Goal: Communication & Community: Answer question/provide support

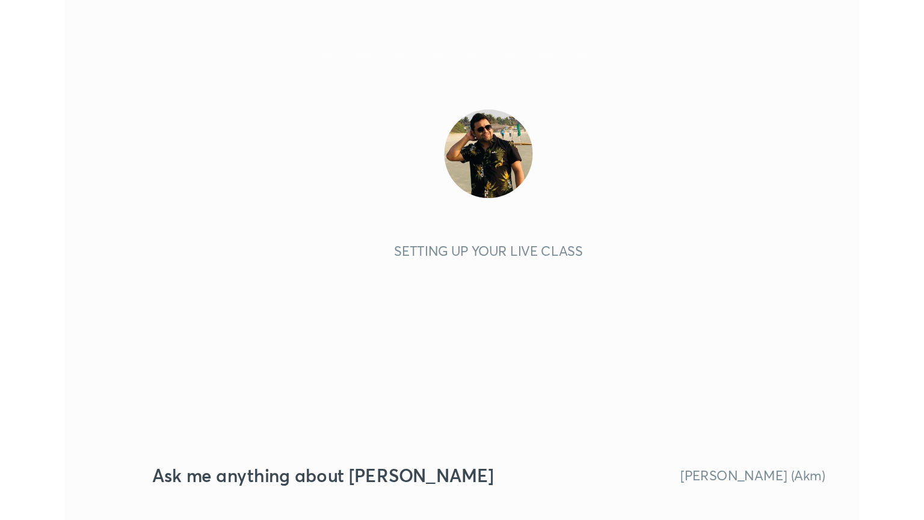
scroll to position [206, 384]
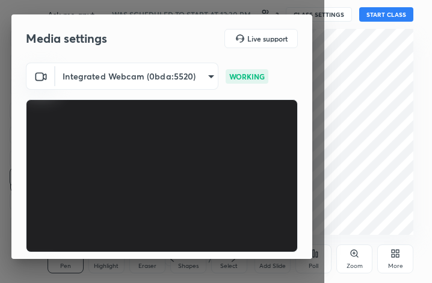
click at [392, 261] on div "More" at bounding box center [395, 258] width 36 height 29
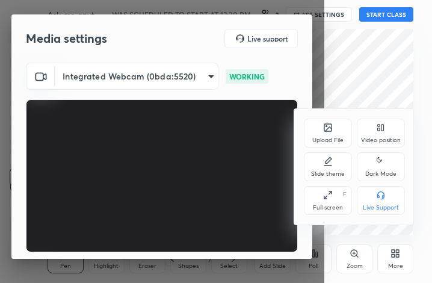
click at [327, 198] on icon at bounding box center [328, 195] width 10 height 10
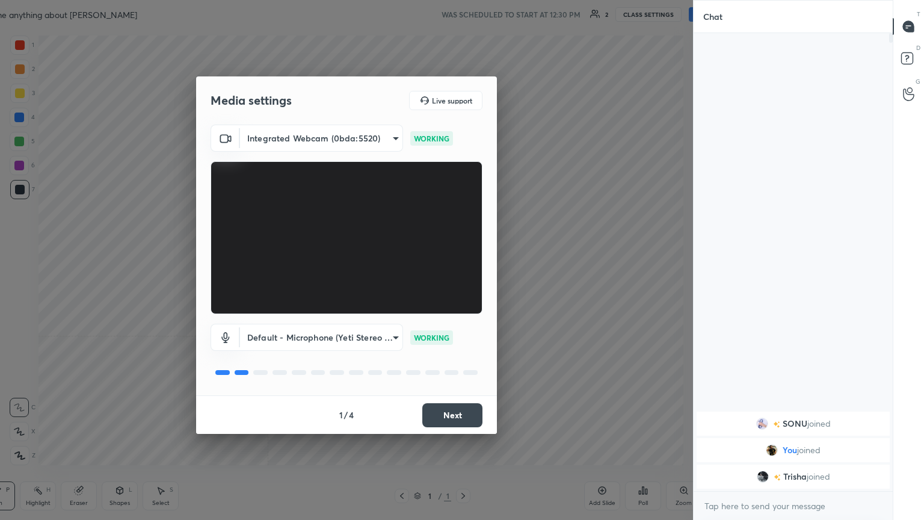
scroll to position [59742, 59540]
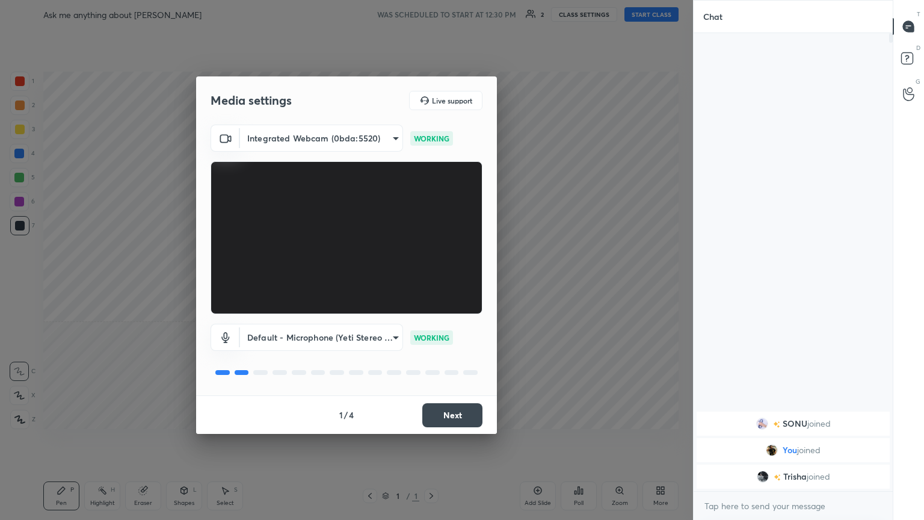
click at [432, 282] on button "Next" at bounding box center [452, 415] width 60 height 24
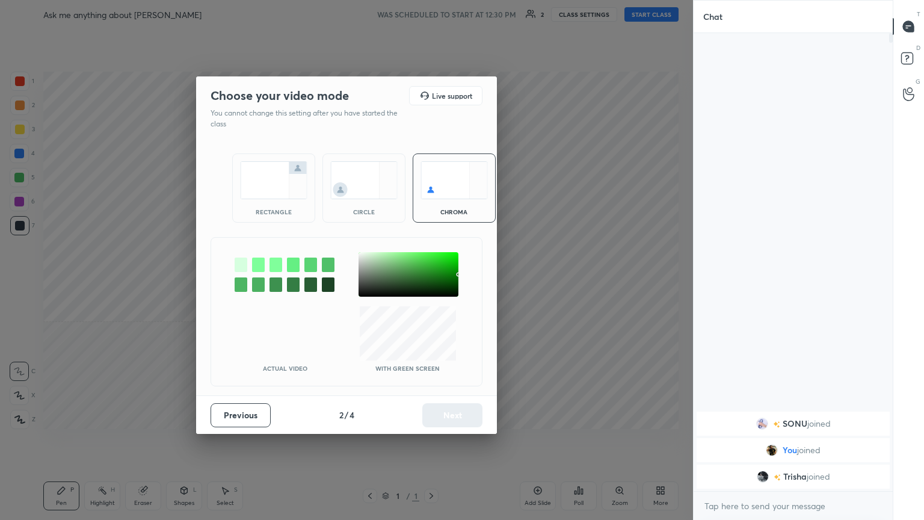
drag, startPoint x: 272, startPoint y: 205, endPoint x: 305, endPoint y: 250, distance: 55.1
click at [274, 208] on div "rectangle" at bounding box center [273, 187] width 83 height 69
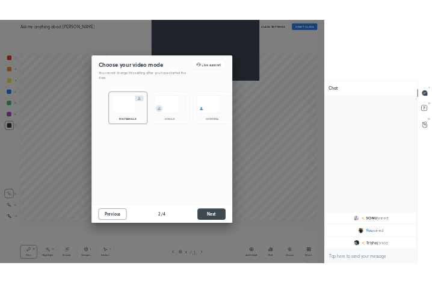
scroll to position [353, 196]
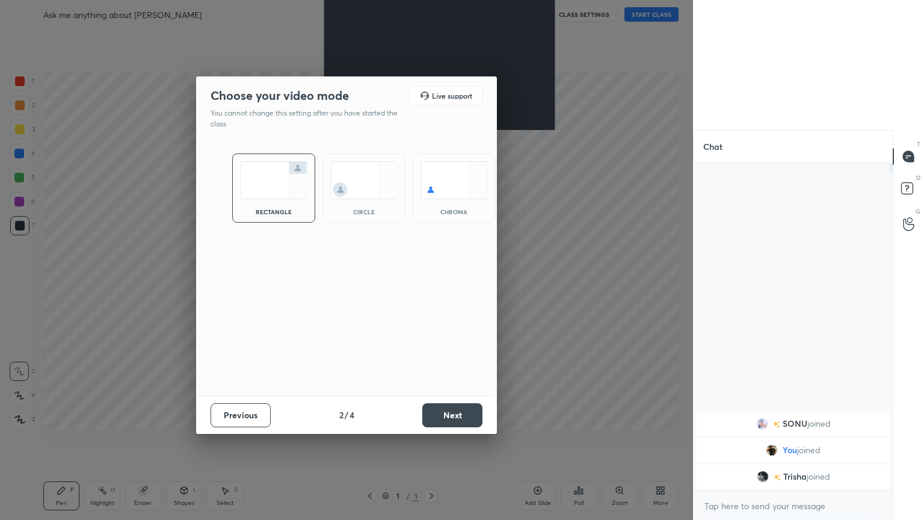
click at [432, 282] on button "Next" at bounding box center [452, 415] width 60 height 24
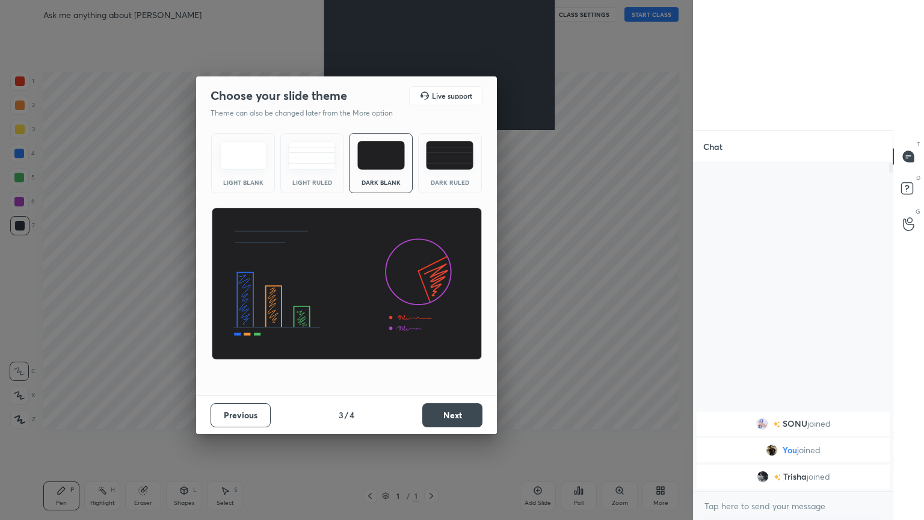
click at [432, 282] on button "Next" at bounding box center [452, 415] width 60 height 24
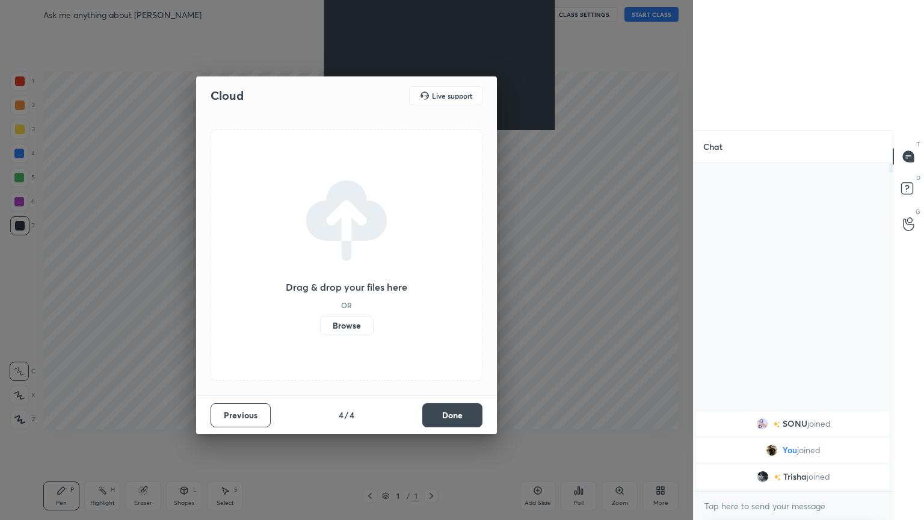
click at [432, 282] on button "Done" at bounding box center [452, 415] width 60 height 24
click at [432, 282] on div "Cloud Live support Drag & drop your files here OR Browse Previous 4 / 4 Done" at bounding box center [346, 254] width 301 height 357
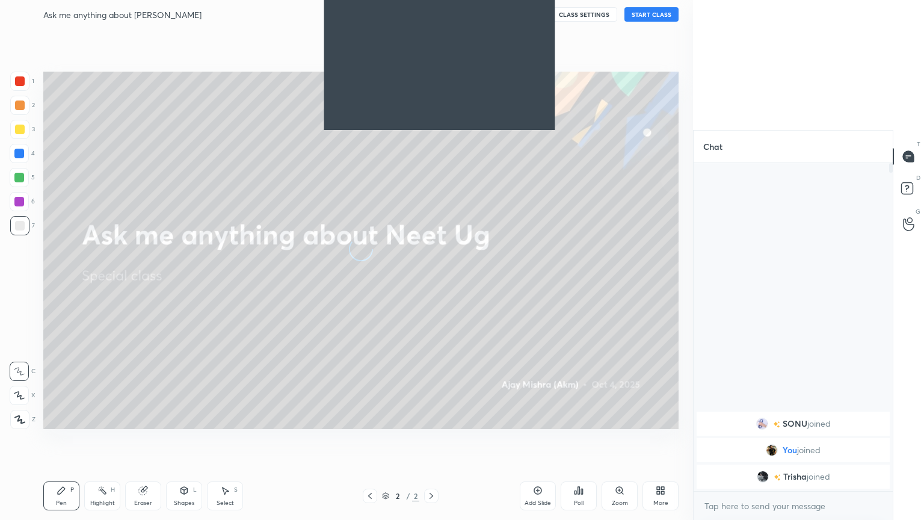
click at [432, 13] on button "CLASS SETTINGS" at bounding box center [584, 14] width 66 height 14
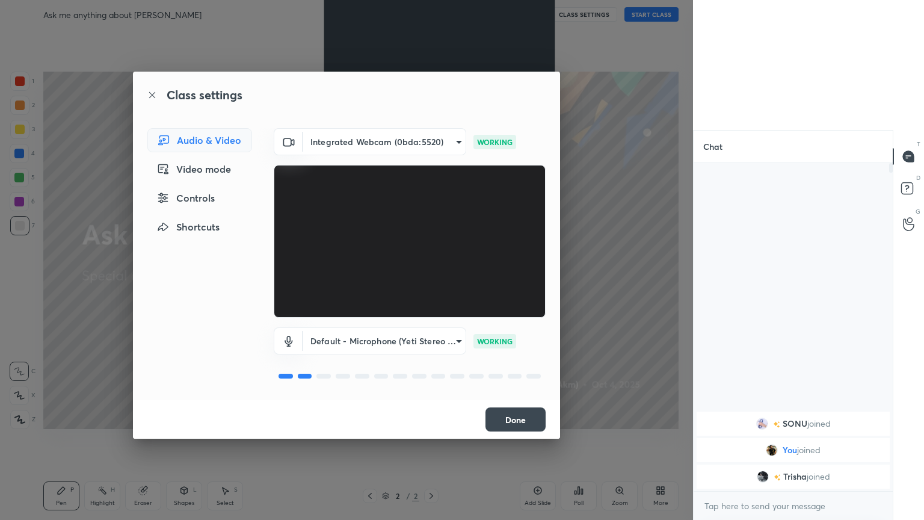
click at [432, 282] on button "Done" at bounding box center [516, 419] width 60 height 24
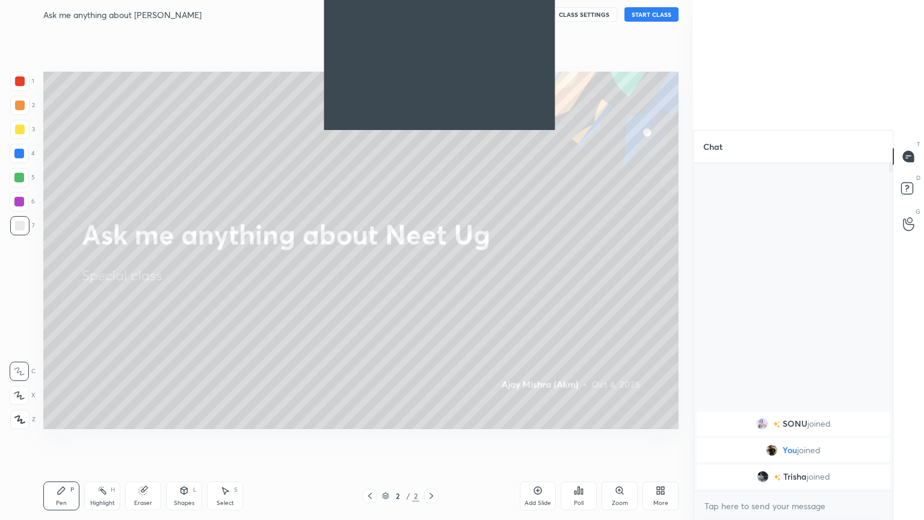
click at [432, 17] on button "START CLASS" at bounding box center [652, 14] width 54 height 14
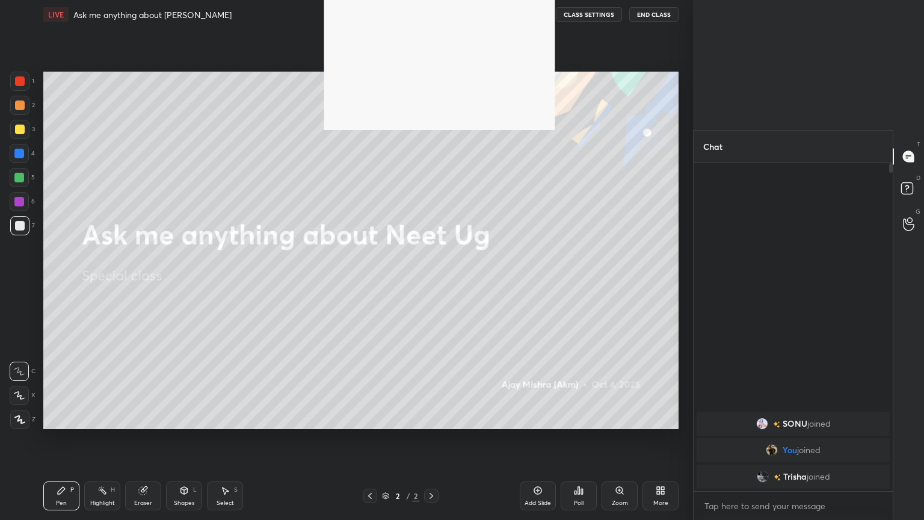
drag, startPoint x: 22, startPoint y: 424, endPoint x: 36, endPoint y: 416, distance: 16.1
click at [24, 282] on div at bounding box center [19, 419] width 19 height 19
click at [432, 282] on div "More" at bounding box center [661, 495] width 36 height 29
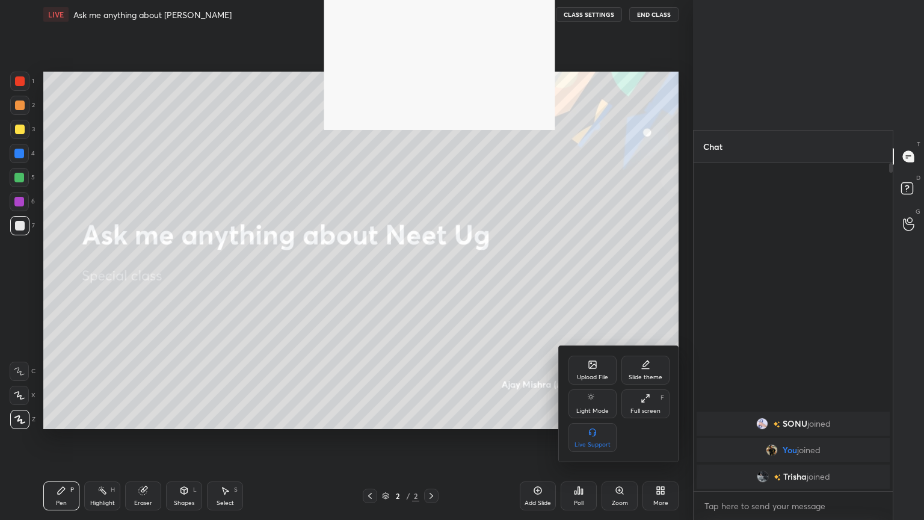
drag, startPoint x: 647, startPoint y: 398, endPoint x: 642, endPoint y: 343, distance: 55.6
click at [432, 282] on icon at bounding box center [646, 399] width 10 height 10
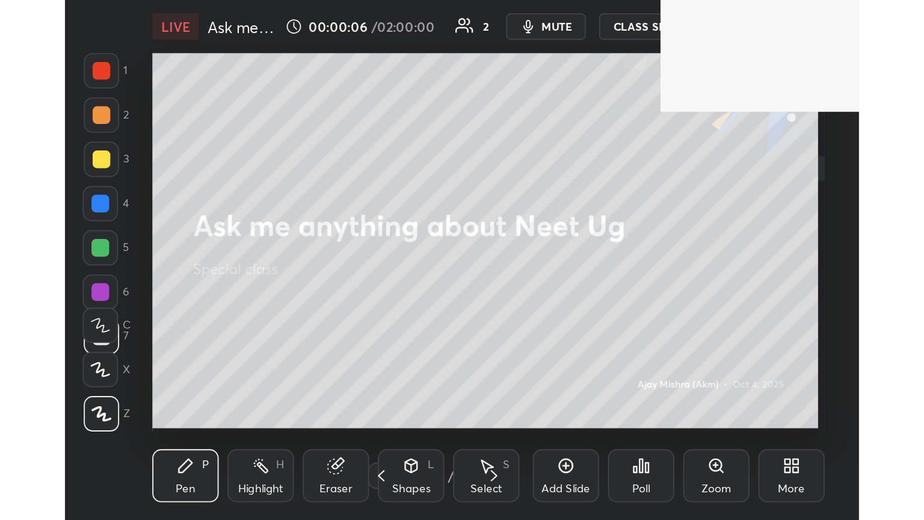
scroll to position [206, 383]
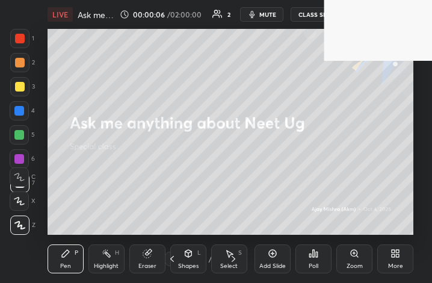
click at [388, 256] on div "More" at bounding box center [395, 258] width 36 height 29
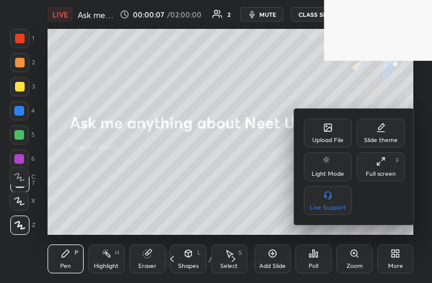
click at [382, 172] on div "Full screen" at bounding box center [381, 174] width 30 height 6
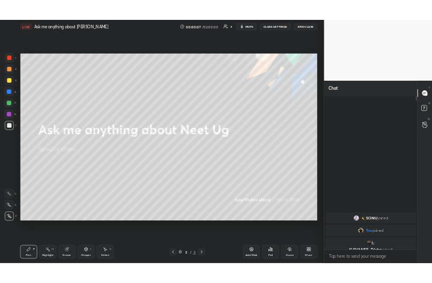
scroll to position [59742, 59540]
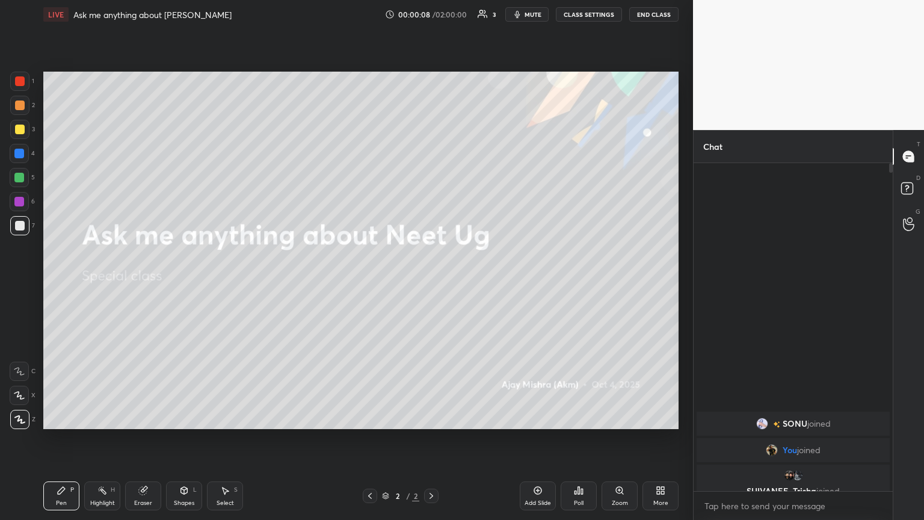
click at [432, 282] on div "More" at bounding box center [661, 495] width 36 height 29
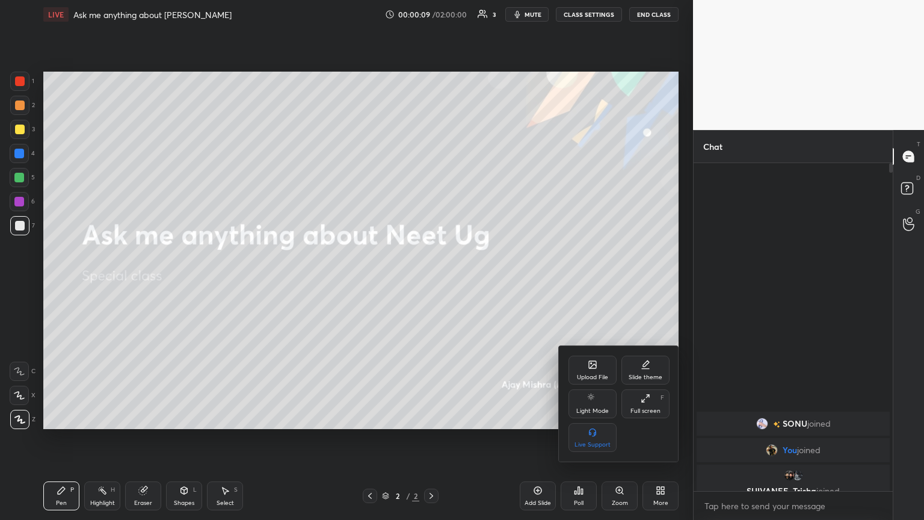
click at [432, 282] on icon at bounding box center [592, 364] width 7 height 7
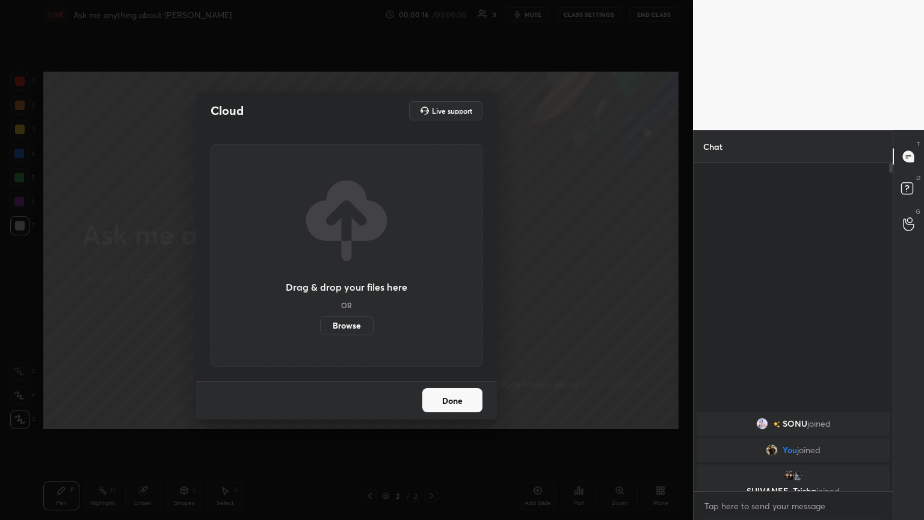
click at [350, 282] on label "Browse" at bounding box center [347, 325] width 54 height 19
click at [320, 282] on input "Browse" at bounding box center [320, 325] width 0 height 19
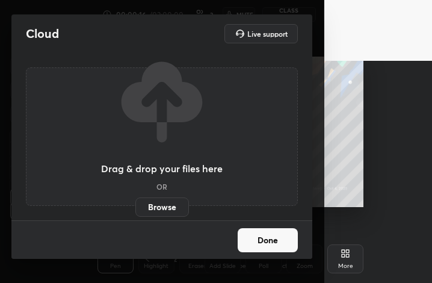
scroll to position [0, 0]
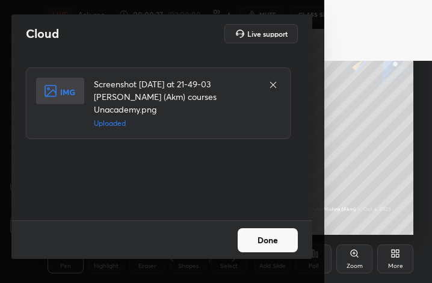
click at [277, 240] on button "Done" at bounding box center [268, 240] width 60 height 24
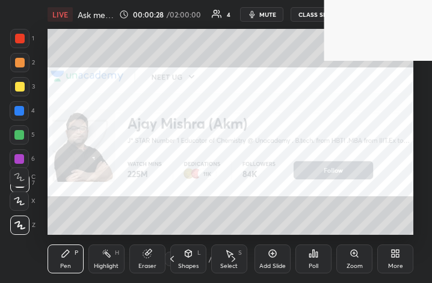
click at [398, 259] on div "More" at bounding box center [395, 258] width 36 height 29
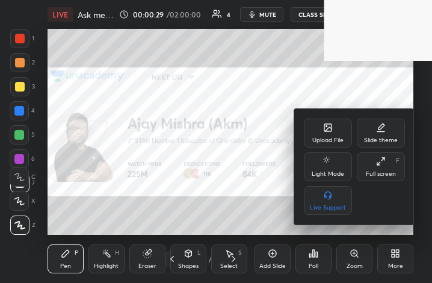
click at [381, 171] on div "Full screen" at bounding box center [381, 174] width 30 height 6
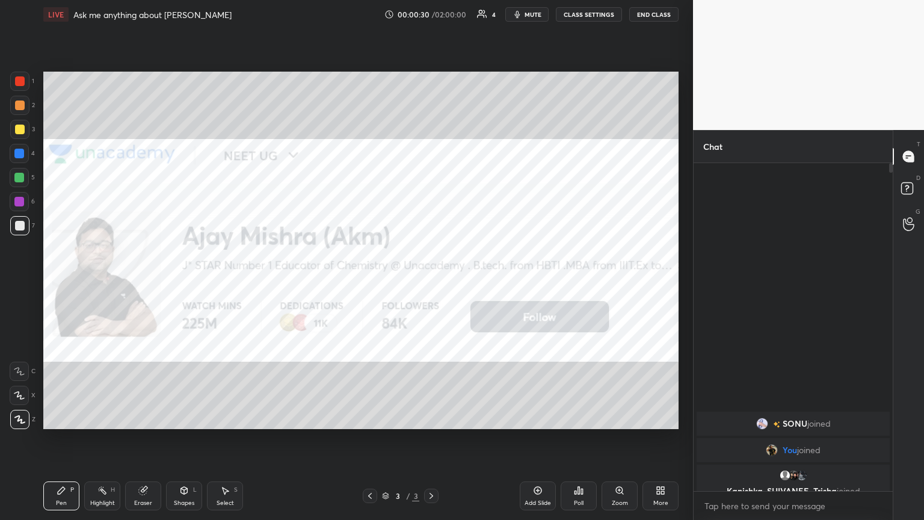
click at [432, 282] on div "More" at bounding box center [661, 495] width 36 height 29
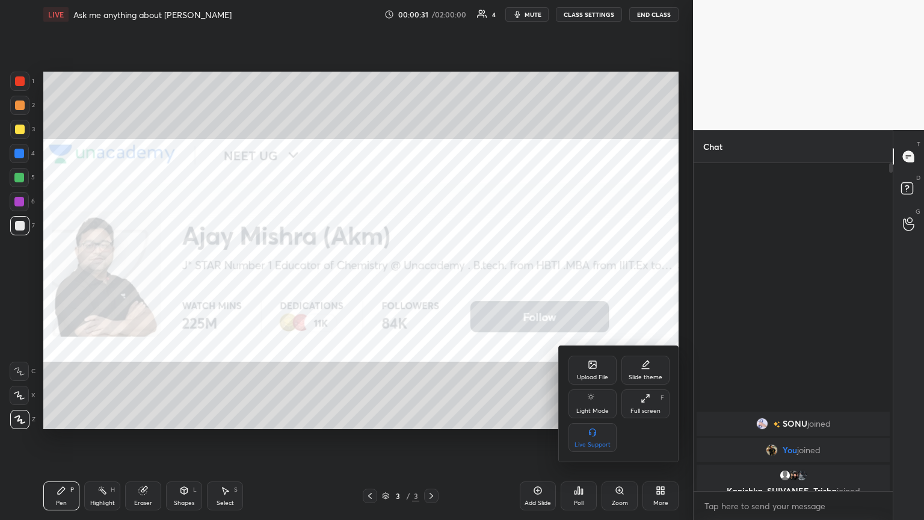
click at [432, 282] on div "Upload File" at bounding box center [593, 370] width 48 height 29
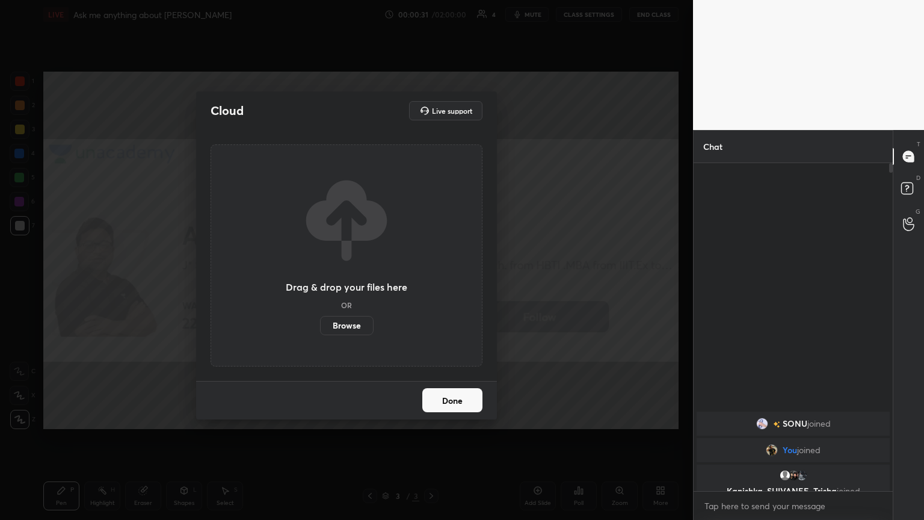
click at [339, 282] on label "Browse" at bounding box center [347, 325] width 54 height 19
click at [320, 282] on input "Browse" at bounding box center [320, 325] width 0 height 19
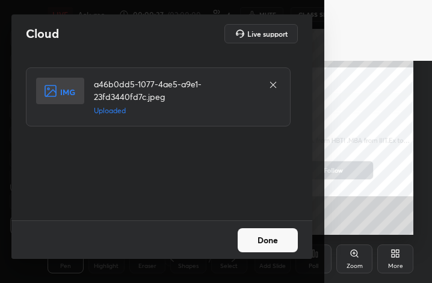
click at [271, 241] on button "Done" at bounding box center [268, 240] width 60 height 24
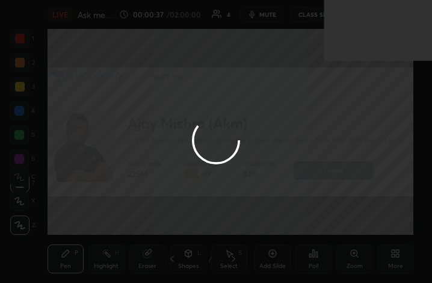
click at [401, 263] on div "More" at bounding box center [395, 266] width 15 height 6
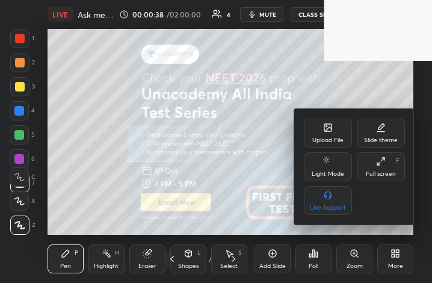
click at [385, 164] on div "Full screen F" at bounding box center [381, 166] width 48 height 29
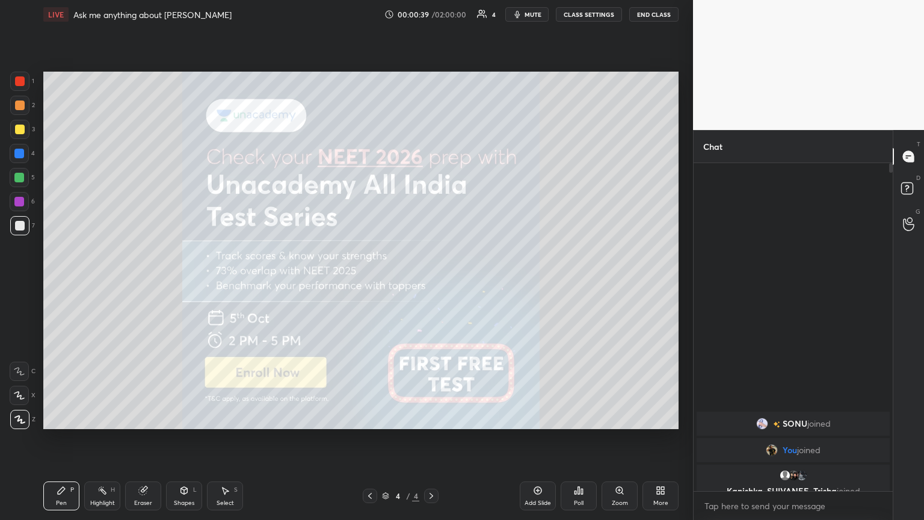
click at [432, 282] on div "More" at bounding box center [661, 495] width 36 height 29
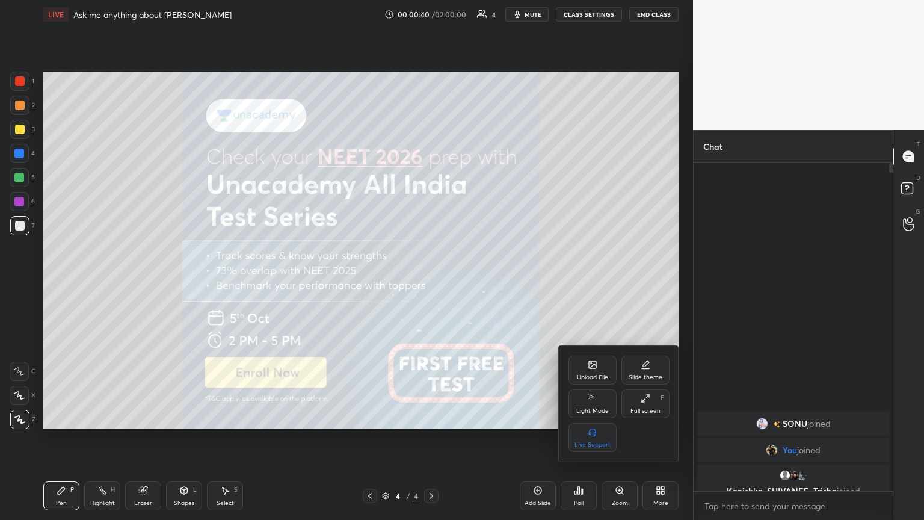
click at [432, 282] on div "Upload File" at bounding box center [592, 377] width 31 height 6
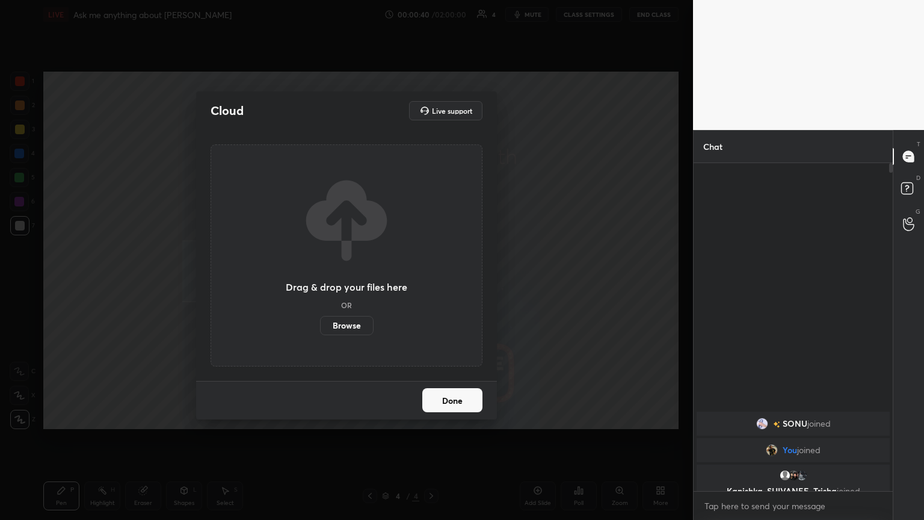
click at [348, 282] on label "Browse" at bounding box center [347, 325] width 54 height 19
click at [320, 282] on input "Browse" at bounding box center [320, 325] width 0 height 19
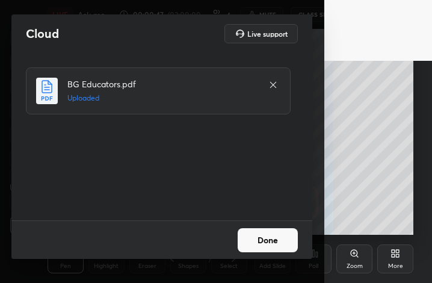
click at [270, 240] on button "Done" at bounding box center [268, 240] width 60 height 24
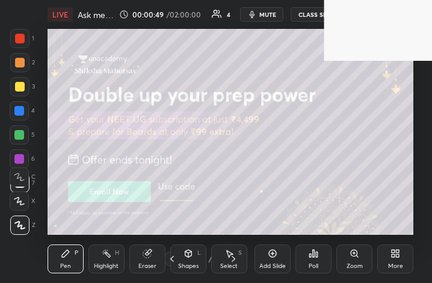
click at [396, 256] on icon at bounding box center [396, 254] width 10 height 10
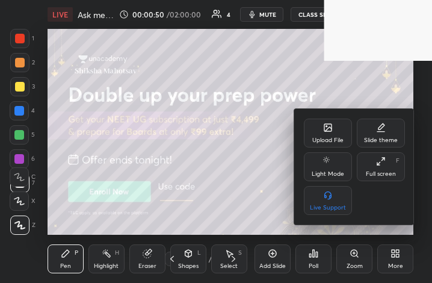
click at [383, 171] on div "Full screen" at bounding box center [381, 174] width 30 height 6
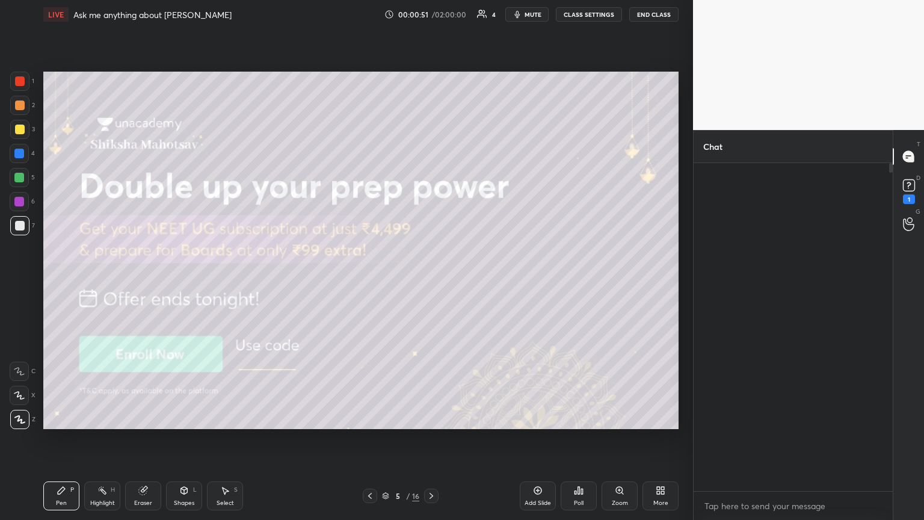
click at [54, 282] on div "Pen P" at bounding box center [61, 495] width 36 height 29
drag, startPoint x: 22, startPoint y: 127, endPoint x: 31, endPoint y: 125, distance: 9.8
click at [22, 128] on div at bounding box center [20, 130] width 10 height 10
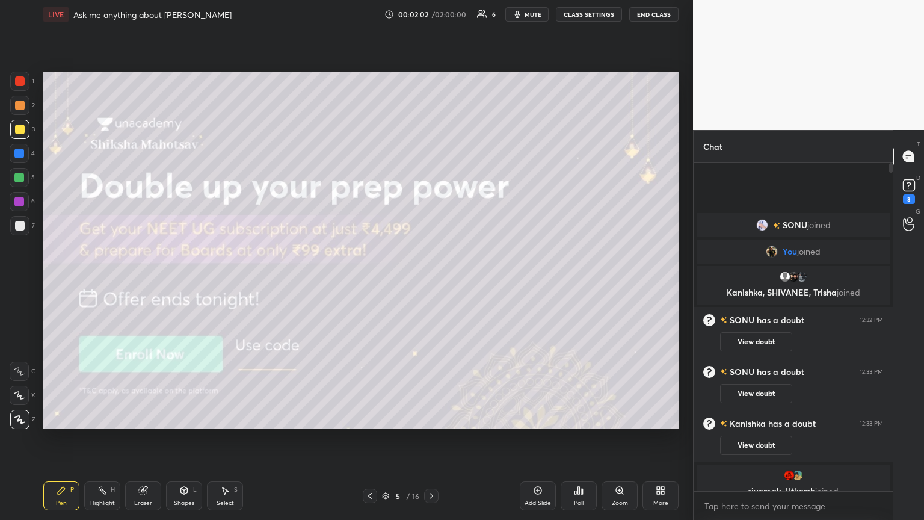
click at [432, 19] on button "mute" at bounding box center [527, 14] width 43 height 14
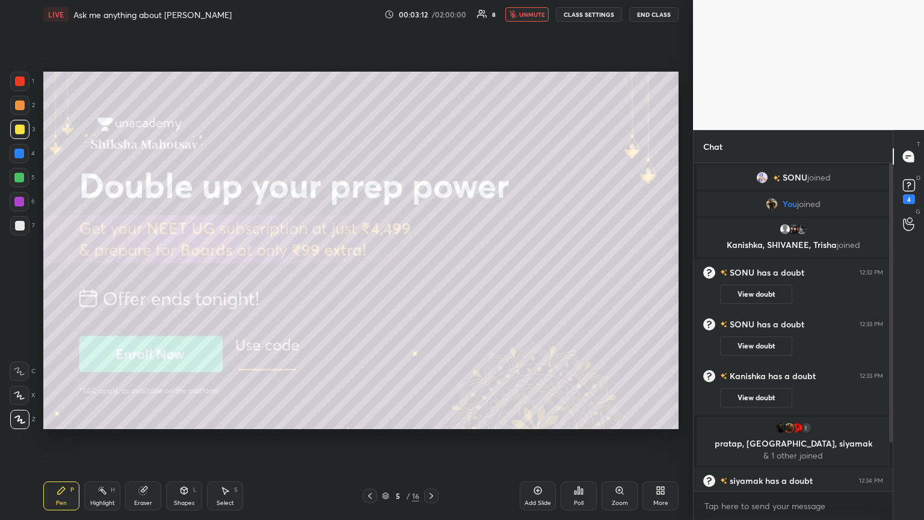
drag, startPoint x: 141, startPoint y: 496, endPoint x: 149, endPoint y: 458, distance: 38.7
click at [140, 282] on div "Eraser" at bounding box center [143, 495] width 36 height 29
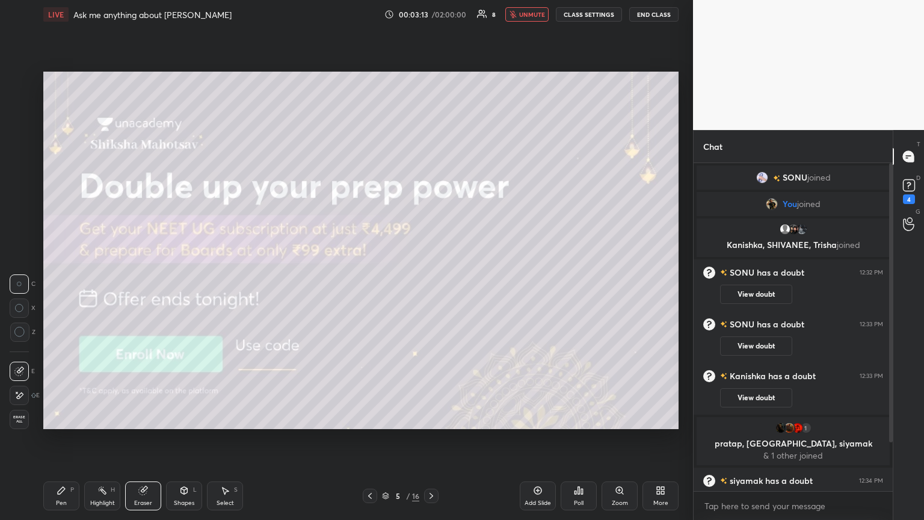
click at [61, 282] on div "Pen P" at bounding box center [61, 495] width 36 height 29
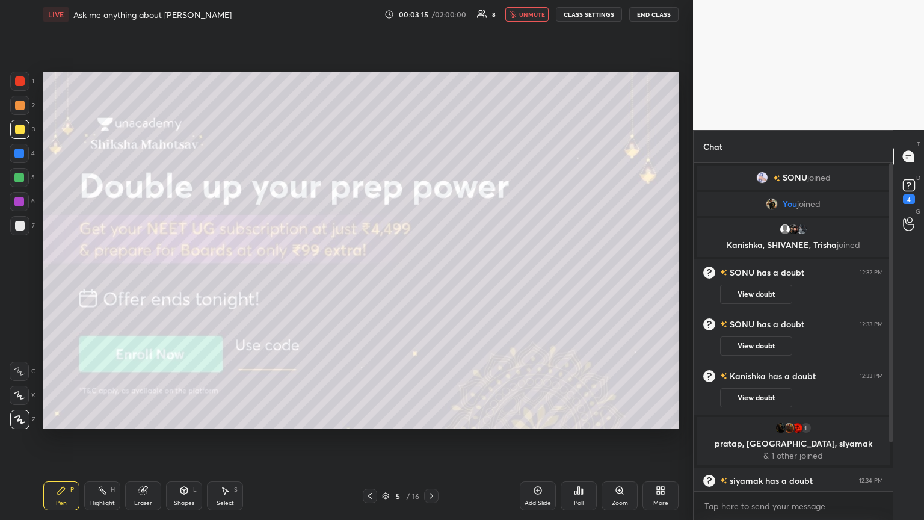
click at [149, 282] on div "Eraser" at bounding box center [143, 495] width 36 height 29
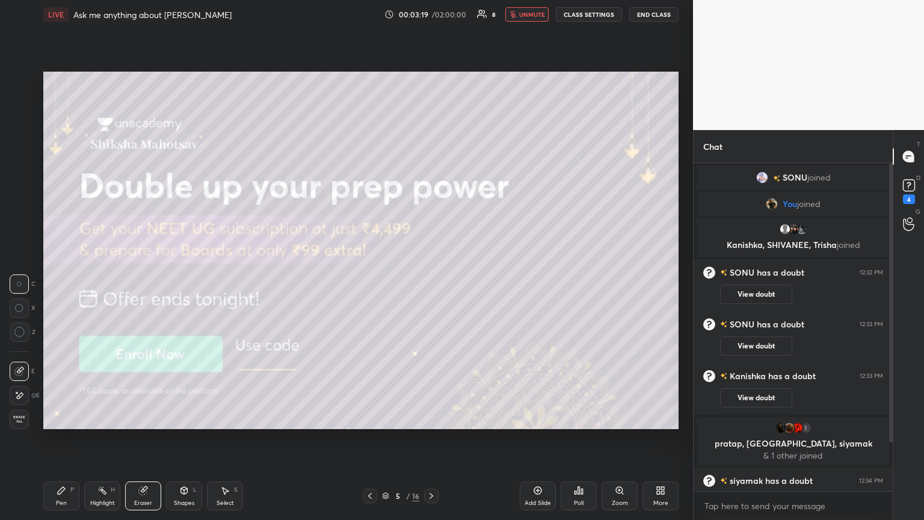
click at [49, 282] on div "Pen P" at bounding box center [61, 495] width 36 height 29
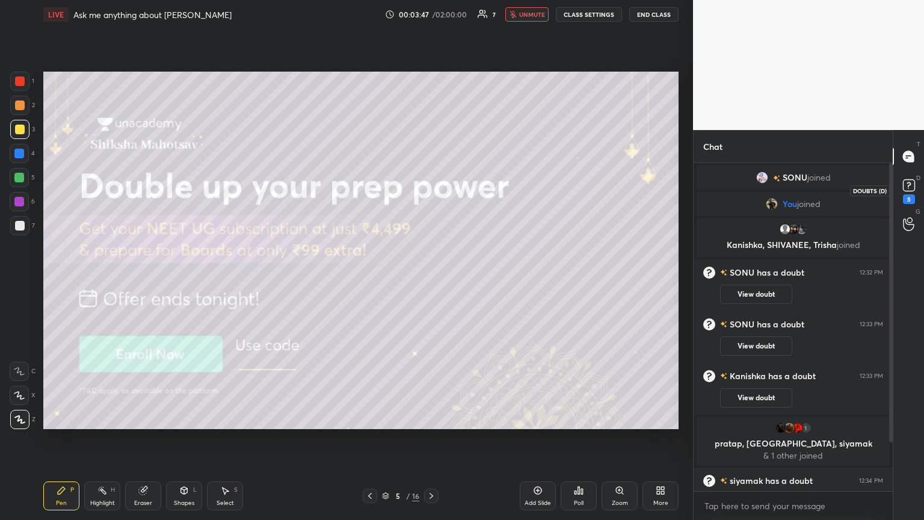
click at [432, 194] on div "5" at bounding box center [909, 190] width 18 height 28
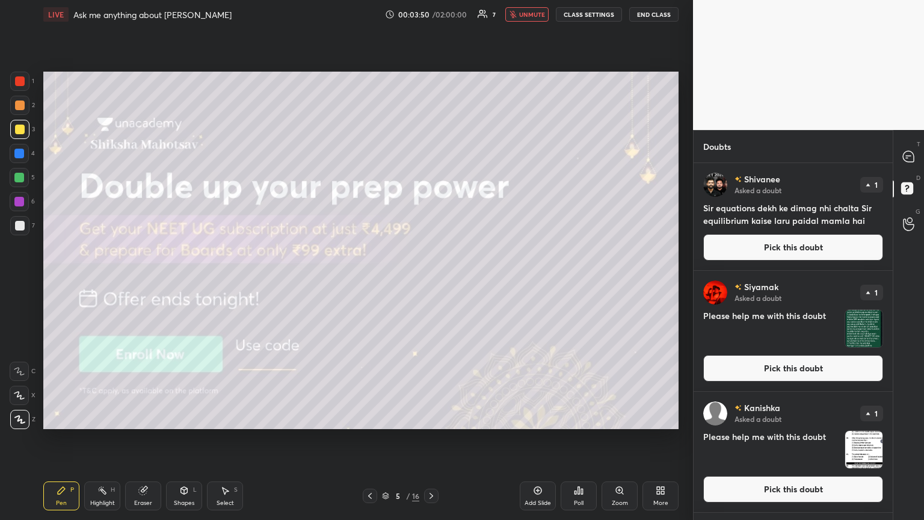
click at [61, 282] on icon at bounding box center [62, 491] width 10 height 10
click at [68, 282] on div "Pen P" at bounding box center [61, 495] width 36 height 29
click at [21, 221] on div at bounding box center [19, 225] width 19 height 19
click at [430, 282] on icon at bounding box center [432, 496] width 10 height 10
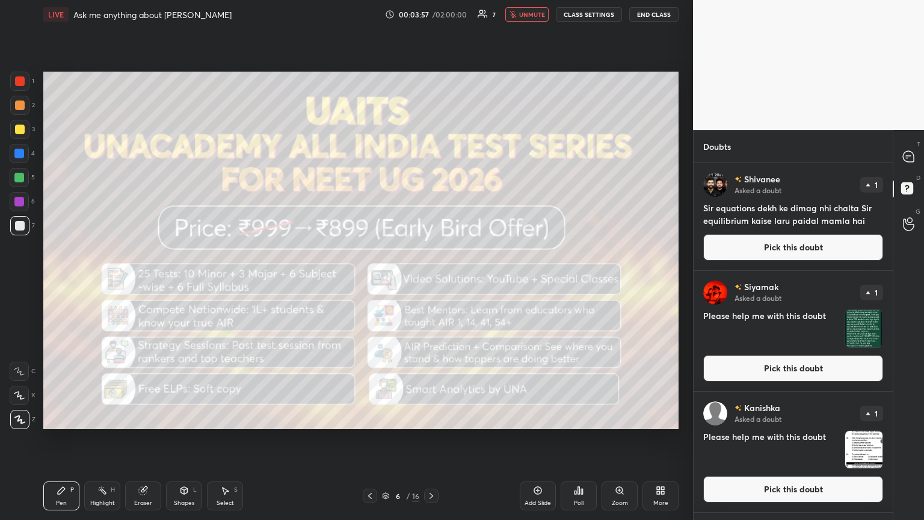
click at [430, 282] on icon at bounding box center [432, 496] width 10 height 10
click at [431, 282] on icon at bounding box center [432, 496] width 10 height 10
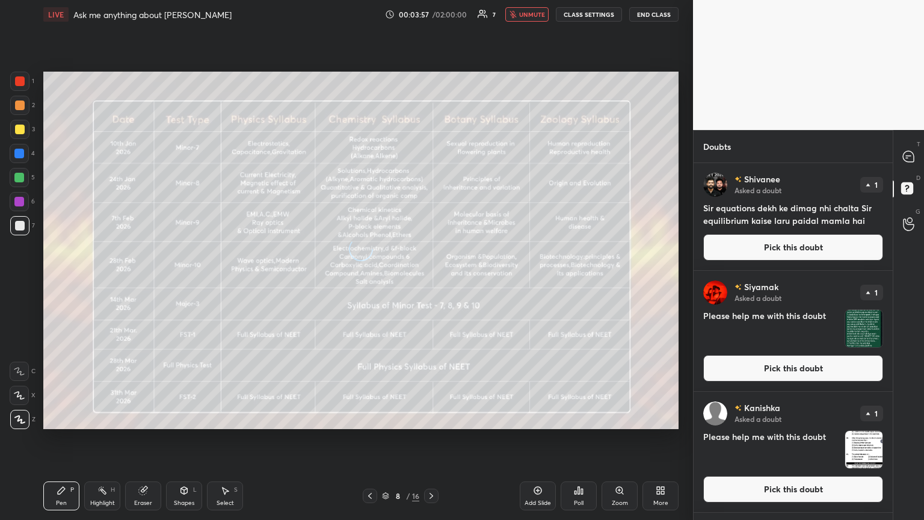
click at [431, 282] on icon at bounding box center [432, 496] width 10 height 10
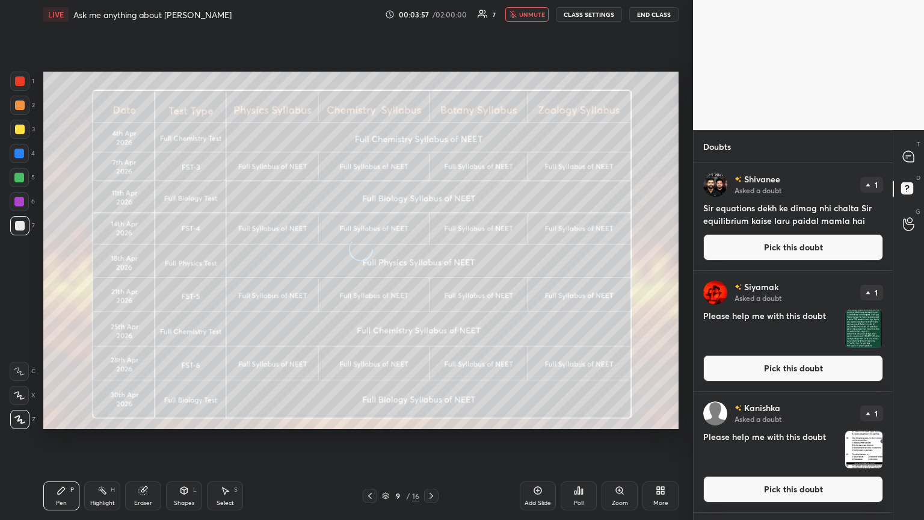
click at [431, 282] on icon at bounding box center [432, 496] width 4 height 6
click at [430, 282] on icon at bounding box center [432, 496] width 4 height 6
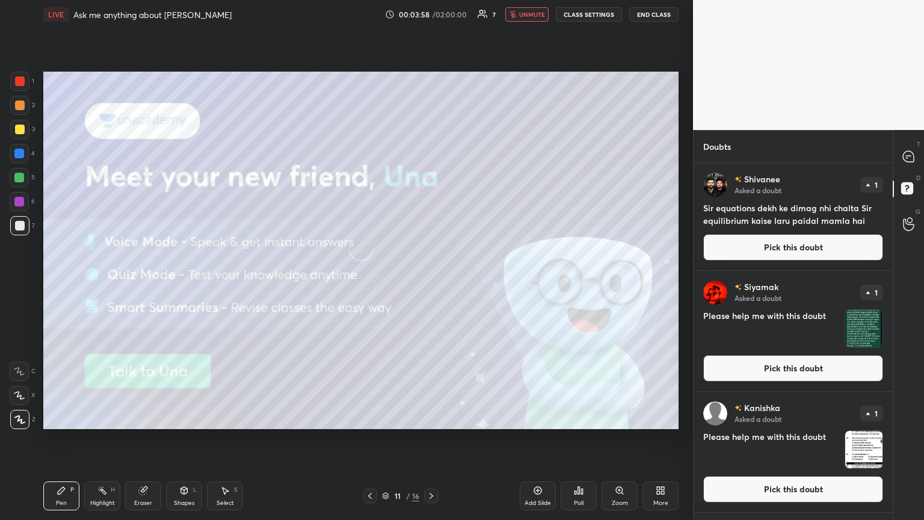
click at [429, 282] on icon at bounding box center [432, 496] width 10 height 10
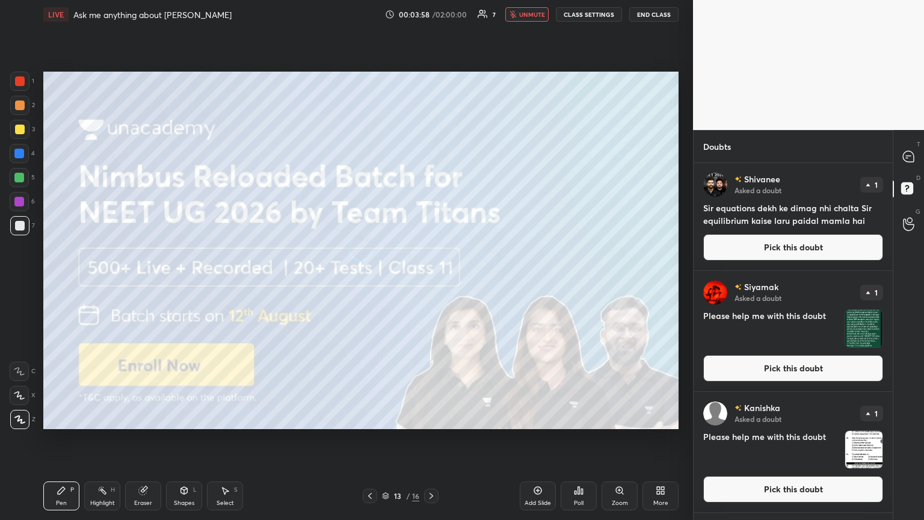
click at [429, 282] on icon at bounding box center [432, 496] width 10 height 10
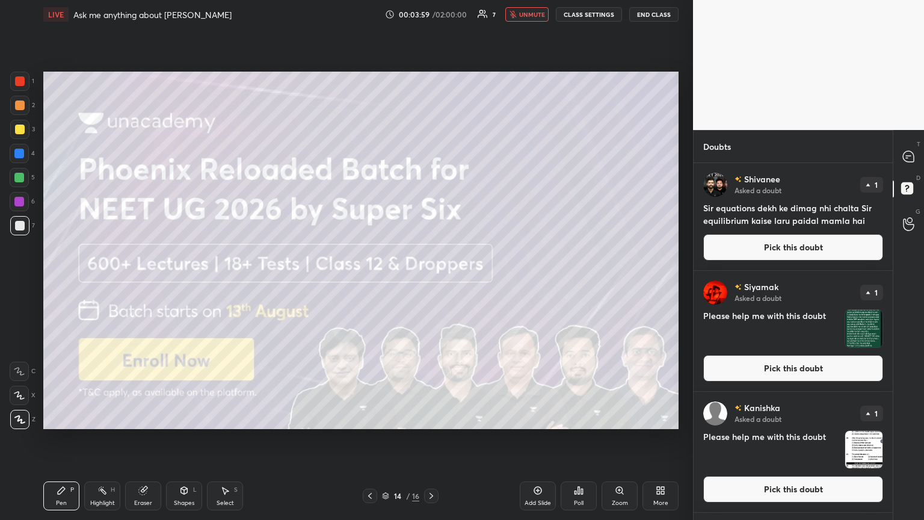
click at [429, 282] on icon at bounding box center [432, 496] width 10 height 10
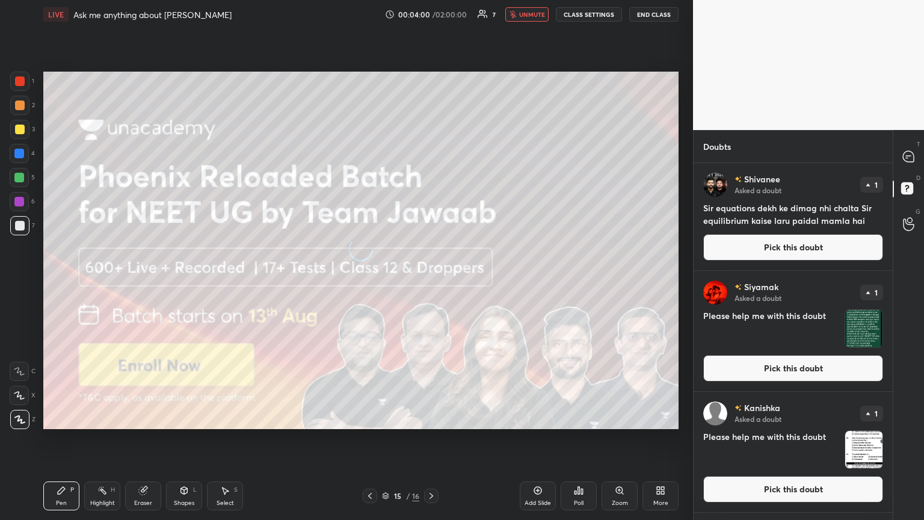
click at [430, 282] on icon at bounding box center [432, 496] width 10 height 10
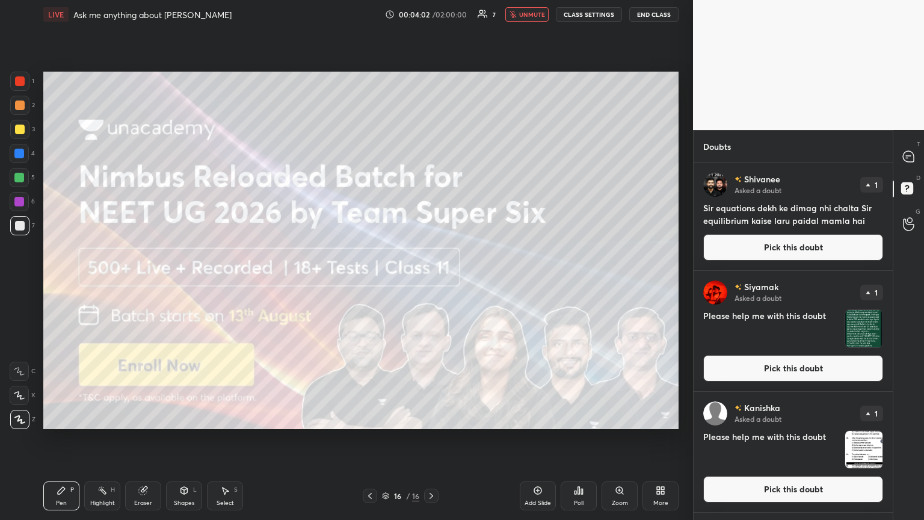
click at [429, 282] on icon at bounding box center [432, 496] width 10 height 10
click at [432, 19] on button "unmute" at bounding box center [527, 14] width 43 height 14
click at [432, 282] on icon at bounding box center [432, 496] width 10 height 10
click at [430, 282] on icon at bounding box center [432, 496] width 10 height 10
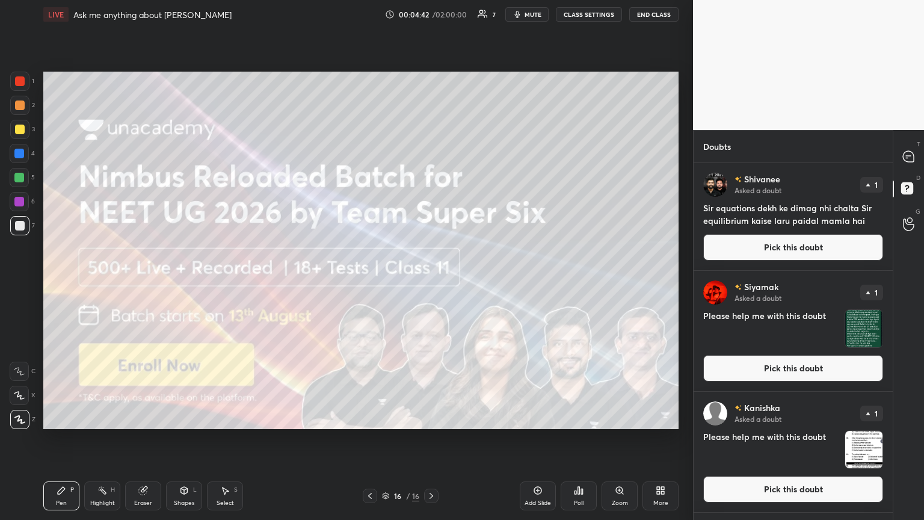
click at [428, 282] on icon at bounding box center [432, 496] width 10 height 10
click at [432, 282] on icon at bounding box center [432, 496] width 10 height 10
click at [432, 246] on button "Pick this doubt" at bounding box center [794, 247] width 180 height 26
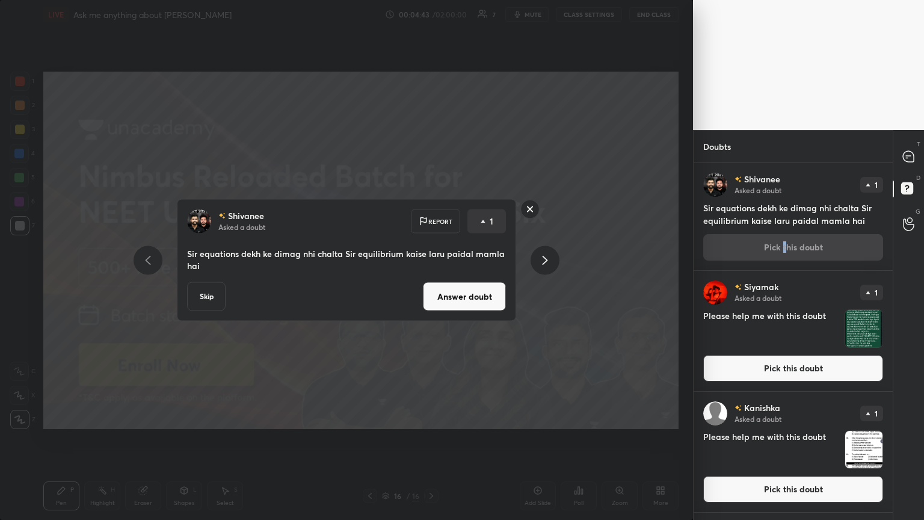
click at [432, 282] on button "Answer doubt" at bounding box center [464, 296] width 83 height 29
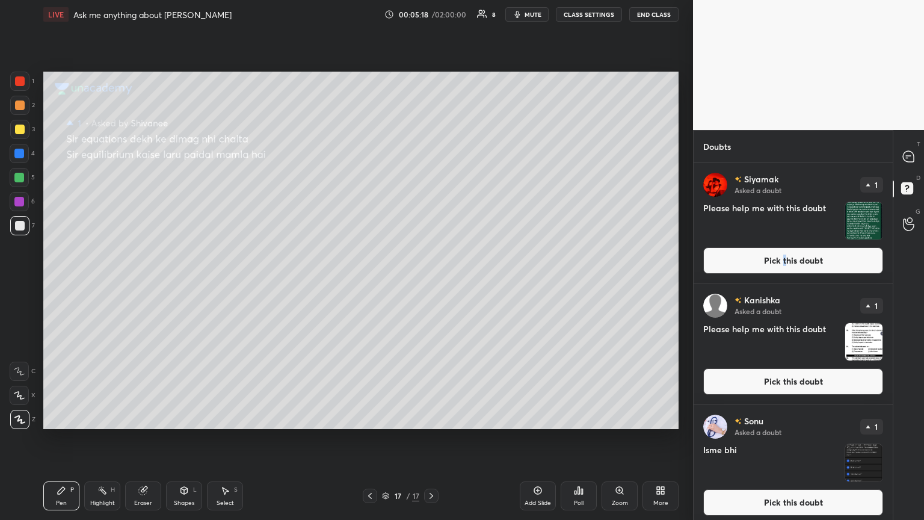
click at [371, 282] on icon at bounding box center [370, 496] width 10 height 10
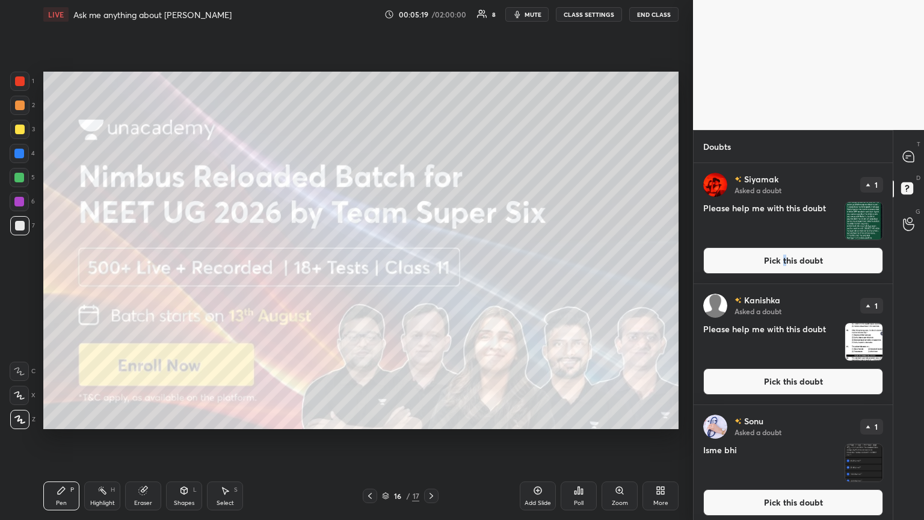
click at [371, 282] on icon at bounding box center [370, 496] width 10 height 10
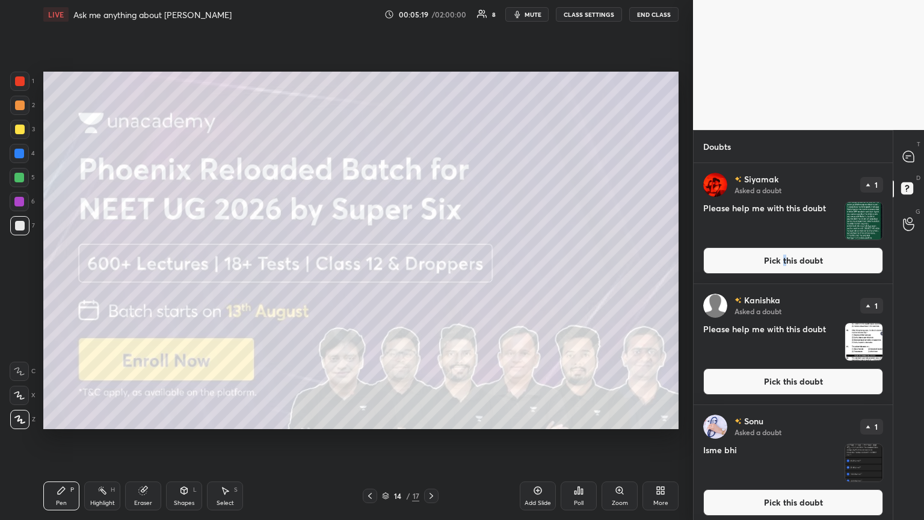
click at [371, 282] on icon at bounding box center [370, 496] width 10 height 10
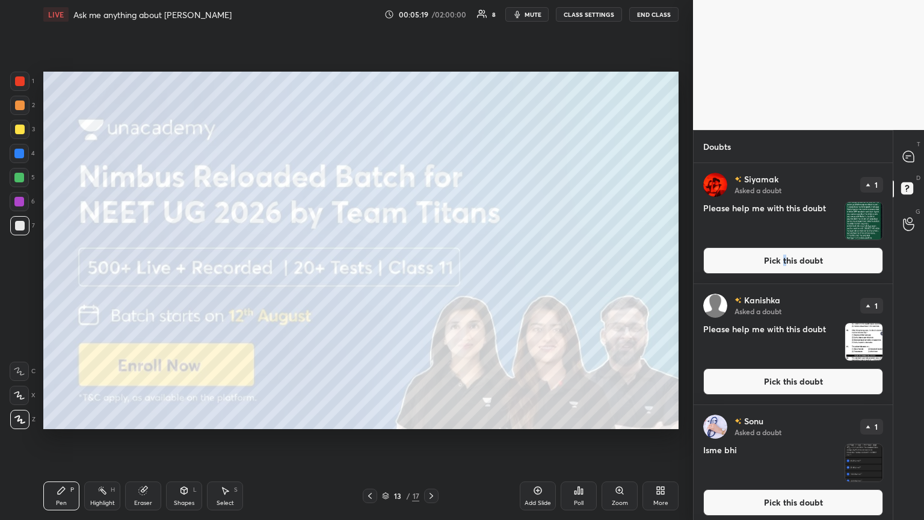
click at [370, 282] on icon at bounding box center [370, 496] width 10 height 10
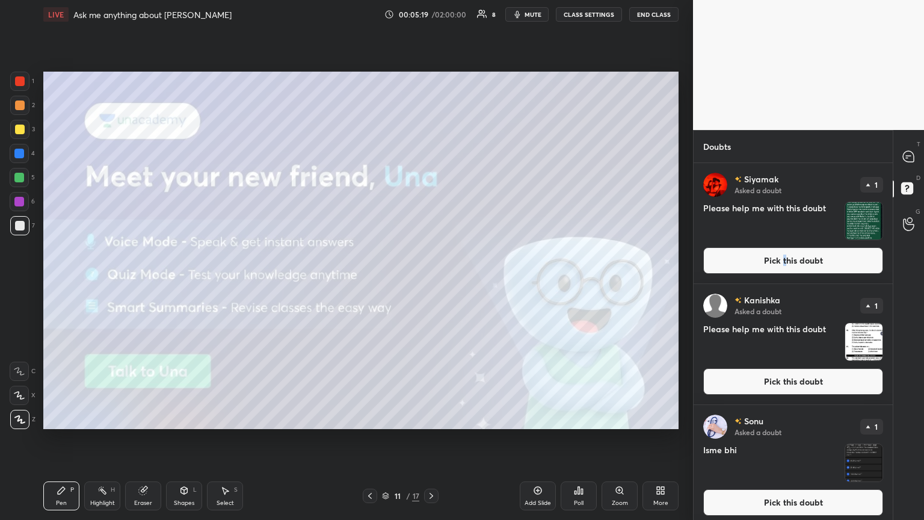
click at [370, 282] on icon at bounding box center [370, 496] width 10 height 10
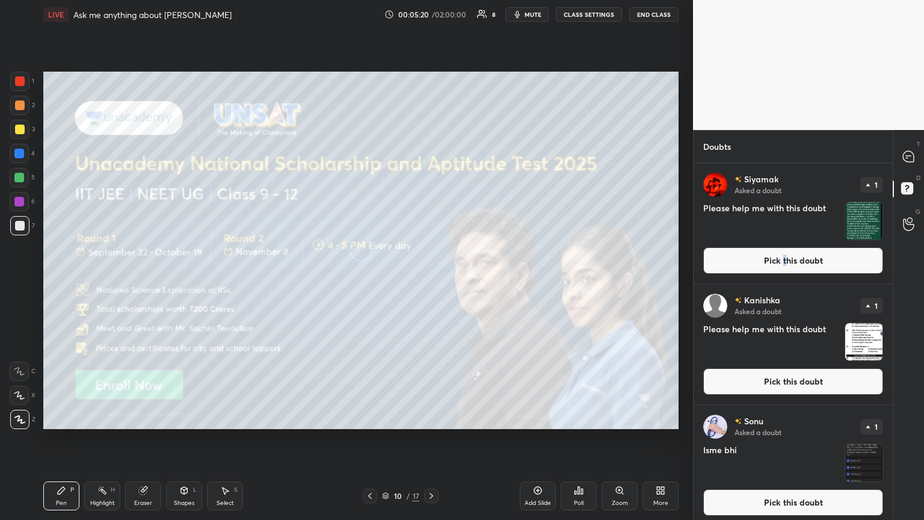
click at [370, 282] on icon at bounding box center [370, 496] width 10 height 10
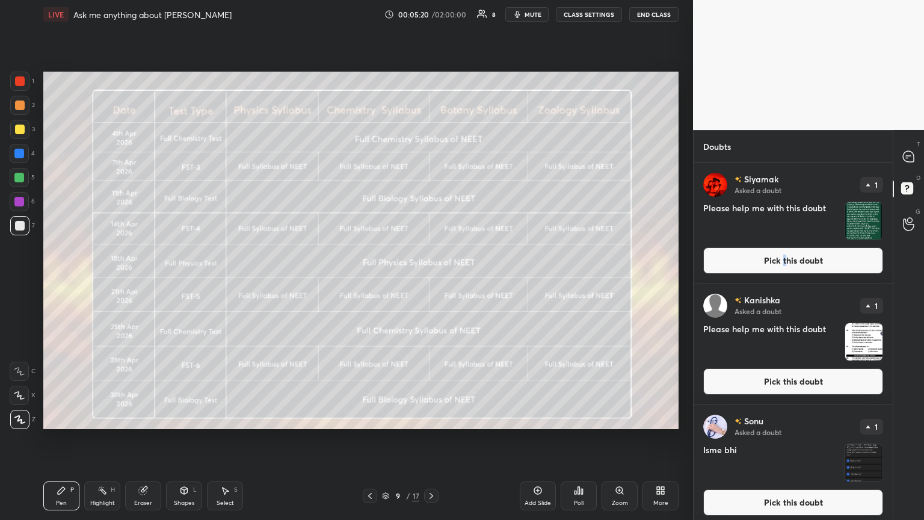
click at [370, 282] on icon at bounding box center [370, 496] width 10 height 10
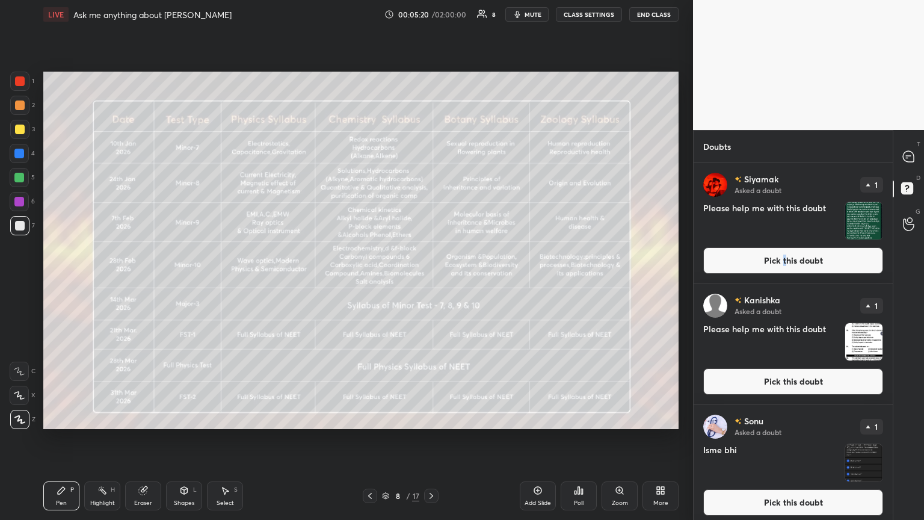
click at [370, 282] on icon at bounding box center [370, 496] width 4 height 6
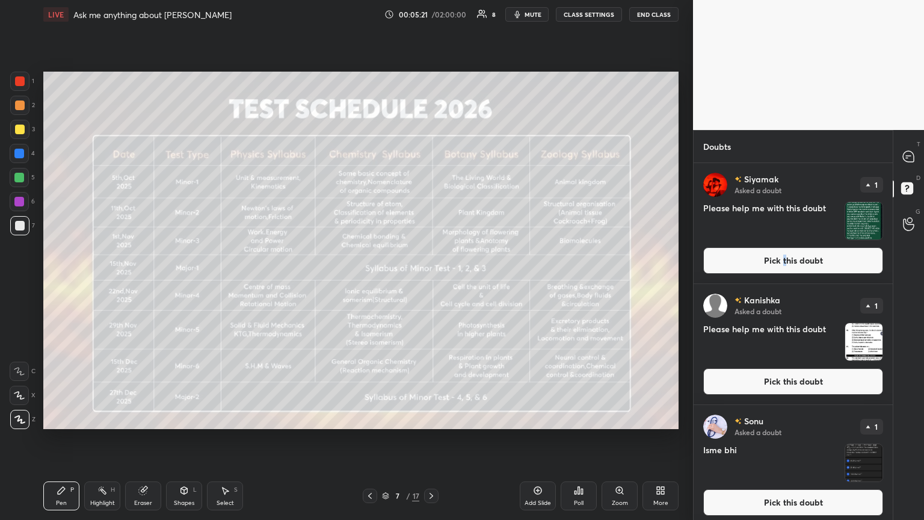
click at [370, 282] on icon at bounding box center [370, 496] width 10 height 10
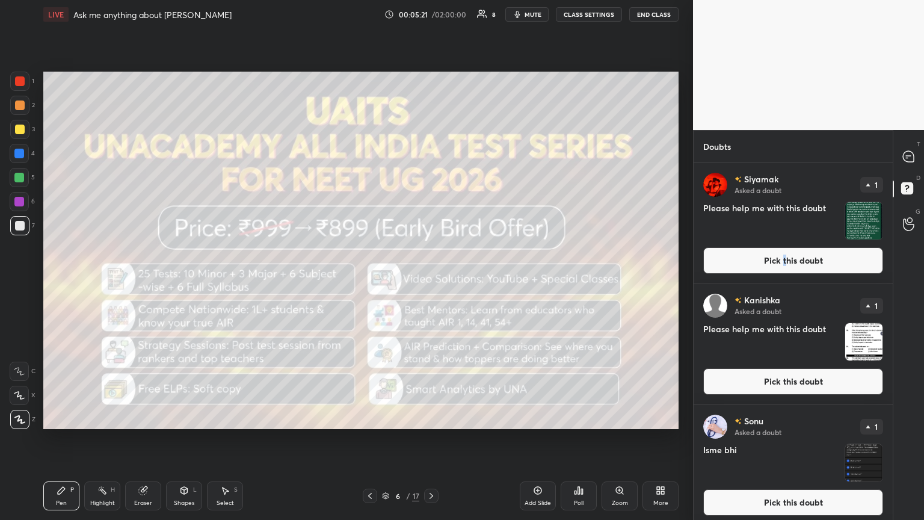
click at [370, 282] on icon at bounding box center [370, 496] width 10 height 10
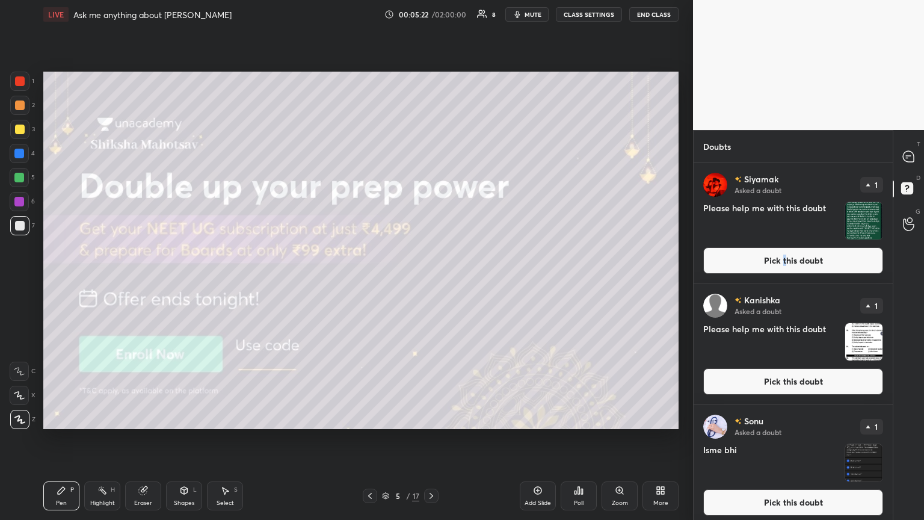
click at [371, 282] on icon at bounding box center [370, 496] width 4 height 6
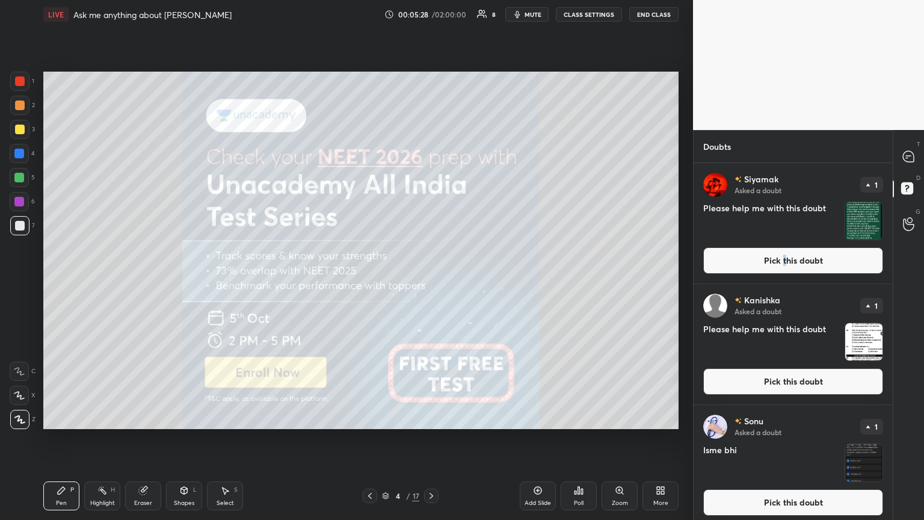
click at [368, 282] on icon at bounding box center [370, 496] width 10 height 10
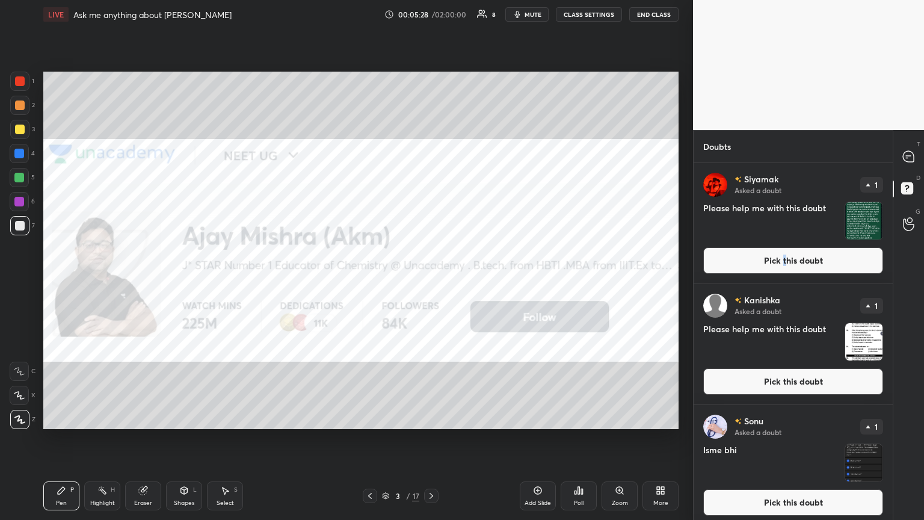
click at [368, 282] on icon at bounding box center [370, 496] width 10 height 10
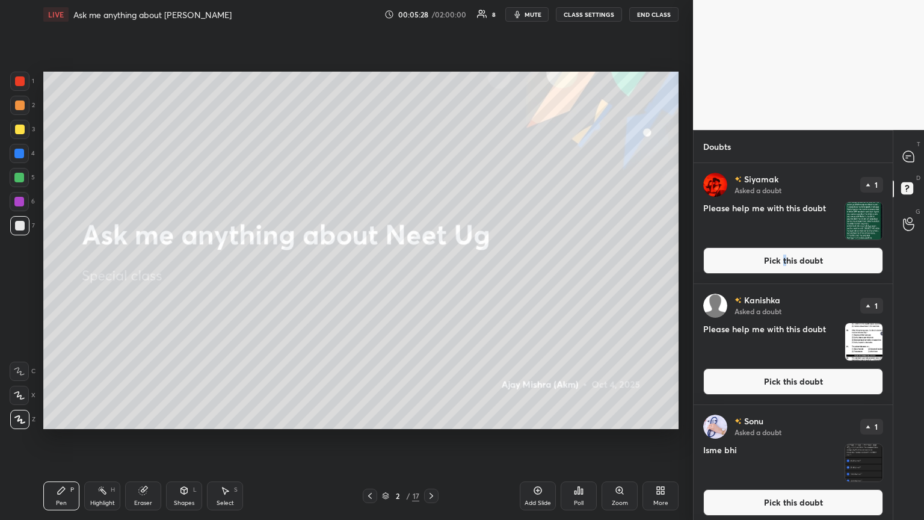
click at [368, 282] on icon at bounding box center [370, 496] width 10 height 10
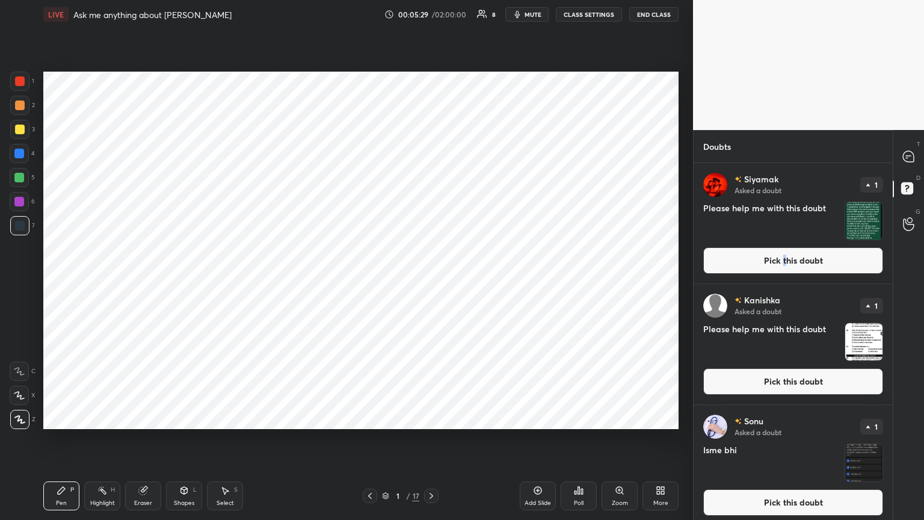
click at [431, 282] on icon at bounding box center [432, 496] width 4 height 6
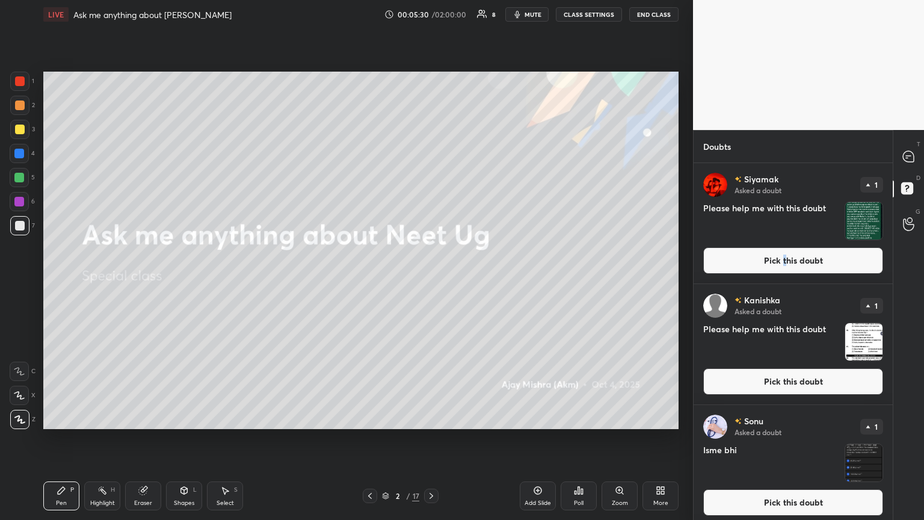
click at [73, 282] on div "Pen P" at bounding box center [61, 495] width 36 height 29
click at [432, 282] on icon at bounding box center [432, 496] width 10 height 10
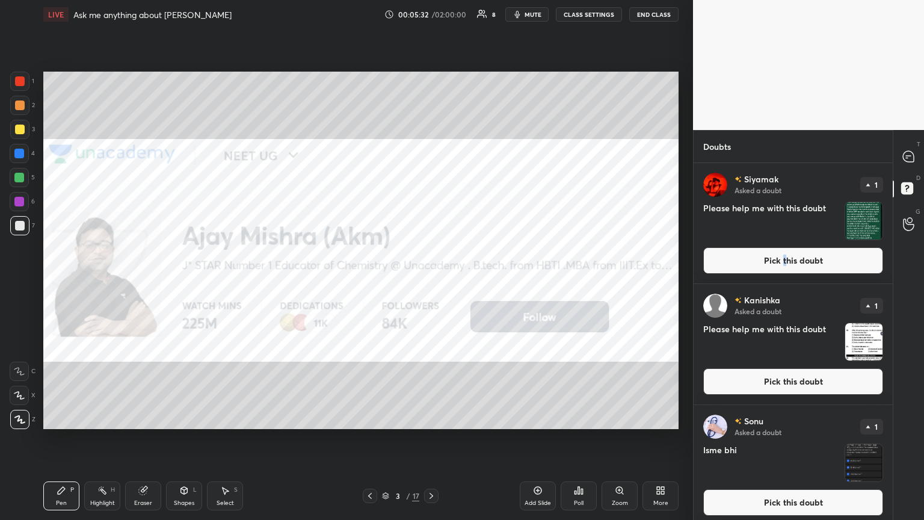
click at [22, 150] on div at bounding box center [19, 153] width 19 height 19
click at [429, 282] on icon at bounding box center [432, 496] width 10 height 10
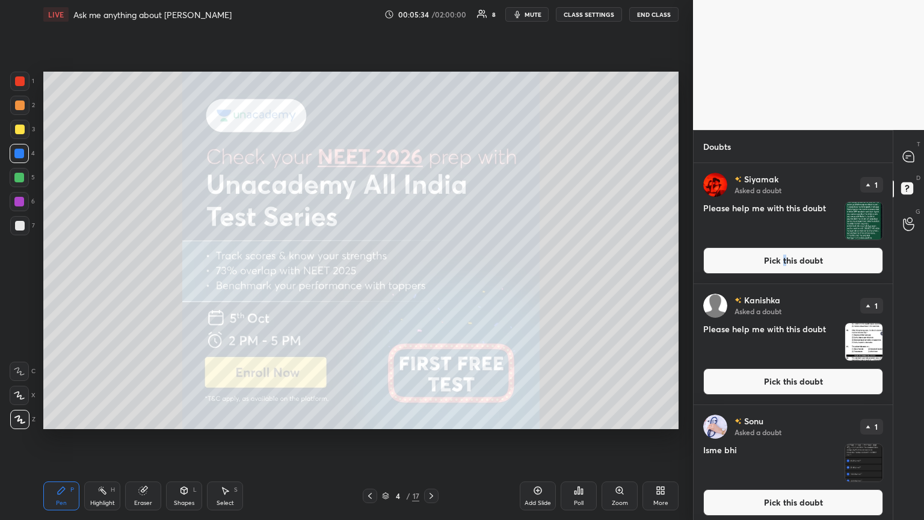
click at [430, 282] on icon at bounding box center [432, 496] width 10 height 10
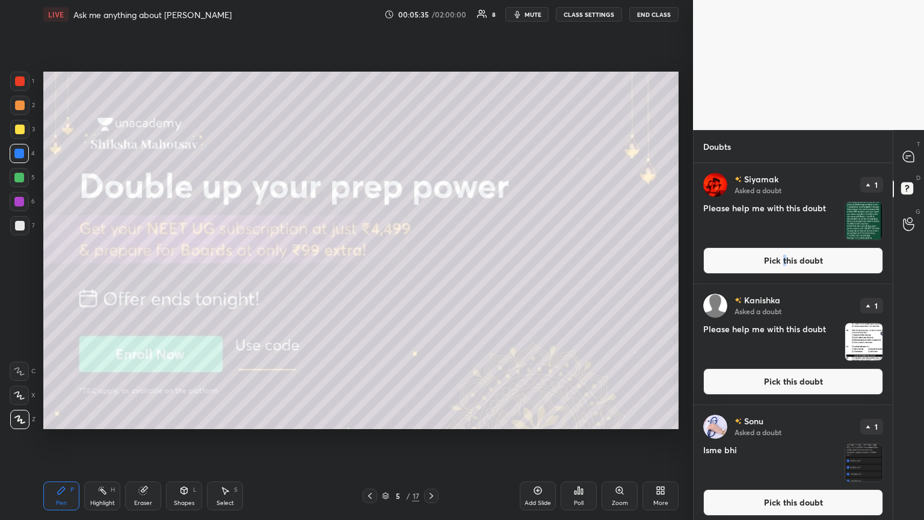
click at [430, 282] on icon at bounding box center [432, 496] width 10 height 10
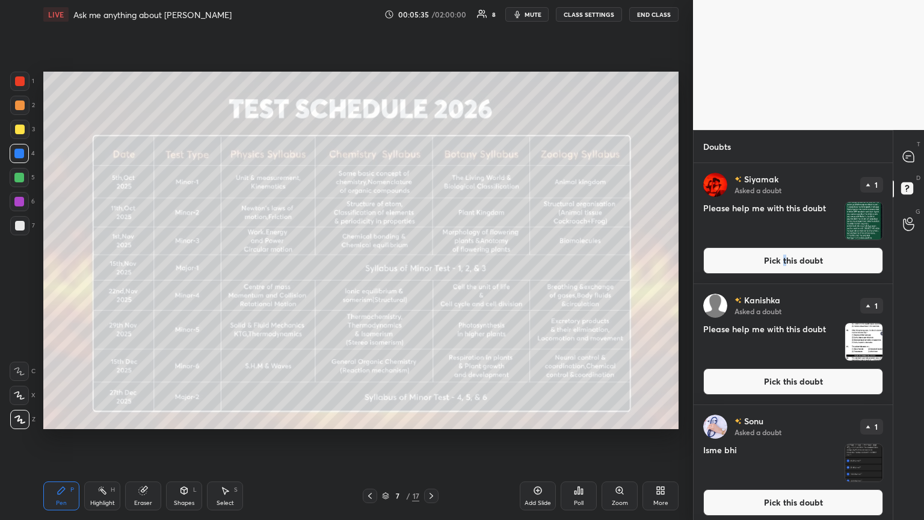
click at [430, 282] on icon at bounding box center [432, 496] width 10 height 10
click at [429, 282] on icon at bounding box center [432, 496] width 10 height 10
click at [430, 282] on icon at bounding box center [432, 496] width 10 height 10
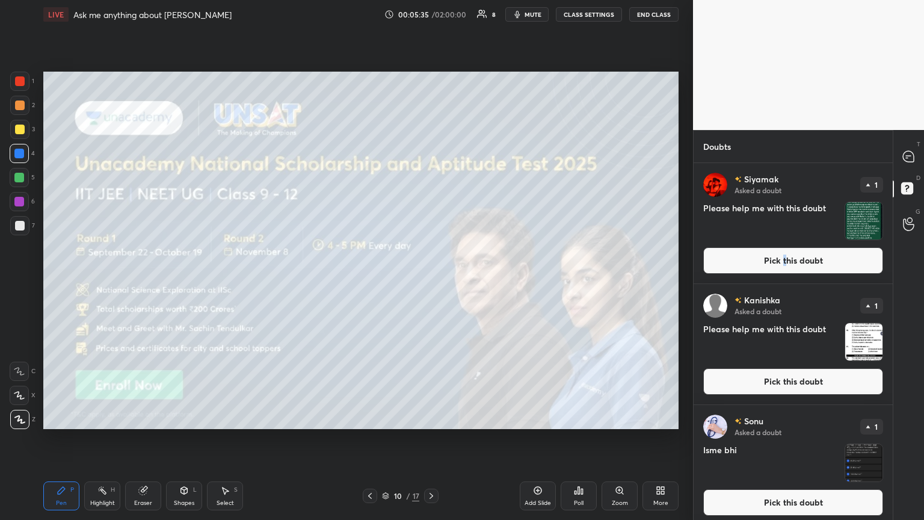
click at [430, 282] on icon at bounding box center [432, 496] width 10 height 10
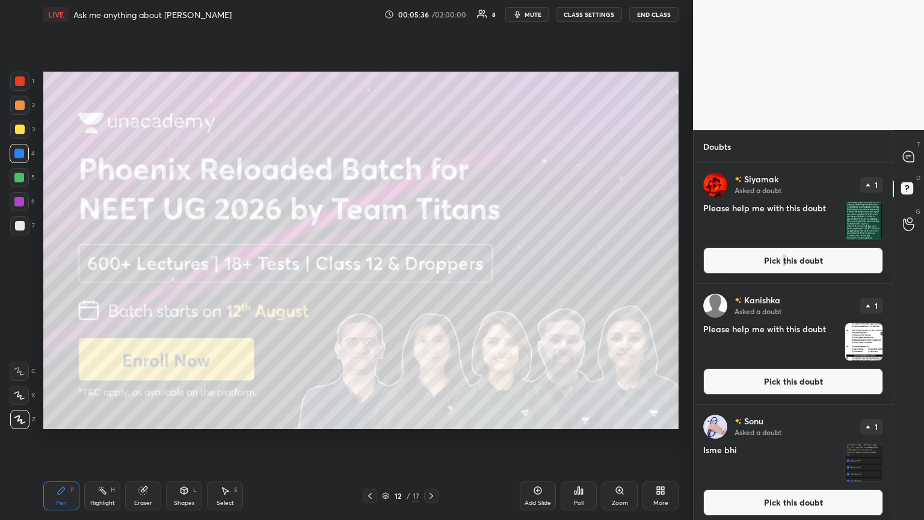
click at [430, 282] on icon at bounding box center [432, 496] width 10 height 10
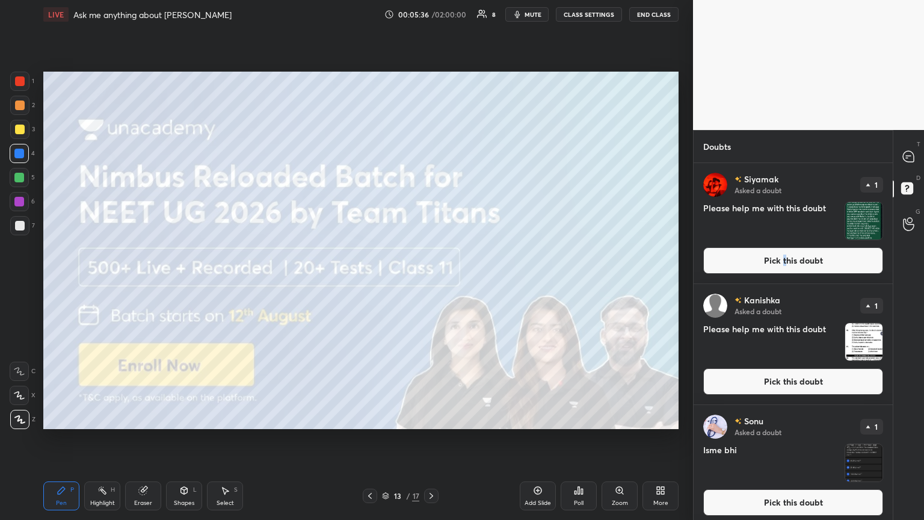
click at [431, 282] on icon at bounding box center [432, 496] width 10 height 10
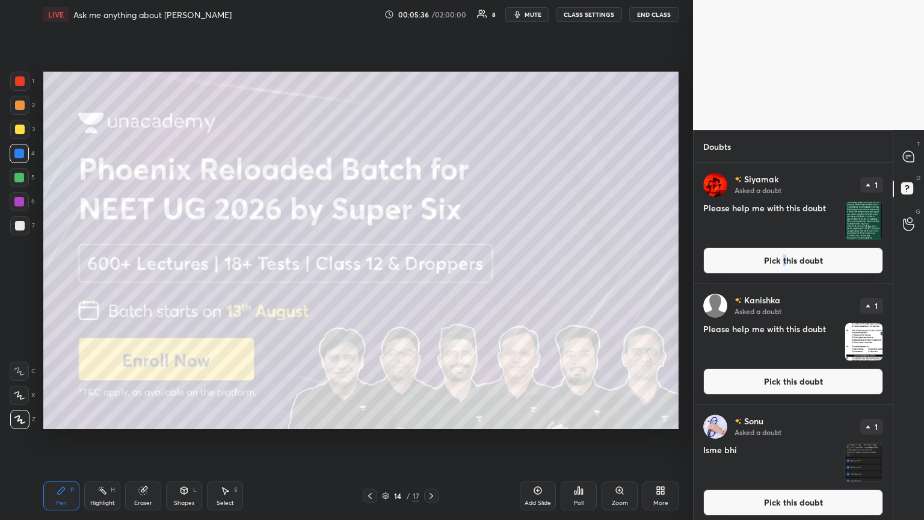
click at [430, 282] on icon at bounding box center [432, 496] width 10 height 10
click at [430, 282] on icon at bounding box center [432, 496] width 4 height 6
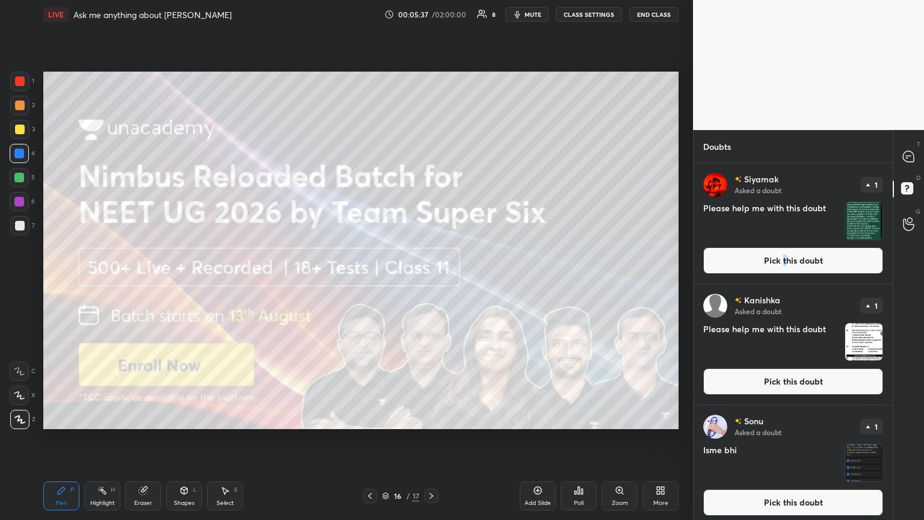
click at [431, 282] on icon at bounding box center [432, 496] width 4 height 6
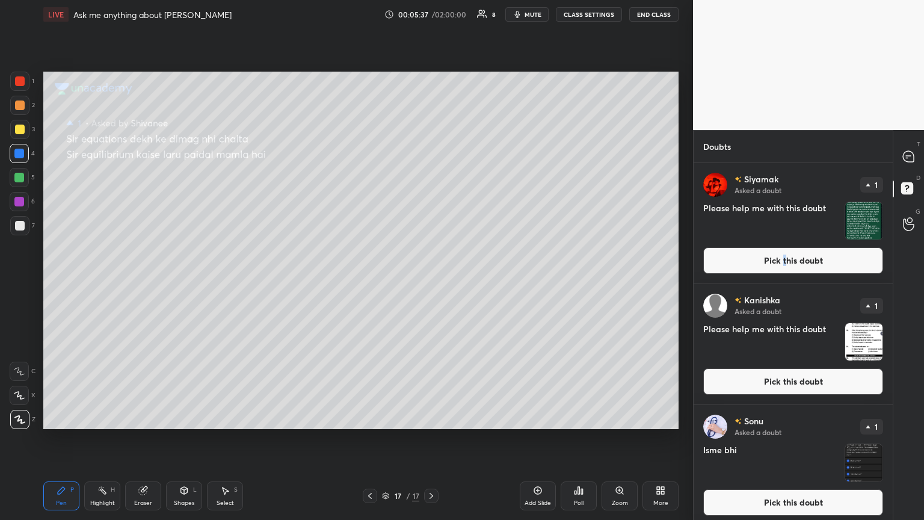
click at [431, 282] on icon at bounding box center [432, 496] width 10 height 10
click at [432, 262] on button "Pick this doubt" at bounding box center [794, 260] width 180 height 26
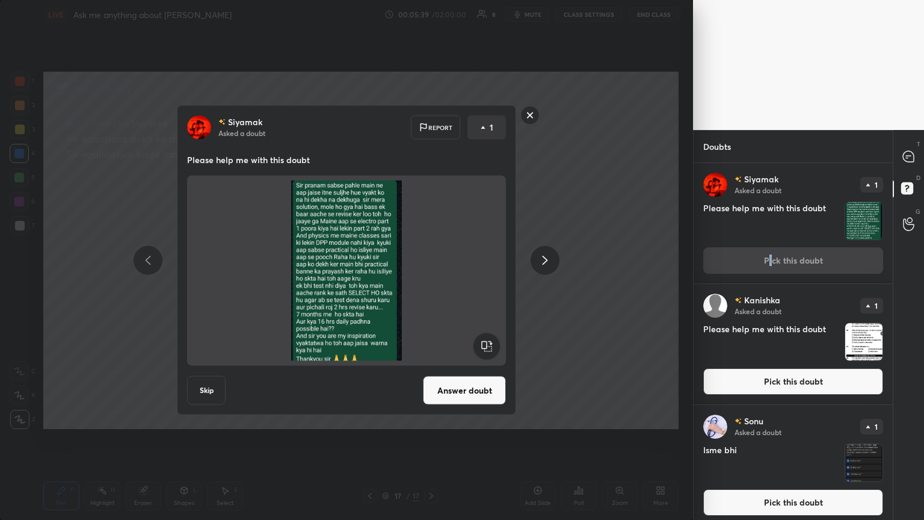
click at [432, 282] on button "Answer doubt" at bounding box center [464, 390] width 83 height 29
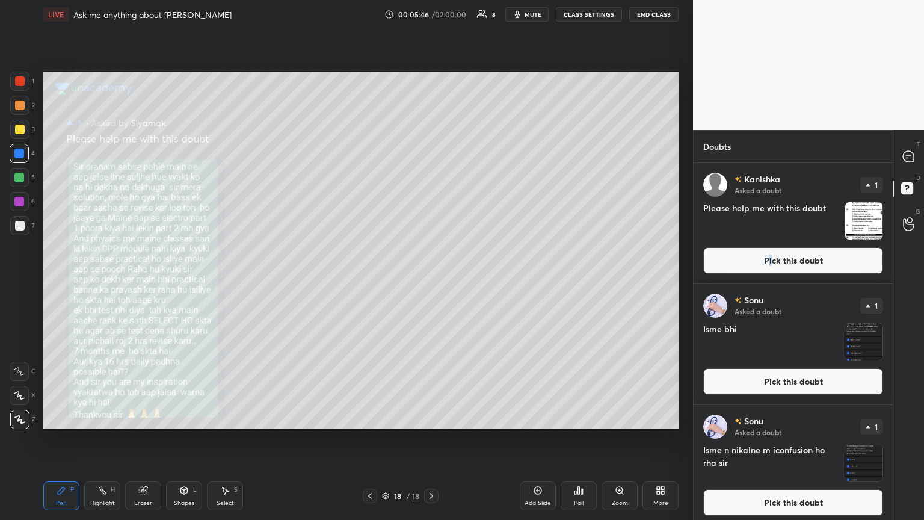
drag, startPoint x: 105, startPoint y: 500, endPoint x: 122, endPoint y: 487, distance: 21.5
click at [108, 282] on div "Highlight H" at bounding box center [102, 495] width 36 height 29
drag, startPoint x: 134, startPoint y: 491, endPoint x: 149, endPoint y: 495, distance: 16.4
click at [140, 282] on div "Eraser" at bounding box center [143, 495] width 36 height 29
drag, startPoint x: 149, startPoint y: 495, endPoint x: 136, endPoint y: 448, distance: 49.4
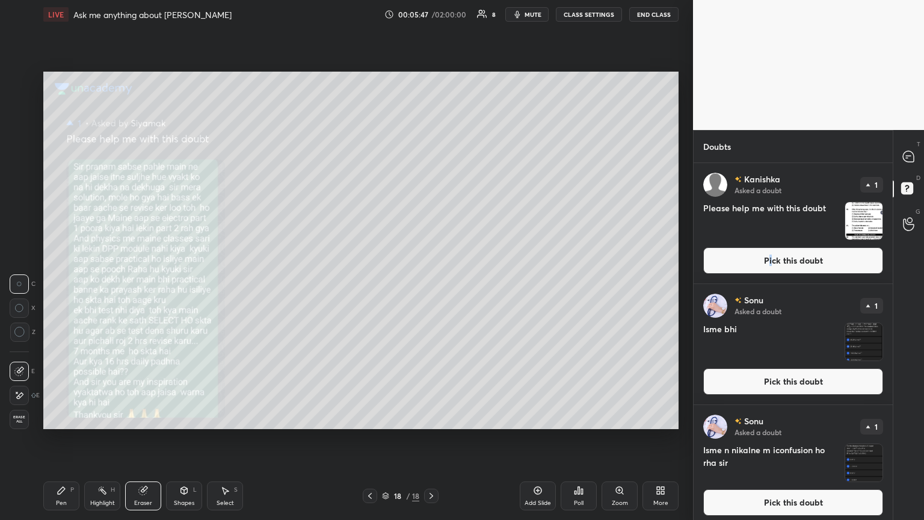
click at [148, 282] on div "Eraser" at bounding box center [143, 495] width 36 height 29
drag, startPoint x: 92, startPoint y: 506, endPoint x: 93, endPoint y: 491, distance: 15.1
click at [93, 282] on div "Highlight" at bounding box center [102, 503] width 25 height 6
click at [22, 125] on div at bounding box center [19, 129] width 19 height 19
click at [432, 255] on button "Pick this doubt" at bounding box center [794, 260] width 180 height 26
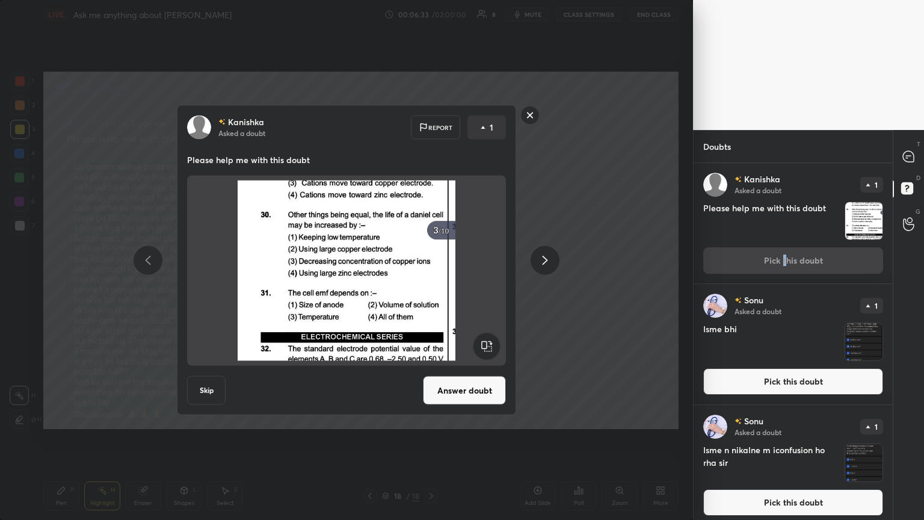
drag, startPoint x: 479, startPoint y: 382, endPoint x: 487, endPoint y: 374, distance: 11.1
click at [432, 282] on button "Answer doubt" at bounding box center [464, 390] width 83 height 29
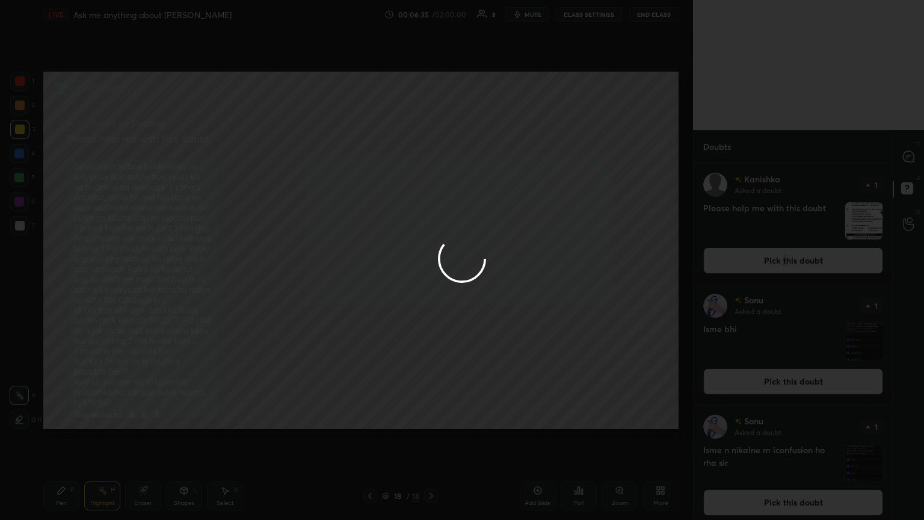
click at [76, 282] on div at bounding box center [462, 260] width 924 height 520
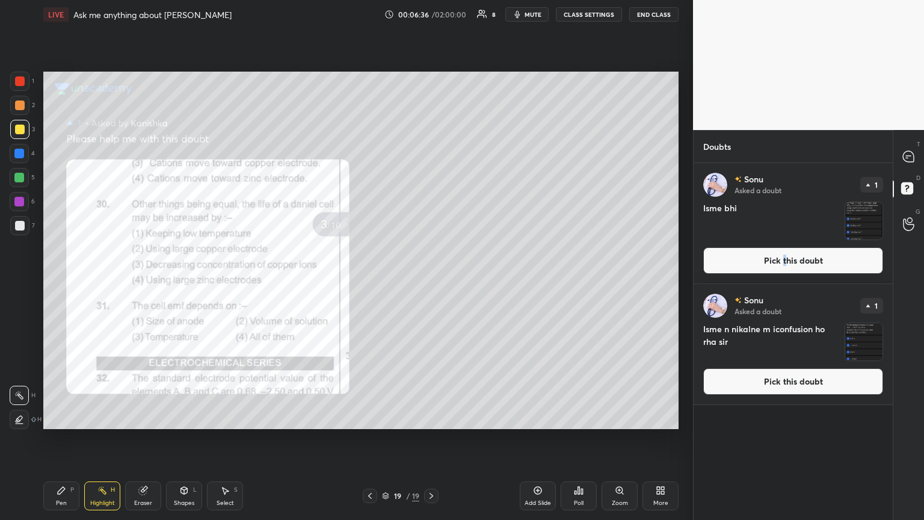
click at [67, 282] on div "Pen P" at bounding box center [61, 495] width 36 height 29
click at [17, 123] on div at bounding box center [19, 129] width 19 height 19
drag, startPoint x: 914, startPoint y: 159, endPoint x: 898, endPoint y: 164, distance: 16.6
click at [432, 160] on icon at bounding box center [908, 156] width 11 height 11
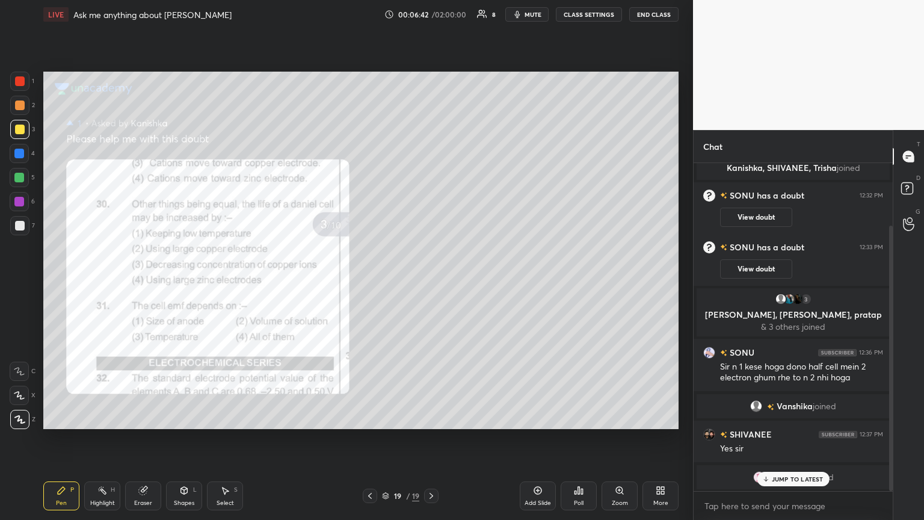
scroll to position [324, 196]
click at [432, 282] on p "JUMP TO LATEST" at bounding box center [798, 478] width 52 height 7
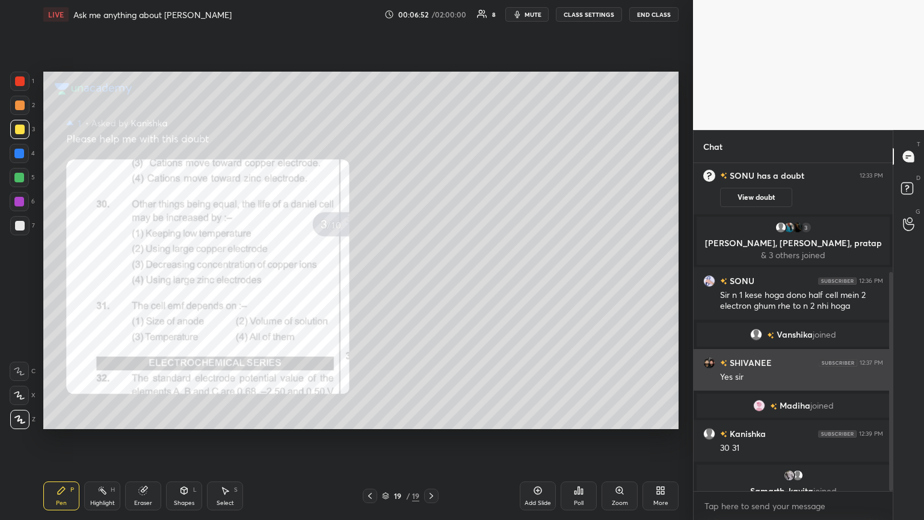
scroll to position [163, 0]
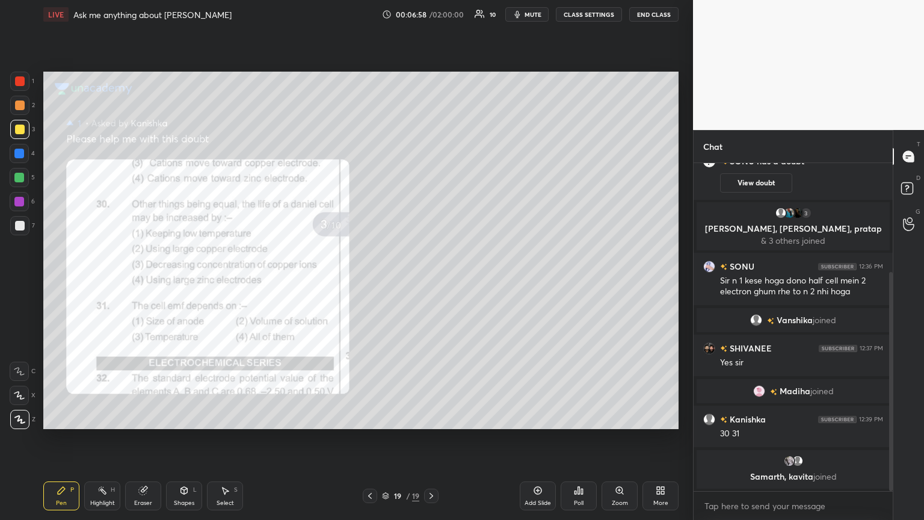
drag, startPoint x: 23, startPoint y: 101, endPoint x: 42, endPoint y: 113, distance: 22.7
click at [27, 102] on div at bounding box center [19, 105] width 19 height 19
drag, startPoint x: 20, startPoint y: 178, endPoint x: 35, endPoint y: 195, distance: 22.6
click at [20, 180] on div at bounding box center [19, 178] width 10 height 10
drag, startPoint x: 909, startPoint y: 190, endPoint x: 912, endPoint y: 164, distance: 25.5
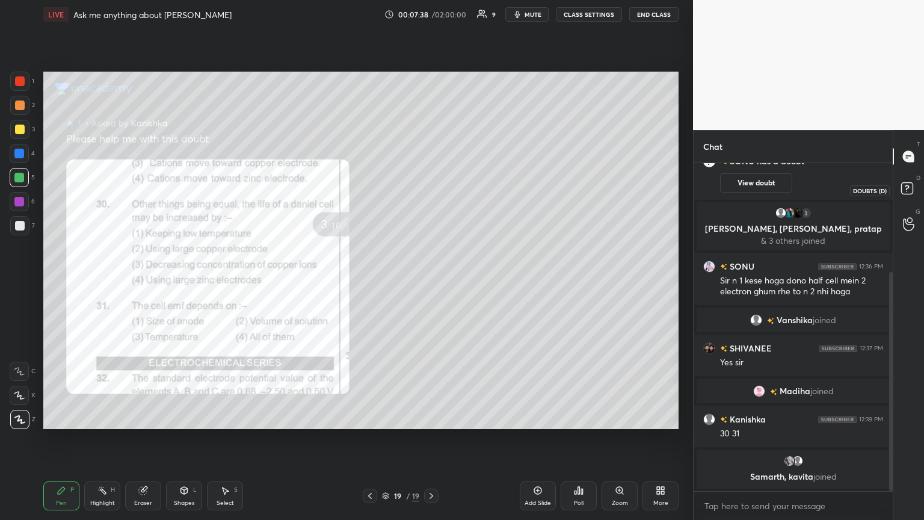
click at [432, 187] on icon at bounding box center [910, 190] width 22 height 22
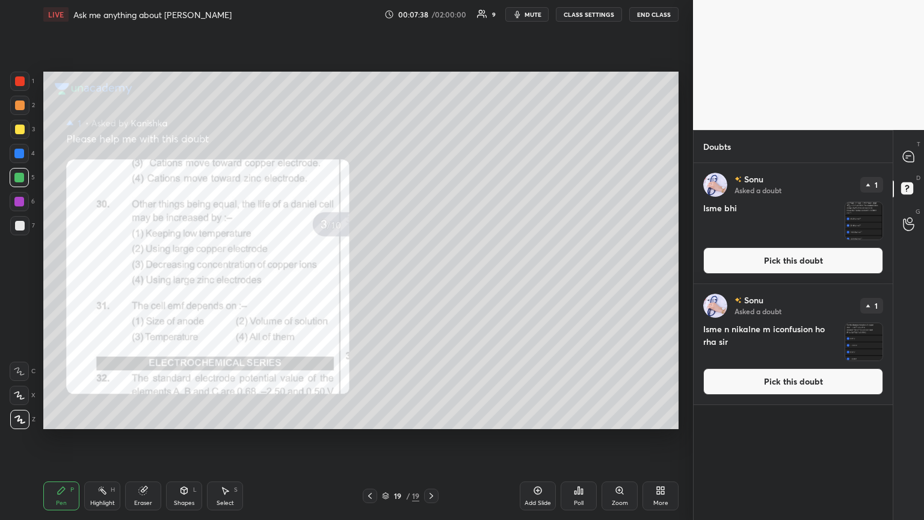
click at [432, 253] on button "Pick this doubt" at bounding box center [794, 260] width 180 height 26
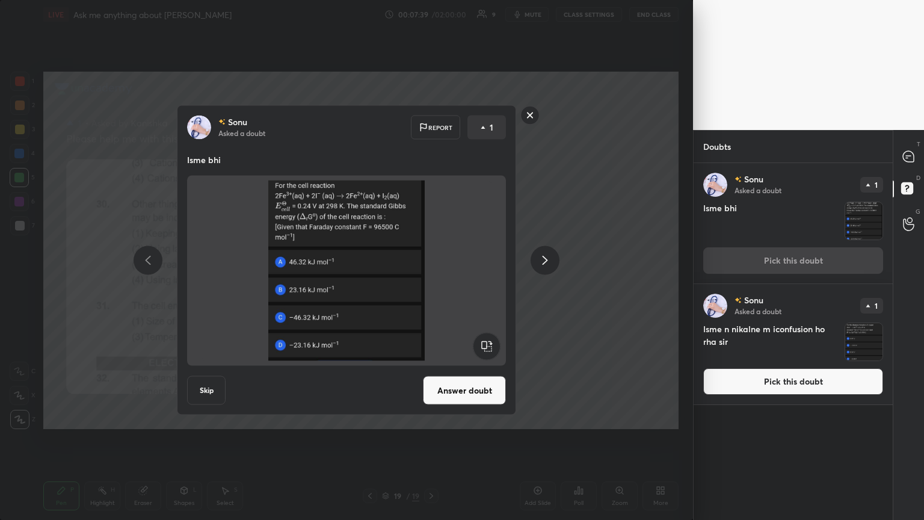
click at [432, 282] on button "Answer doubt" at bounding box center [464, 390] width 83 height 29
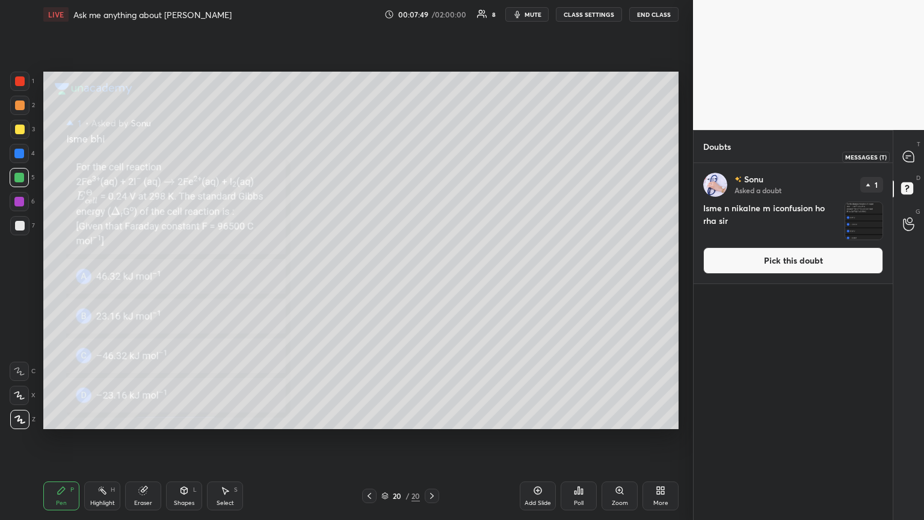
drag, startPoint x: 911, startPoint y: 154, endPoint x: 910, endPoint y: 160, distance: 6.0
click at [432, 155] on icon at bounding box center [909, 156] width 13 height 13
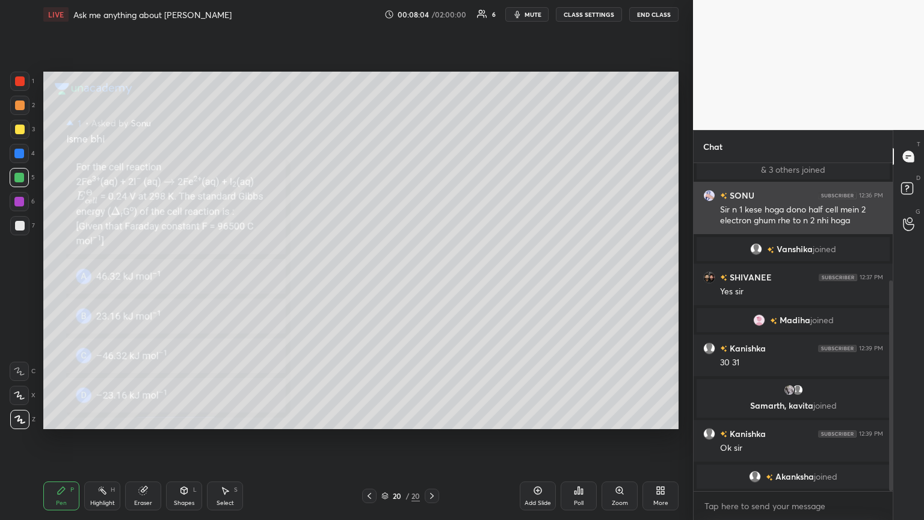
scroll to position [224, 0]
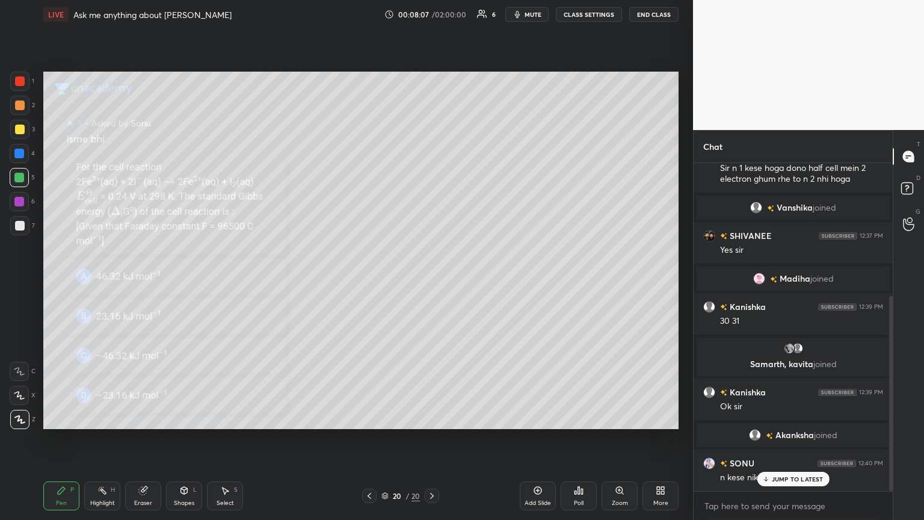
click at [23, 129] on div at bounding box center [20, 130] width 10 height 10
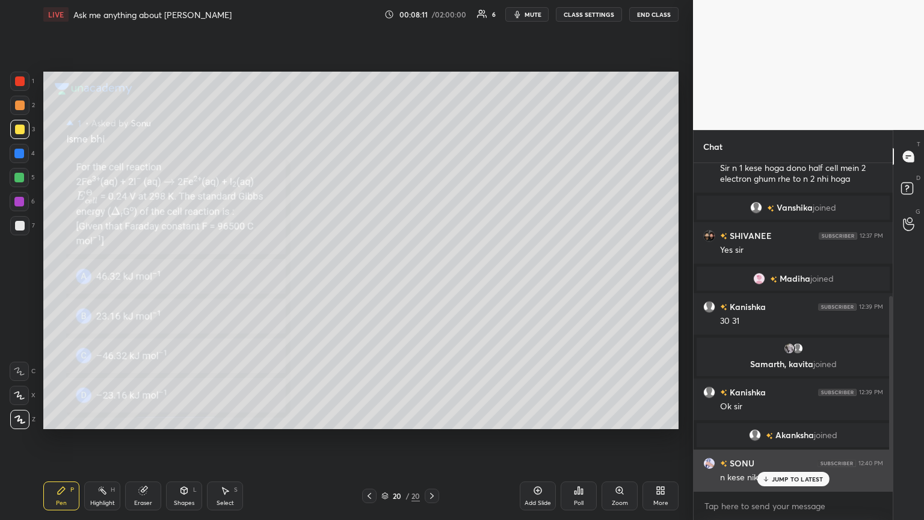
drag, startPoint x: 793, startPoint y: 479, endPoint x: 770, endPoint y: 450, distance: 36.5
click at [432, 282] on p "JUMP TO LATEST" at bounding box center [798, 478] width 52 height 7
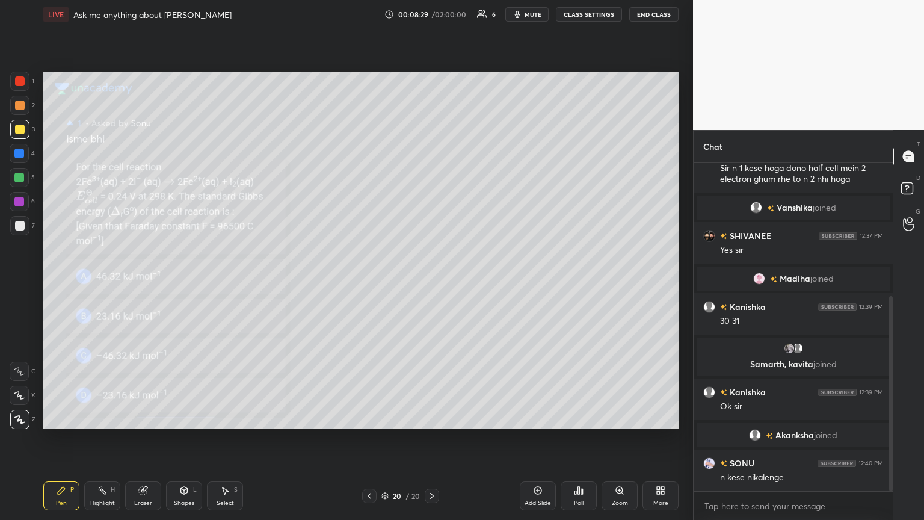
click at [21, 178] on div at bounding box center [19, 178] width 10 height 10
click at [25, 125] on div at bounding box center [19, 129] width 19 height 19
drag, startPoint x: 20, startPoint y: 176, endPoint x: 19, endPoint y: 169, distance: 7.4
click at [22, 174] on div at bounding box center [19, 178] width 10 height 10
click at [21, 73] on div at bounding box center [19, 81] width 19 height 19
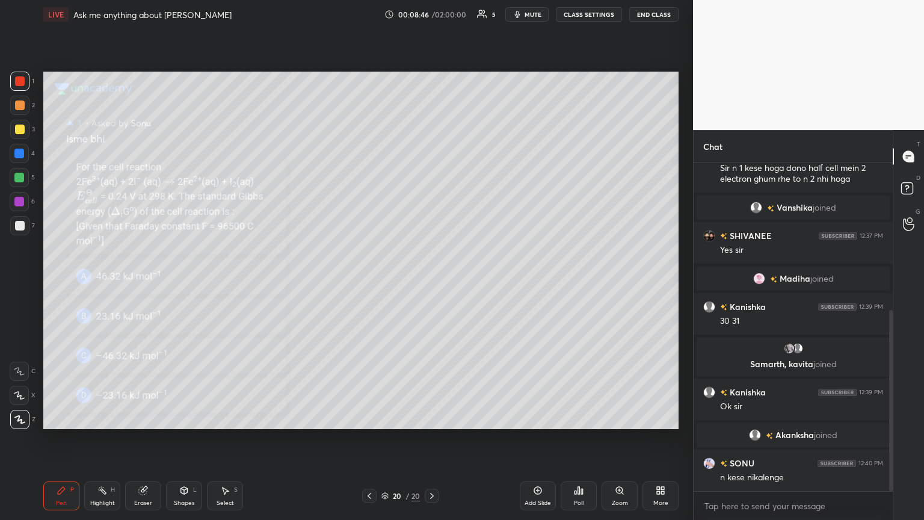
scroll to position [267, 0]
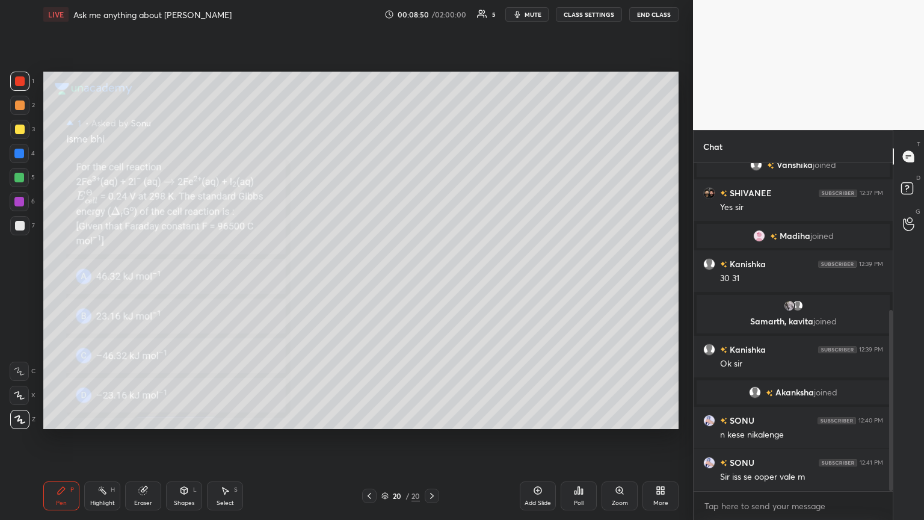
click at [20, 128] on div at bounding box center [20, 130] width 10 height 10
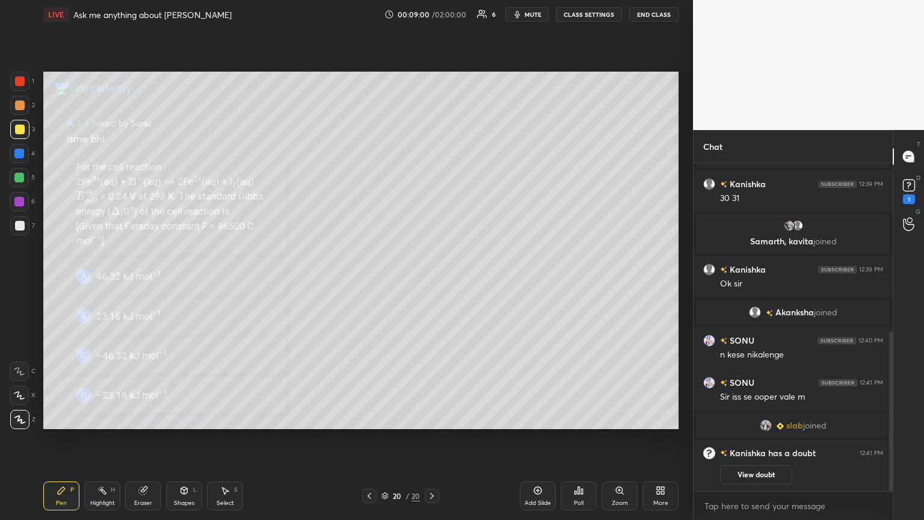
scroll to position [389, 0]
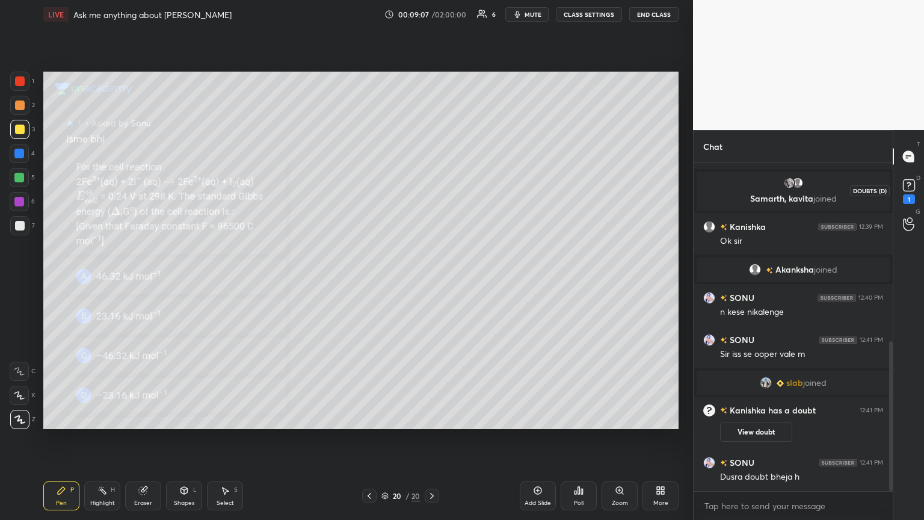
click at [432, 194] on div "1" at bounding box center [909, 190] width 18 height 28
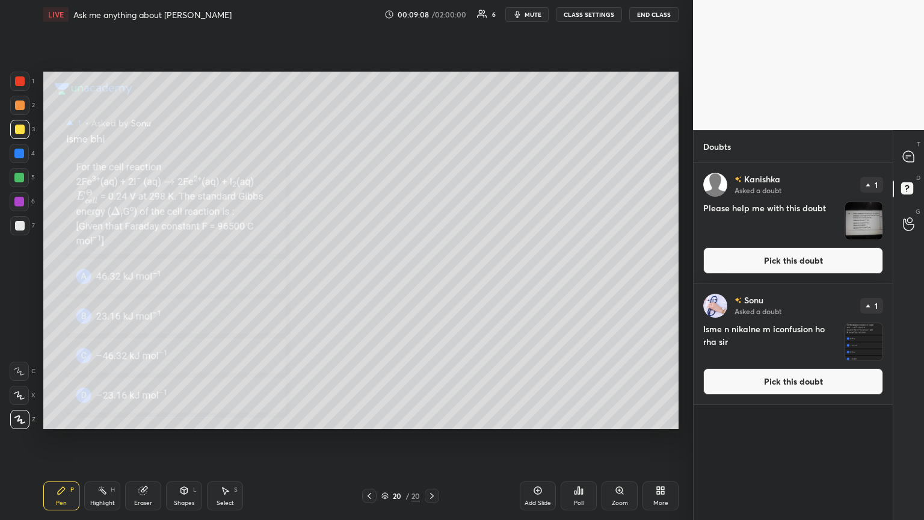
click at [432, 268] on button "Pick this doubt" at bounding box center [794, 260] width 180 height 26
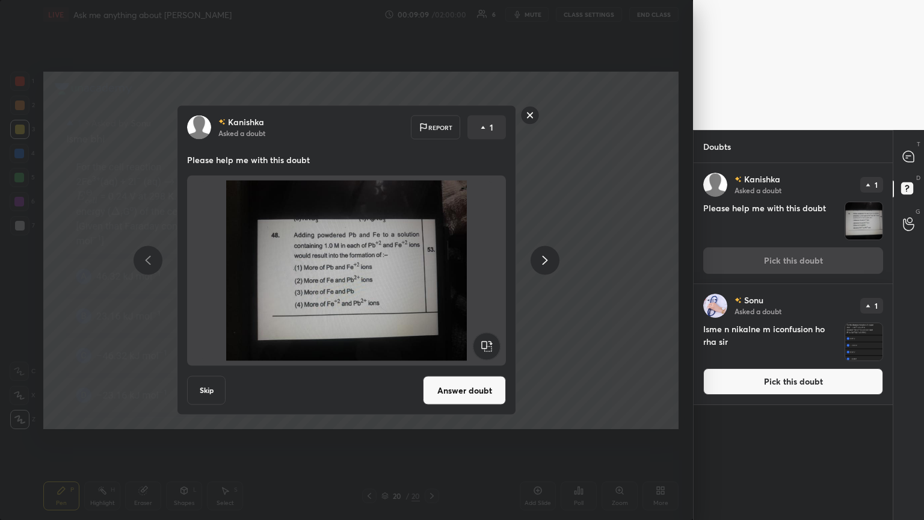
click at [432, 262] on div at bounding box center [545, 260] width 29 height 29
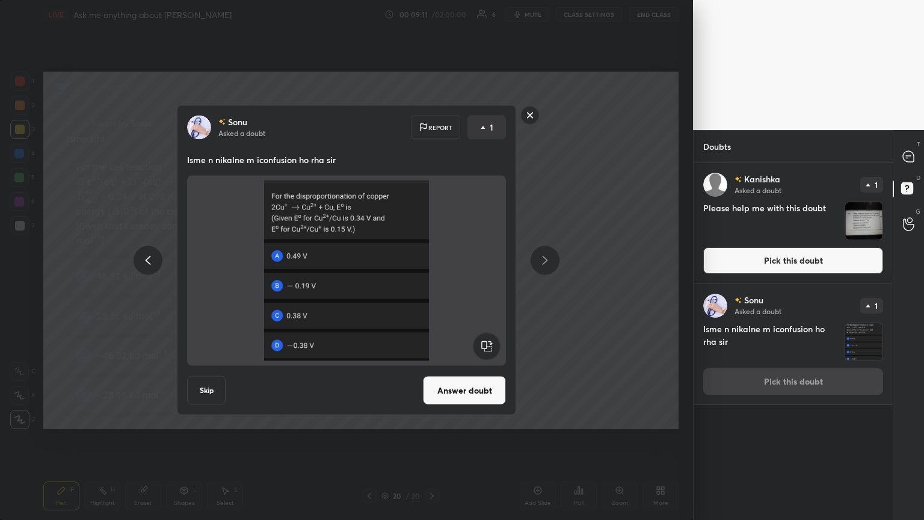
click at [432, 117] on rect at bounding box center [530, 115] width 19 height 19
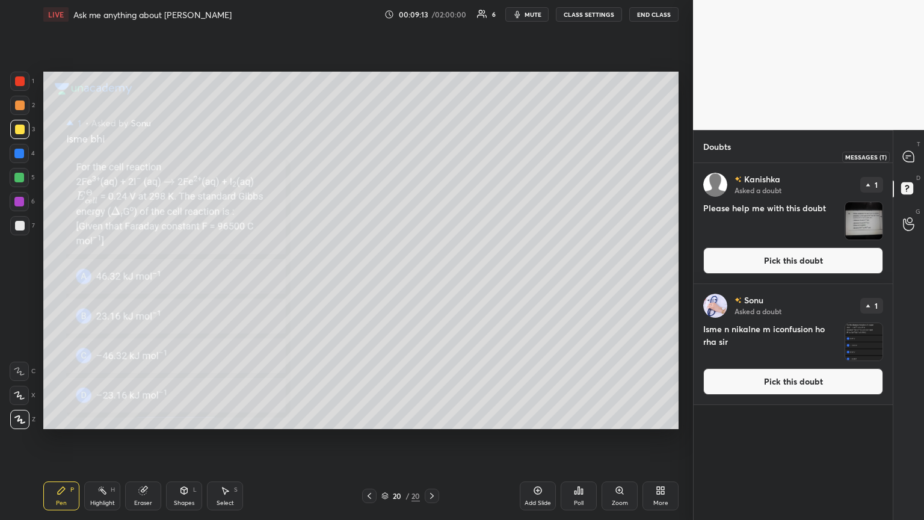
drag, startPoint x: 911, startPoint y: 159, endPoint x: 905, endPoint y: 156, distance: 7.3
click at [432, 158] on icon at bounding box center [908, 156] width 11 height 11
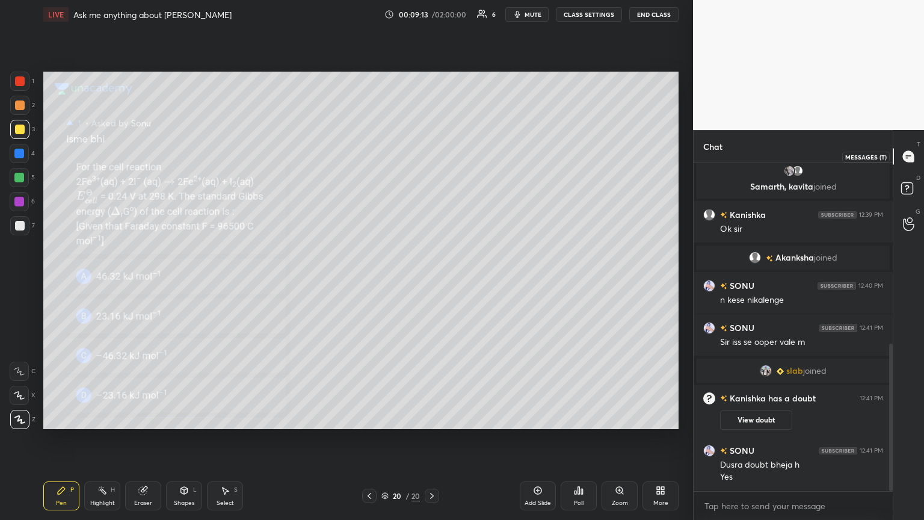
scroll to position [324, 196]
click at [108, 282] on div "Highlight H" at bounding box center [102, 495] width 36 height 29
click at [65, 282] on div "Pen P" at bounding box center [61, 495] width 36 height 29
click at [369, 282] on icon at bounding box center [370, 496] width 10 height 10
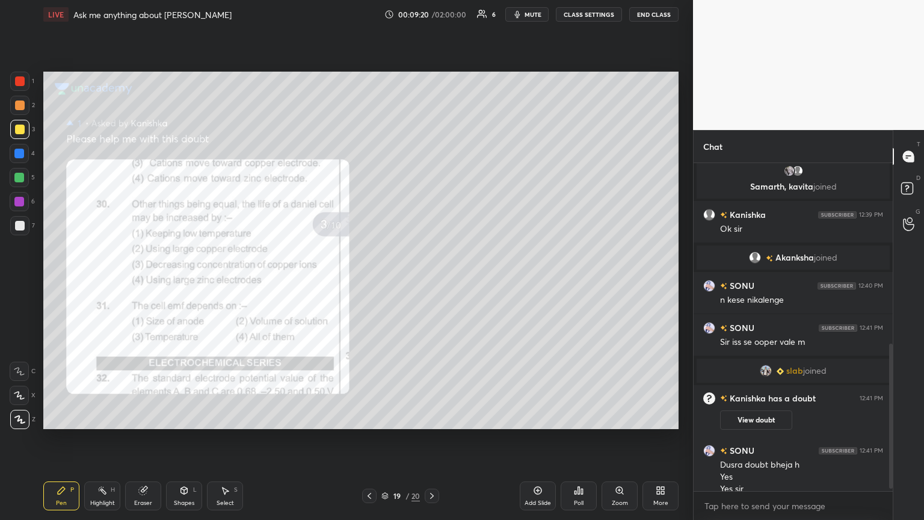
scroll to position [413, 0]
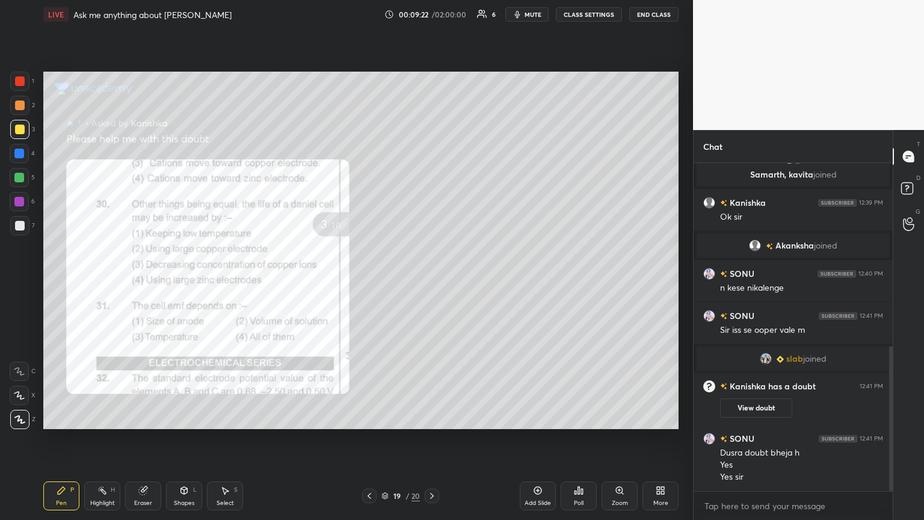
drag, startPoint x: 432, startPoint y: 494, endPoint x: 401, endPoint y: 460, distance: 46.0
click at [432, 282] on icon at bounding box center [432, 496] width 10 height 10
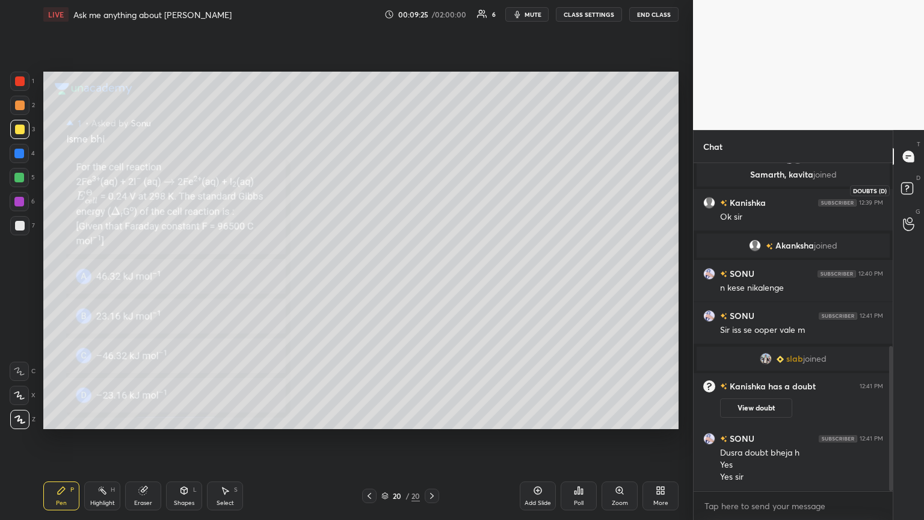
click at [432, 191] on icon at bounding box center [910, 190] width 22 height 22
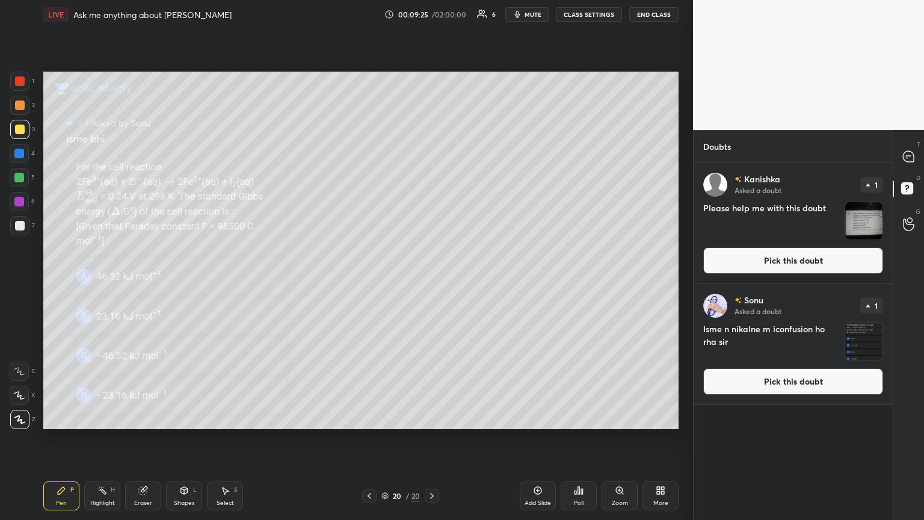
click at [432, 193] on rect at bounding box center [907, 188] width 11 height 11
click at [432, 154] on icon at bounding box center [909, 156] width 13 height 13
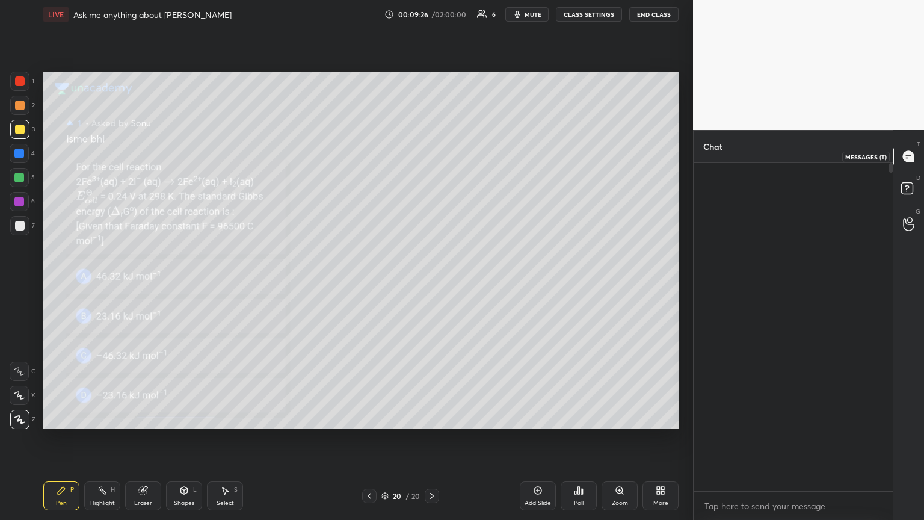
scroll to position [324, 196]
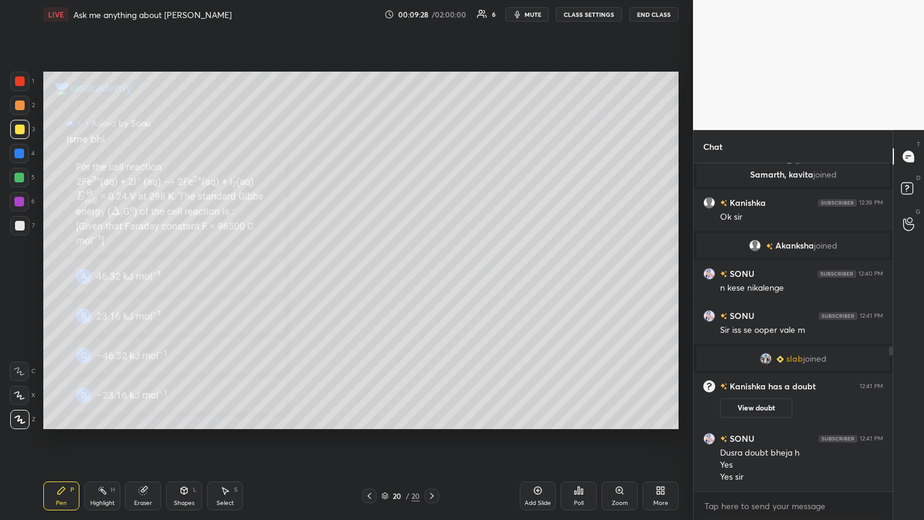
drag, startPoint x: 894, startPoint y: 351, endPoint x: 901, endPoint y: 354, distance: 7.0
click at [432, 282] on div "T Messages (T) D Doubts (D) G Raise Hand (G)" at bounding box center [908, 325] width 31 height 390
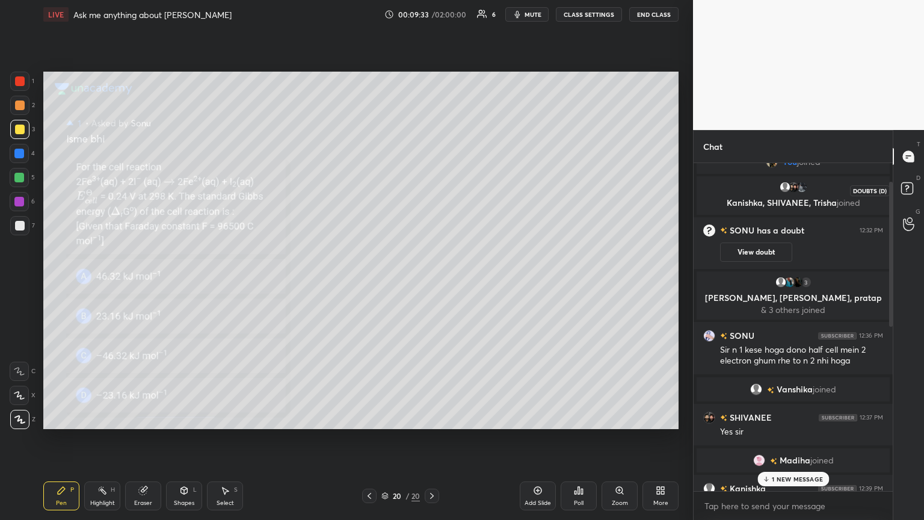
drag, startPoint x: 892, startPoint y: 350, endPoint x: 911, endPoint y: 185, distance: 165.4
click at [432, 185] on div "Chat SONU joined You joined Kanishka, SHIVANEE, Trisha joined SONU has a doubt …" at bounding box center [808, 325] width 231 height 390
drag, startPoint x: 801, startPoint y: 474, endPoint x: 804, endPoint y: 467, distance: 7.8
click at [432, 282] on div "1 NEW MESSAGE" at bounding box center [794, 479] width 72 height 14
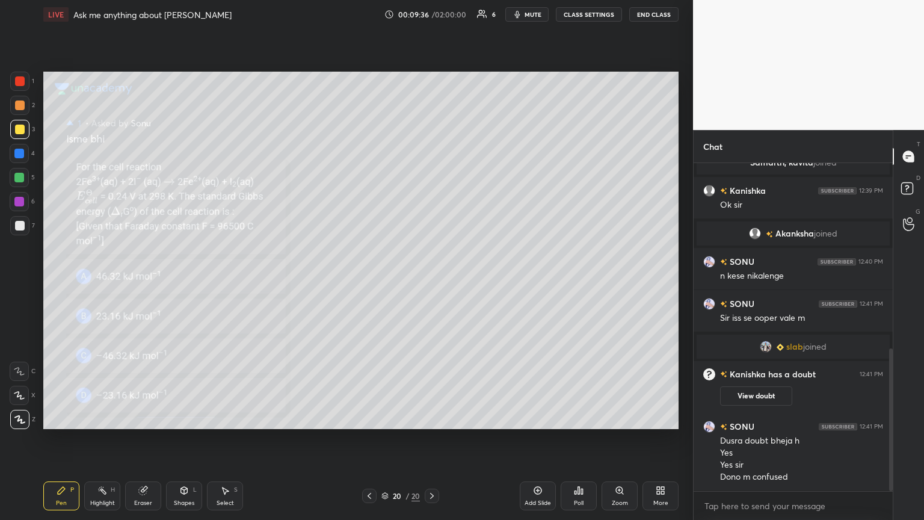
drag, startPoint x: 426, startPoint y: 495, endPoint x: 406, endPoint y: 465, distance: 36.4
click at [426, 282] on div at bounding box center [432, 496] width 14 height 14
click at [430, 282] on icon at bounding box center [432, 496] width 10 height 10
click at [432, 282] on icon at bounding box center [432, 496] width 10 height 10
drag, startPoint x: 908, startPoint y: 182, endPoint x: 905, endPoint y: 200, distance: 17.6
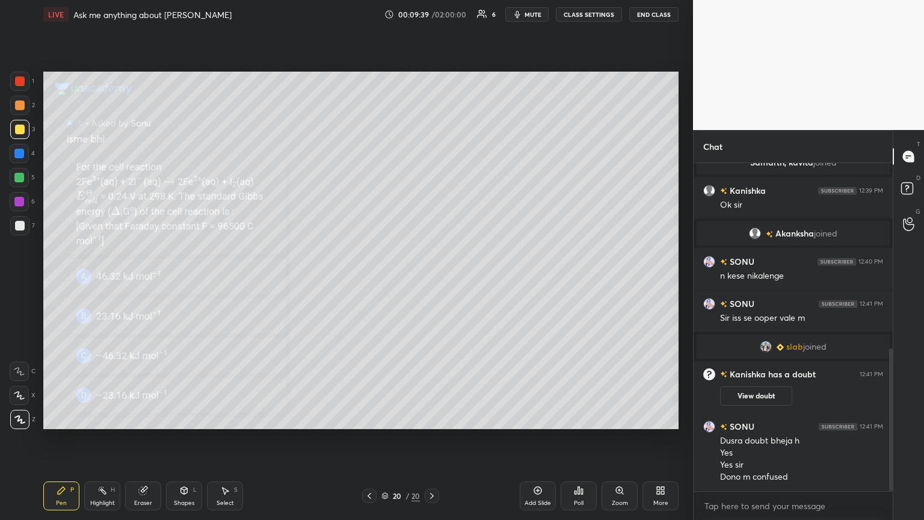
click at [432, 183] on rect at bounding box center [907, 188] width 11 height 11
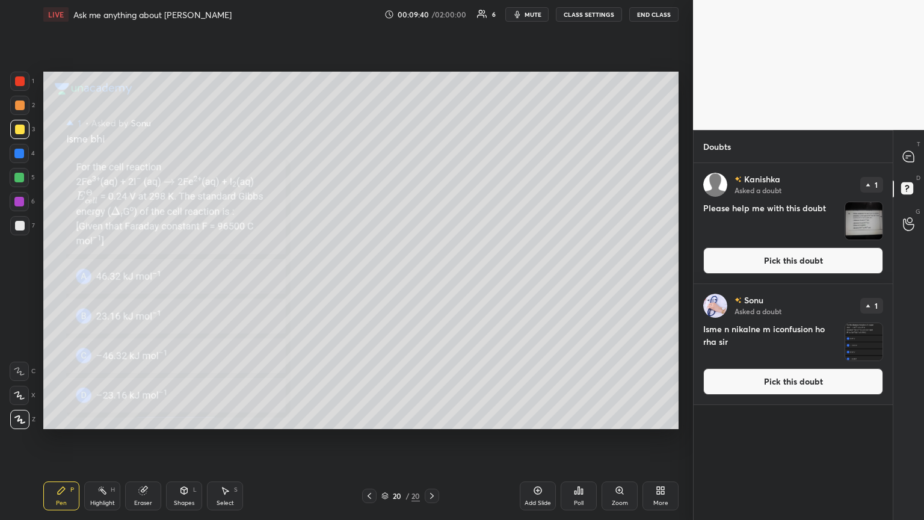
click at [432, 282] on button "Pick this doubt" at bounding box center [794, 381] width 180 height 26
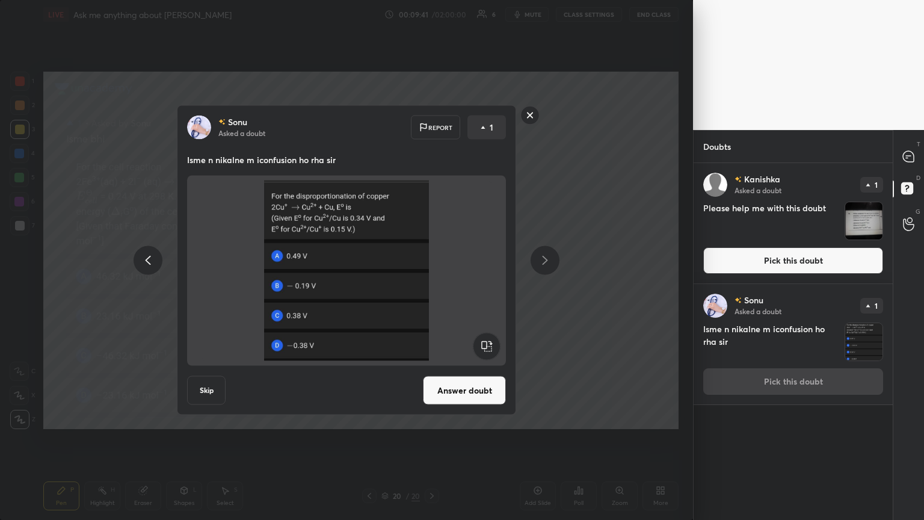
click at [432, 282] on button "Answer doubt" at bounding box center [464, 390] width 83 height 29
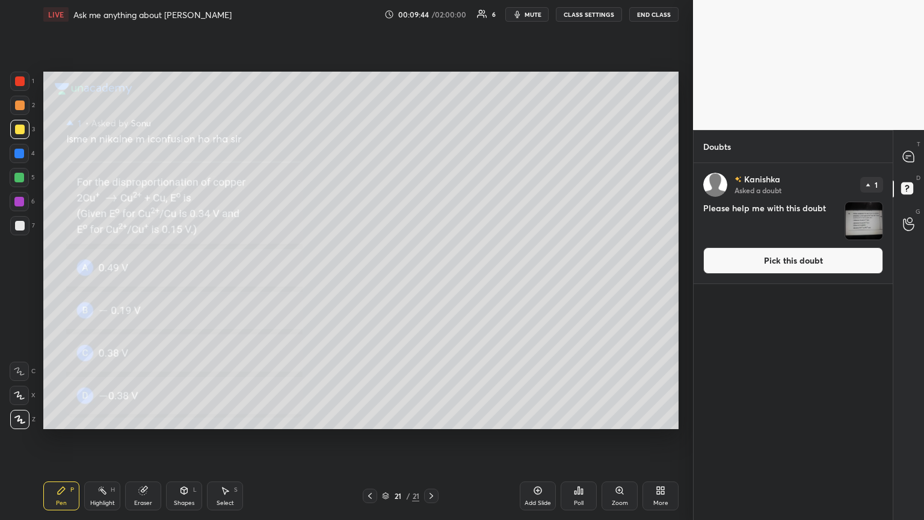
click at [19, 227] on div at bounding box center [20, 226] width 10 height 10
click at [21, 128] on div at bounding box center [20, 130] width 10 height 10
drag, startPoint x: 807, startPoint y: 256, endPoint x: 829, endPoint y: 234, distance: 31.5
click at [432, 256] on button "Pick this doubt" at bounding box center [794, 260] width 180 height 26
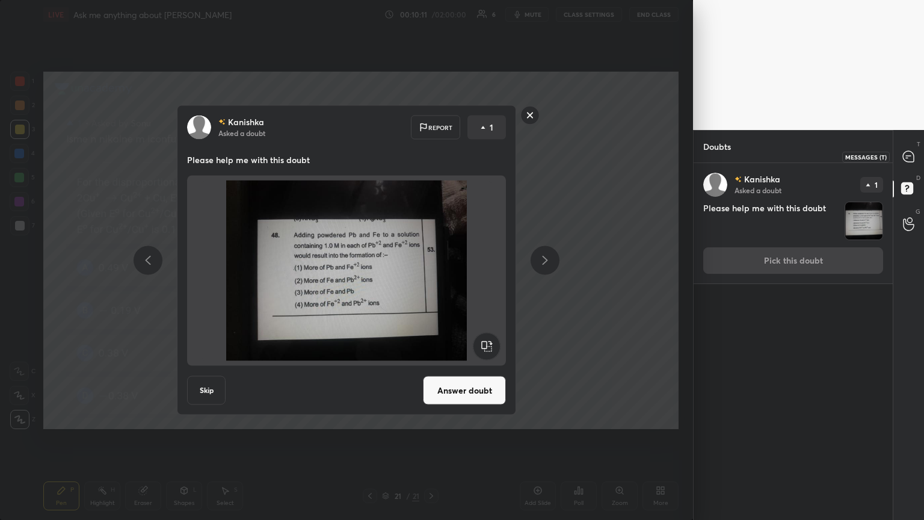
drag, startPoint x: 906, startPoint y: 154, endPoint x: 897, endPoint y: 159, distance: 11.0
click at [432, 155] on icon at bounding box center [909, 156] width 13 height 13
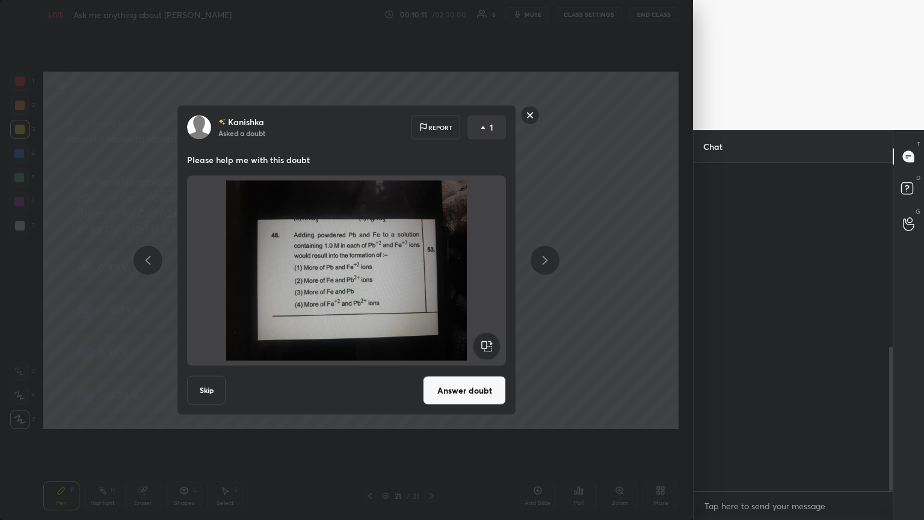
scroll to position [324, 196]
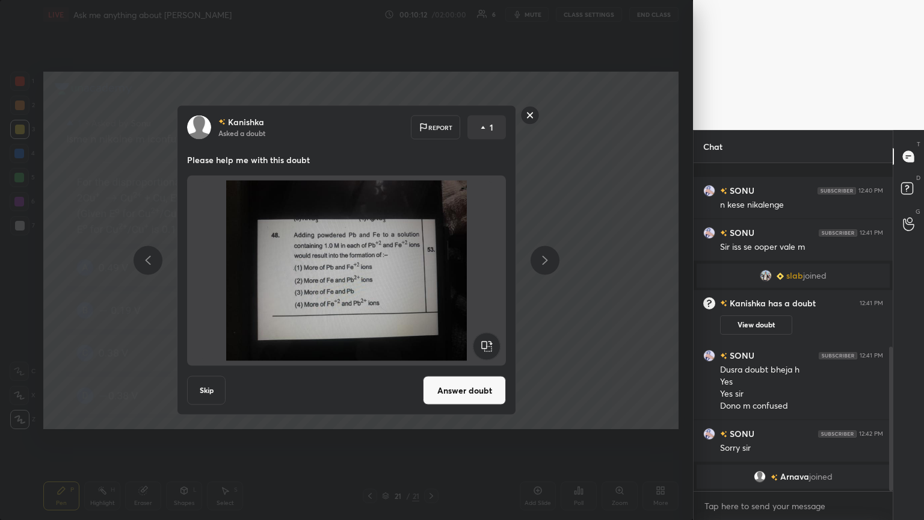
click at [432, 262] on div "Kanishka Asked a doubt Report 1 Please help me with this doubt Skip Answer doubt" at bounding box center [346, 260] width 693 height 520
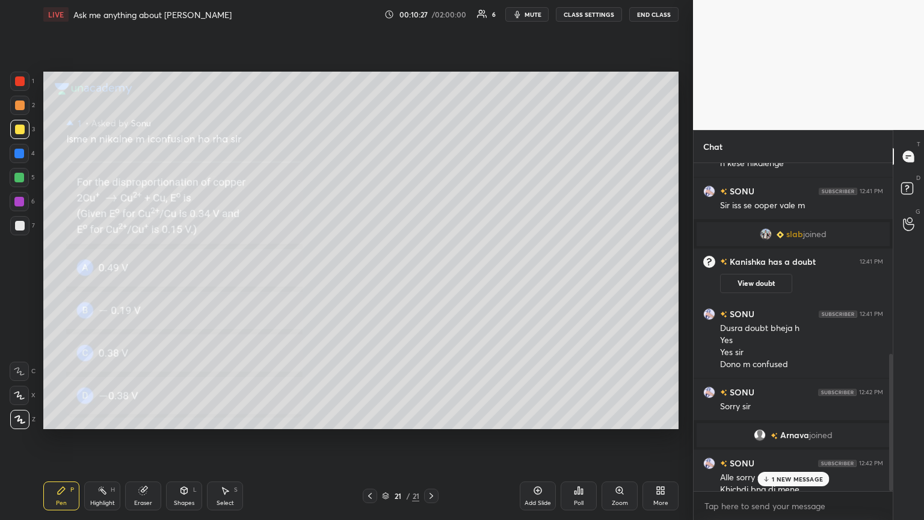
scroll to position [469, 0]
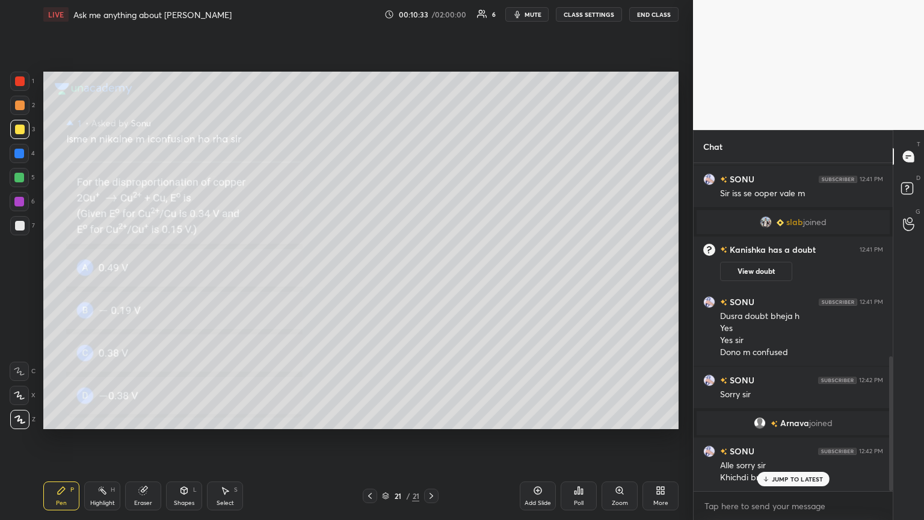
drag, startPoint x: 536, startPoint y: 5, endPoint x: 531, endPoint y: 14, distance: 10.2
click at [432, 11] on button "mute" at bounding box center [527, 14] width 43 height 14
click at [60, 282] on div "Pen P" at bounding box center [61, 495] width 36 height 29
click at [142, 282] on div "Eraser" at bounding box center [143, 495] width 36 height 29
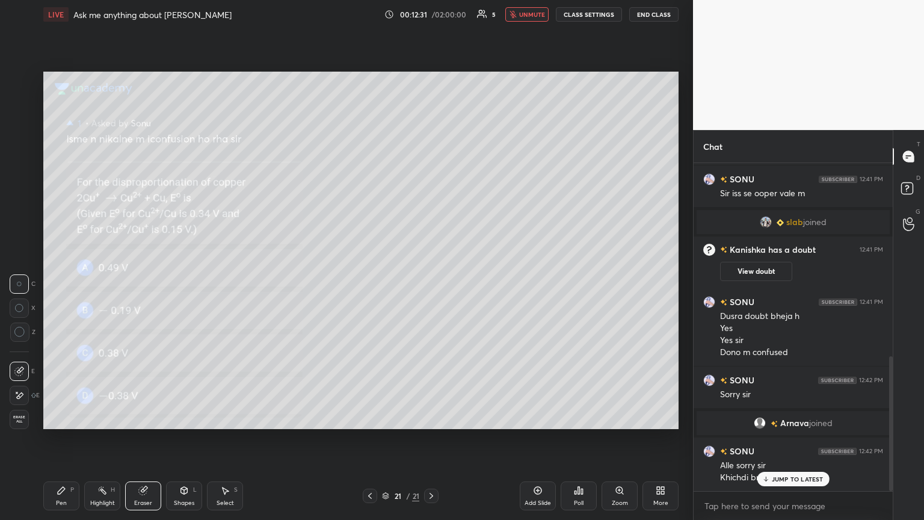
click at [432, 282] on p "JUMP TO LATEST" at bounding box center [798, 478] width 52 height 7
click at [368, 282] on icon at bounding box center [370, 496] width 10 height 10
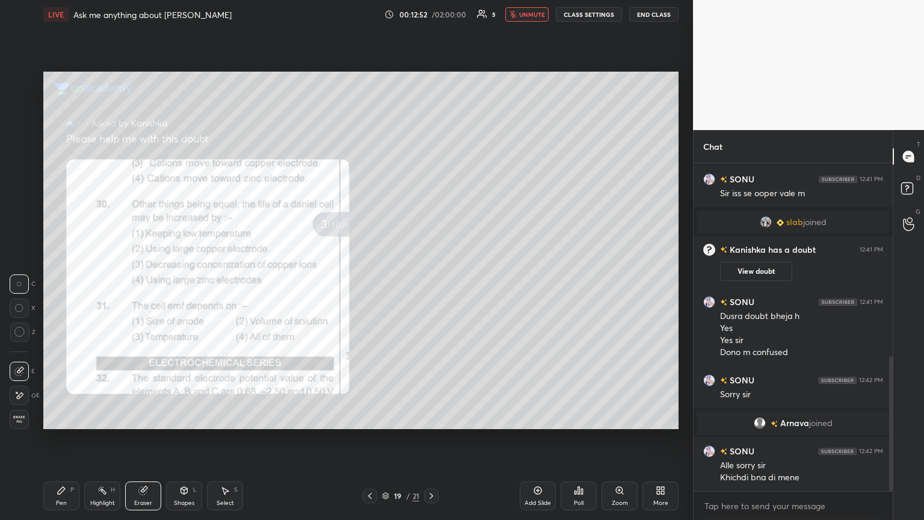
click at [54, 282] on div "Pen P" at bounding box center [61, 495] width 36 height 29
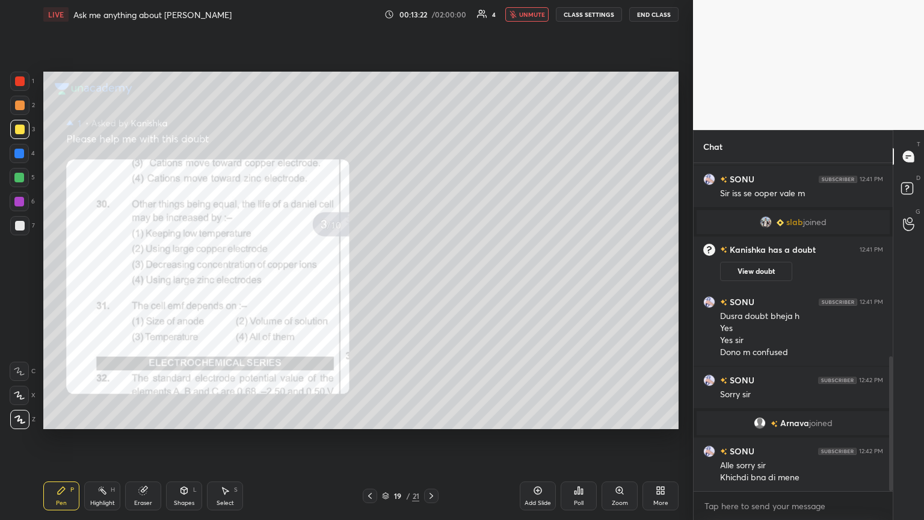
drag, startPoint x: 70, startPoint y: 491, endPoint x: 114, endPoint y: 496, distance: 44.8
click at [71, 282] on div "Pen P" at bounding box center [61, 495] width 36 height 29
click at [70, 282] on div "Pen P" at bounding box center [61, 495] width 36 height 29
click at [57, 282] on div "Pen P" at bounding box center [61, 495] width 36 height 29
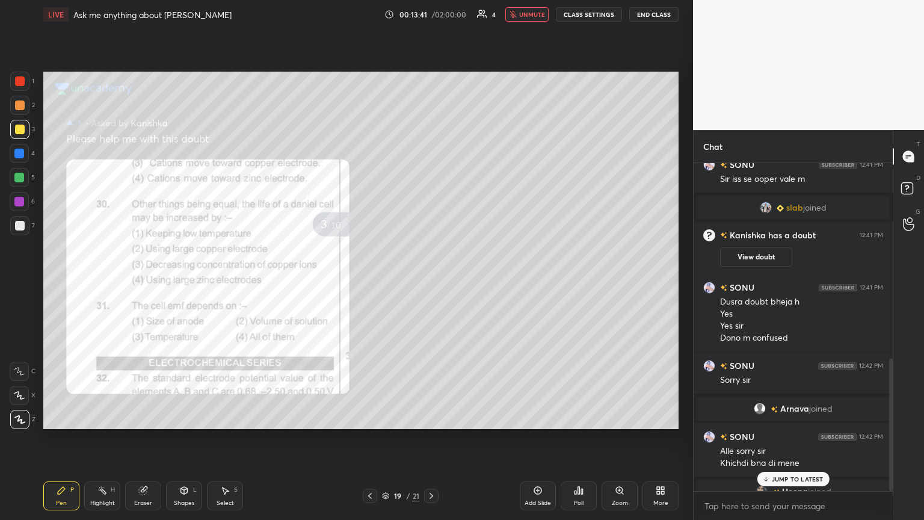
scroll to position [484, 0]
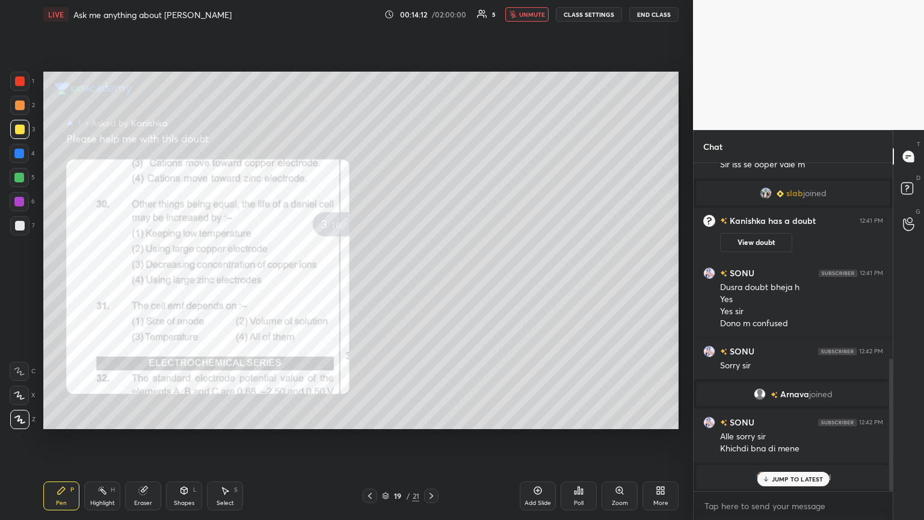
click at [432, 282] on p "JUMP TO LATEST" at bounding box center [798, 478] width 52 height 7
drag, startPoint x: 58, startPoint y: 496, endPoint x: 240, endPoint y: 430, distance: 192.9
click at [60, 282] on div "Pen P" at bounding box center [61, 495] width 36 height 29
click at [144, 282] on div "Eraser" at bounding box center [143, 495] width 36 height 29
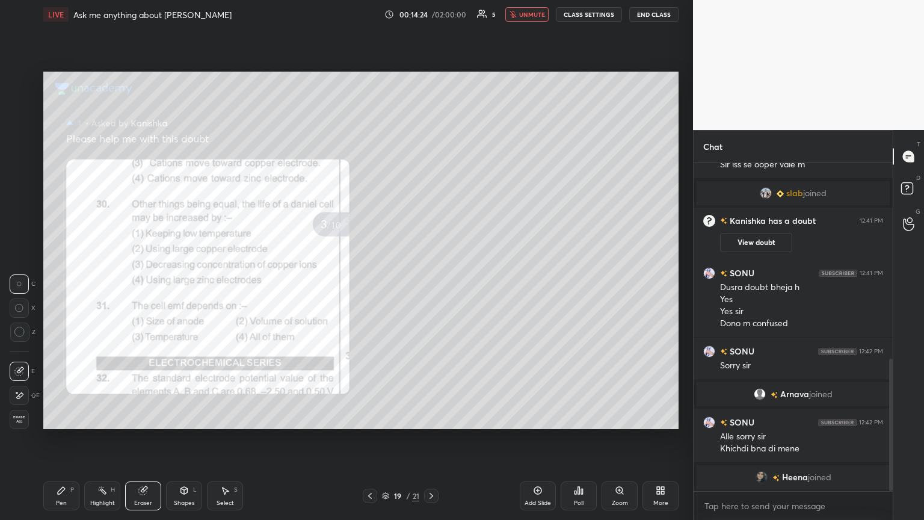
click at [63, 282] on div "Pen P" at bounding box center [61, 495] width 36 height 29
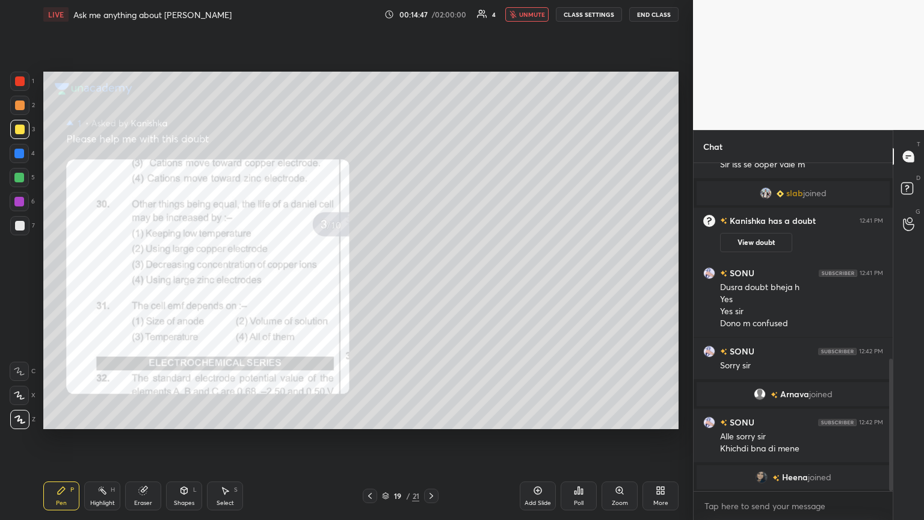
click at [53, 282] on div "Pen P" at bounding box center [61, 495] width 36 height 29
click at [63, 282] on div "Pen P" at bounding box center [61, 495] width 36 height 29
click at [140, 282] on div "Eraser" at bounding box center [143, 495] width 36 height 29
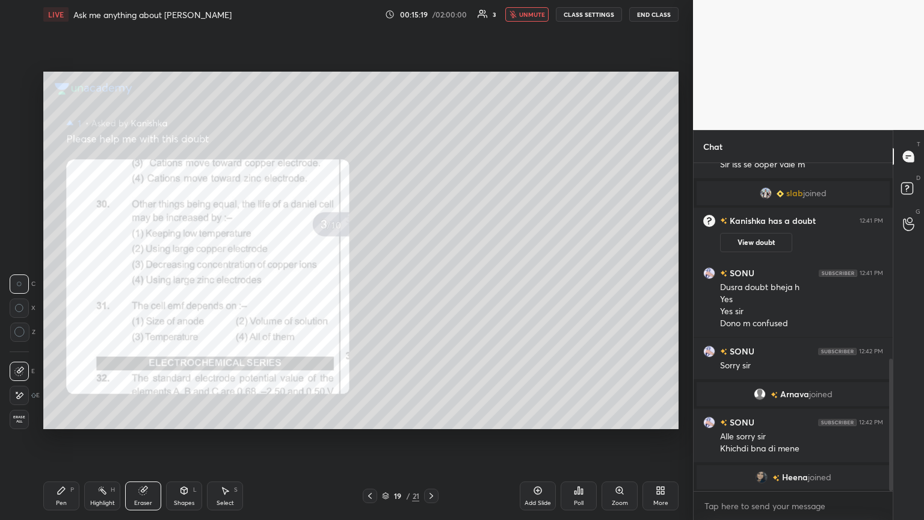
drag, startPoint x: 51, startPoint y: 497, endPoint x: 151, endPoint y: 466, distance: 105.3
click at [54, 282] on div "Pen P" at bounding box center [61, 495] width 36 height 29
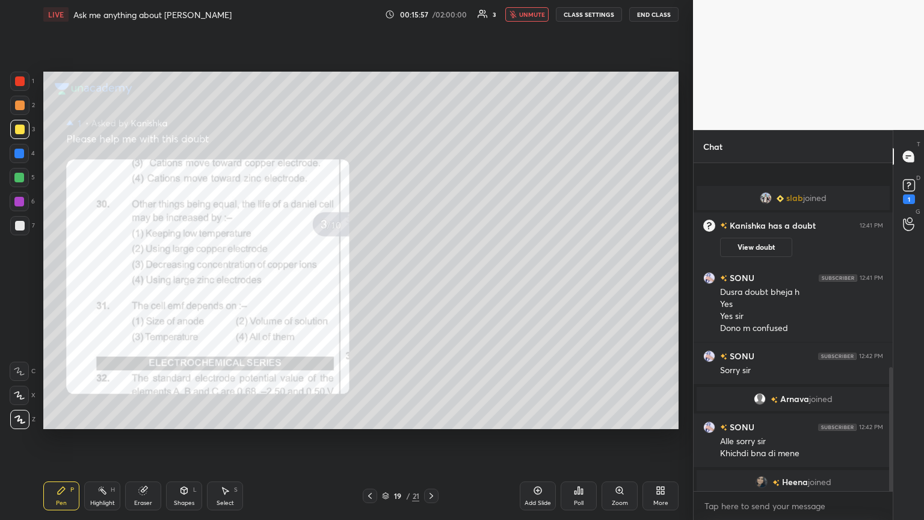
scroll to position [541, 0]
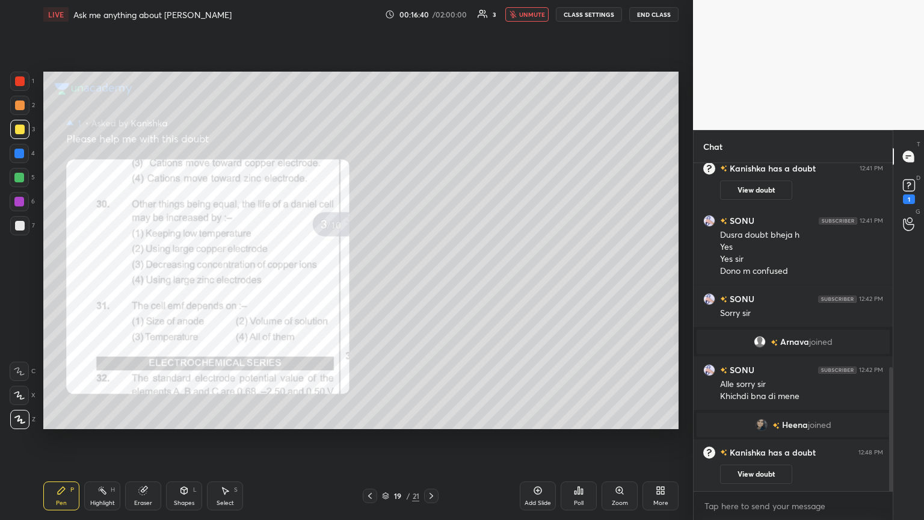
drag, startPoint x: 63, startPoint y: 497, endPoint x: 105, endPoint y: 486, distance: 44.2
click at [61, 282] on div "Pen P" at bounding box center [61, 495] width 36 height 29
click at [146, 282] on div "Eraser" at bounding box center [143, 495] width 36 height 29
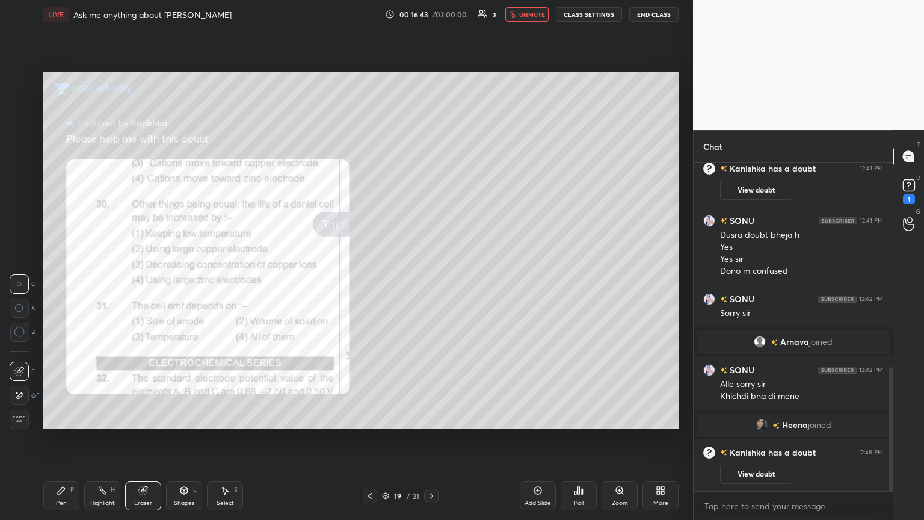
click at [60, 282] on div "Pen" at bounding box center [61, 503] width 11 height 6
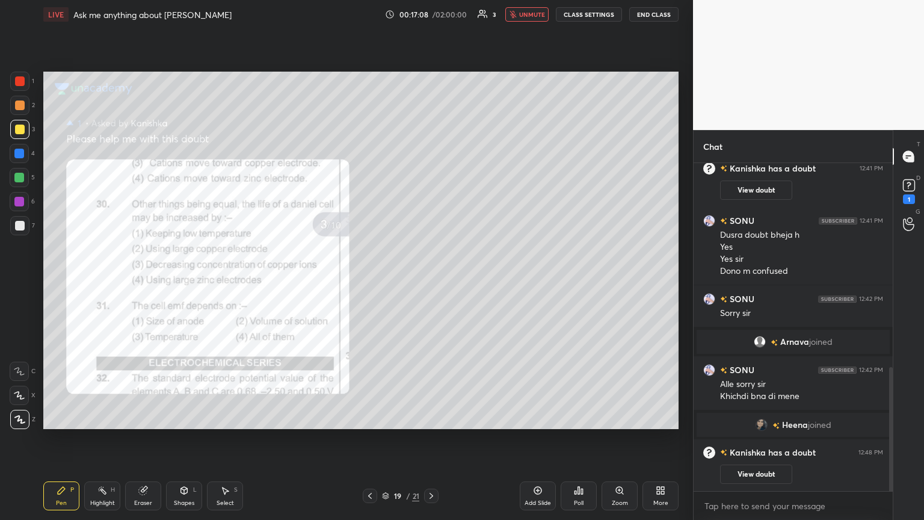
click at [104, 282] on div "Highlight" at bounding box center [102, 503] width 25 height 6
click at [371, 282] on icon at bounding box center [370, 496] width 10 height 10
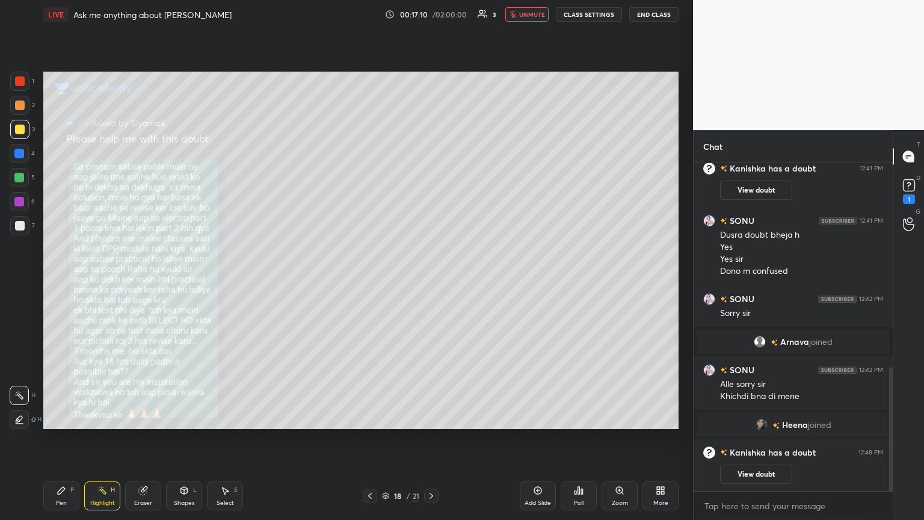
click at [370, 282] on icon at bounding box center [370, 496] width 4 height 6
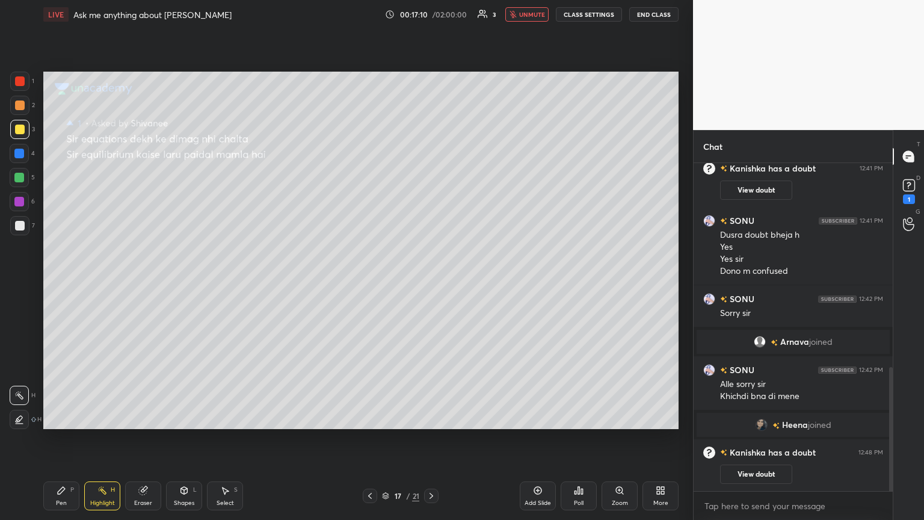
click at [370, 282] on icon at bounding box center [370, 496] width 10 height 10
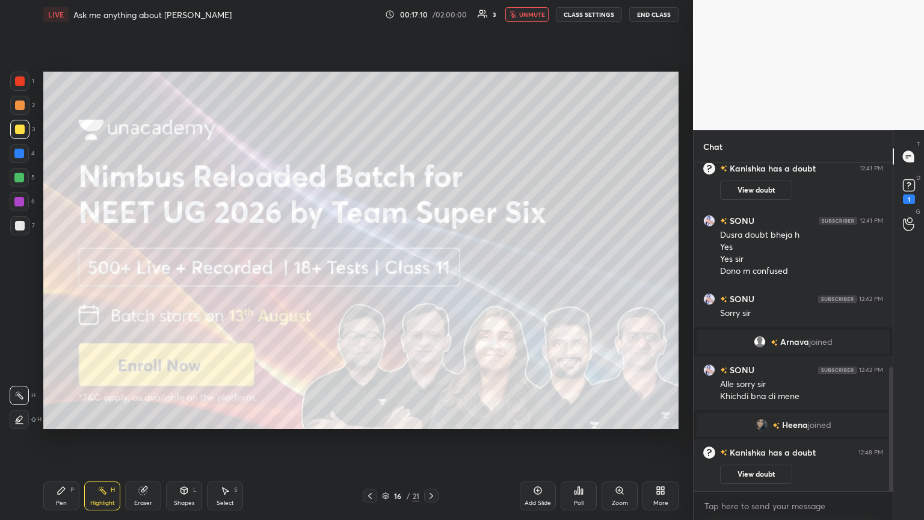
click at [371, 282] on icon at bounding box center [370, 496] width 10 height 10
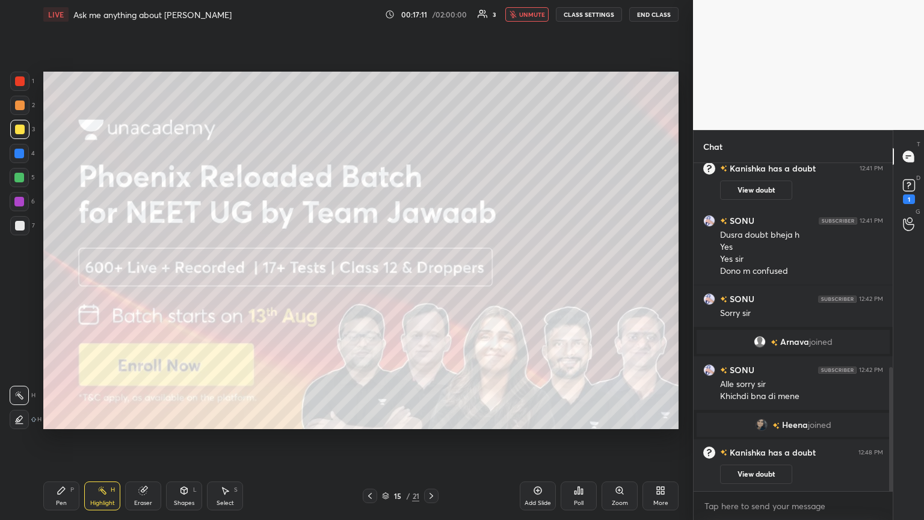
click at [372, 282] on icon at bounding box center [370, 496] width 10 height 10
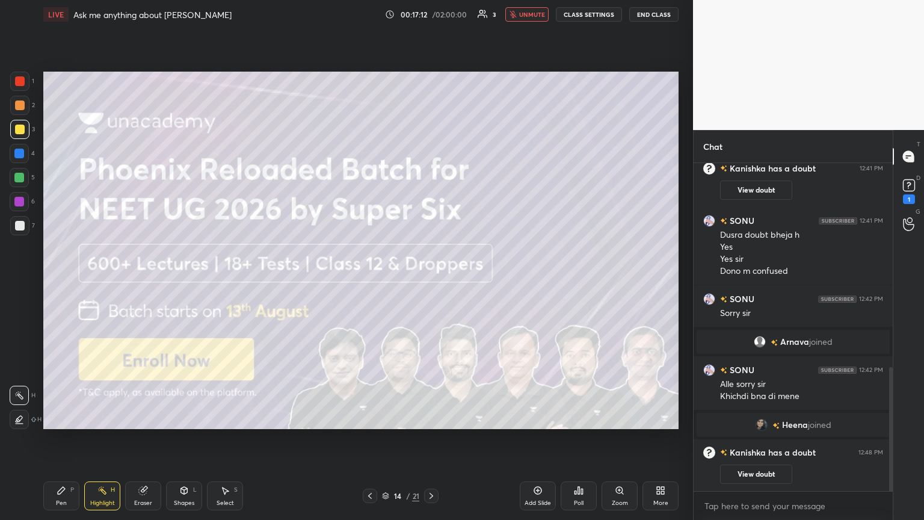
click at [366, 282] on icon at bounding box center [370, 496] width 10 height 10
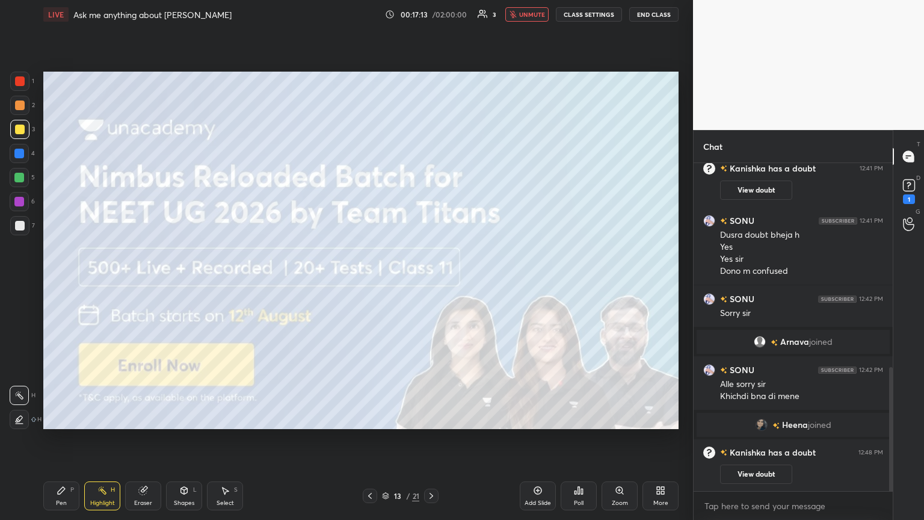
click at [370, 282] on icon at bounding box center [370, 496] width 10 height 10
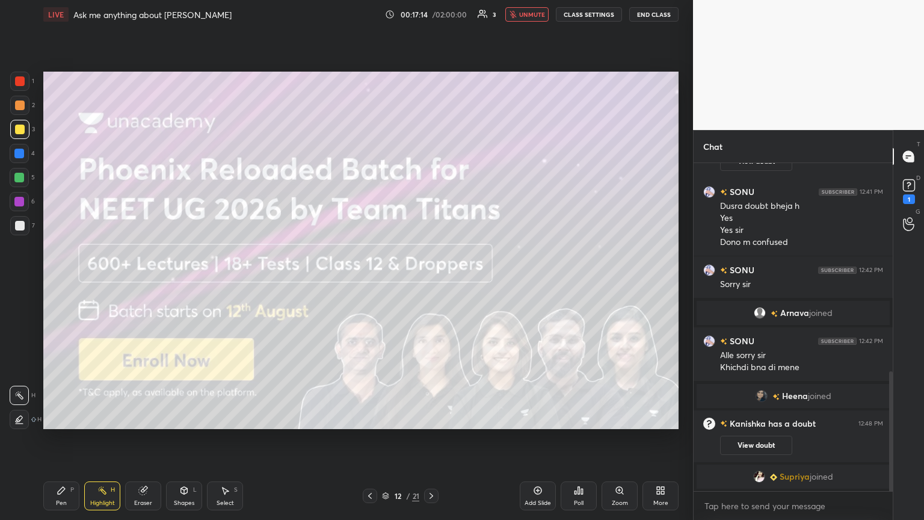
click at [371, 282] on icon at bounding box center [370, 496] width 10 height 10
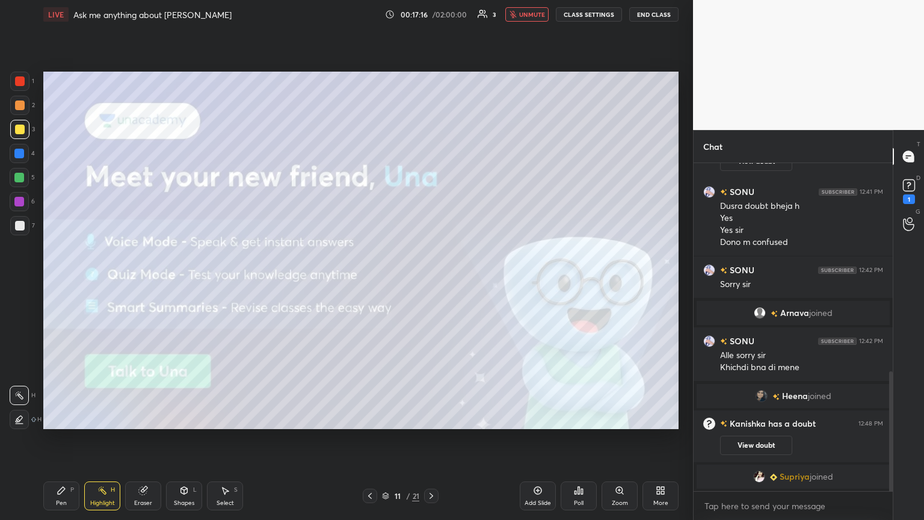
click at [368, 282] on icon at bounding box center [370, 496] width 4 height 6
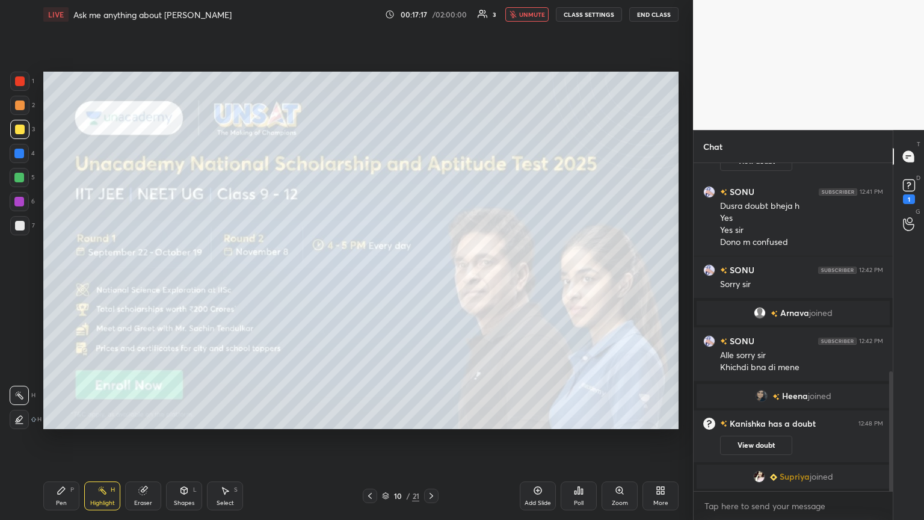
click at [367, 282] on icon at bounding box center [370, 496] width 10 height 10
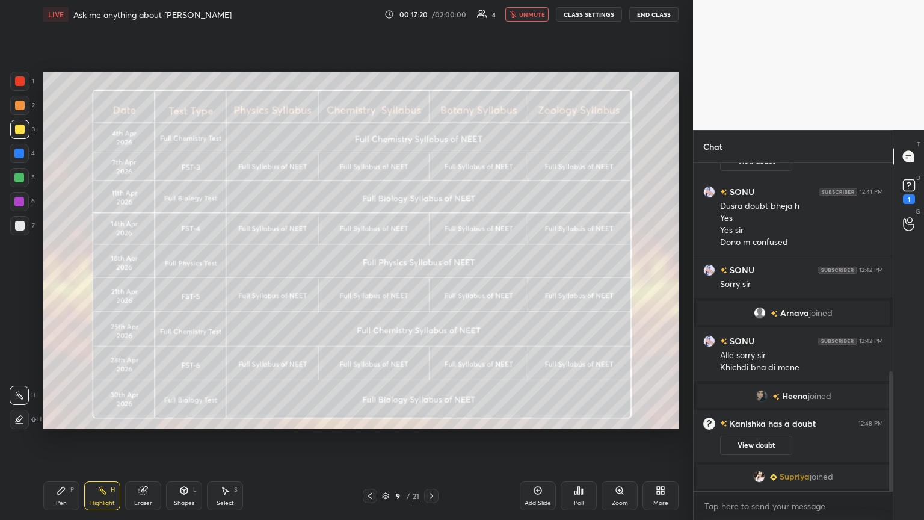
click at [367, 282] on icon at bounding box center [370, 496] width 10 height 10
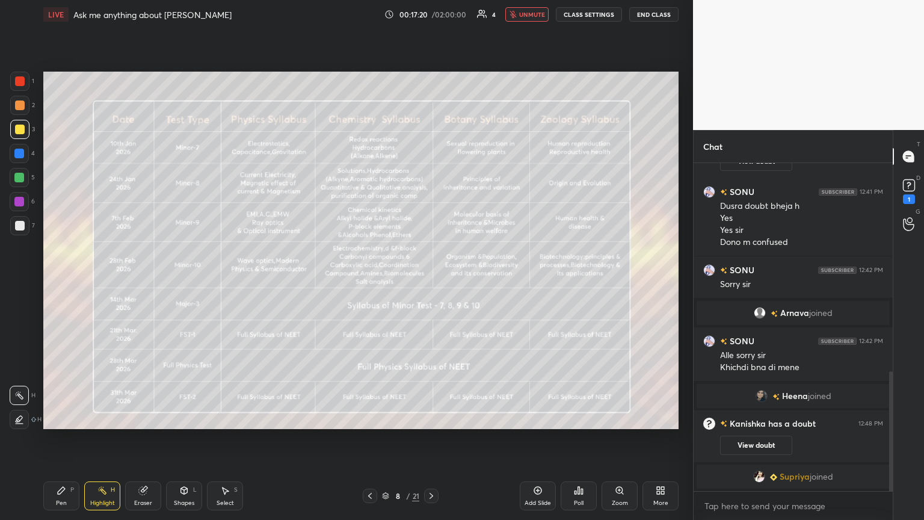
click at [376, 282] on div at bounding box center [370, 496] width 14 height 14
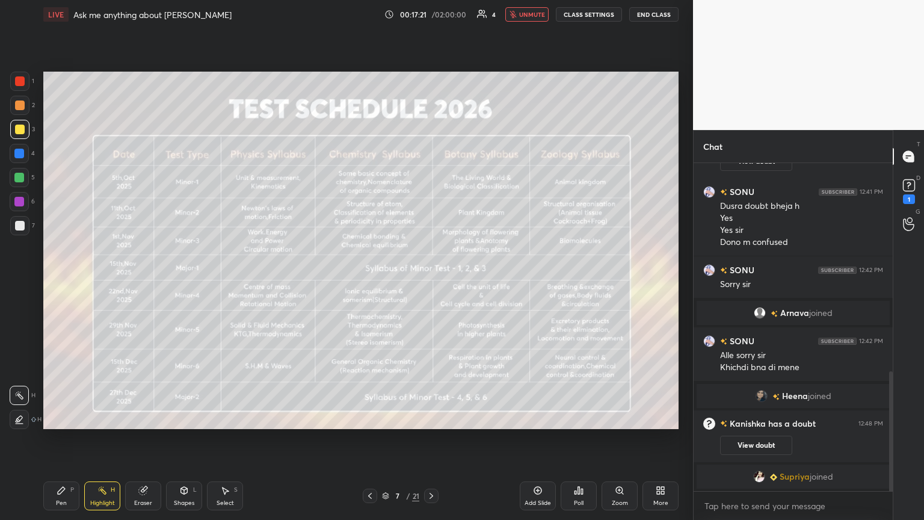
click at [370, 282] on icon at bounding box center [370, 496] width 10 height 10
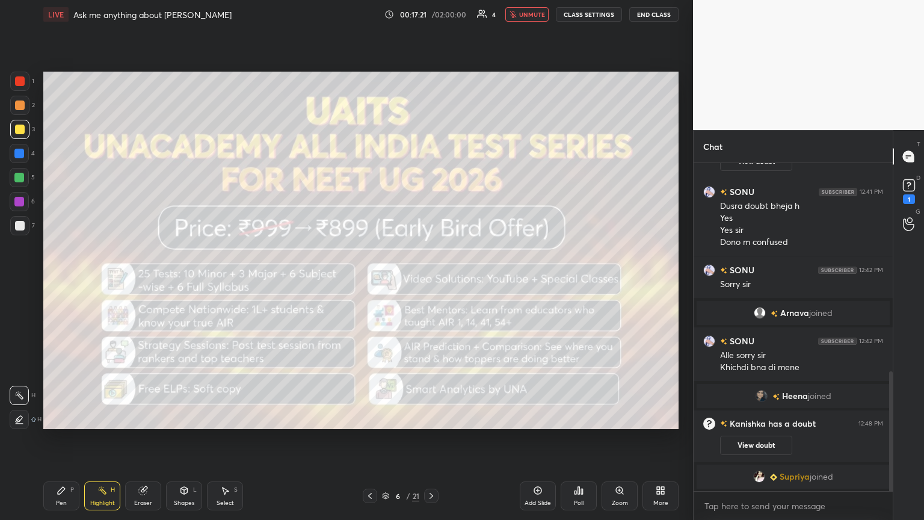
click at [369, 282] on icon at bounding box center [370, 496] width 10 height 10
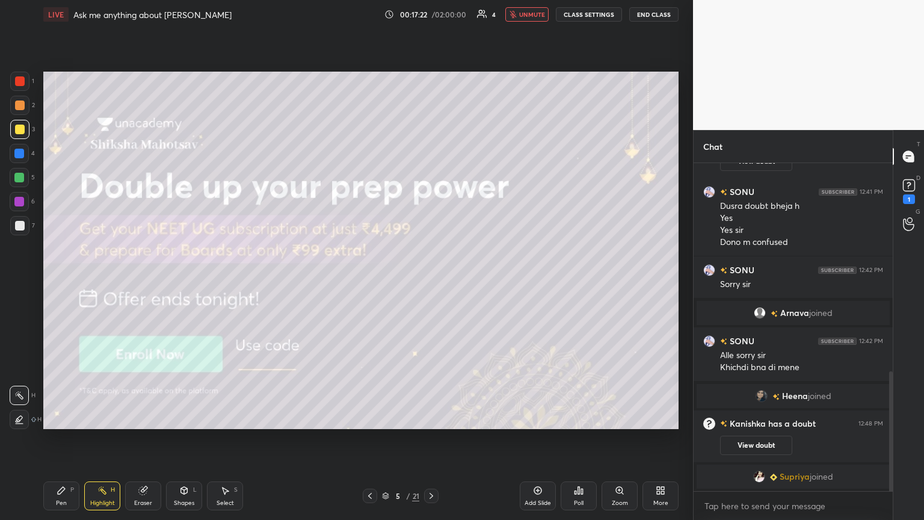
click at [371, 282] on icon at bounding box center [370, 496] width 4 height 6
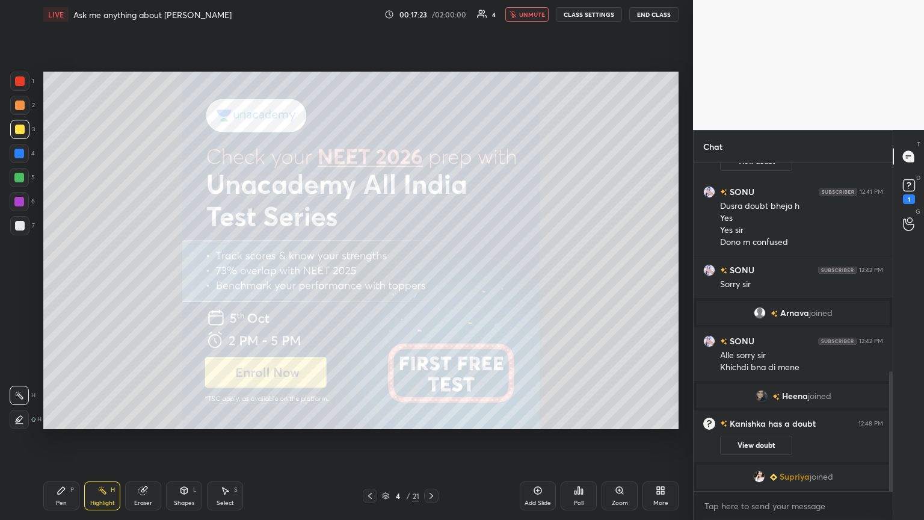
click at [370, 282] on icon at bounding box center [370, 496] width 4 height 6
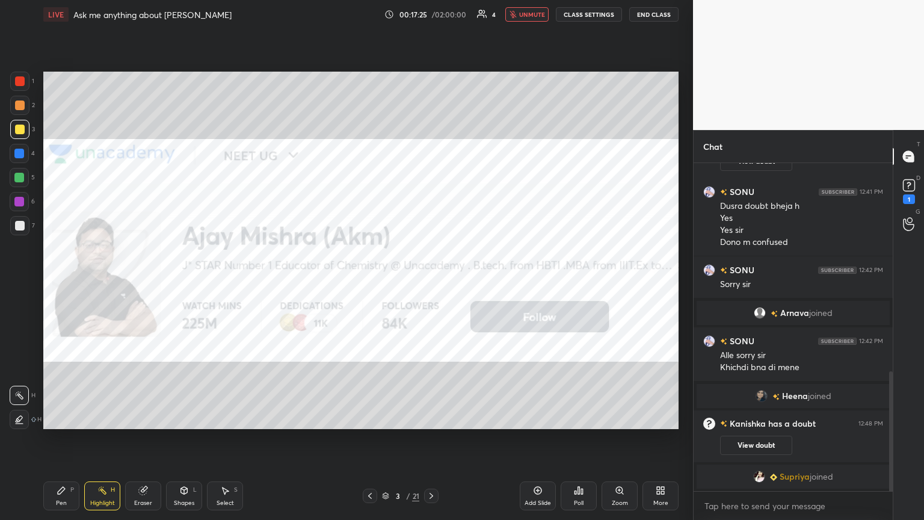
click at [152, 282] on div "Eraser" at bounding box center [143, 495] width 36 height 29
click at [53, 282] on div "Pen P" at bounding box center [61, 495] width 36 height 29
drag, startPoint x: 57, startPoint y: 495, endPoint x: 68, endPoint y: 494, distance: 10.9
click at [59, 282] on div "Pen P" at bounding box center [61, 495] width 36 height 29
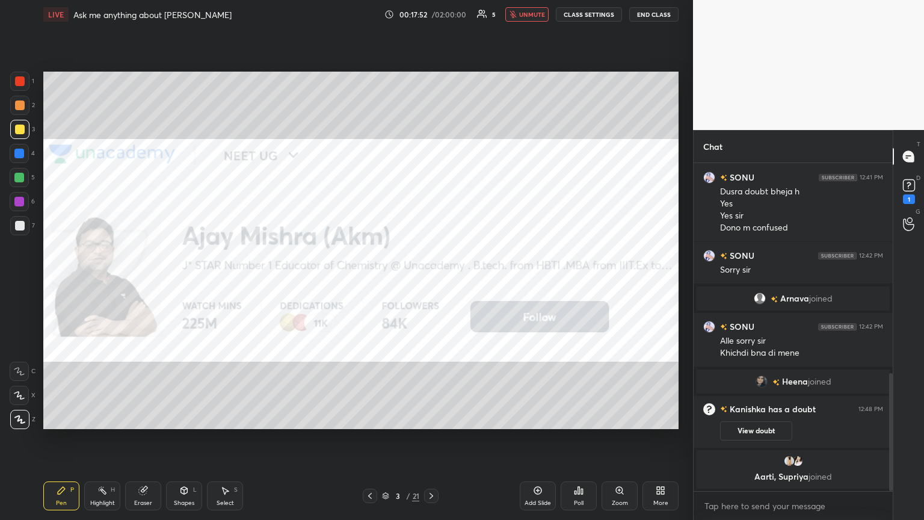
click at [137, 282] on div "Eraser" at bounding box center [143, 495] width 36 height 29
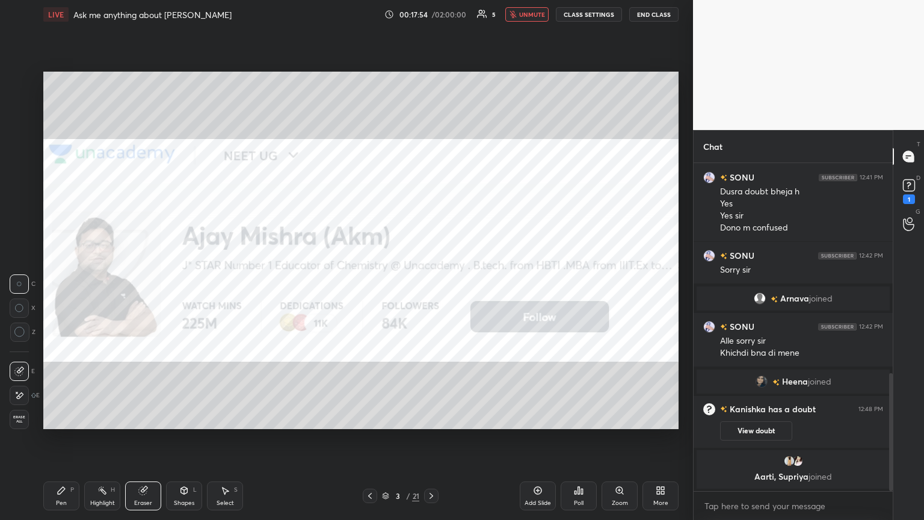
click at [58, 282] on icon at bounding box center [61, 490] width 7 height 7
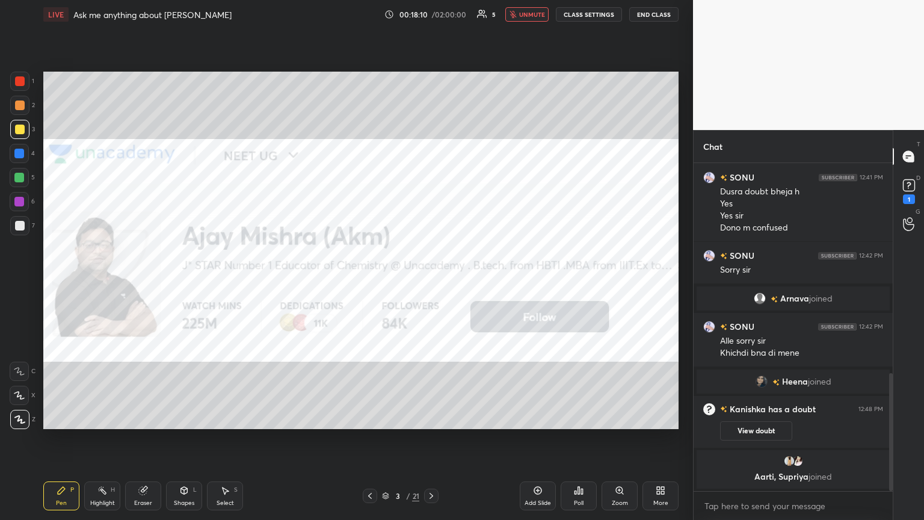
click at [432, 282] on icon at bounding box center [432, 496] width 10 height 10
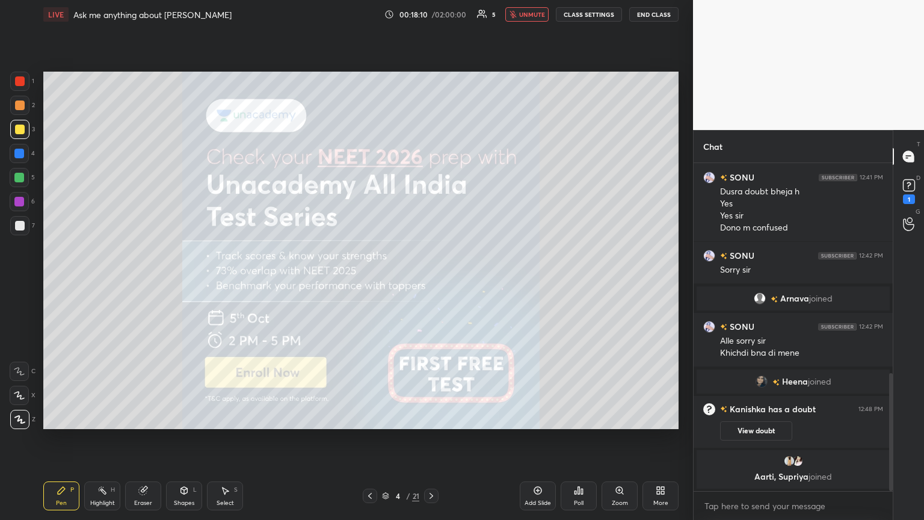
click at [430, 282] on icon at bounding box center [432, 496] width 10 height 10
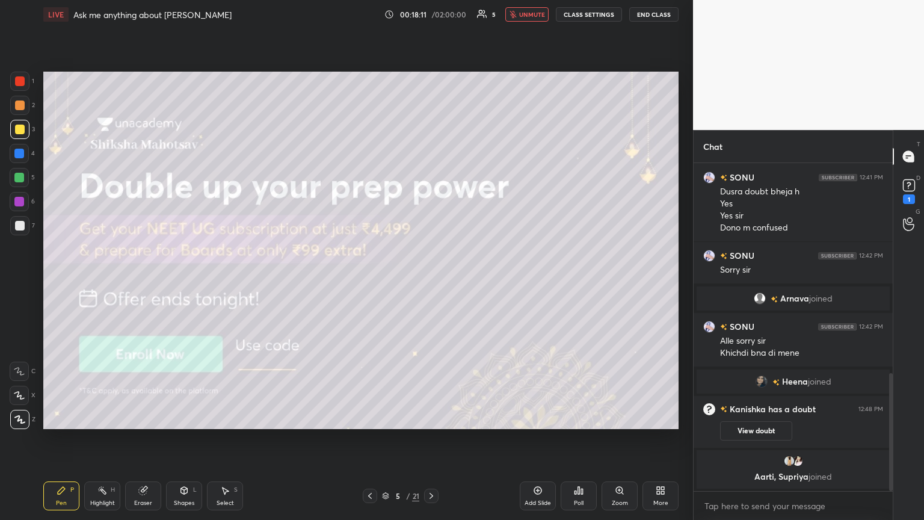
click at [427, 282] on icon at bounding box center [432, 496] width 10 height 10
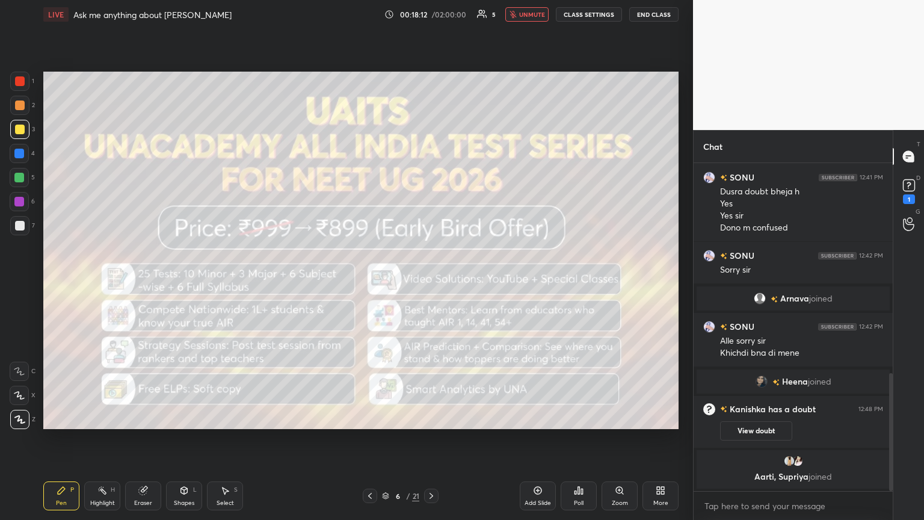
drag, startPoint x: 364, startPoint y: 495, endPoint x: 359, endPoint y: 489, distance: 8.2
click at [364, 282] on div at bounding box center [370, 496] width 14 height 14
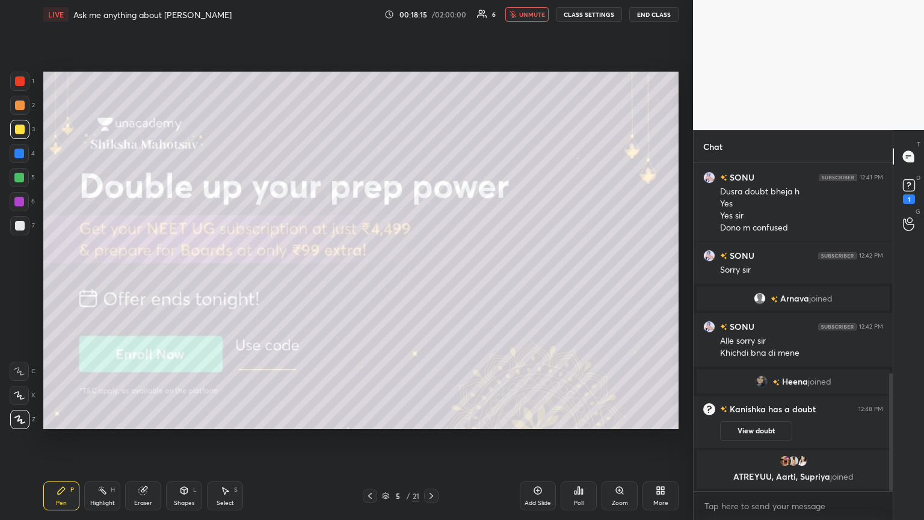
click at [430, 282] on icon at bounding box center [432, 496] width 10 height 10
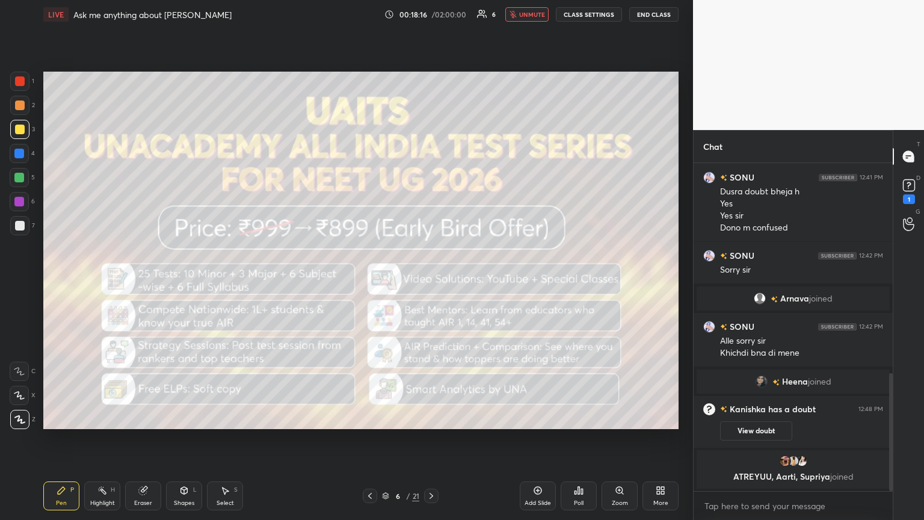
click at [431, 282] on icon at bounding box center [432, 496] width 10 height 10
click at [430, 282] on icon at bounding box center [432, 496] width 10 height 10
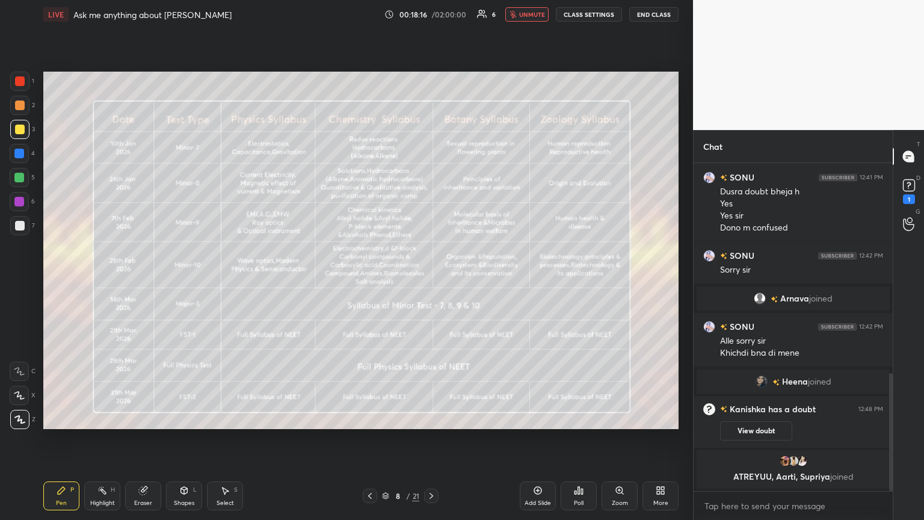
click at [429, 282] on icon at bounding box center [432, 496] width 10 height 10
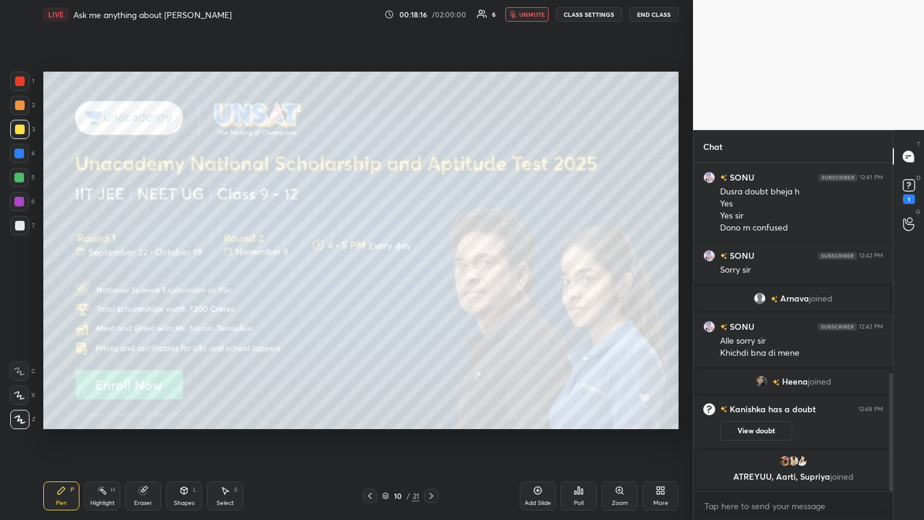
click at [429, 282] on icon at bounding box center [432, 496] width 10 height 10
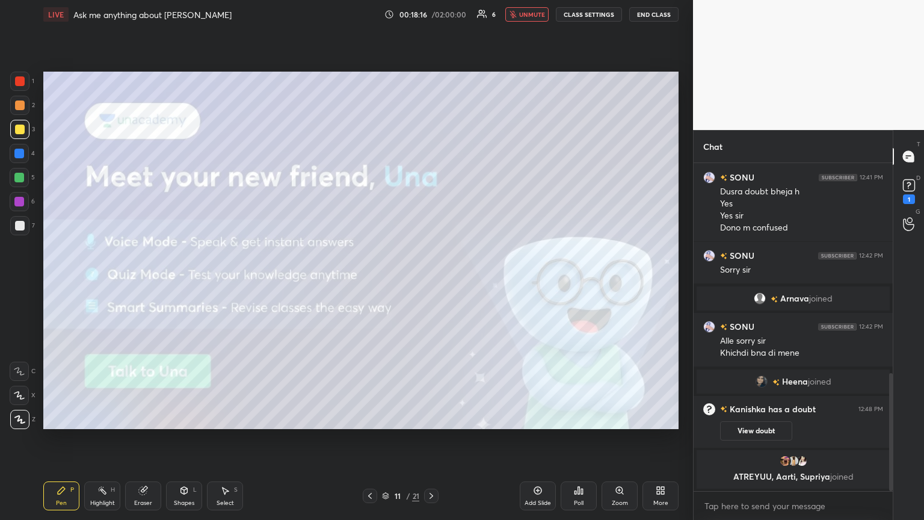
click at [427, 282] on icon at bounding box center [432, 496] width 10 height 10
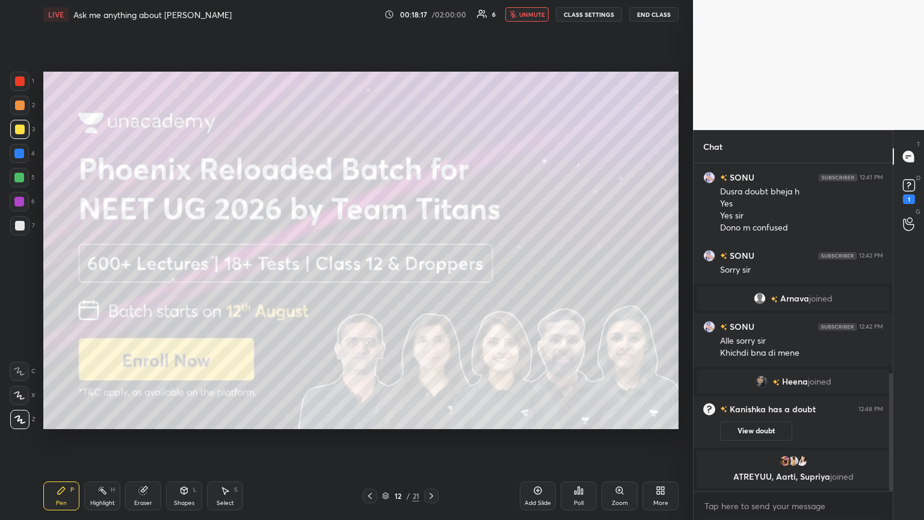
click at [427, 282] on icon at bounding box center [432, 496] width 10 height 10
click at [429, 282] on icon at bounding box center [432, 496] width 10 height 10
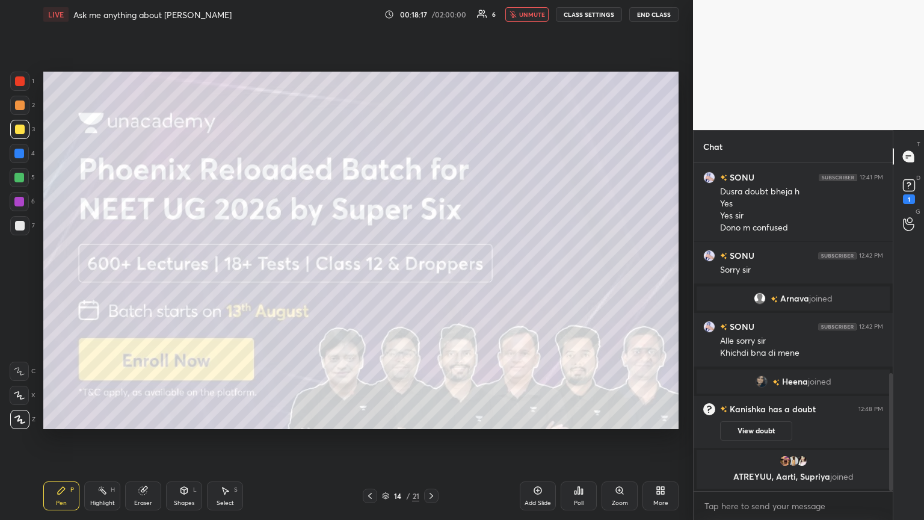
click at [427, 282] on icon at bounding box center [432, 496] width 10 height 10
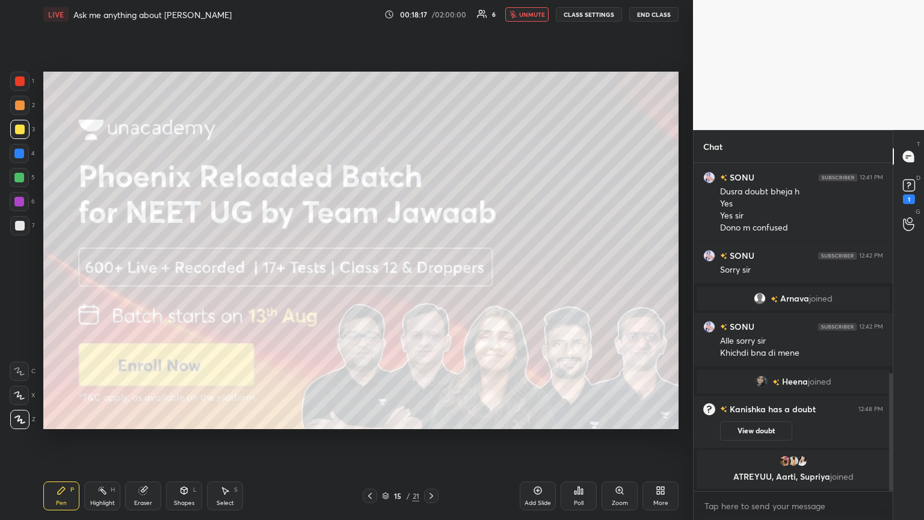
click at [429, 282] on icon at bounding box center [432, 496] width 10 height 10
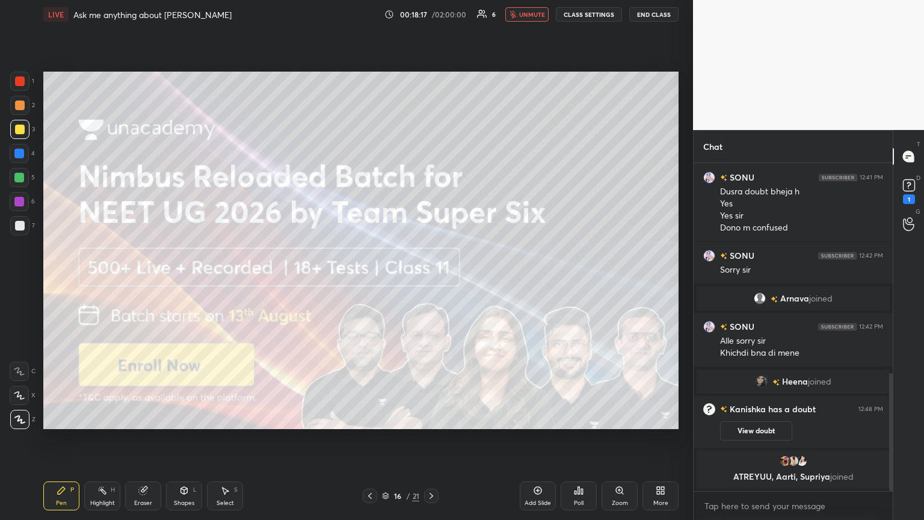
click at [427, 282] on icon at bounding box center [432, 496] width 10 height 10
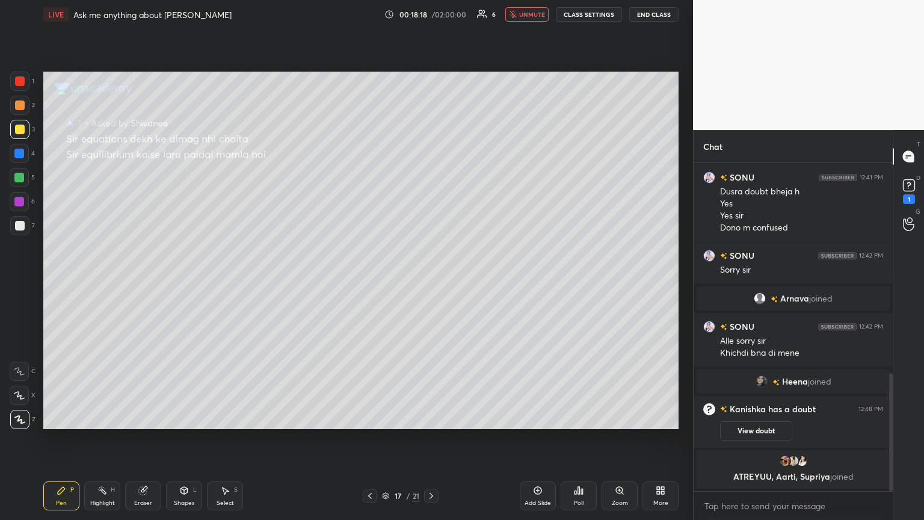
click at [427, 282] on icon at bounding box center [432, 496] width 10 height 10
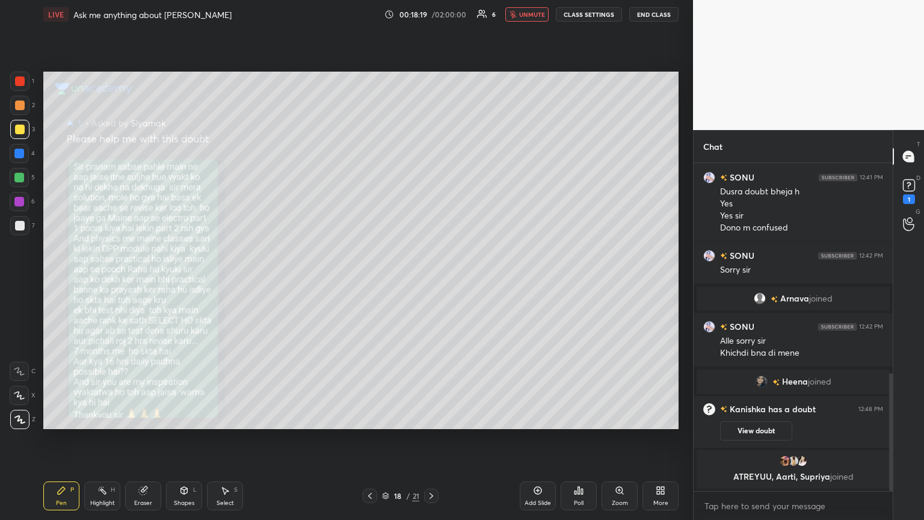
click at [367, 282] on icon at bounding box center [370, 496] width 10 height 10
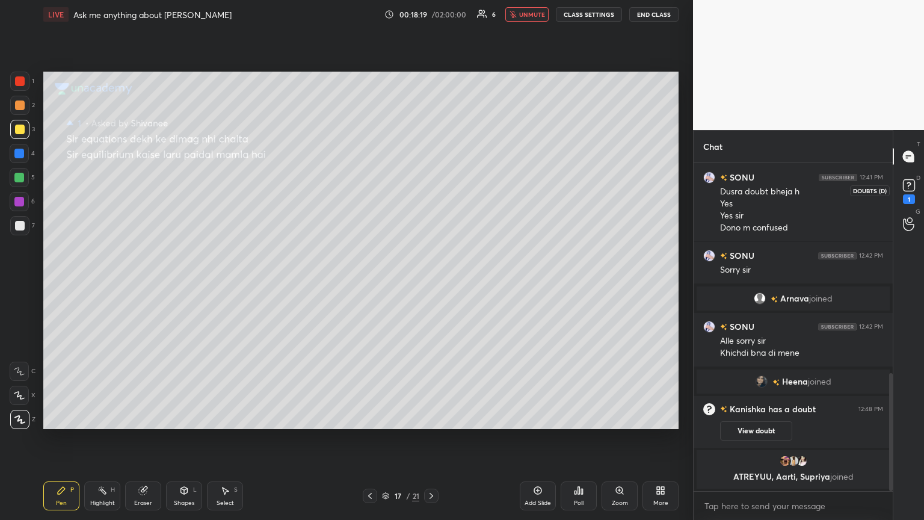
click at [432, 191] on icon at bounding box center [909, 185] width 18 height 18
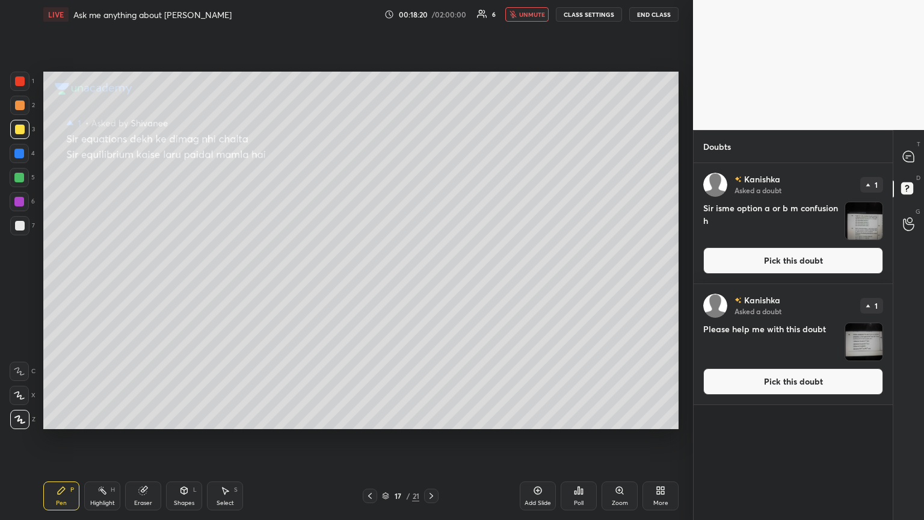
click at [432, 271] on button "Pick this doubt" at bounding box center [794, 260] width 180 height 26
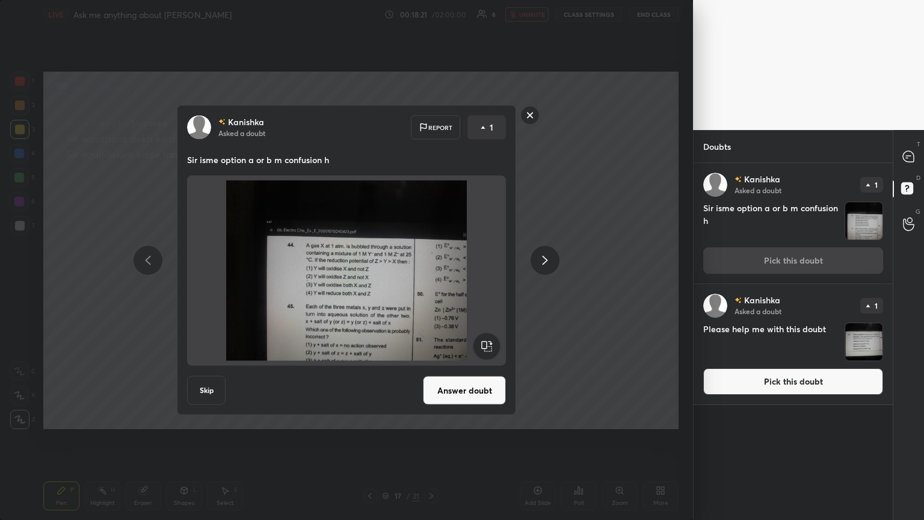
click at [432, 282] on button "Answer doubt" at bounding box center [464, 390] width 83 height 29
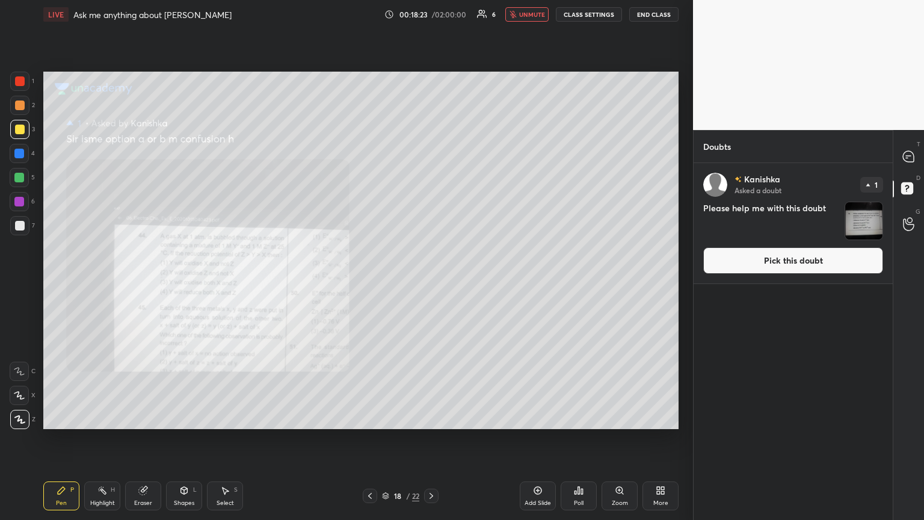
click at [432, 13] on button "unmute" at bounding box center [527, 14] width 43 height 14
click at [432, 261] on button "Pick this doubt" at bounding box center [794, 260] width 180 height 26
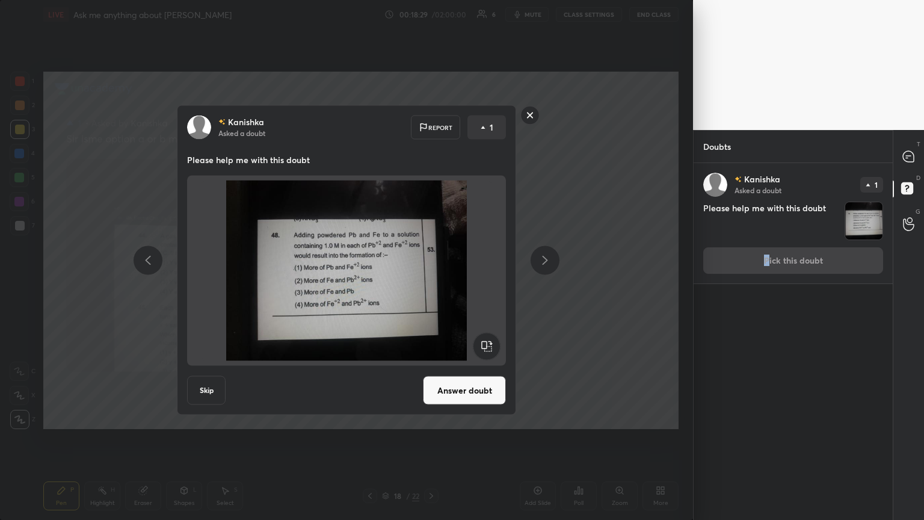
click at [432, 282] on button "Answer doubt" at bounding box center [464, 390] width 83 height 29
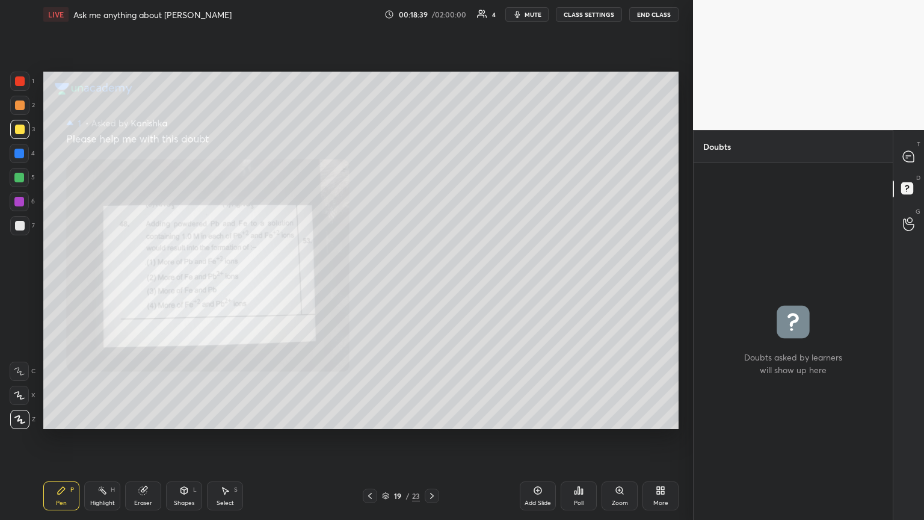
click at [19, 179] on div at bounding box center [19, 178] width 10 height 10
click at [22, 128] on div at bounding box center [20, 130] width 10 height 10
click at [22, 155] on div at bounding box center [19, 154] width 10 height 10
click at [432, 156] on icon at bounding box center [909, 156] width 13 height 13
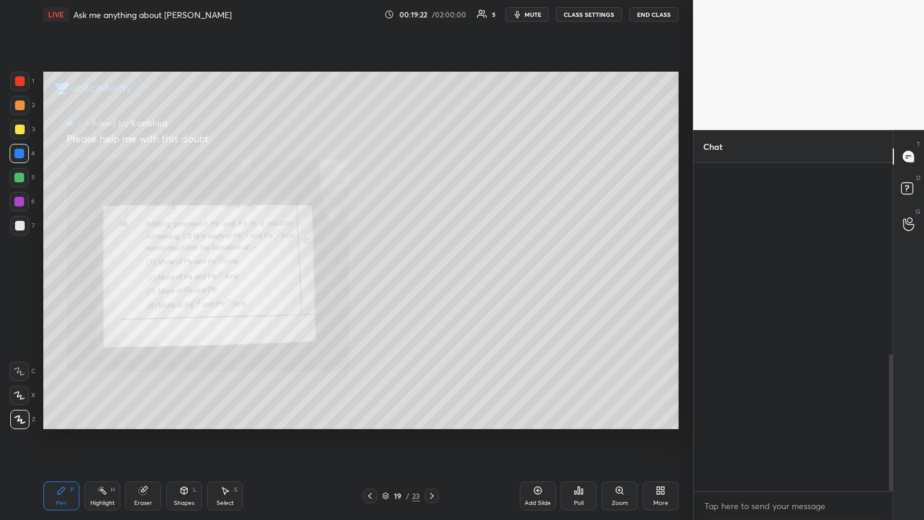
scroll to position [324, 196]
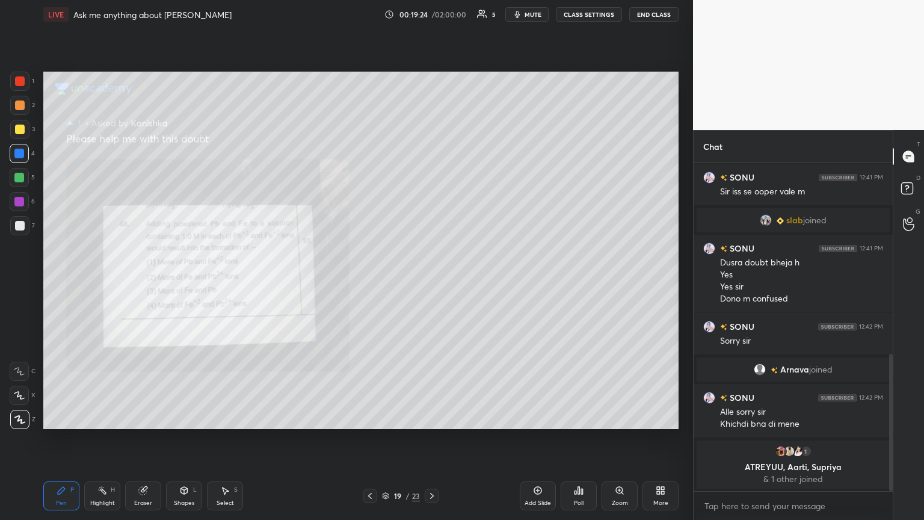
click at [368, 282] on icon at bounding box center [370, 496] width 10 height 10
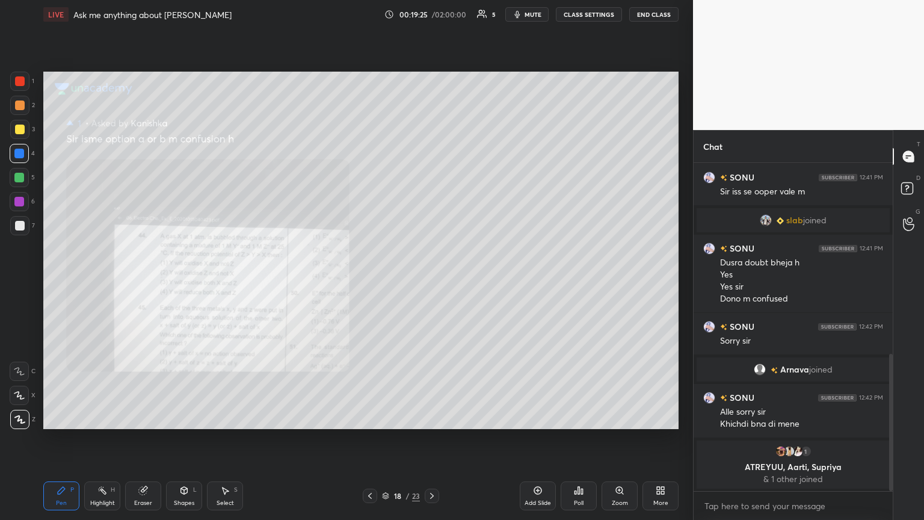
scroll to position [498, 0]
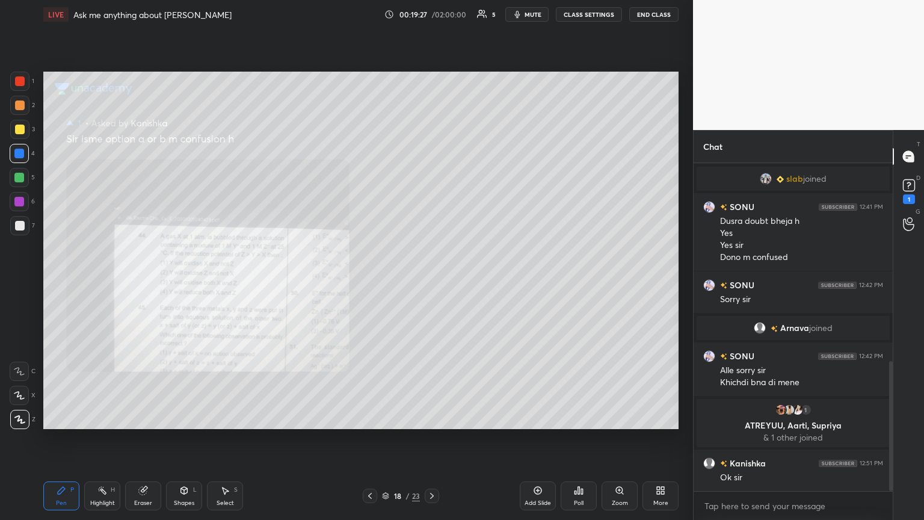
click at [432, 282] on div "Zoom" at bounding box center [620, 495] width 36 height 29
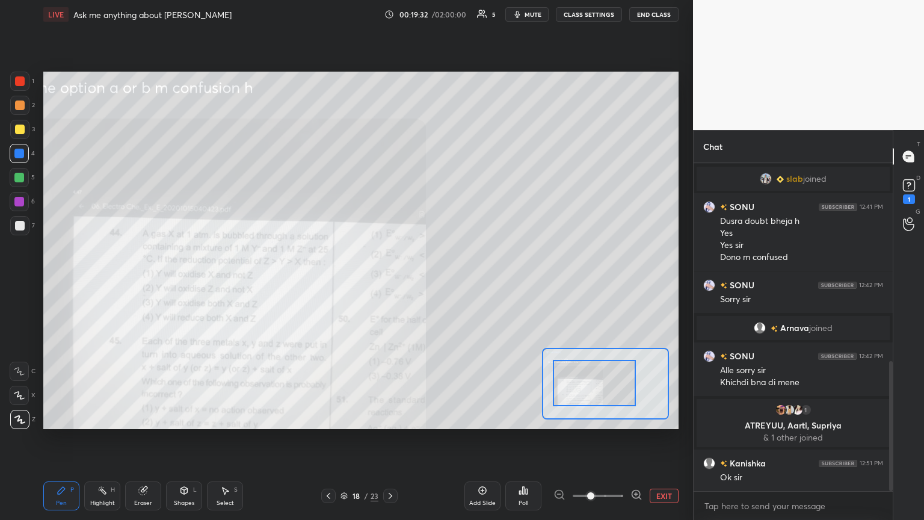
drag, startPoint x: 554, startPoint y: 413, endPoint x: 554, endPoint y: 392, distance: 20.5
click at [432, 282] on div at bounding box center [594, 383] width 83 height 46
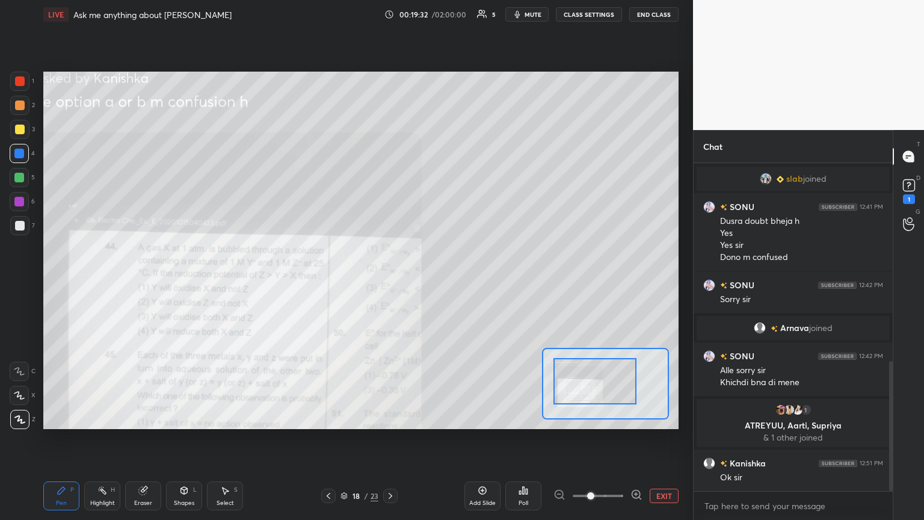
click at [60, 282] on icon at bounding box center [62, 491] width 10 height 10
drag, startPoint x: 137, startPoint y: 494, endPoint x: 135, endPoint y: 438, distance: 55.4
click at [137, 282] on div "Eraser" at bounding box center [143, 495] width 36 height 29
click at [61, 282] on div "Pen P" at bounding box center [61, 495] width 36 height 29
click at [140, 282] on div "Eraser" at bounding box center [143, 503] width 18 height 6
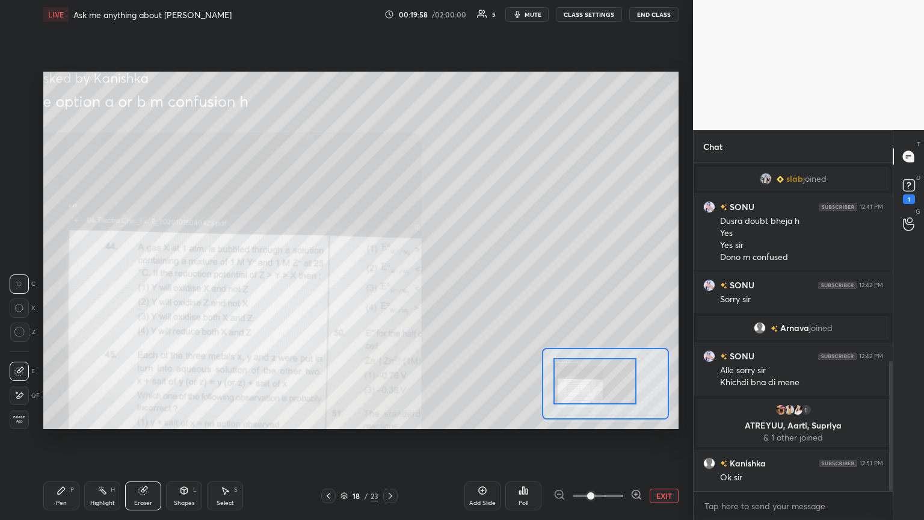
click at [63, 282] on div "Pen P" at bounding box center [61, 495] width 36 height 29
drag, startPoint x: 149, startPoint y: 498, endPoint x: 156, endPoint y: 444, distance: 55.3
click at [150, 282] on div "Eraser" at bounding box center [143, 495] width 36 height 29
click at [56, 282] on div "Pen P" at bounding box center [61, 495] width 36 height 29
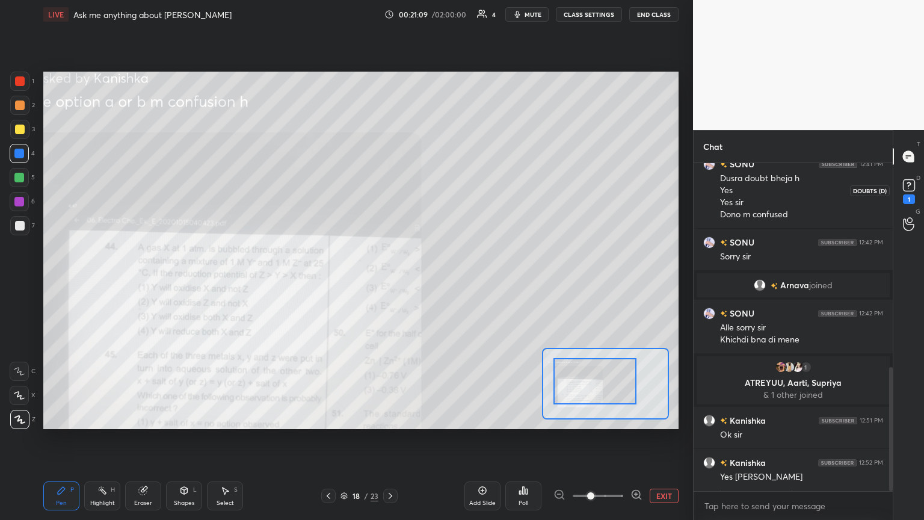
drag, startPoint x: 905, startPoint y: 196, endPoint x: 829, endPoint y: 170, distance: 80.7
click at [432, 198] on div "1" at bounding box center [909, 199] width 12 height 10
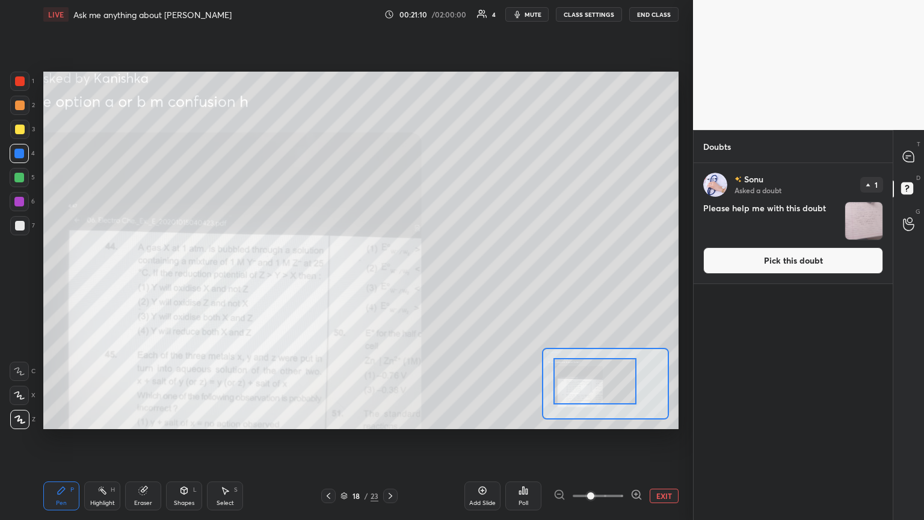
drag, startPoint x: 531, startPoint y: 11, endPoint x: 530, endPoint y: 17, distance: 6.1
click at [432, 16] on span "mute" at bounding box center [533, 14] width 17 height 8
drag, startPoint x: 800, startPoint y: 267, endPoint x: 778, endPoint y: 263, distance: 22.7
click at [432, 267] on button "Pick this doubt" at bounding box center [794, 260] width 180 height 26
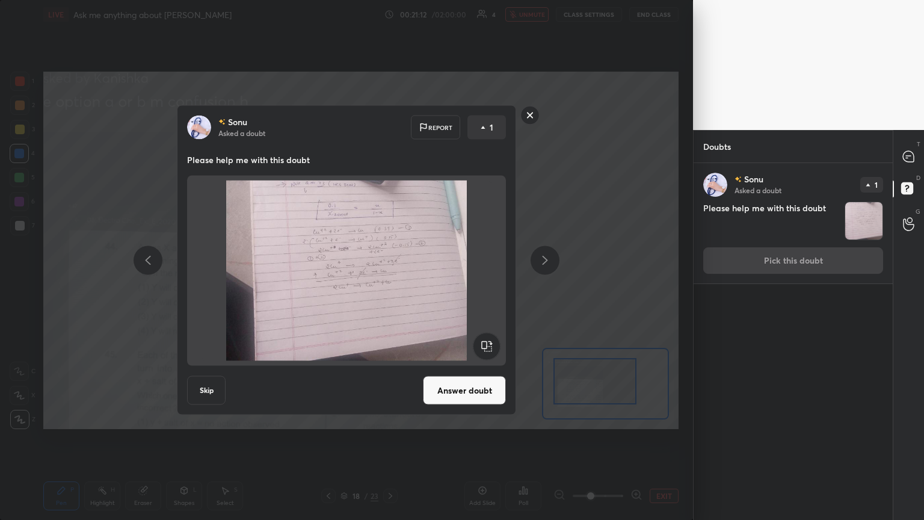
click at [432, 282] on button "Answer doubt" at bounding box center [464, 390] width 83 height 29
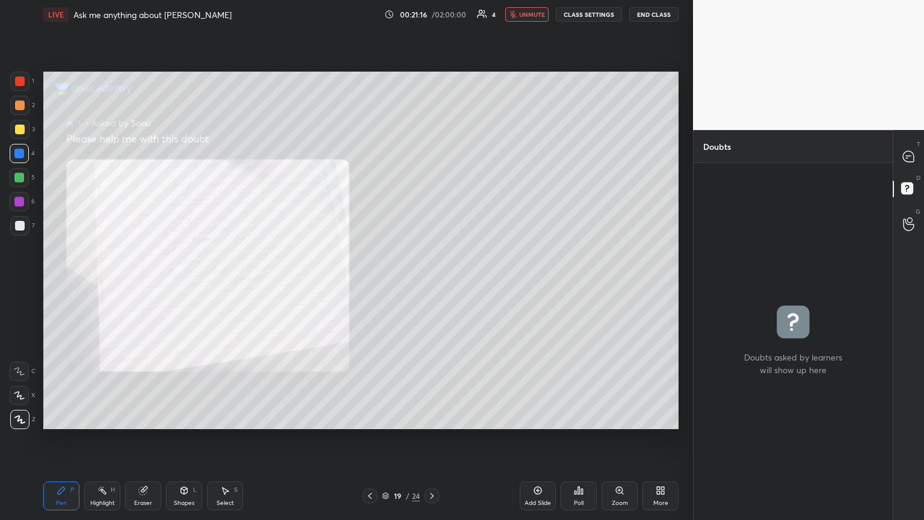
click at [432, 282] on div "Add Slide Poll Zoom More" at bounding box center [599, 495] width 159 height 67
click at [432, 282] on div "Zoom" at bounding box center [620, 495] width 36 height 29
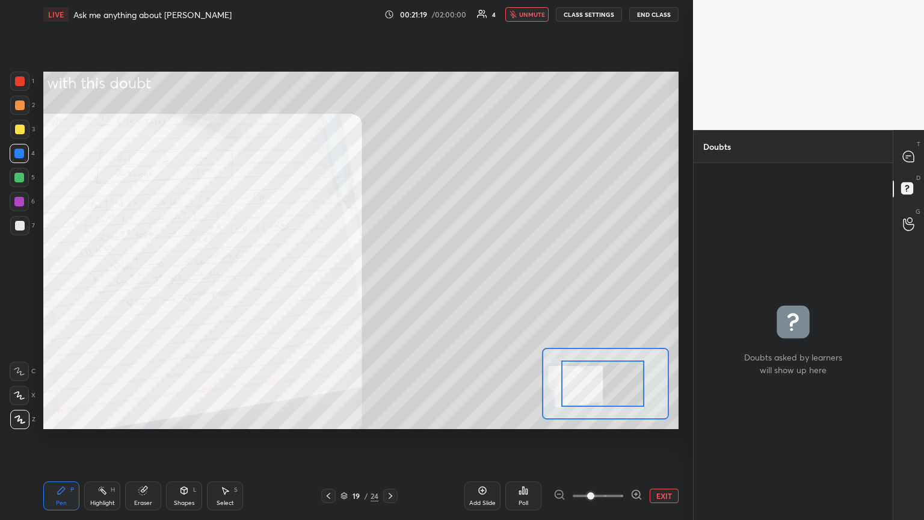
drag, startPoint x: 583, startPoint y: 388, endPoint x: 569, endPoint y: 390, distance: 13.5
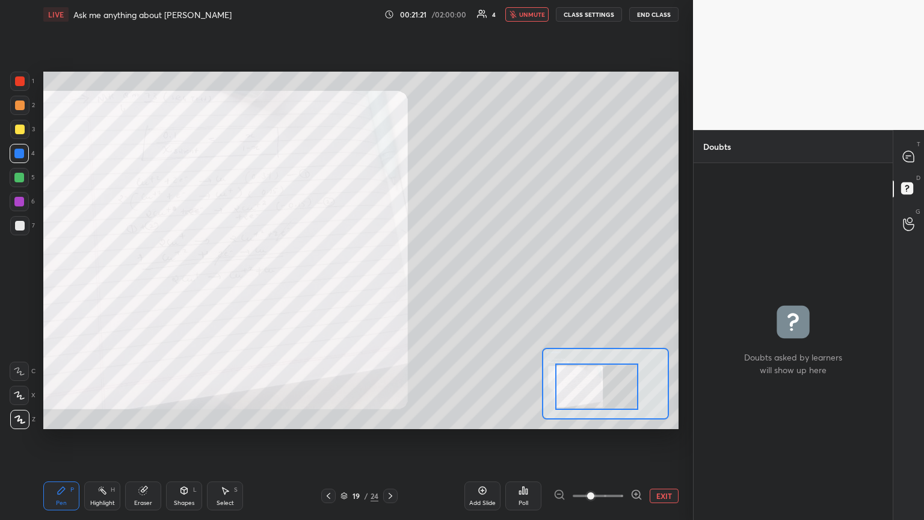
click at [432, 282] on div at bounding box center [597, 387] width 83 height 46
drag, startPoint x: 60, startPoint y: 501, endPoint x: 84, endPoint y: 432, distance: 73.7
click at [64, 282] on div "Pen P" at bounding box center [61, 495] width 36 height 29
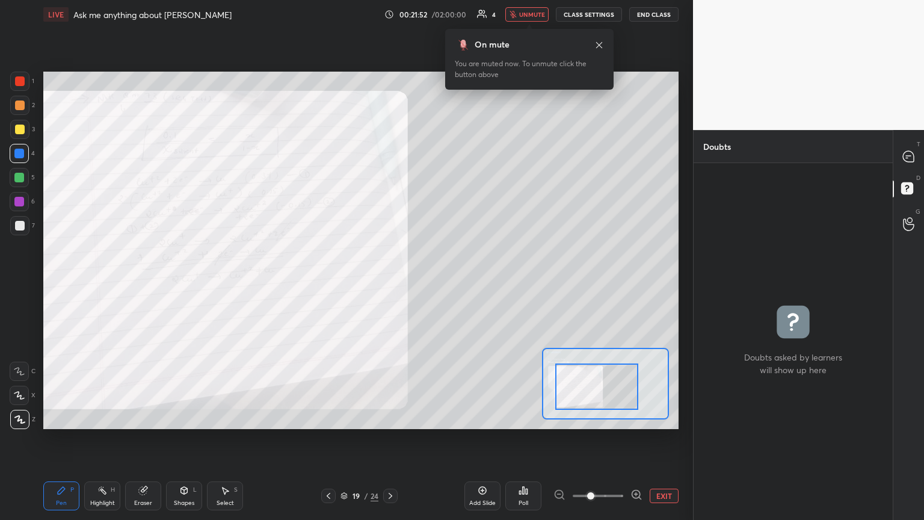
click at [432, 17] on span "unmute" at bounding box center [532, 14] width 26 height 8
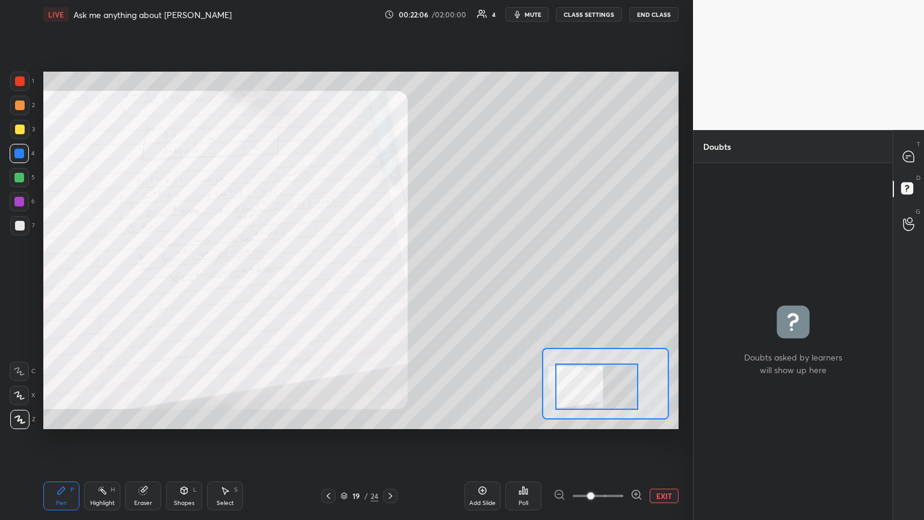
drag, startPoint x: 141, startPoint y: 491, endPoint x: 138, endPoint y: 477, distance: 14.8
click at [140, 282] on icon at bounding box center [143, 491] width 10 height 10
drag, startPoint x: 72, startPoint y: 492, endPoint x: 84, endPoint y: 431, distance: 62.0
click at [70, 282] on div "Pen P" at bounding box center [61, 495] width 36 height 29
click at [432, 159] on icon at bounding box center [908, 156] width 11 height 11
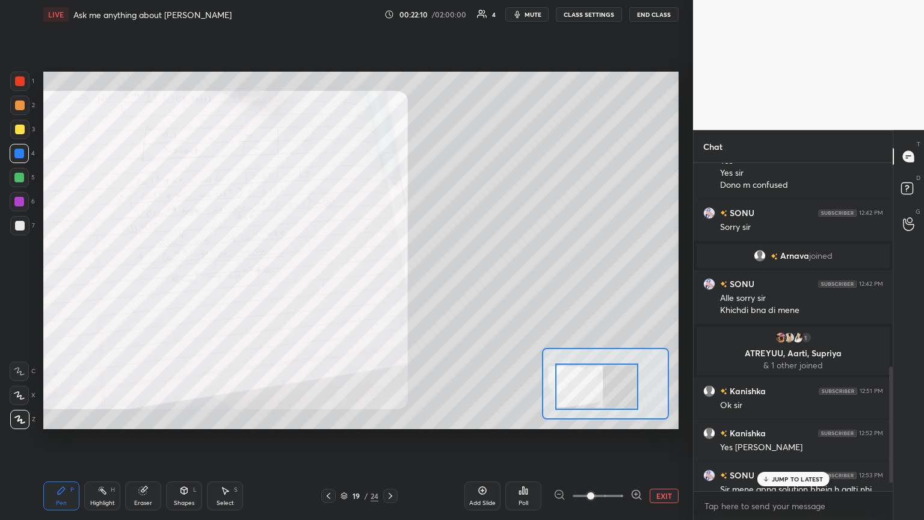
scroll to position [324, 196]
click at [432, 282] on div "JUMP TO LATEST" at bounding box center [793, 479] width 72 height 14
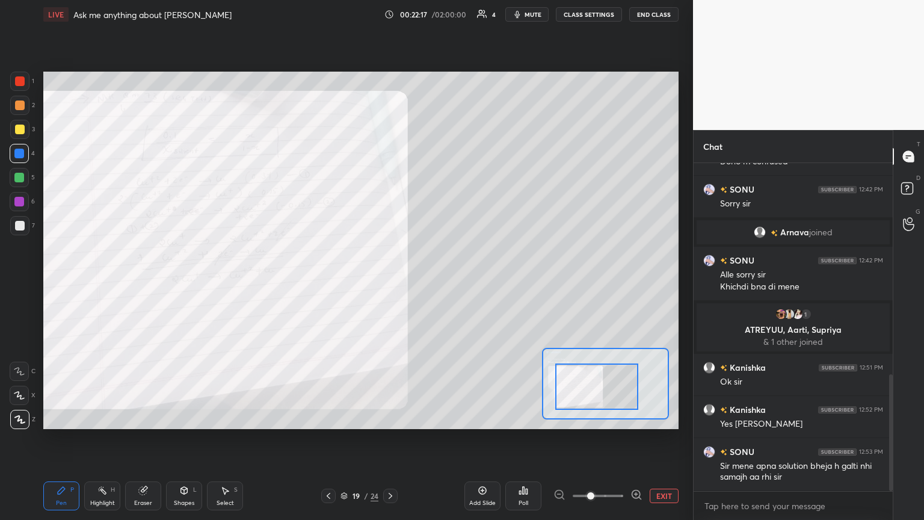
drag, startPoint x: 13, startPoint y: 176, endPoint x: 39, endPoint y: 195, distance: 32.3
click at [13, 178] on div at bounding box center [19, 177] width 19 height 19
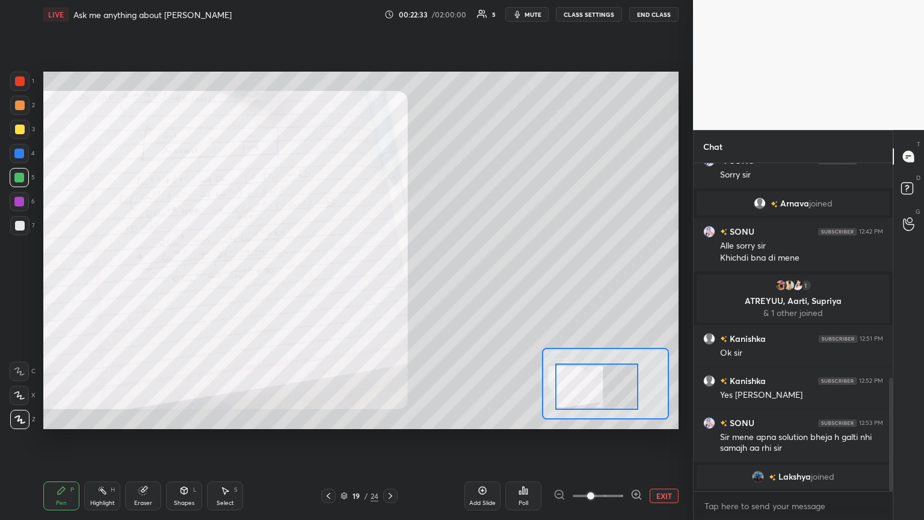
drag, startPoint x: 143, startPoint y: 500, endPoint x: 147, endPoint y: 486, distance: 14.1
click at [145, 282] on div "Eraser" at bounding box center [143, 495] width 36 height 29
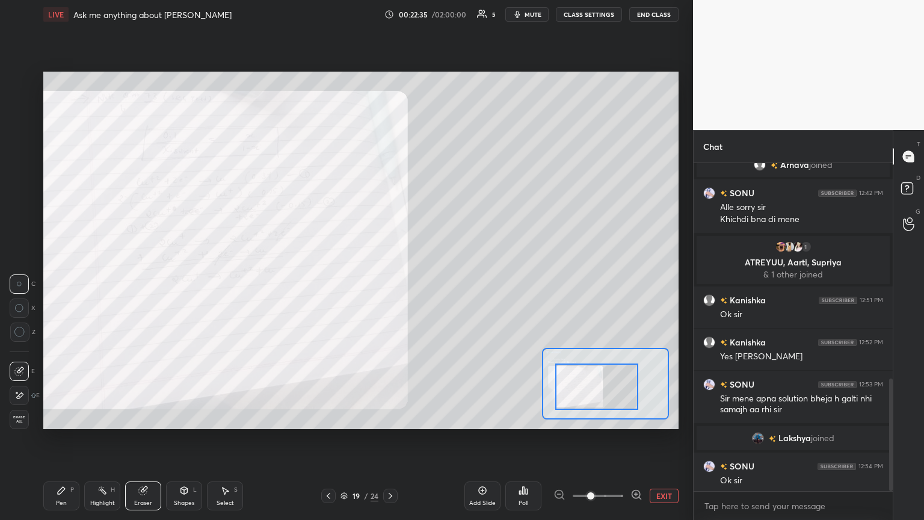
scroll to position [626, 0]
click at [62, 282] on div "Pen" at bounding box center [61, 503] width 11 height 6
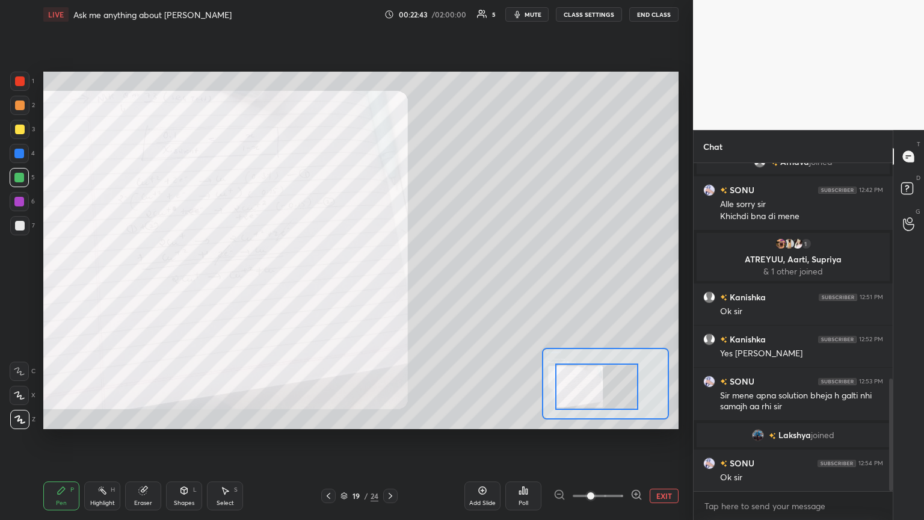
click at [21, 202] on div at bounding box center [19, 202] width 10 height 10
click at [432, 11] on span "mute" at bounding box center [533, 14] width 17 height 8
click at [70, 282] on div "P" at bounding box center [72, 490] width 4 height 6
click at [432, 282] on button "EXIT" at bounding box center [664, 496] width 29 height 14
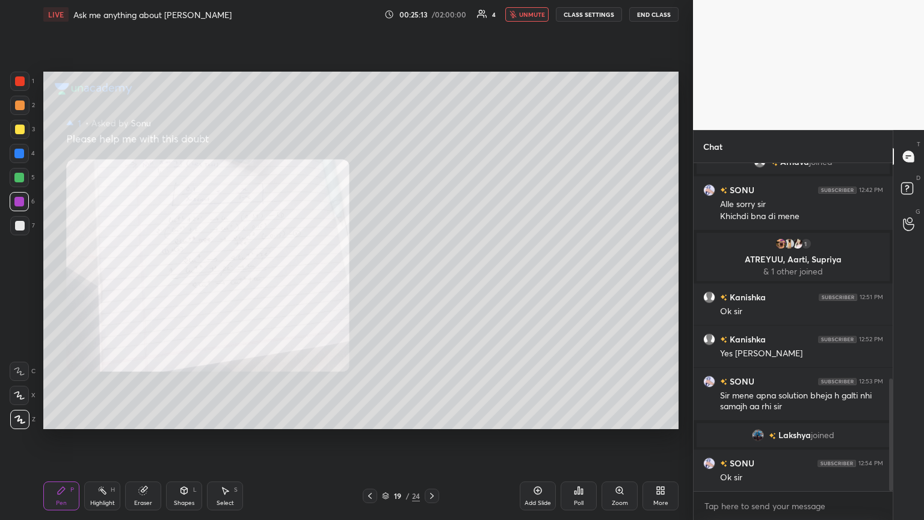
drag, startPoint x: 371, startPoint y: 492, endPoint x: 362, endPoint y: 486, distance: 10.9
click at [369, 282] on icon at bounding box center [370, 496] width 10 height 10
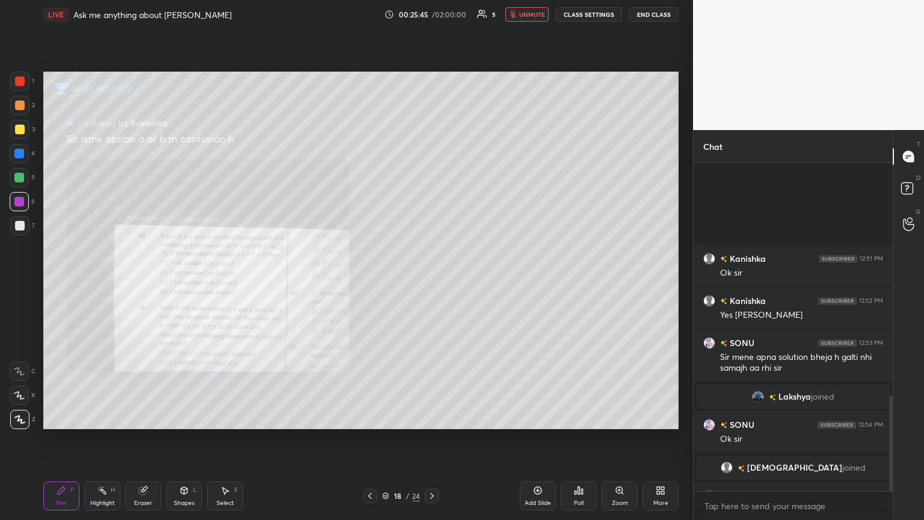
scroll to position [796, 0]
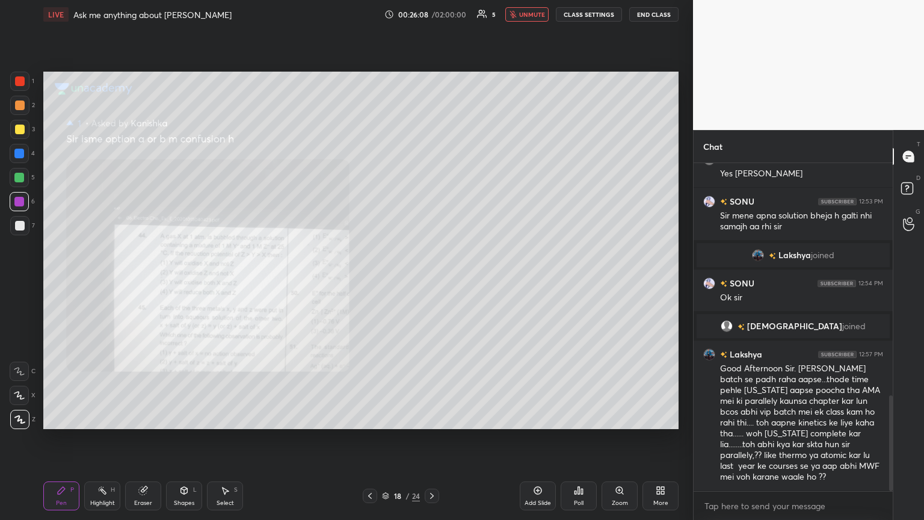
click at [432, 15] on span "unmute" at bounding box center [532, 14] width 26 height 8
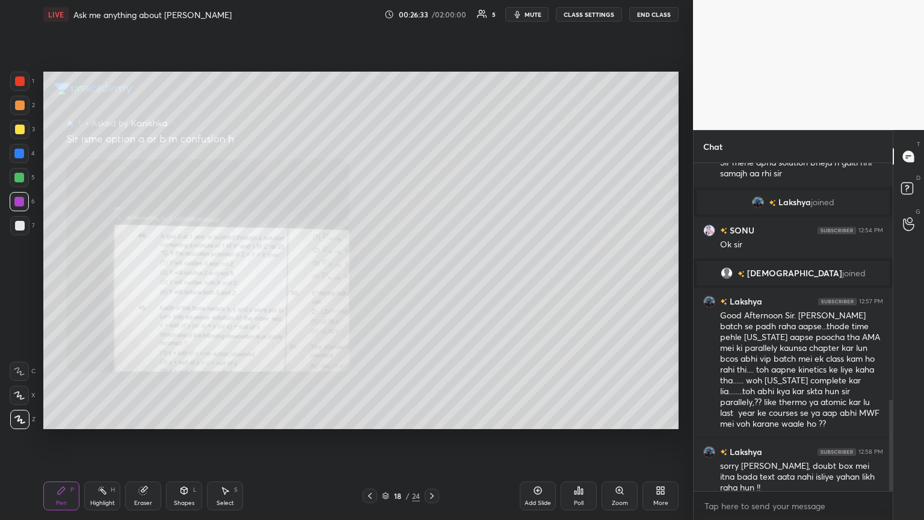
click at [432, 16] on span "mute" at bounding box center [533, 14] width 17 height 8
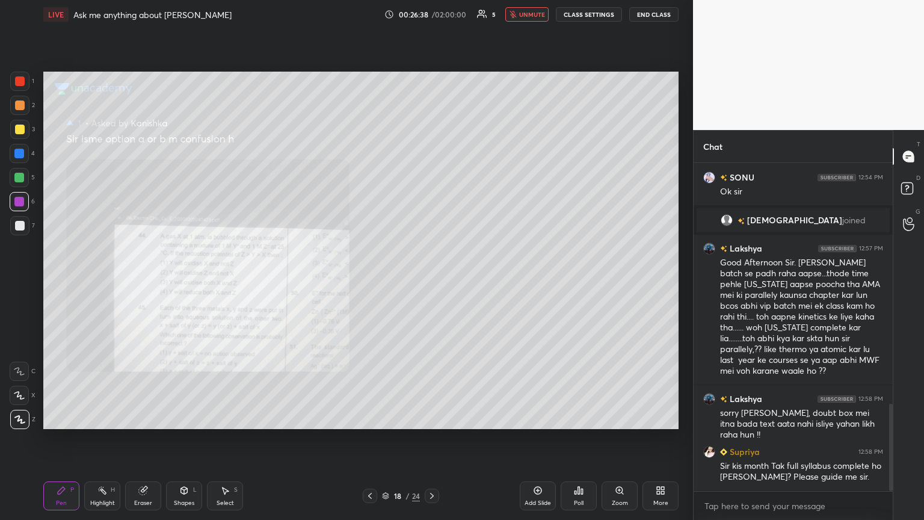
scroll to position [953, 0]
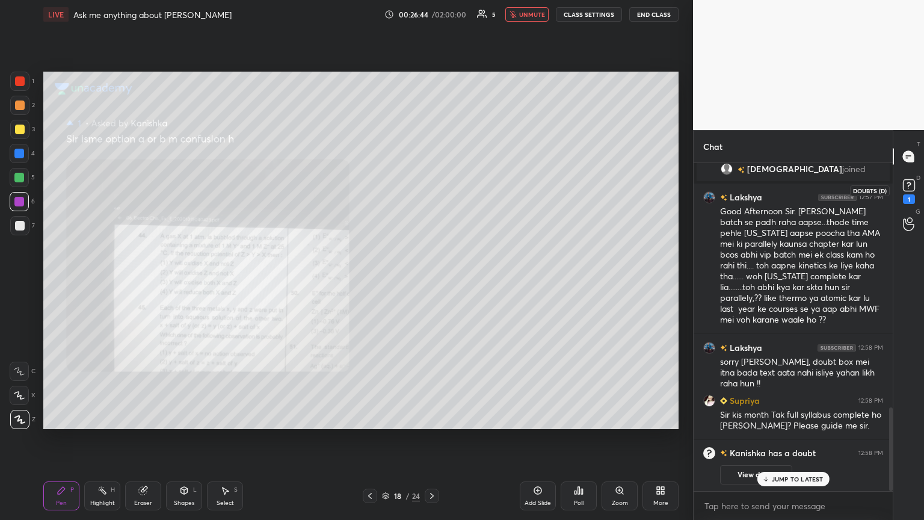
click at [432, 190] on rect at bounding box center [908, 185] width 11 height 11
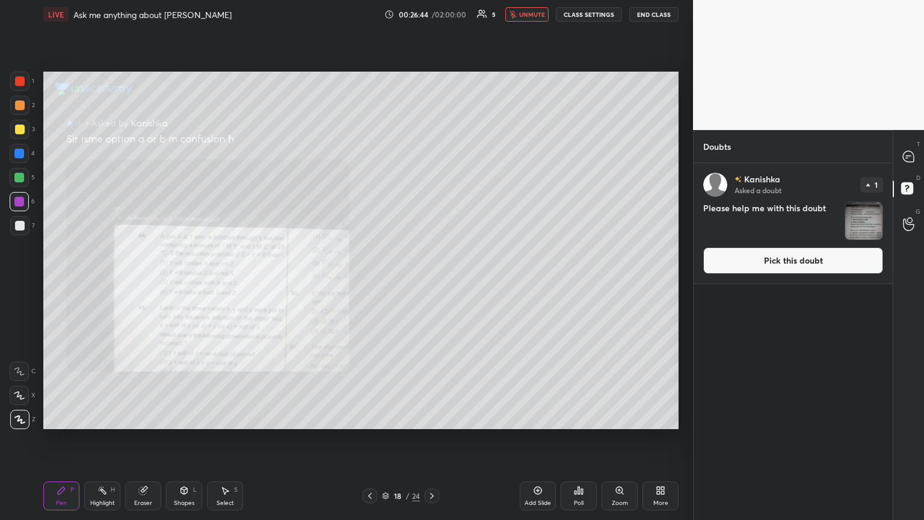
click at [432, 266] on button "Pick this doubt" at bounding box center [794, 260] width 180 height 26
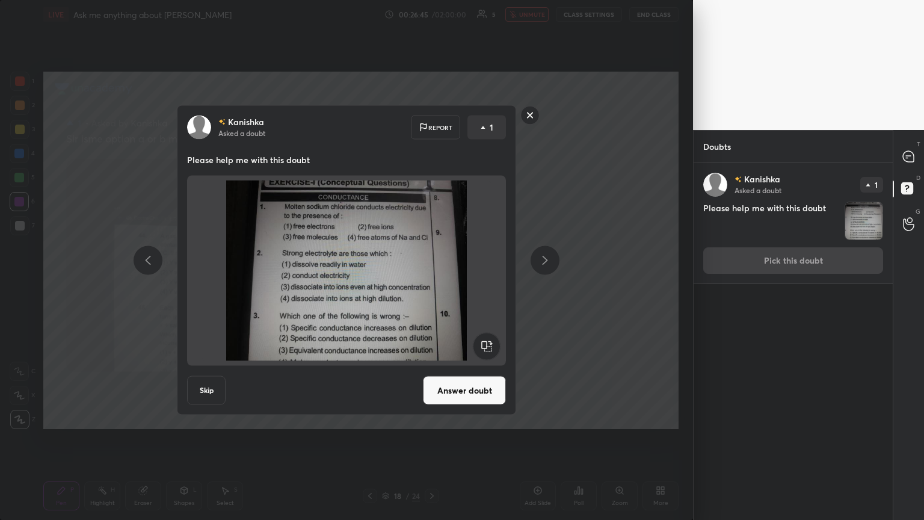
click at [432, 282] on button "Answer doubt" at bounding box center [464, 390] width 83 height 29
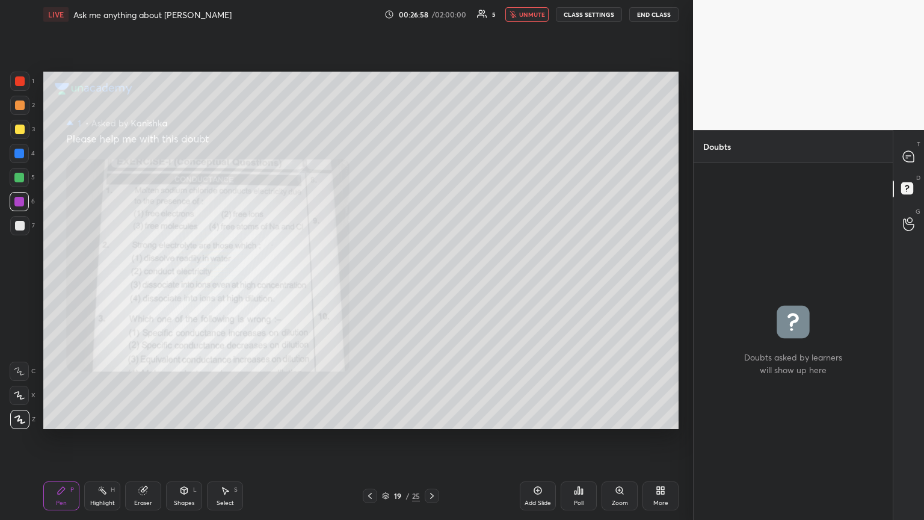
drag, startPoint x: 142, startPoint y: 496, endPoint x: 138, endPoint y: 480, distance: 16.2
click at [143, 282] on div "Eraser" at bounding box center [143, 495] width 36 height 29
click at [55, 282] on div "Pen P" at bounding box center [61, 495] width 36 height 29
click at [432, 159] on icon at bounding box center [908, 156] width 11 height 11
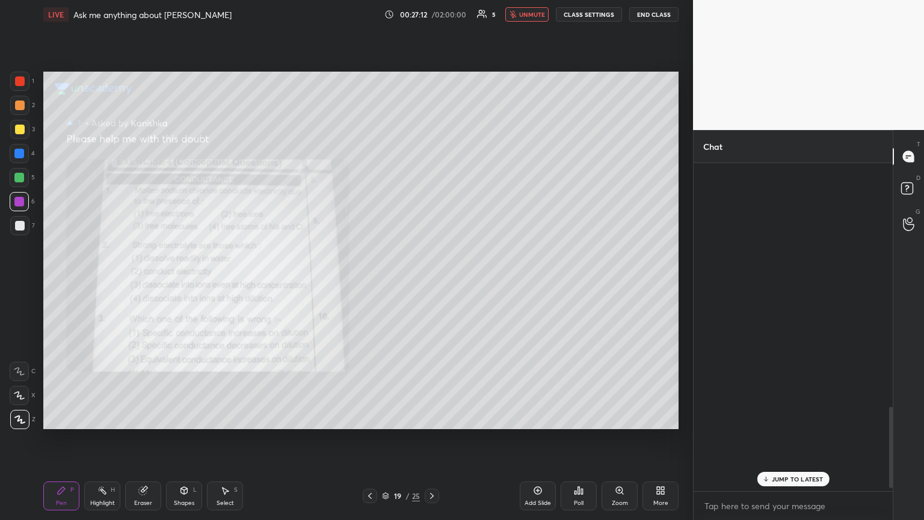
scroll to position [324, 196]
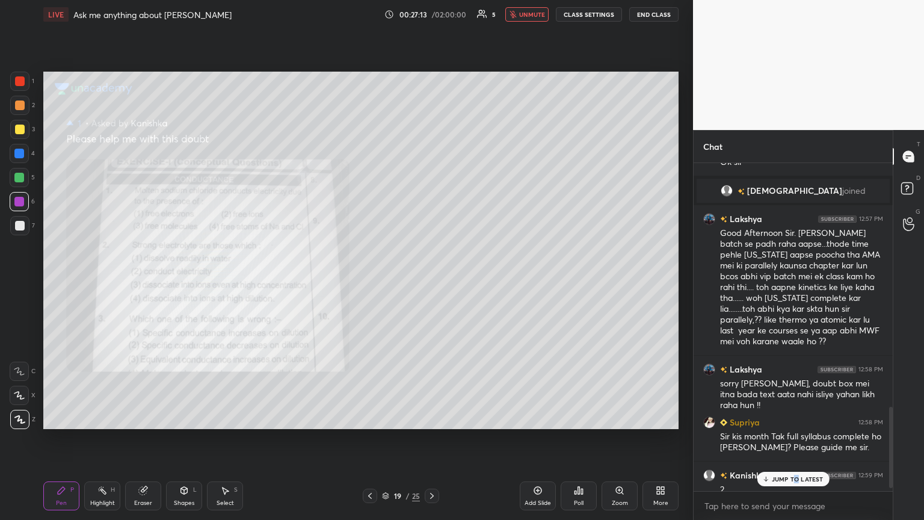
drag, startPoint x: 799, startPoint y: 481, endPoint x: 784, endPoint y: 472, distance: 17.4
click at [432, 282] on div "JUMP TO LATEST" at bounding box center [793, 479] width 72 height 14
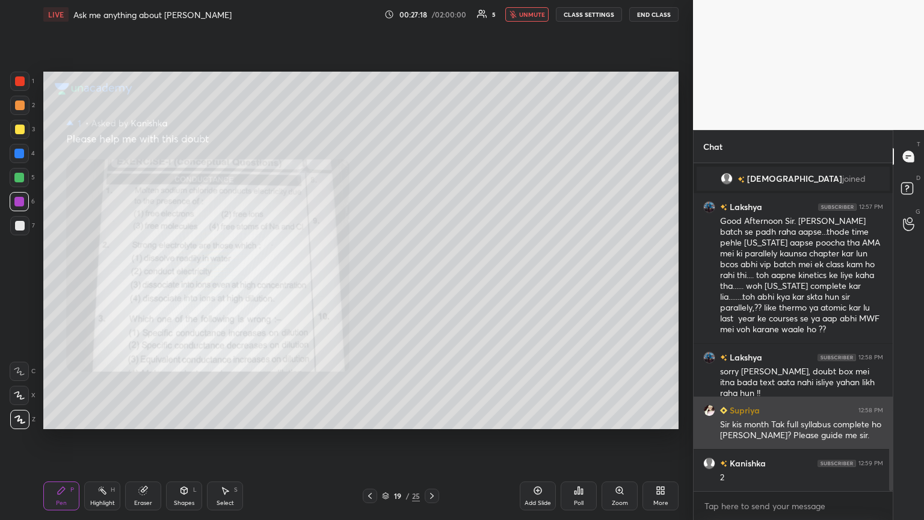
click at [432, 282] on img "grid" at bounding box center [710, 410] width 12 height 12
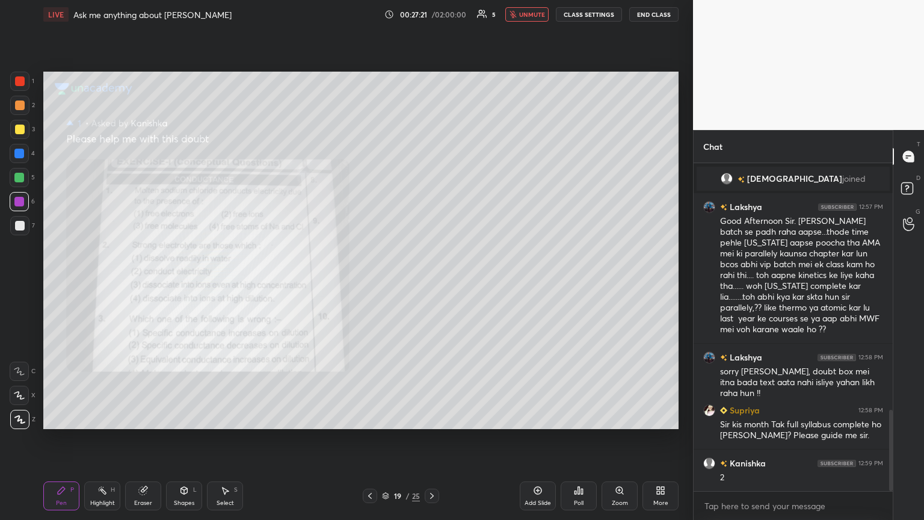
scroll to position [1021, 0]
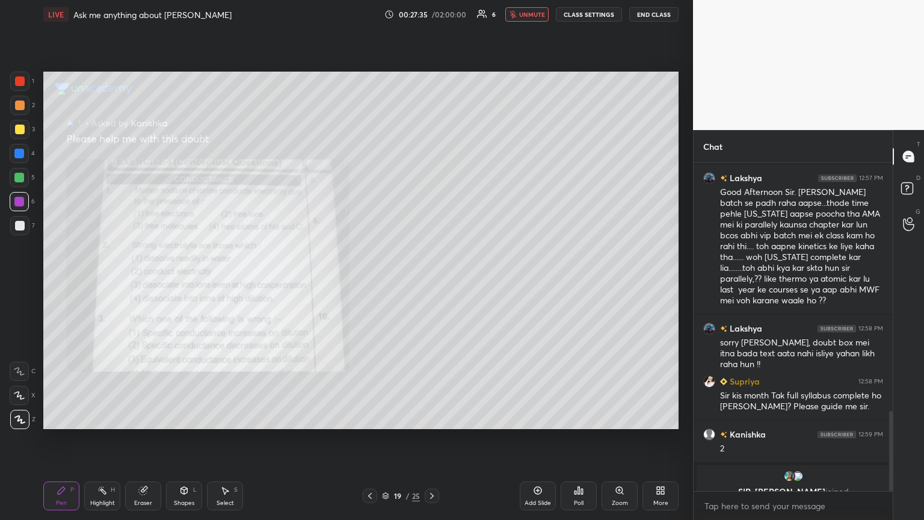
click at [432, 17] on span "unmute" at bounding box center [532, 14] width 26 height 8
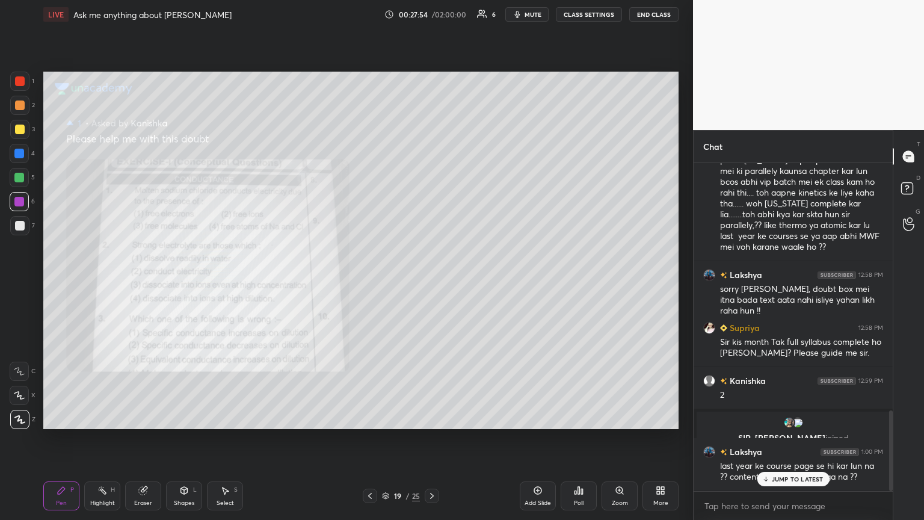
scroll to position [1009, 0]
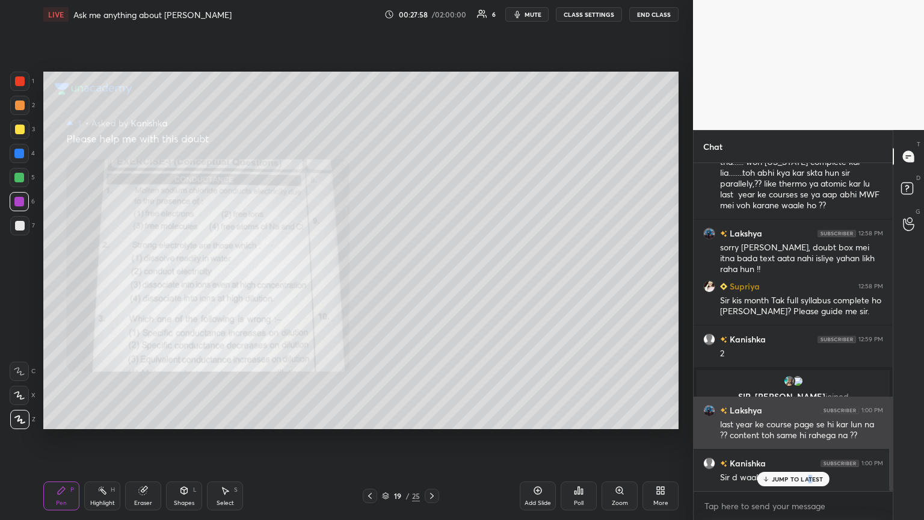
drag, startPoint x: 811, startPoint y: 479, endPoint x: 740, endPoint y: 439, distance: 82.2
click at [432, 282] on p "JUMP TO LATEST" at bounding box center [798, 478] width 52 height 7
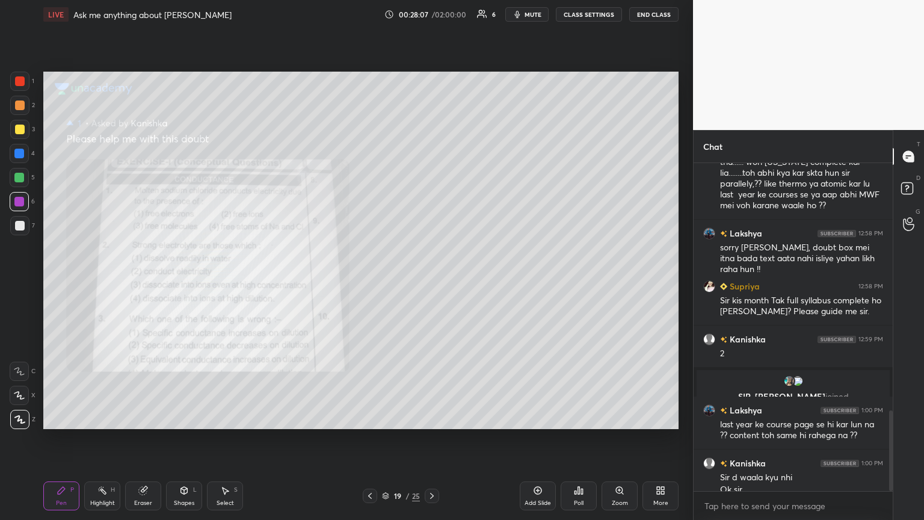
scroll to position [1021, 0]
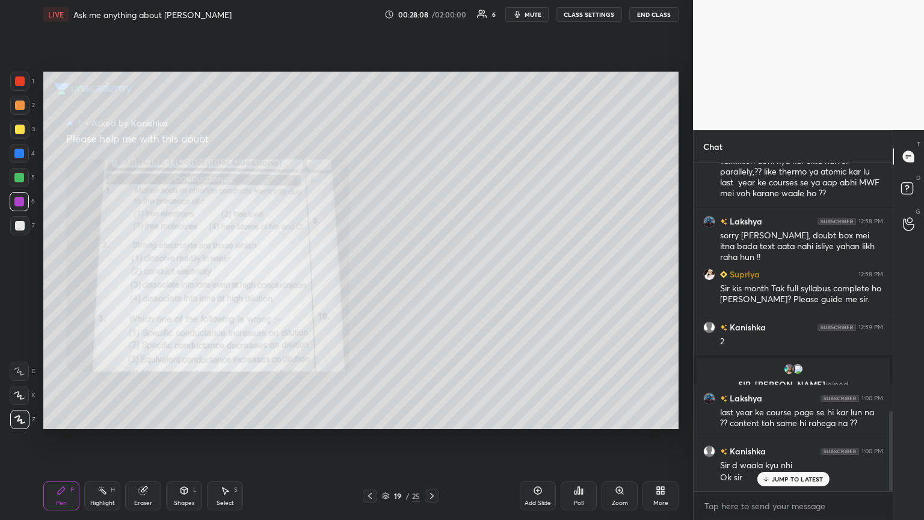
click at [432, 13] on span "mute" at bounding box center [533, 14] width 17 height 8
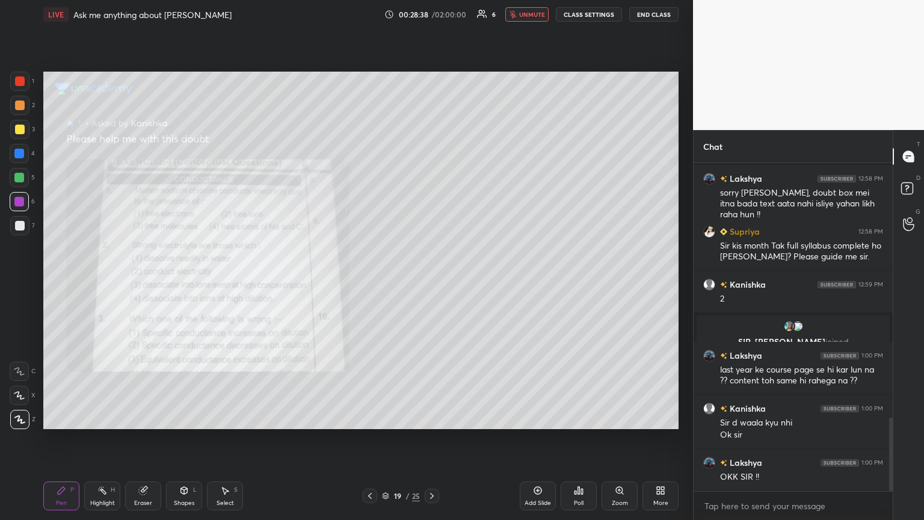
scroll to position [1138, 0]
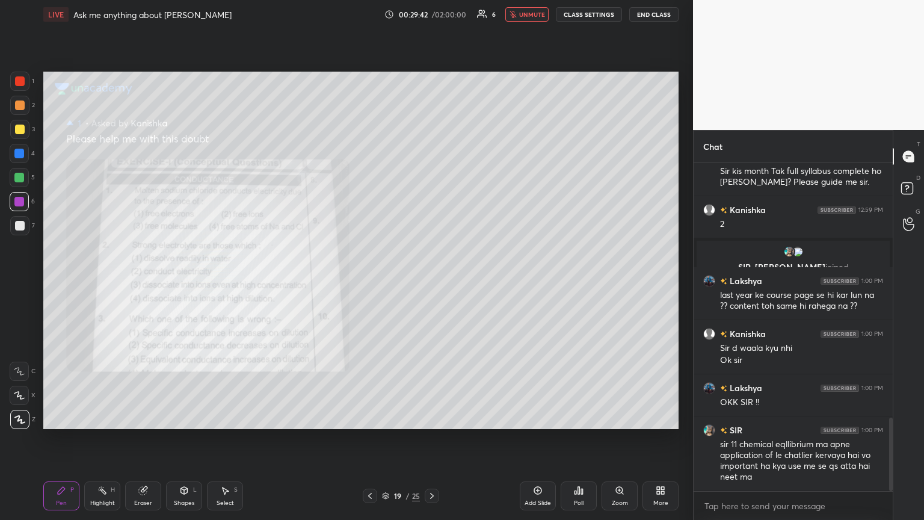
click at [432, 14] on span "unmute" at bounding box center [532, 14] width 26 height 8
click at [432, 12] on span "mute" at bounding box center [533, 14] width 17 height 8
click at [370, 282] on icon at bounding box center [370, 496] width 10 height 10
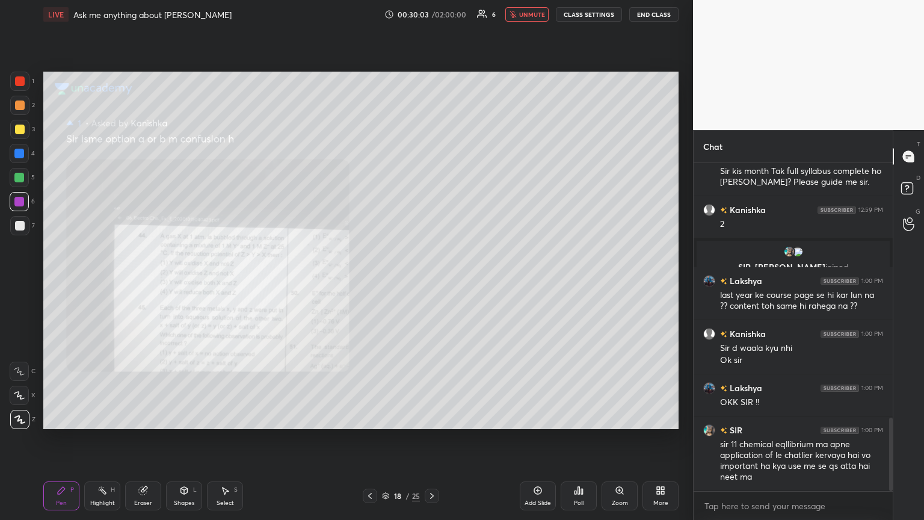
click at [368, 282] on icon at bounding box center [370, 496] width 10 height 10
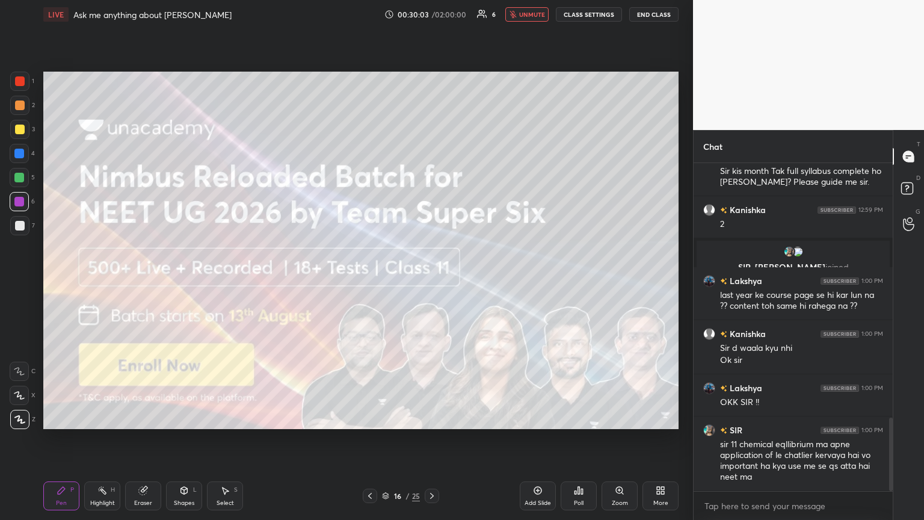
click at [368, 282] on icon at bounding box center [370, 496] width 10 height 10
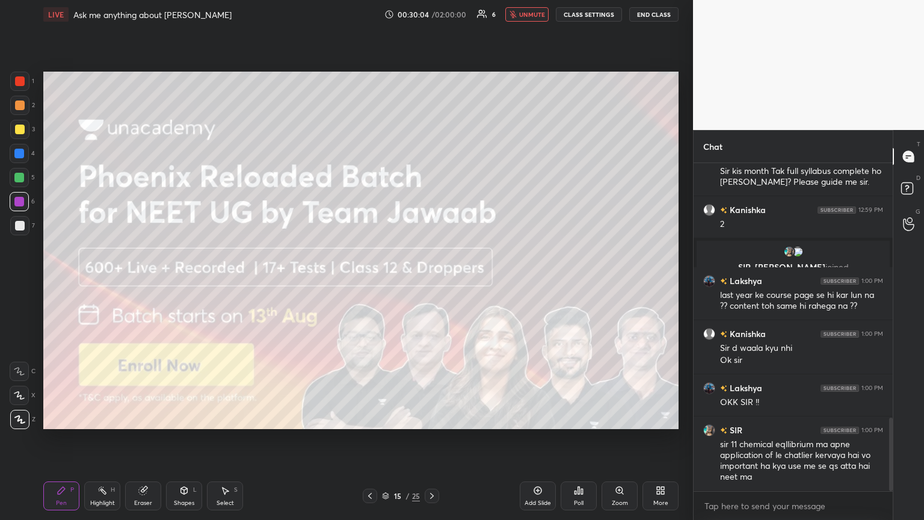
click at [368, 282] on icon at bounding box center [370, 496] width 10 height 10
click at [369, 282] on icon at bounding box center [370, 496] width 10 height 10
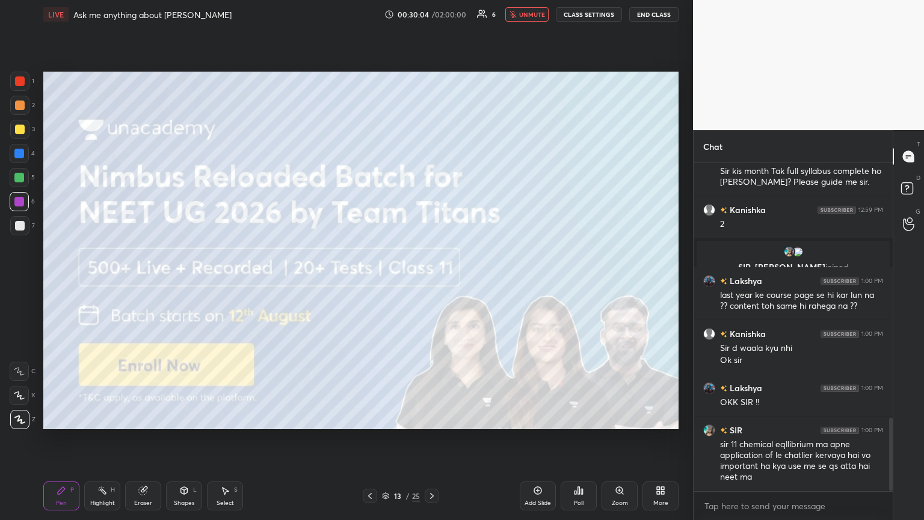
click at [368, 282] on icon at bounding box center [370, 496] width 10 height 10
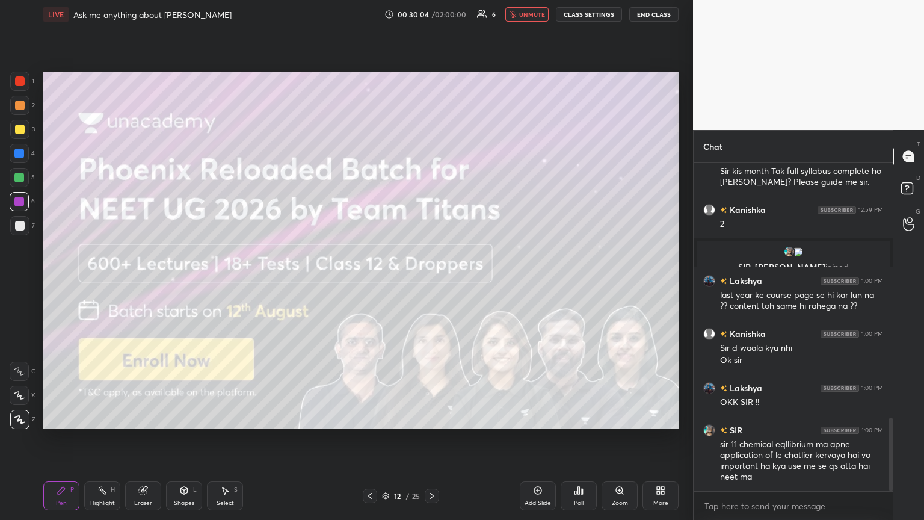
click at [368, 282] on icon at bounding box center [370, 496] width 10 height 10
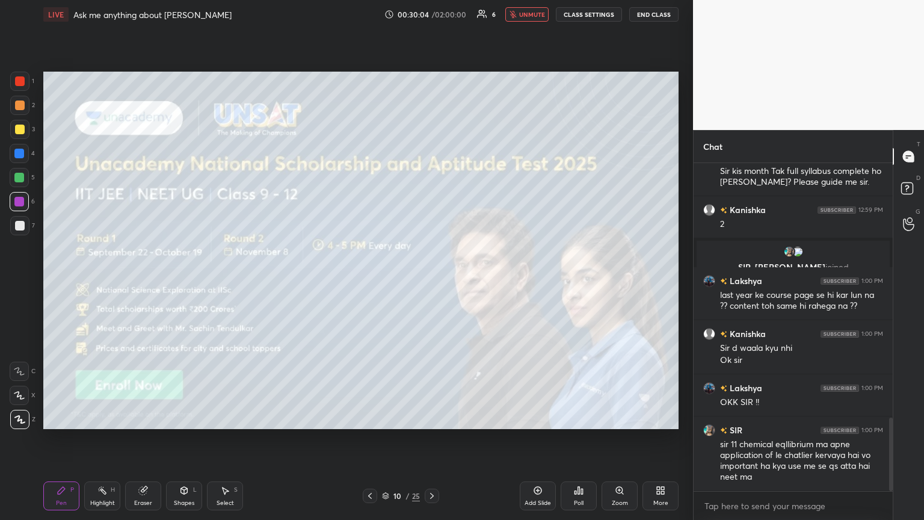
click at [369, 282] on icon at bounding box center [370, 496] width 10 height 10
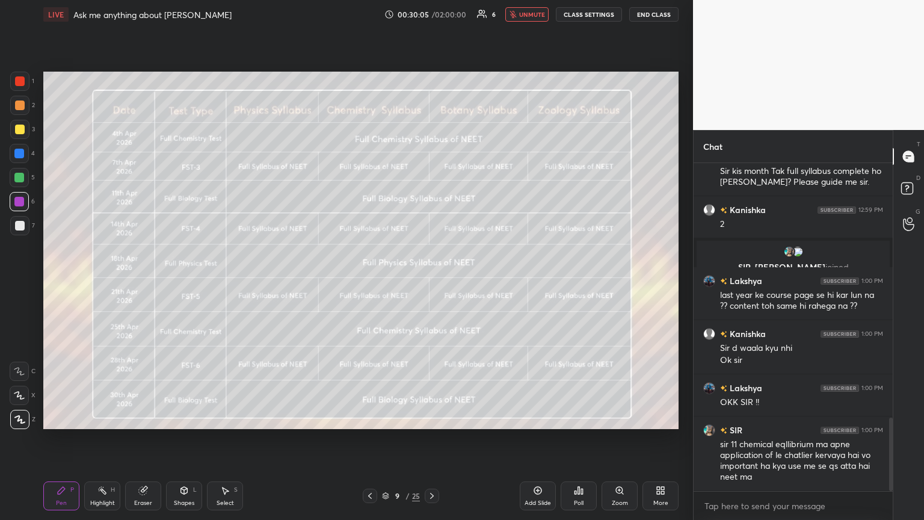
click at [369, 282] on icon at bounding box center [370, 496] width 10 height 10
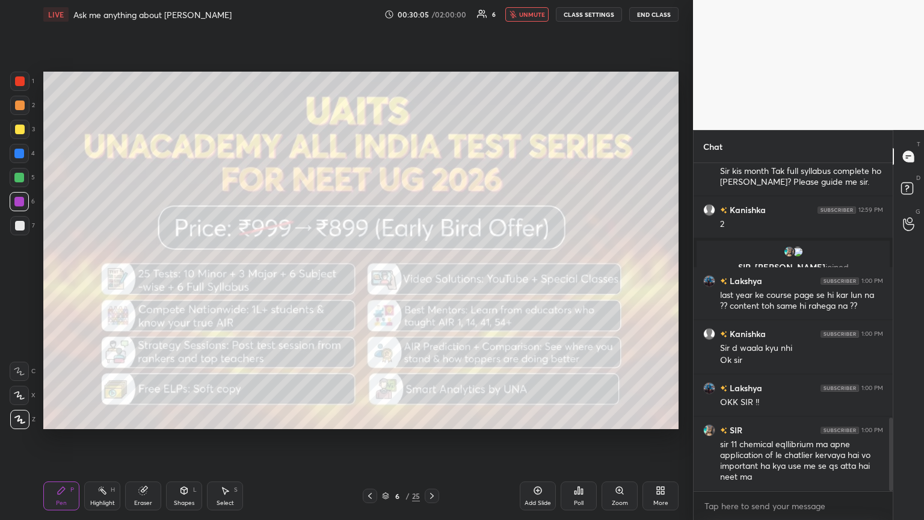
click at [369, 282] on icon at bounding box center [370, 496] width 10 height 10
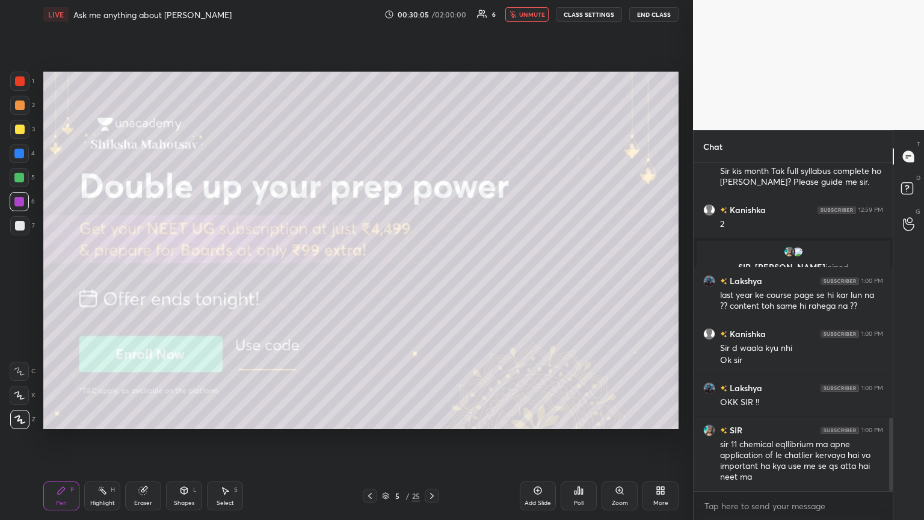
click at [370, 282] on icon at bounding box center [370, 496] width 10 height 10
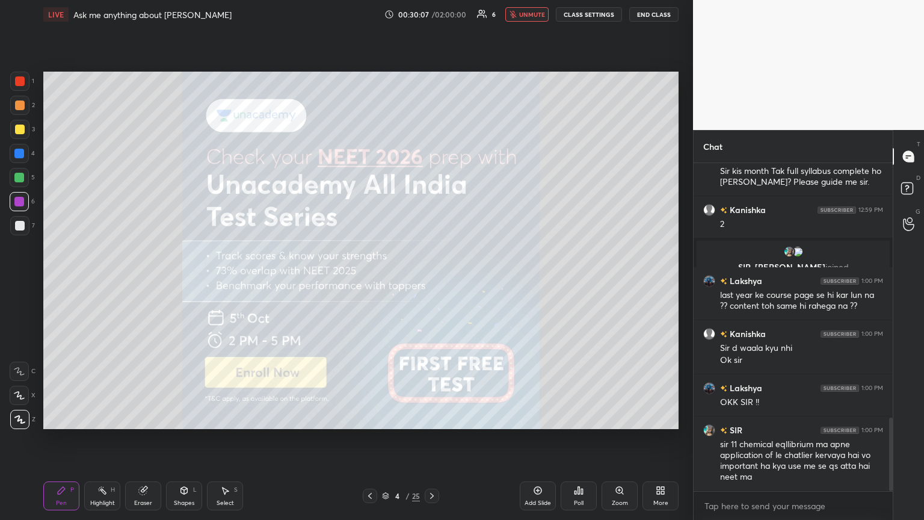
click at [432, 16] on span "unmute" at bounding box center [532, 14] width 26 height 8
click at [432, 12] on button "mute" at bounding box center [527, 14] width 43 height 14
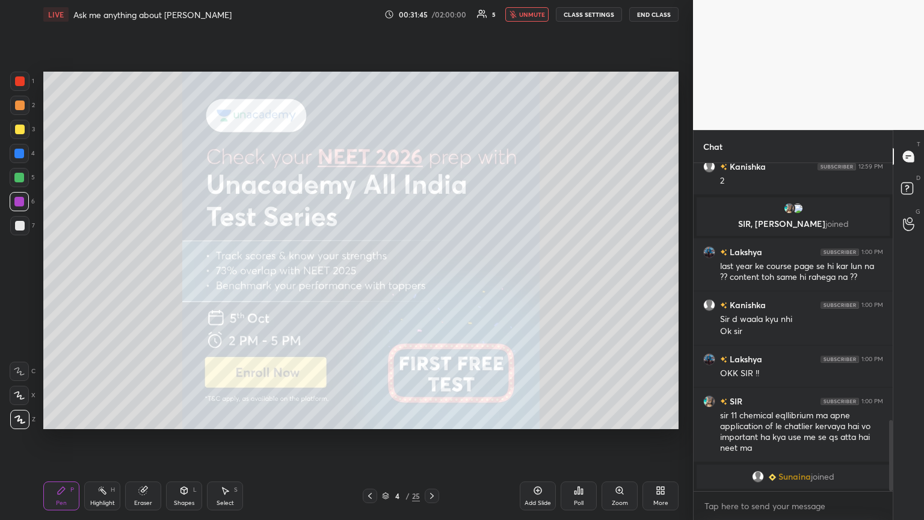
scroll to position [1208, 0]
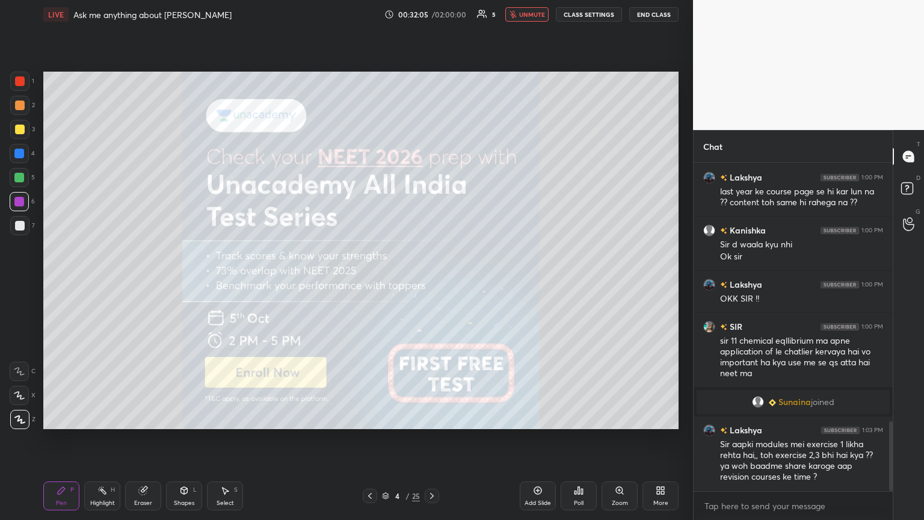
drag, startPoint x: 520, startPoint y: 24, endPoint x: 535, endPoint y: 10, distance: 20.9
click at [432, 22] on div "LIVE Ask me anything about Neet Ug 00:32:05 / 02:00:00 5 unmute CLASS SETTINGS …" at bounding box center [361, 260] width 645 height 520
click at [432, 13] on span "unmute" at bounding box center [532, 14] width 26 height 8
drag, startPoint x: 530, startPoint y: 12, endPoint x: 524, endPoint y: 19, distance: 8.6
click at [432, 11] on span "mute" at bounding box center [533, 14] width 17 height 8
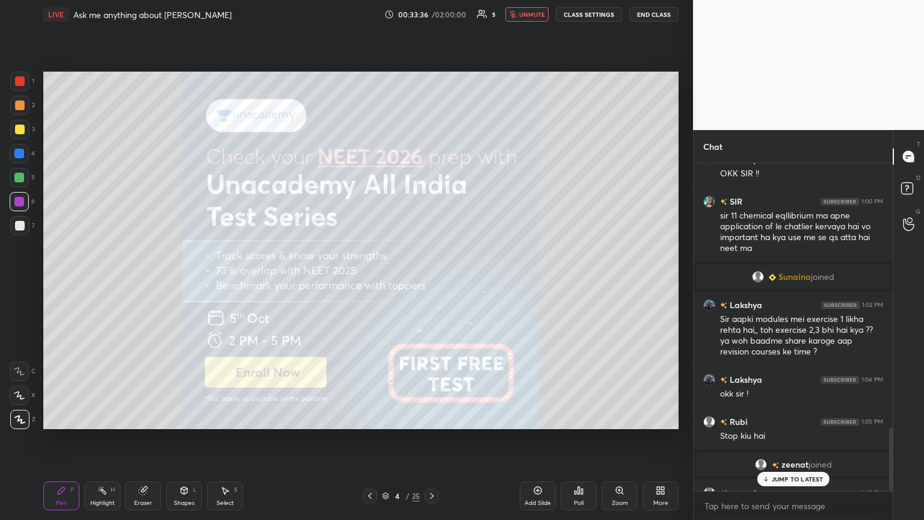
scroll to position [1351, 0]
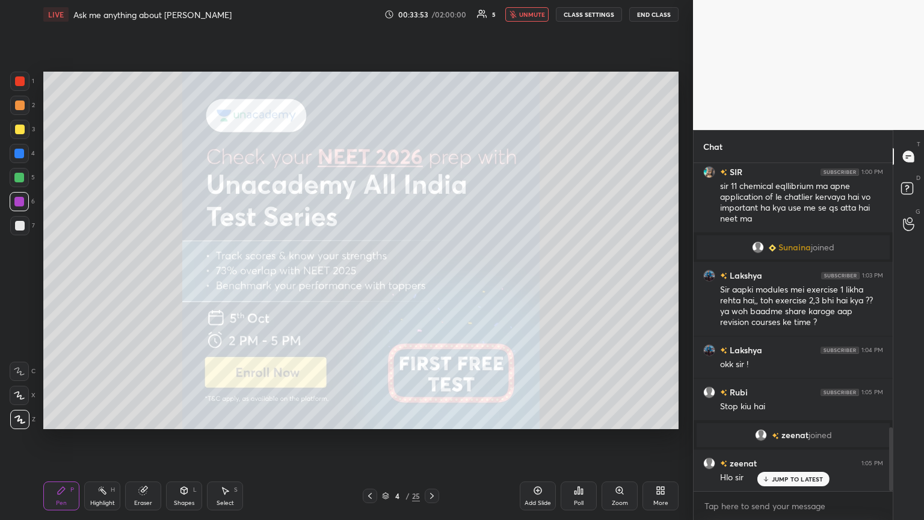
click at [432, 13] on span "unmute" at bounding box center [532, 14] width 26 height 8
click at [432, 17] on span "mute" at bounding box center [533, 14] width 17 height 8
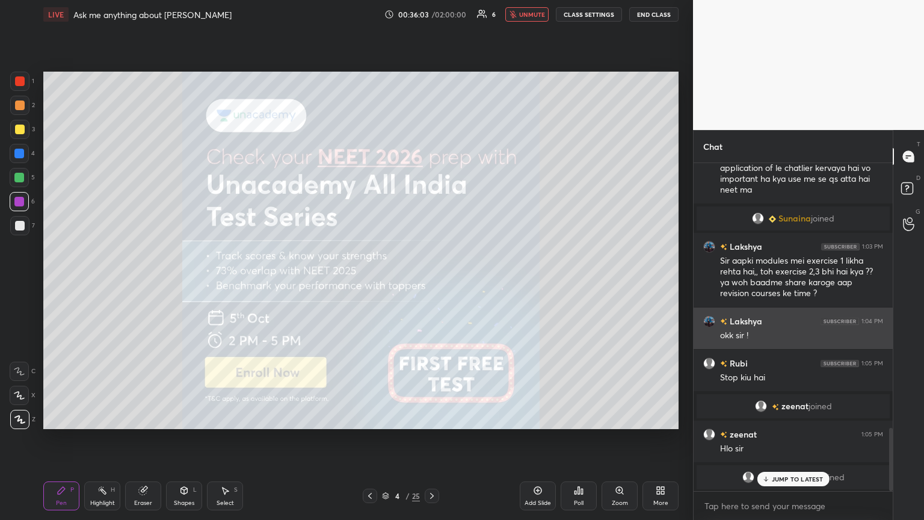
scroll to position [4, 4]
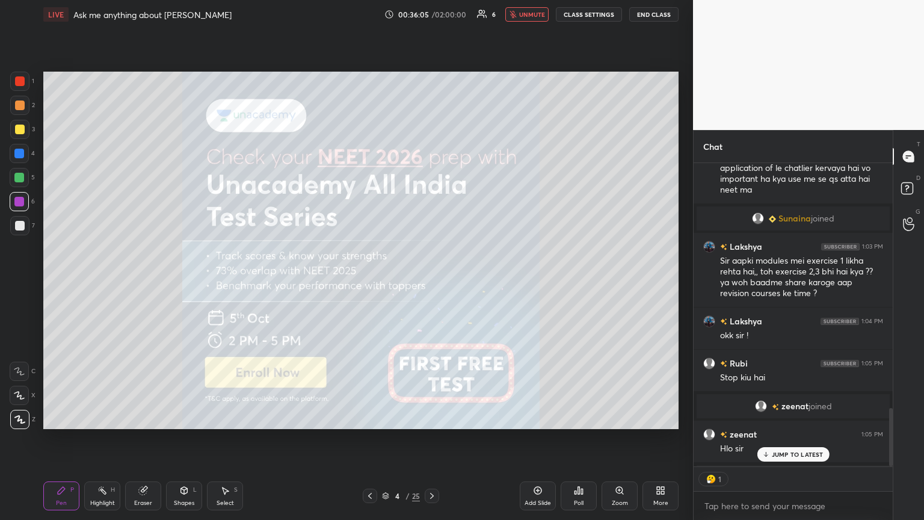
click at [432, 282] on p "JUMP TO LATEST" at bounding box center [798, 454] width 52 height 7
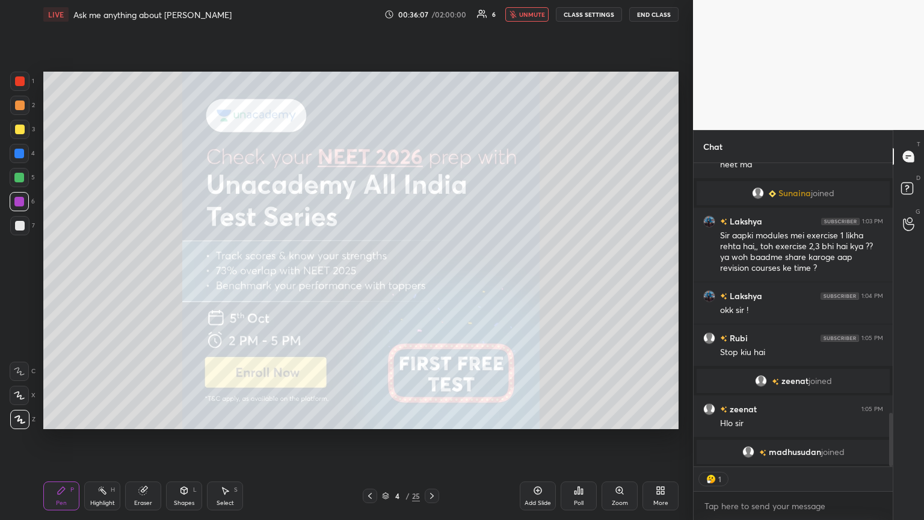
click at [432, 17] on span "unmute" at bounding box center [532, 14] width 26 height 8
click at [370, 282] on icon at bounding box center [370, 496] width 10 height 10
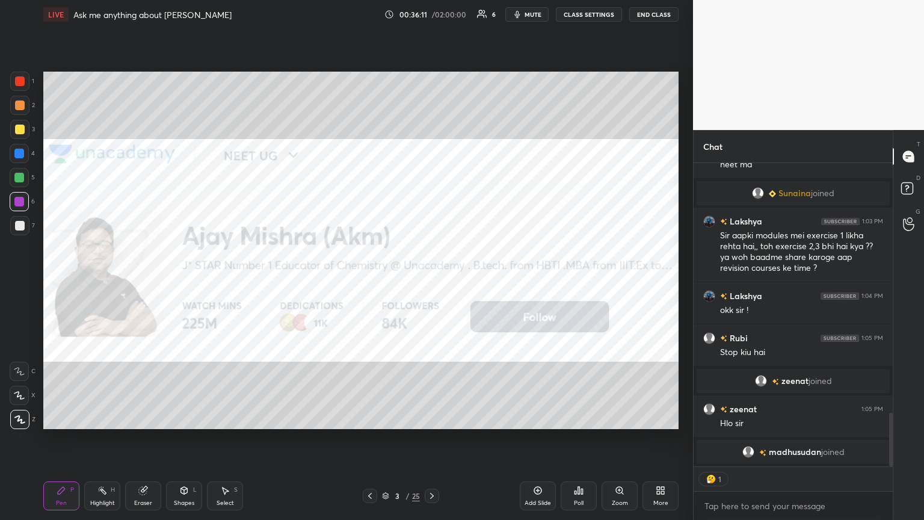
click at [370, 282] on icon at bounding box center [370, 496] width 10 height 10
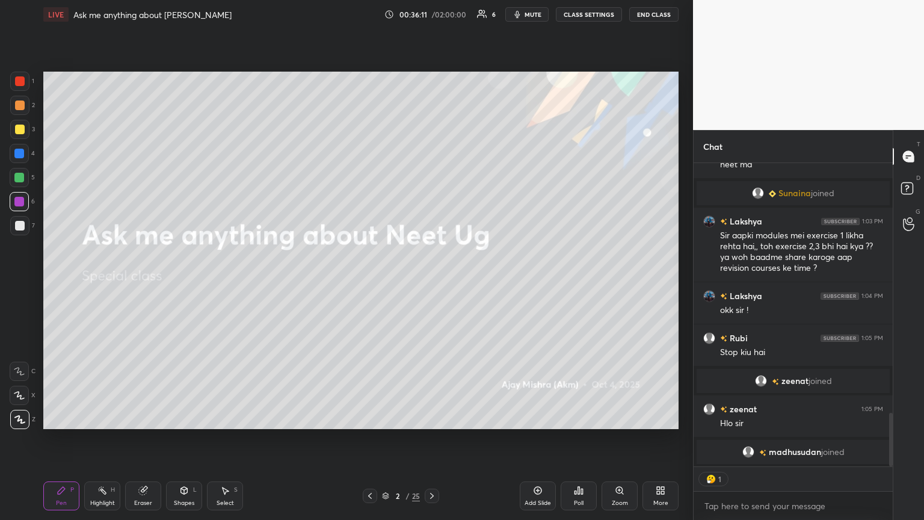
click at [370, 282] on icon at bounding box center [370, 496] width 10 height 10
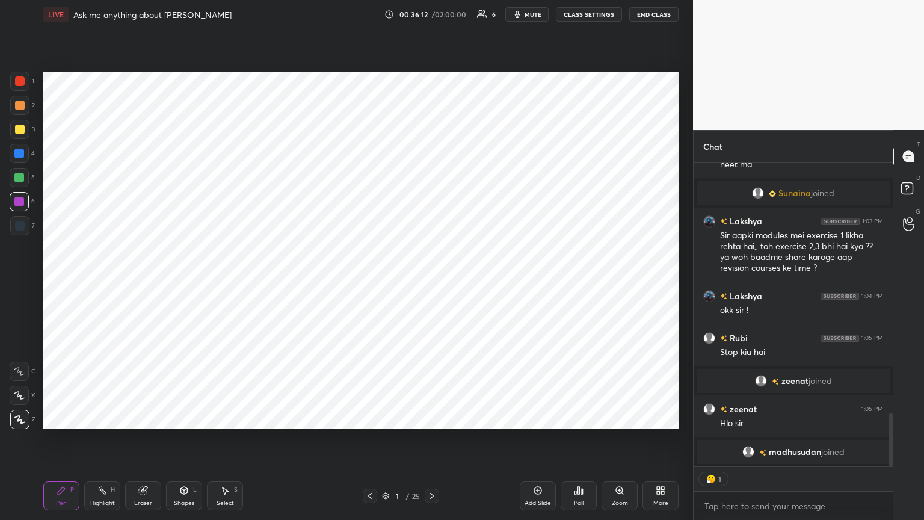
click at [370, 282] on icon at bounding box center [370, 496] width 10 height 10
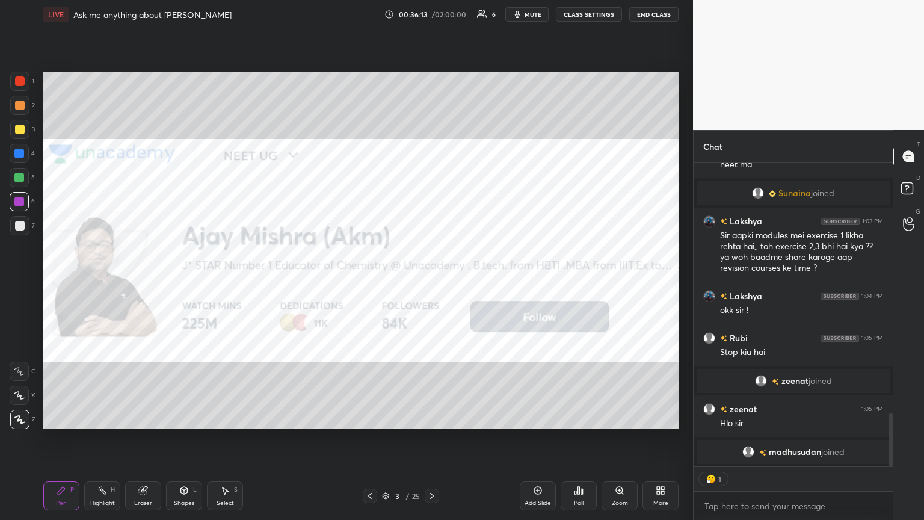
type textarea "x"
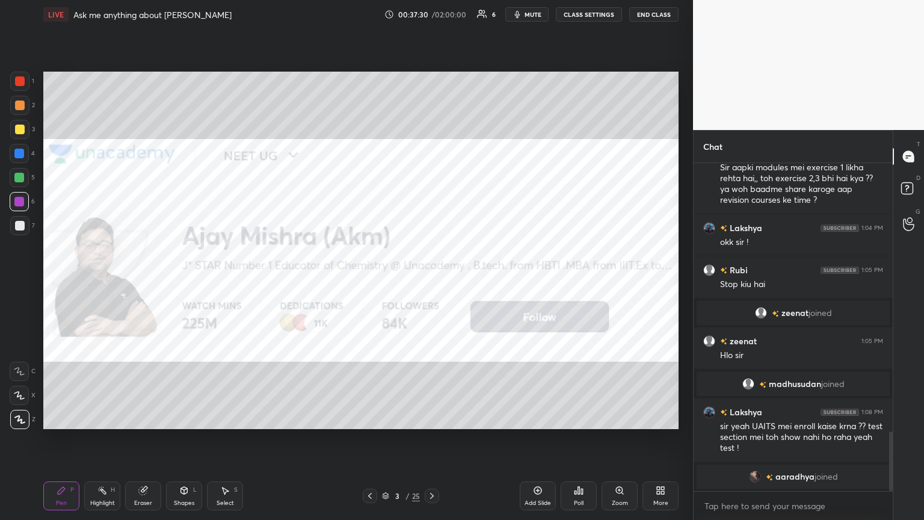
scroll to position [1468, 0]
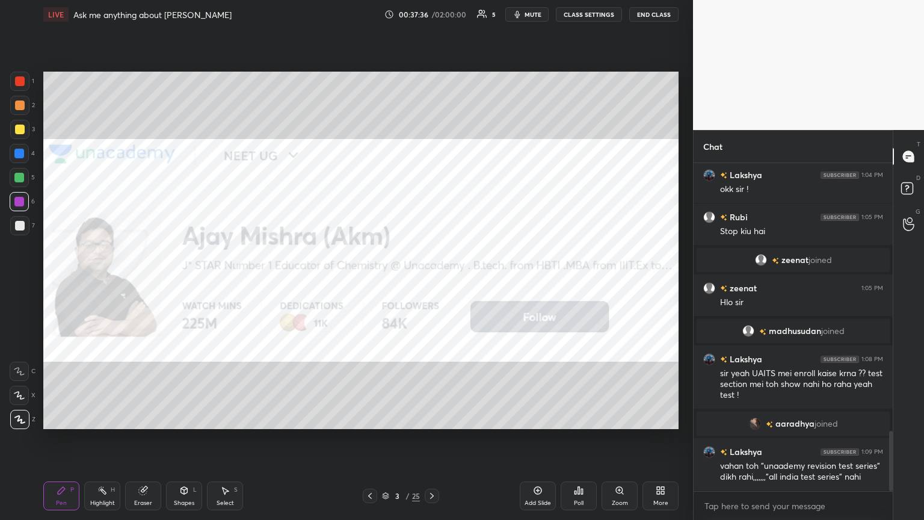
click at [429, 282] on icon at bounding box center [432, 496] width 10 height 10
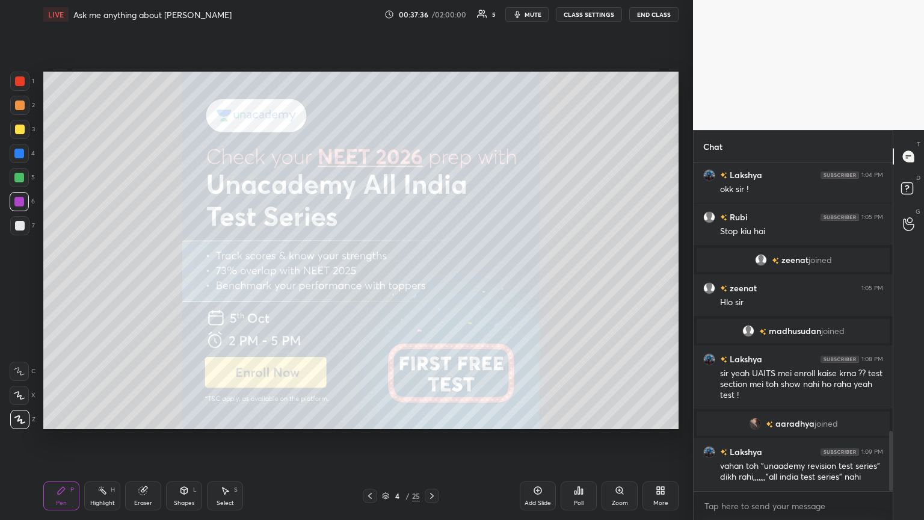
click at [429, 282] on icon at bounding box center [432, 496] width 10 height 10
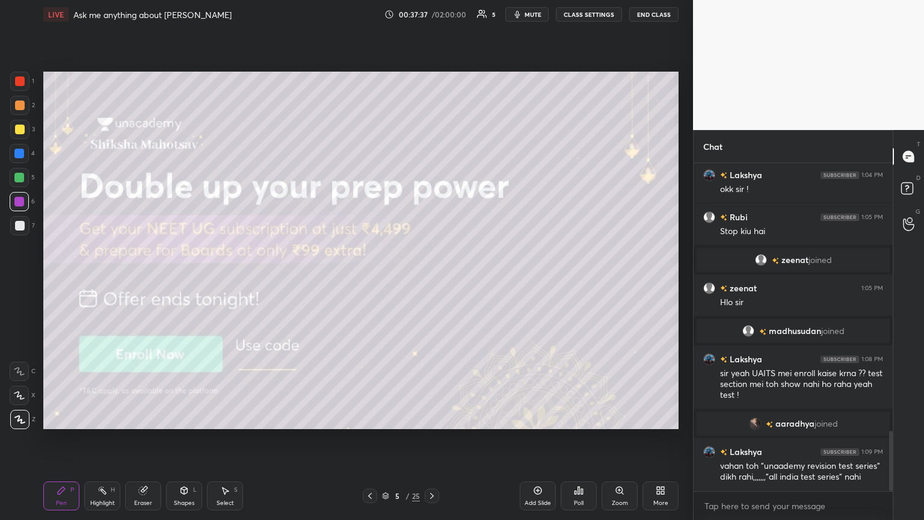
click at [368, 282] on icon at bounding box center [370, 496] width 10 height 10
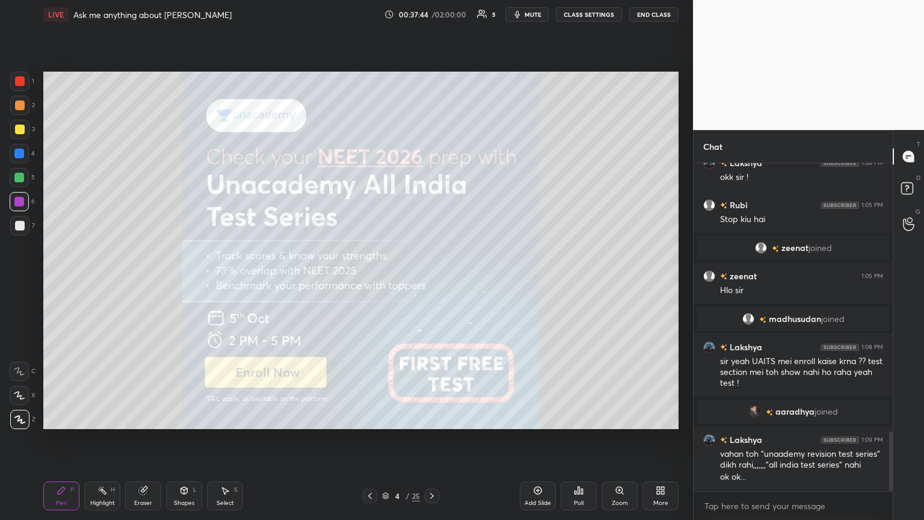
scroll to position [1492, 0]
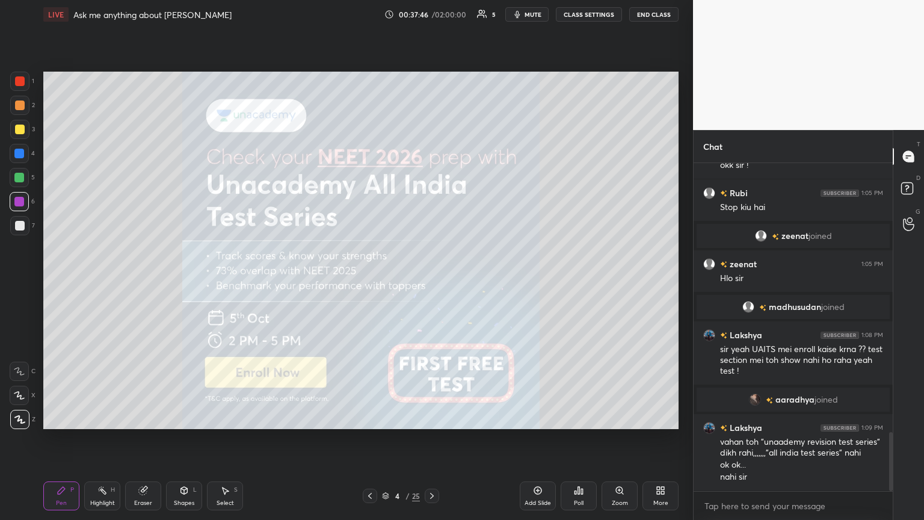
click at [432, 17] on span "mute" at bounding box center [533, 14] width 17 height 8
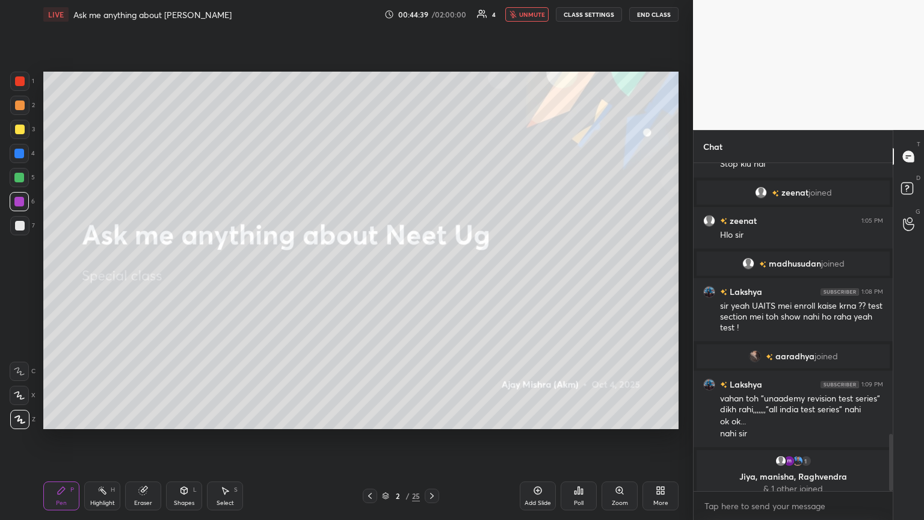
scroll to position [1545, 0]
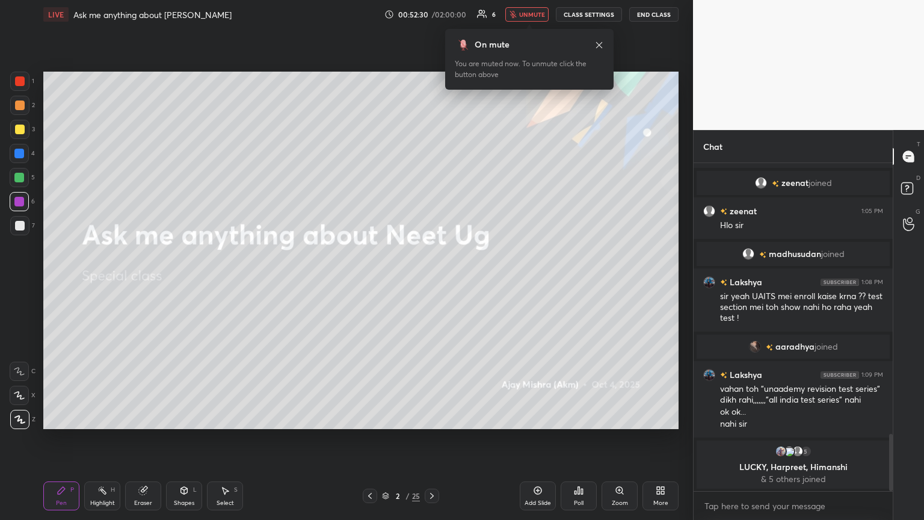
drag, startPoint x: 367, startPoint y: 496, endPoint x: 373, endPoint y: 494, distance: 7.0
click at [367, 282] on icon at bounding box center [370, 496] width 10 height 10
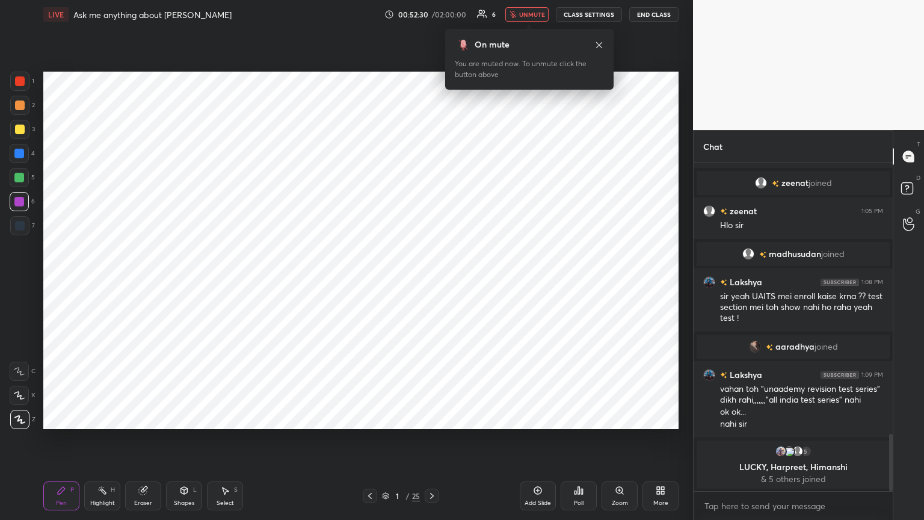
click at [432, 282] on icon at bounding box center [432, 496] width 10 height 10
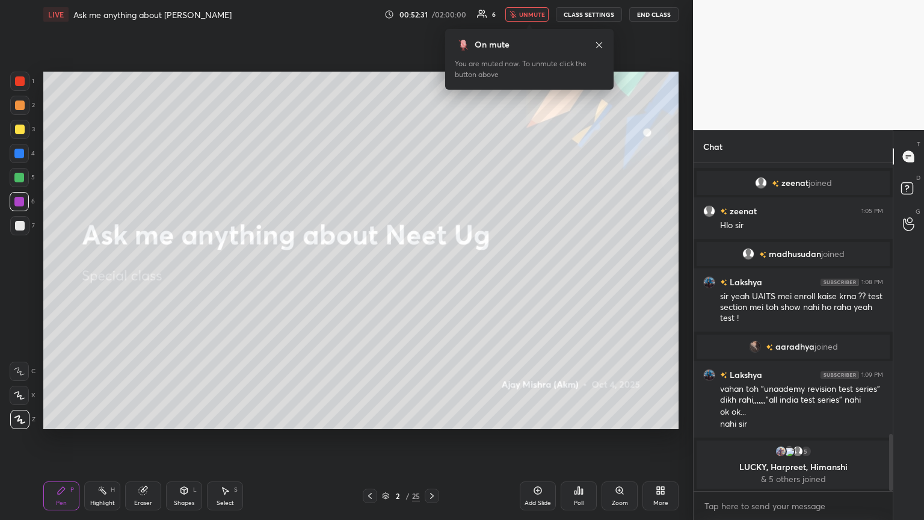
click at [432, 282] on icon at bounding box center [432, 496] width 10 height 10
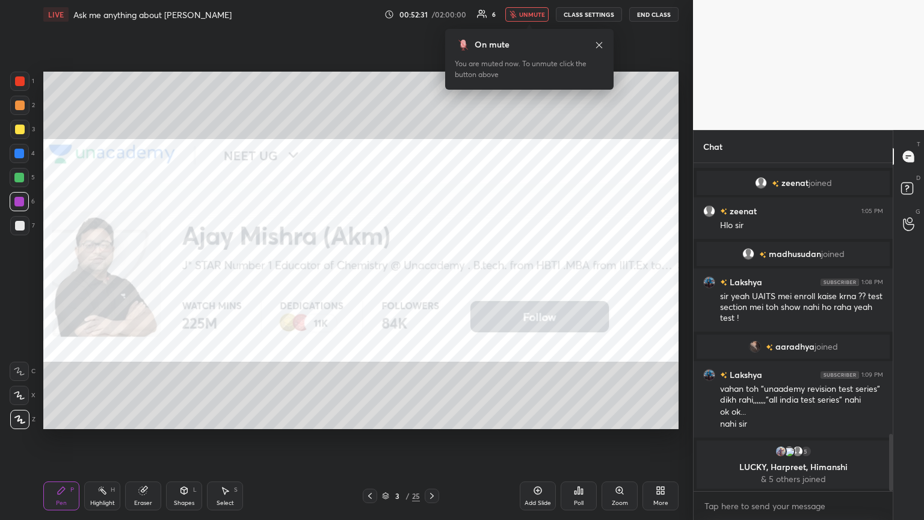
click at [432, 282] on icon at bounding box center [432, 496] width 10 height 10
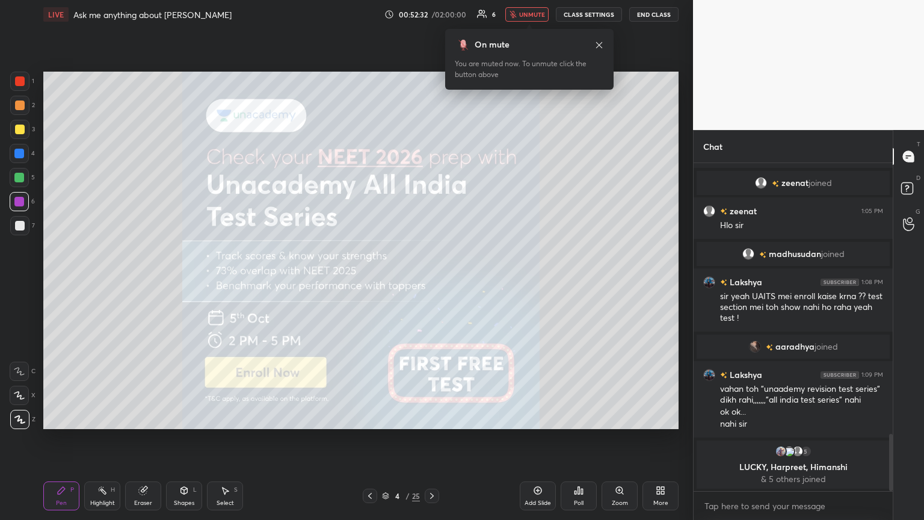
click at [432, 282] on icon at bounding box center [432, 496] width 10 height 10
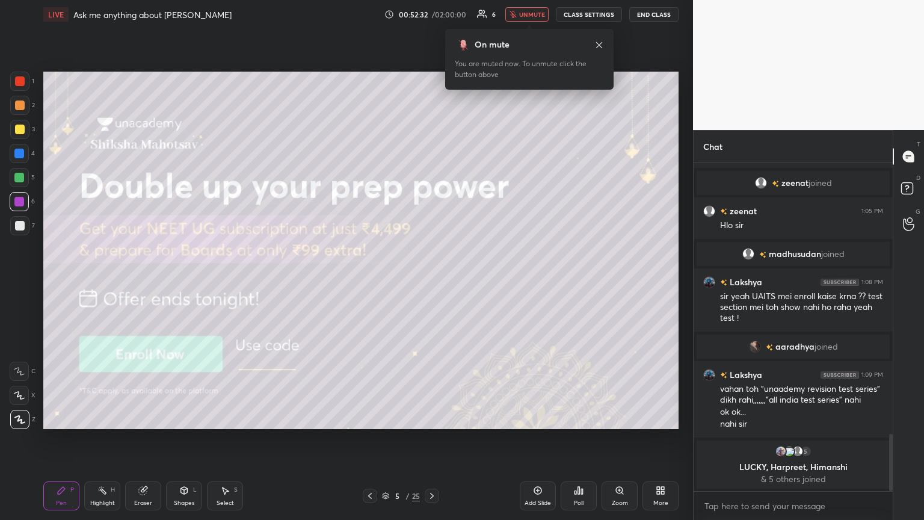
click at [432, 282] on icon at bounding box center [432, 496] width 10 height 10
click at [432, 282] on icon at bounding box center [432, 496] width 4 height 6
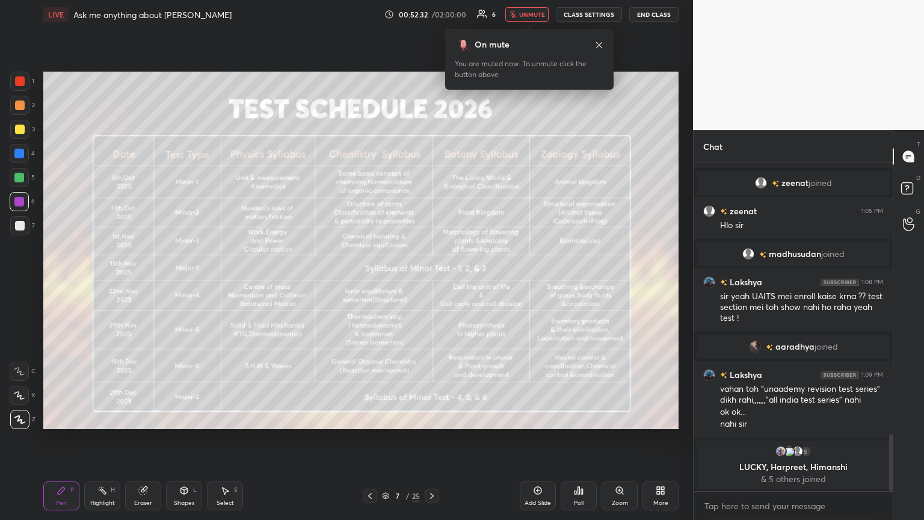
click at [432, 282] on icon at bounding box center [432, 496] width 4 height 6
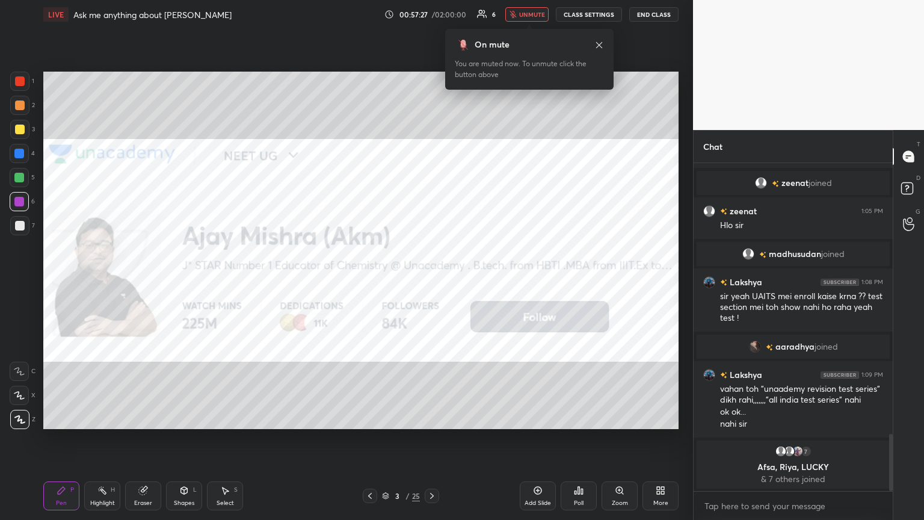
drag, startPoint x: 372, startPoint y: 494, endPoint x: 410, endPoint y: 495, distance: 37.9
click at [373, 282] on icon at bounding box center [370, 496] width 10 height 10
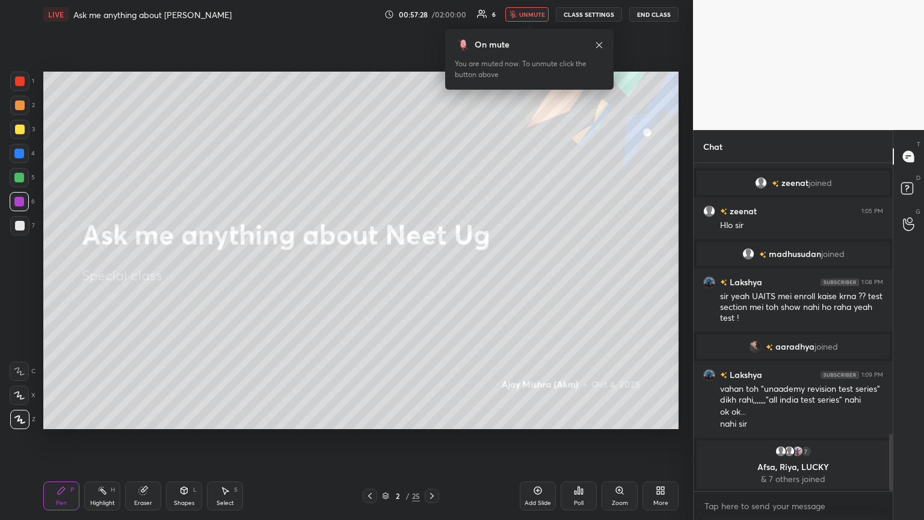
click at [432, 282] on icon at bounding box center [432, 496] width 10 height 10
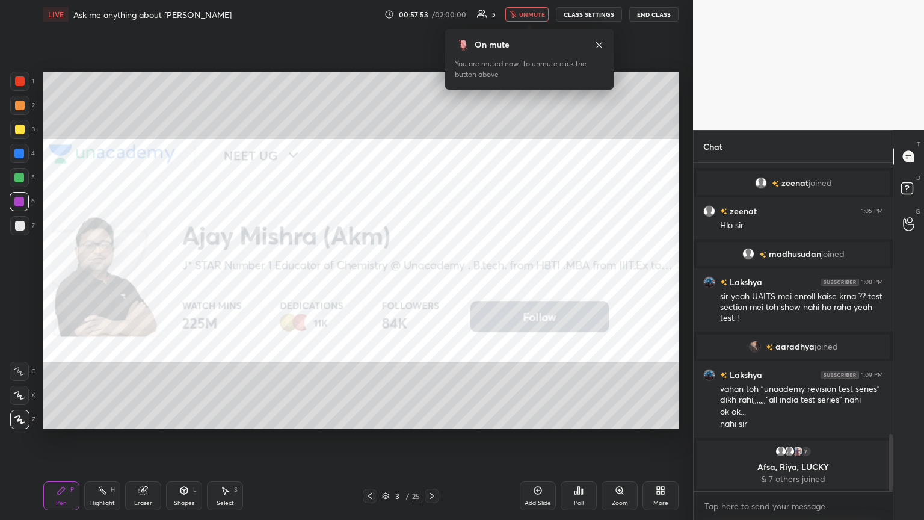
click at [429, 282] on icon at bounding box center [432, 496] width 10 height 10
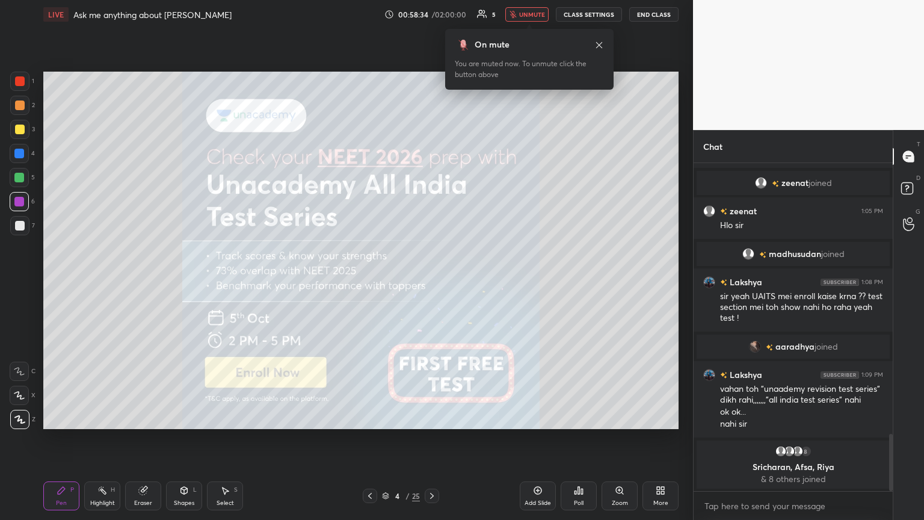
click at [374, 282] on icon at bounding box center [370, 496] width 10 height 10
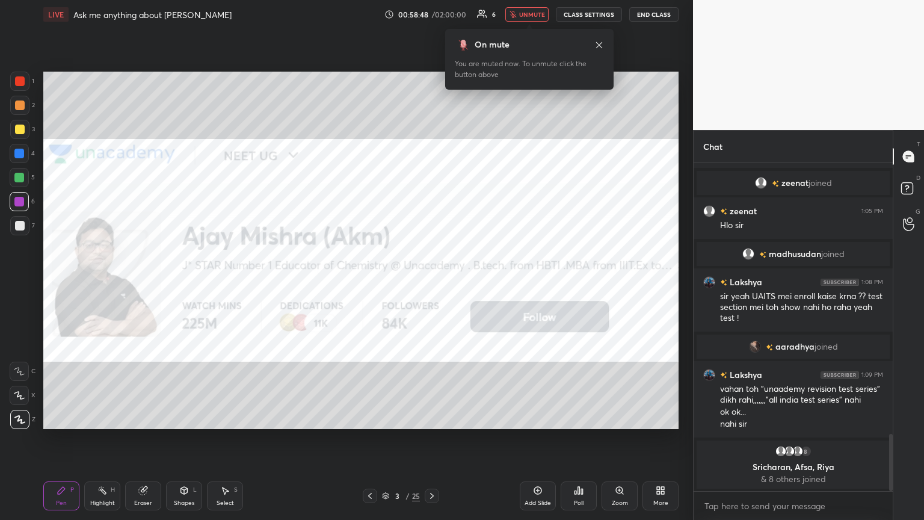
click at [431, 282] on icon at bounding box center [432, 496] width 4 height 6
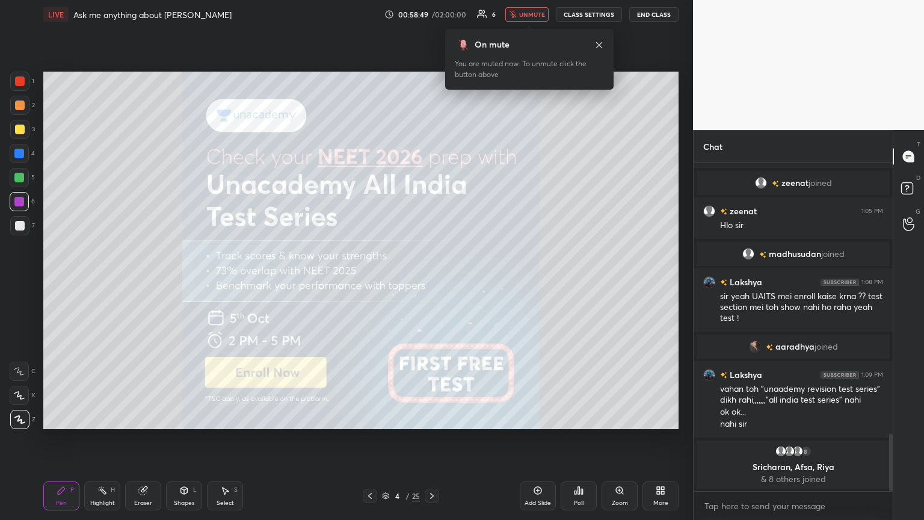
click at [146, 282] on div "Eraser" at bounding box center [143, 503] width 18 height 6
click at [430, 282] on icon at bounding box center [432, 496] width 10 height 10
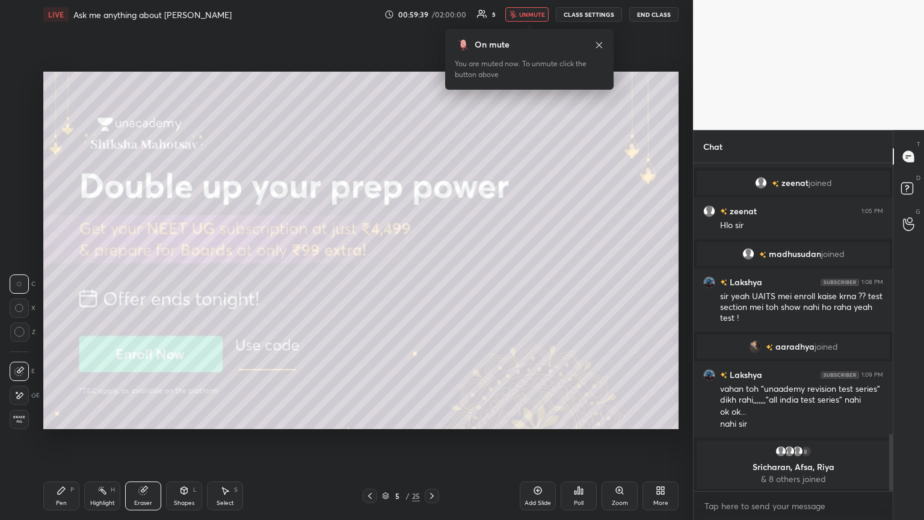
click at [369, 282] on icon at bounding box center [370, 496] width 10 height 10
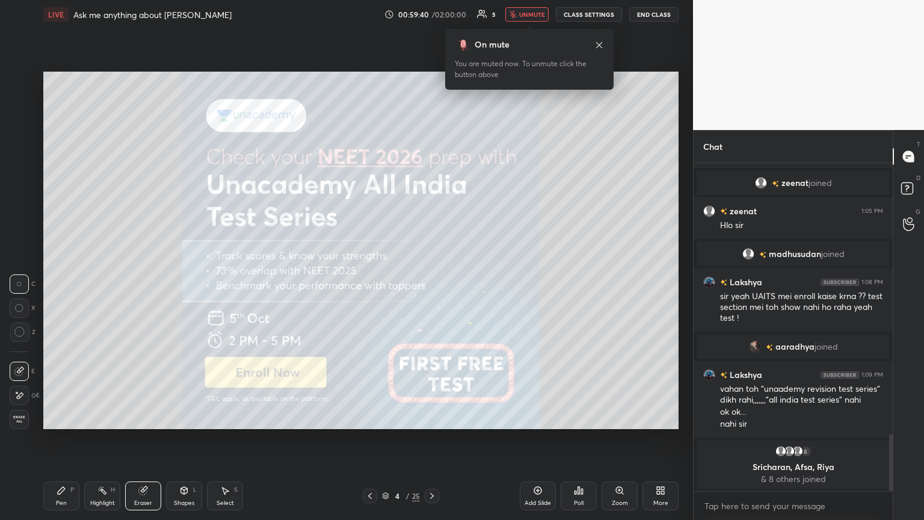
click at [140, 282] on div "Eraser" at bounding box center [143, 495] width 36 height 29
click at [72, 282] on div "Pen P" at bounding box center [61, 495] width 36 height 29
drag, startPoint x: 432, startPoint y: 493, endPoint x: 445, endPoint y: 473, distance: 23.5
click at [431, 282] on icon at bounding box center [432, 496] width 10 height 10
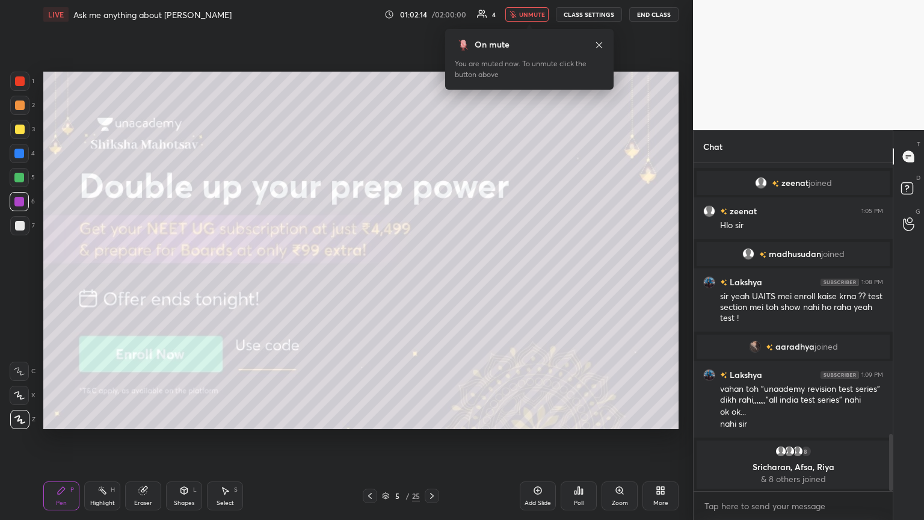
drag, startPoint x: 135, startPoint y: 495, endPoint x: 214, endPoint y: 433, distance: 99.8
click at [142, 282] on div "Eraser" at bounding box center [143, 495] width 36 height 29
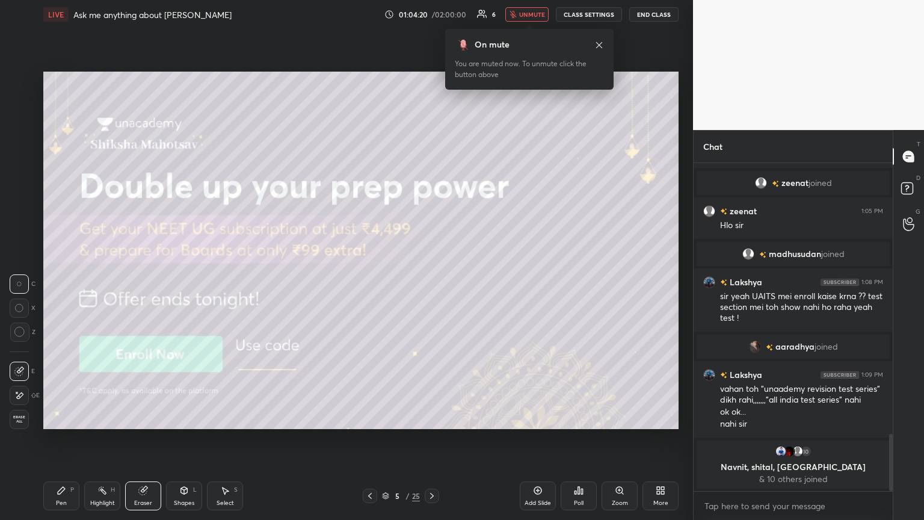
drag, startPoint x: 65, startPoint y: 505, endPoint x: 110, endPoint y: 494, distance: 46.0
click at [68, 282] on div "Pen P" at bounding box center [61, 495] width 36 height 29
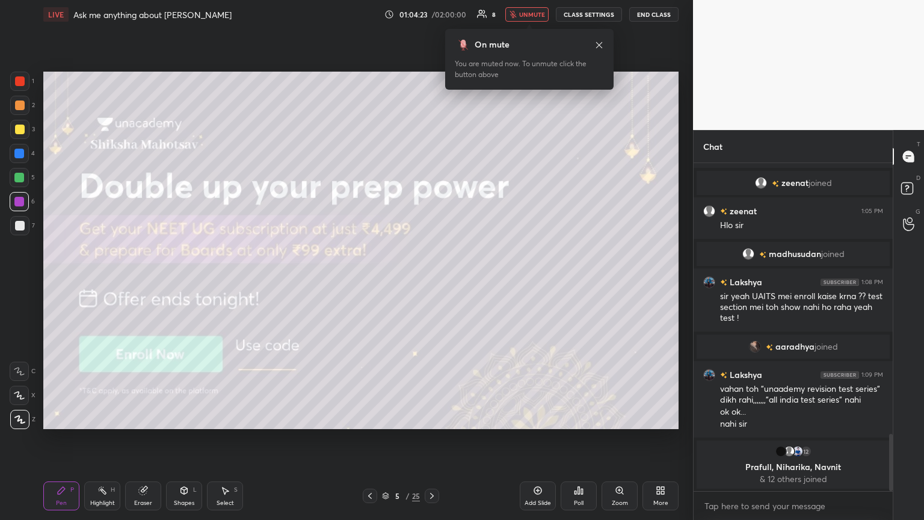
click at [21, 228] on div at bounding box center [20, 226] width 10 height 10
click at [371, 282] on icon at bounding box center [370, 496] width 4 height 6
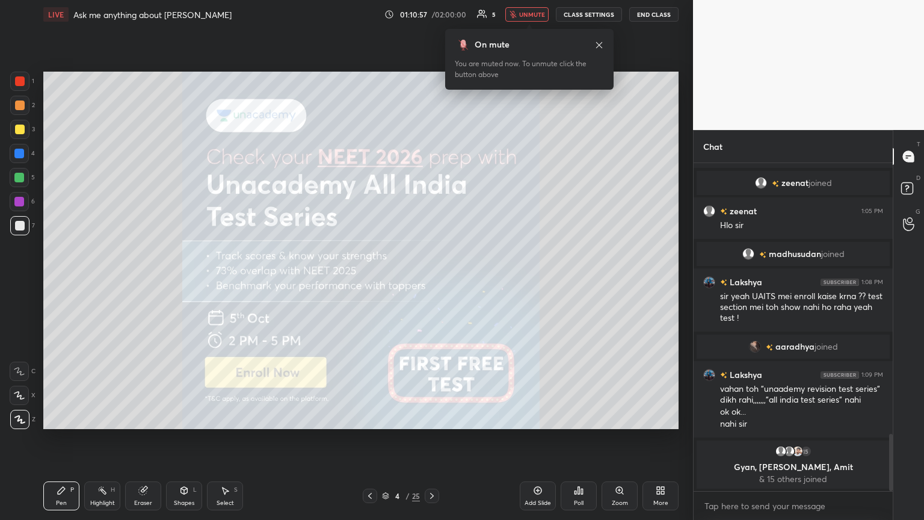
click at [368, 282] on icon at bounding box center [370, 496] width 10 height 10
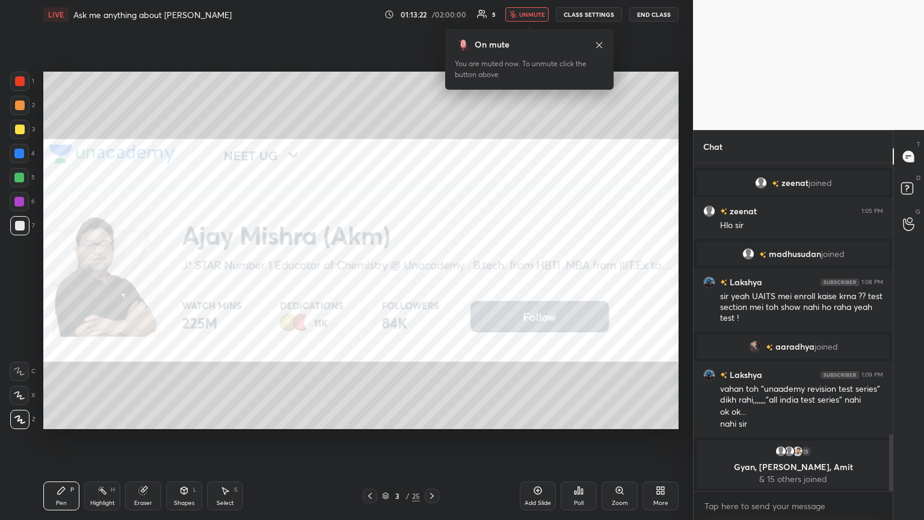
drag, startPoint x: 49, startPoint y: 506, endPoint x: 100, endPoint y: 480, distance: 56.5
click at [53, 282] on div "Pen P" at bounding box center [61, 495] width 36 height 29
click at [85, 282] on div "Pen P Highlight H Eraser Shapes L Select S 3 / 25 Add Slide Poll Zoom More" at bounding box center [361, 496] width 636 height 48
drag, startPoint x: 134, startPoint y: 501, endPoint x: 137, endPoint y: 491, distance: 10.7
click at [135, 282] on div "Eraser" at bounding box center [143, 495] width 36 height 29
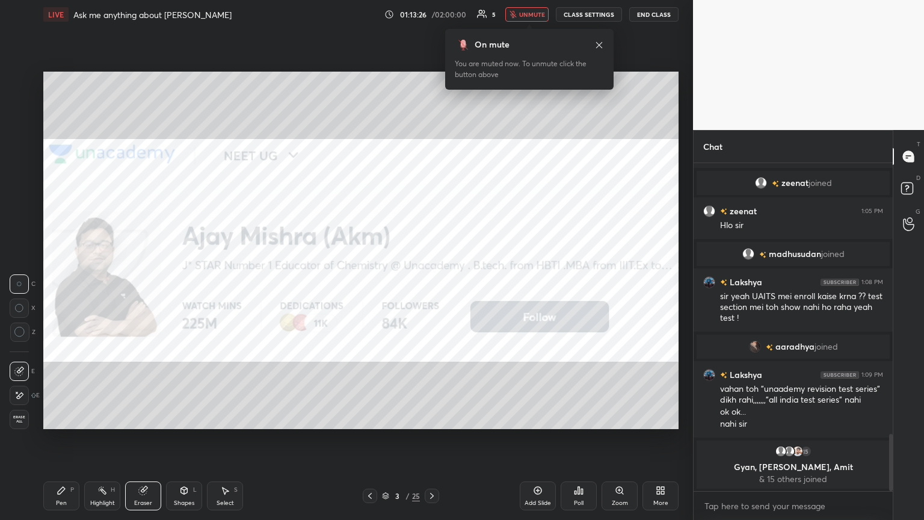
click at [432, 282] on icon at bounding box center [432, 496] width 10 height 10
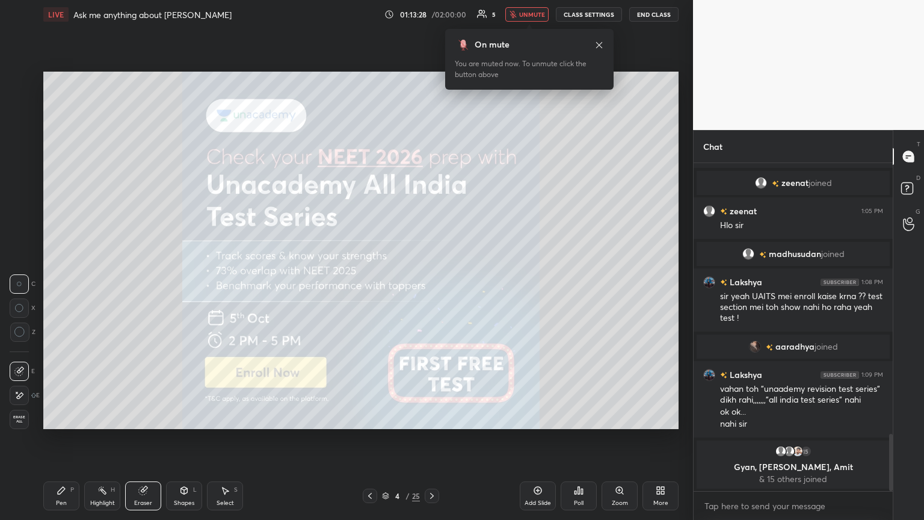
click at [139, 282] on div "Eraser" at bounding box center [143, 495] width 36 height 29
click at [432, 282] on icon at bounding box center [432, 496] width 4 height 6
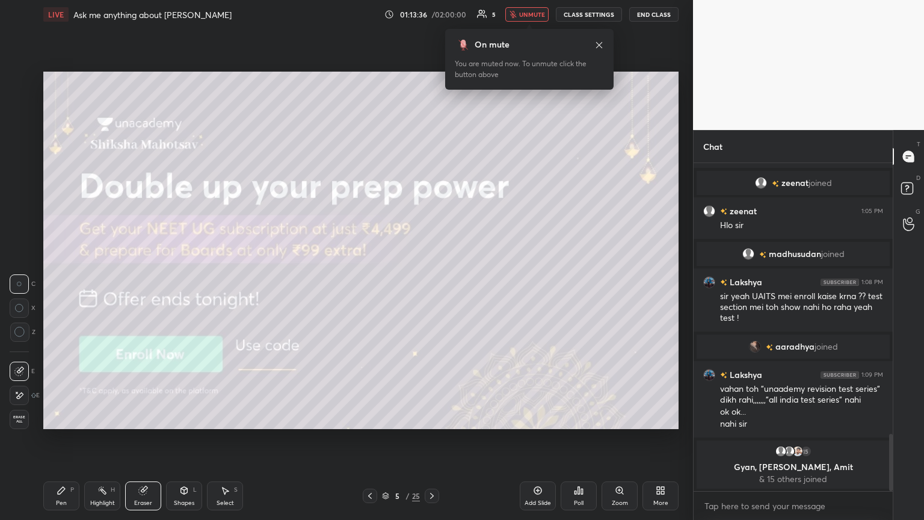
click at [432, 282] on icon at bounding box center [432, 496] width 10 height 10
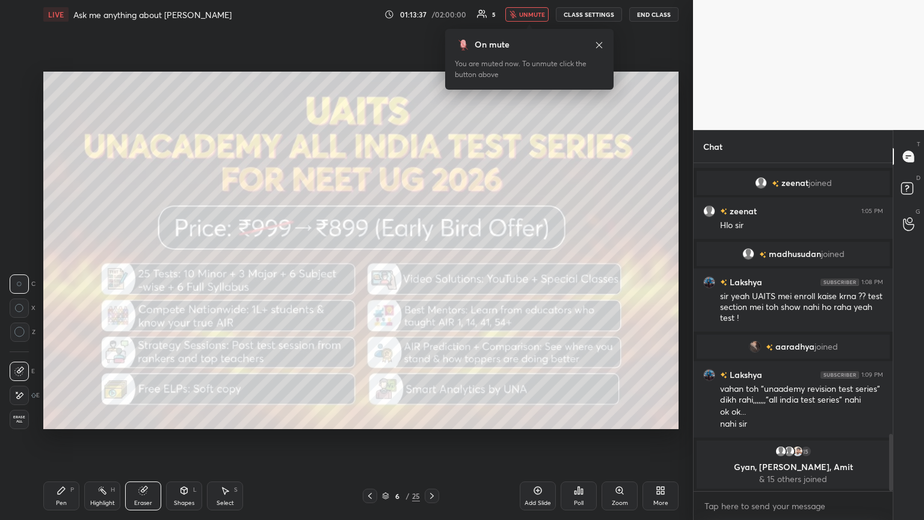
drag, startPoint x: 368, startPoint y: 496, endPoint x: 389, endPoint y: 469, distance: 33.5
click at [366, 282] on icon at bounding box center [370, 496] width 10 height 10
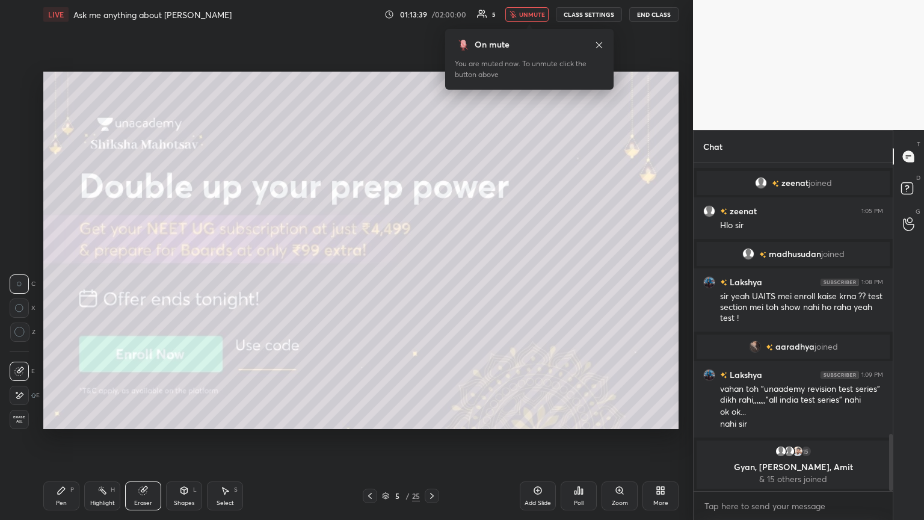
click at [64, 282] on div "Pen P" at bounding box center [61, 495] width 36 height 29
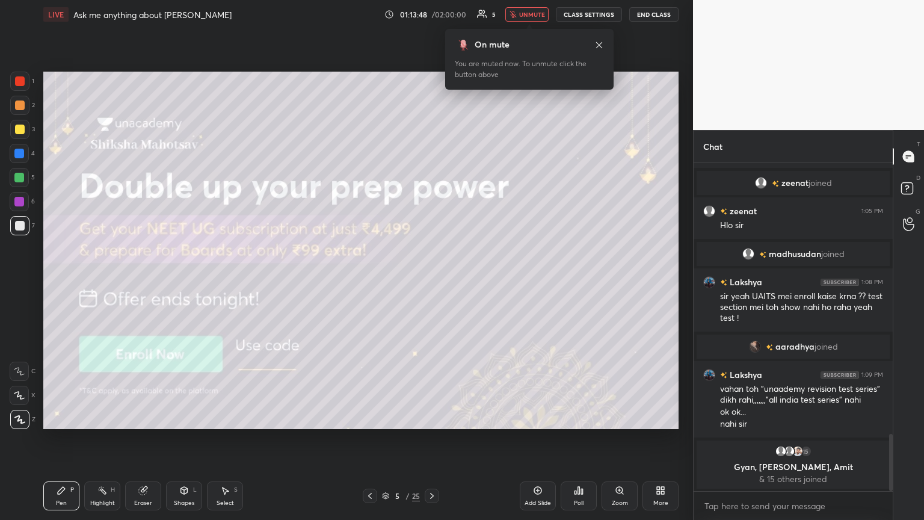
click at [149, 282] on div "Eraser" at bounding box center [143, 495] width 36 height 29
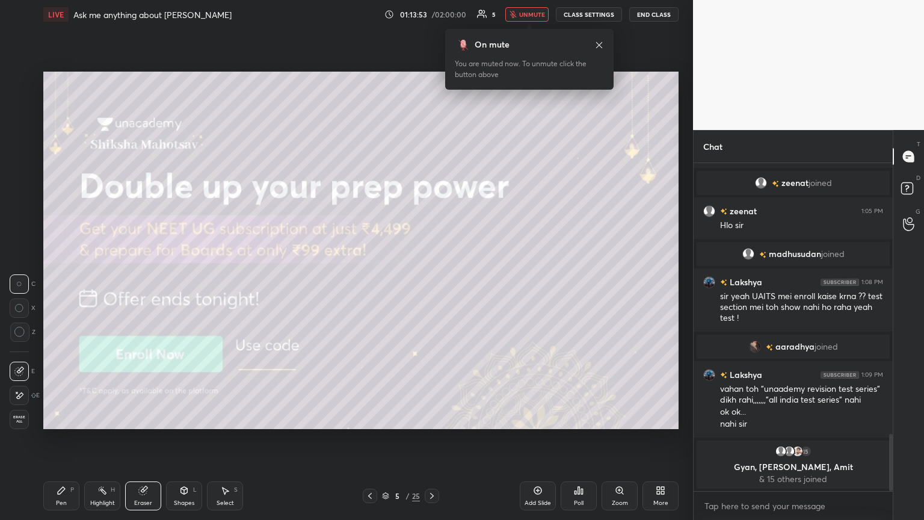
click at [60, 282] on div "Pen" at bounding box center [61, 503] width 11 height 6
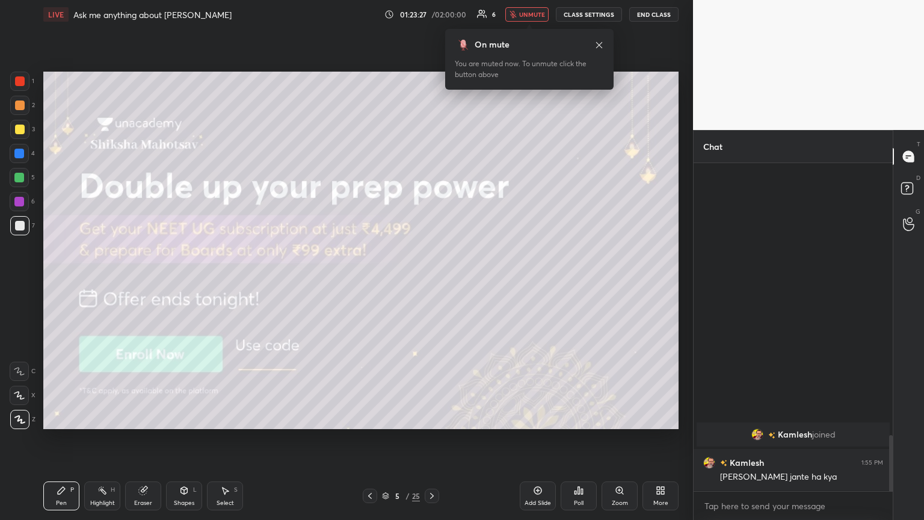
scroll to position [1605, 0]
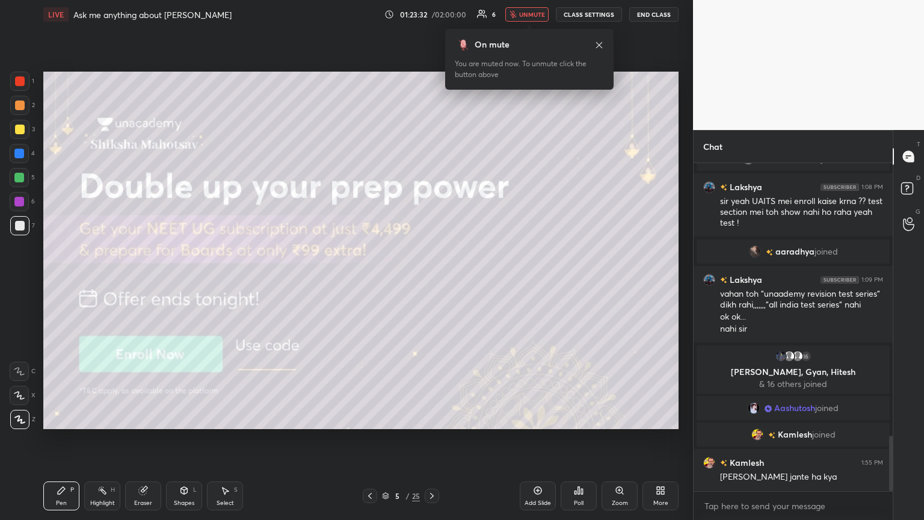
drag, startPoint x: 532, startPoint y: 13, endPoint x: 524, endPoint y: 57, distance: 44.7
click at [432, 14] on span "unmute" at bounding box center [532, 14] width 26 height 8
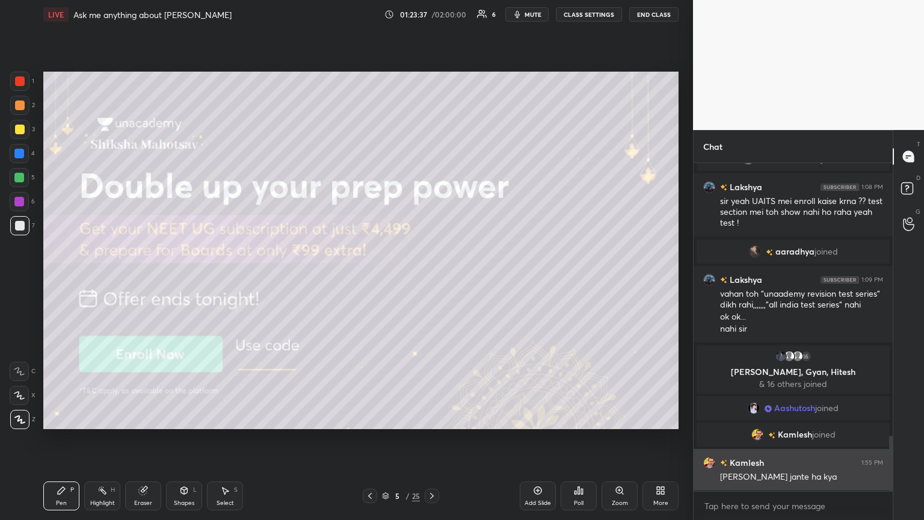
click at [432, 282] on img "grid" at bounding box center [710, 463] width 12 height 12
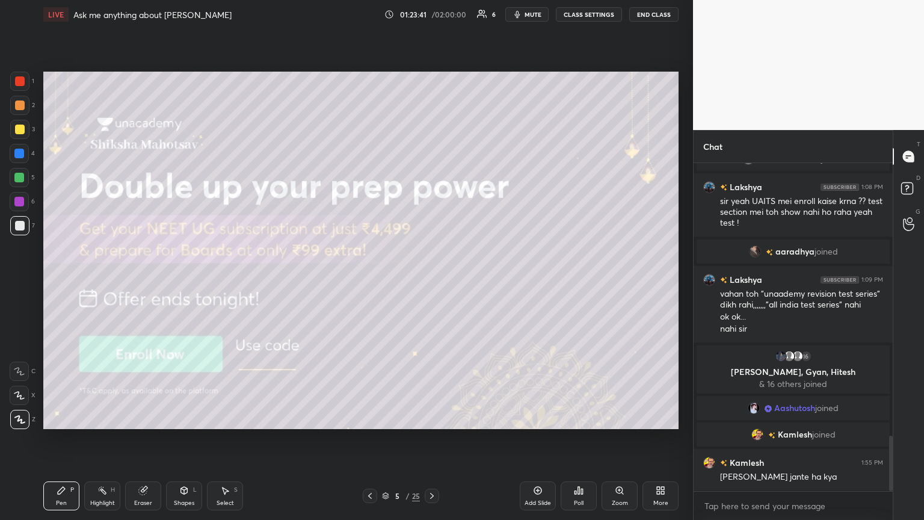
click at [432, 15] on span "mute" at bounding box center [533, 14] width 17 height 8
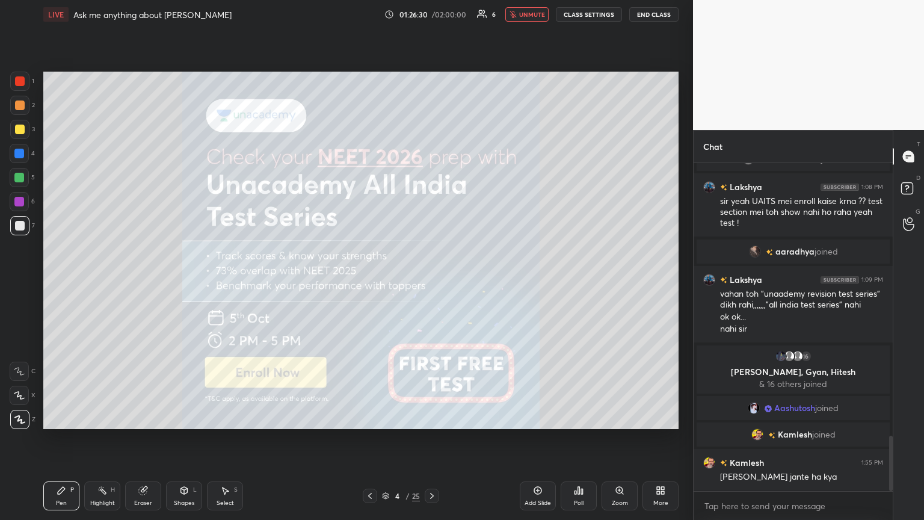
click at [367, 282] on icon at bounding box center [370, 496] width 10 height 10
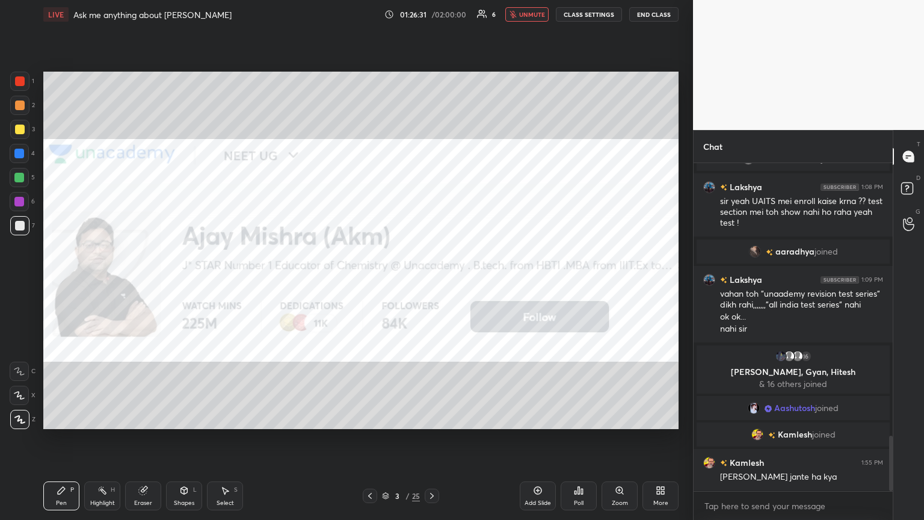
drag, startPoint x: 429, startPoint y: 494, endPoint x: 426, endPoint y: 481, distance: 12.9
click at [429, 282] on icon at bounding box center [432, 496] width 10 height 10
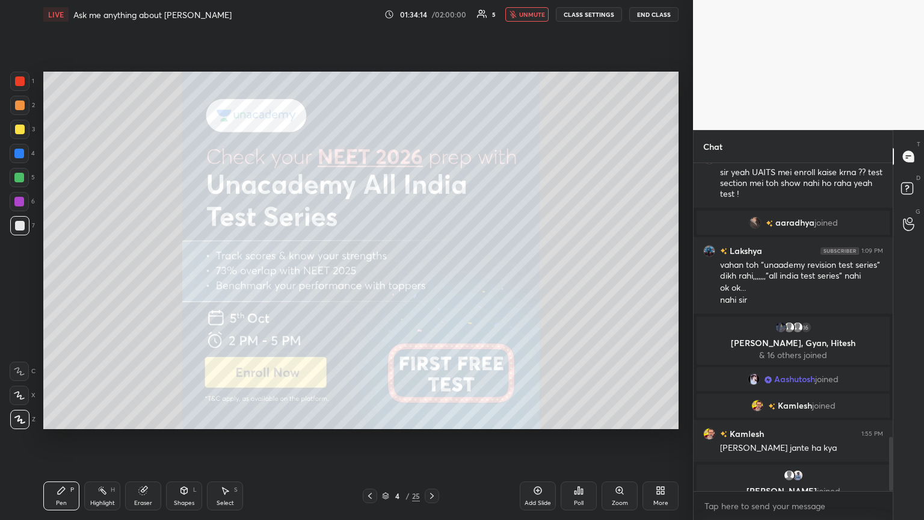
scroll to position [1648, 0]
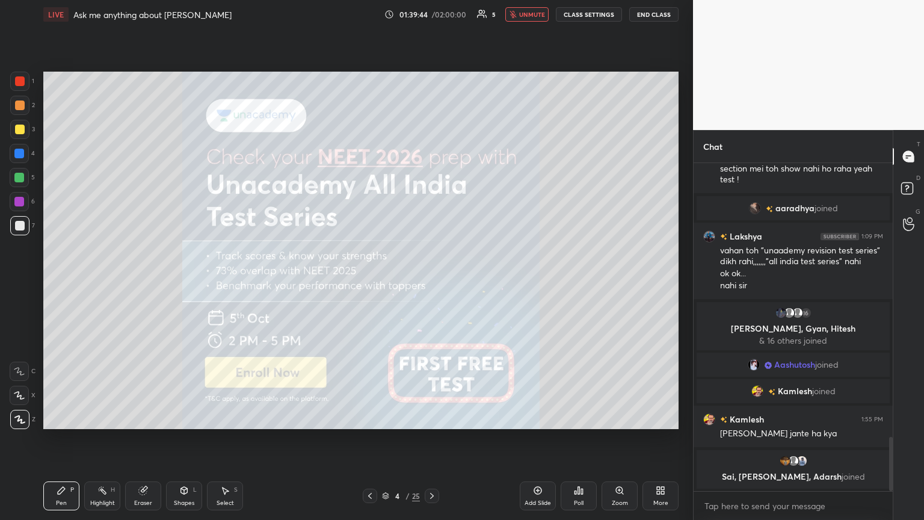
click at [432, 282] on icon at bounding box center [432, 496] width 10 height 10
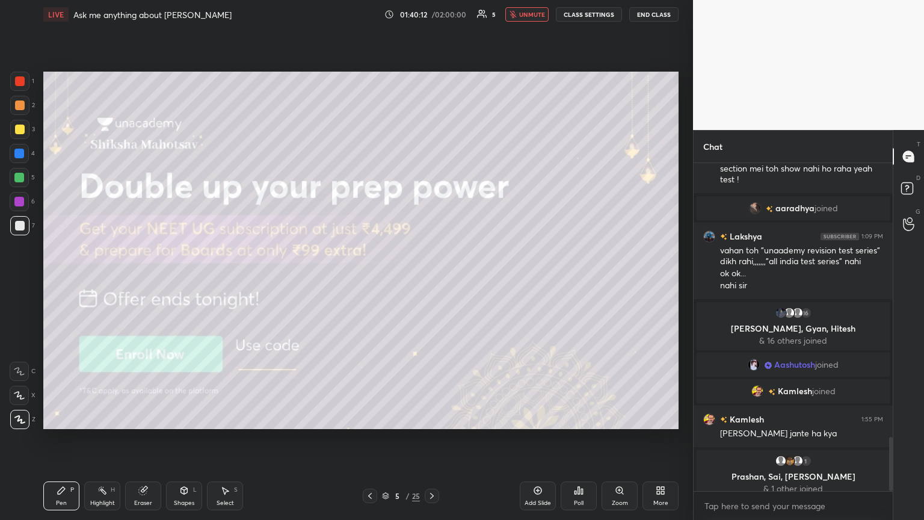
scroll to position [1658, 0]
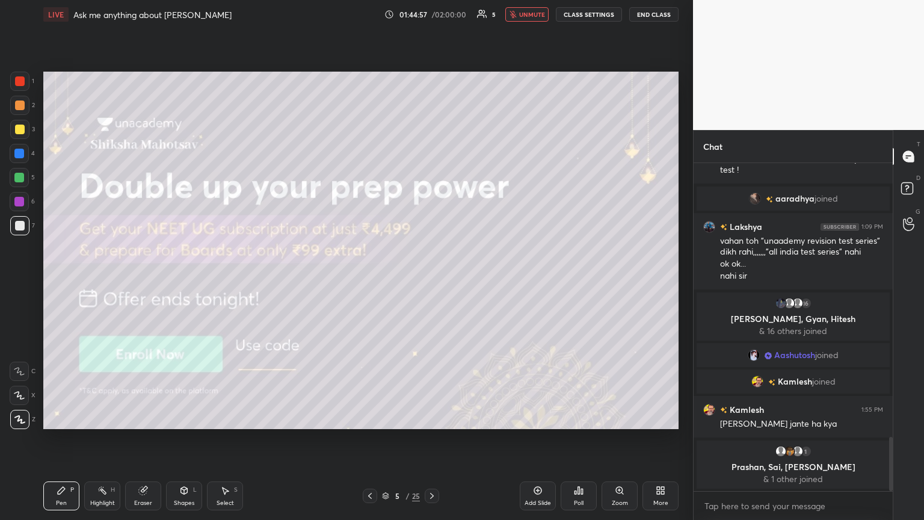
click at [153, 282] on div "Eraser" at bounding box center [143, 495] width 36 height 29
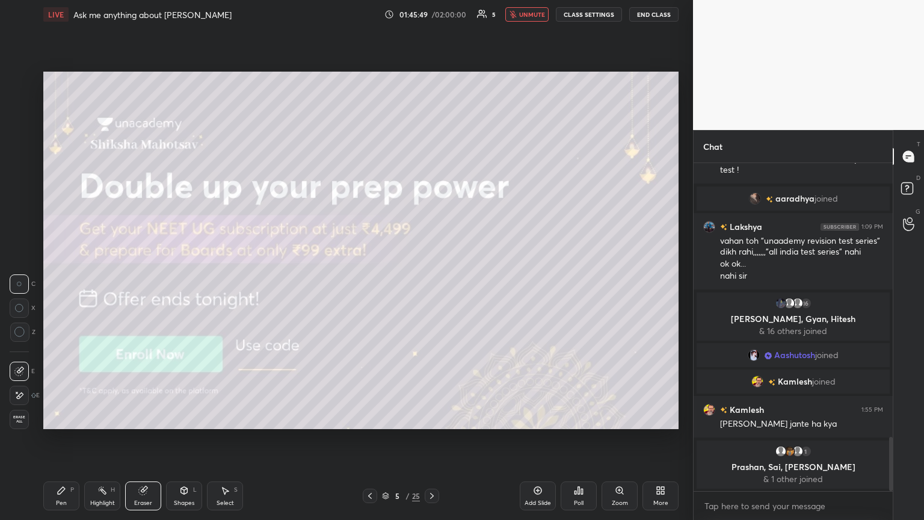
click at [143, 282] on div "Eraser" at bounding box center [143, 495] width 36 height 29
click at [53, 282] on div "Pen P" at bounding box center [61, 495] width 36 height 29
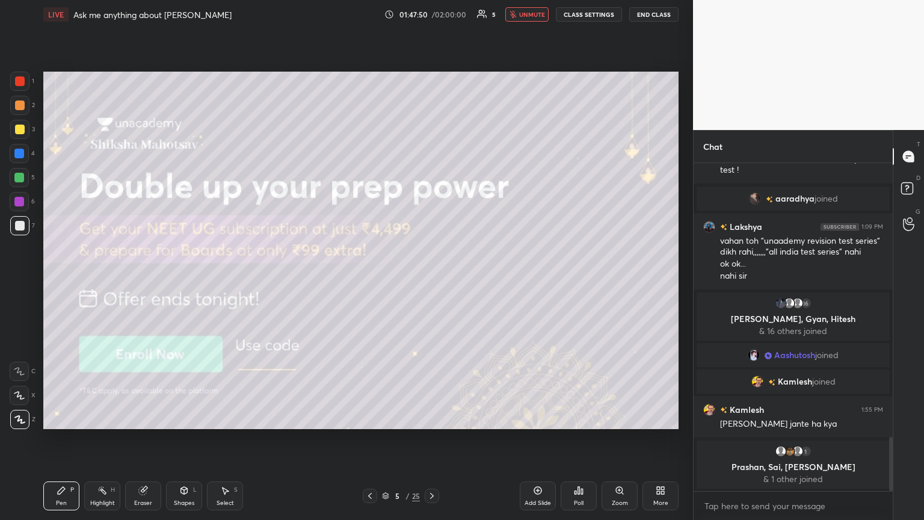
click at [106, 282] on div "Highlight H" at bounding box center [102, 495] width 36 height 29
drag, startPoint x: 144, startPoint y: 498, endPoint x: 154, endPoint y: 490, distance: 12.4
click at [144, 282] on div "Eraser" at bounding box center [143, 495] width 36 height 29
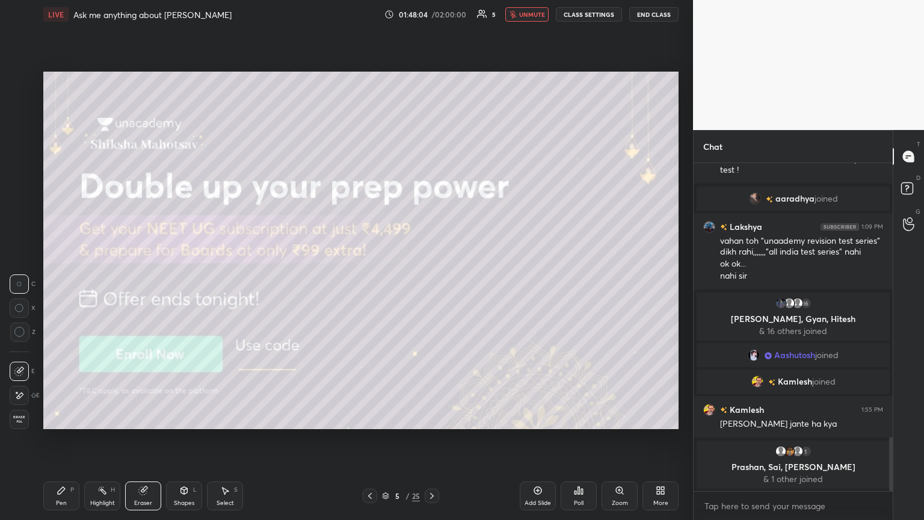
click at [85, 282] on div "Pen P Highlight H Eraser Shapes L Select S" at bounding box center [162, 495] width 238 height 29
click at [61, 282] on div "Pen" at bounding box center [61, 503] width 11 height 6
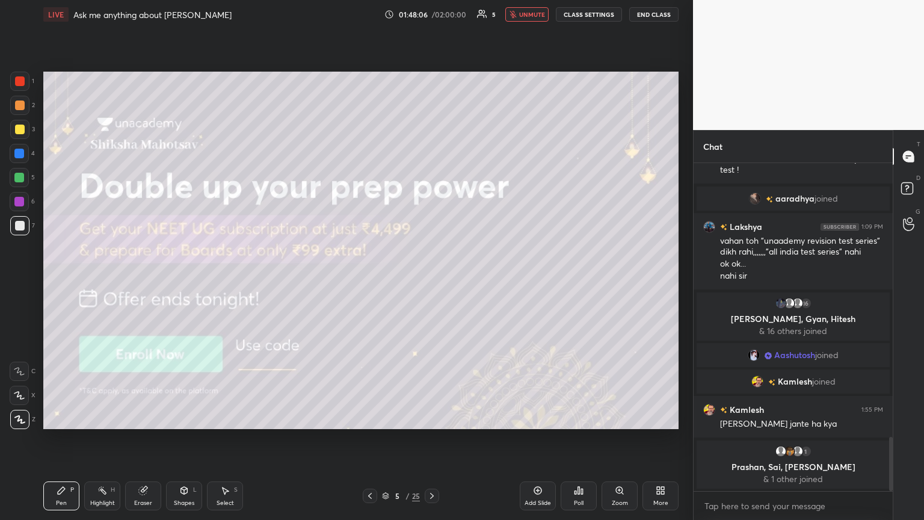
click at [141, 282] on div "Eraser" at bounding box center [143, 495] width 36 height 29
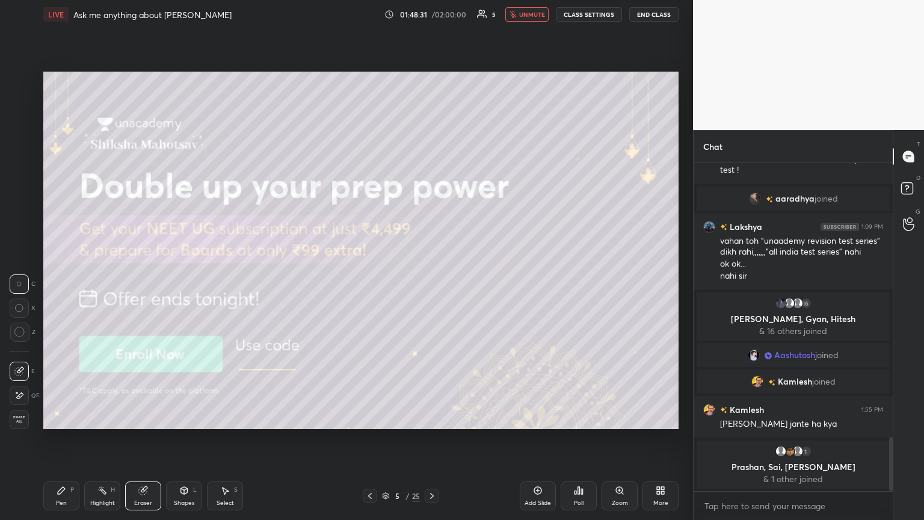
drag, startPoint x: 56, startPoint y: 495, endPoint x: 68, endPoint y: 491, distance: 12.8
click at [59, 282] on div "Pen P" at bounding box center [61, 495] width 36 height 29
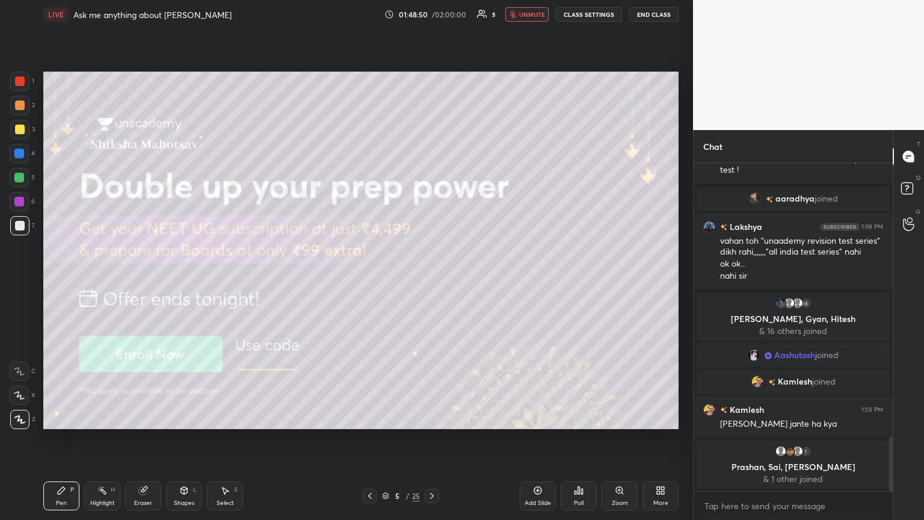
drag, startPoint x: 149, startPoint y: 494, endPoint x: 185, endPoint y: 475, distance: 40.1
click at [156, 282] on div "Eraser" at bounding box center [143, 495] width 36 height 29
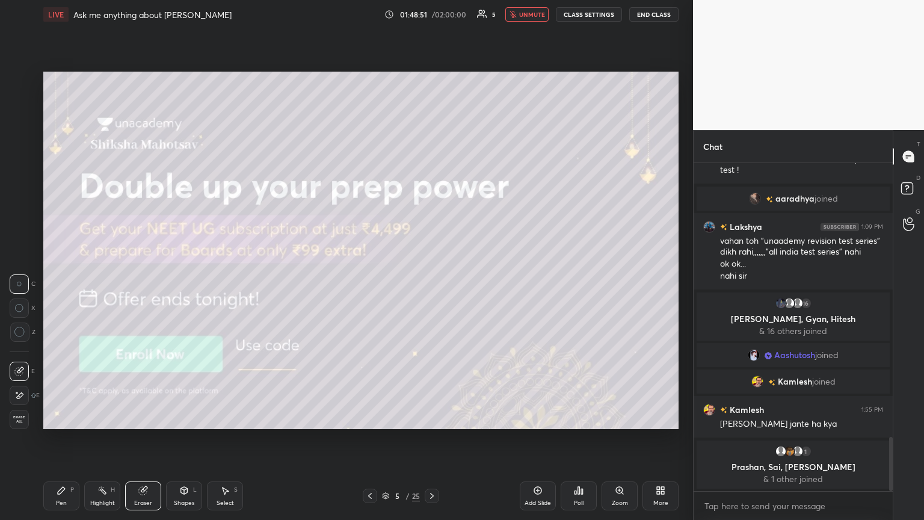
click at [432, 282] on div "Setting up your live class Poll for secs No correct answer Start poll" at bounding box center [361, 250] width 645 height 443
drag, startPoint x: 144, startPoint y: 500, endPoint x: 172, endPoint y: 486, distance: 30.4
click at [147, 282] on div "Eraser" at bounding box center [143, 503] width 18 height 6
click at [141, 282] on div "Eraser" at bounding box center [143, 495] width 36 height 29
click at [341, 282] on div "Pen P Highlight H Eraser Shapes L Select S 5 / 25 Add Slide Poll Zoom More" at bounding box center [361, 496] width 636 height 48
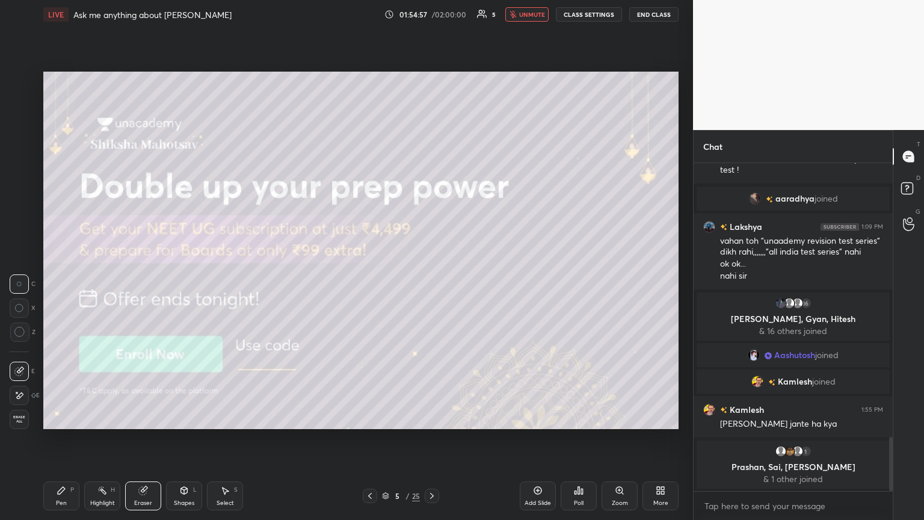
click at [368, 282] on icon at bounding box center [370, 496] width 10 height 10
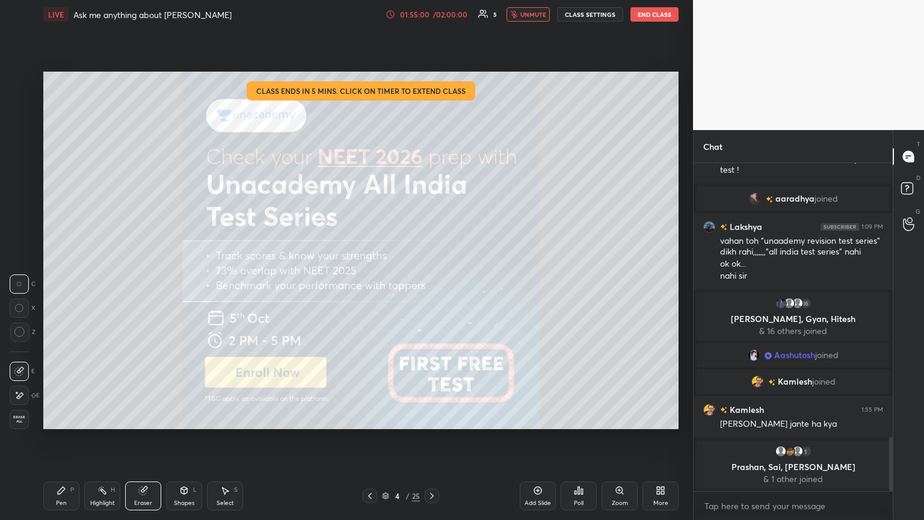
click at [432, 10] on button "unmute" at bounding box center [528, 14] width 43 height 14
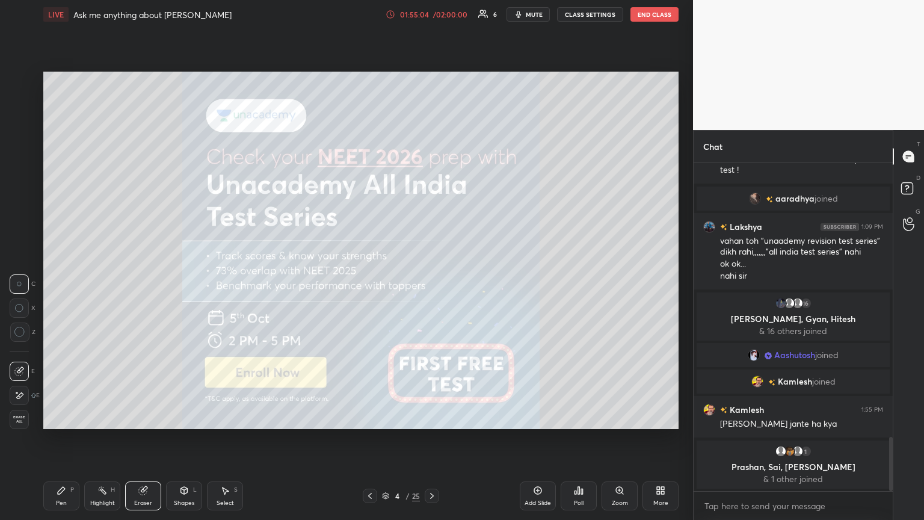
drag, startPoint x: 63, startPoint y: 494, endPoint x: 124, endPoint y: 484, distance: 62.2
click at [75, 282] on div "Pen P" at bounding box center [61, 495] width 36 height 29
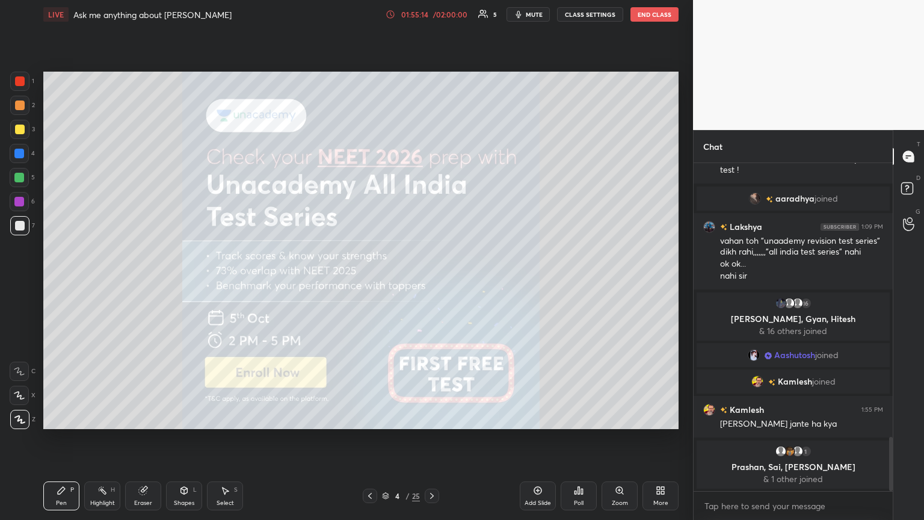
click at [432, 13] on icon "button" at bounding box center [519, 15] width 10 height 10
click at [432, 11] on button "CLASS SETTINGS" at bounding box center [590, 14] width 66 height 14
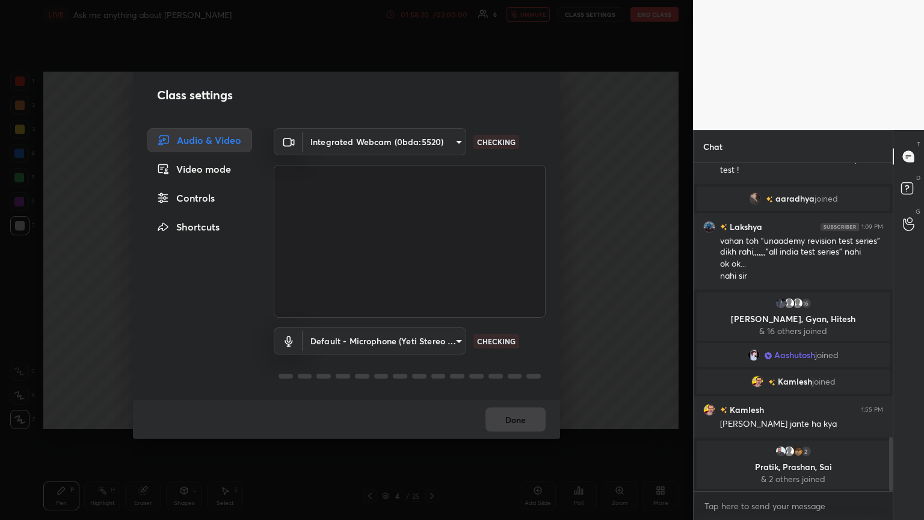
click at [183, 202] on div "Controls" at bounding box center [199, 198] width 105 height 24
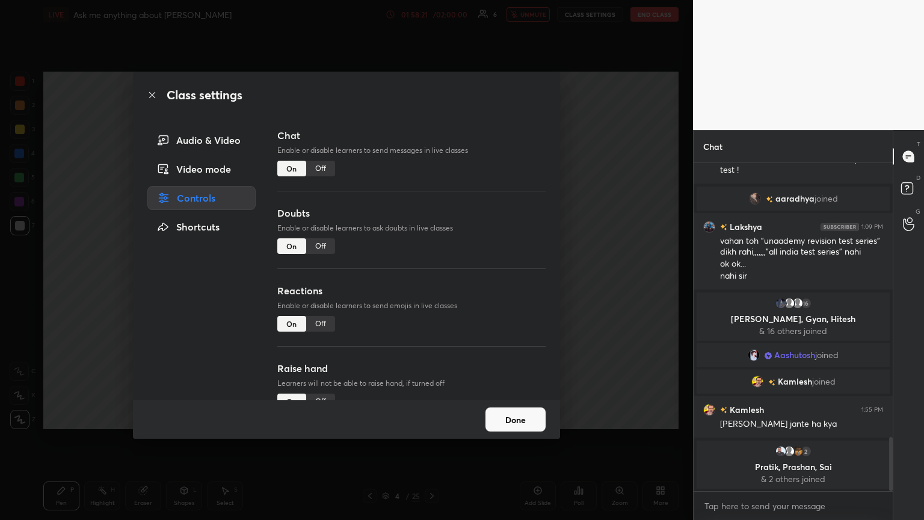
click at [318, 169] on div "Off" at bounding box center [320, 169] width 29 height 16
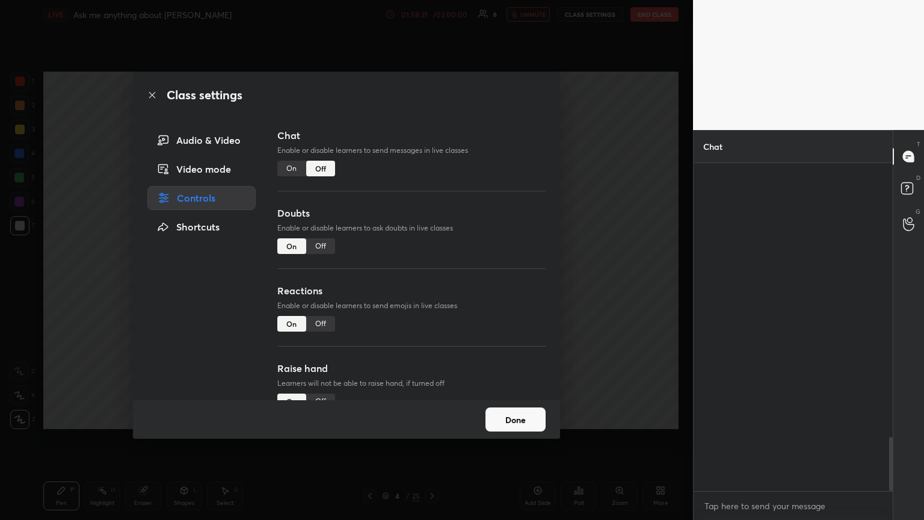
scroll to position [4, 4]
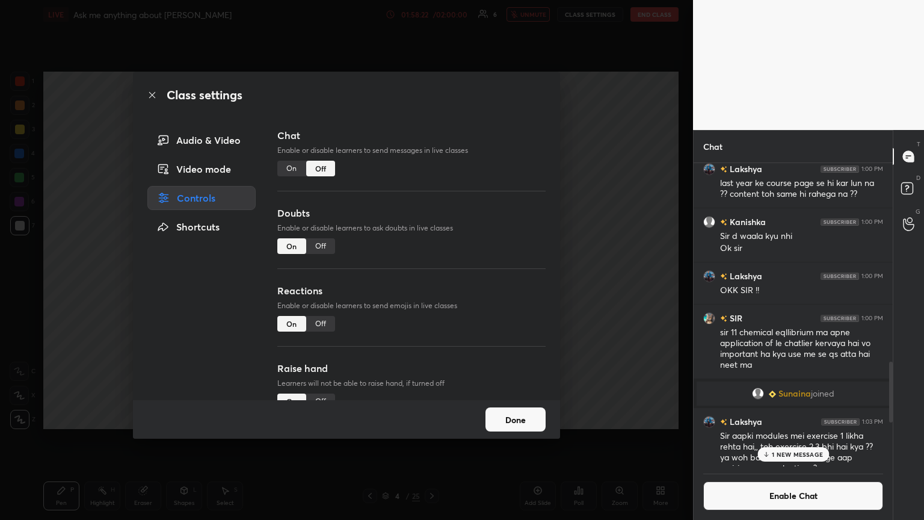
click at [319, 241] on div "Off" at bounding box center [320, 246] width 29 height 16
click at [324, 282] on div "Off" at bounding box center [320, 324] width 29 height 16
click at [327, 282] on div "Off" at bounding box center [320, 402] width 29 height 16
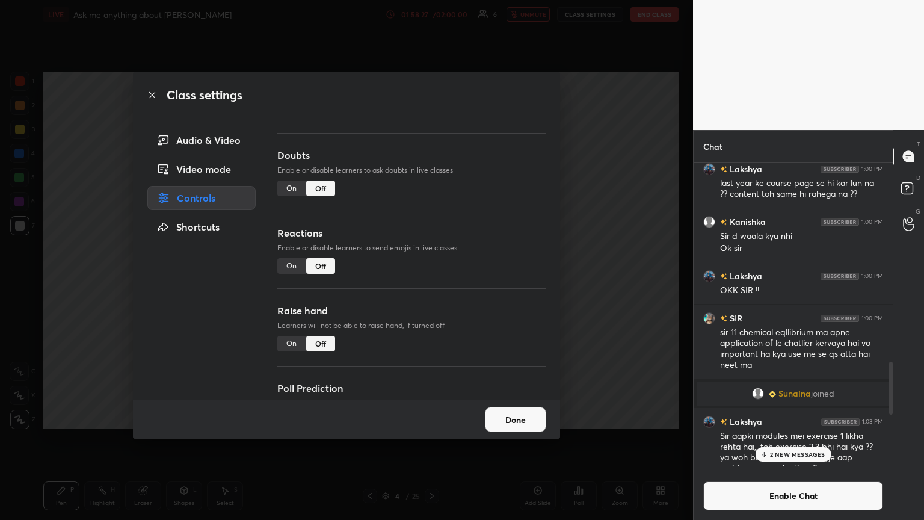
scroll to position [104, 0]
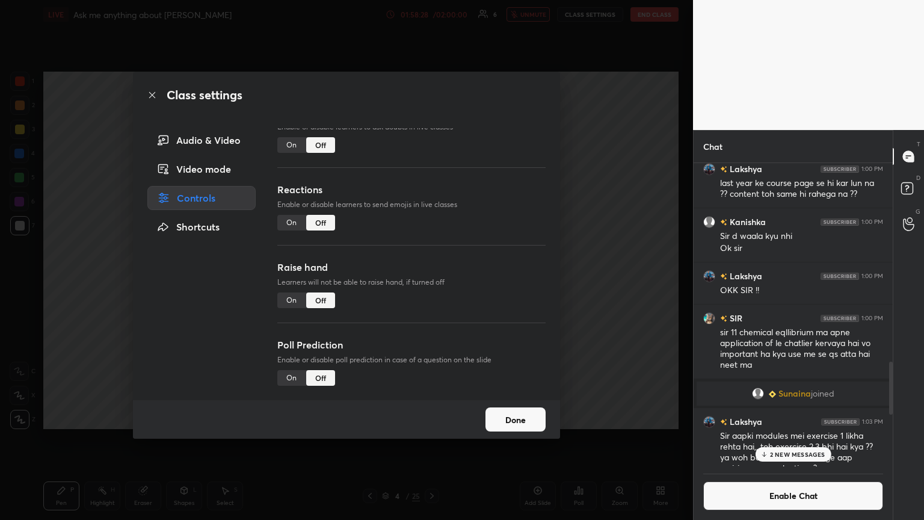
click at [432, 282] on button "Done" at bounding box center [516, 419] width 60 height 24
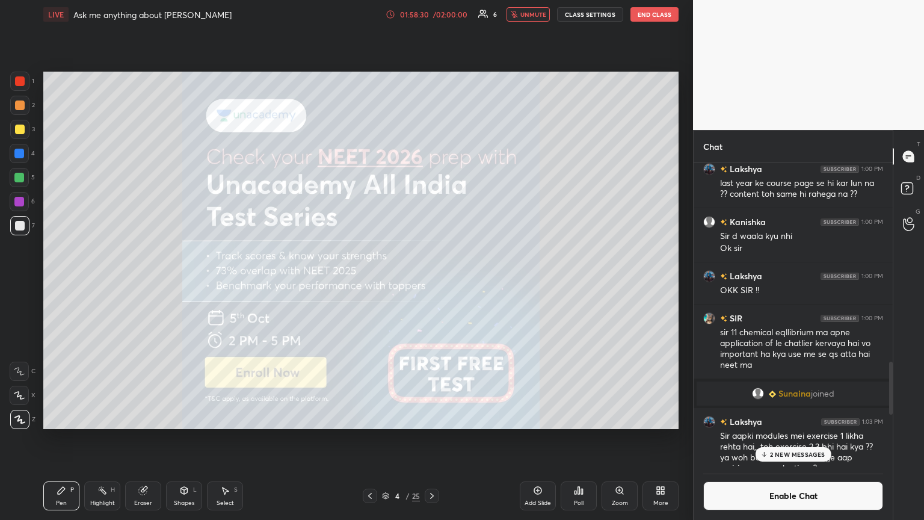
click at [432, 16] on button "End Class" at bounding box center [655, 14] width 48 height 14
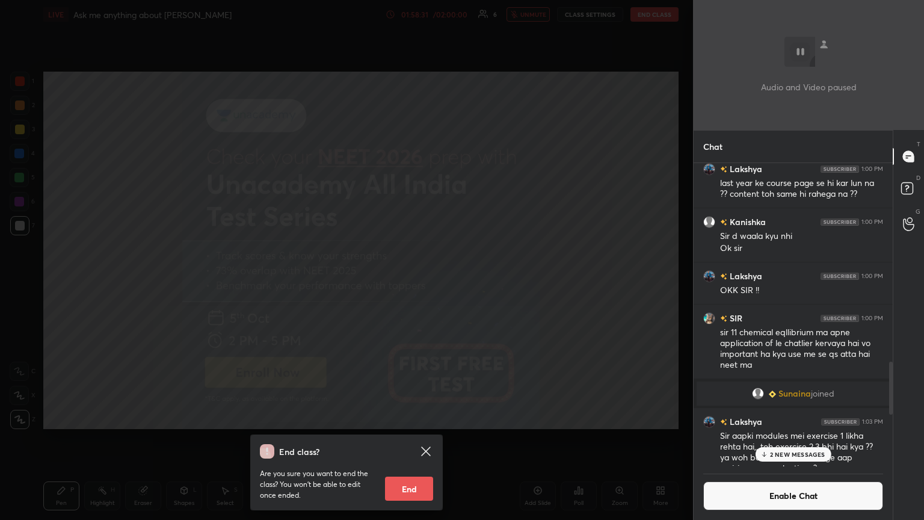
click at [404, 282] on button "End" at bounding box center [409, 489] width 48 height 24
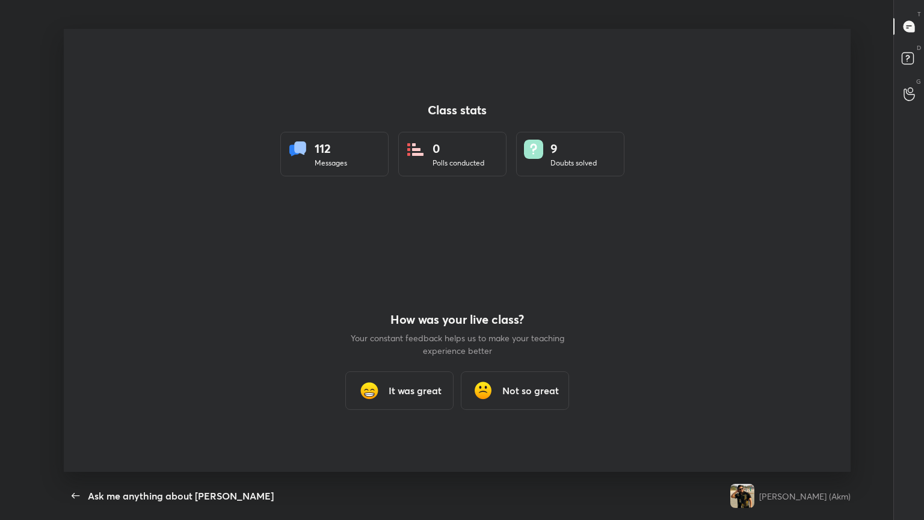
scroll to position [59742, 59270]
click at [418, 282] on h3 "It was great" at bounding box center [415, 390] width 53 height 14
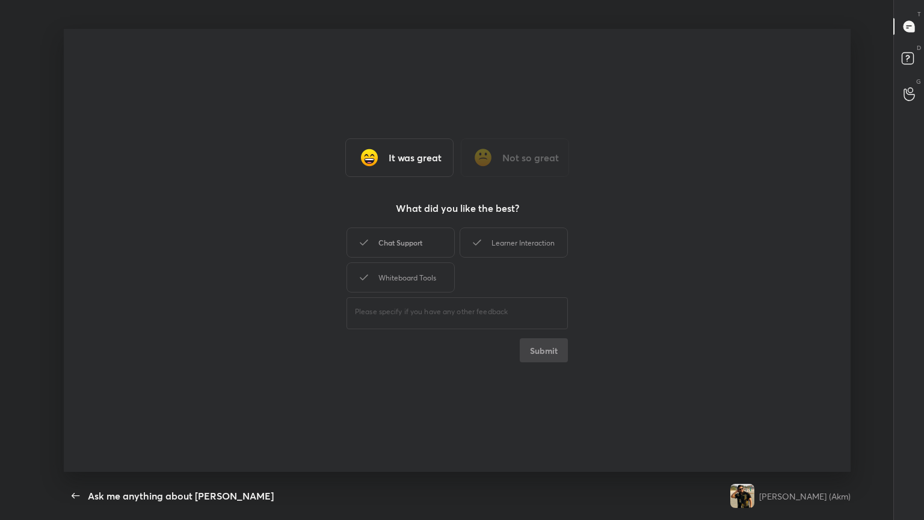
click at [414, 246] on div "Chat Support" at bounding box center [401, 242] width 108 height 30
click at [432, 246] on div "Learner Interaction" at bounding box center [514, 242] width 108 height 30
click at [429, 273] on div "Whiteboard Tools" at bounding box center [401, 277] width 108 height 30
click at [432, 282] on button "Submit" at bounding box center [544, 350] width 48 height 24
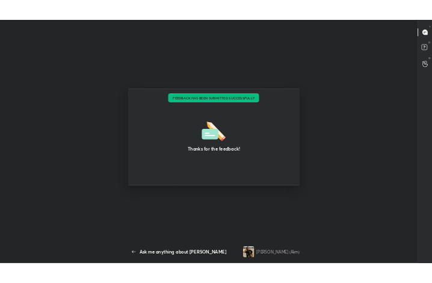
scroll to position [59979, 59762]
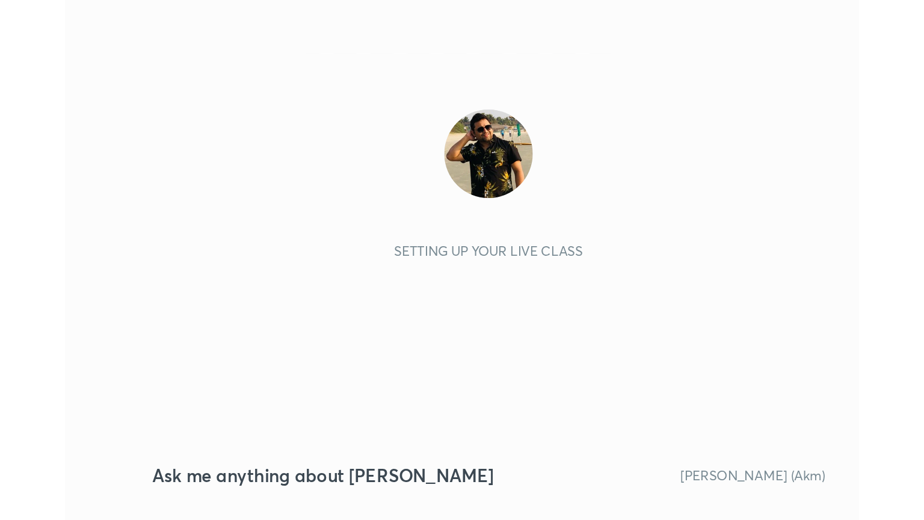
scroll to position [206, 384]
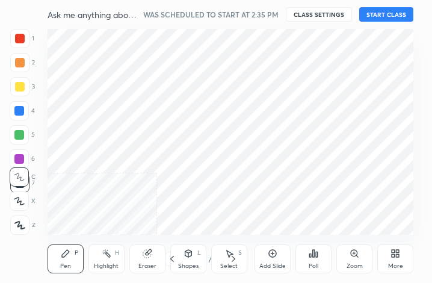
click at [395, 260] on div "More" at bounding box center [395, 258] width 36 height 29
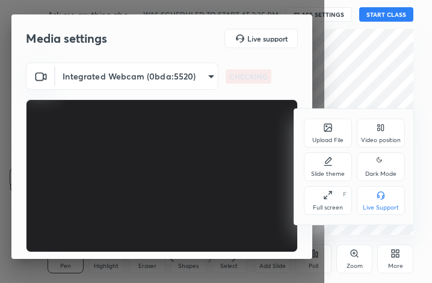
drag, startPoint x: 327, startPoint y: 202, endPoint x: 447, endPoint y: 338, distance: 180.4
click at [327, 201] on div "Full screen F" at bounding box center [328, 200] width 48 height 29
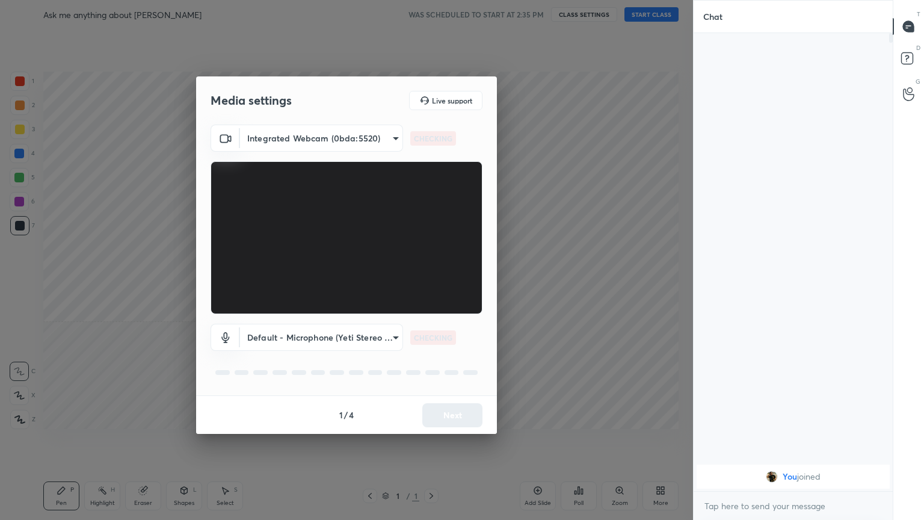
scroll to position [0, 0]
click at [432, 282] on button "Next" at bounding box center [452, 415] width 60 height 24
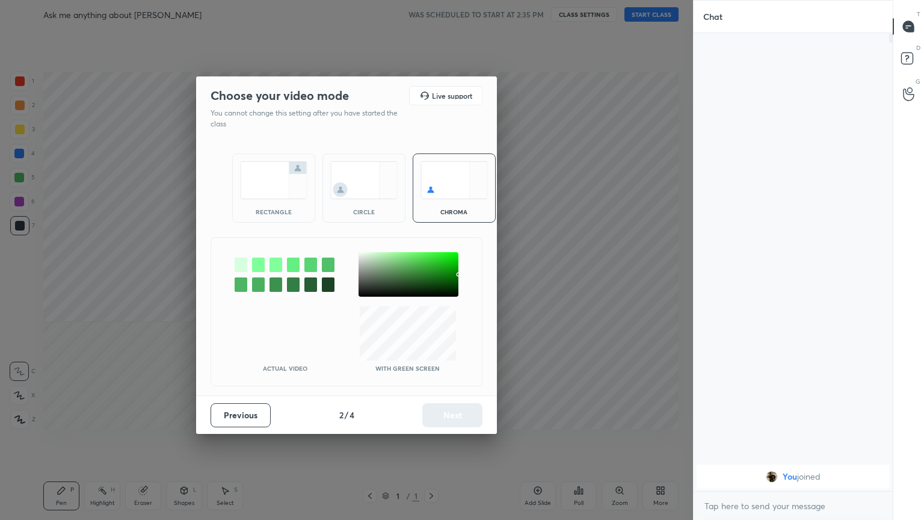
click at [288, 209] on div "rectangle" at bounding box center [274, 212] width 48 height 6
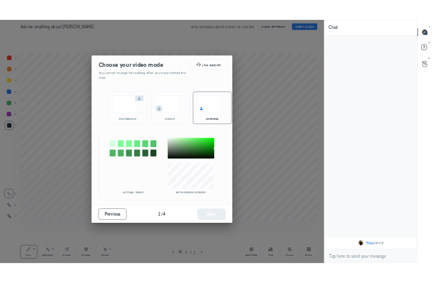
scroll to position [353, 196]
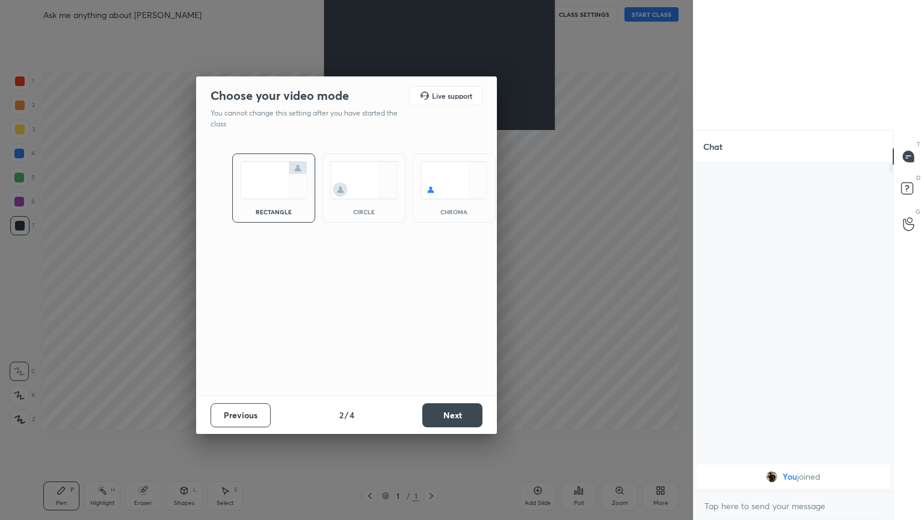
click at [432, 282] on button "Next" at bounding box center [452, 415] width 60 height 24
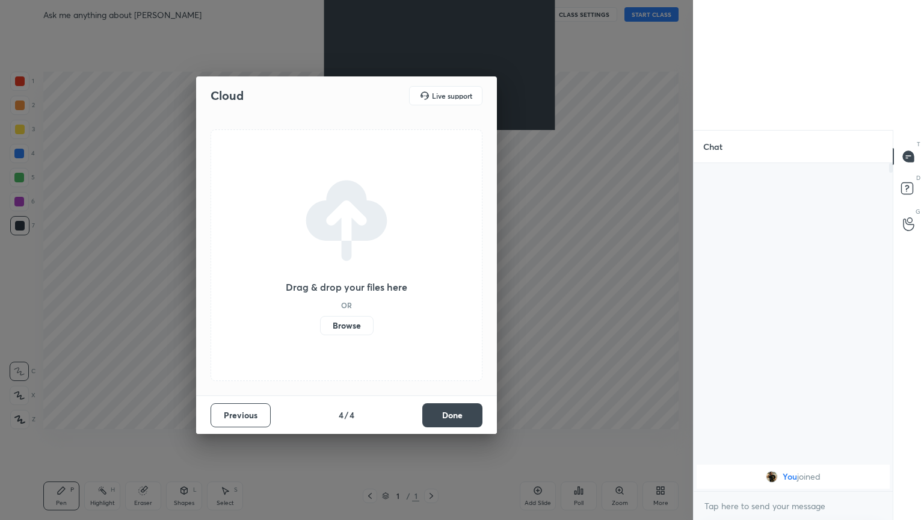
click at [432, 282] on button "Done" at bounding box center [452, 415] width 60 height 24
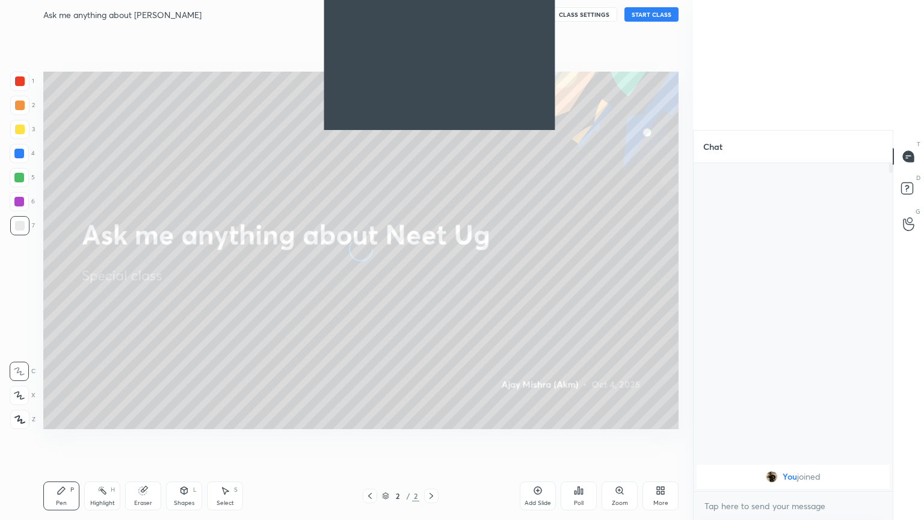
click at [432, 282] on icon at bounding box center [661, 491] width 10 height 10
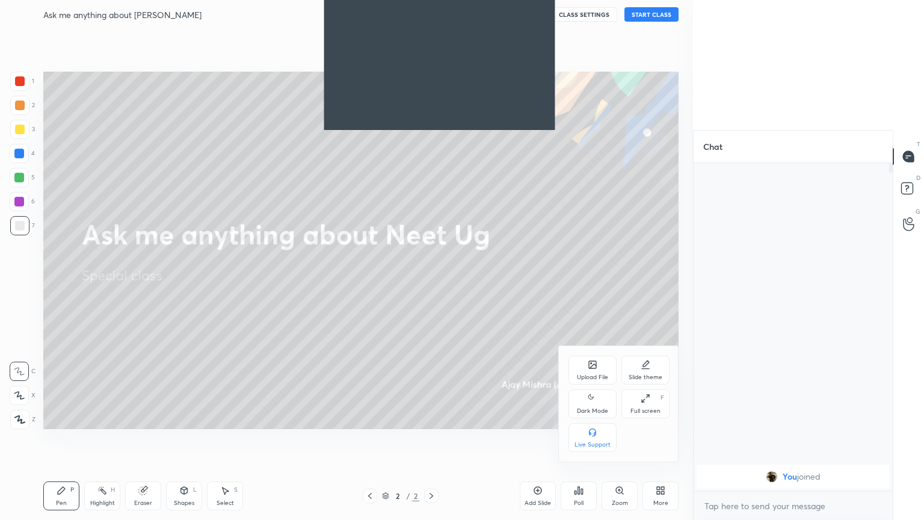
click at [432, 282] on div "Dark Mode" at bounding box center [593, 403] width 48 height 29
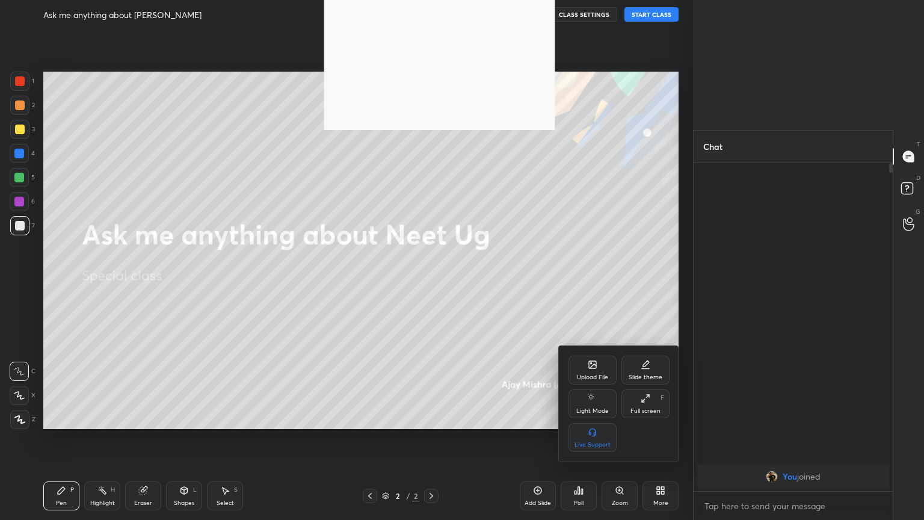
click at [432, 282] on div "Full screen F" at bounding box center [646, 403] width 48 height 29
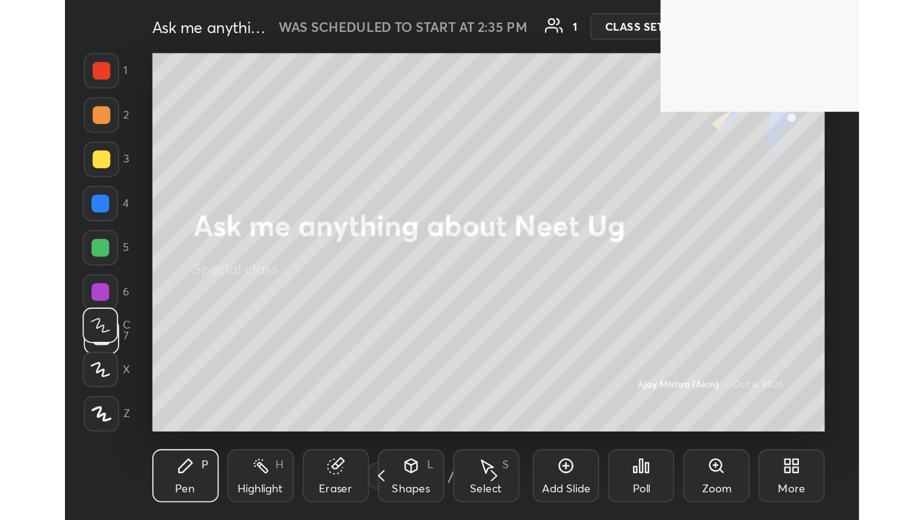
scroll to position [206, 383]
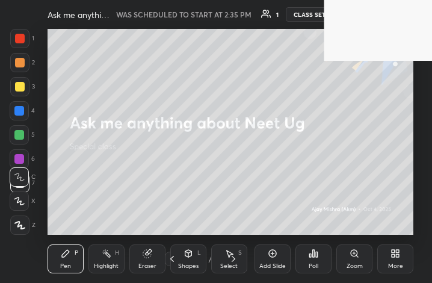
click at [395, 263] on div "More" at bounding box center [395, 266] width 15 height 6
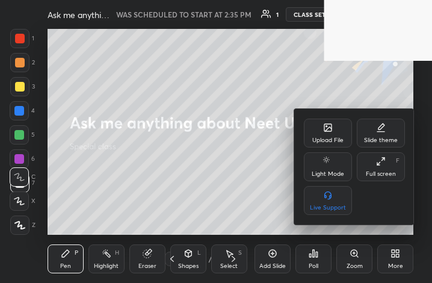
click at [380, 166] on icon at bounding box center [381, 161] width 10 height 10
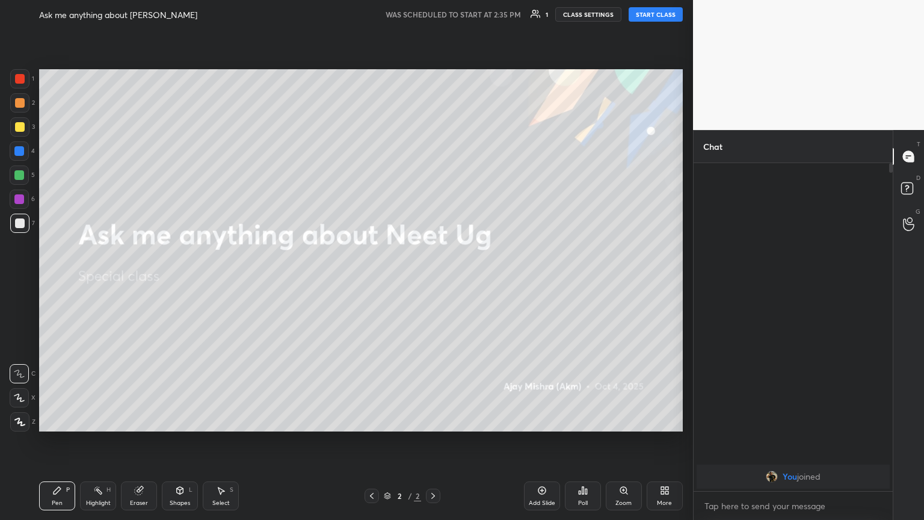
scroll to position [443, 645]
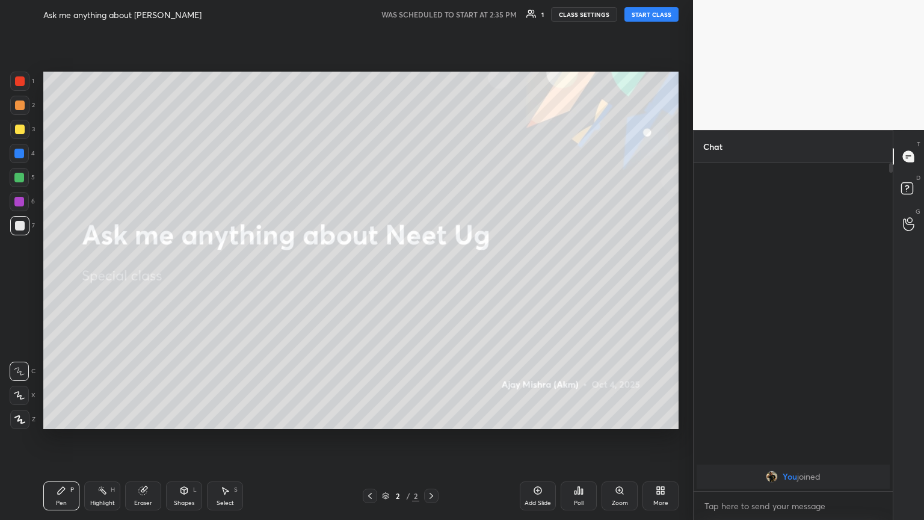
drag, startPoint x: 647, startPoint y: 11, endPoint x: 639, endPoint y: 12, distance: 7.8
click at [432, 12] on button "START CLASS" at bounding box center [652, 14] width 54 height 14
click at [432, 282] on icon at bounding box center [661, 491] width 10 height 10
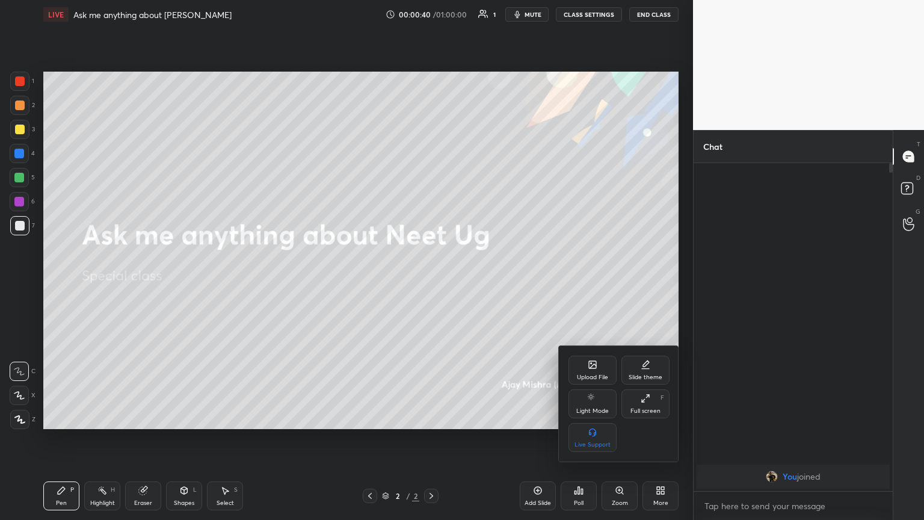
click at [432, 282] on div "Upload File" at bounding box center [592, 377] width 31 height 6
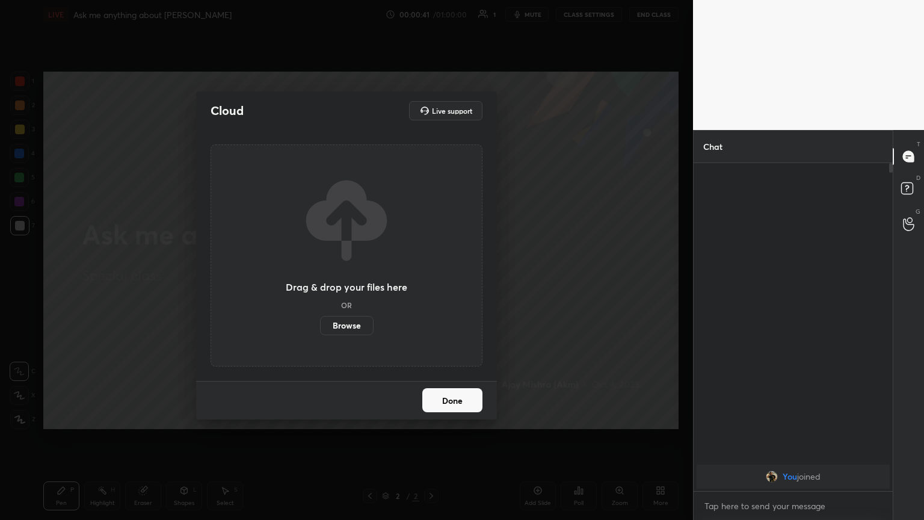
drag, startPoint x: 360, startPoint y: 329, endPoint x: 357, endPoint y: 276, distance: 52.4
click at [357, 282] on label "Browse" at bounding box center [347, 325] width 54 height 19
click at [320, 282] on input "Browse" at bounding box center [320, 325] width 0 height 19
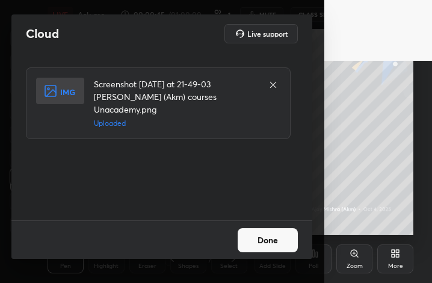
drag, startPoint x: 265, startPoint y: 243, endPoint x: 283, endPoint y: 244, distance: 18.7
click at [269, 243] on button "Done" at bounding box center [268, 240] width 60 height 24
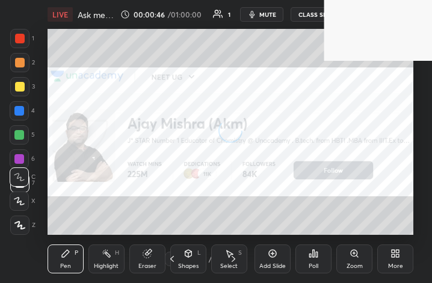
click at [398, 256] on icon at bounding box center [396, 254] width 10 height 10
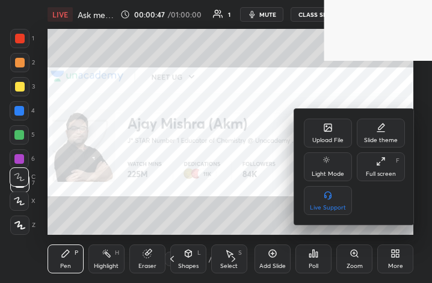
click at [327, 132] on div "Upload File" at bounding box center [328, 133] width 48 height 29
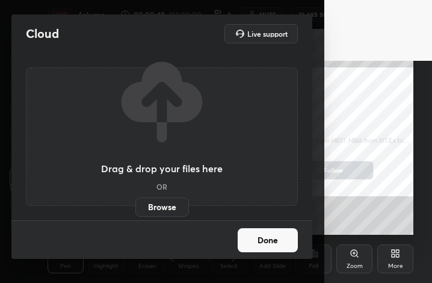
click at [167, 204] on label "Browse" at bounding box center [162, 206] width 54 height 19
click at [135, 204] on input "Browse" at bounding box center [135, 206] width 0 height 19
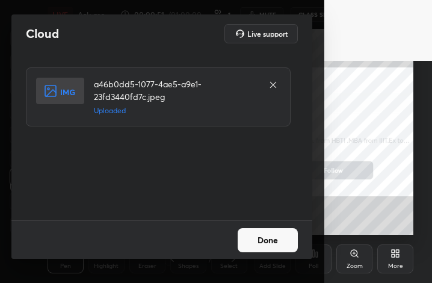
drag, startPoint x: 278, startPoint y: 244, endPoint x: 286, endPoint y: 243, distance: 8.4
click at [280, 244] on button "Done" at bounding box center [268, 240] width 60 height 24
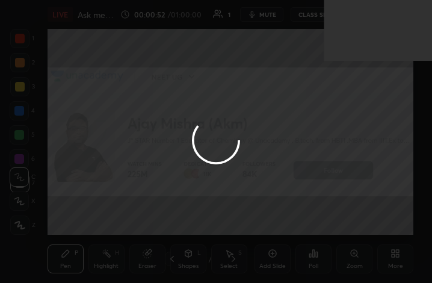
click at [401, 257] on div "More" at bounding box center [395, 258] width 36 height 29
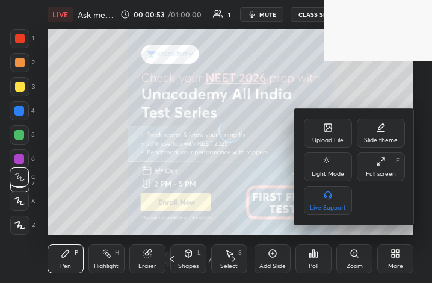
click at [335, 134] on div "Upload File" at bounding box center [328, 133] width 48 height 29
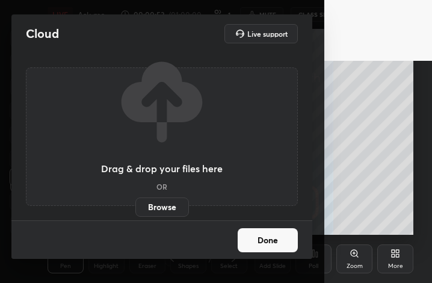
click at [173, 212] on label "Browse" at bounding box center [162, 206] width 54 height 19
click at [135, 212] on input "Browse" at bounding box center [135, 206] width 0 height 19
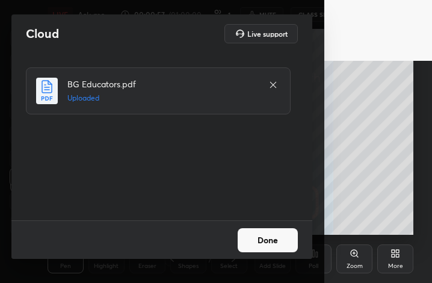
drag, startPoint x: 267, startPoint y: 240, endPoint x: 317, endPoint y: 242, distance: 49.4
click at [268, 238] on button "Done" at bounding box center [268, 240] width 60 height 24
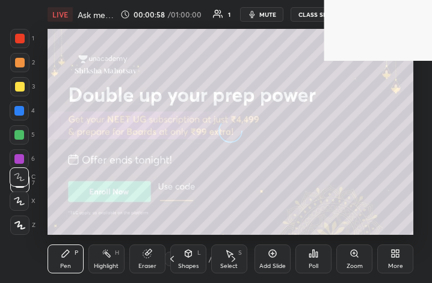
click at [394, 257] on div "More" at bounding box center [395, 258] width 36 height 29
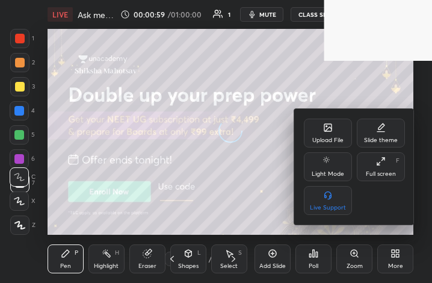
click at [372, 165] on div "Full screen F" at bounding box center [381, 166] width 48 height 29
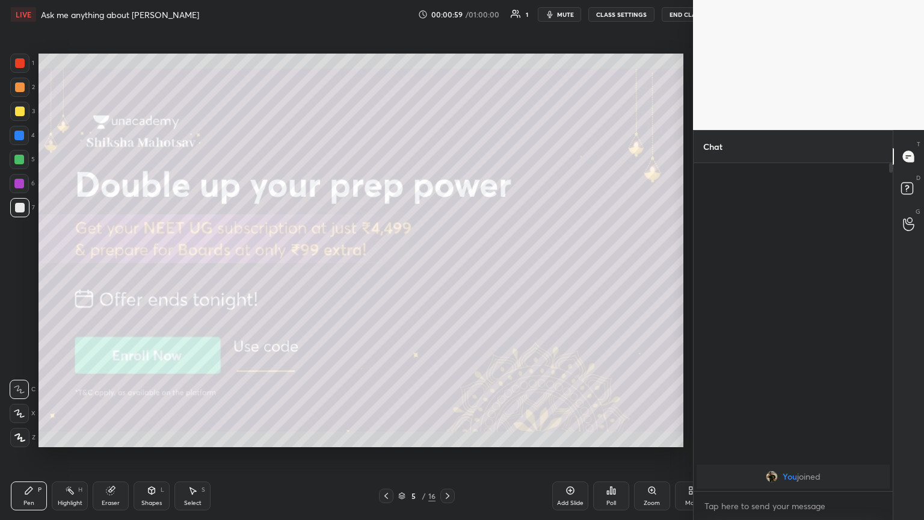
scroll to position [59742, 59540]
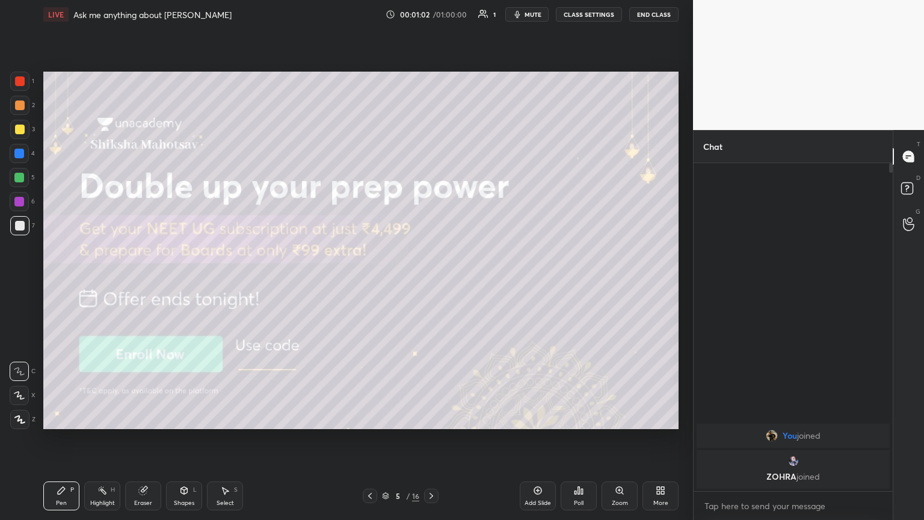
click at [18, 282] on icon at bounding box center [19, 419] width 11 height 8
click at [430, 282] on icon at bounding box center [432, 496] width 10 height 10
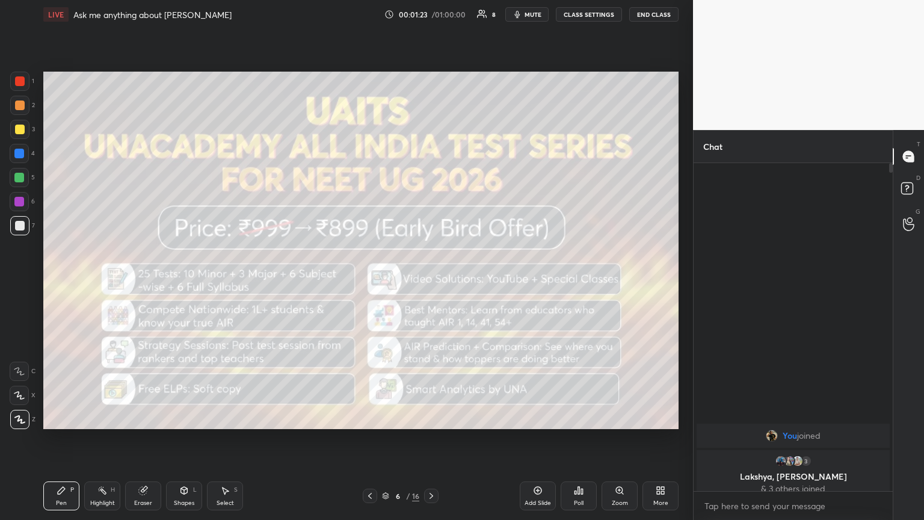
click at [432, 282] on icon at bounding box center [432, 496] width 10 height 10
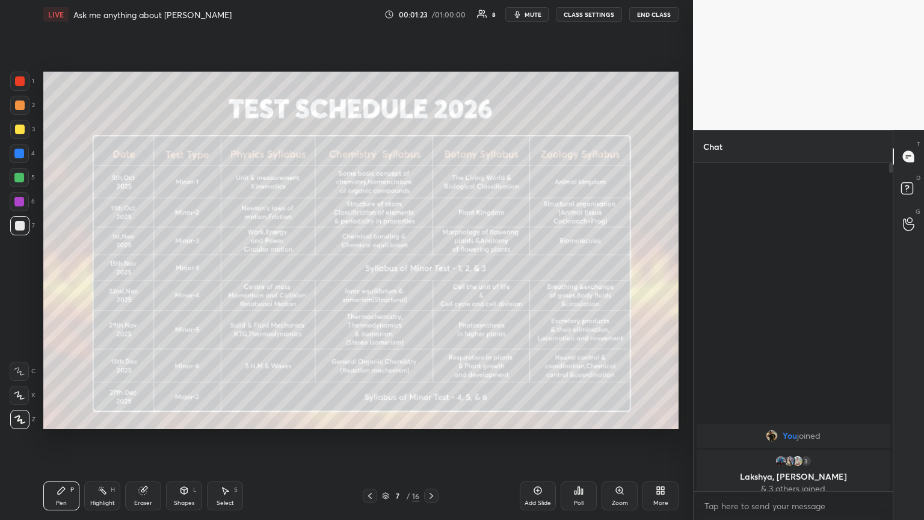
click at [432, 282] on icon at bounding box center [432, 496] width 10 height 10
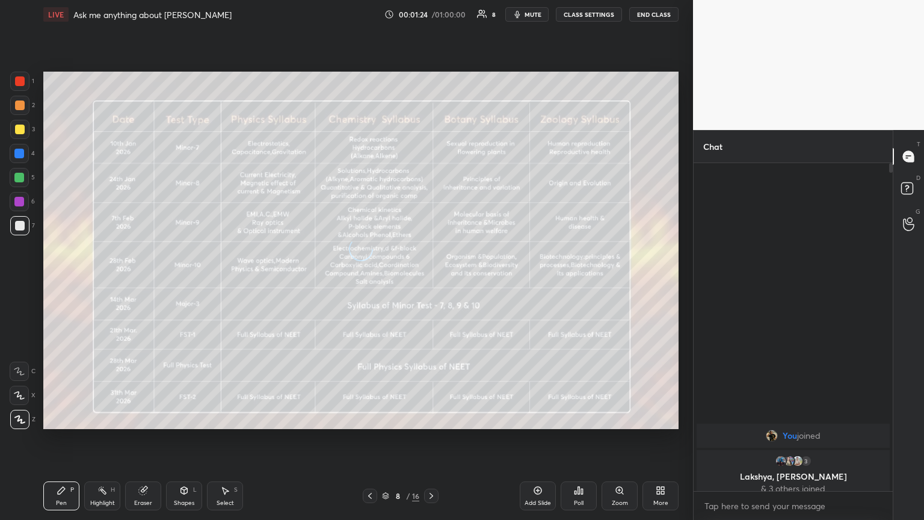
click at [432, 282] on icon at bounding box center [432, 496] width 10 height 10
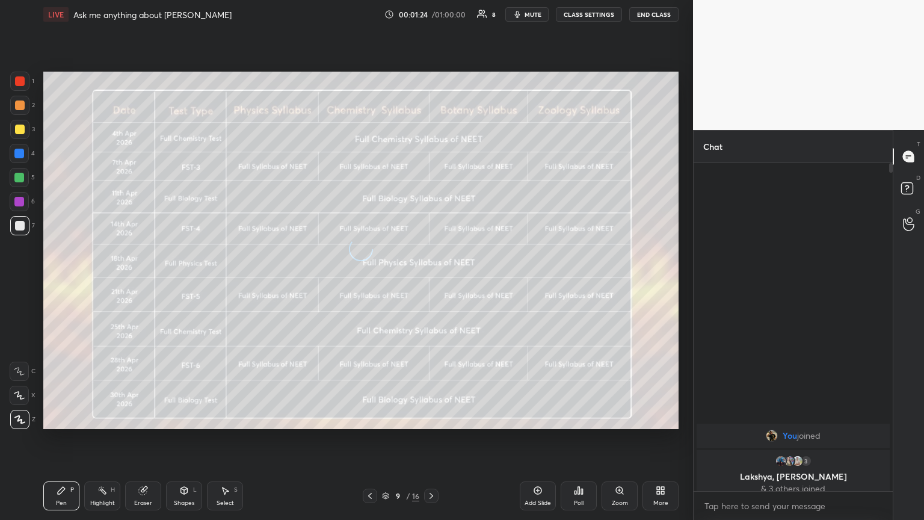
click at [432, 282] on icon at bounding box center [432, 496] width 10 height 10
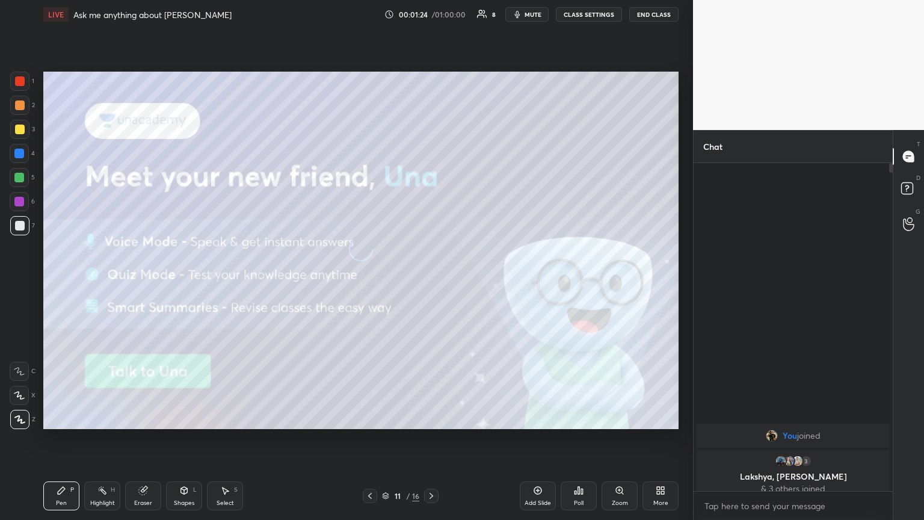
click at [432, 282] on icon at bounding box center [432, 496] width 10 height 10
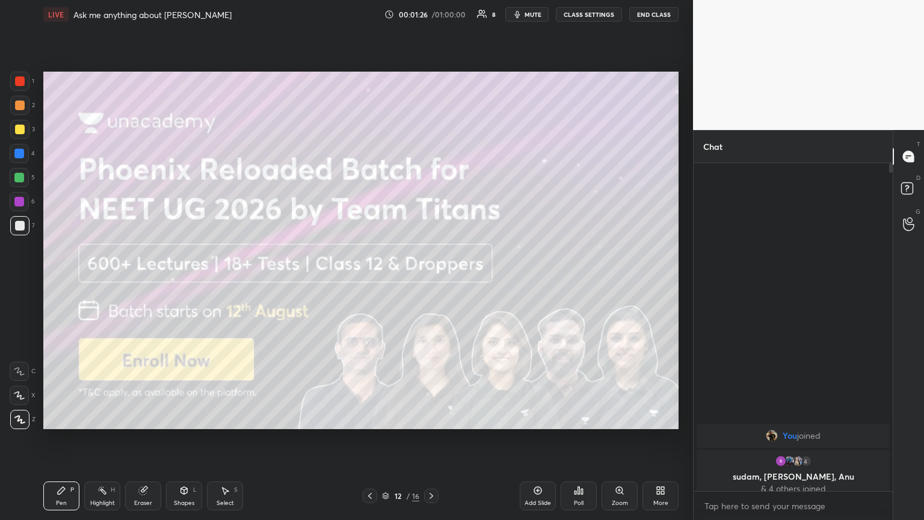
click at [432, 282] on icon at bounding box center [432, 496] width 10 height 10
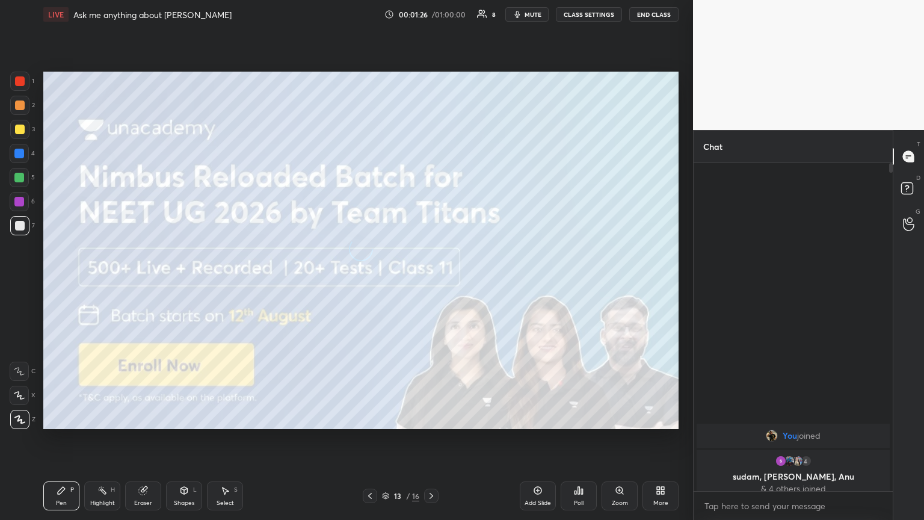
click at [432, 282] on icon at bounding box center [432, 496] width 10 height 10
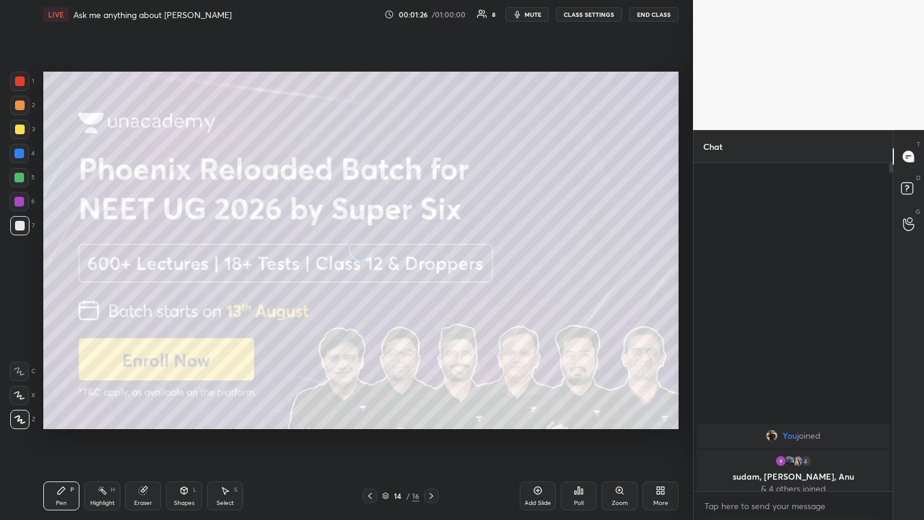
click at [432, 282] on icon at bounding box center [432, 496] width 10 height 10
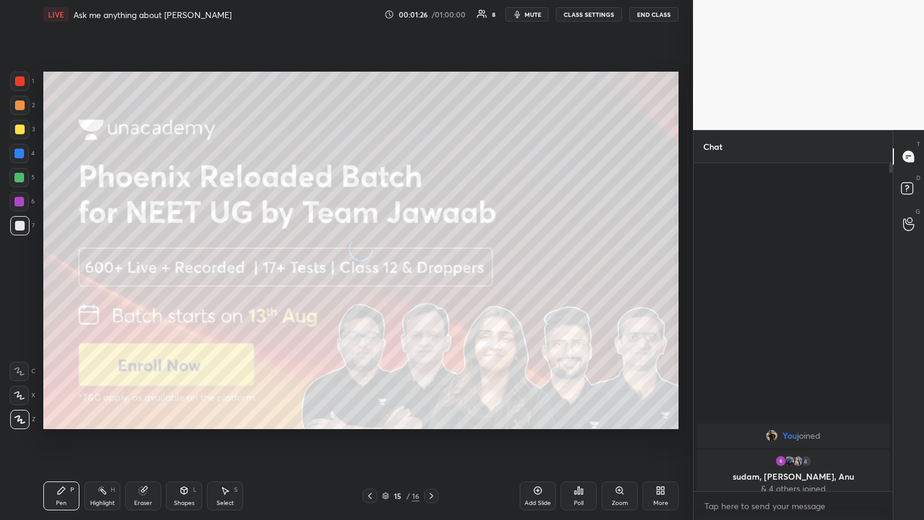
click at [432, 282] on icon at bounding box center [432, 496] width 10 height 10
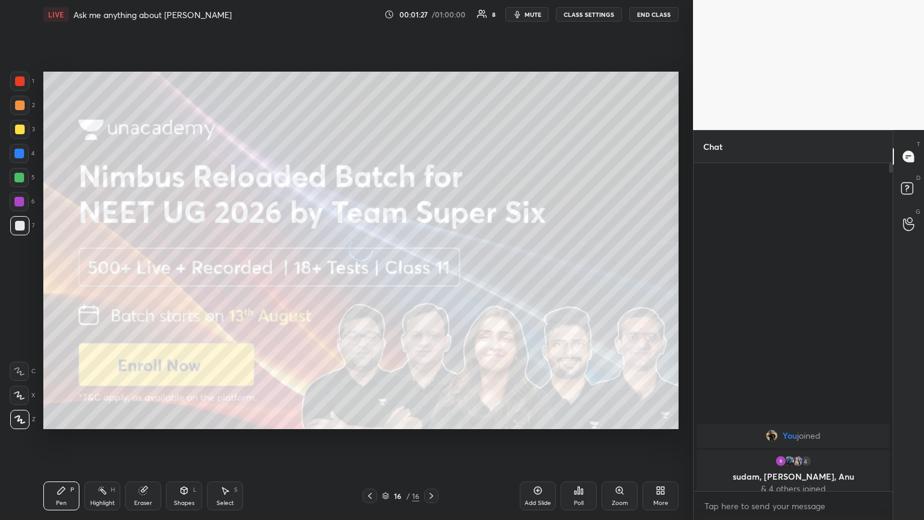
click at [432, 282] on icon at bounding box center [432, 496] width 10 height 10
click at [367, 282] on icon at bounding box center [370, 496] width 10 height 10
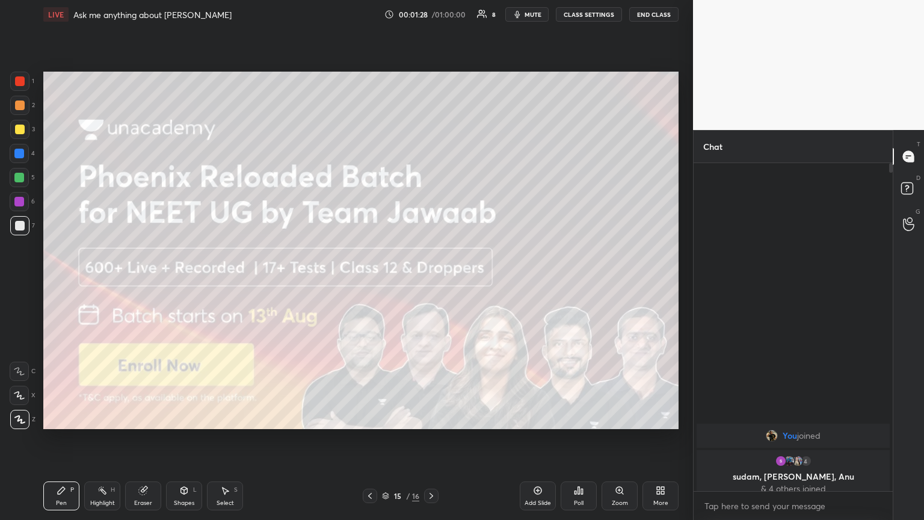
click at [367, 282] on icon at bounding box center [370, 496] width 10 height 10
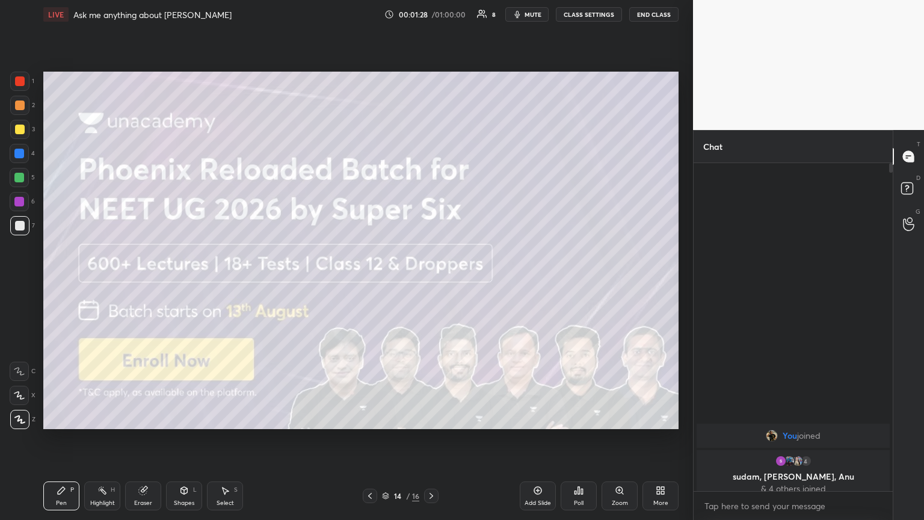
click at [367, 282] on icon at bounding box center [370, 496] width 10 height 10
click at [368, 282] on icon at bounding box center [370, 496] width 10 height 10
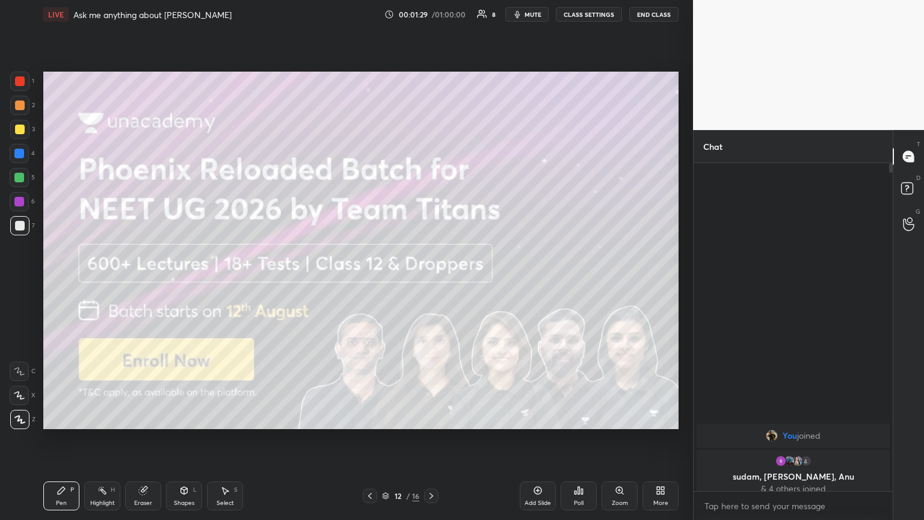
click at [370, 282] on icon at bounding box center [370, 496] width 10 height 10
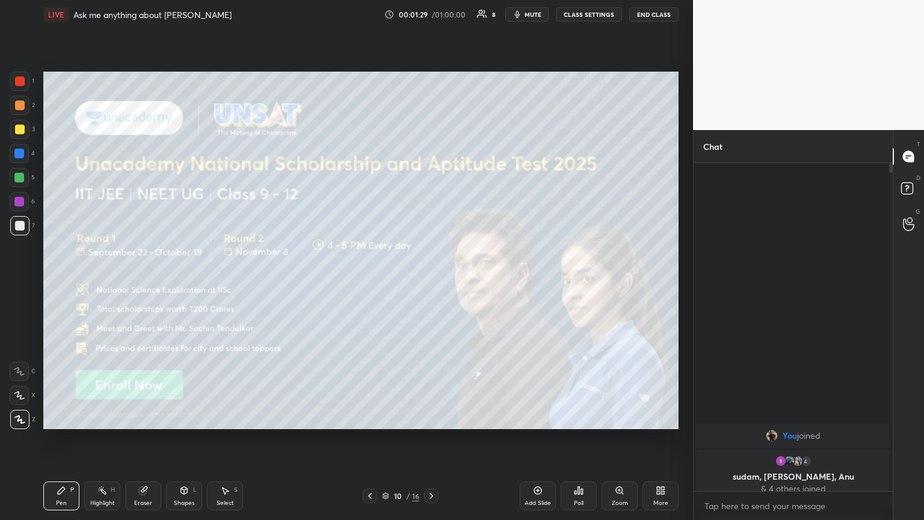
click at [371, 282] on icon at bounding box center [370, 496] width 10 height 10
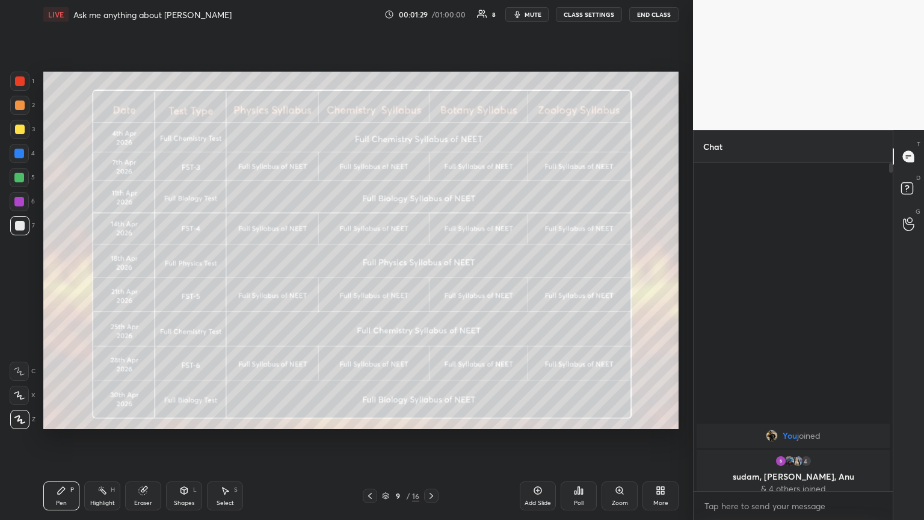
click at [371, 282] on icon at bounding box center [370, 496] width 10 height 10
click at [372, 282] on icon at bounding box center [370, 496] width 10 height 10
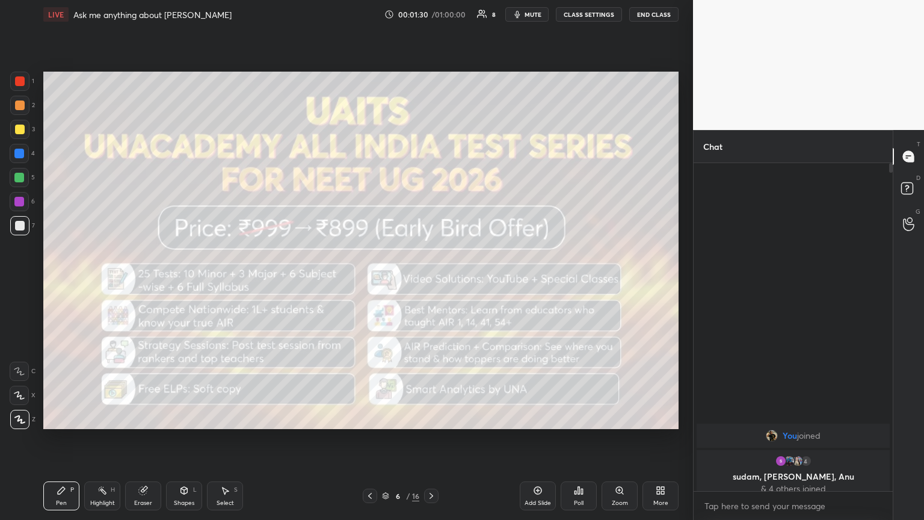
click at [372, 282] on icon at bounding box center [370, 496] width 10 height 10
click at [373, 282] on icon at bounding box center [370, 496] width 10 height 10
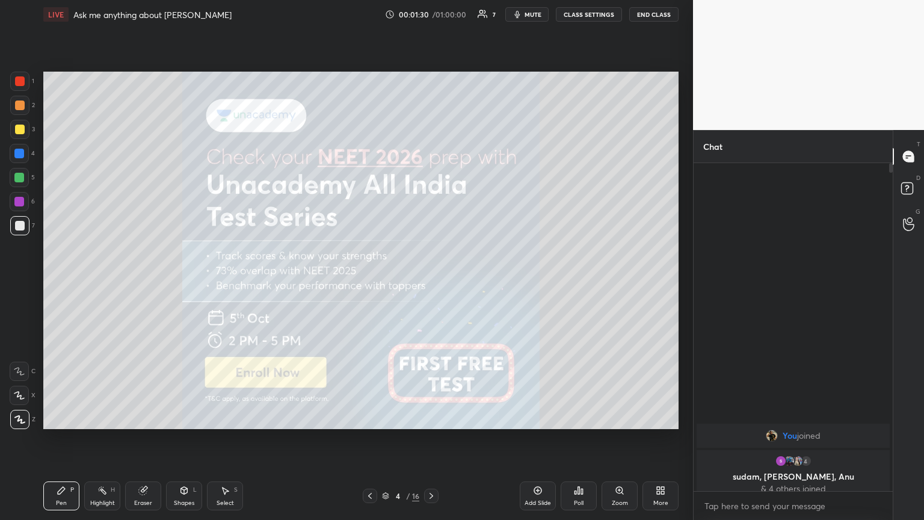
click at [373, 282] on icon at bounding box center [370, 496] width 10 height 10
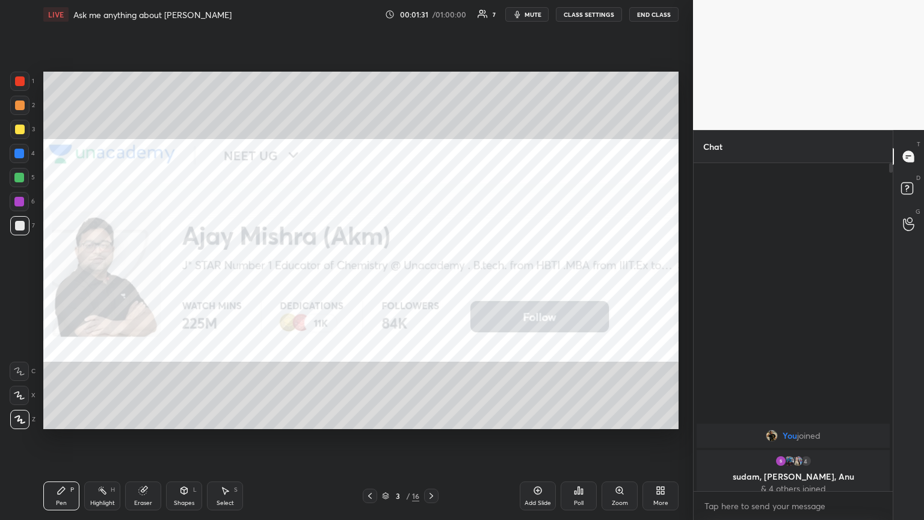
click at [432, 282] on icon at bounding box center [432, 496] width 10 height 10
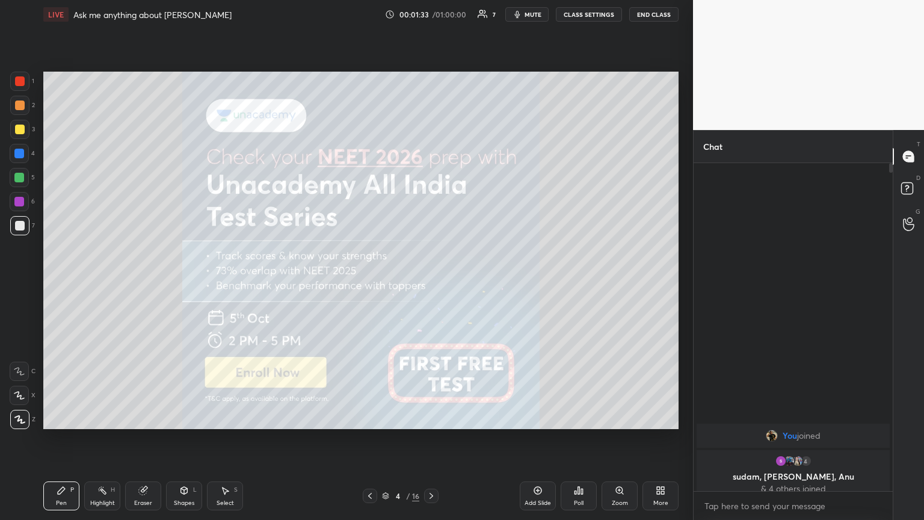
click at [432, 12] on button "mute" at bounding box center [527, 14] width 43 height 14
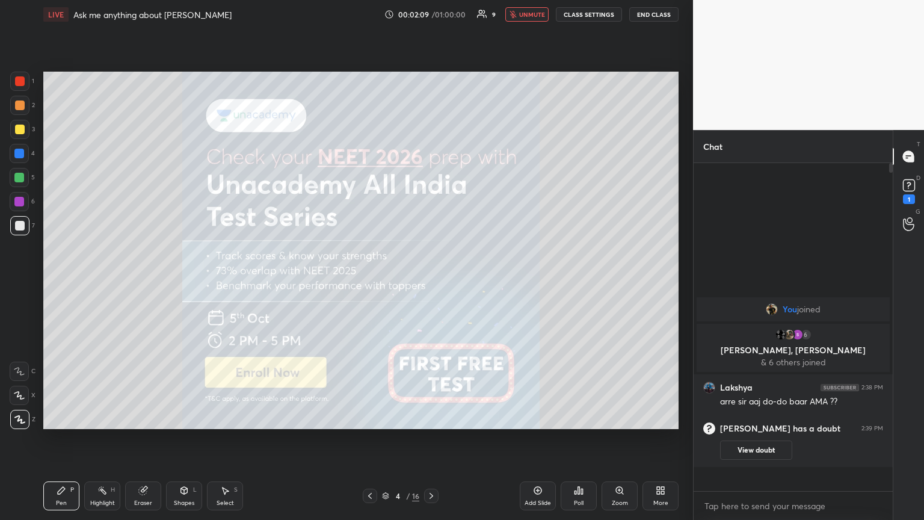
scroll to position [324, 196]
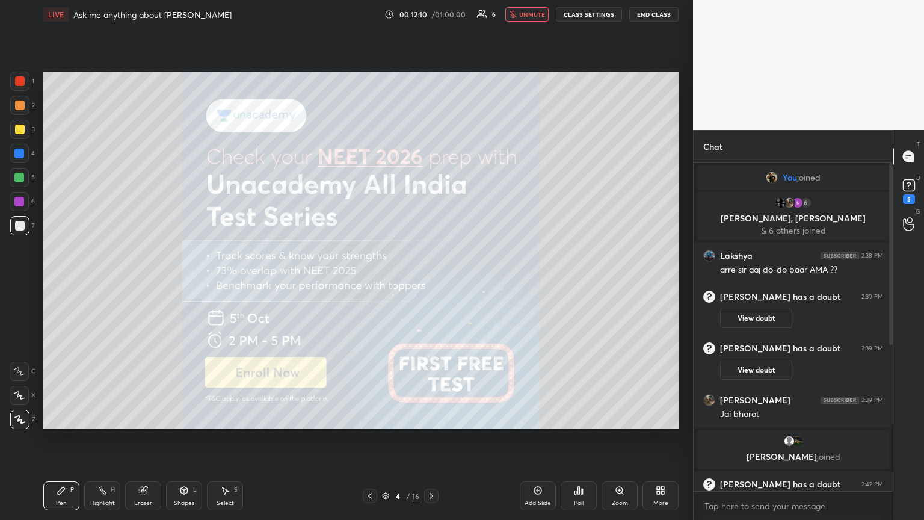
click at [372, 282] on icon at bounding box center [370, 496] width 10 height 10
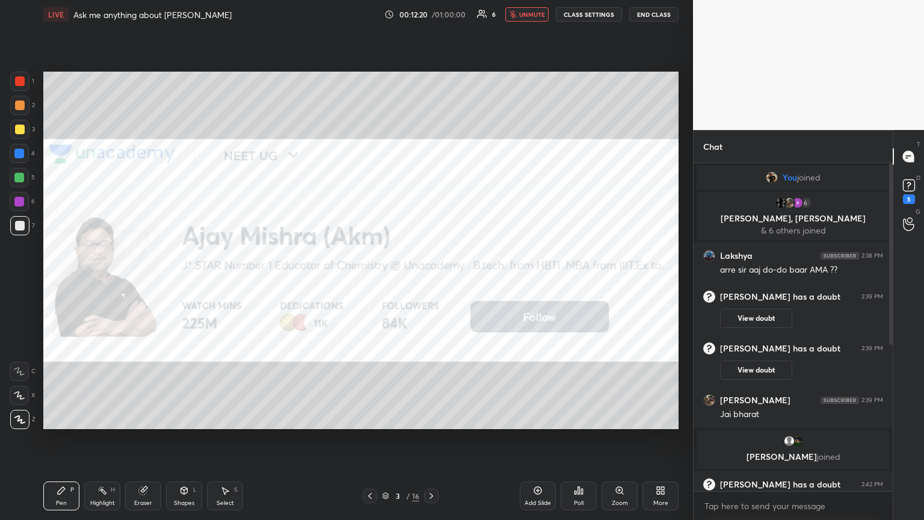
click at [432, 282] on icon at bounding box center [432, 496] width 10 height 10
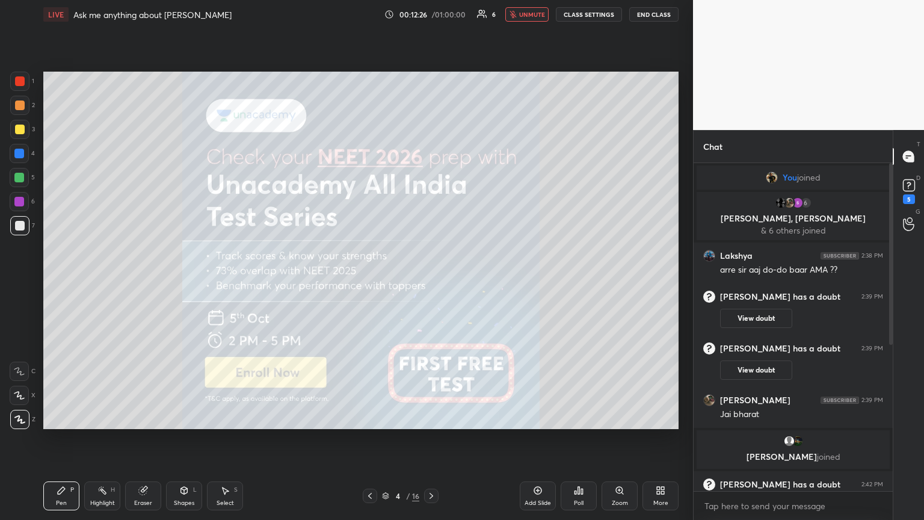
click at [432, 282] on icon at bounding box center [432, 496] width 4 height 6
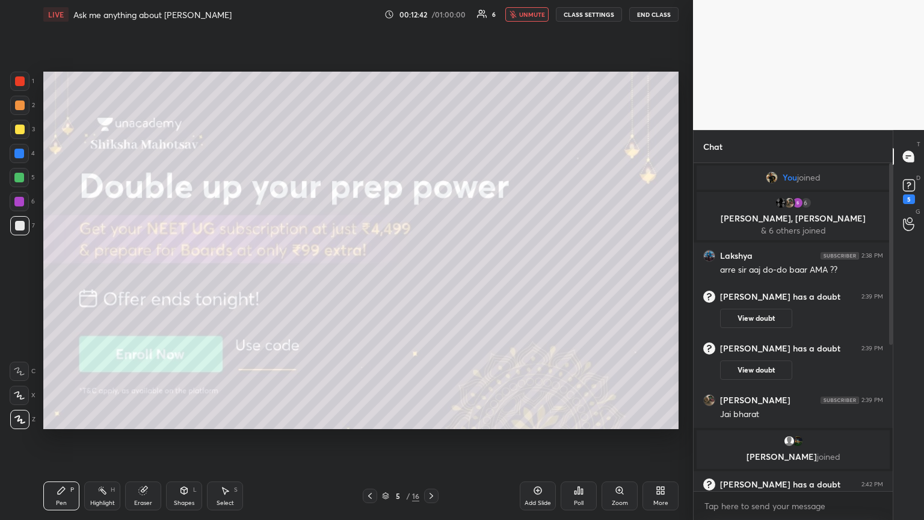
click at [432, 282] on icon at bounding box center [432, 496] width 10 height 10
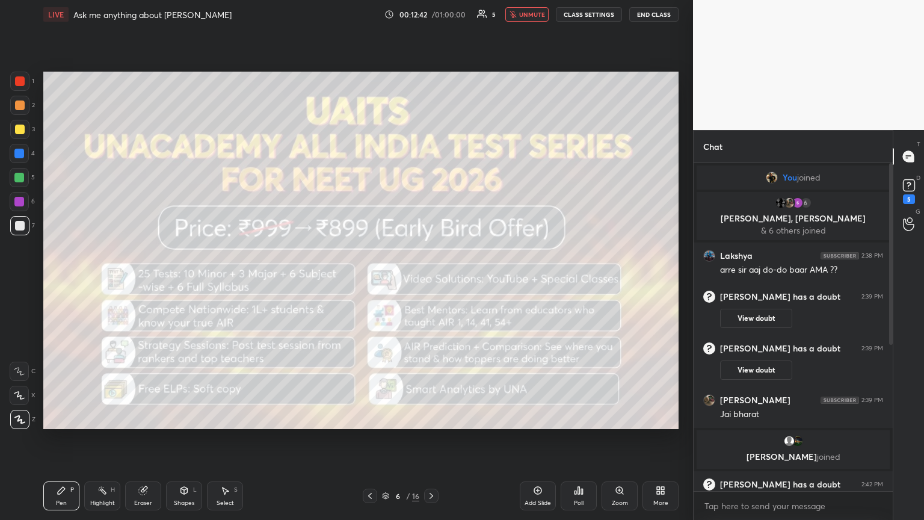
click at [430, 282] on icon at bounding box center [432, 496] width 4 height 6
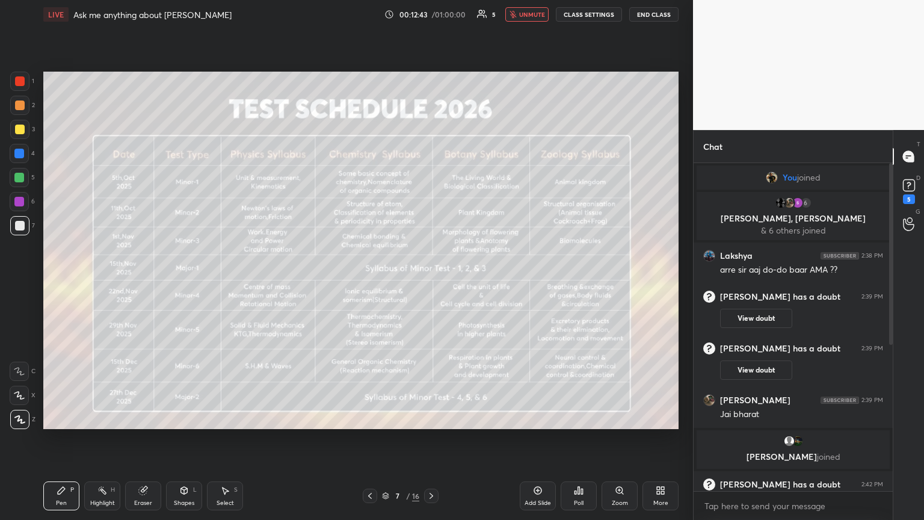
click at [431, 282] on div at bounding box center [431, 496] width 14 height 14
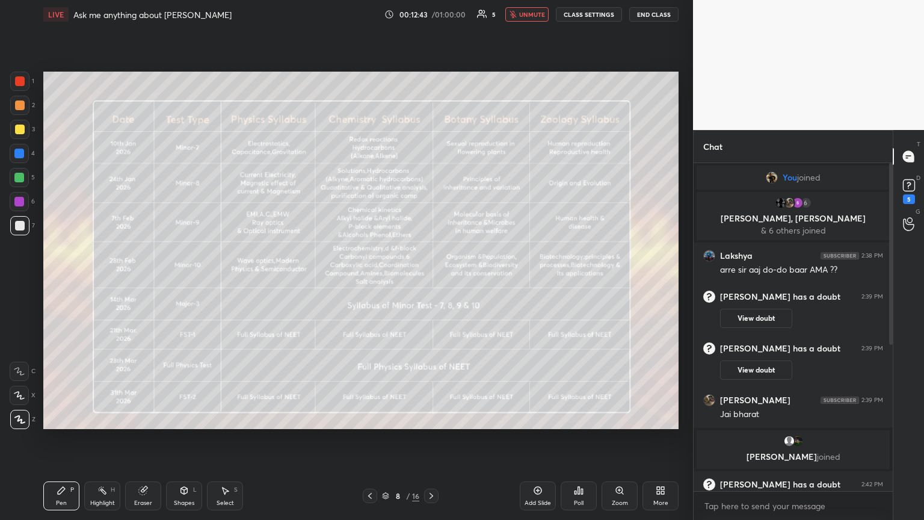
click at [431, 282] on div at bounding box center [431, 496] width 14 height 14
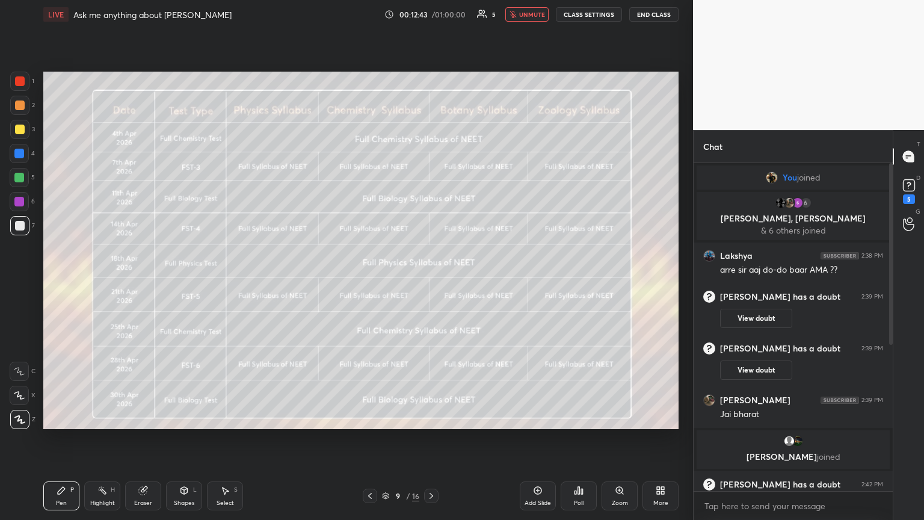
click at [430, 282] on div at bounding box center [431, 496] width 14 height 14
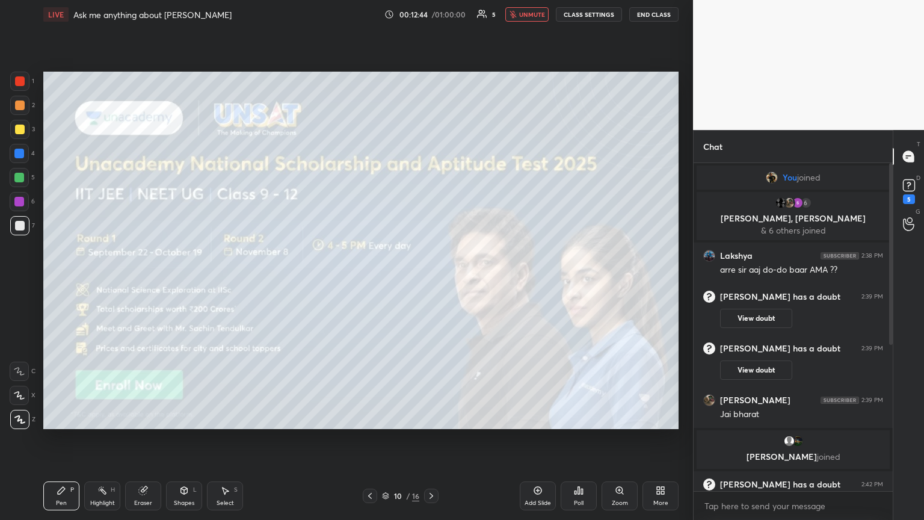
click at [430, 282] on div at bounding box center [431, 496] width 14 height 14
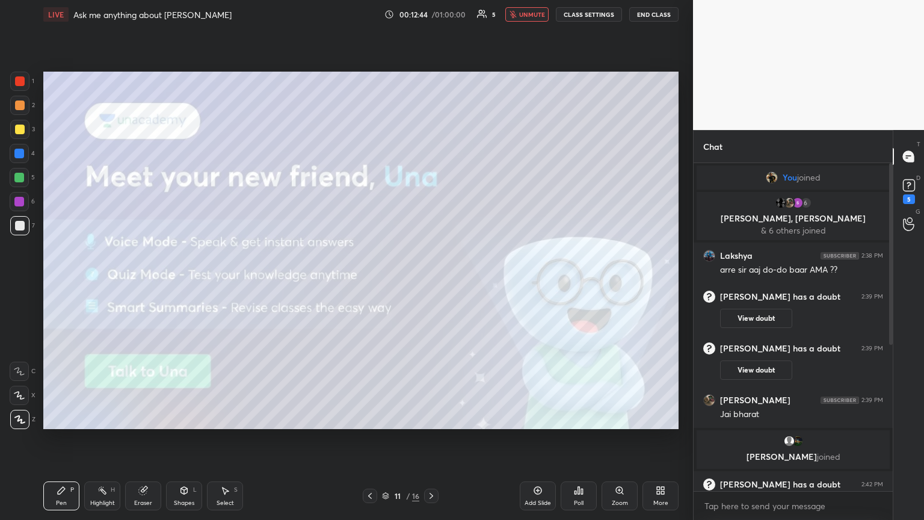
click at [430, 282] on div at bounding box center [431, 496] width 14 height 14
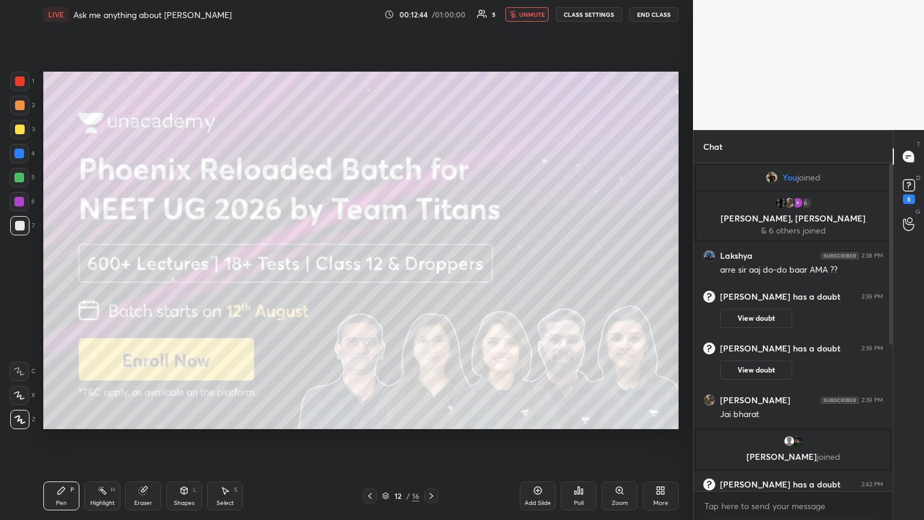
click at [430, 282] on div at bounding box center [431, 496] width 14 height 14
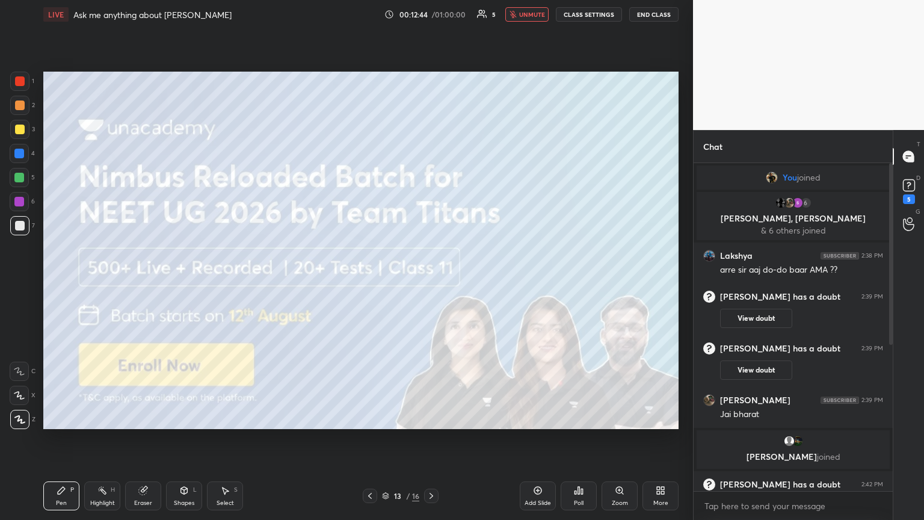
click at [430, 282] on div at bounding box center [431, 496] width 14 height 14
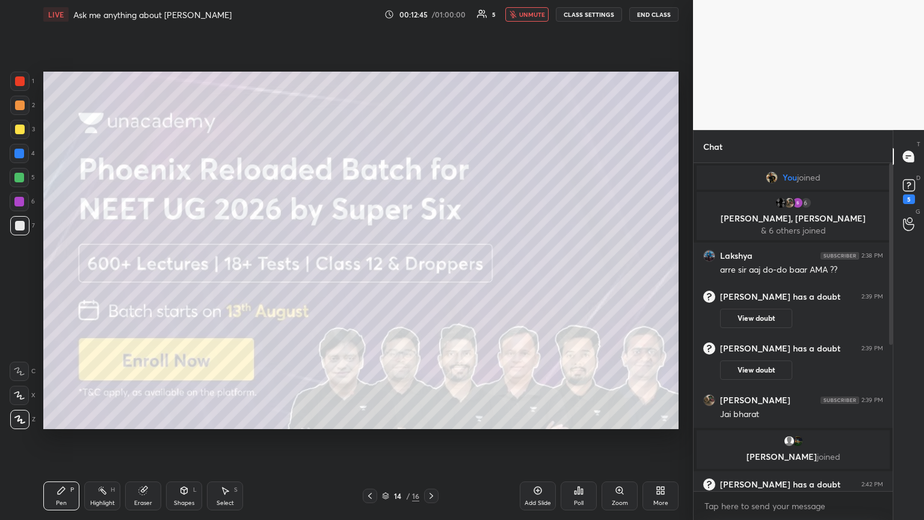
click at [430, 282] on div "Pen P Highlight H Eraser Shapes L Select S 14 / 16 Add Slide Poll Zoom More" at bounding box center [361, 496] width 636 height 48
click at [432, 282] on icon at bounding box center [432, 496] width 4 height 6
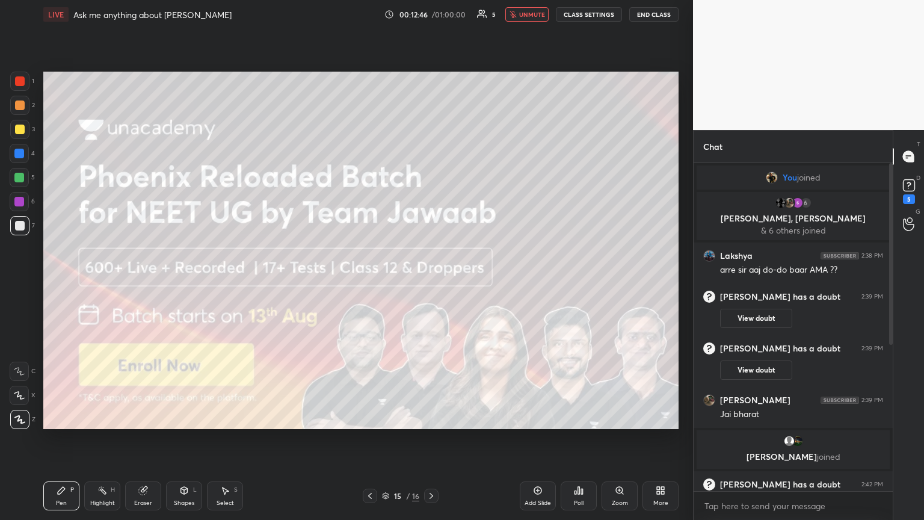
click at [432, 282] on icon at bounding box center [432, 496] width 10 height 10
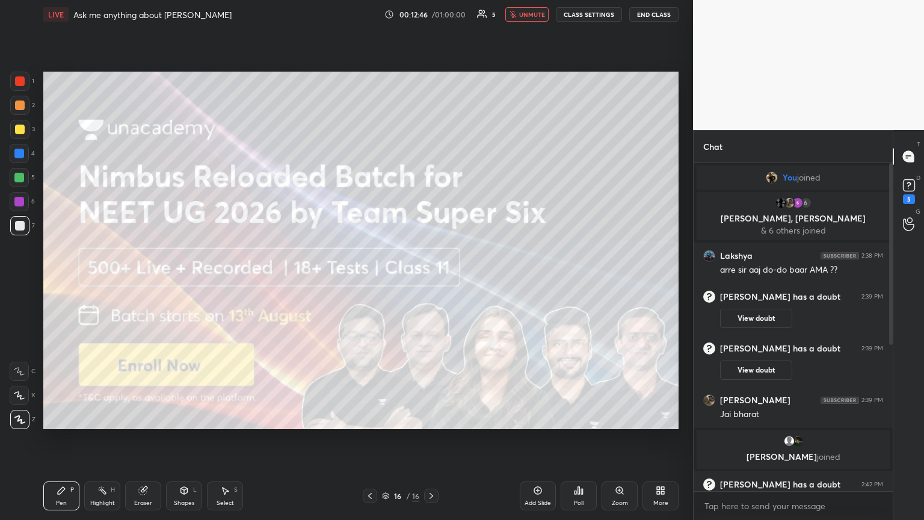
click at [431, 282] on icon at bounding box center [432, 496] width 10 height 10
click at [432, 282] on icon at bounding box center [432, 496] width 10 height 10
click at [432, 191] on icon at bounding box center [909, 185] width 18 height 18
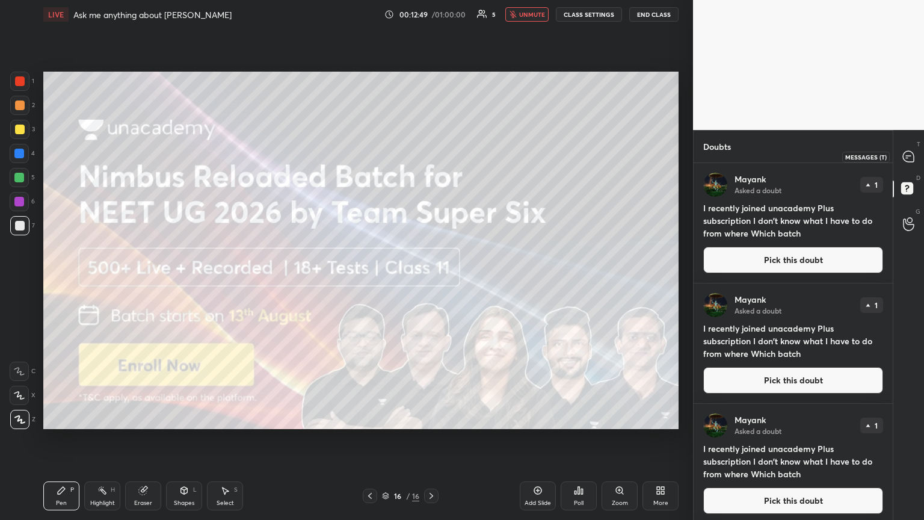
click at [432, 154] on icon at bounding box center [908, 156] width 11 height 11
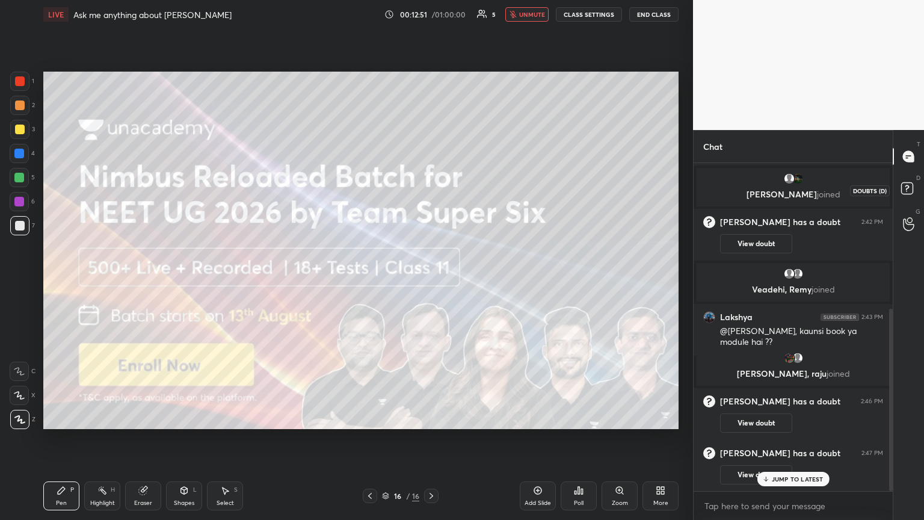
drag, startPoint x: 909, startPoint y: 187, endPoint x: 911, endPoint y: 166, distance: 20.5
click at [432, 185] on rect at bounding box center [907, 188] width 11 height 11
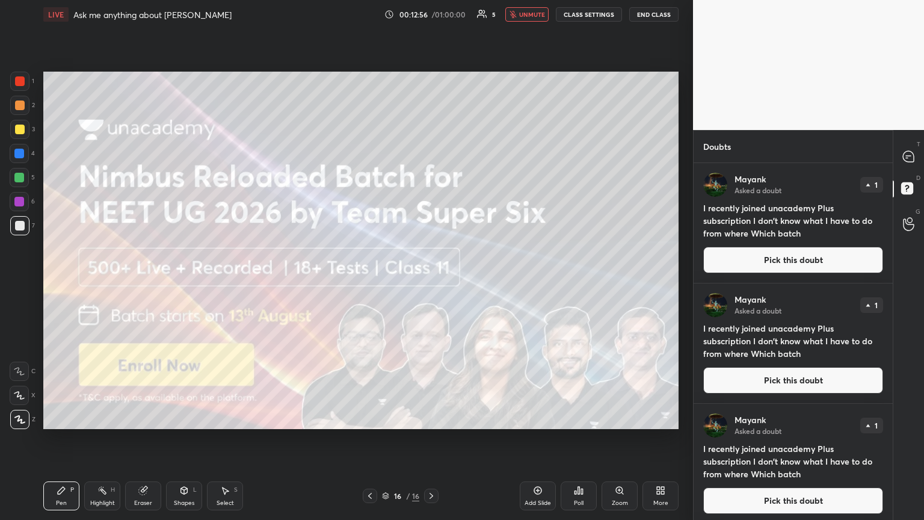
drag, startPoint x: 787, startPoint y: 265, endPoint x: 772, endPoint y: 265, distance: 14.5
click at [432, 265] on button "Pick this doubt" at bounding box center [794, 260] width 180 height 26
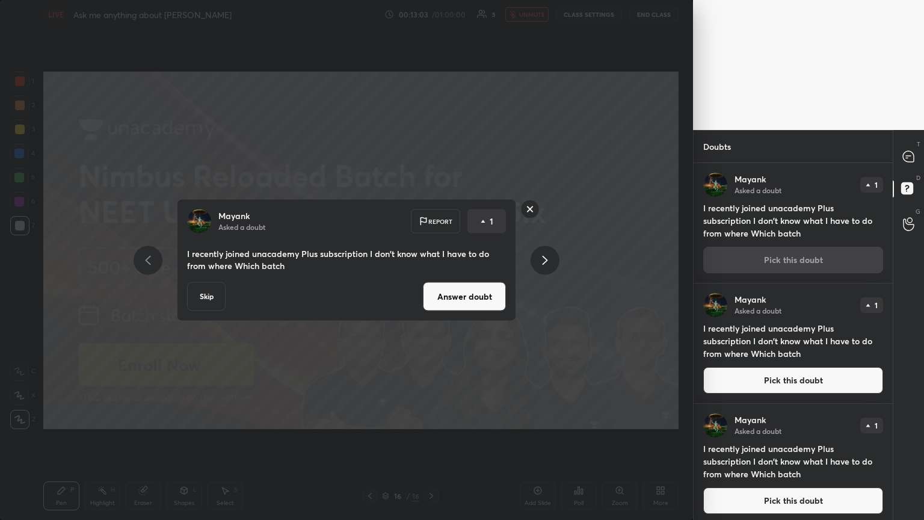
drag, startPoint x: 556, startPoint y: 221, endPoint x: 648, endPoint y: 182, distance: 99.5
click at [432, 219] on div "[PERSON_NAME] Asked a doubt Report 1 I recently joined unacademy Plus subscript…" at bounding box center [346, 260] width 455 height 122
click at [432, 158] on icon at bounding box center [908, 156] width 11 height 11
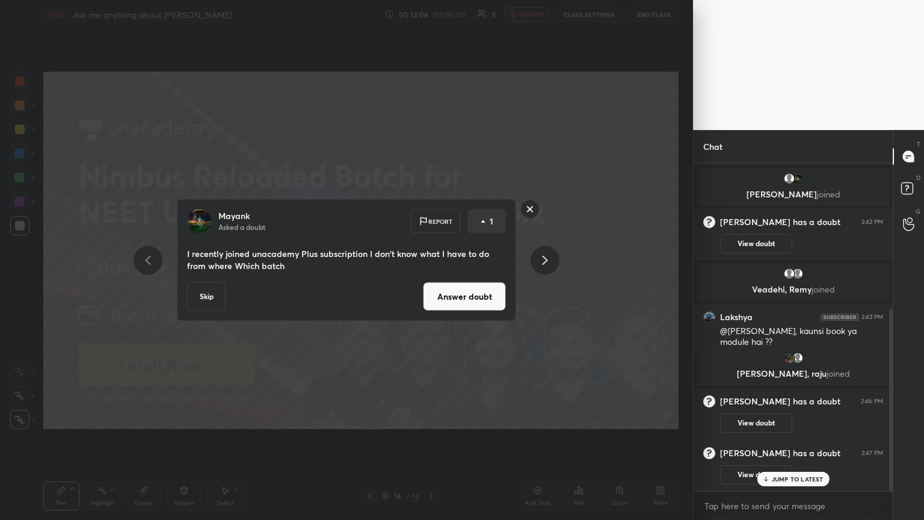
click at [432, 250] on div "[PERSON_NAME] Asked a doubt Report 1 I recently joined unacademy Plus subscript…" at bounding box center [346, 260] width 693 height 520
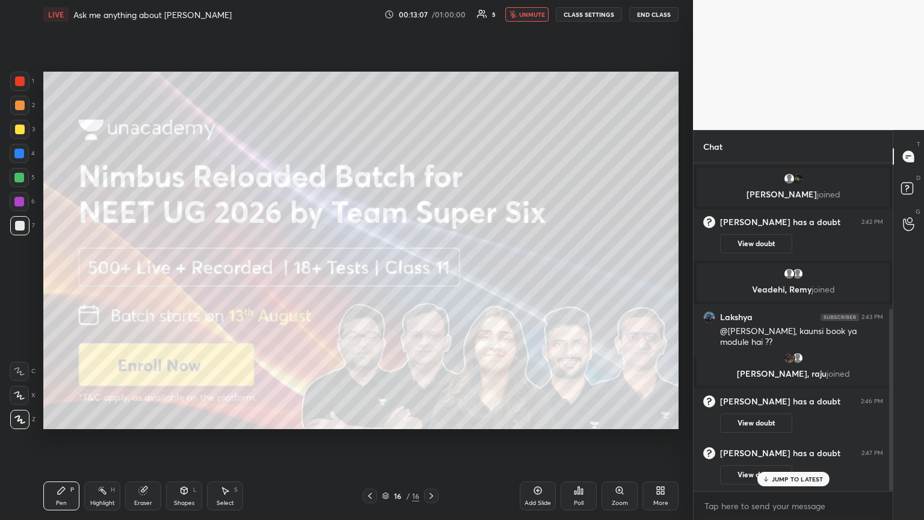
drag, startPoint x: 804, startPoint y: 478, endPoint x: 812, endPoint y: 477, distance: 8.5
click at [432, 282] on p "JUMP TO LATEST" at bounding box center [798, 478] width 52 height 7
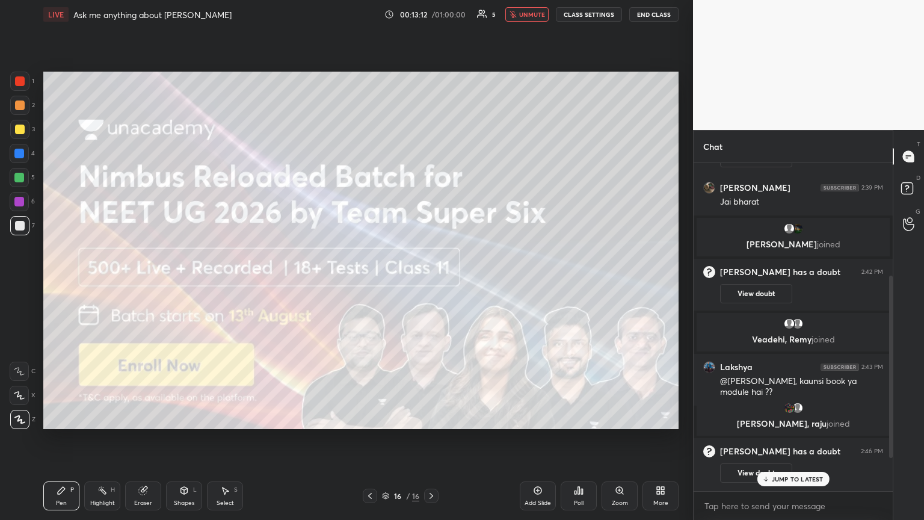
scroll to position [263, 0]
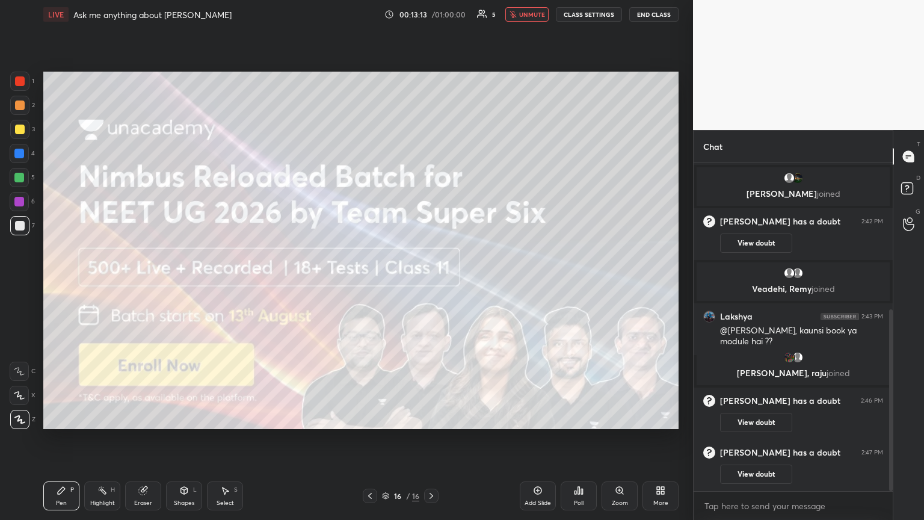
drag, startPoint x: 891, startPoint y: 461, endPoint x: 883, endPoint y: 481, distance: 21.3
click at [432, 282] on div "[PERSON_NAME] has a doubt 2:39 PM View doubt [PERSON_NAME] 2:39 PM [PERSON_NAME…" at bounding box center [793, 341] width 199 height 357
click at [432, 188] on rect at bounding box center [907, 188] width 11 height 11
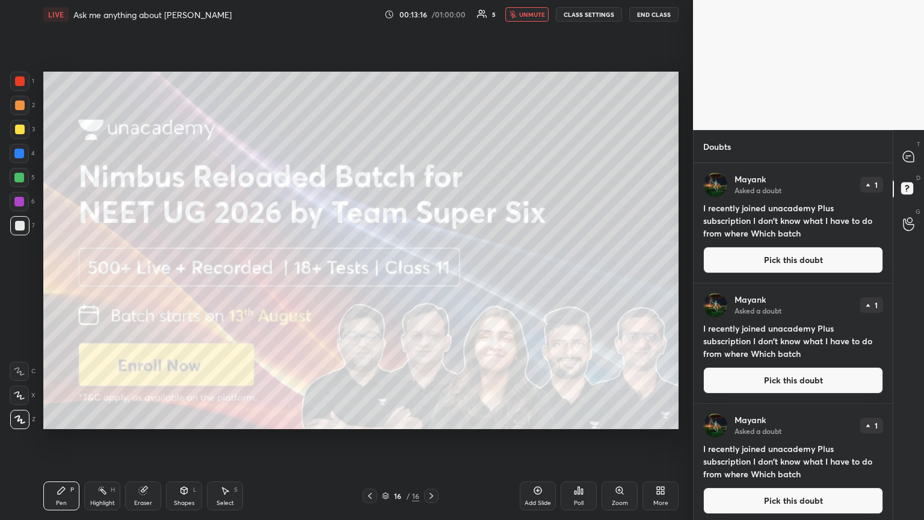
click at [432, 15] on span "unmute" at bounding box center [532, 14] width 26 height 8
click at [432, 258] on button "Pick this doubt" at bounding box center [794, 260] width 180 height 26
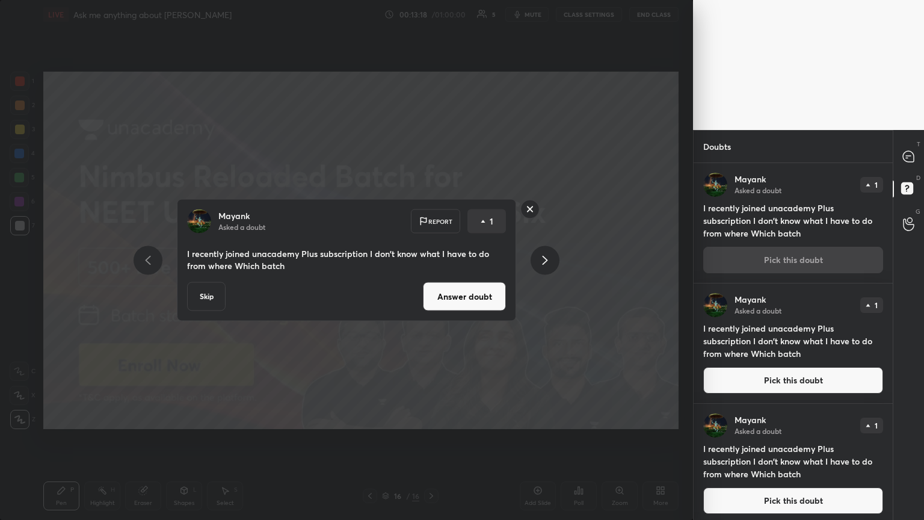
click at [432, 282] on div "[PERSON_NAME] Asked a doubt Report 1 I recently joined unacademy Plus subscript…" at bounding box center [346, 260] width 693 height 520
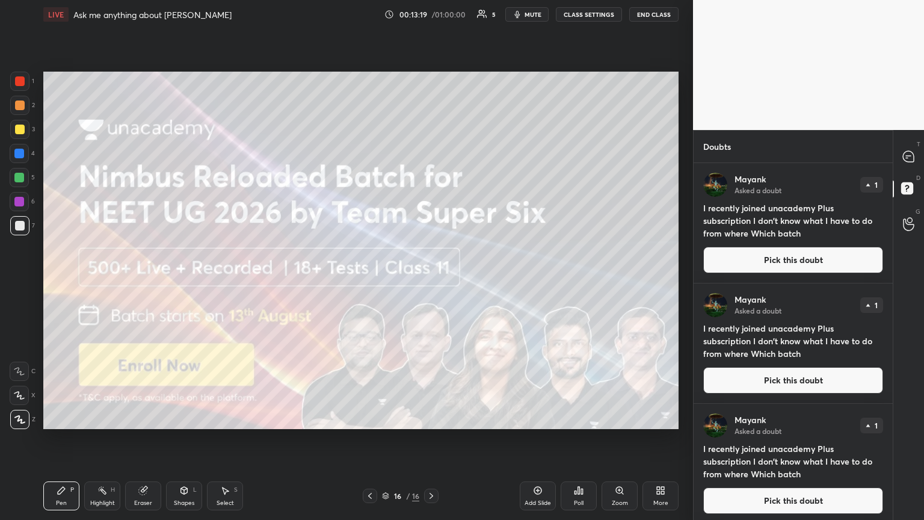
drag, startPoint x: 768, startPoint y: 250, endPoint x: 761, endPoint y: 255, distance: 8.7
click at [432, 253] on button "Pick this doubt" at bounding box center [794, 260] width 180 height 26
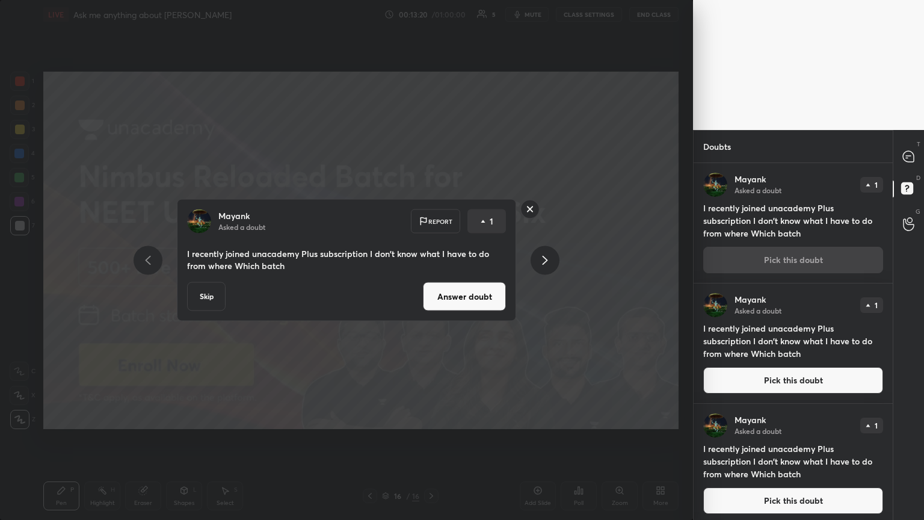
click at [432, 282] on button "Answer doubt" at bounding box center [464, 296] width 83 height 29
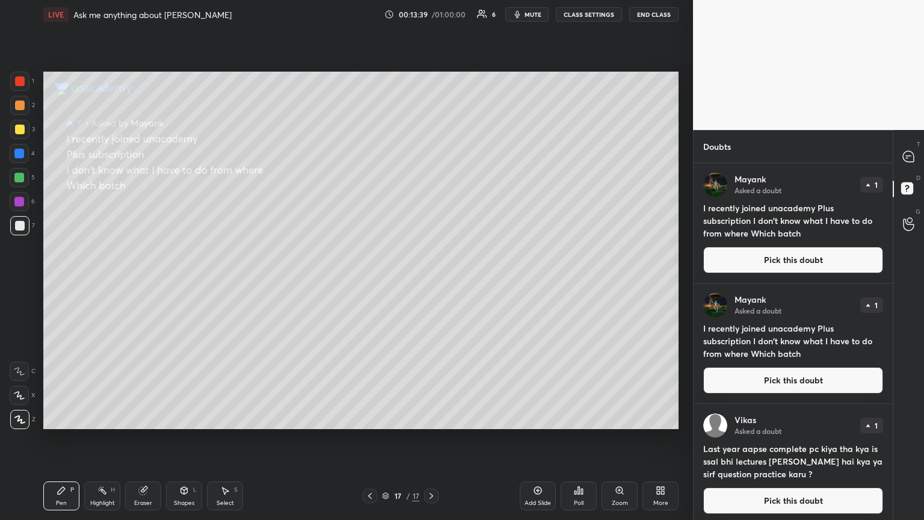
click at [432, 255] on button "Pick this doubt" at bounding box center [794, 260] width 180 height 26
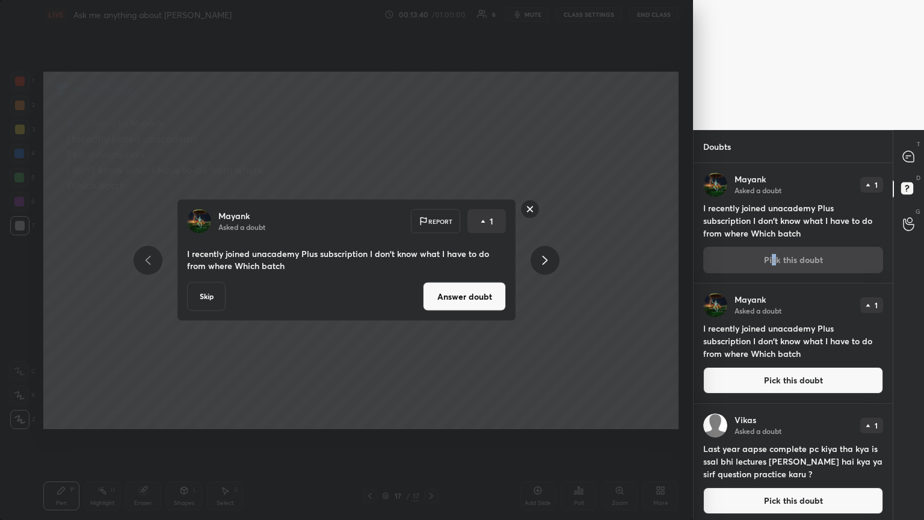
click at [210, 282] on button "Skip" at bounding box center [206, 296] width 39 height 29
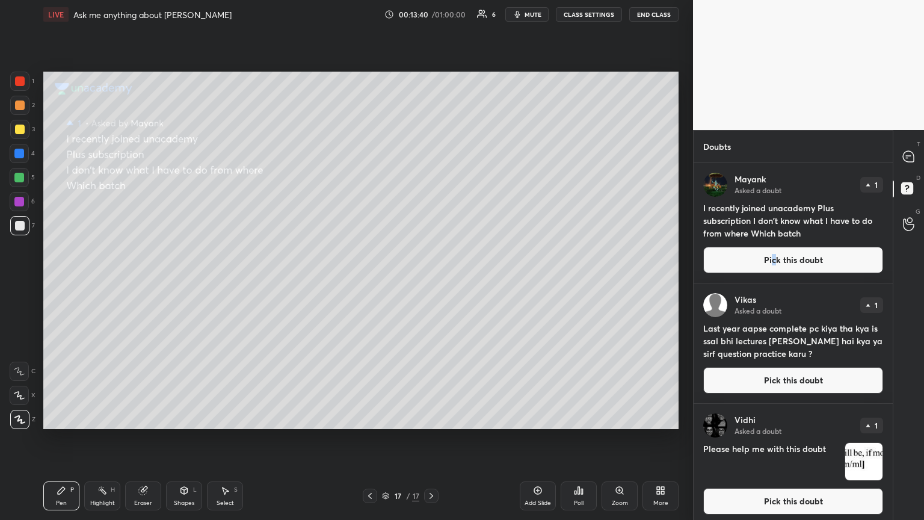
drag, startPoint x: 761, startPoint y: 262, endPoint x: 704, endPoint y: 261, distance: 57.2
click at [432, 262] on button "Pick this doubt" at bounding box center [794, 260] width 180 height 26
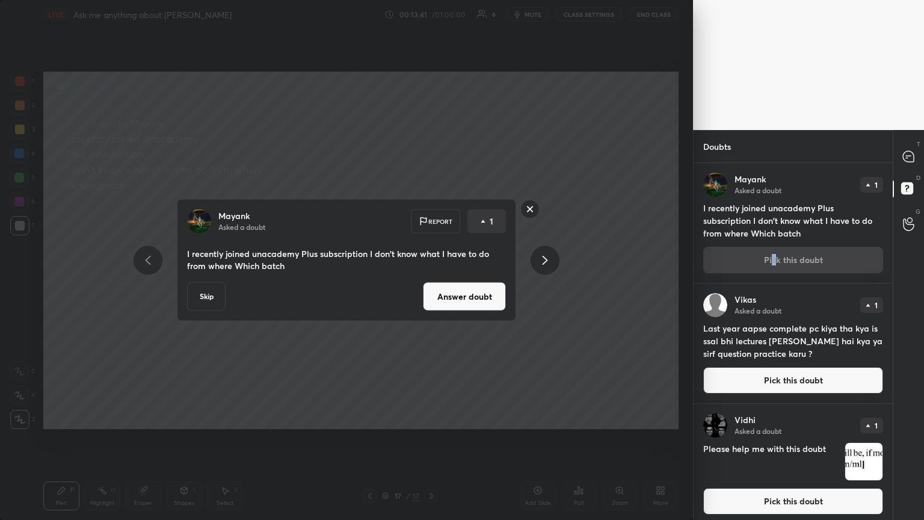
drag, startPoint x: 205, startPoint y: 294, endPoint x: 241, endPoint y: 289, distance: 35.9
click at [205, 282] on button "Skip" at bounding box center [206, 296] width 39 height 29
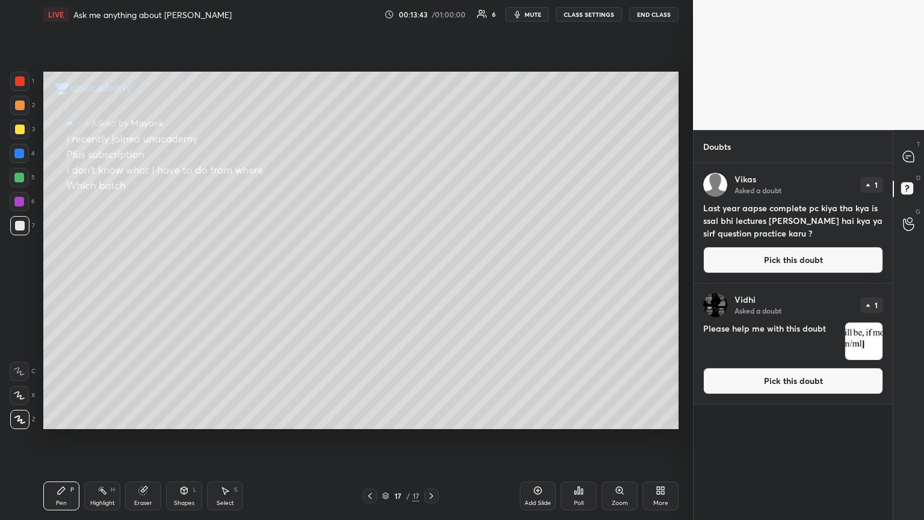
click at [432, 264] on button "Pick this doubt" at bounding box center [794, 260] width 180 height 26
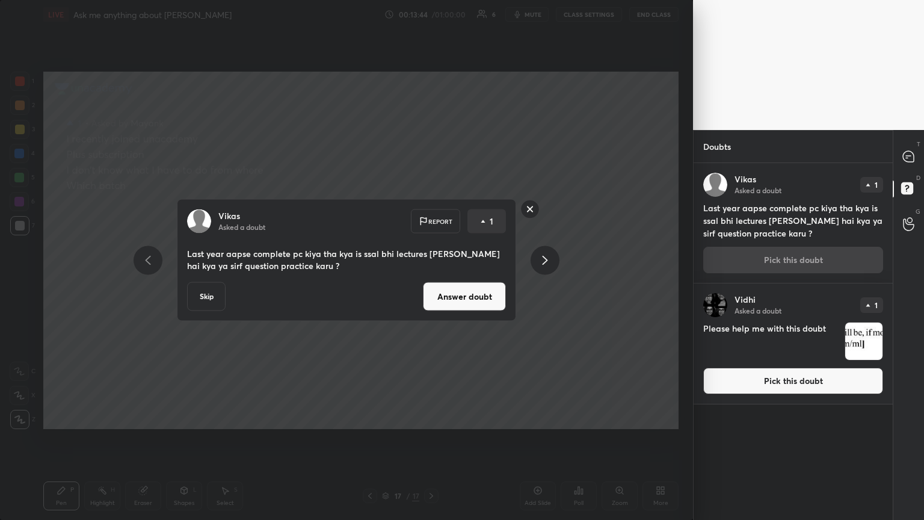
click at [432, 282] on button "Answer doubt" at bounding box center [464, 296] width 83 height 29
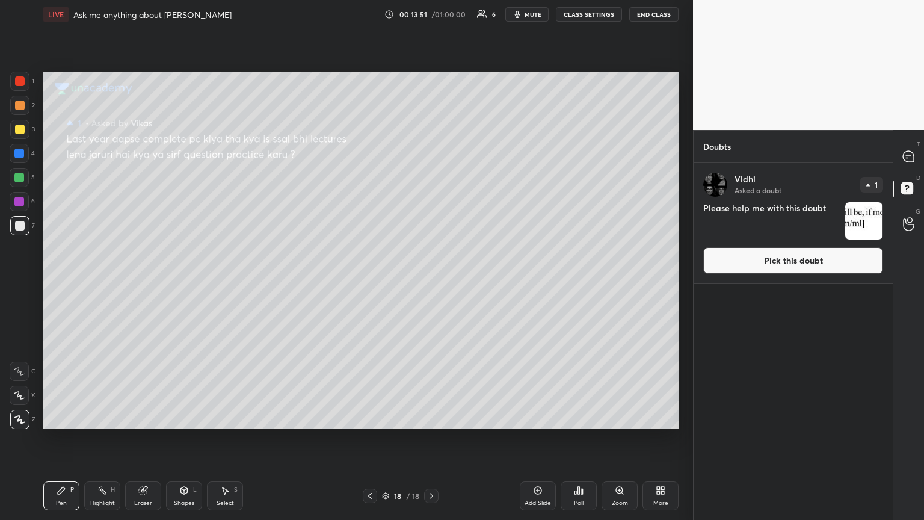
click at [432, 255] on button "Pick this doubt" at bounding box center [794, 260] width 180 height 26
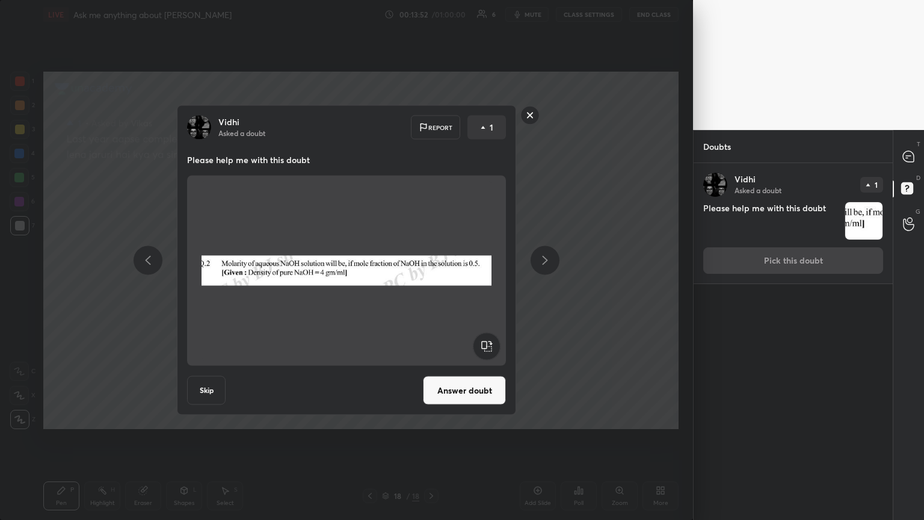
drag, startPoint x: 467, startPoint y: 394, endPoint x: 474, endPoint y: 361, distance: 33.3
click at [432, 282] on button "Answer doubt" at bounding box center [464, 390] width 83 height 29
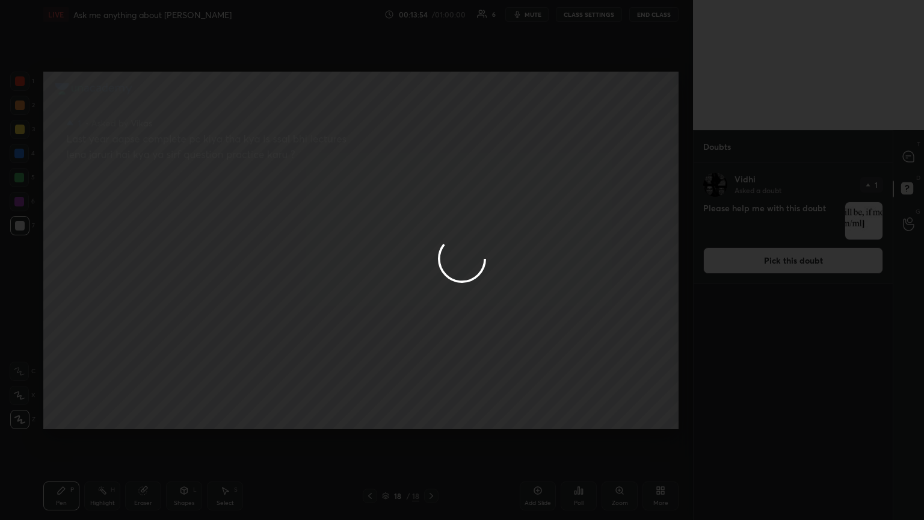
click at [432, 159] on div at bounding box center [462, 260] width 924 height 520
click at [432, 161] on div at bounding box center [462, 260] width 924 height 520
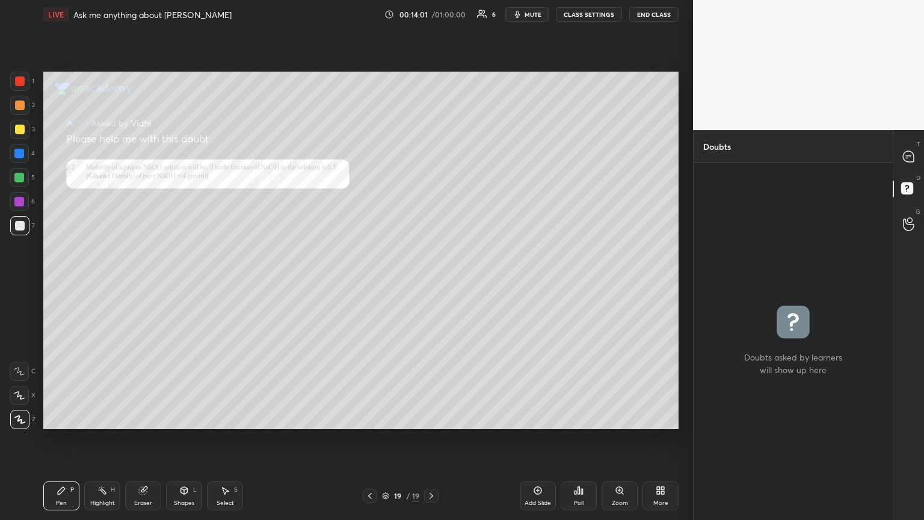
click at [22, 128] on div at bounding box center [20, 130] width 10 height 10
click at [432, 282] on div "Zoom" at bounding box center [620, 503] width 16 height 6
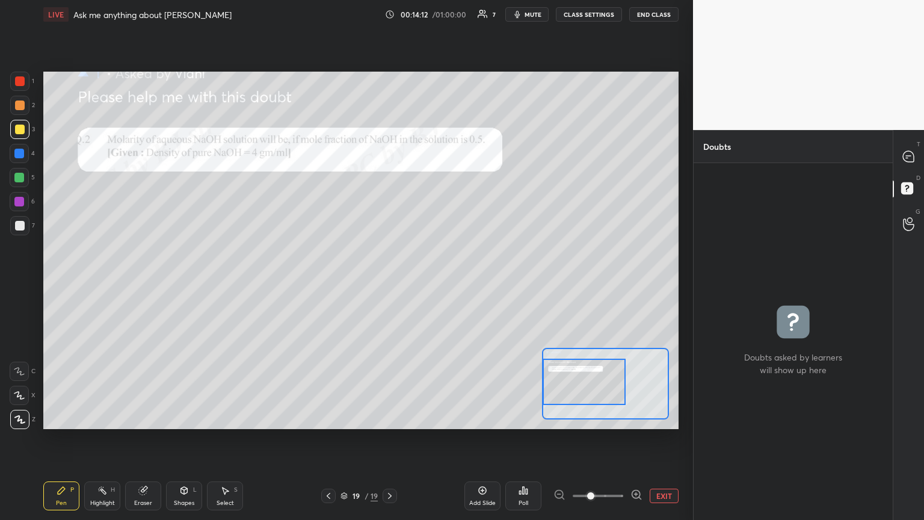
drag, startPoint x: 581, startPoint y: 392, endPoint x: 566, endPoint y: 392, distance: 15.1
click at [432, 282] on div at bounding box center [584, 382] width 83 height 46
click at [58, 282] on div "Pen P" at bounding box center [61, 495] width 36 height 29
drag, startPoint x: 24, startPoint y: 79, endPoint x: 30, endPoint y: 88, distance: 10.9
click at [24, 82] on div at bounding box center [20, 81] width 10 height 10
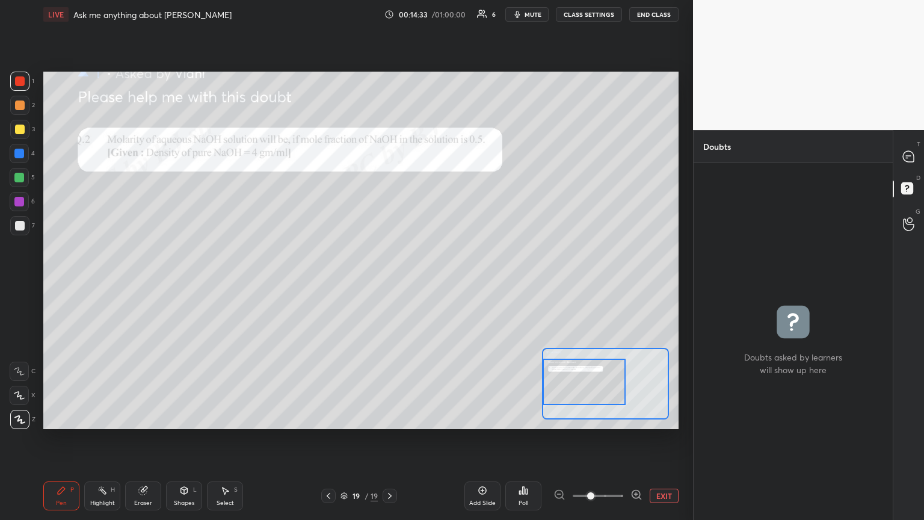
click at [22, 105] on div at bounding box center [20, 106] width 10 height 10
click at [23, 147] on div at bounding box center [19, 153] width 19 height 19
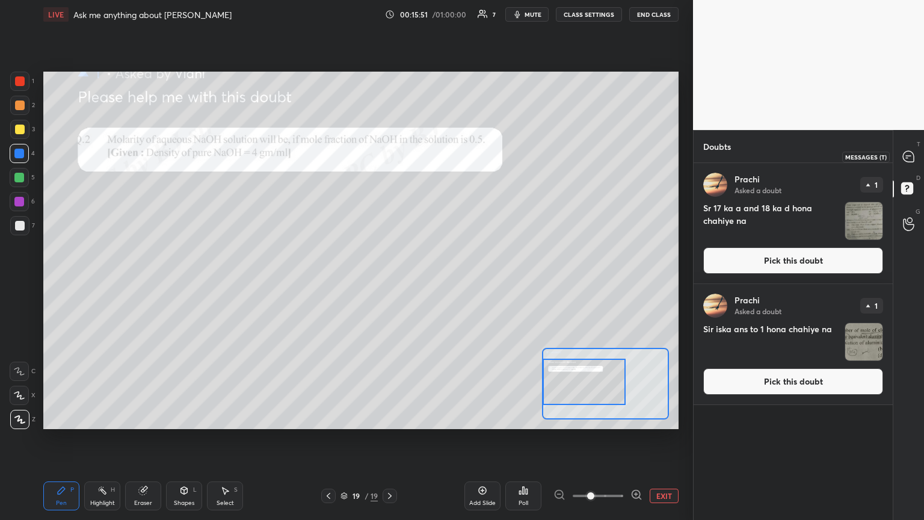
drag, startPoint x: 914, startPoint y: 152, endPoint x: 899, endPoint y: 178, distance: 29.9
click at [432, 159] on icon at bounding box center [909, 156] width 13 height 13
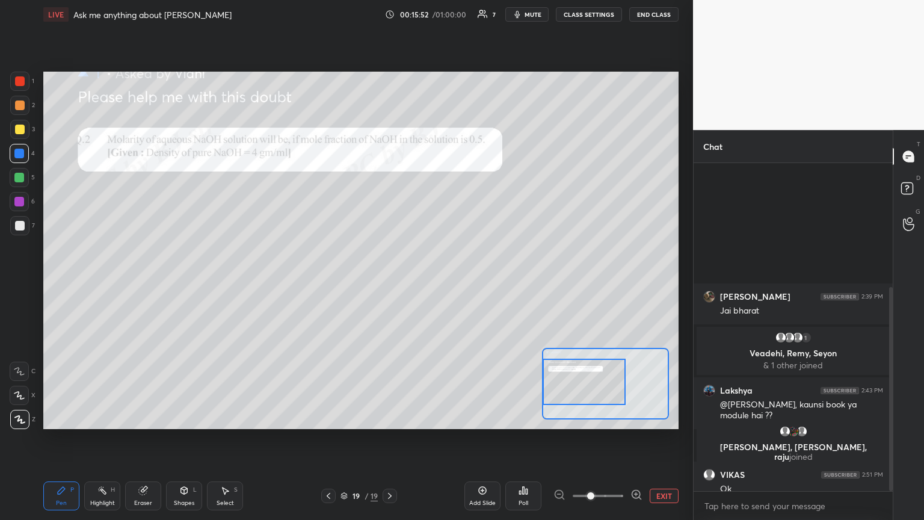
scroll to position [324, 196]
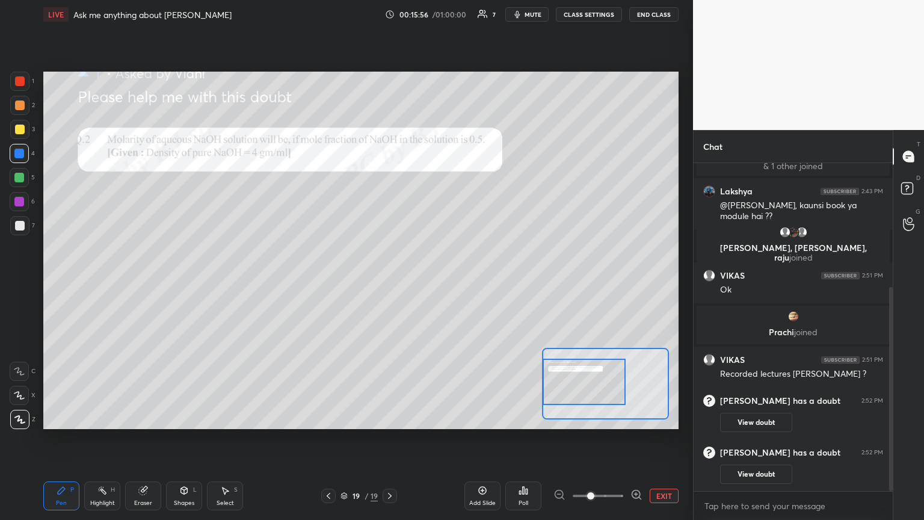
click at [432, 282] on button "EXIT" at bounding box center [664, 496] width 29 height 14
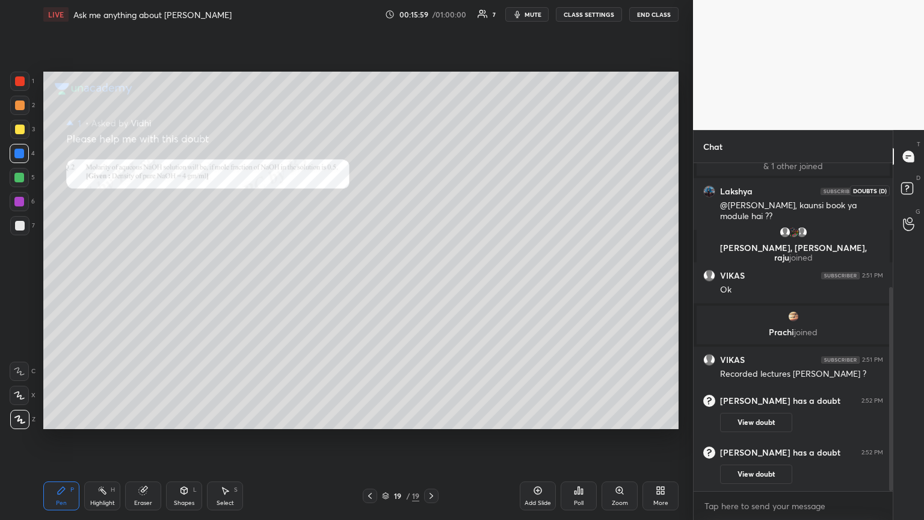
click at [432, 191] on rect at bounding box center [907, 188] width 11 height 11
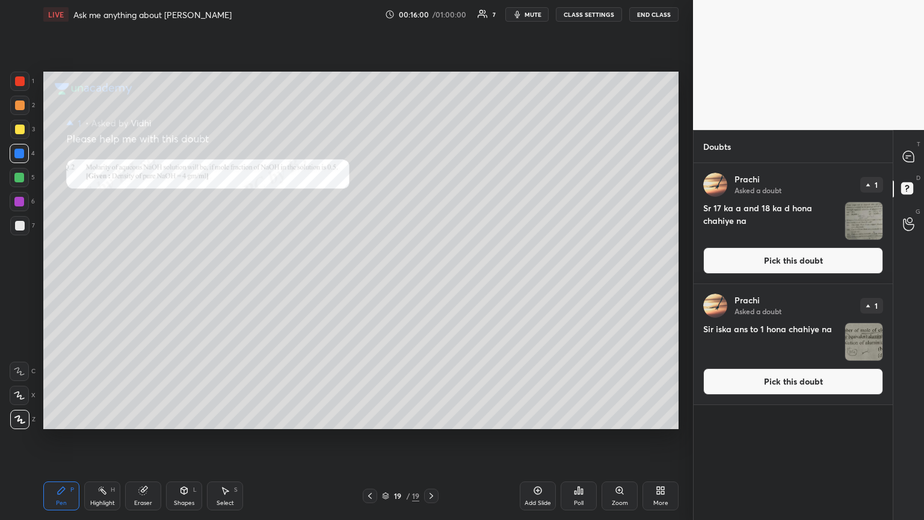
click at [432, 249] on button "Pick this doubt" at bounding box center [794, 260] width 180 height 26
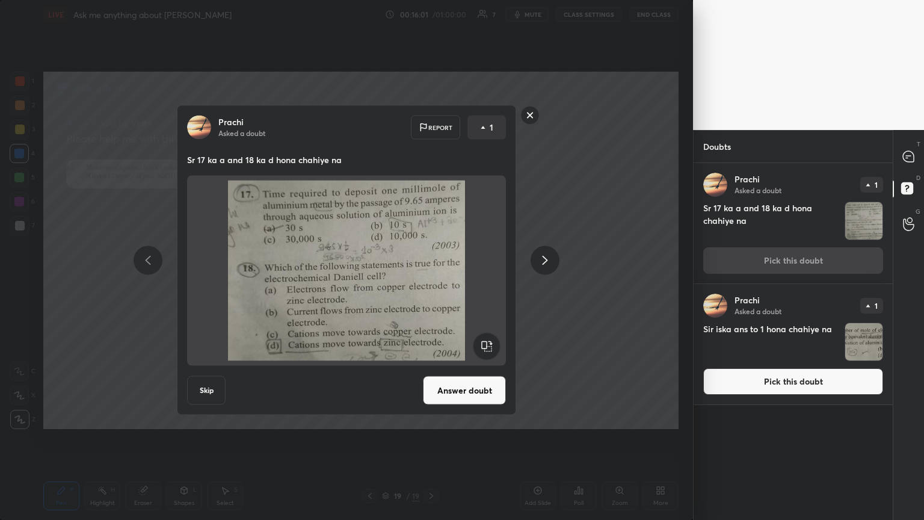
click at [432, 282] on button "Answer doubt" at bounding box center [464, 390] width 83 height 29
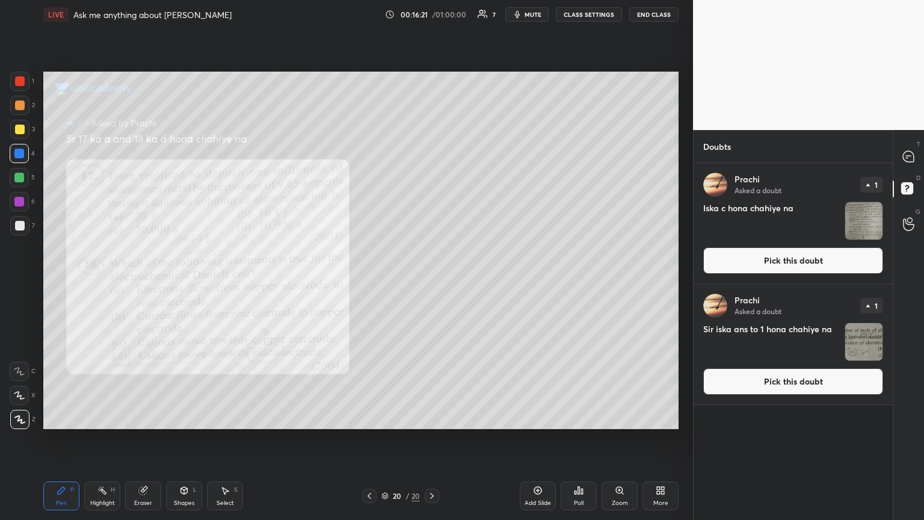
click at [20, 134] on div at bounding box center [19, 129] width 19 height 19
click at [432, 158] on icon at bounding box center [908, 156] width 11 height 11
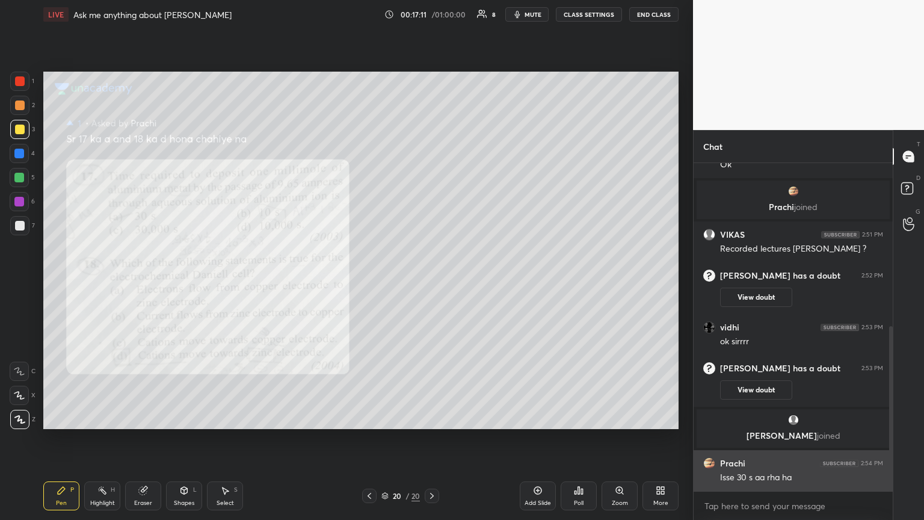
drag, startPoint x: 823, startPoint y: 473, endPoint x: 831, endPoint y: 469, distance: 8.1
click at [432, 282] on div "Isse 30 s aa rha ha" at bounding box center [801, 476] width 163 height 14
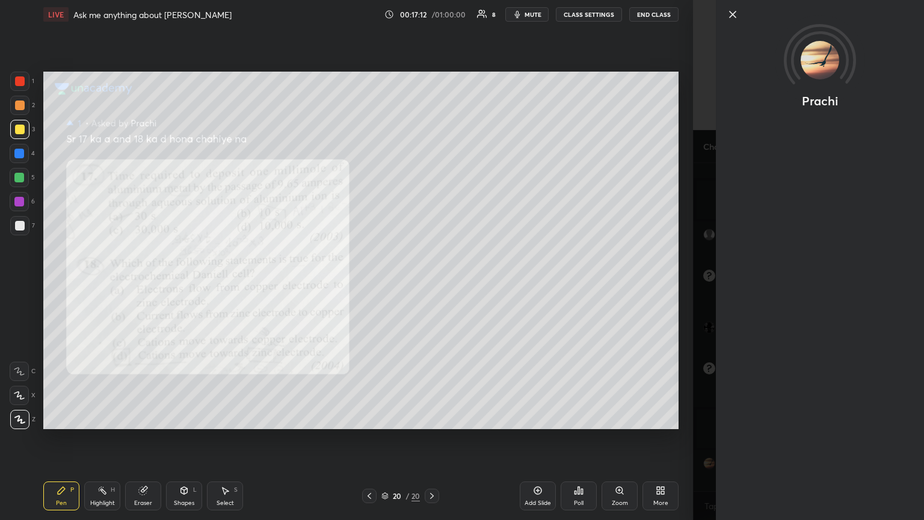
scroll to position [336, 0]
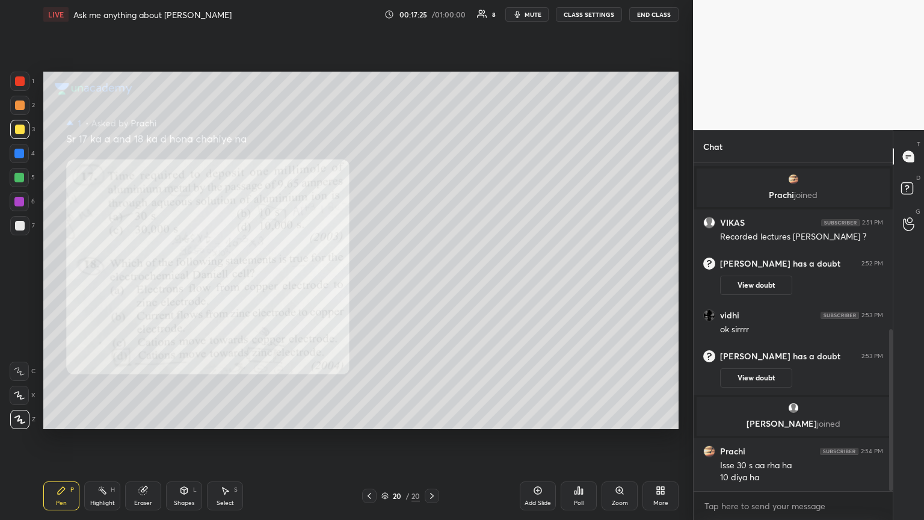
click at [114, 282] on div "Highlight H" at bounding box center [102, 495] width 36 height 29
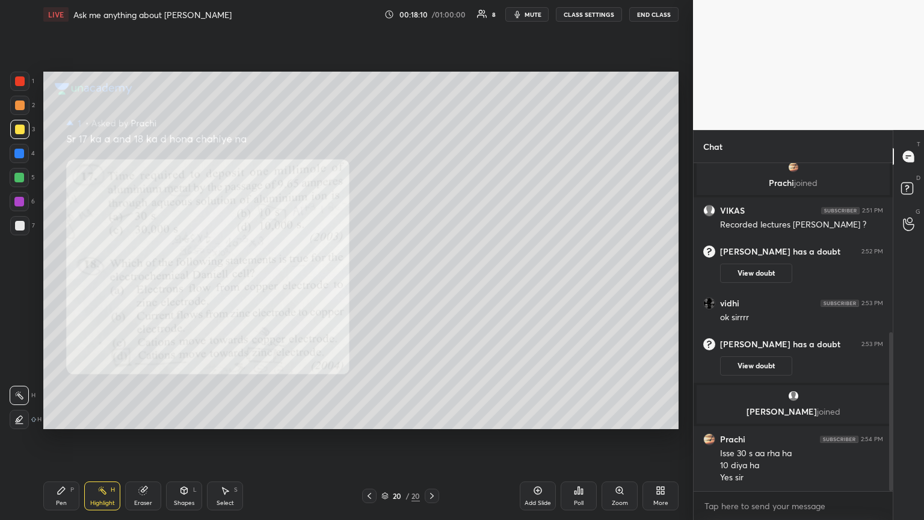
click at [65, 282] on div "Pen P" at bounding box center [61, 495] width 36 height 29
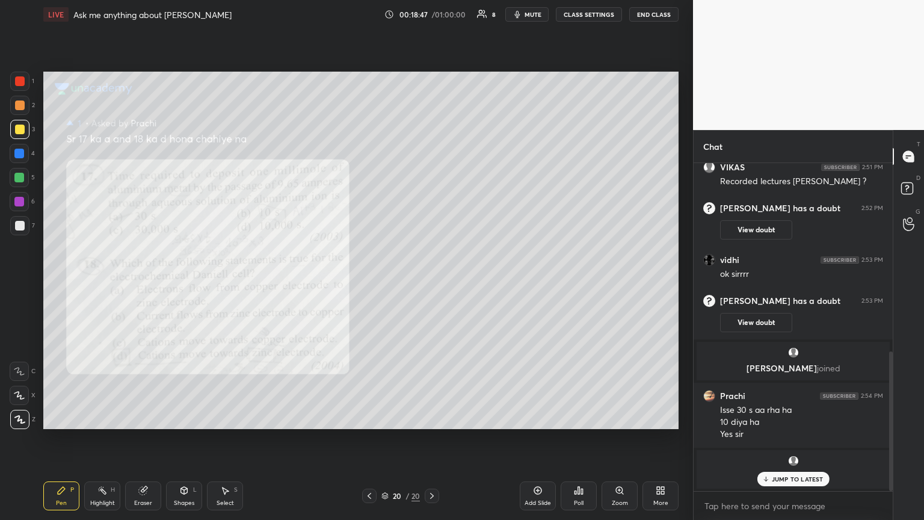
scroll to position [443, 0]
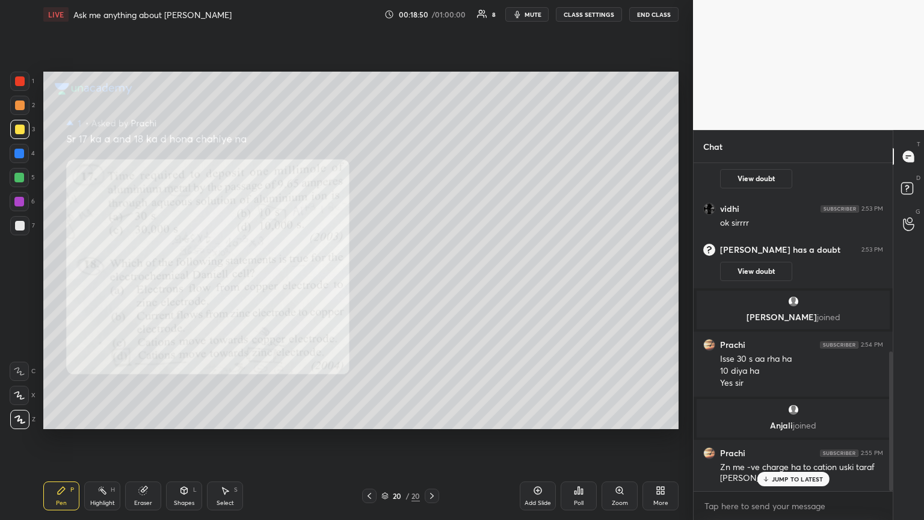
drag, startPoint x: 792, startPoint y: 476, endPoint x: 690, endPoint y: 432, distance: 111.6
click at [432, 282] on div "JUMP TO LATEST" at bounding box center [793, 479] width 72 height 14
click at [24, 202] on div at bounding box center [19, 201] width 19 height 19
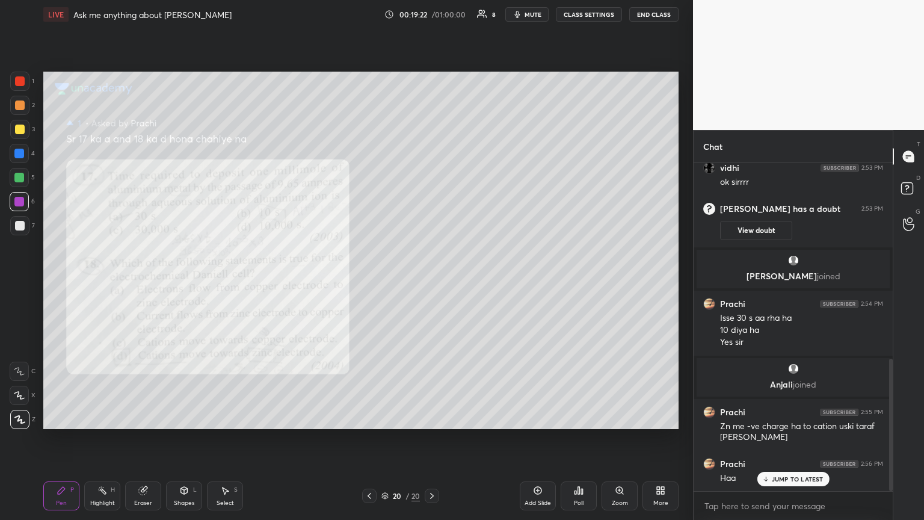
scroll to position [496, 0]
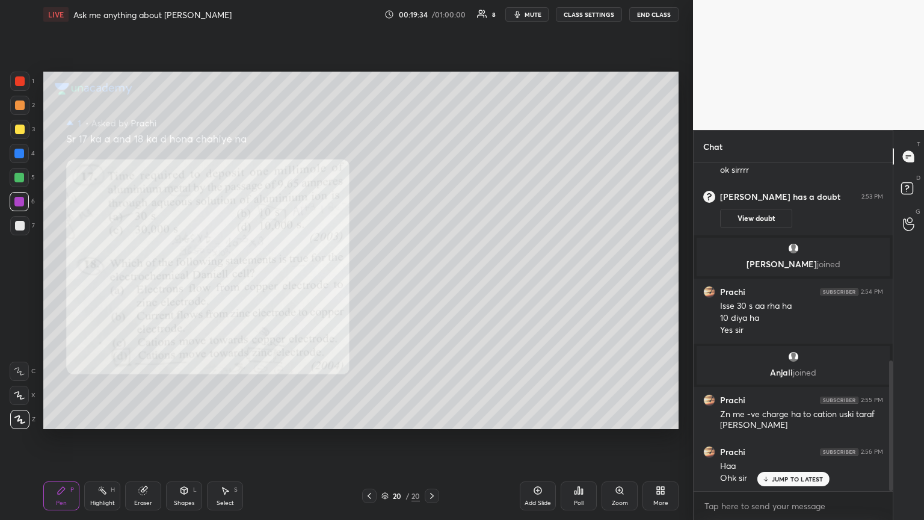
click at [22, 224] on div at bounding box center [20, 226] width 10 height 10
click at [109, 282] on div "Highlight H" at bounding box center [102, 495] width 36 height 29
drag, startPoint x: 143, startPoint y: 495, endPoint x: 184, endPoint y: 472, distance: 47.2
click at [143, 282] on div "Eraser" at bounding box center [143, 495] width 36 height 29
click at [432, 282] on icon at bounding box center [538, 491] width 10 height 10
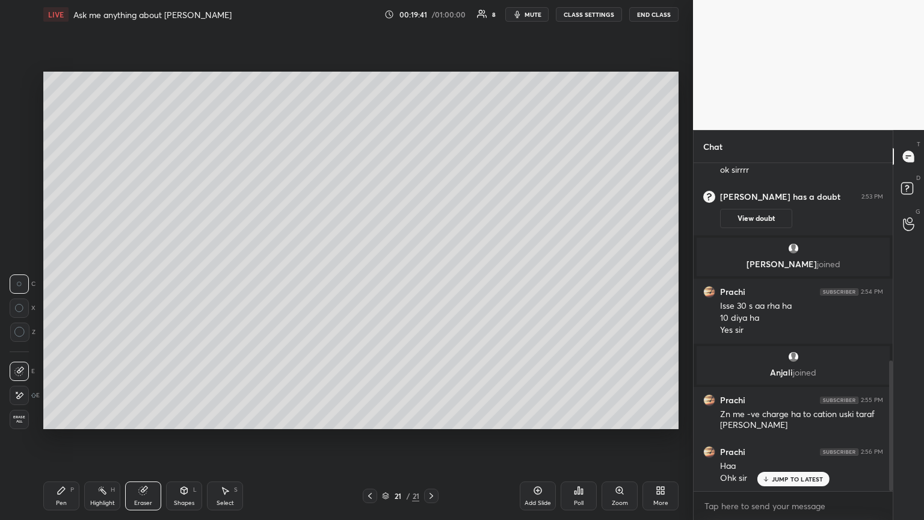
drag, startPoint x: 67, startPoint y: 499, endPoint x: 94, endPoint y: 436, distance: 68.5
click at [68, 282] on div "Pen P" at bounding box center [61, 495] width 36 height 29
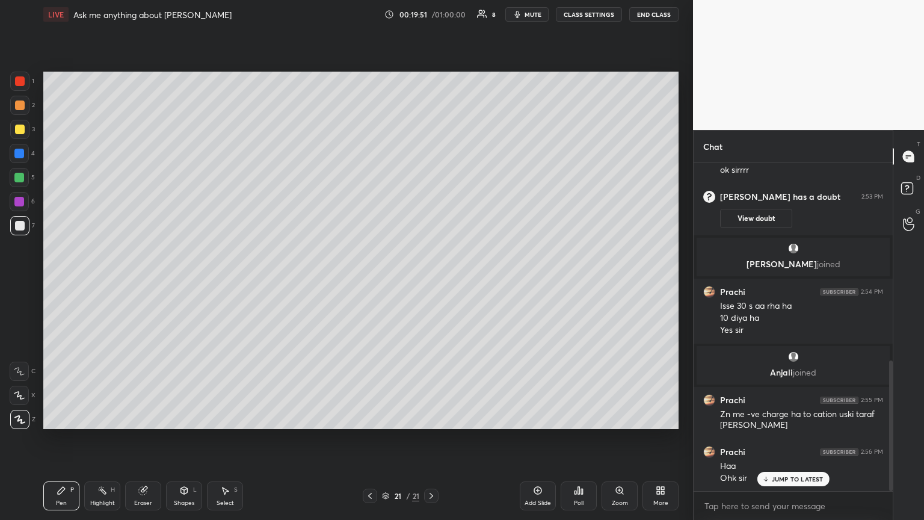
click at [131, 282] on div "Eraser" at bounding box center [143, 495] width 36 height 29
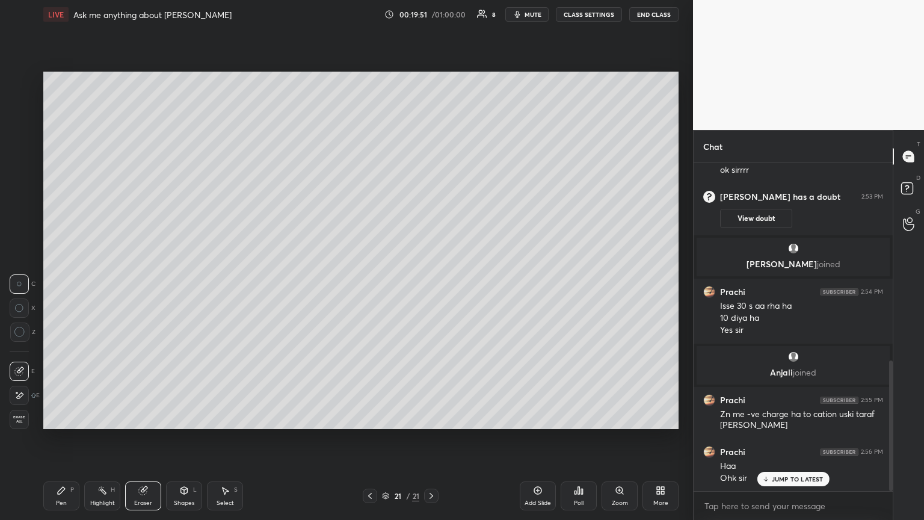
drag, startPoint x: 119, startPoint y: 492, endPoint x: 111, endPoint y: 489, distance: 8.9
click at [120, 282] on div "Pen P Highlight H Eraser Shapes L Select S" at bounding box center [162, 495] width 238 height 29
click at [105, 282] on icon at bounding box center [102, 491] width 10 height 10
drag, startPoint x: 70, startPoint y: 487, endPoint x: 107, endPoint y: 441, distance: 59.6
click at [77, 282] on div "Pen P" at bounding box center [61, 495] width 36 height 29
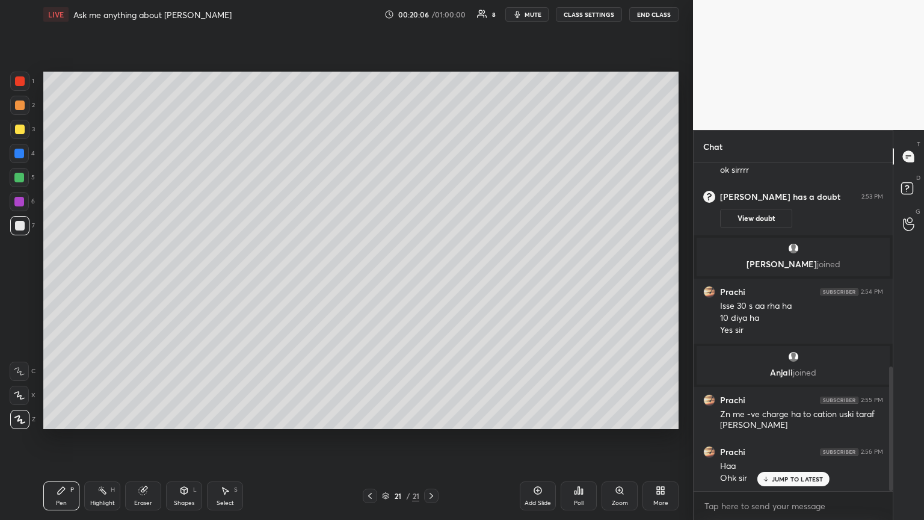
scroll to position [537, 0]
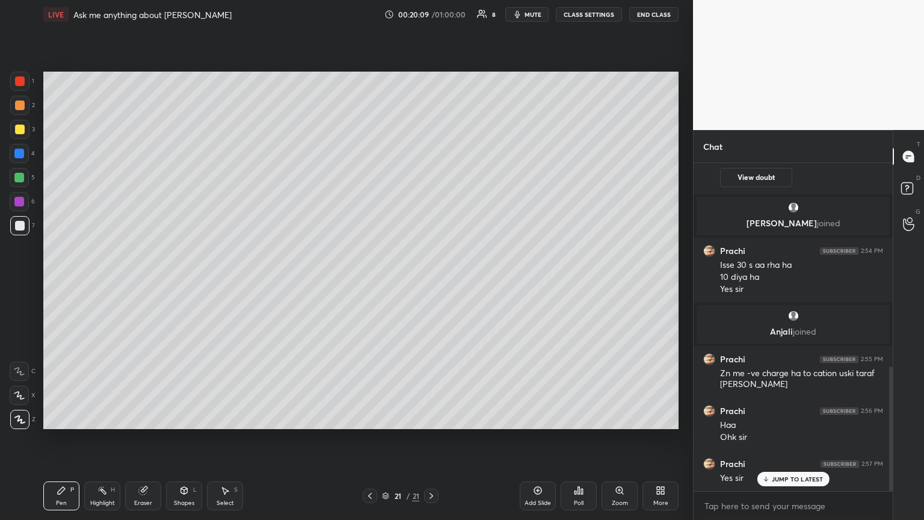
click at [432, 282] on icon at bounding box center [432, 496] width 10 height 10
click at [432, 17] on span "mute" at bounding box center [533, 14] width 17 height 8
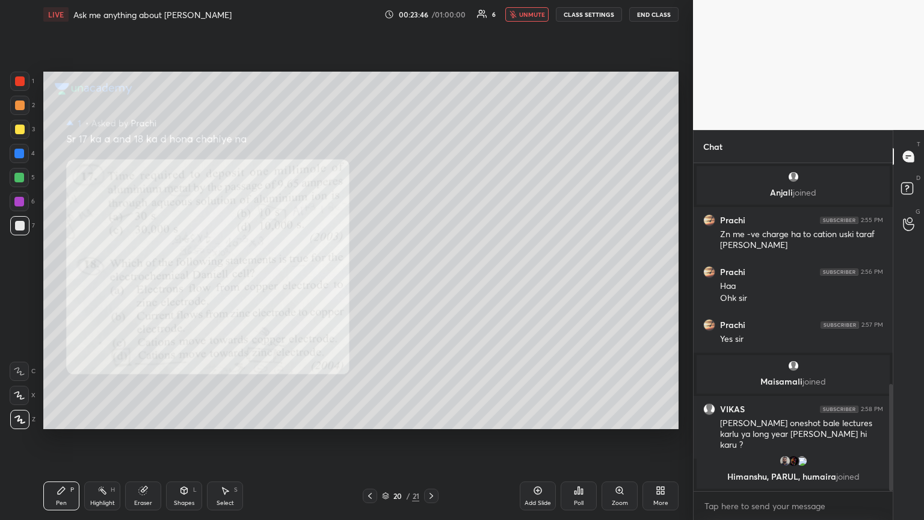
scroll to position [686, 0]
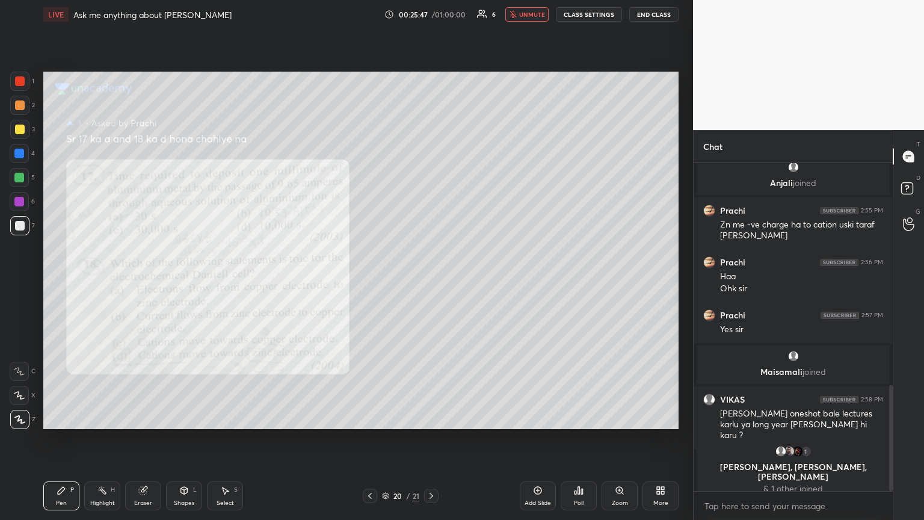
click at [371, 282] on icon at bounding box center [370, 496] width 10 height 10
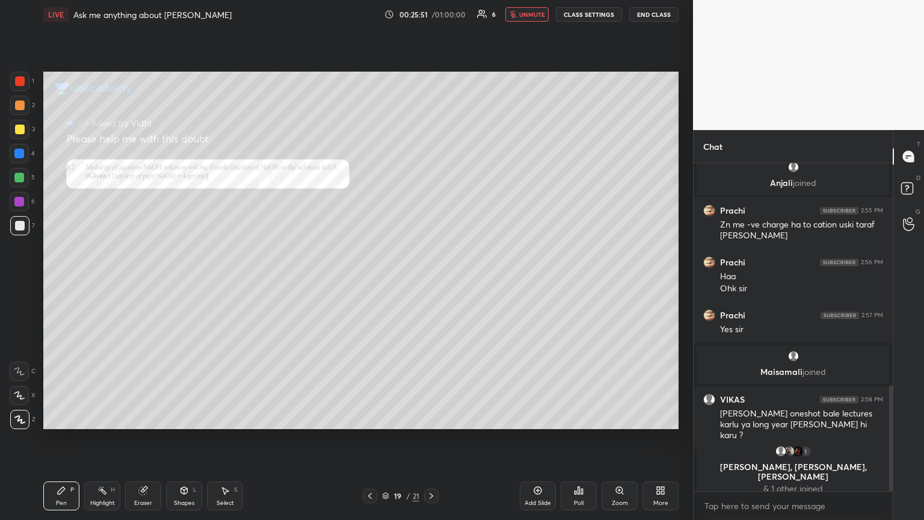
drag, startPoint x: 530, startPoint y: 10, endPoint x: 522, endPoint y: 43, distance: 34.0
click at [432, 12] on span "unmute" at bounding box center [532, 14] width 26 height 8
click at [432, 54] on div "Setting up your live class Poll for secs No correct answer Start poll" at bounding box center [361, 250] width 645 height 443
click at [371, 282] on icon at bounding box center [370, 496] width 10 height 10
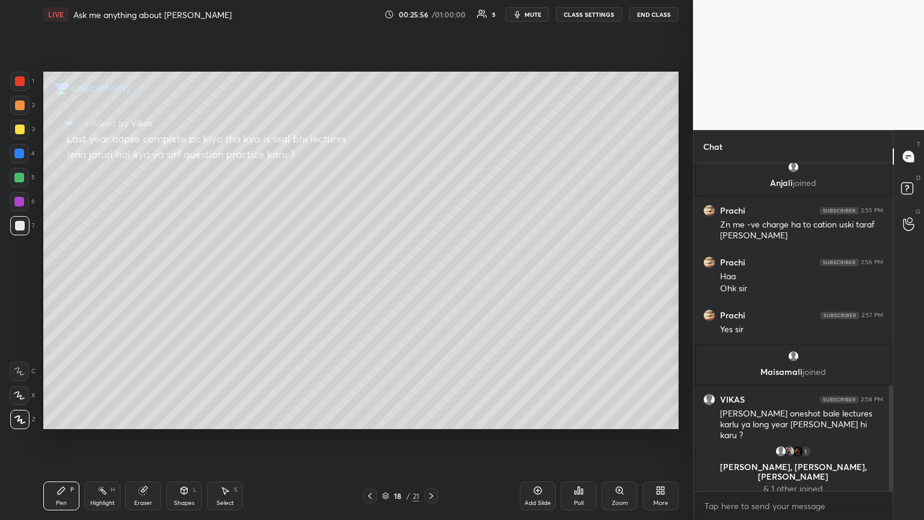
click at [370, 282] on icon at bounding box center [370, 496] width 10 height 10
click at [430, 282] on icon at bounding box center [432, 496] width 10 height 10
click at [432, 19] on button "mute" at bounding box center [527, 14] width 43 height 14
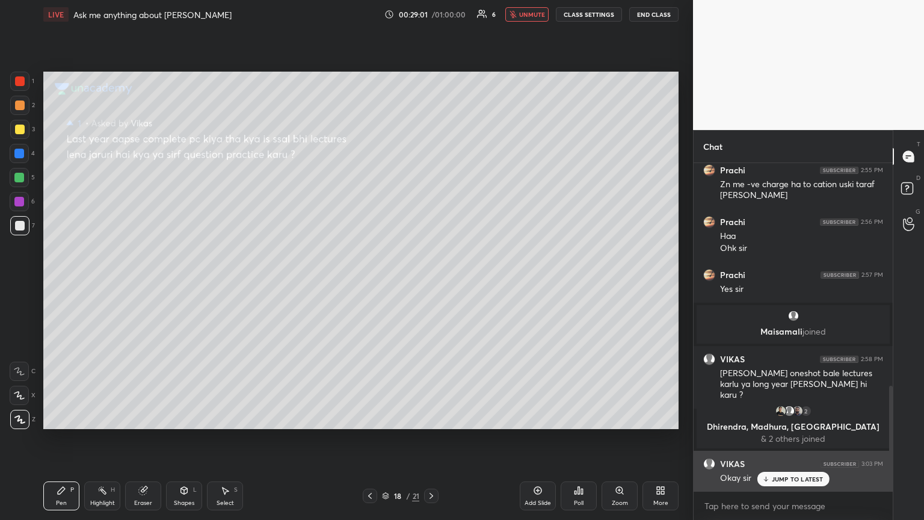
click at [432, 282] on p "JUMP TO LATEST" at bounding box center [798, 478] width 52 height 7
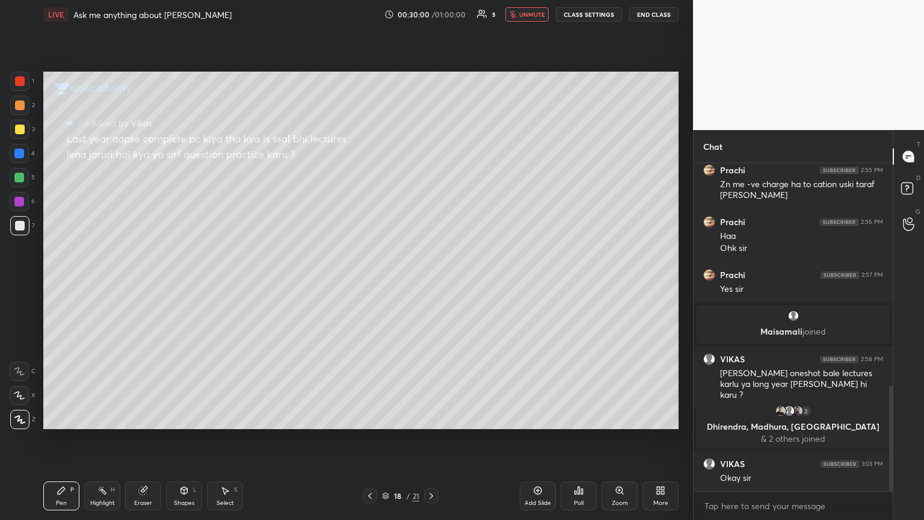
click at [135, 282] on div "Eraser" at bounding box center [143, 495] width 36 height 29
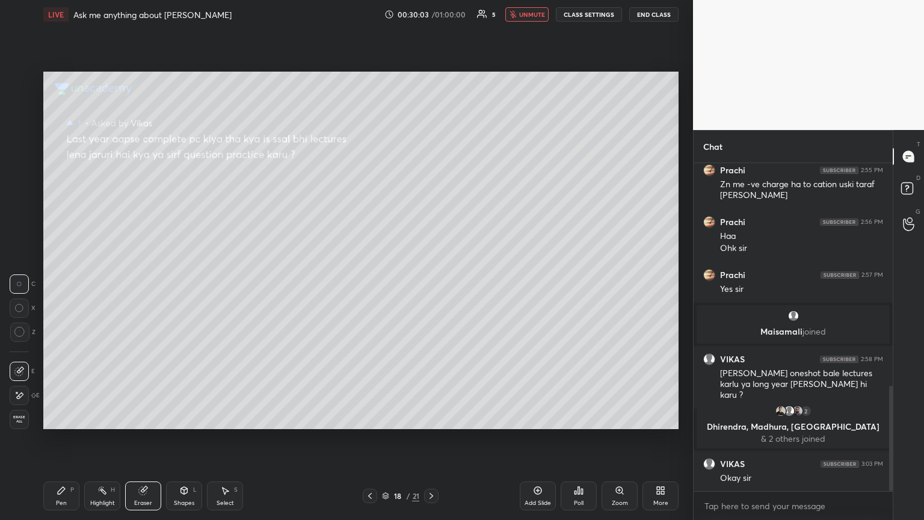
click at [371, 282] on icon at bounding box center [370, 496] width 10 height 10
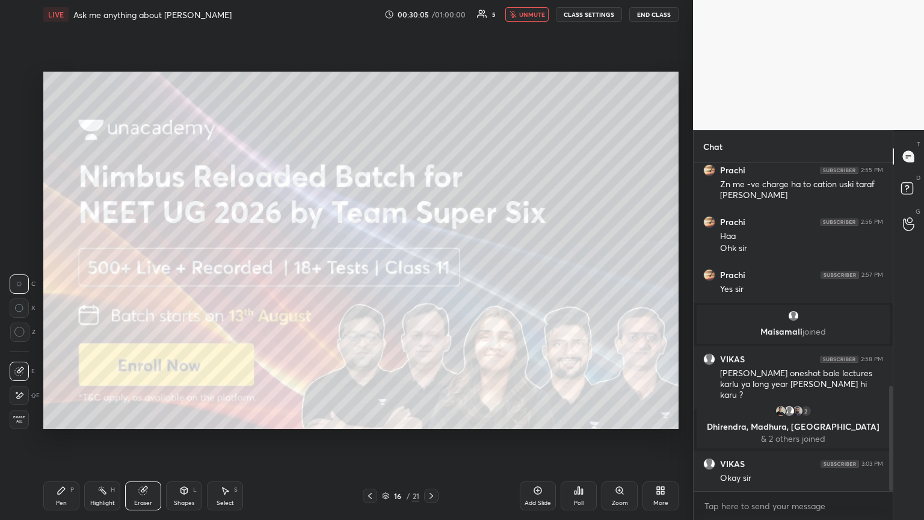
click at [371, 282] on icon at bounding box center [370, 496] width 10 height 10
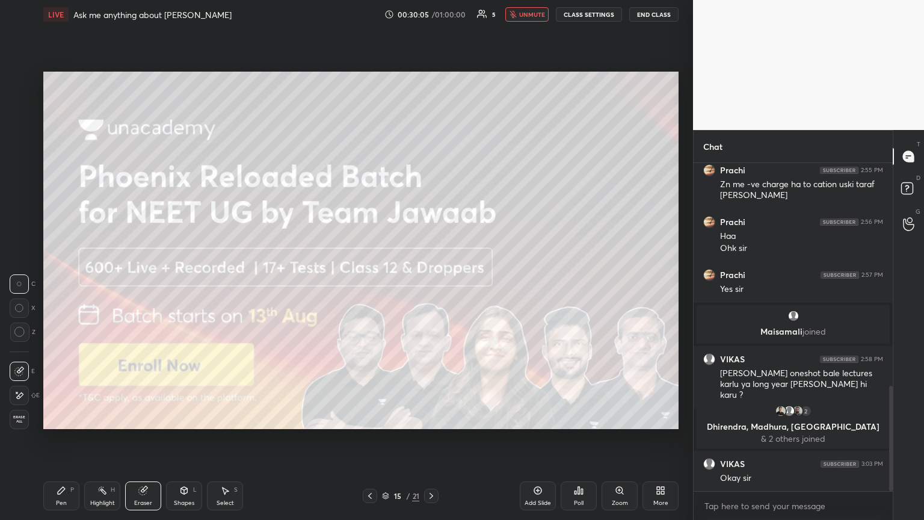
click at [373, 282] on icon at bounding box center [370, 496] width 10 height 10
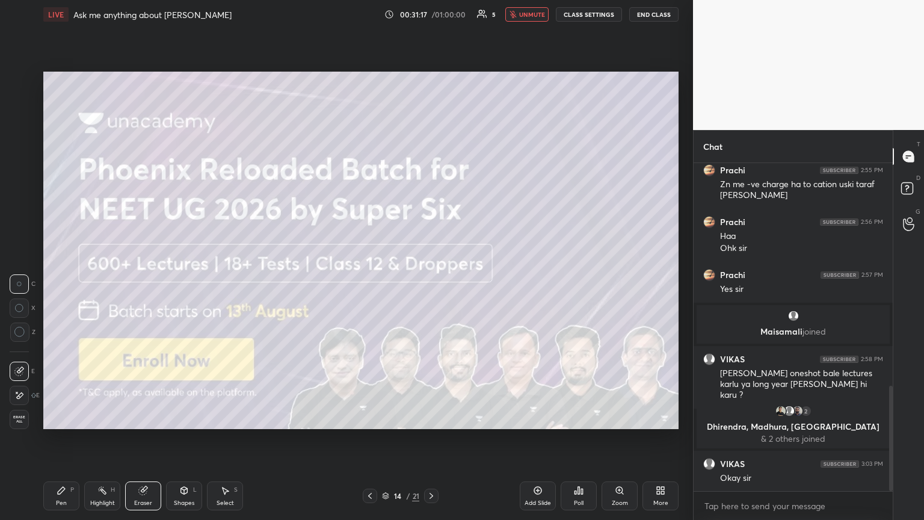
drag, startPoint x: 369, startPoint y: 494, endPoint x: 394, endPoint y: 496, distance: 25.3
click at [370, 282] on icon at bounding box center [370, 496] width 10 height 10
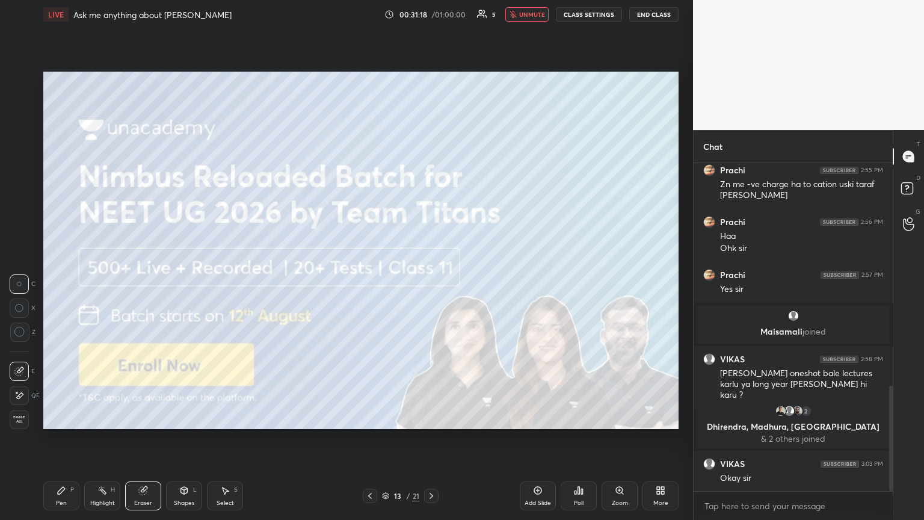
click at [368, 282] on icon at bounding box center [370, 496] width 10 height 10
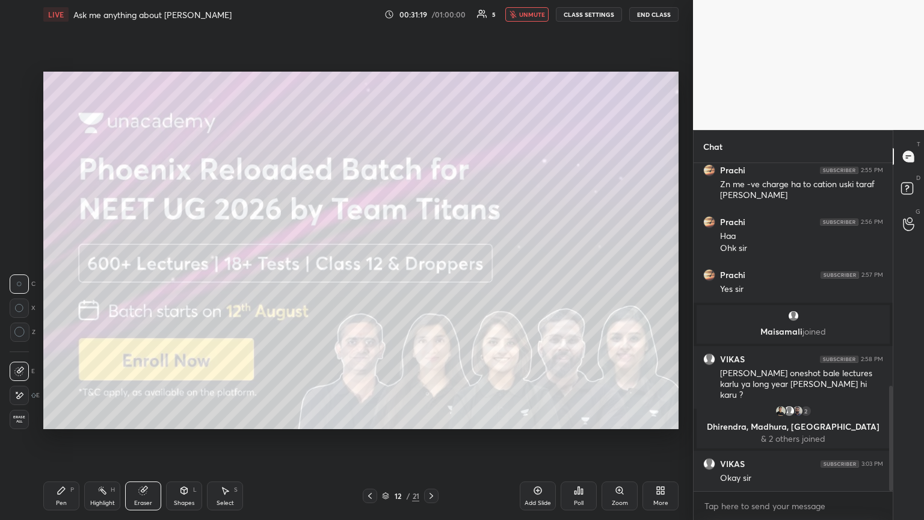
click at [432, 282] on icon at bounding box center [432, 496] width 10 height 10
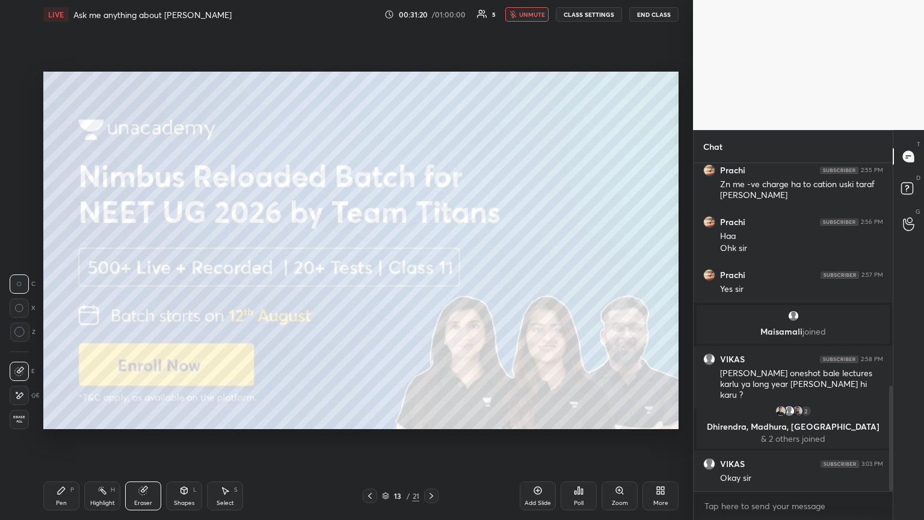
click at [432, 282] on icon at bounding box center [432, 496] width 10 height 10
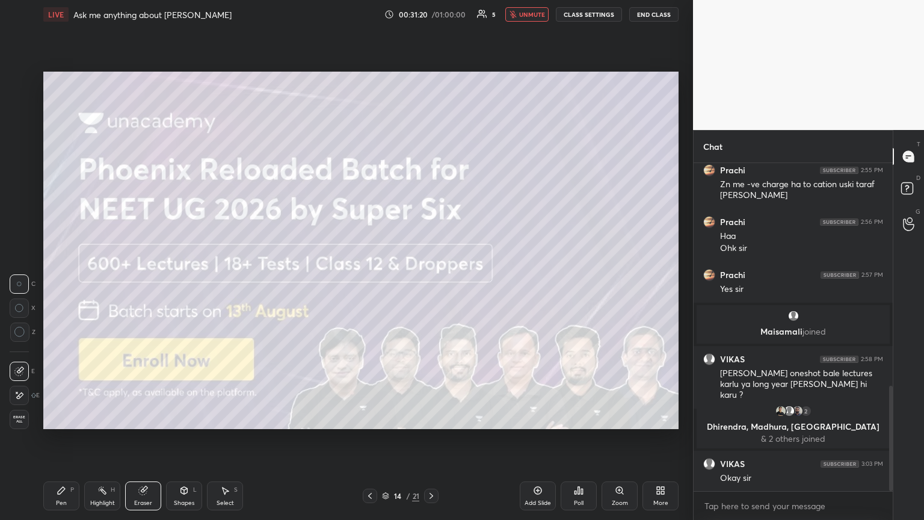
click at [432, 282] on icon at bounding box center [432, 496] width 10 height 10
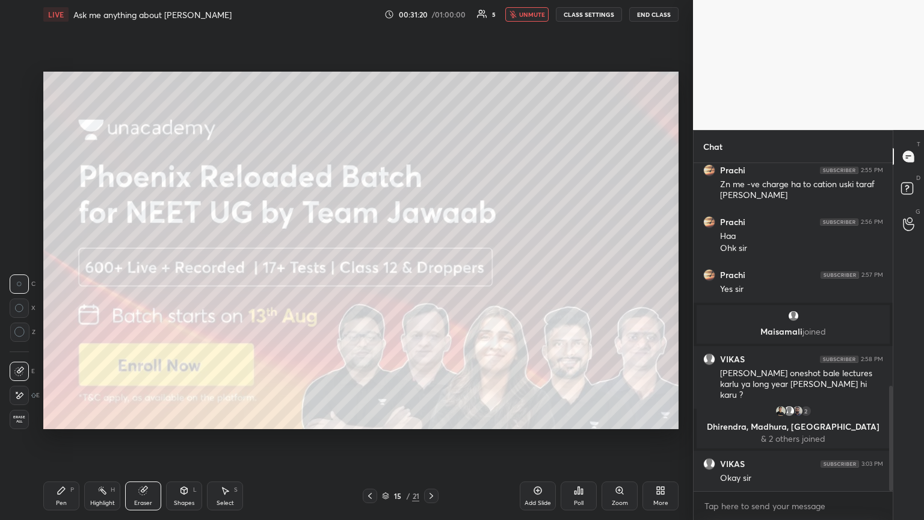
click at [432, 282] on icon at bounding box center [432, 496] width 10 height 10
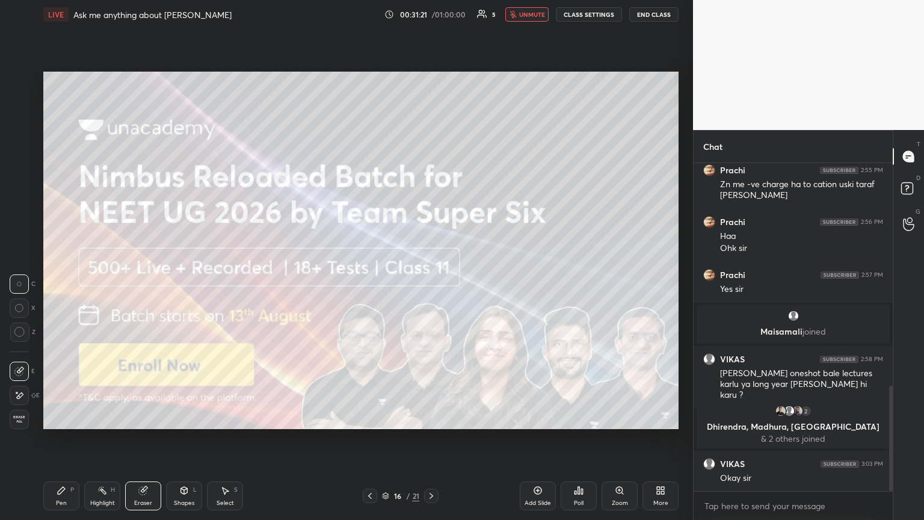
click at [432, 282] on icon at bounding box center [432, 496] width 10 height 10
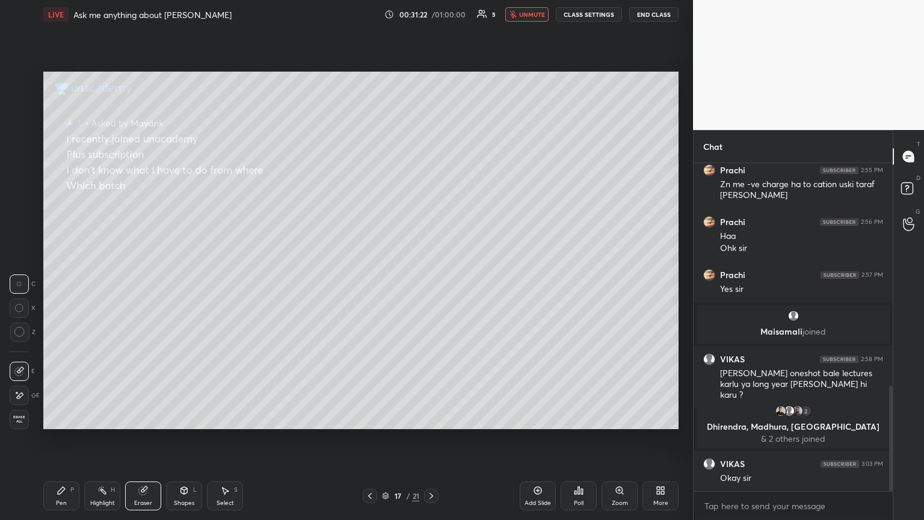
click at [368, 282] on icon at bounding box center [370, 496] width 10 height 10
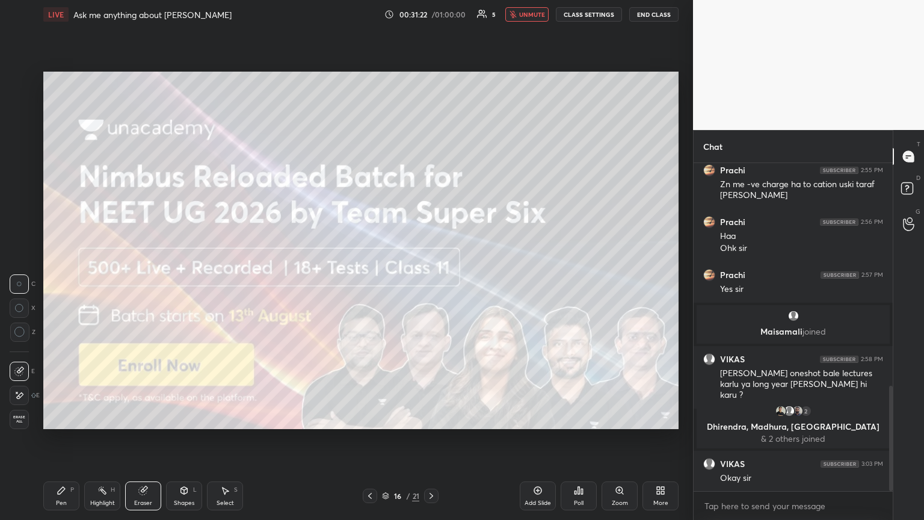
click at [371, 282] on icon at bounding box center [370, 496] width 10 height 10
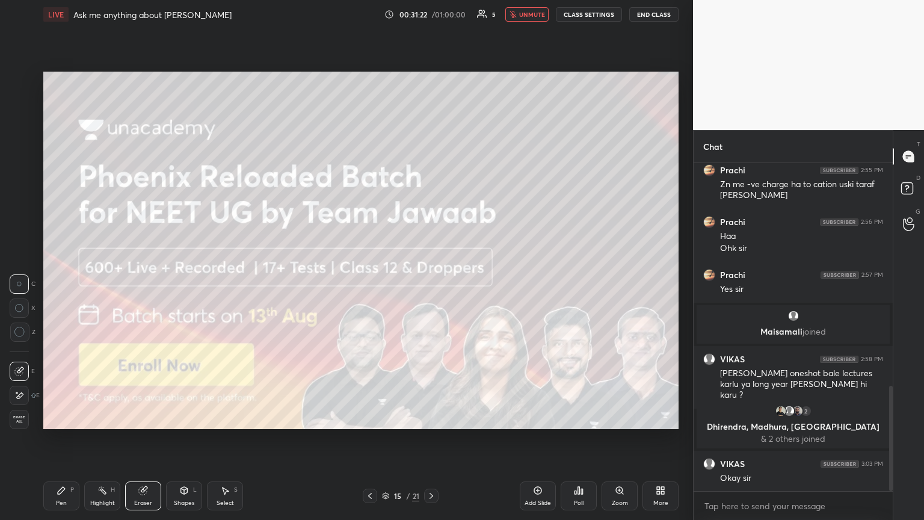
click at [371, 282] on icon at bounding box center [370, 496] width 4 height 6
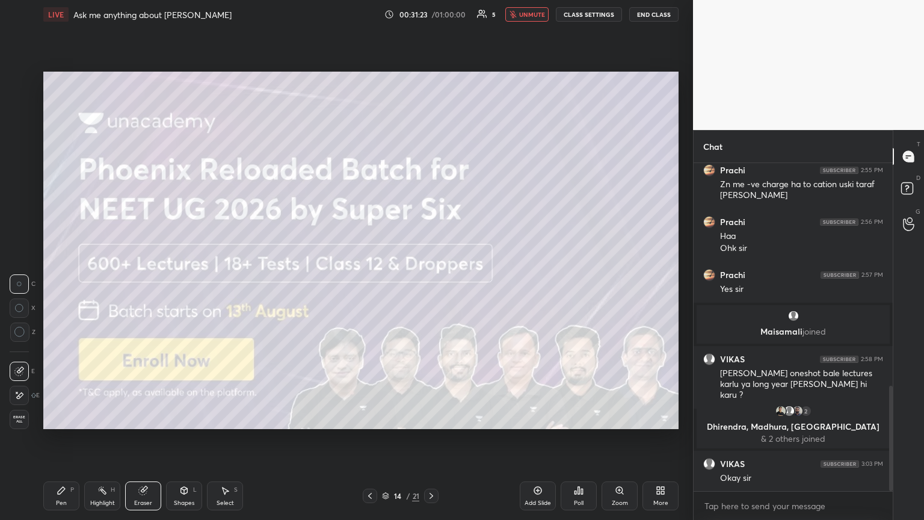
click at [371, 282] on icon at bounding box center [370, 496] width 10 height 10
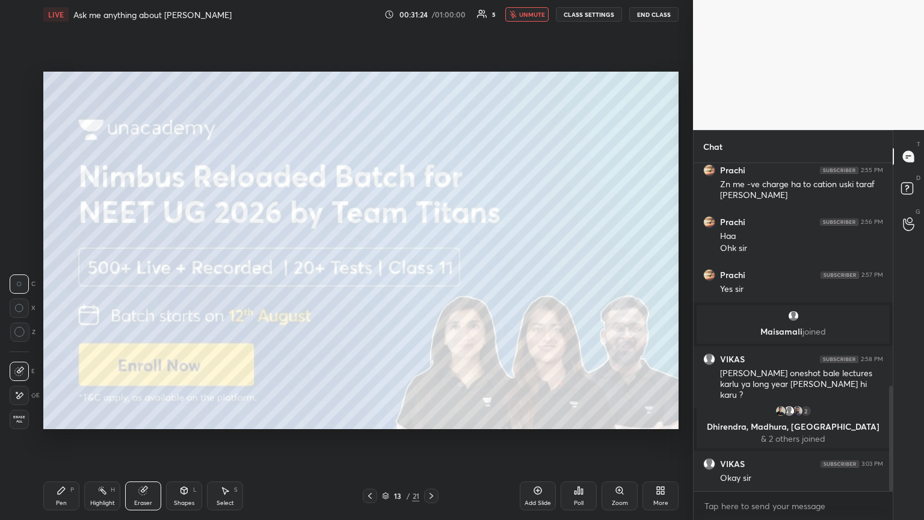
click at [371, 282] on icon at bounding box center [370, 496] width 10 height 10
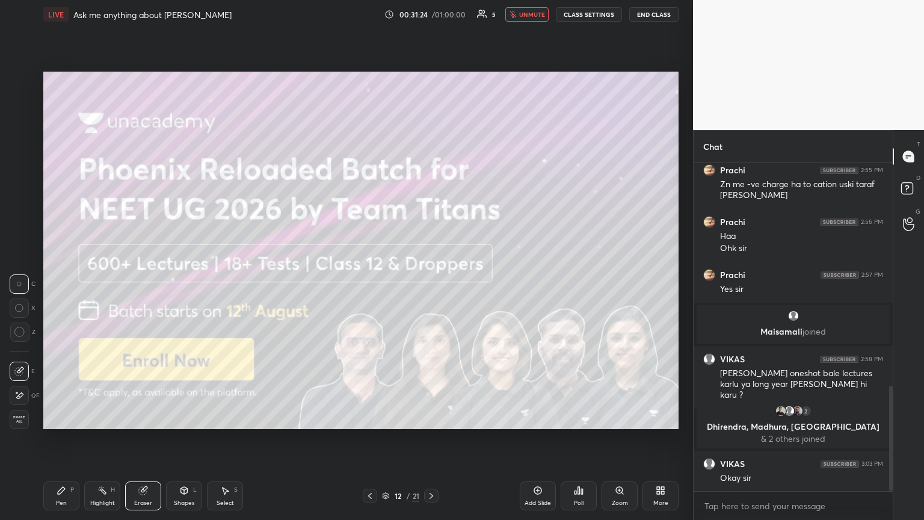
click at [371, 282] on icon at bounding box center [370, 496] width 10 height 10
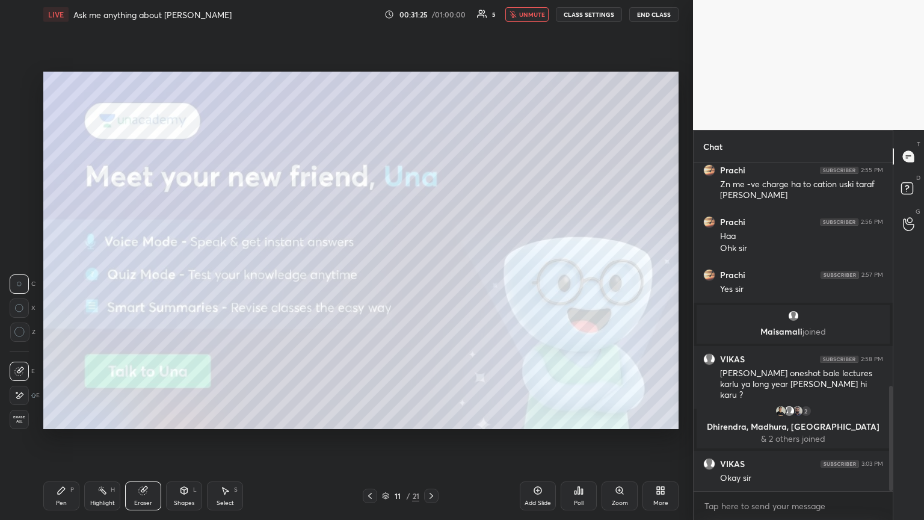
click at [371, 282] on icon at bounding box center [370, 496] width 10 height 10
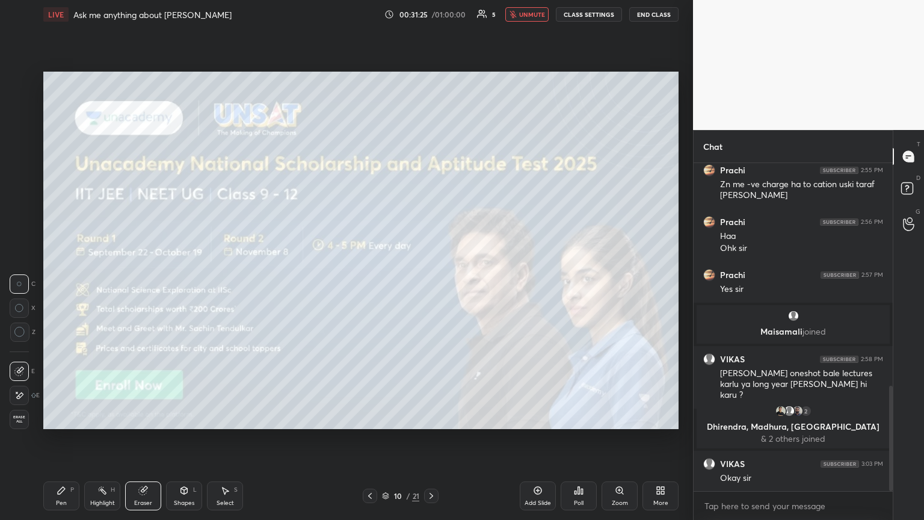
click at [371, 282] on icon at bounding box center [370, 496] width 10 height 10
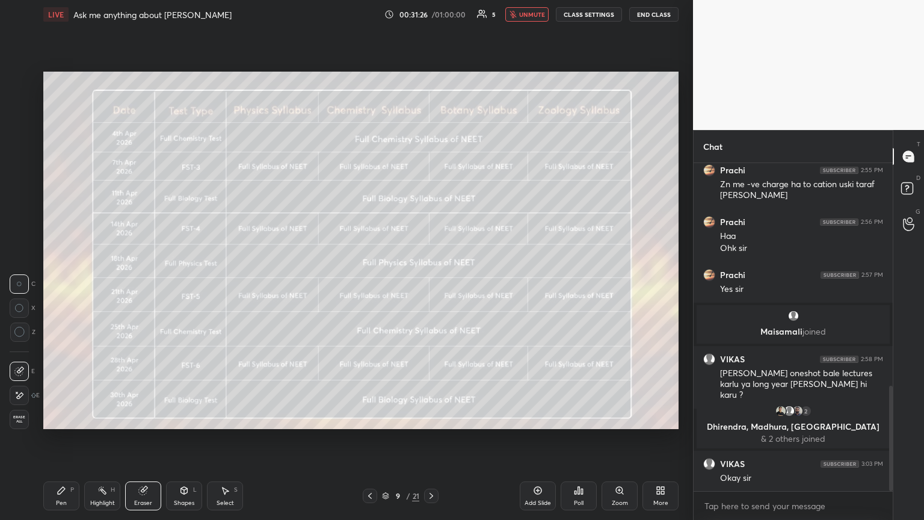
click at [371, 282] on icon at bounding box center [370, 496] width 10 height 10
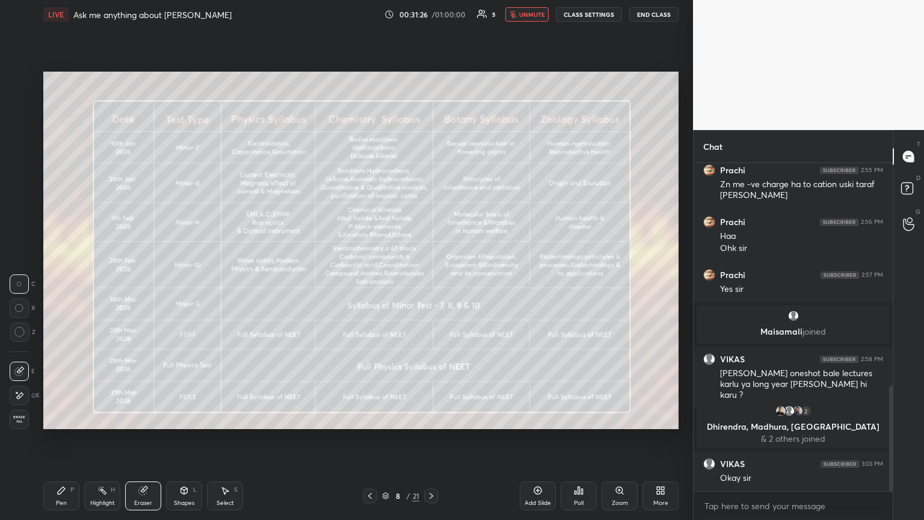
click at [371, 282] on icon at bounding box center [370, 496] width 10 height 10
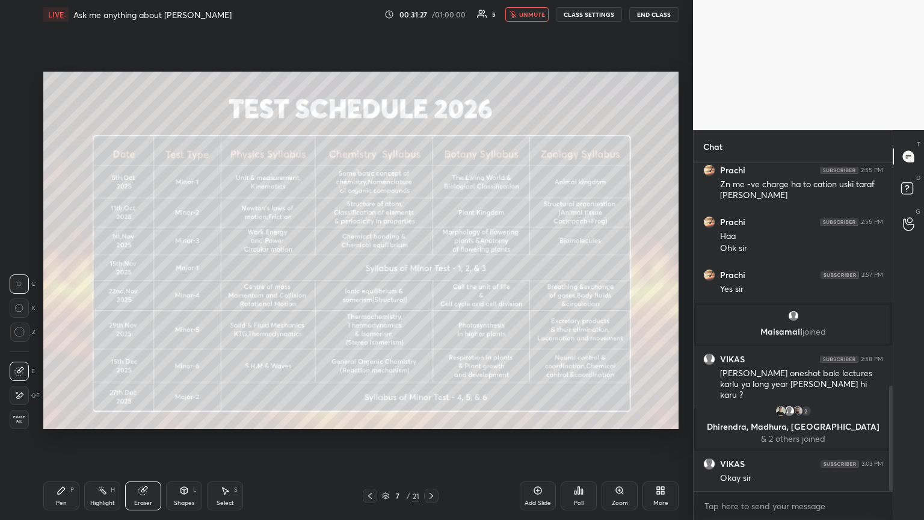
click at [371, 282] on icon at bounding box center [370, 496] width 10 height 10
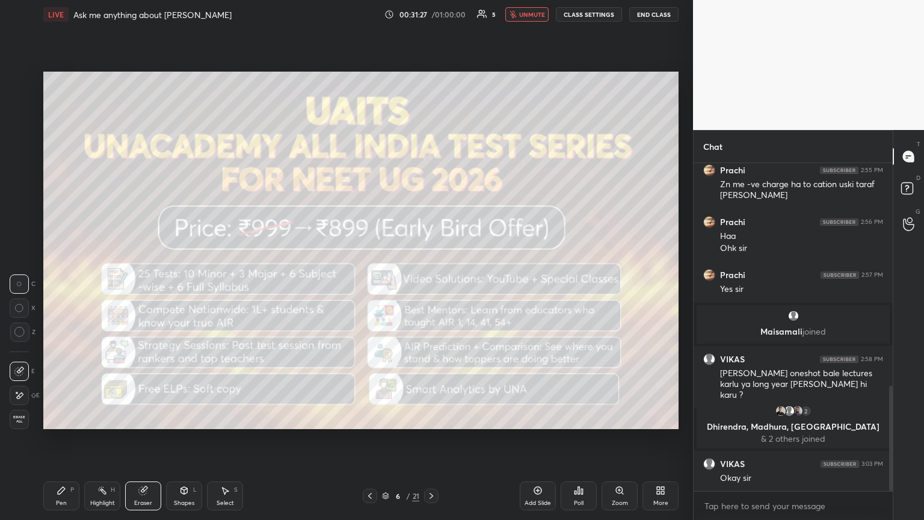
click at [371, 282] on icon at bounding box center [370, 496] width 10 height 10
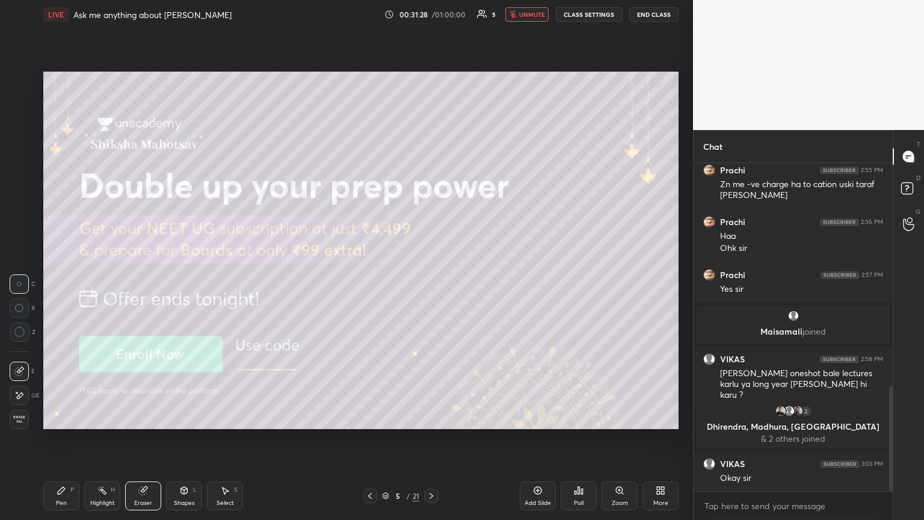
click at [372, 282] on icon at bounding box center [370, 496] width 10 height 10
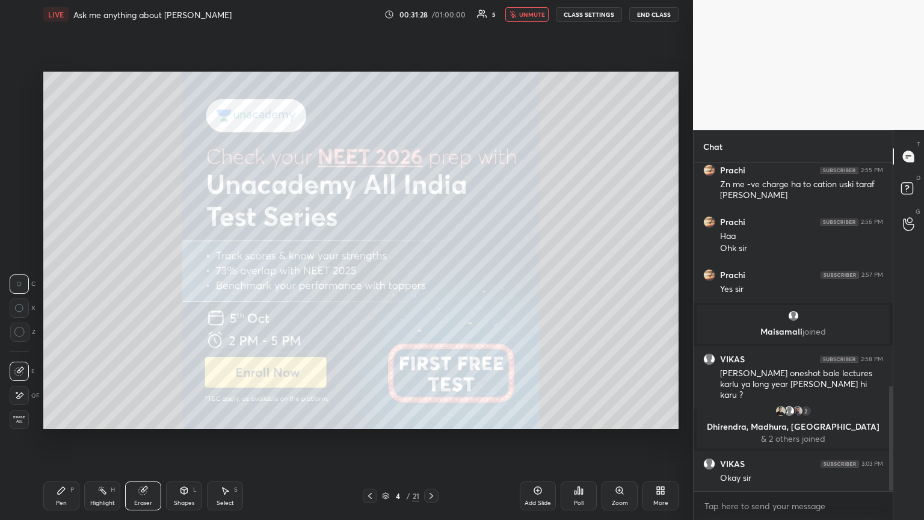
click at [372, 282] on icon at bounding box center [370, 496] width 10 height 10
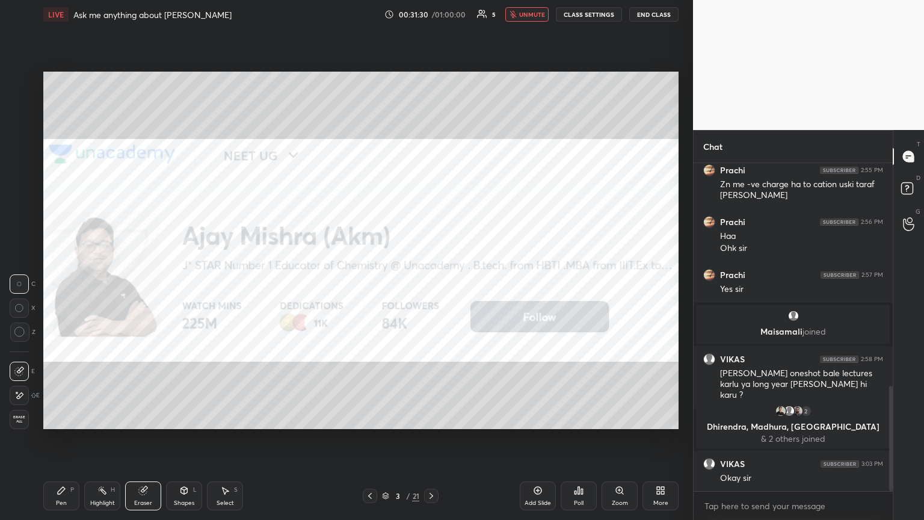
click at [67, 282] on div "Pen P" at bounding box center [61, 495] width 36 height 29
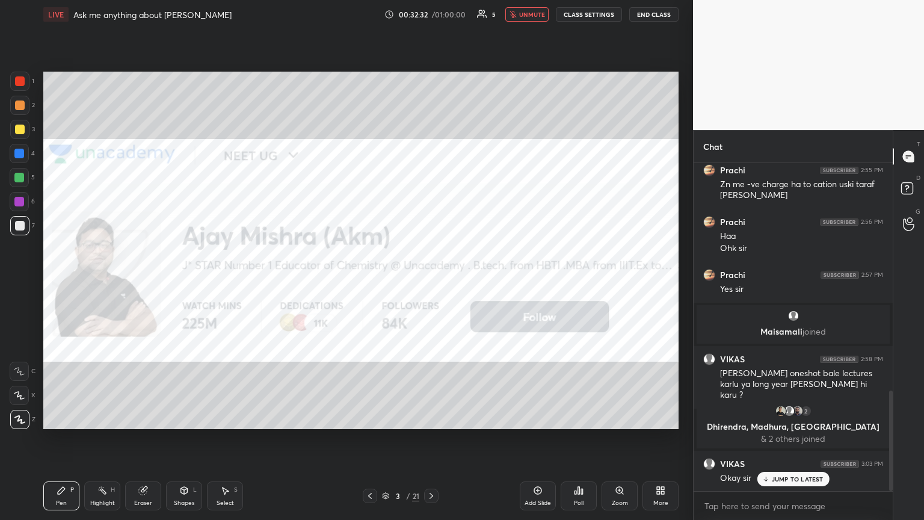
scroll to position [739, 0]
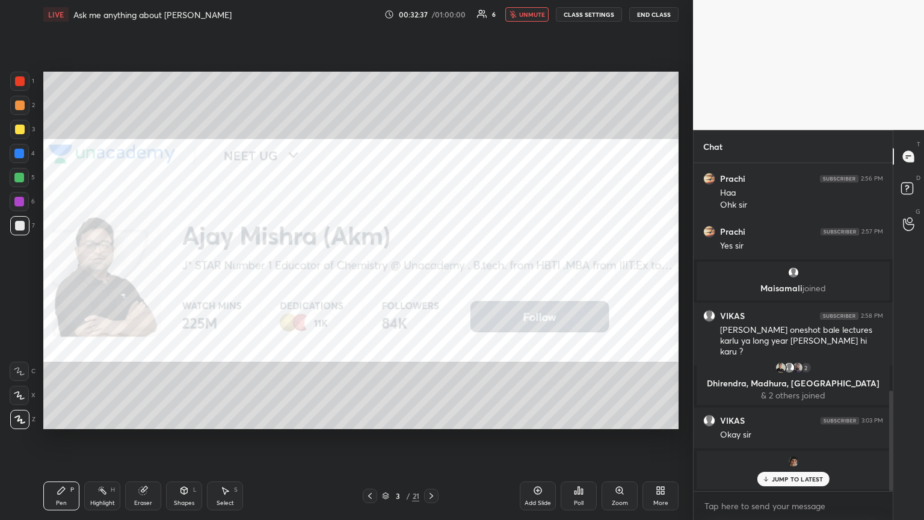
drag, startPoint x: 792, startPoint y: 479, endPoint x: 778, endPoint y: 480, distance: 13.9
click at [432, 282] on p "JUMP TO LATEST" at bounding box center [798, 478] width 52 height 7
click at [432, 282] on icon at bounding box center [432, 496] width 10 height 10
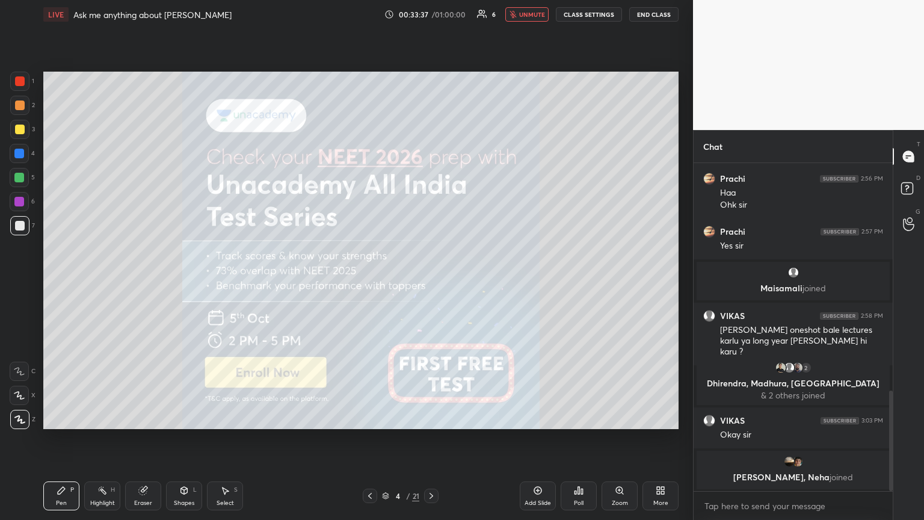
click at [367, 282] on icon at bounding box center [370, 496] width 10 height 10
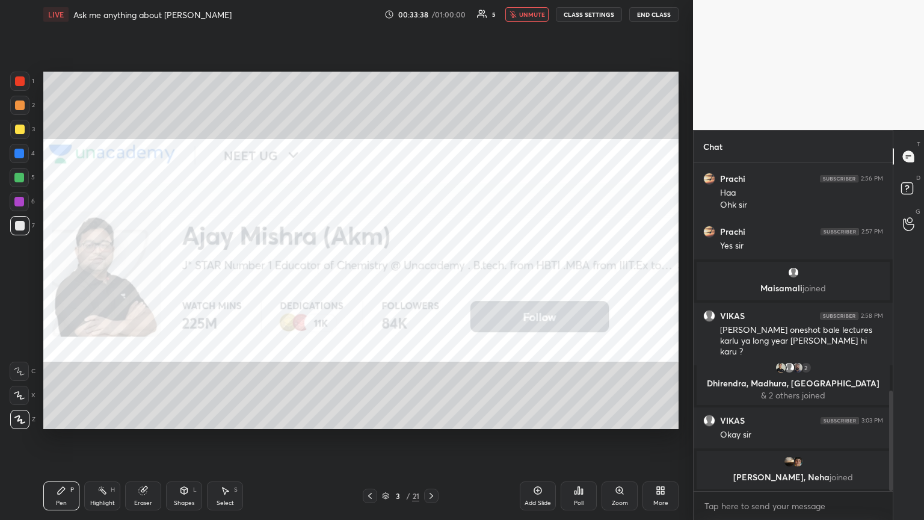
click at [432, 282] on icon at bounding box center [432, 496] width 10 height 10
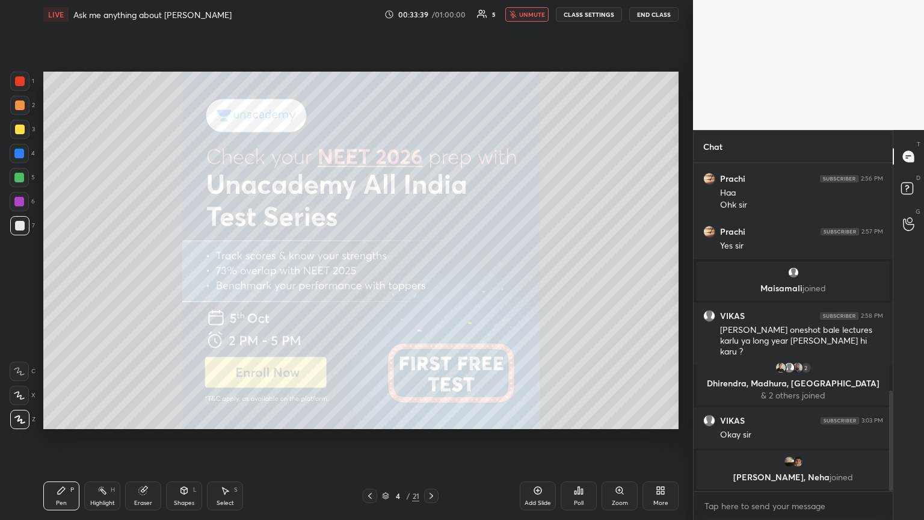
click at [432, 282] on div at bounding box center [431, 496] width 14 height 14
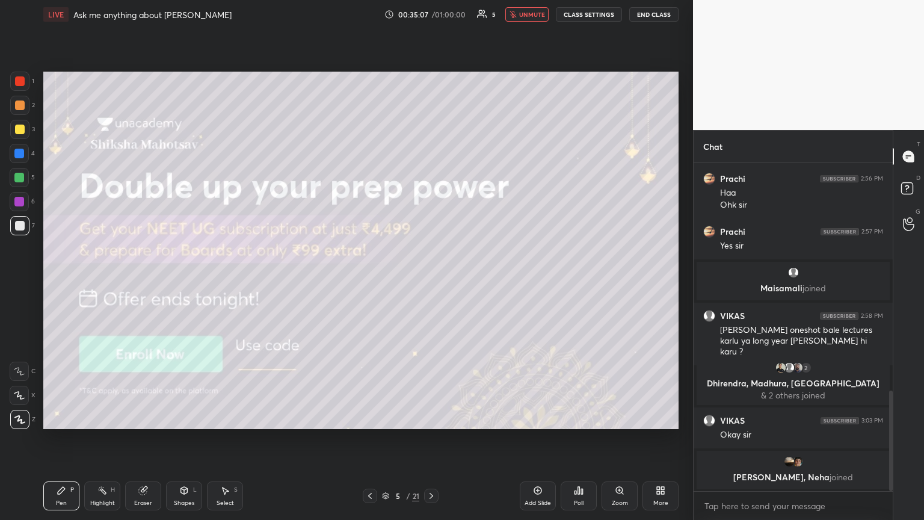
scroll to position [736, 0]
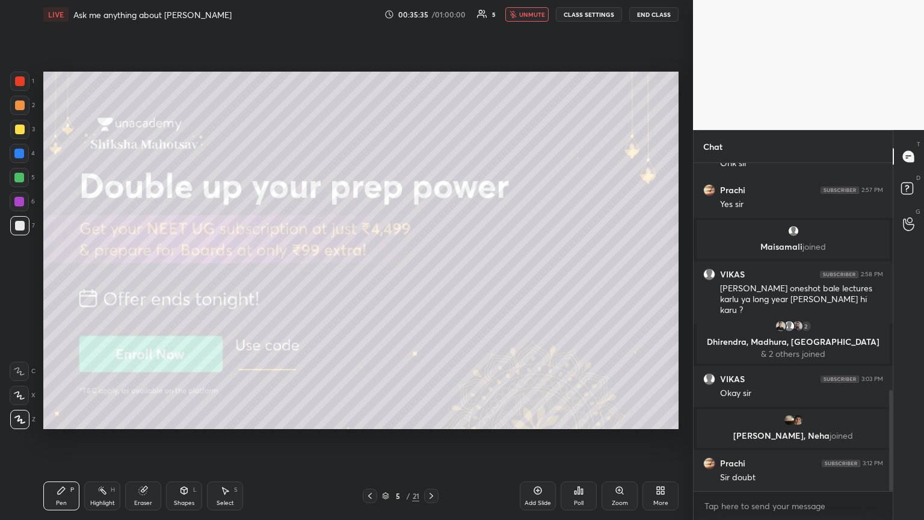
click at [142, 282] on div "Eraser" at bounding box center [143, 503] width 18 height 6
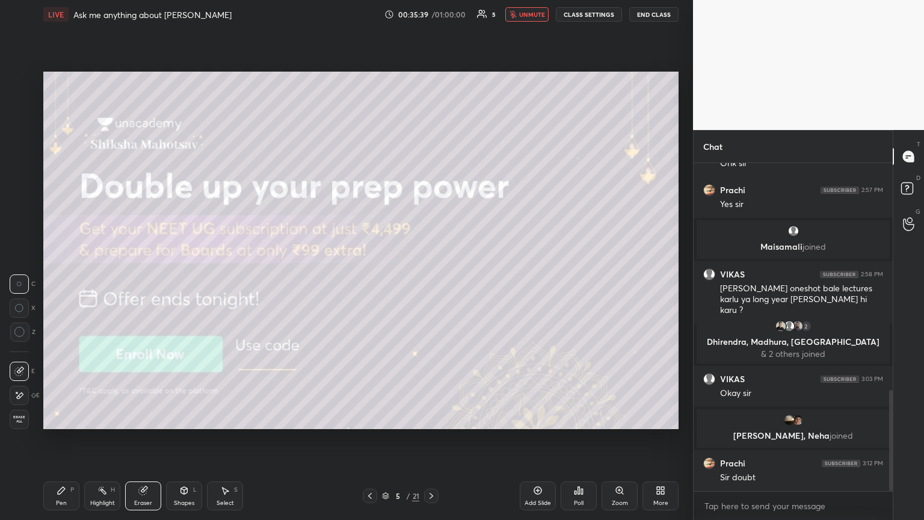
drag, startPoint x: 100, startPoint y: 494, endPoint x: 87, endPoint y: 491, distance: 13.6
click at [101, 282] on div "Highlight H" at bounding box center [102, 495] width 36 height 29
click at [61, 282] on div "Pen" at bounding box center [61, 503] width 11 height 6
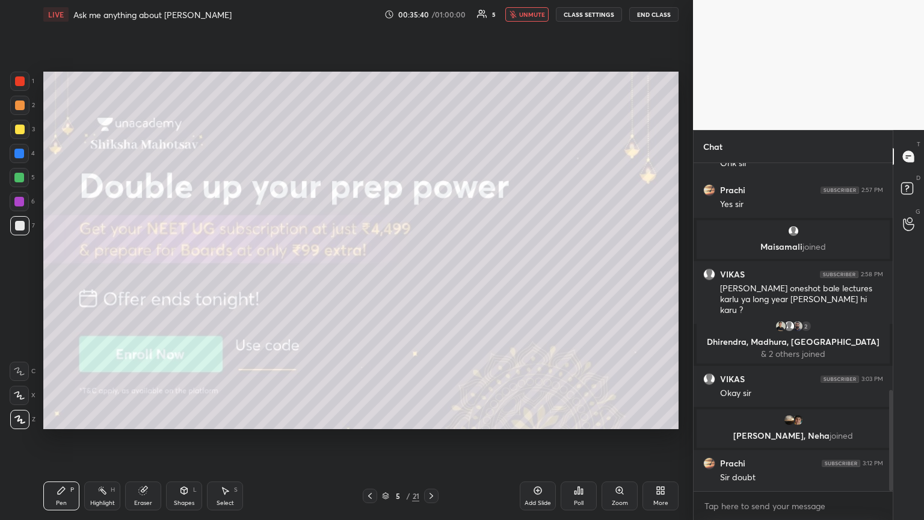
click at [143, 282] on div "Eraser" at bounding box center [143, 495] width 36 height 29
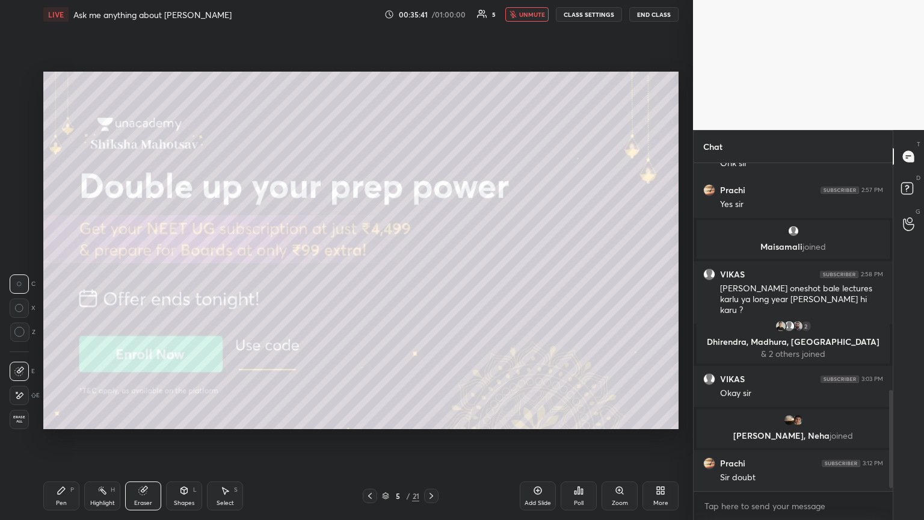
scroll to position [779, 0]
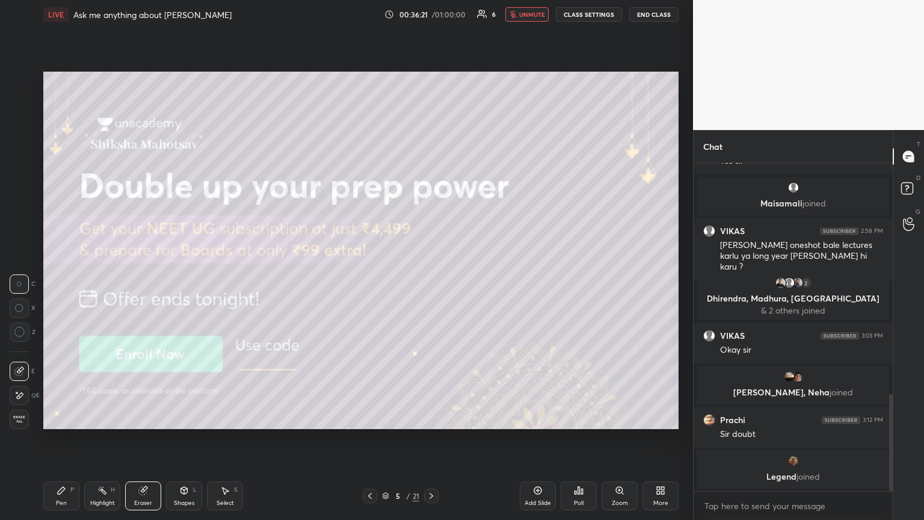
drag, startPoint x: 69, startPoint y: 494, endPoint x: 135, endPoint y: 489, distance: 66.3
click at [72, 282] on div "Pen P" at bounding box center [61, 495] width 36 height 29
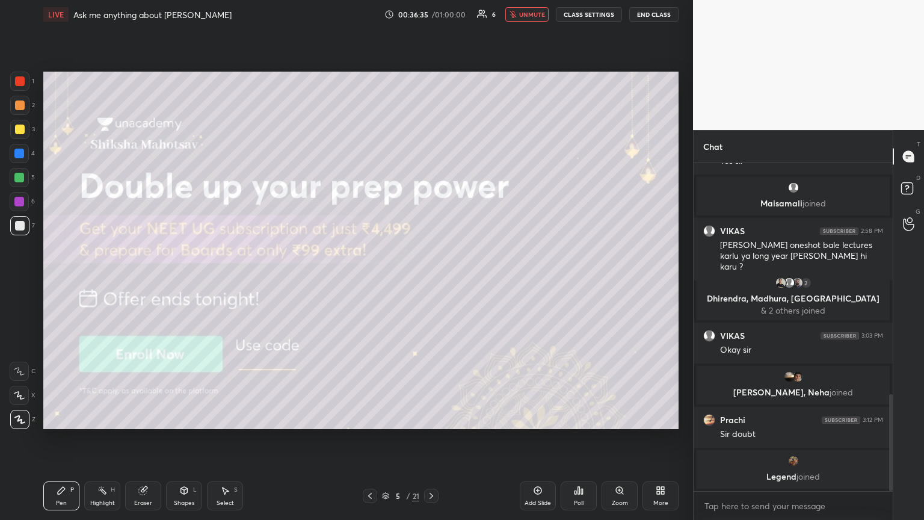
click at [142, 282] on icon at bounding box center [143, 491] width 8 height 8
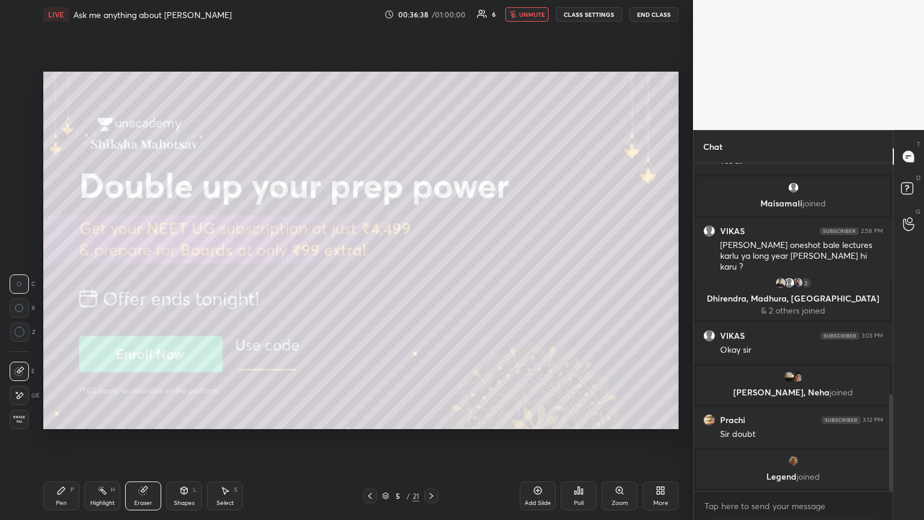
click at [67, 282] on div "Pen P" at bounding box center [61, 495] width 36 height 29
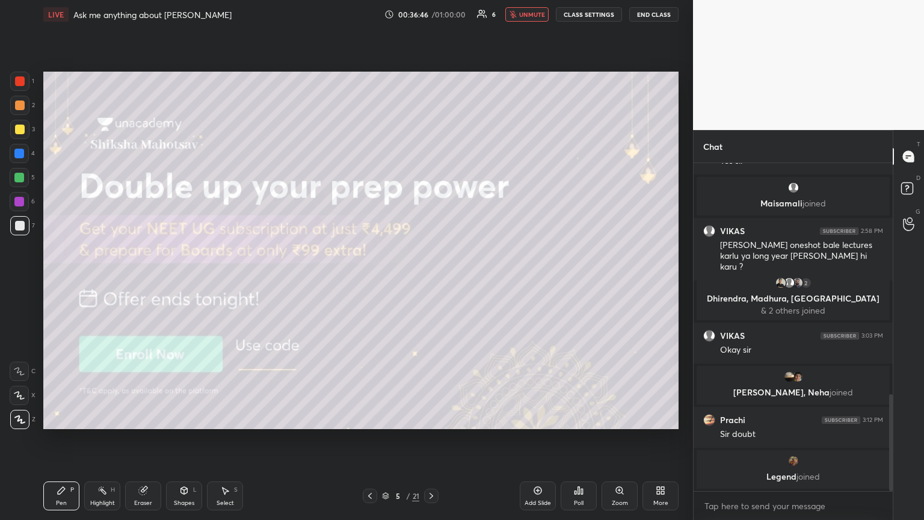
drag, startPoint x: 149, startPoint y: 496, endPoint x: 195, endPoint y: 478, distance: 49.2
click at [147, 282] on div "Eraser" at bounding box center [143, 495] width 36 height 29
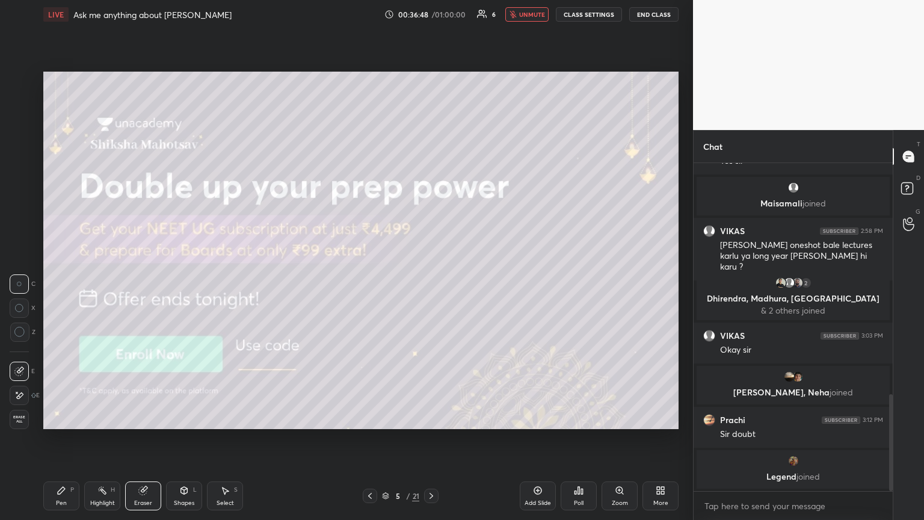
click at [61, 282] on div "Pen P" at bounding box center [61, 495] width 36 height 29
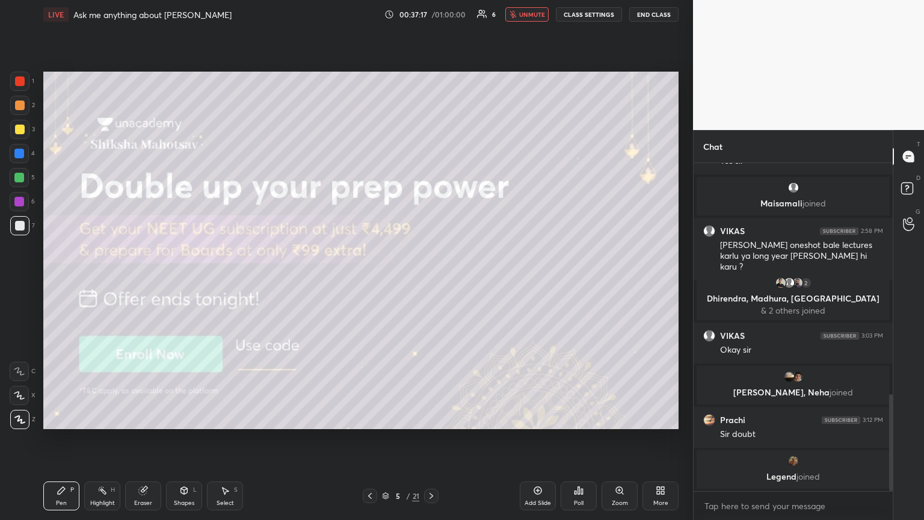
drag, startPoint x: 144, startPoint y: 493, endPoint x: 259, endPoint y: 467, distance: 117.8
click at [147, 282] on div "Eraser" at bounding box center [143, 495] width 36 height 29
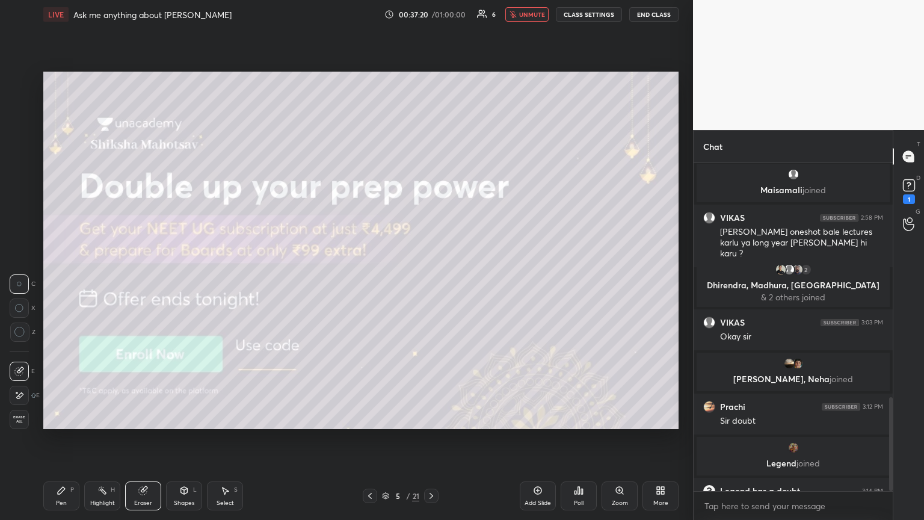
scroll to position [818, 0]
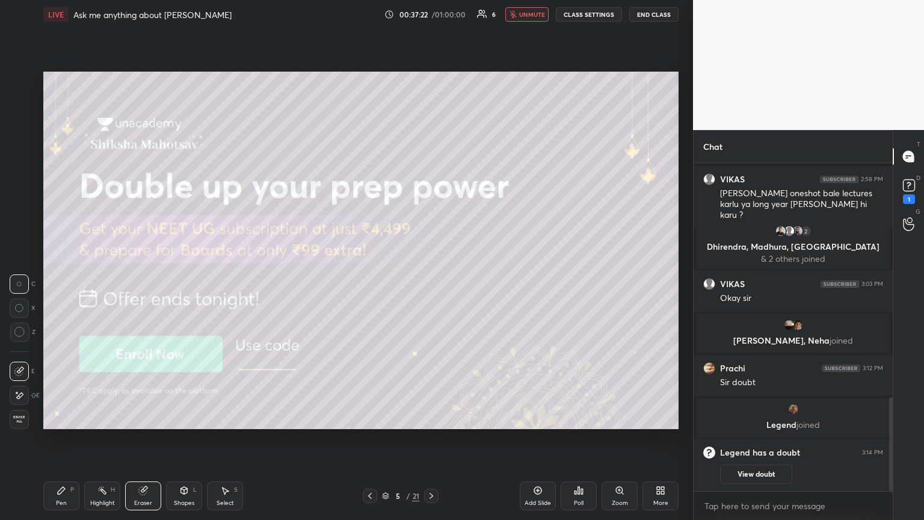
click at [72, 282] on div "P" at bounding box center [72, 490] width 4 height 6
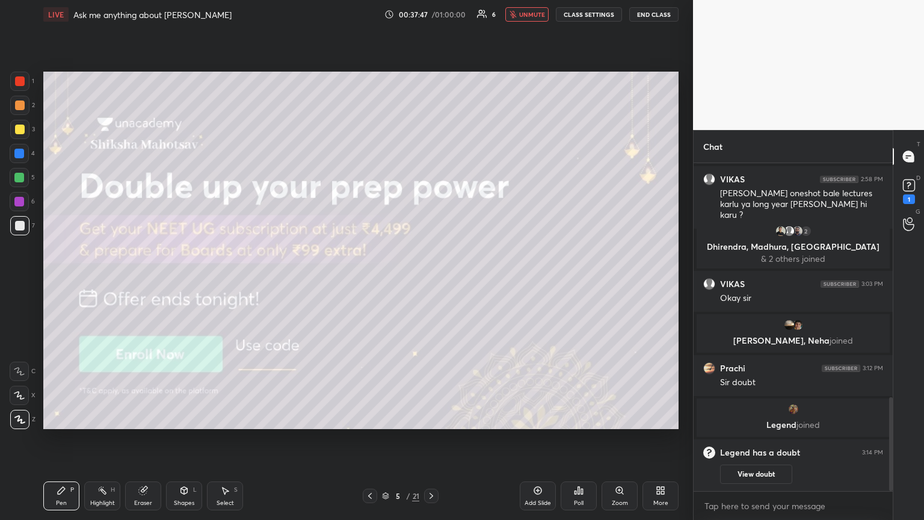
click at [146, 282] on div "Eraser" at bounding box center [143, 503] width 18 height 6
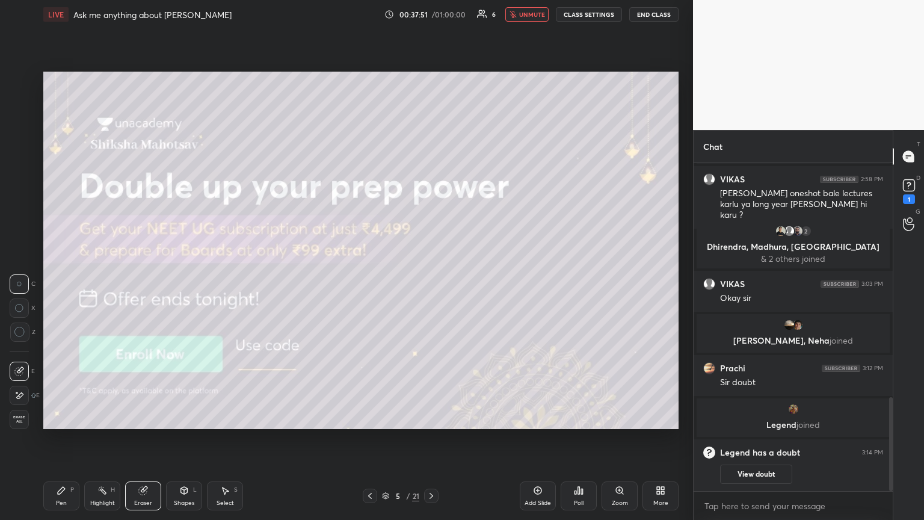
click at [66, 282] on div "Pen P" at bounding box center [61, 495] width 36 height 29
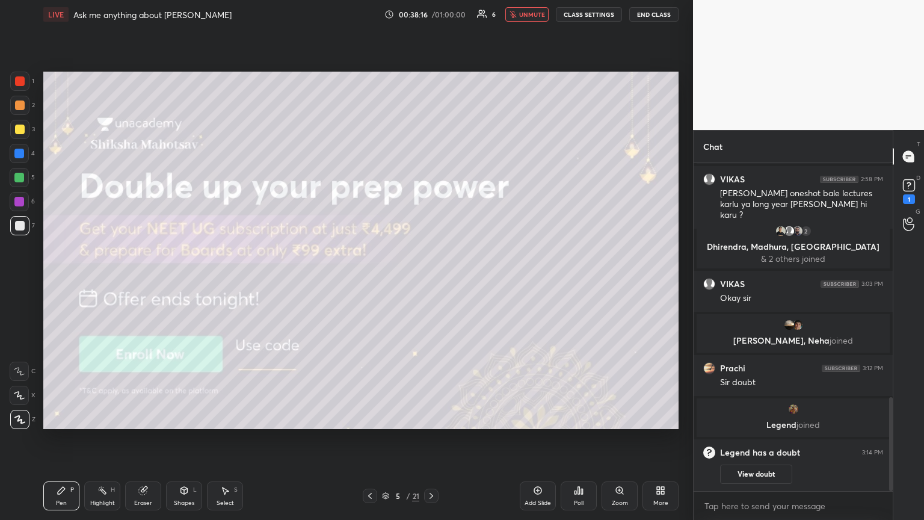
click at [15, 129] on div at bounding box center [20, 130] width 10 height 10
drag, startPoint x: 143, startPoint y: 498, endPoint x: 156, endPoint y: 487, distance: 17.6
click at [143, 282] on div "Eraser" at bounding box center [143, 495] width 36 height 29
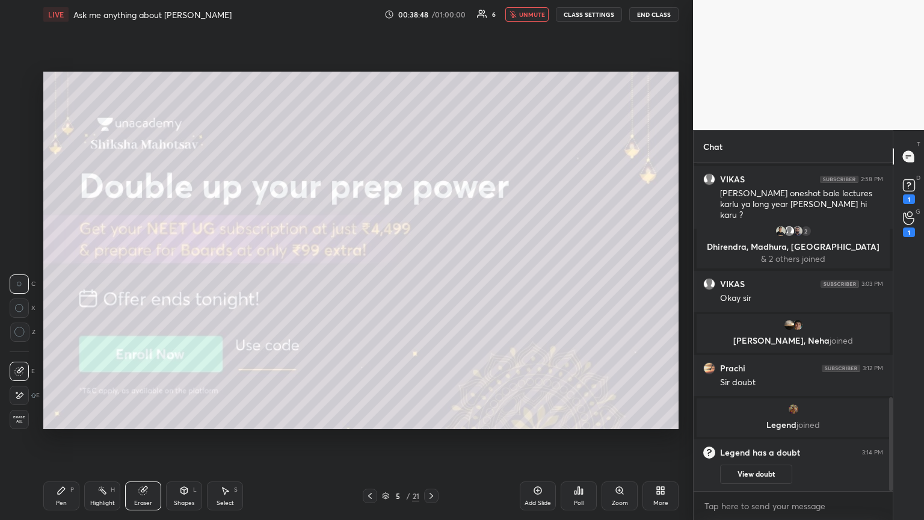
click at [64, 282] on div "Pen P" at bounding box center [61, 495] width 36 height 29
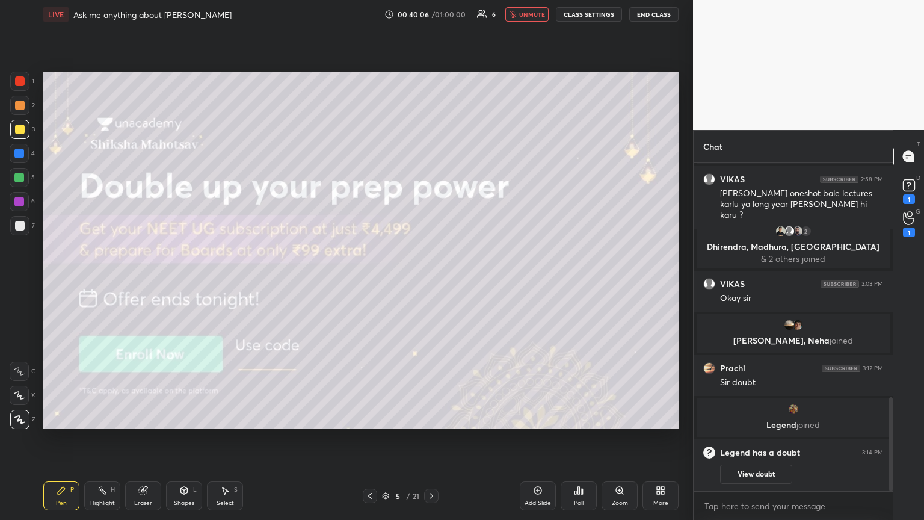
click at [147, 282] on div "Eraser" at bounding box center [143, 495] width 36 height 29
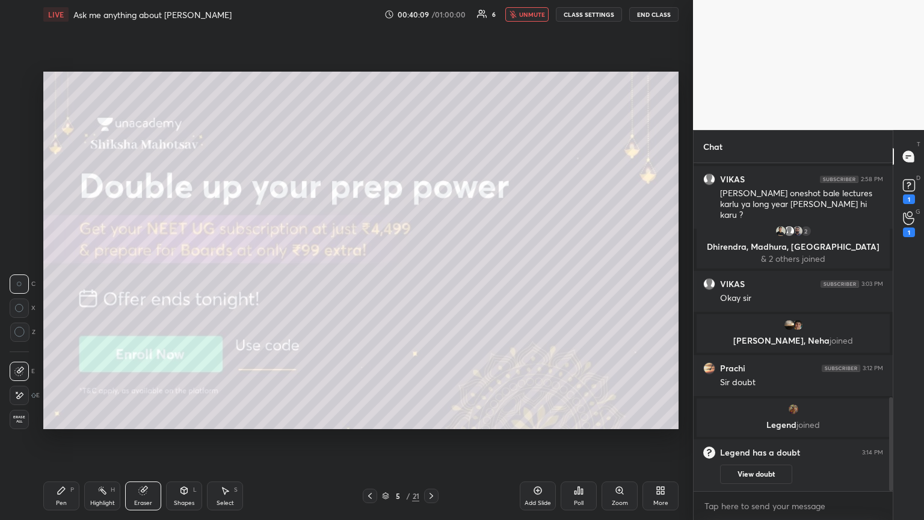
click at [60, 282] on div "Pen" at bounding box center [61, 503] width 11 height 6
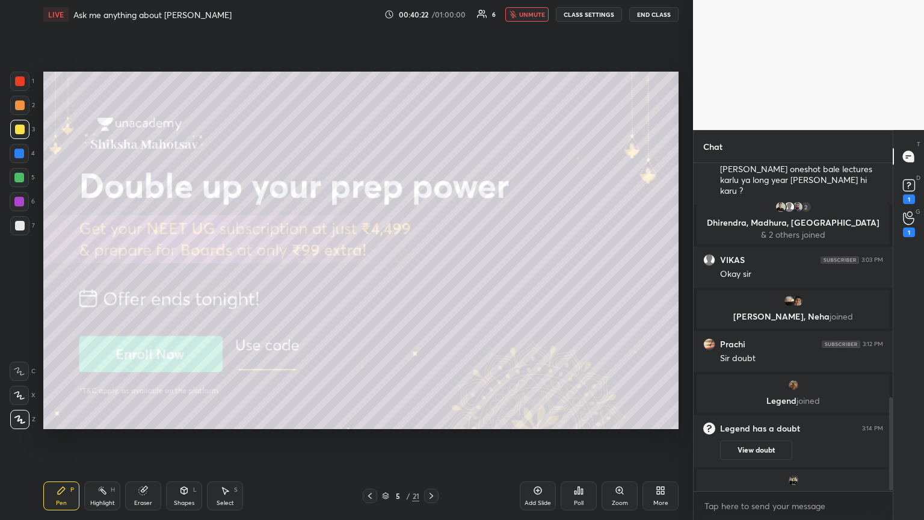
scroll to position [837, 0]
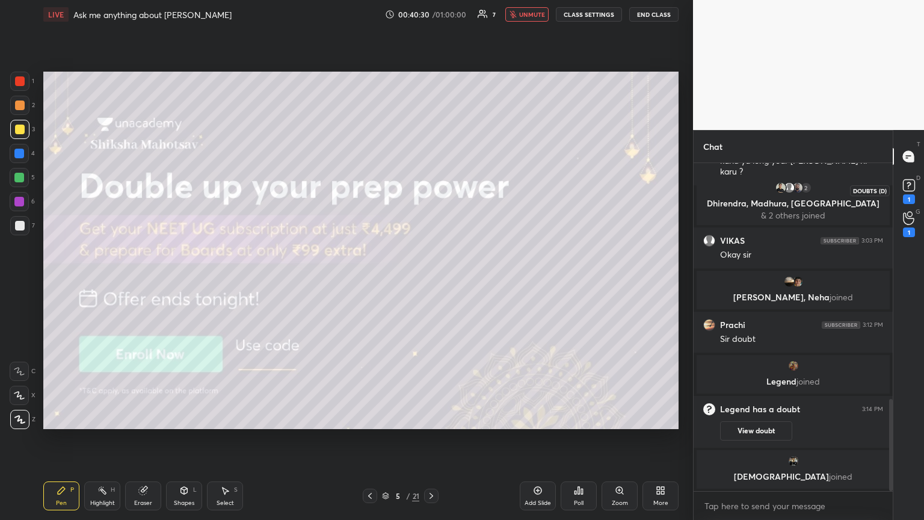
click at [432, 193] on icon at bounding box center [909, 185] width 18 height 18
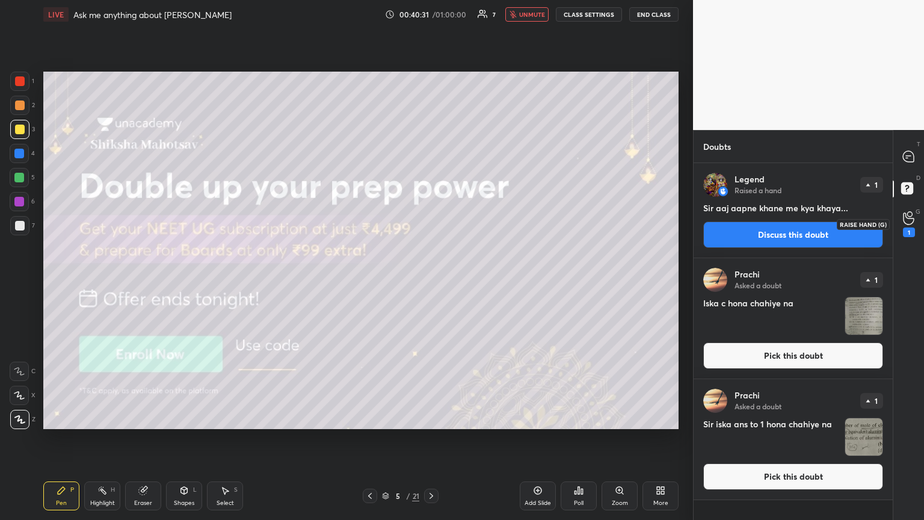
click at [432, 229] on div "1" at bounding box center [909, 232] width 12 height 10
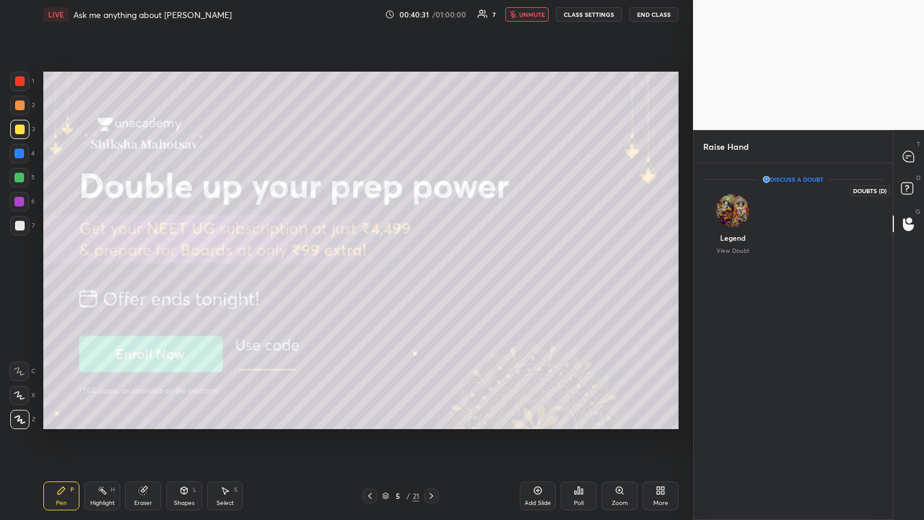
click at [432, 191] on rect at bounding box center [907, 188] width 11 height 11
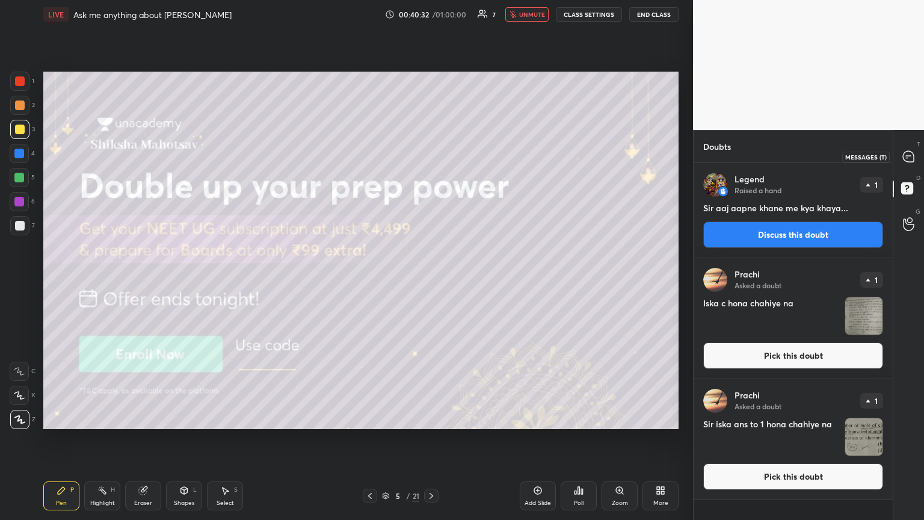
click at [432, 156] on icon at bounding box center [909, 156] width 13 height 13
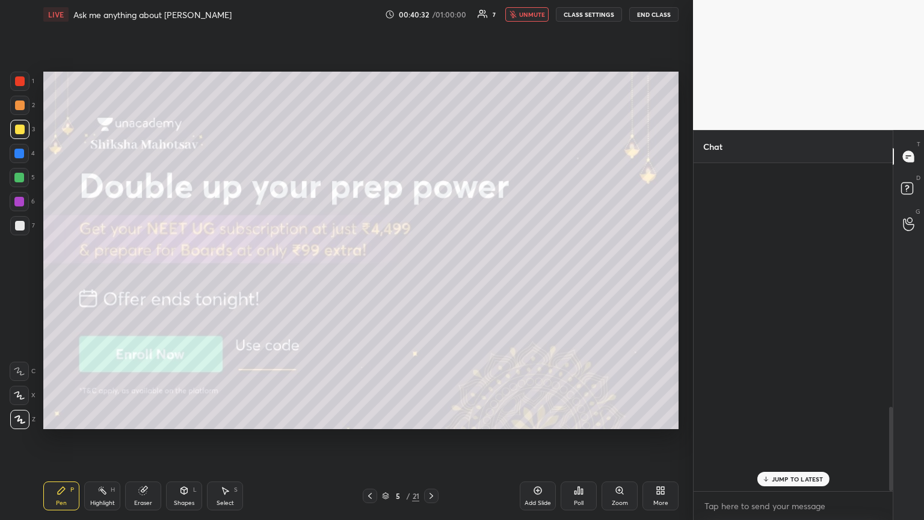
scroll to position [324, 196]
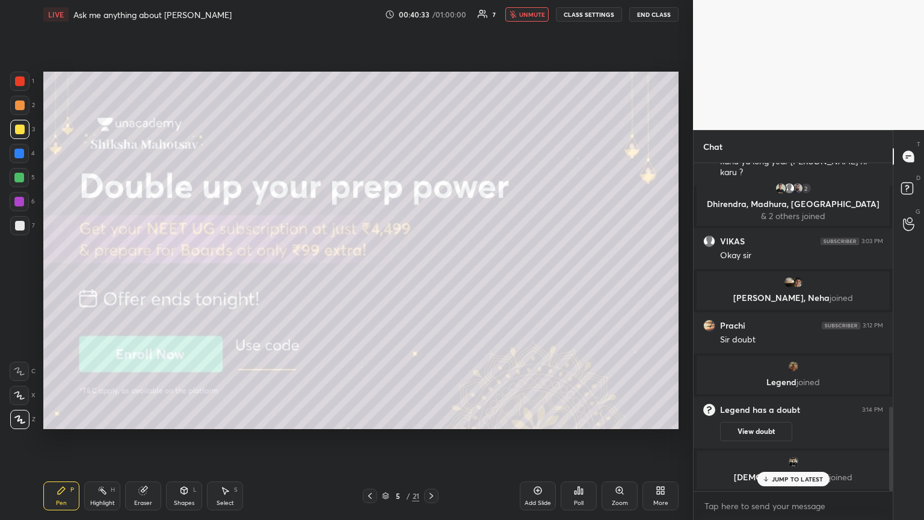
click at [432, 282] on p "JUMP TO LATEST" at bounding box center [798, 478] width 52 height 7
drag, startPoint x: 149, startPoint y: 498, endPoint x: 240, endPoint y: 460, distance: 97.9
click at [147, 282] on div "Eraser" at bounding box center [143, 495] width 36 height 29
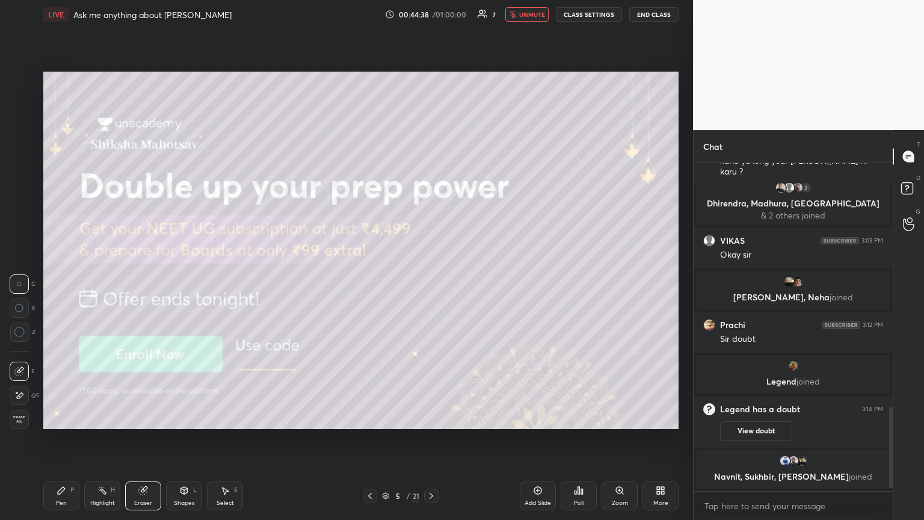
scroll to position [958, 0]
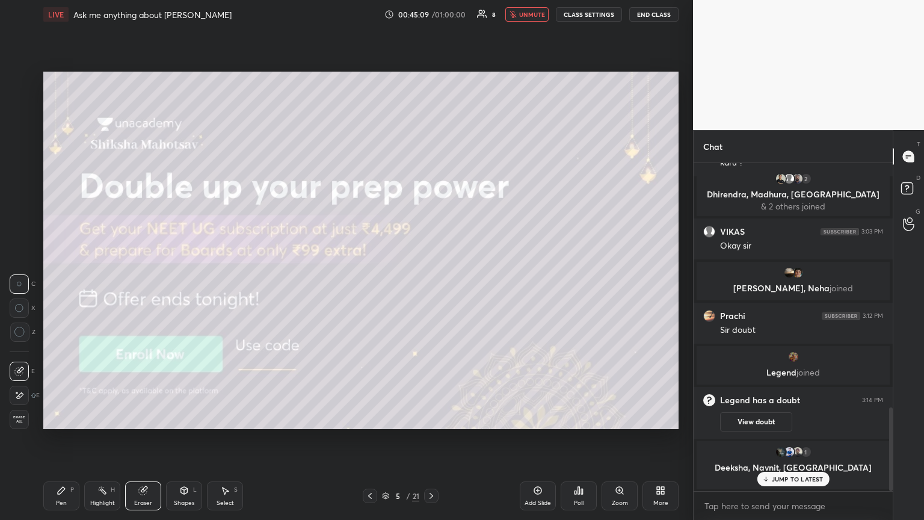
drag, startPoint x: 70, startPoint y: 496, endPoint x: 108, endPoint y: 487, distance: 39.4
click at [69, 282] on div "Pen P" at bounding box center [61, 495] width 36 height 29
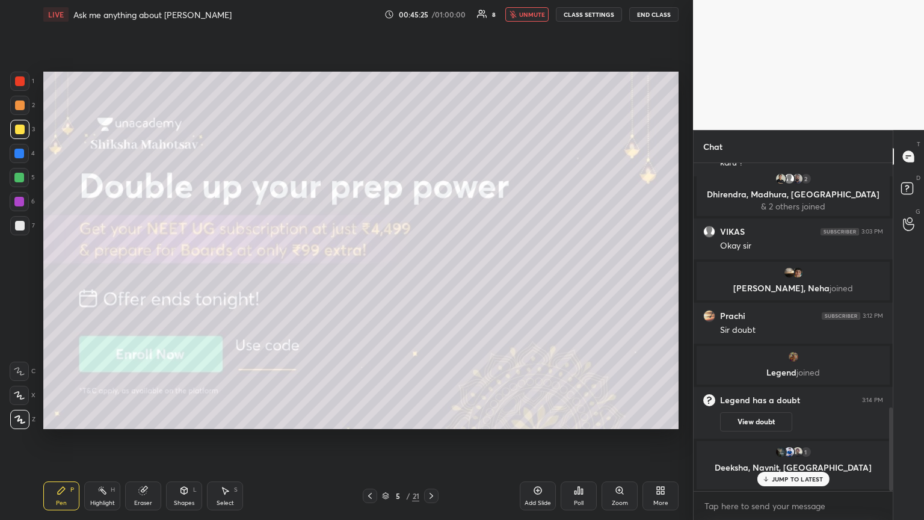
click at [432, 282] on p "JUMP TO LATEST" at bounding box center [798, 478] width 52 height 7
click at [432, 187] on rect at bounding box center [907, 188] width 11 height 11
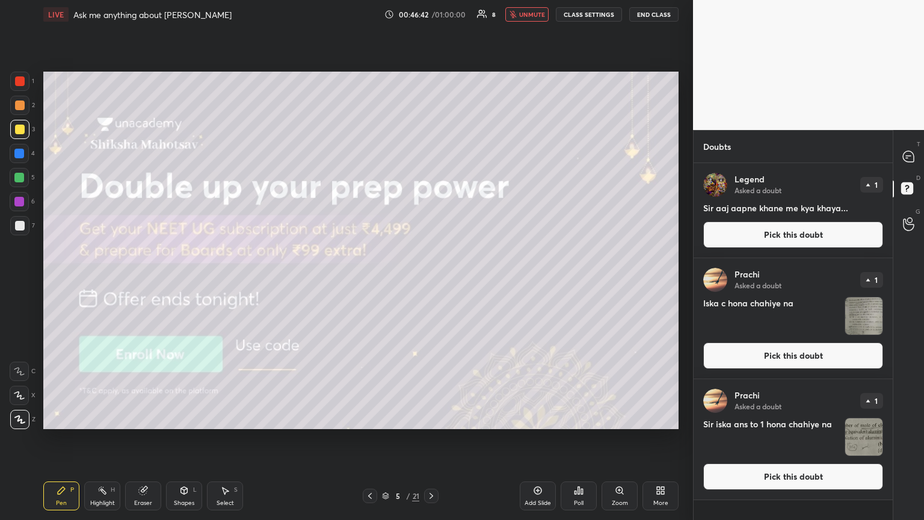
click at [432, 234] on button "Pick this doubt" at bounding box center [794, 234] width 180 height 26
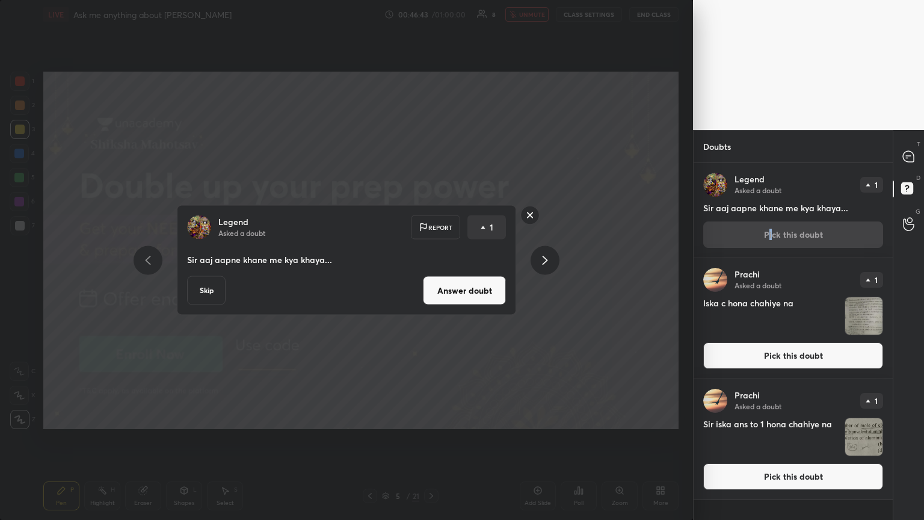
click at [432, 282] on button "Answer doubt" at bounding box center [464, 290] width 83 height 29
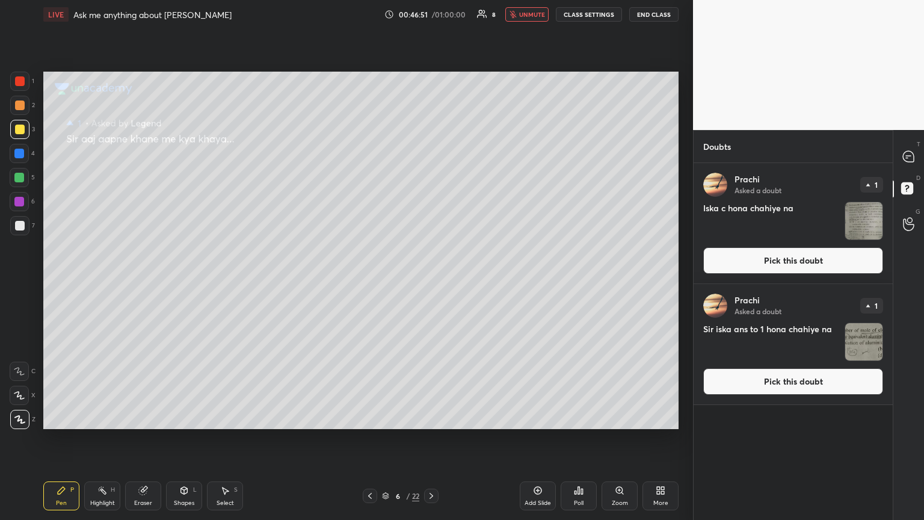
drag, startPoint x: 805, startPoint y: 259, endPoint x: 701, endPoint y: 276, distance: 106.0
click at [432, 260] on button "Pick this doubt" at bounding box center [794, 260] width 180 height 26
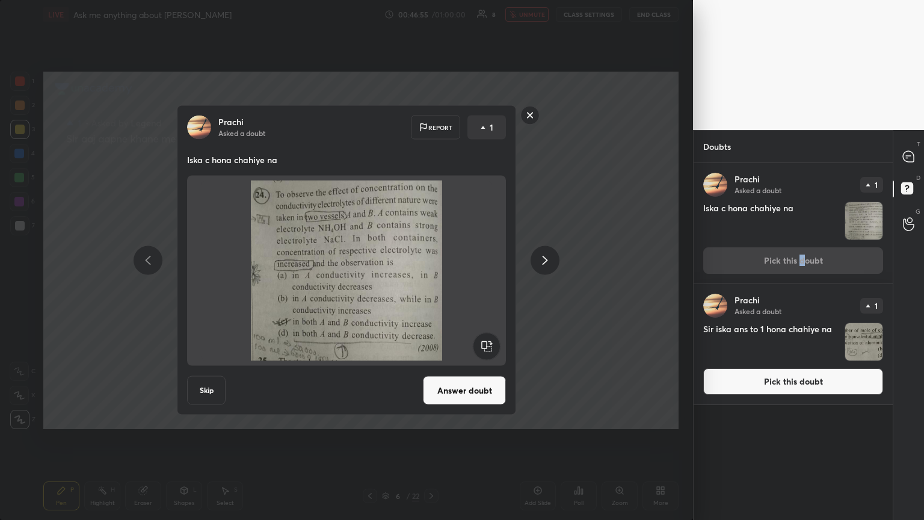
drag, startPoint x: 549, startPoint y: 259, endPoint x: 530, endPoint y: 272, distance: 23.9
click at [432, 259] on icon at bounding box center [545, 260] width 14 height 14
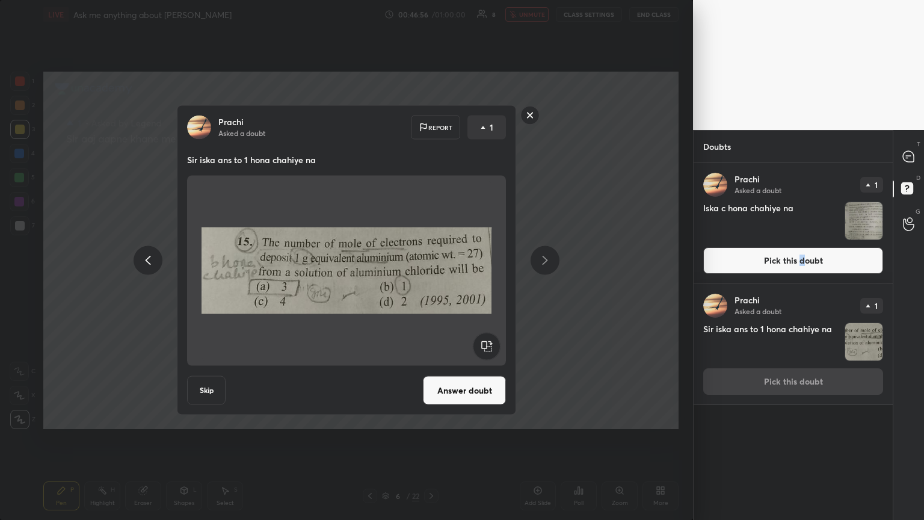
drag, startPoint x: 474, startPoint y: 392, endPoint x: 479, endPoint y: 385, distance: 8.7
click at [432, 282] on button "Answer doubt" at bounding box center [464, 390] width 83 height 29
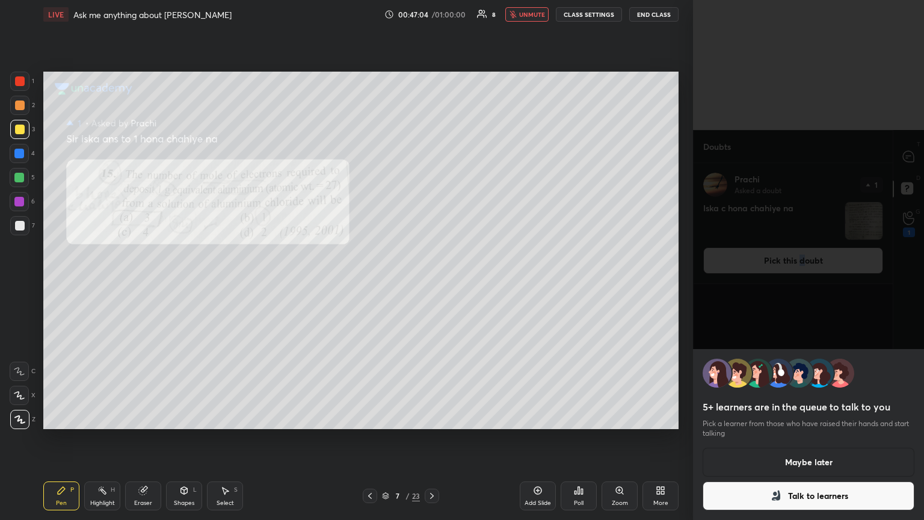
click at [432, 282] on button "Maybe later" at bounding box center [809, 462] width 212 height 29
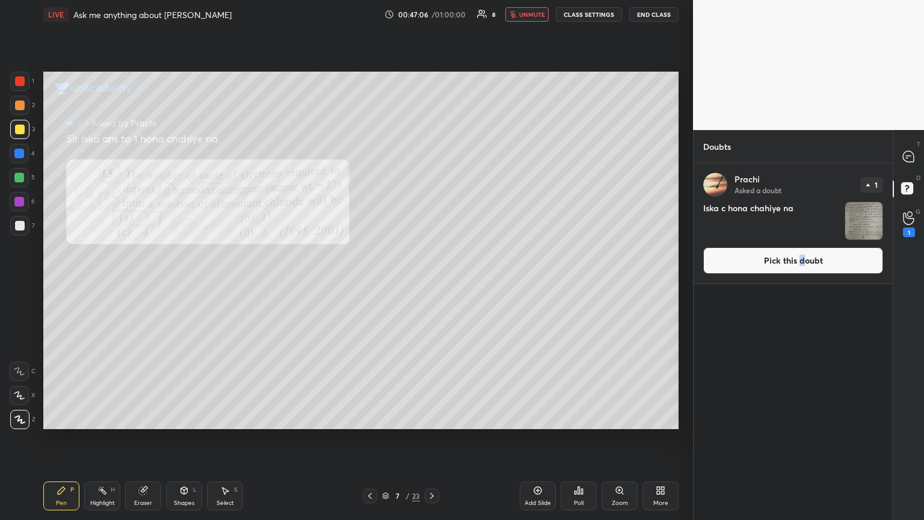
click at [432, 19] on button "unmute" at bounding box center [527, 14] width 43 height 14
drag, startPoint x: 143, startPoint y: 497, endPoint x: 114, endPoint y: 440, distance: 64.1
click at [141, 282] on div "Eraser" at bounding box center [143, 495] width 36 height 29
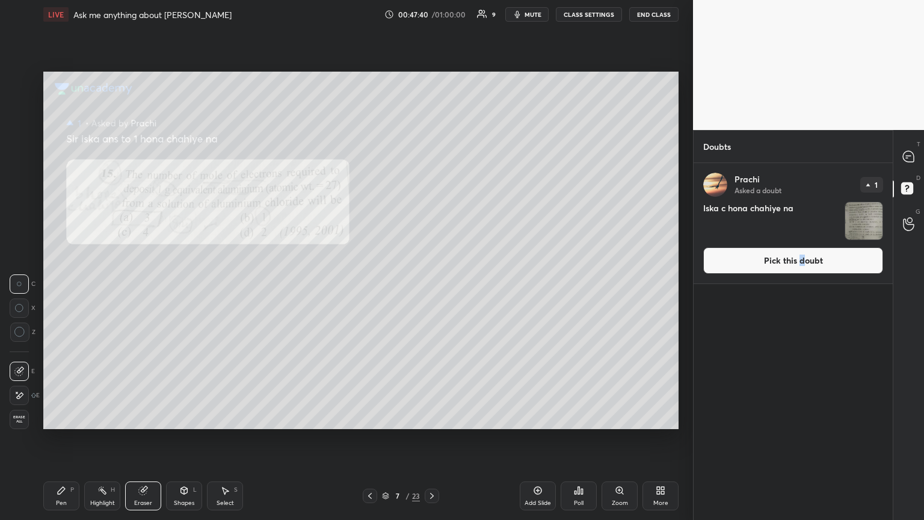
click at [52, 282] on div "Pen P" at bounding box center [61, 495] width 36 height 29
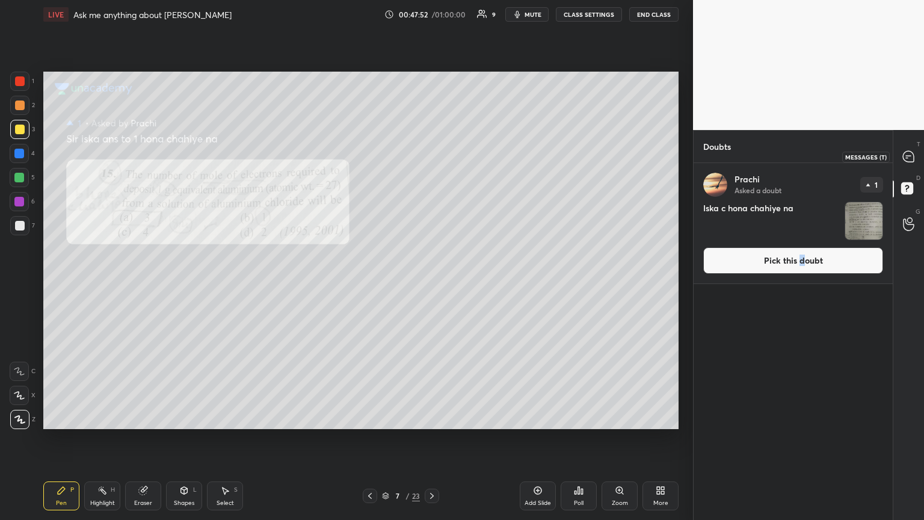
click at [432, 161] on icon at bounding box center [908, 156] width 11 height 11
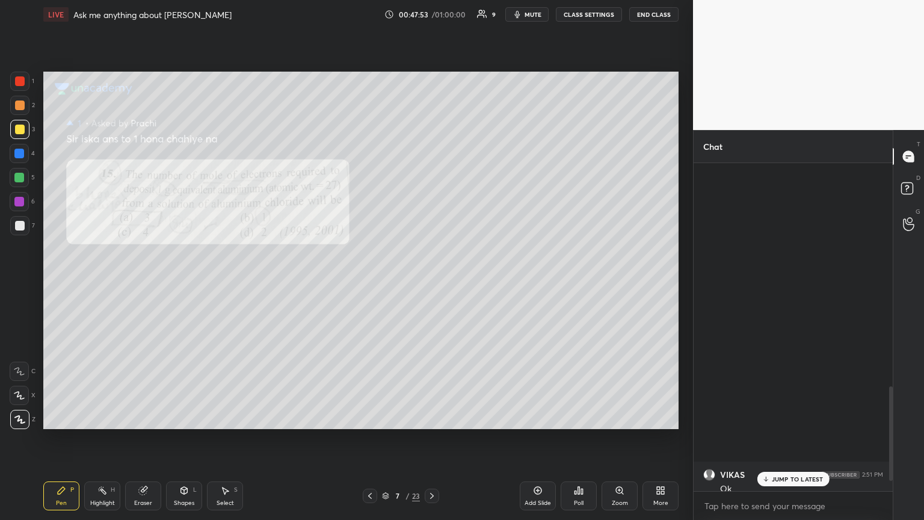
scroll to position [324, 196]
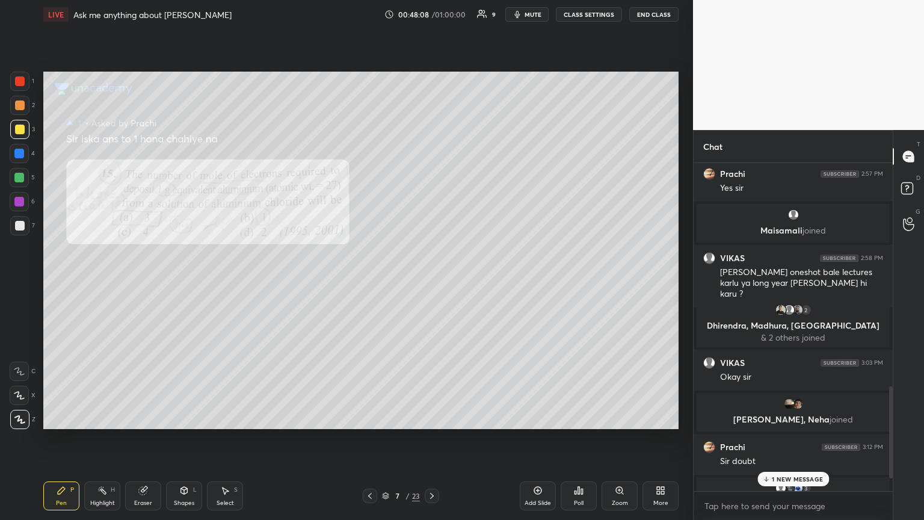
click at [432, 282] on p "1 NEW MESSAGE" at bounding box center [797, 478] width 51 height 7
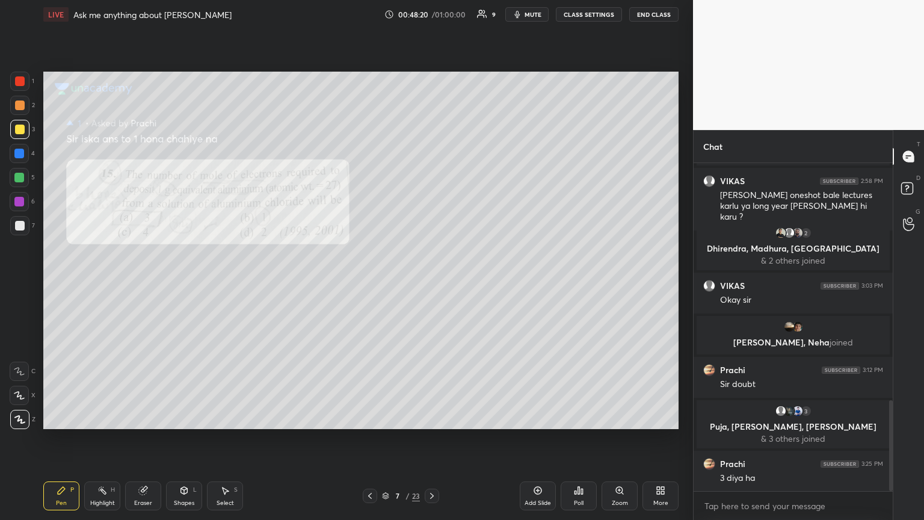
scroll to position [864, 0]
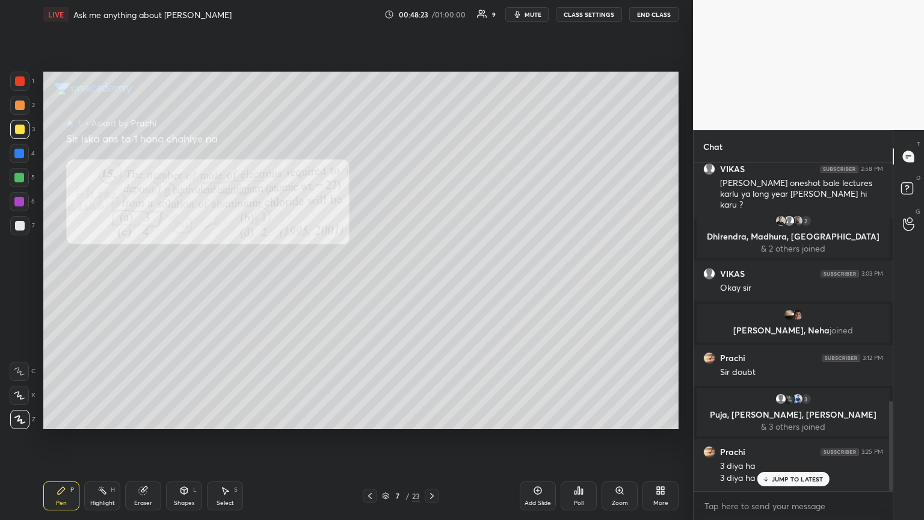
drag, startPoint x: 145, startPoint y: 497, endPoint x: 126, endPoint y: 456, distance: 45.2
click at [144, 282] on div "Eraser" at bounding box center [143, 495] width 36 height 29
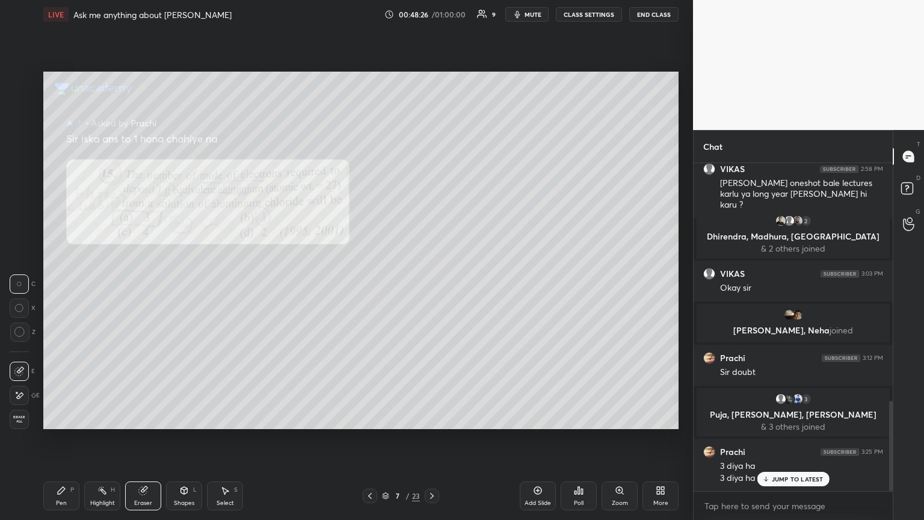
click at [61, 282] on div "Pen P" at bounding box center [61, 495] width 36 height 29
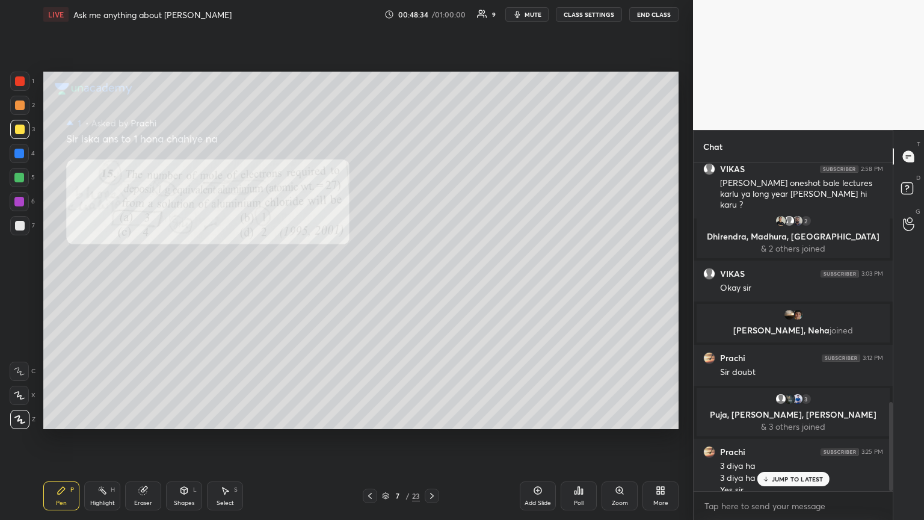
scroll to position [876, 0]
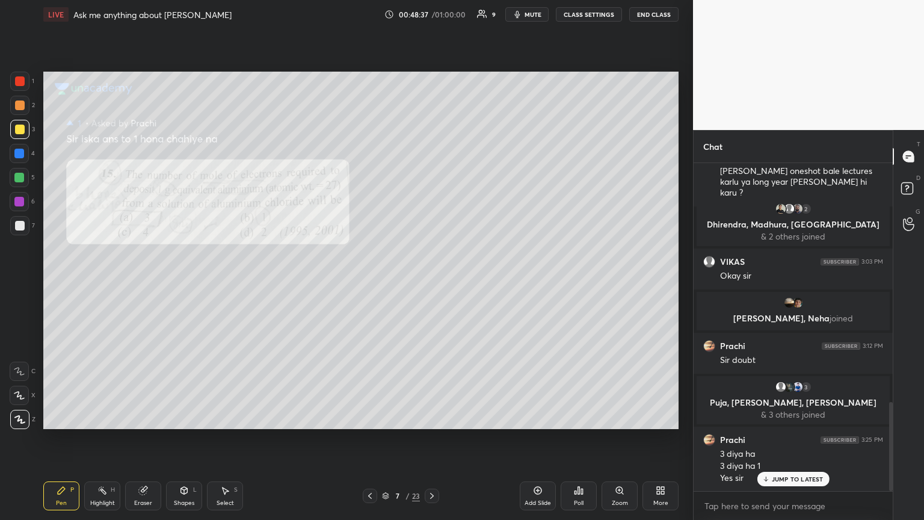
click at [432, 282] on p "JUMP TO LATEST" at bounding box center [798, 478] width 52 height 7
click at [368, 282] on icon at bounding box center [370, 496] width 10 height 10
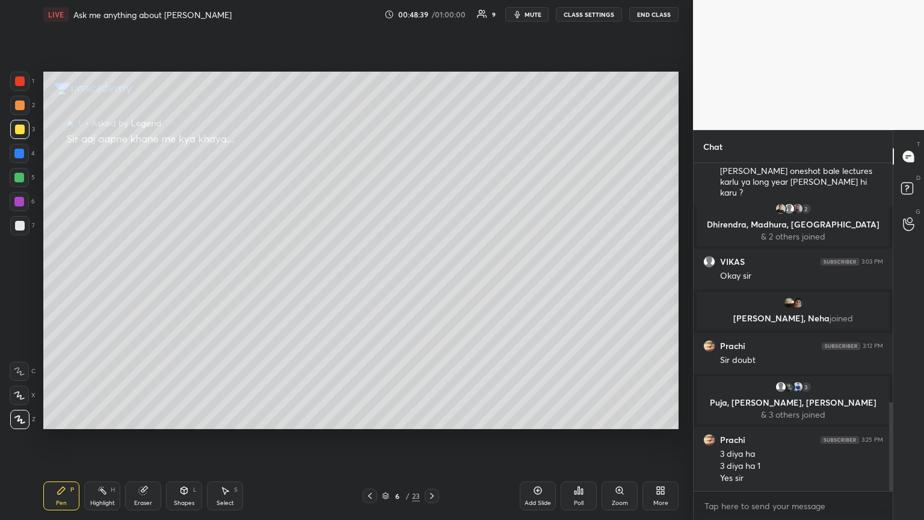
click at [366, 282] on icon at bounding box center [370, 496] width 10 height 10
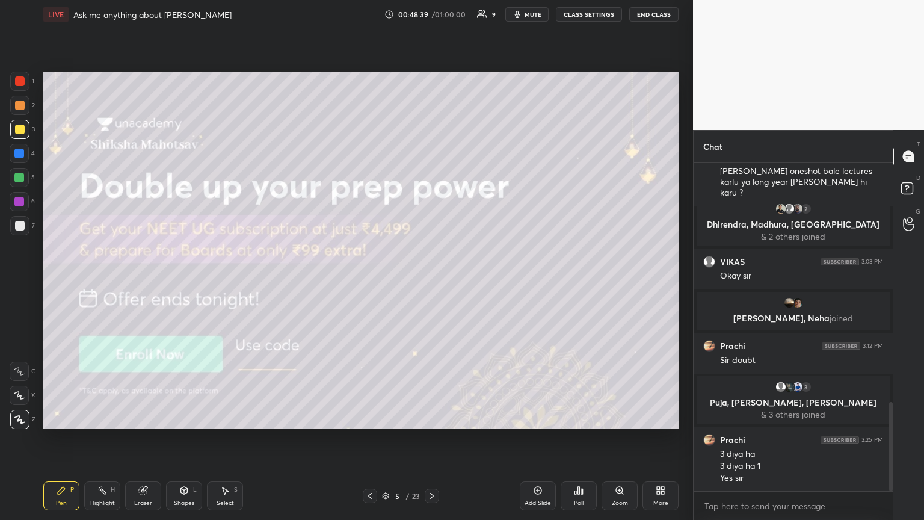
drag, startPoint x: 371, startPoint y: 496, endPoint x: 379, endPoint y: 496, distance: 7.2
click at [370, 282] on icon at bounding box center [370, 496] width 10 height 10
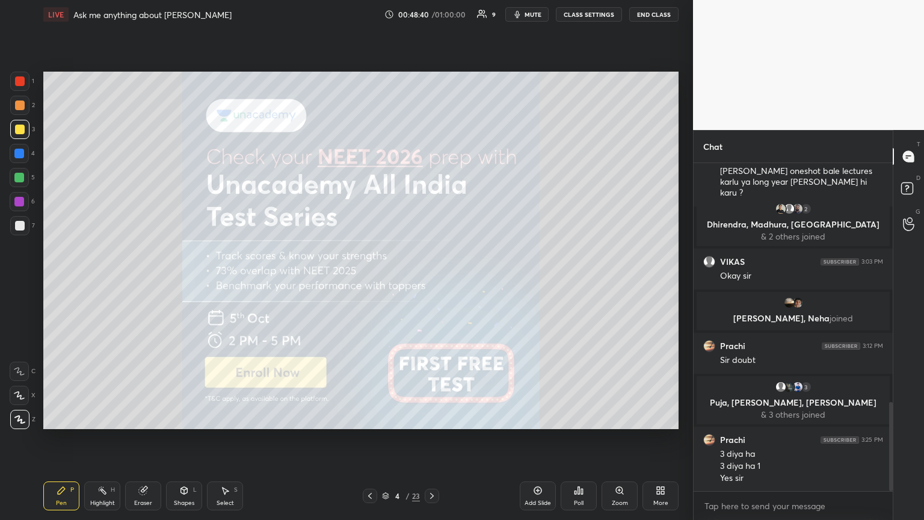
click at [432, 282] on icon at bounding box center [432, 496] width 10 height 10
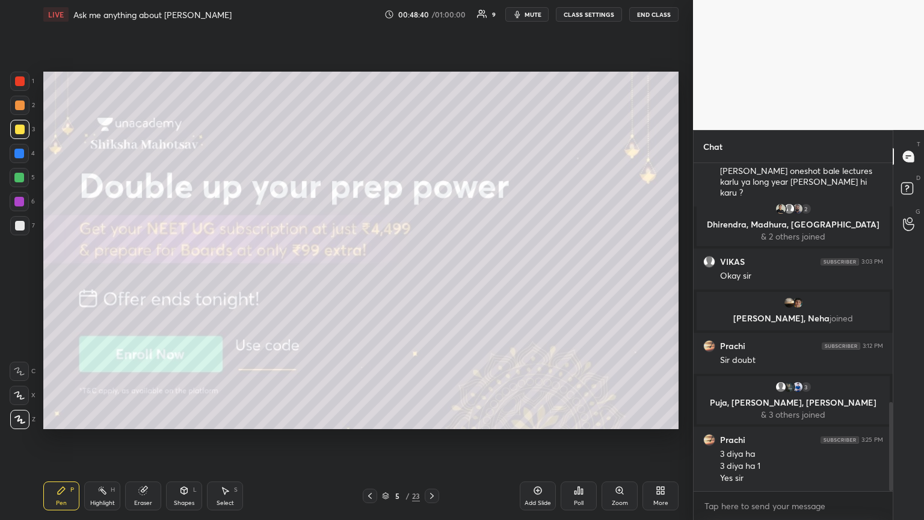
click at [432, 282] on icon at bounding box center [432, 496] width 10 height 10
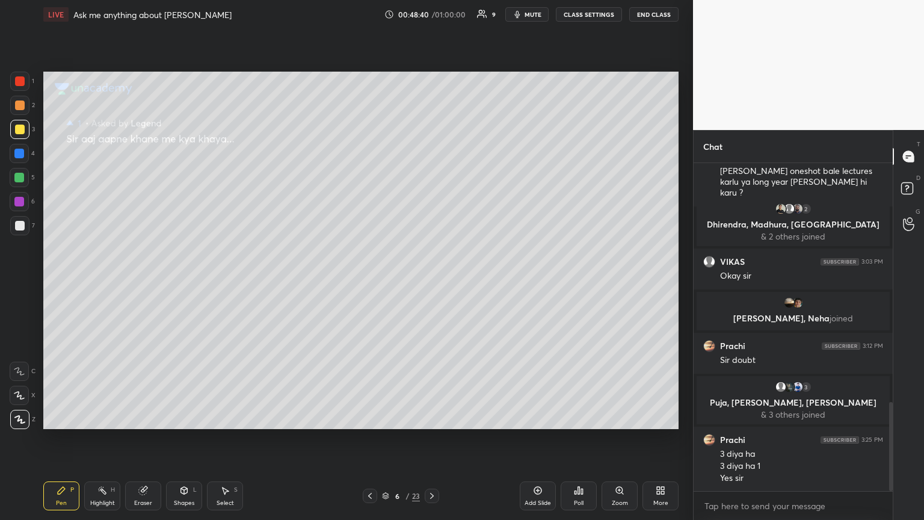
click at [430, 282] on icon at bounding box center [432, 496] width 10 height 10
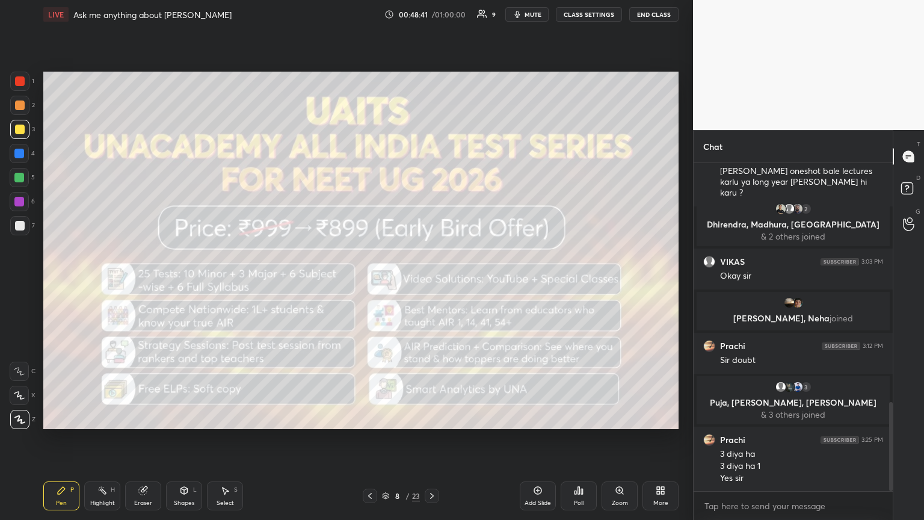
click at [429, 282] on icon at bounding box center [432, 496] width 10 height 10
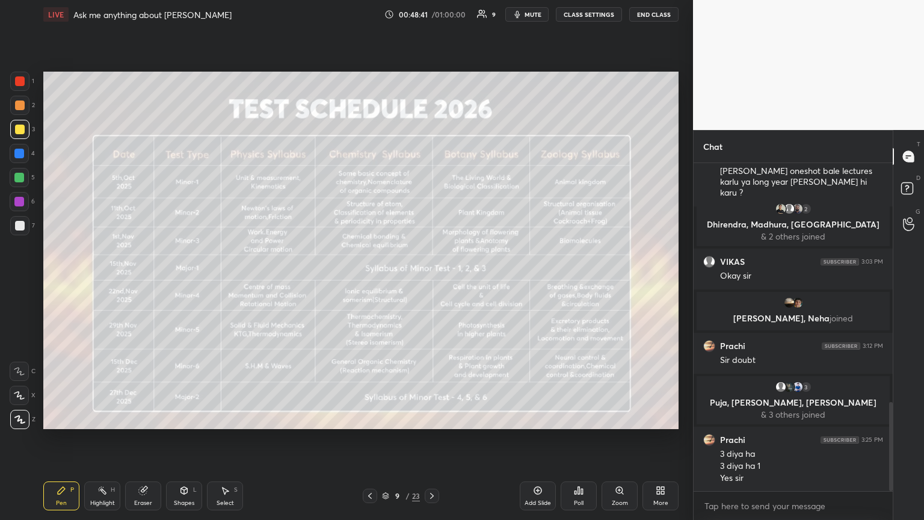
click at [431, 282] on icon at bounding box center [432, 496] width 10 height 10
click at [432, 282] on icon at bounding box center [432, 496] width 4 height 6
click at [429, 282] on icon at bounding box center [432, 496] width 10 height 10
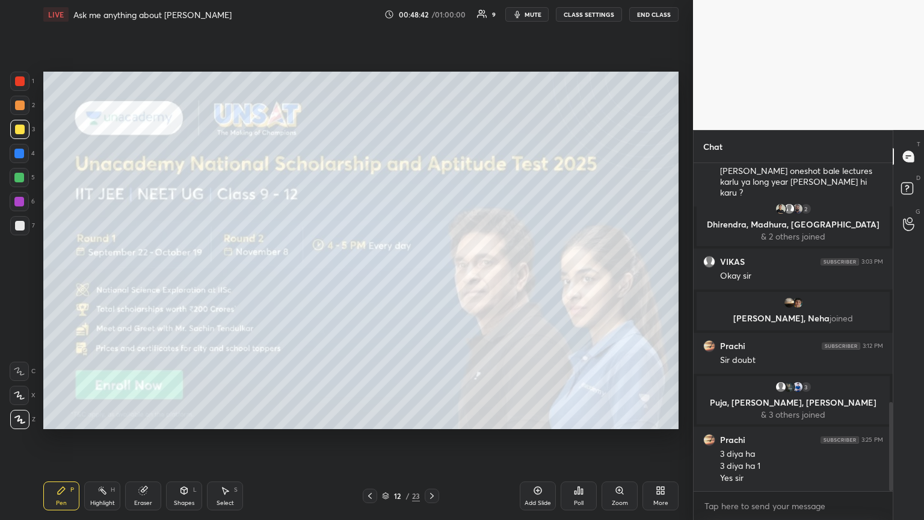
click at [431, 282] on icon at bounding box center [432, 496] width 10 height 10
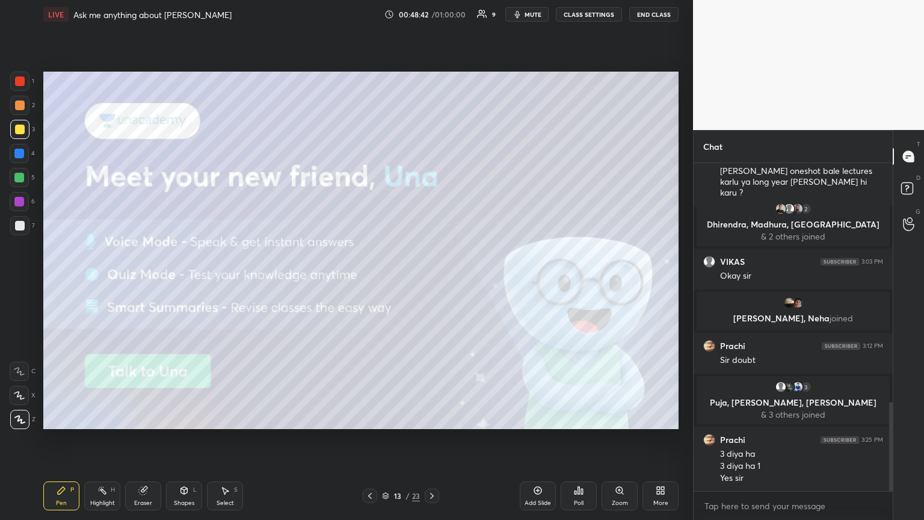
click at [429, 282] on icon at bounding box center [432, 496] width 10 height 10
click at [430, 282] on icon at bounding box center [432, 496] width 10 height 10
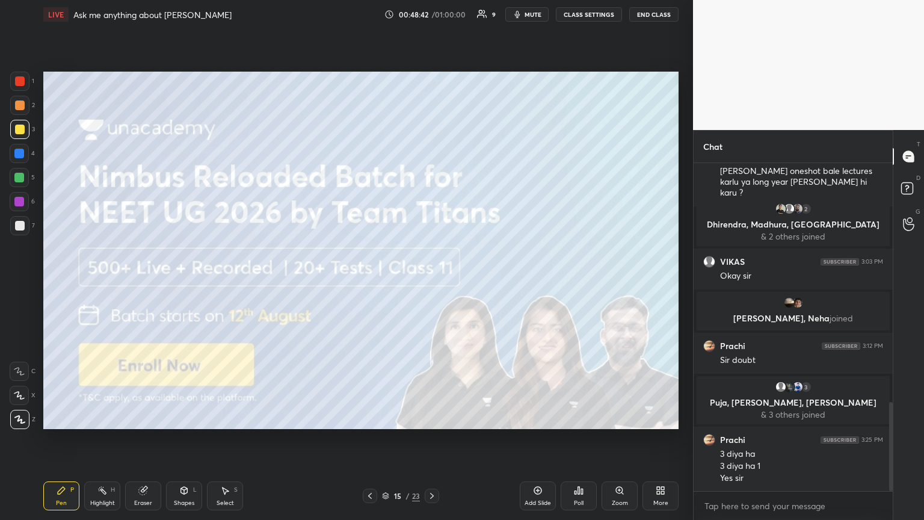
click at [431, 282] on icon at bounding box center [432, 496] width 4 height 6
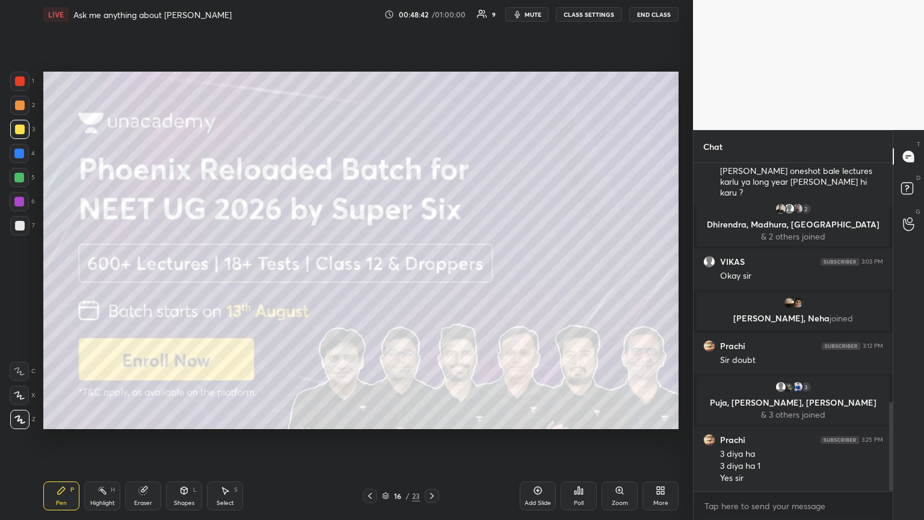
click at [431, 282] on icon at bounding box center [432, 496] width 4 height 6
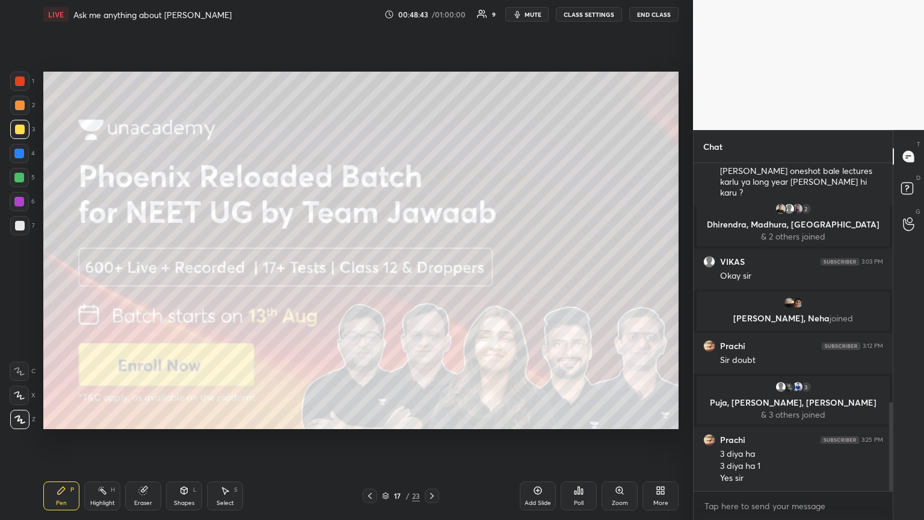
click at [432, 282] on icon at bounding box center [432, 496] width 10 height 10
click at [431, 282] on icon at bounding box center [432, 496] width 10 height 10
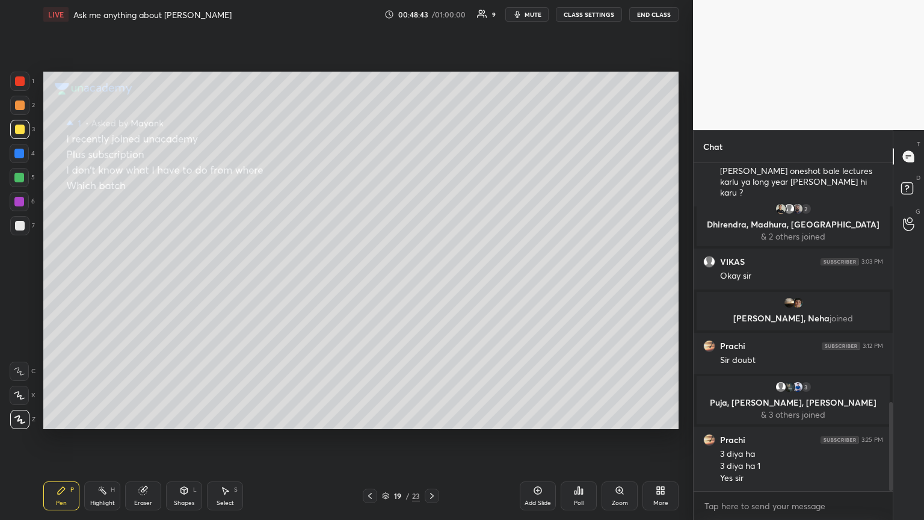
click at [431, 282] on icon at bounding box center [432, 496] width 10 height 10
click at [430, 282] on icon at bounding box center [432, 496] width 10 height 10
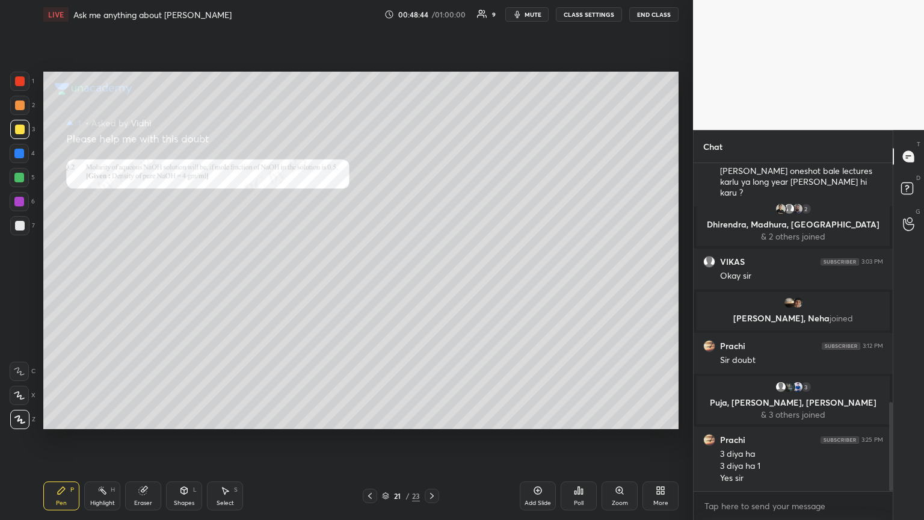
click at [431, 282] on icon at bounding box center [432, 496] width 10 height 10
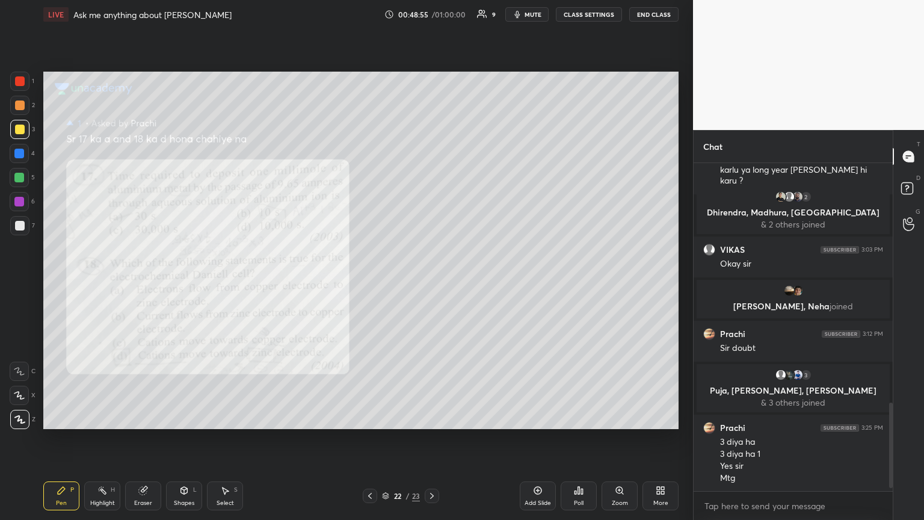
scroll to position [929, 0]
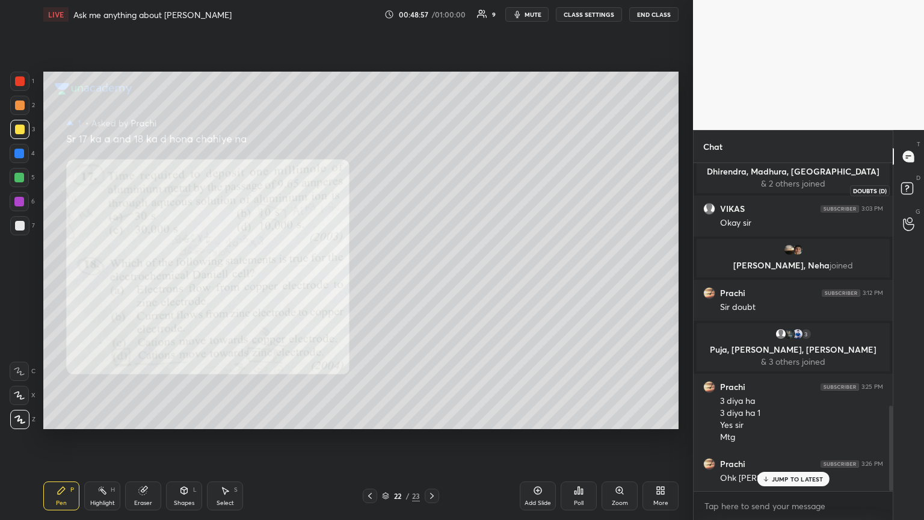
drag, startPoint x: 919, startPoint y: 191, endPoint x: 905, endPoint y: 189, distance: 14.1
click at [432, 193] on icon at bounding box center [910, 190] width 22 height 22
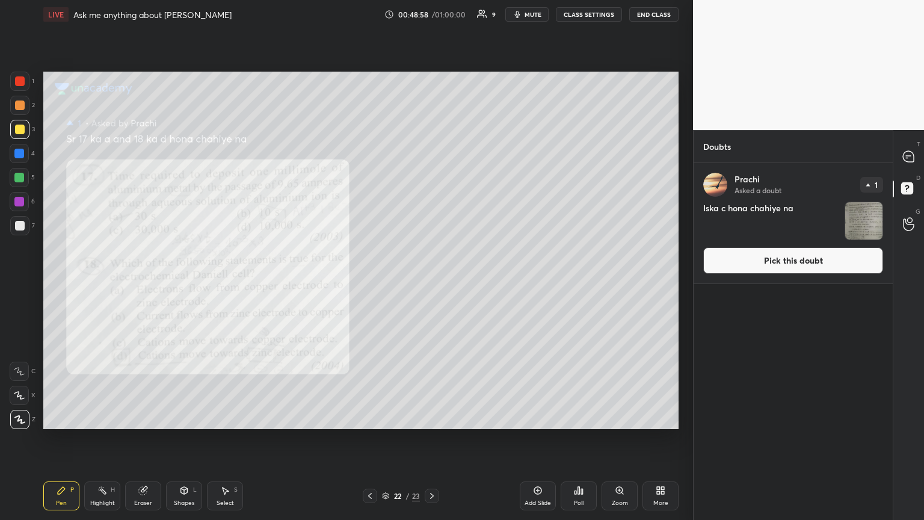
click at [432, 267] on button "Pick this doubt" at bounding box center [794, 260] width 180 height 26
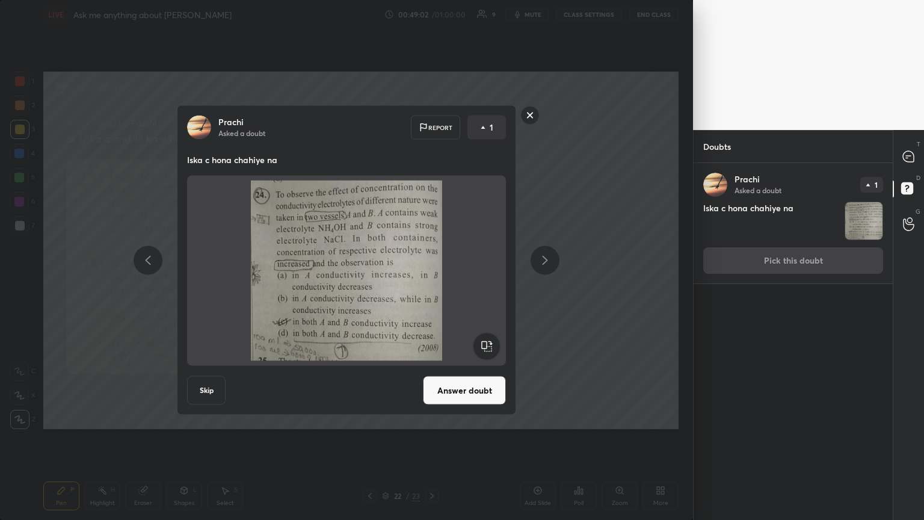
click at [432, 282] on button "Answer doubt" at bounding box center [464, 390] width 83 height 29
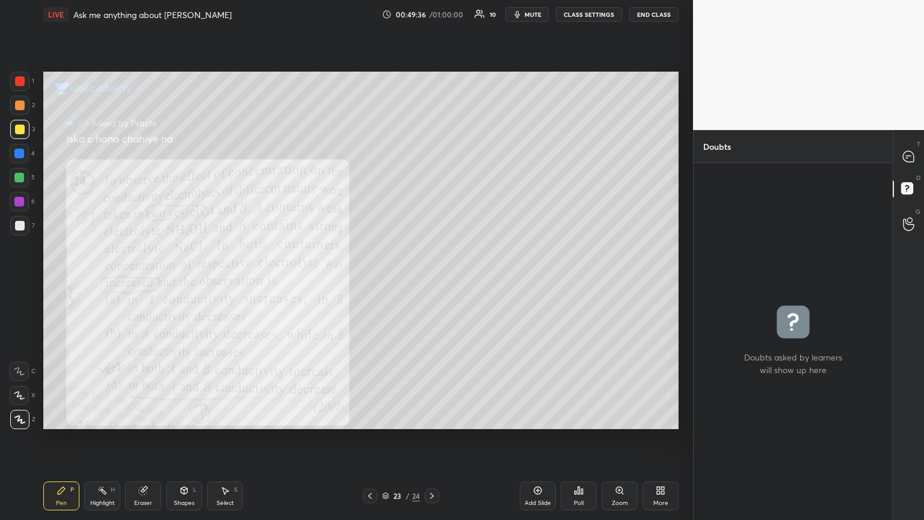
click at [20, 178] on div at bounding box center [19, 178] width 10 height 10
drag, startPoint x: 23, startPoint y: 199, endPoint x: 34, endPoint y: 207, distance: 13.7
click at [25, 201] on div at bounding box center [19, 201] width 19 height 19
click at [22, 226] on div at bounding box center [20, 226] width 10 height 10
drag, startPoint x: 16, startPoint y: 98, endPoint x: 24, endPoint y: 110, distance: 14.2
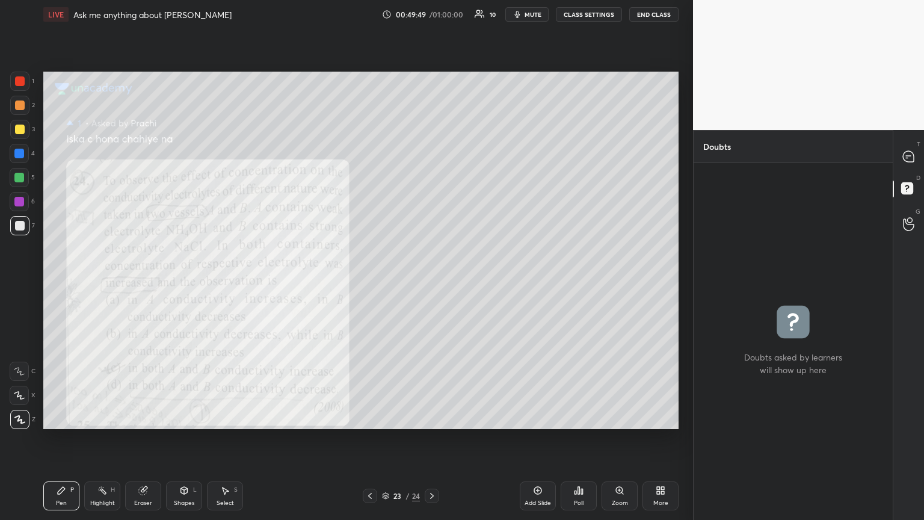
click at [17, 102] on div at bounding box center [20, 106] width 10 height 10
drag, startPoint x: 906, startPoint y: 153, endPoint x: 850, endPoint y: 136, distance: 59.2
click at [432, 155] on icon at bounding box center [908, 156] width 11 height 11
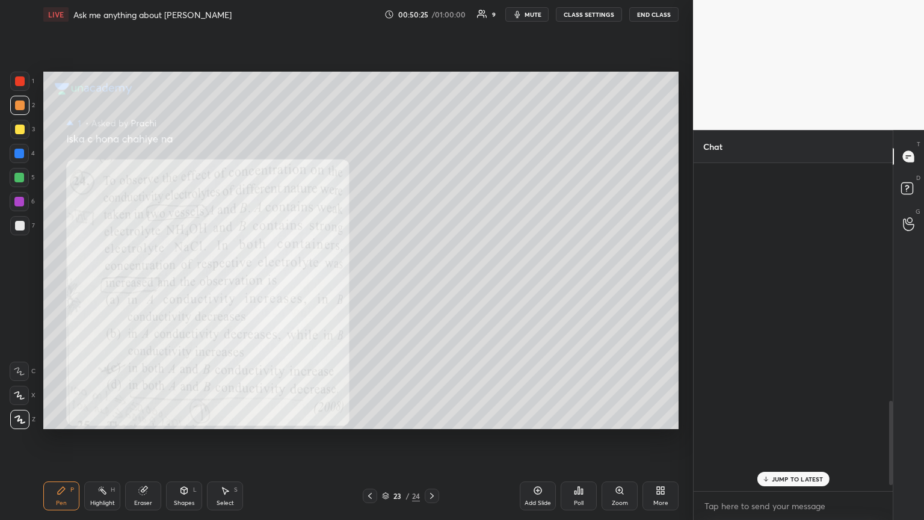
scroll to position [324, 196]
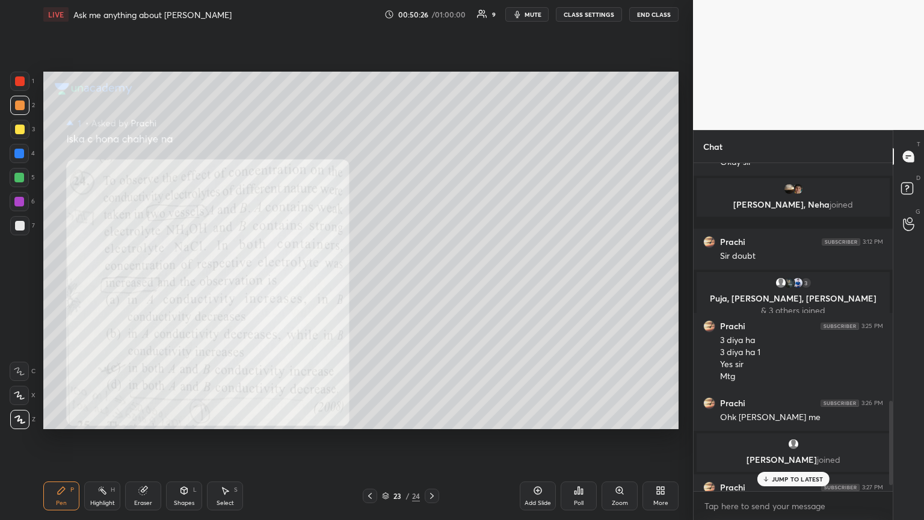
click at [432, 12] on span "mute" at bounding box center [533, 14] width 17 height 8
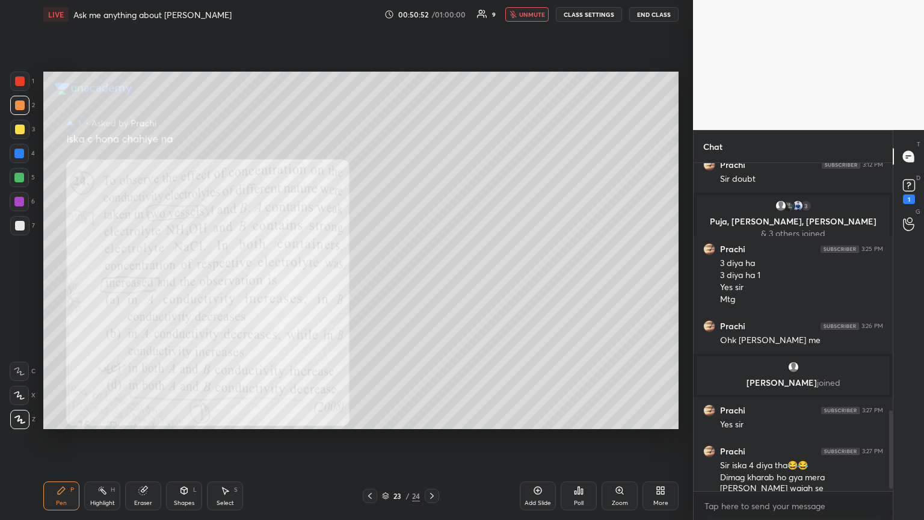
scroll to position [1047, 0]
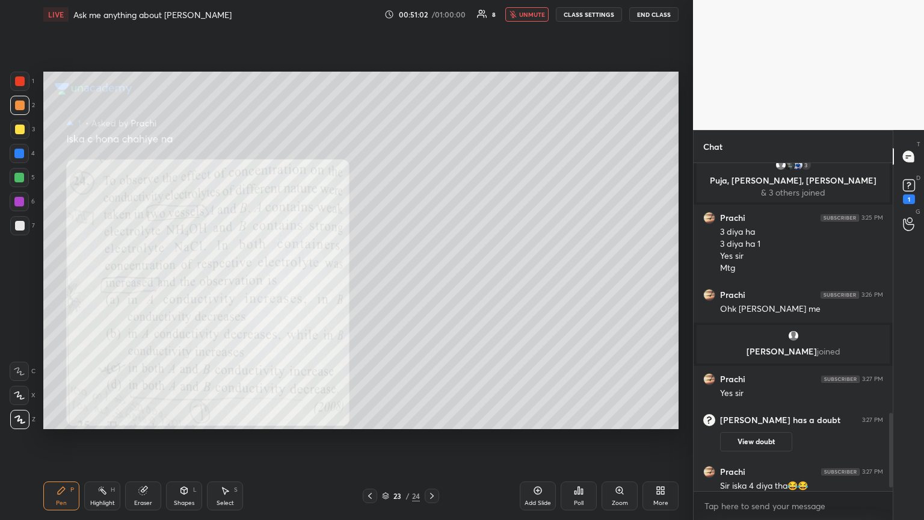
drag, startPoint x: 896, startPoint y: 457, endPoint x: 891, endPoint y: 452, distance: 7.2
click at [432, 282] on div "T Messages (T) D Doubts (D) 1 G Raise Hand (G)" at bounding box center [908, 325] width 31 height 390
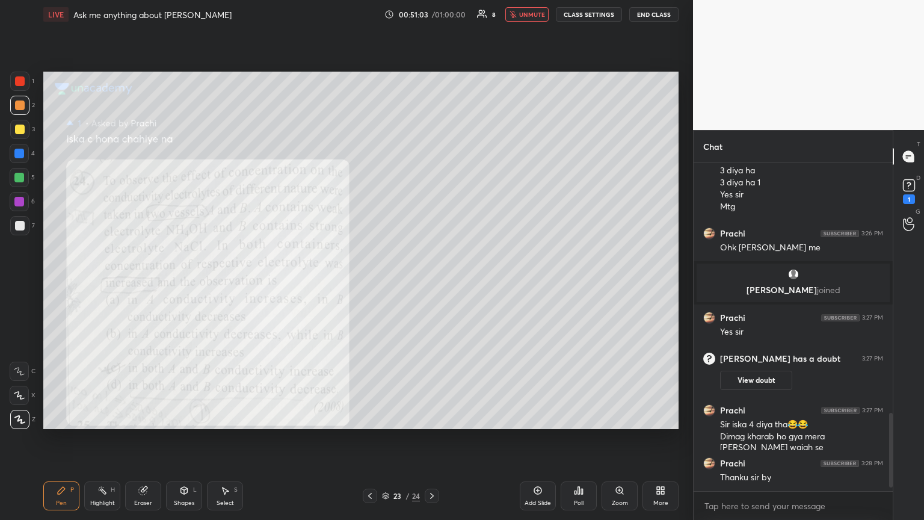
drag, startPoint x: 891, startPoint y: 449, endPoint x: 891, endPoint y: 481, distance: 32.5
click at [432, 282] on div "Chat [PERSON_NAME] 3:12 PM Sir doubt 3 [PERSON_NAME], [PERSON_NAME], [PERSON_NA…" at bounding box center [808, 325] width 231 height 390
drag, startPoint x: 525, startPoint y: 13, endPoint x: 516, endPoint y: 26, distance: 15.5
click at [432, 17] on span "unmute" at bounding box center [532, 14] width 26 height 8
click at [366, 282] on icon at bounding box center [370, 496] width 10 height 10
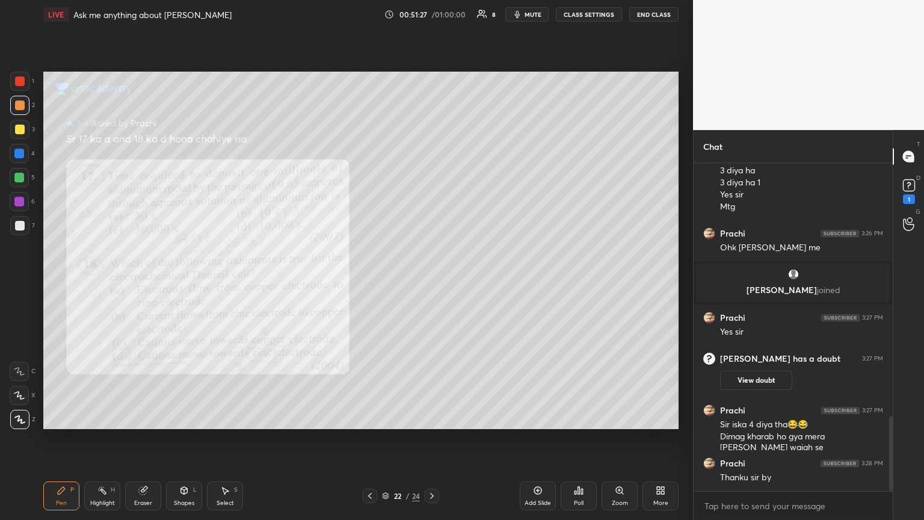
click at [367, 282] on icon at bounding box center [370, 496] width 10 height 10
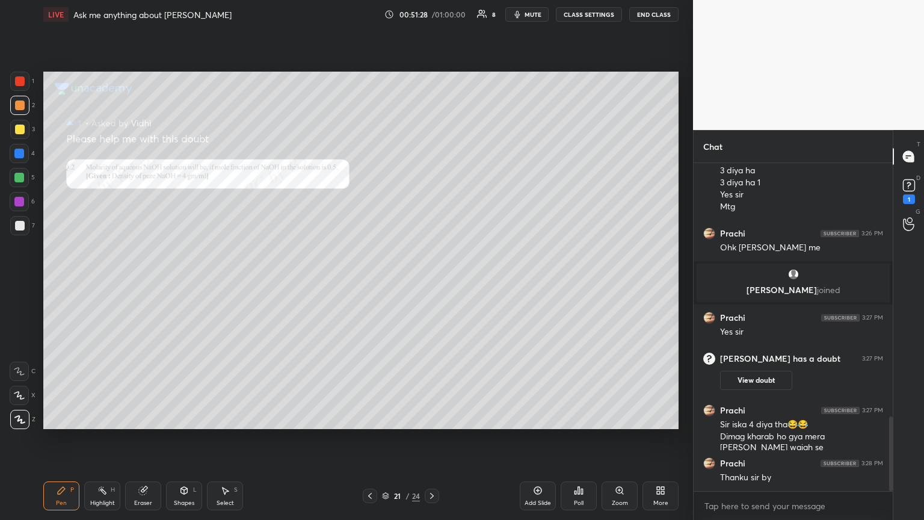
click at [365, 282] on icon at bounding box center [370, 496] width 10 height 10
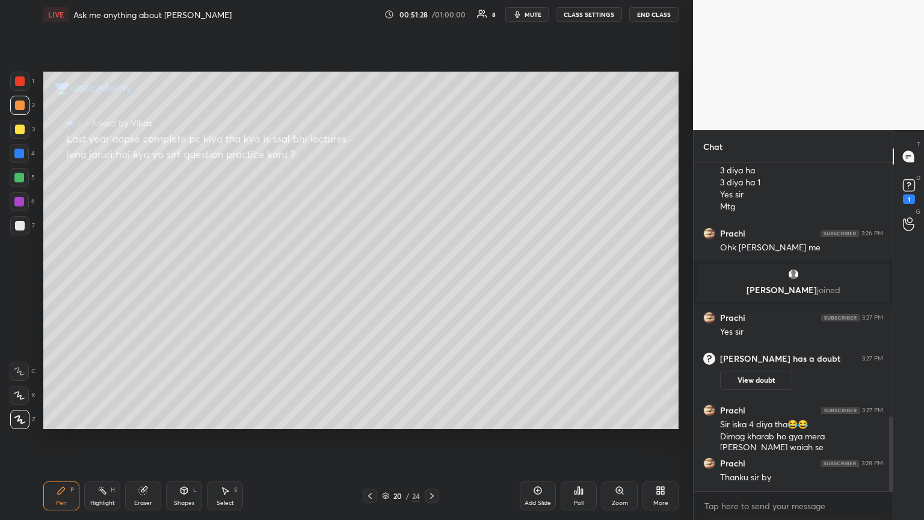
click at [364, 282] on div at bounding box center [370, 496] width 14 height 14
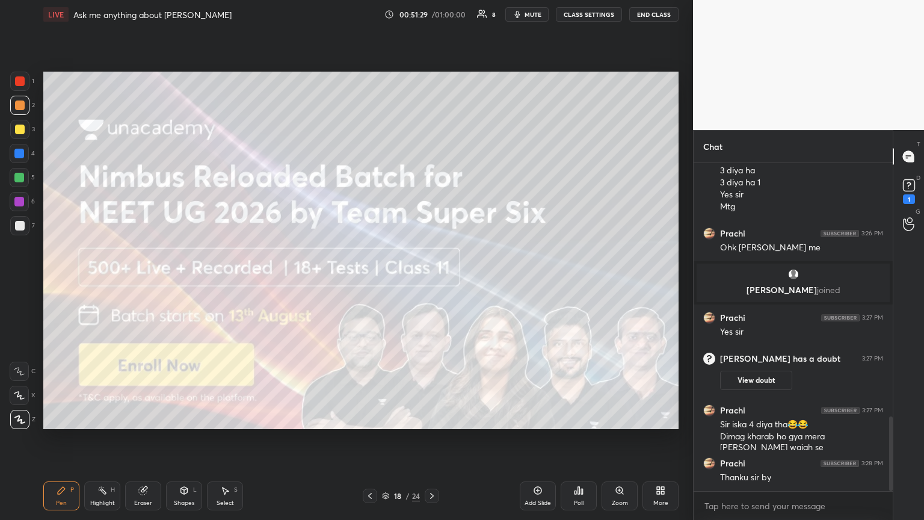
click at [365, 282] on icon at bounding box center [370, 496] width 10 height 10
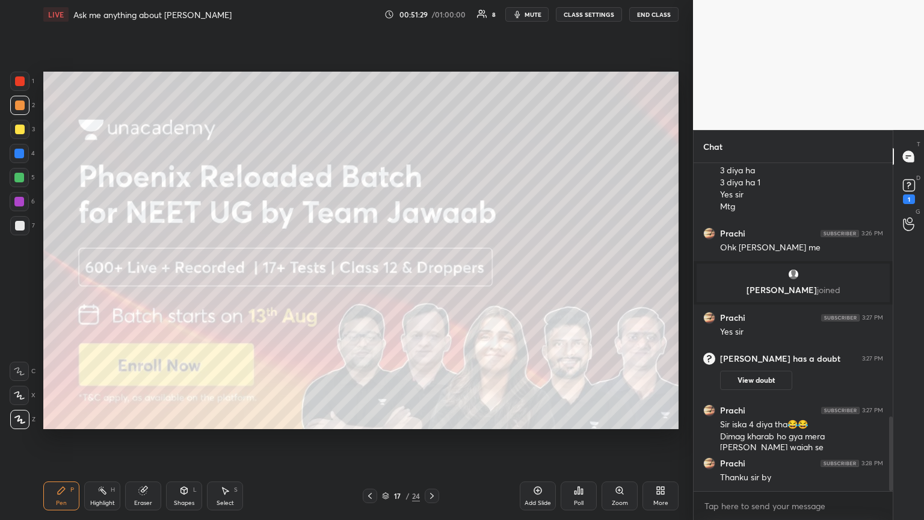
click at [365, 282] on icon at bounding box center [370, 496] width 10 height 10
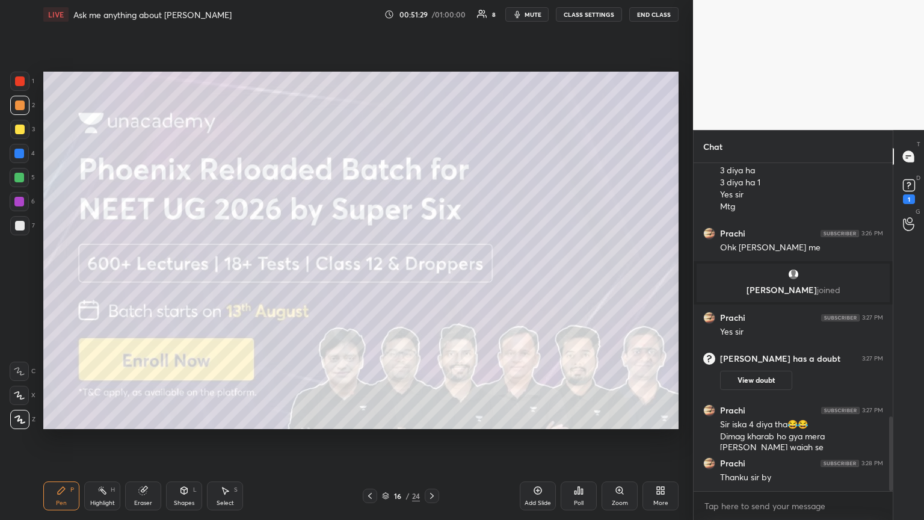
click at [366, 282] on icon at bounding box center [370, 496] width 10 height 10
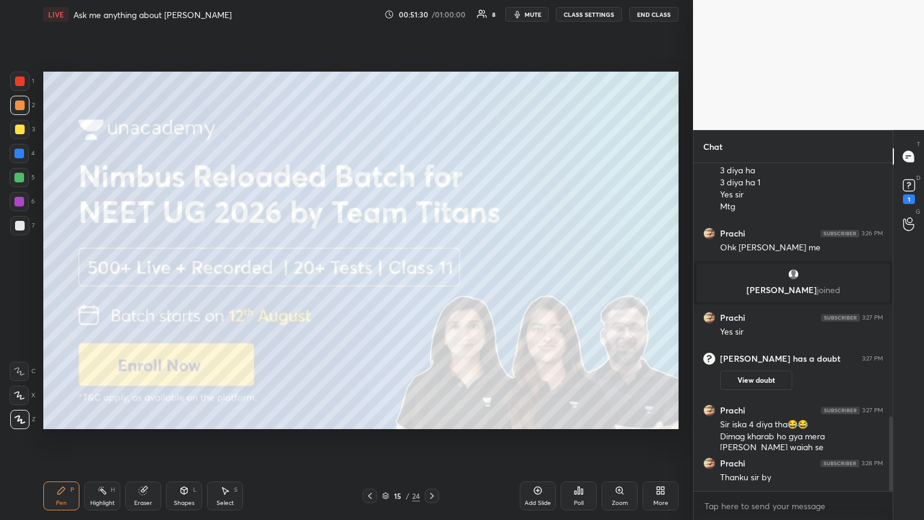
click at [365, 282] on icon at bounding box center [370, 496] width 10 height 10
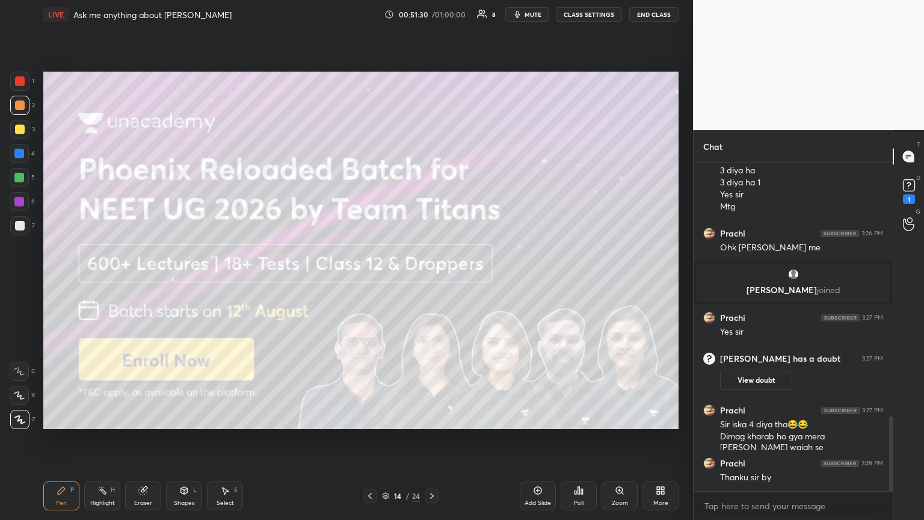
click at [364, 282] on div at bounding box center [370, 496] width 14 height 14
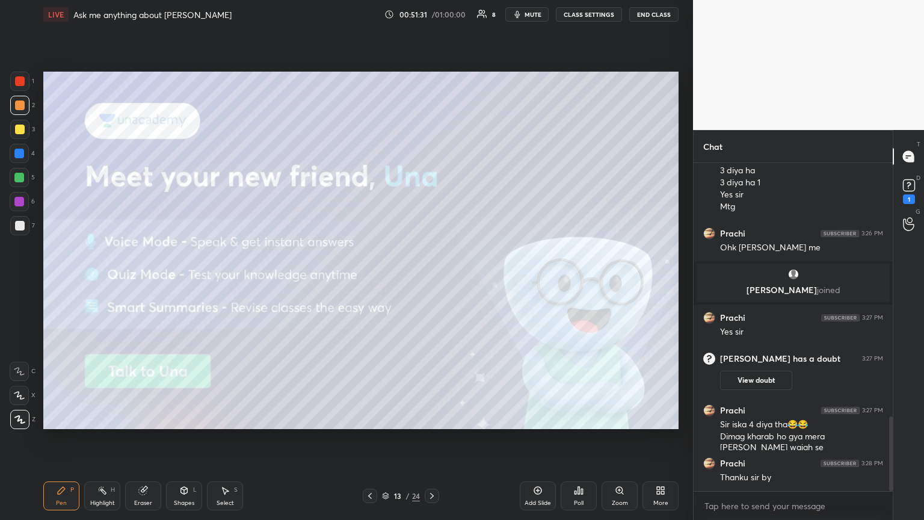
click at [432, 16] on span "mute" at bounding box center [533, 14] width 17 height 8
click at [432, 197] on div "1" at bounding box center [909, 199] width 12 height 10
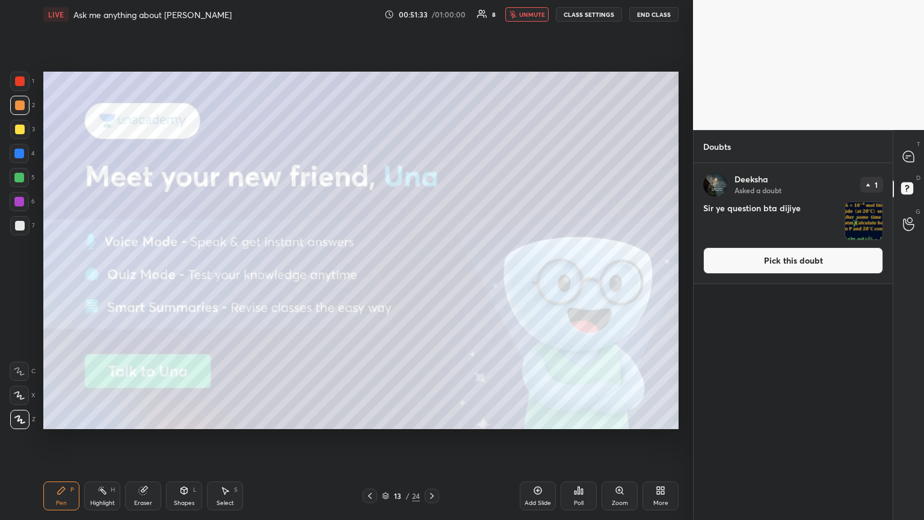
click at [432, 265] on button "Pick this doubt" at bounding box center [794, 260] width 180 height 26
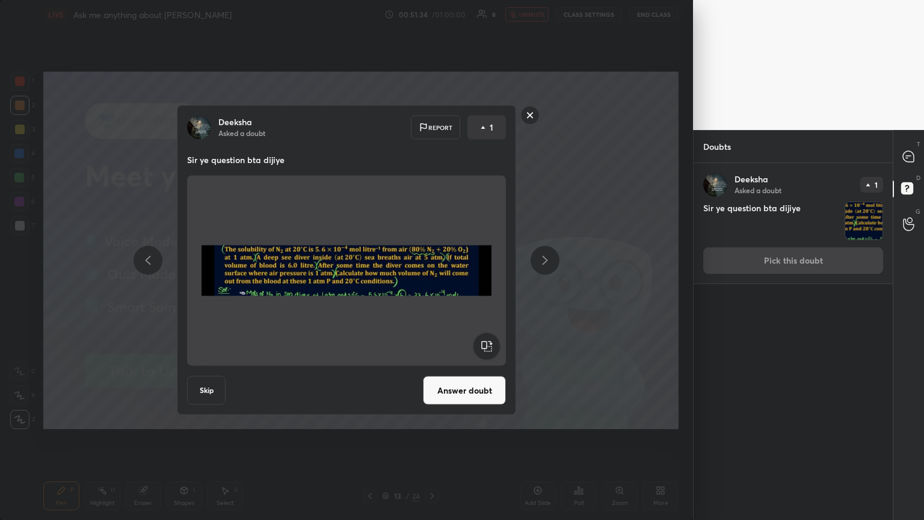
click at [432, 282] on button "Answer doubt" at bounding box center [464, 390] width 83 height 29
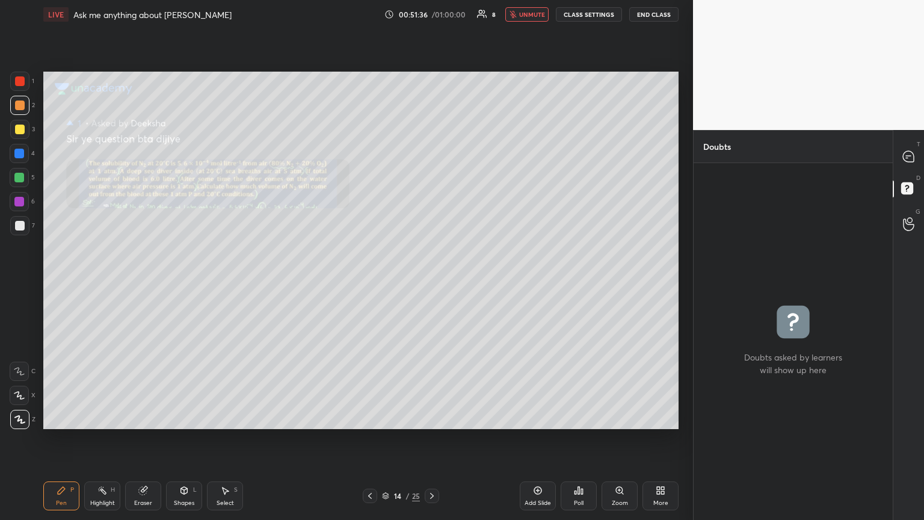
click at [432, 16] on span "unmute" at bounding box center [532, 14] width 26 height 8
click at [432, 282] on div "Zoom" at bounding box center [620, 503] width 16 height 6
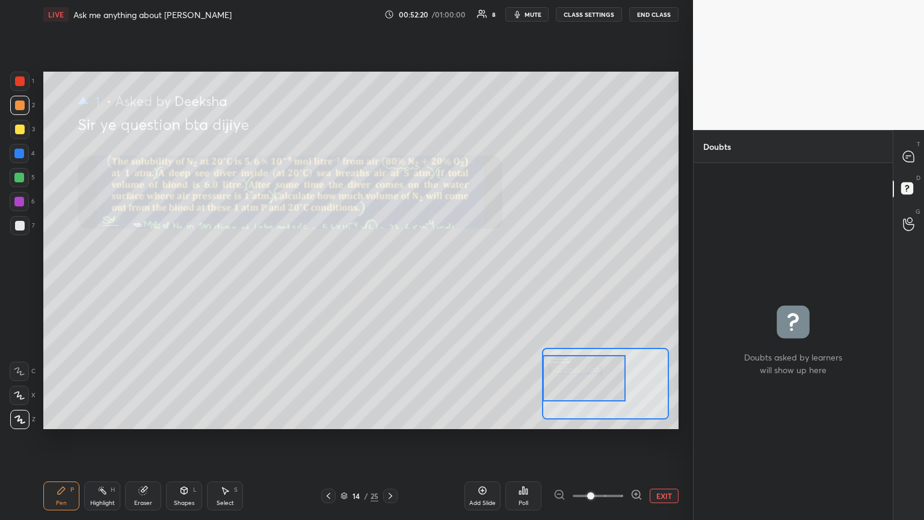
drag, startPoint x: 594, startPoint y: 384, endPoint x: 571, endPoint y: 376, distance: 24.7
click at [432, 282] on div at bounding box center [584, 378] width 83 height 46
click at [432, 162] on div at bounding box center [909, 157] width 24 height 22
type textarea "x"
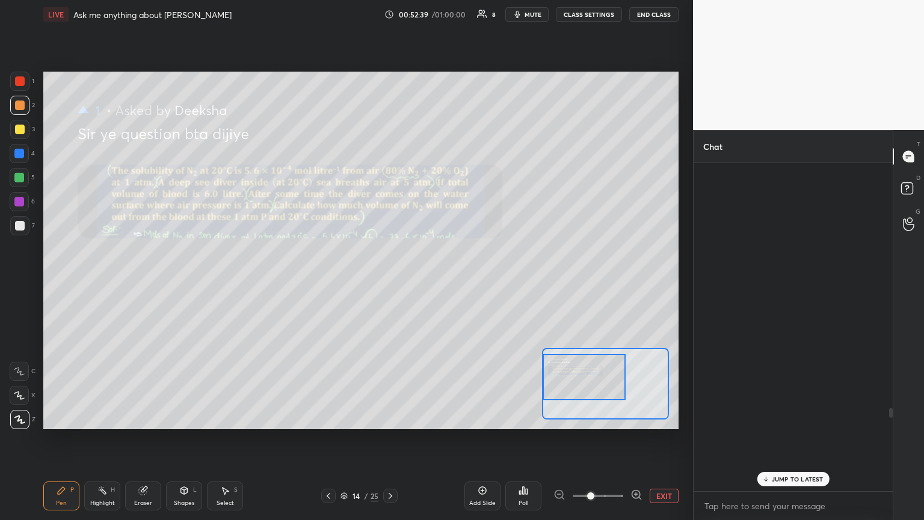
scroll to position [324, 196]
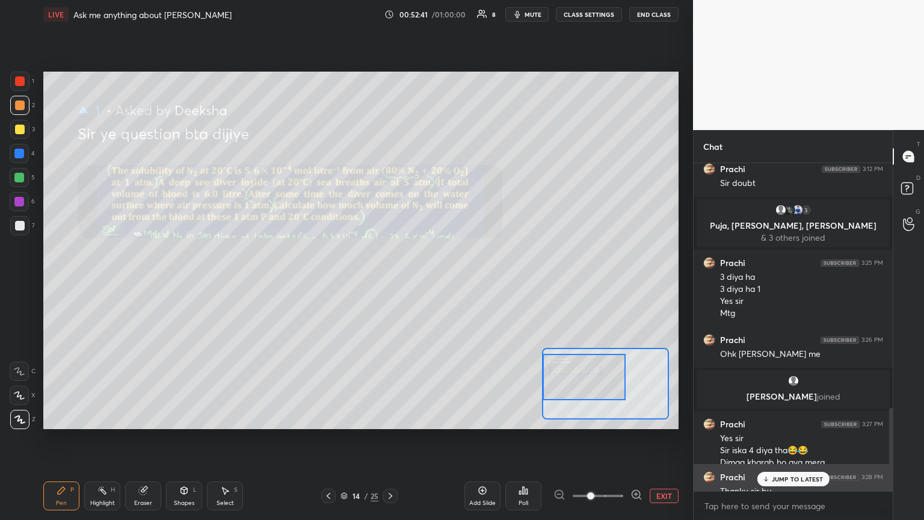
click at [432, 282] on div "JUMP TO LATEST" at bounding box center [793, 479] width 72 height 14
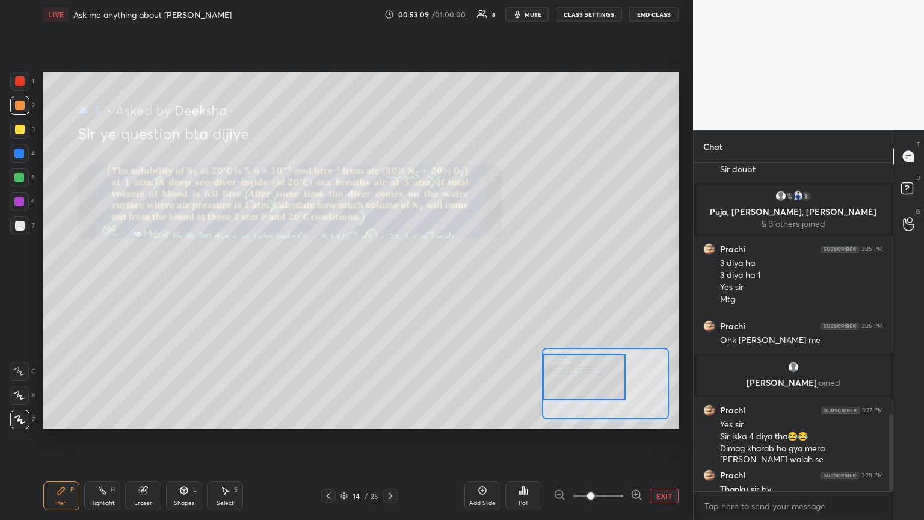
scroll to position [1071, 0]
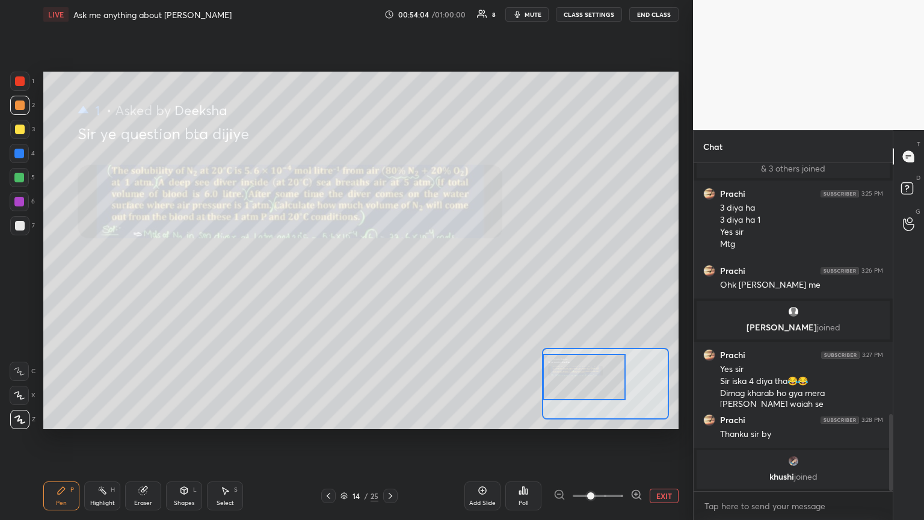
click at [107, 282] on div "Highlight H" at bounding box center [102, 495] width 36 height 29
click at [62, 282] on icon at bounding box center [62, 491] width 10 height 10
click at [432, 12] on span "mute" at bounding box center [533, 14] width 17 height 8
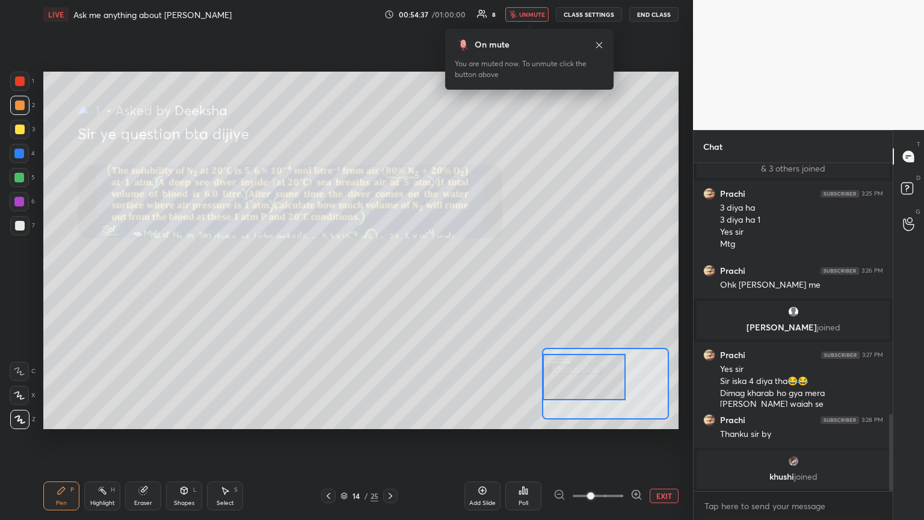
click at [23, 228] on div at bounding box center [20, 226] width 10 height 10
click at [19, 82] on div at bounding box center [20, 81] width 10 height 10
drag, startPoint x: 147, startPoint y: 487, endPoint x: 215, endPoint y: 451, distance: 77.5
click at [147, 282] on icon at bounding box center [143, 491] width 10 height 10
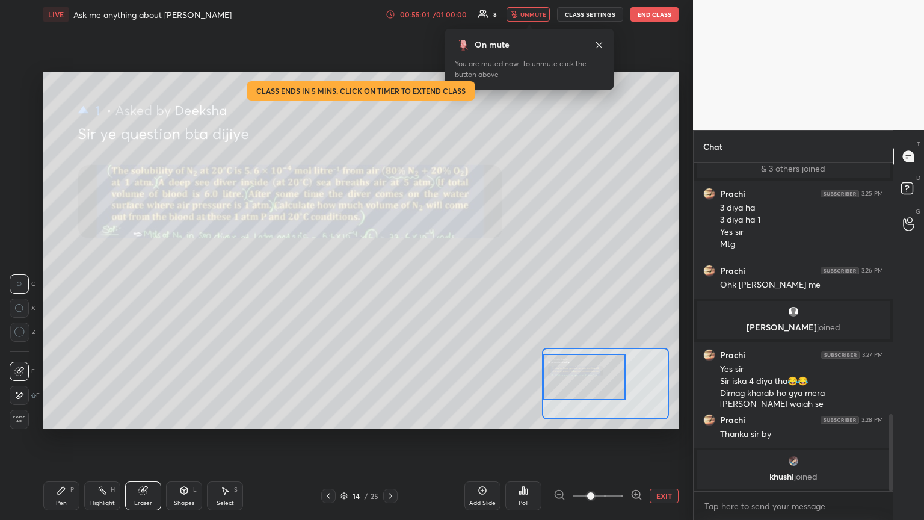
click at [48, 282] on div "LIVE Ask me anything about Neet Ug 00:55:01 / 01:00:00 8 unmute CLASS SETTINGS …" at bounding box center [361, 260] width 645 height 520
drag, startPoint x: 65, startPoint y: 496, endPoint x: 116, endPoint y: 467, distance: 58.2
click at [64, 282] on div "Pen P" at bounding box center [61, 495] width 36 height 29
click at [20, 176] on div at bounding box center [19, 178] width 10 height 10
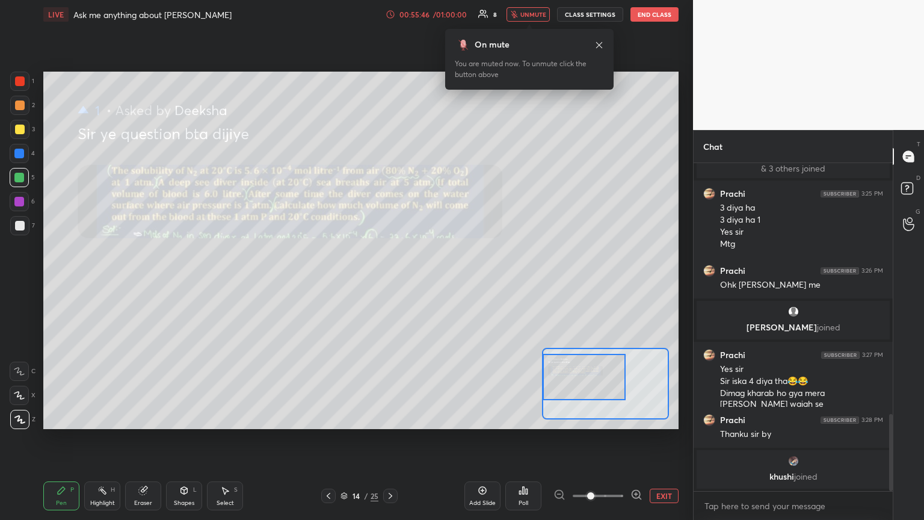
click at [66, 282] on icon at bounding box center [62, 491] width 10 height 10
click at [432, 16] on span "unmute" at bounding box center [534, 14] width 26 height 8
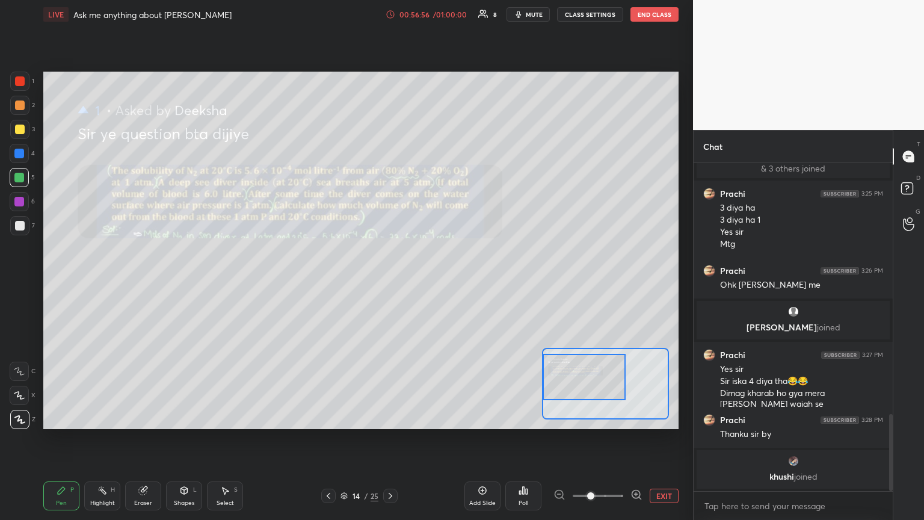
click at [110, 282] on div "Highlight H" at bounding box center [102, 495] width 36 height 29
click at [63, 282] on div "Pen P" at bounding box center [61, 495] width 36 height 29
click at [11, 231] on div at bounding box center [19, 225] width 19 height 19
drag, startPoint x: 140, startPoint y: 495, endPoint x: 140, endPoint y: 450, distance: 44.5
click at [141, 282] on icon at bounding box center [143, 491] width 10 height 10
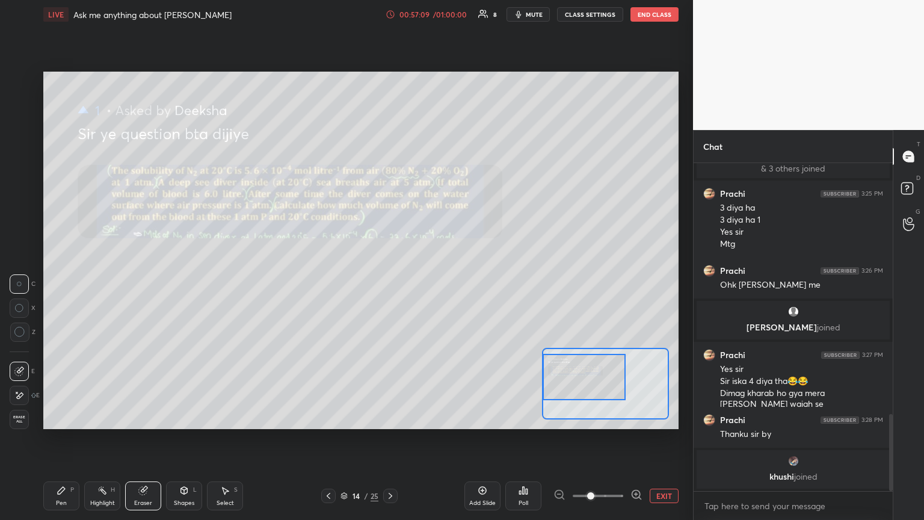
click at [47, 282] on div "Pen P" at bounding box center [61, 495] width 36 height 29
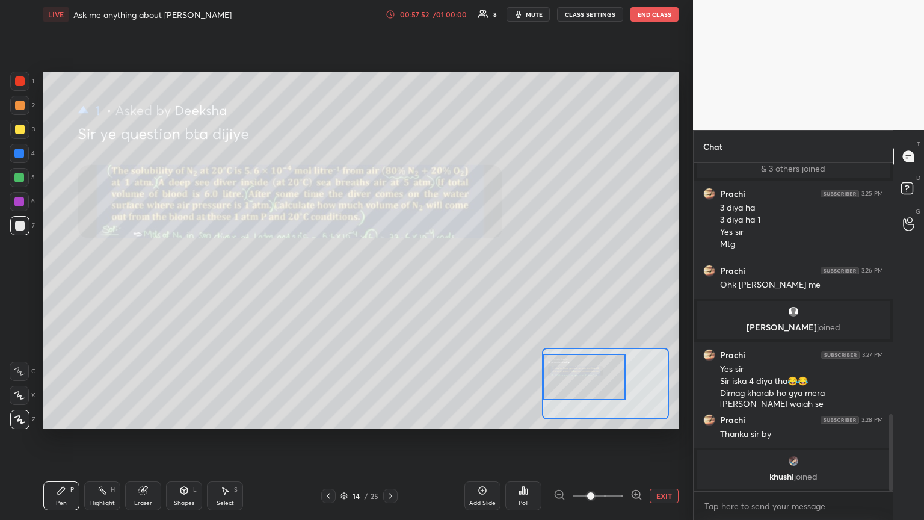
click at [432, 14] on span "mute" at bounding box center [534, 14] width 17 height 8
click at [432, 282] on button "EXIT" at bounding box center [664, 496] width 29 height 14
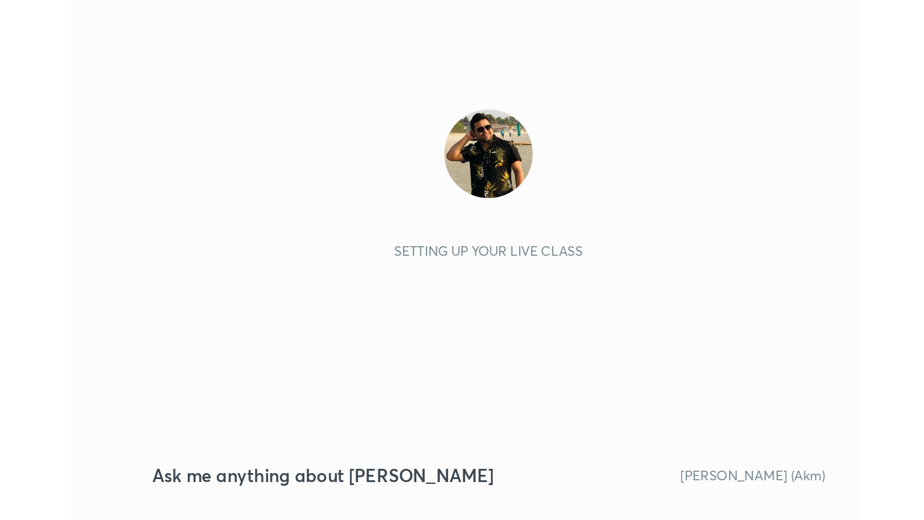
scroll to position [206, 384]
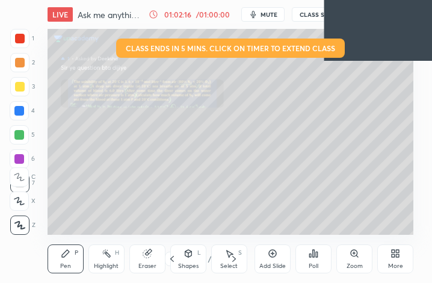
click at [394, 255] on icon at bounding box center [393, 255] width 3 height 3
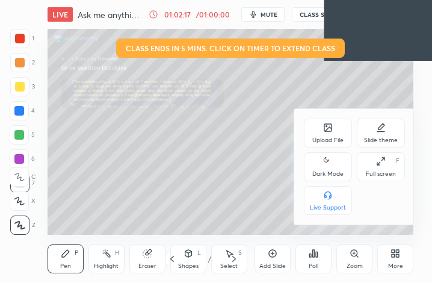
click at [326, 173] on div "Dark Mode" at bounding box center [327, 174] width 31 height 6
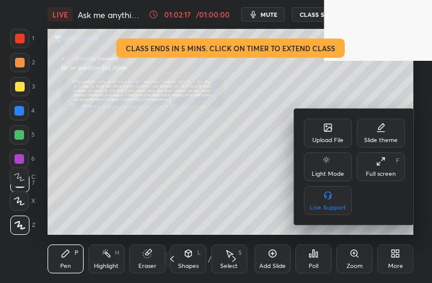
click at [388, 165] on div "Full screen F" at bounding box center [381, 166] width 48 height 29
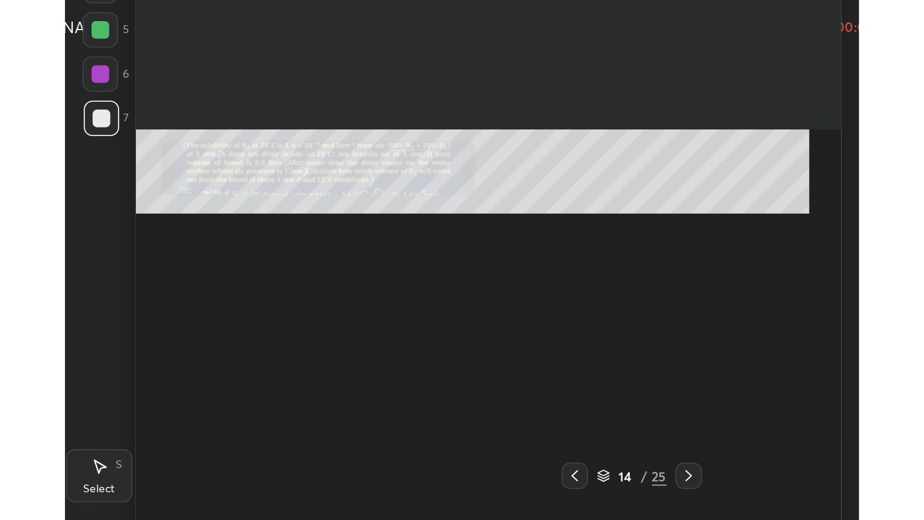
scroll to position [443, 874]
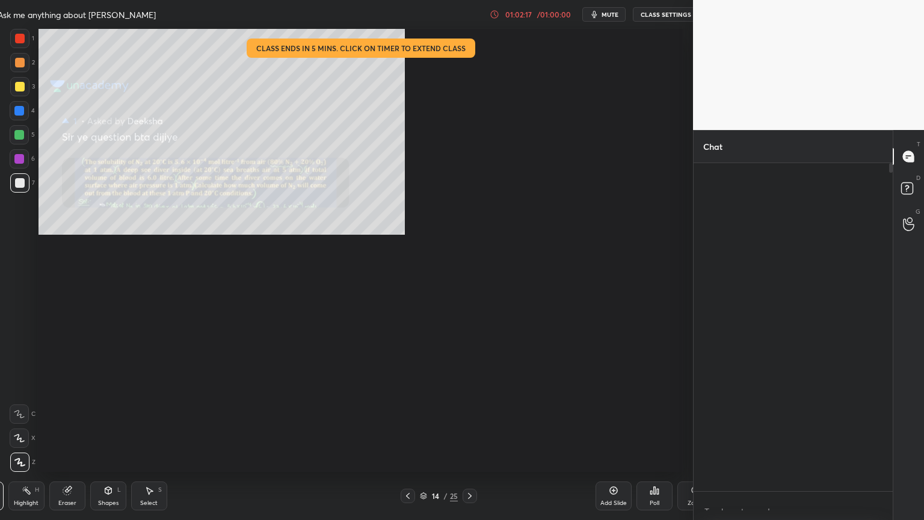
type textarea "x"
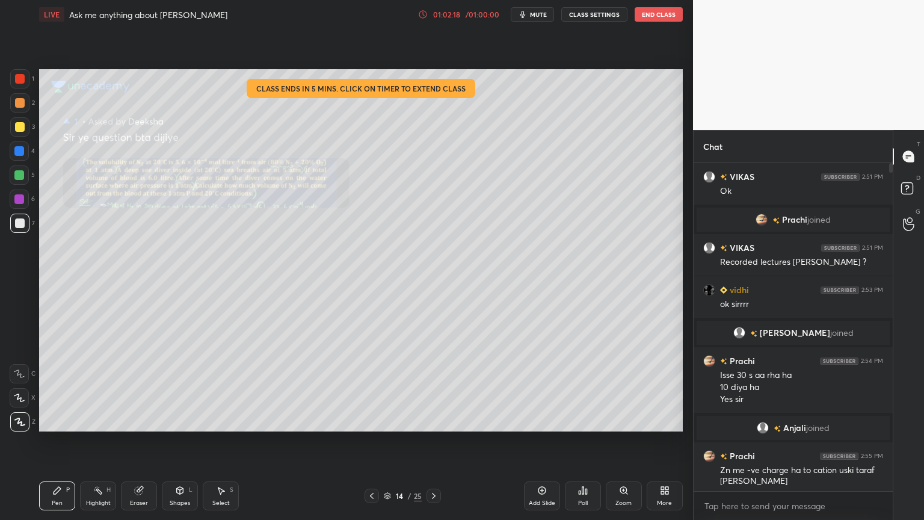
scroll to position [59742, 59540]
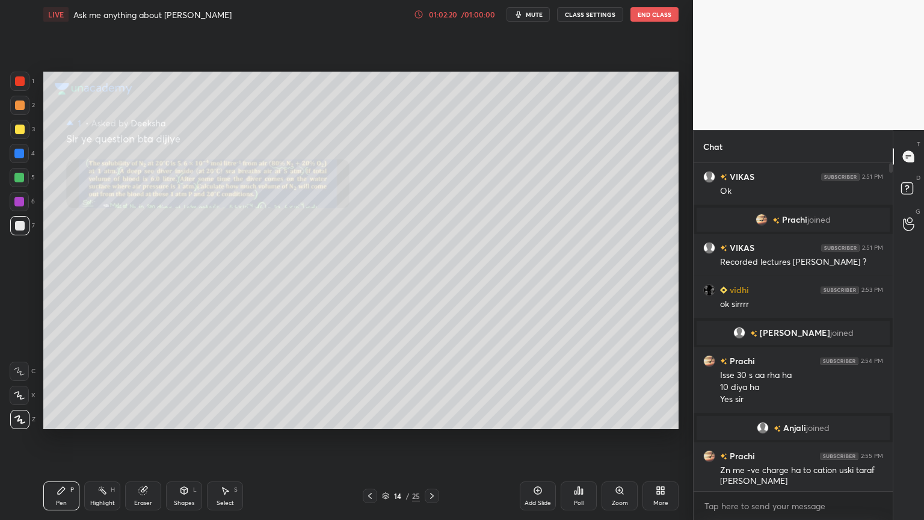
drag, startPoint x: 893, startPoint y: 167, endPoint x: 895, endPoint y: 176, distance: 8.6
click at [432, 177] on div "T Messages (T) D Doubts (D) G Raise Hand (G)" at bounding box center [908, 325] width 31 height 390
drag, startPoint x: 891, startPoint y: 167, endPoint x: 892, endPoint y: 205, distance: 37.9
click at [432, 193] on div at bounding box center [889, 327] width 7 height 328
click at [432, 282] on div at bounding box center [889, 327] width 7 height 328
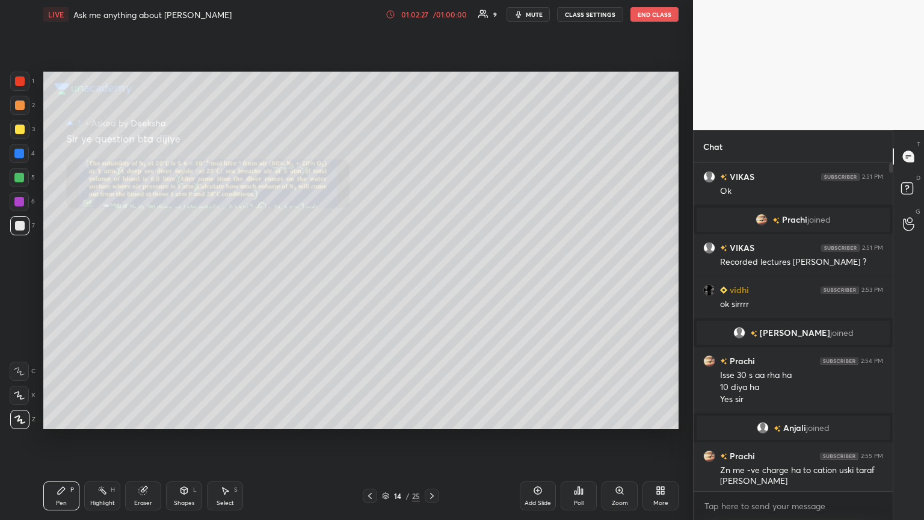
drag, startPoint x: 891, startPoint y: 168, endPoint x: 898, endPoint y: 183, distance: 16.7
click at [432, 184] on div "Chat VIKAS 2:51 PM Ok Prachi joined VIKAS 2:51 PM Recorded lectures karu ? vidh…" at bounding box center [808, 325] width 231 height 390
drag, startPoint x: 893, startPoint y: 169, endPoint x: 891, endPoint y: 181, distance: 12.8
click at [432, 177] on div at bounding box center [889, 327] width 7 height 328
click at [432, 282] on icon at bounding box center [620, 491] width 10 height 10
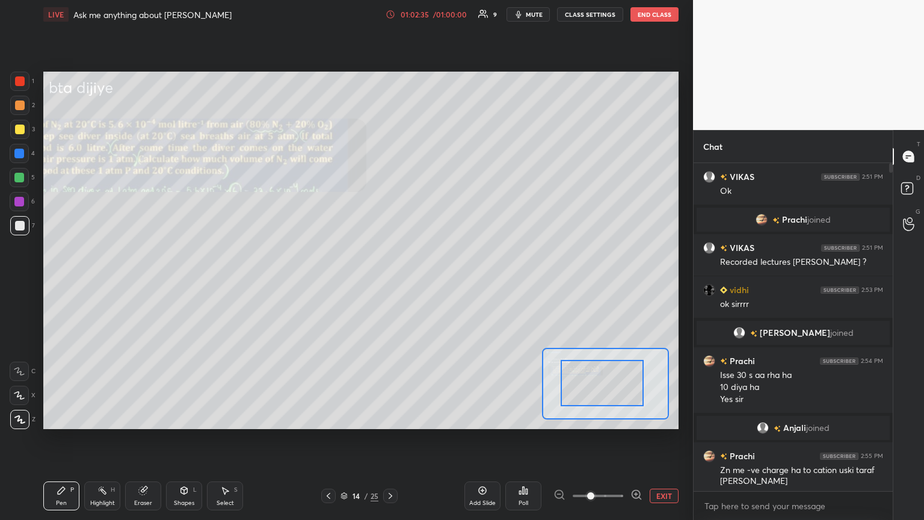
drag, startPoint x: 104, startPoint y: 497, endPoint x: 98, endPoint y: 443, distance: 53.8
click at [104, 282] on div "Highlight H" at bounding box center [102, 495] width 36 height 29
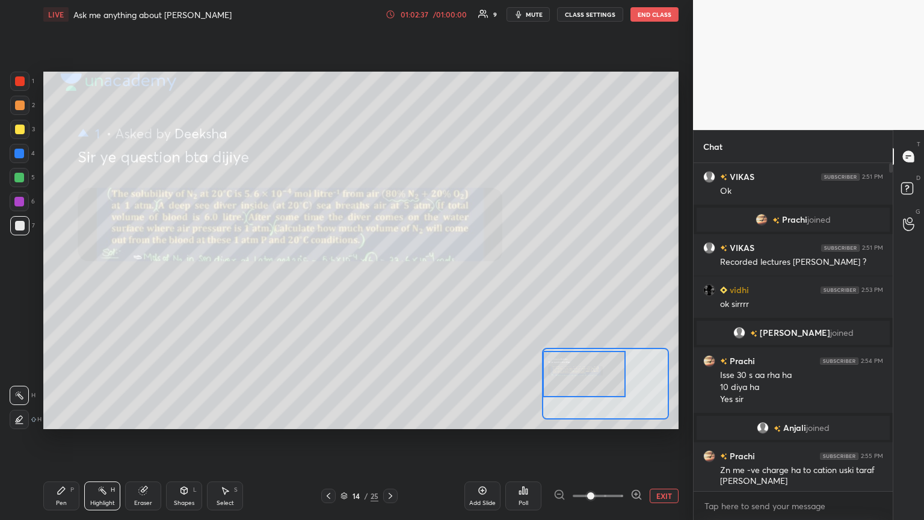
drag, startPoint x: 593, startPoint y: 378, endPoint x: 557, endPoint y: 347, distance: 47.9
click at [432, 282] on div at bounding box center [584, 374] width 83 height 46
click at [432, 282] on button "EXIT" at bounding box center [664, 496] width 29 height 14
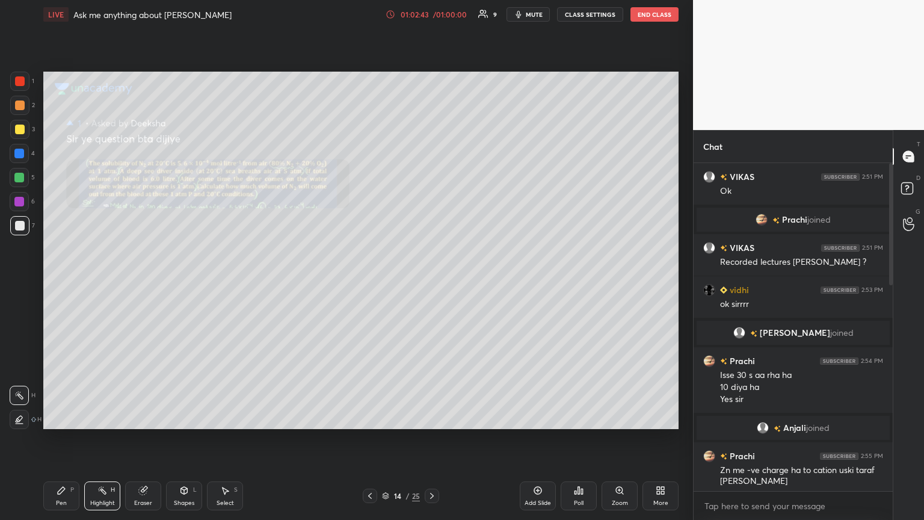
click at [66, 282] on div "Pen P" at bounding box center [61, 495] width 36 height 29
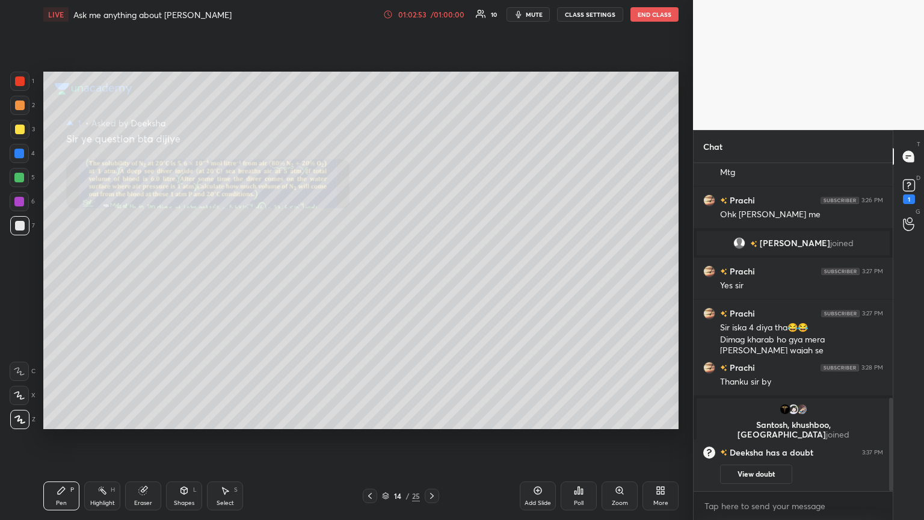
drag, startPoint x: 892, startPoint y: 248, endPoint x: 896, endPoint y: 286, distance: 38.1
click at [432, 282] on div "Chat 2 Puja, Deeksha, Navnit & 2 others joined Prachi 3:25 PM 3 diya ha 3 diya …" at bounding box center [808, 325] width 231 height 390
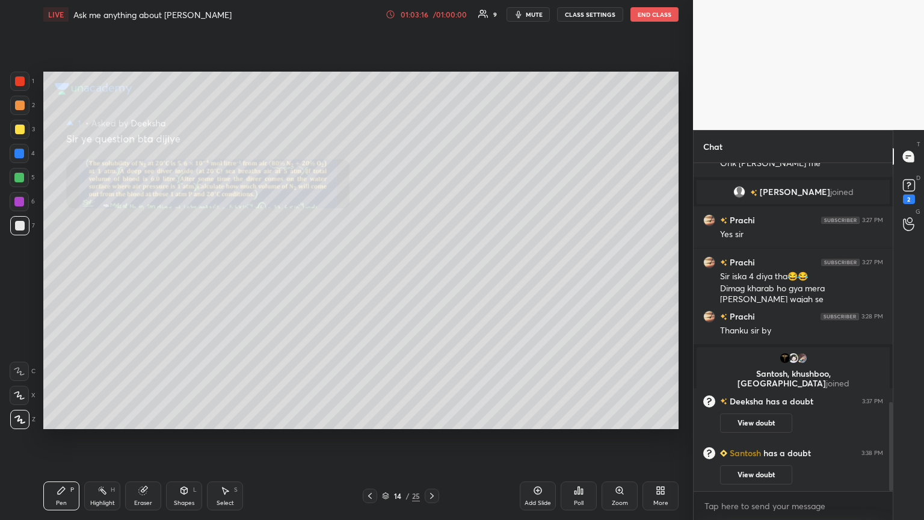
click at [432, 18] on button "CLASS SETTINGS" at bounding box center [590, 14] width 66 height 14
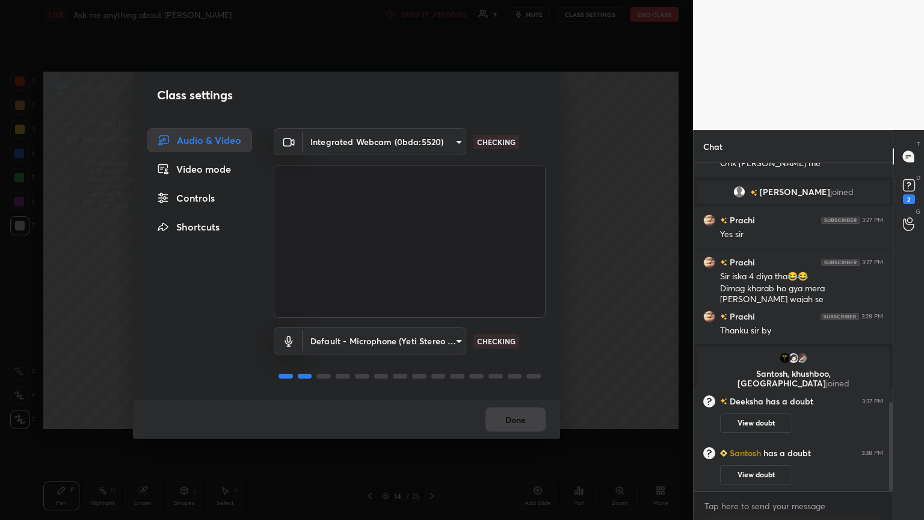
click at [208, 200] on div "Controls" at bounding box center [199, 198] width 105 height 24
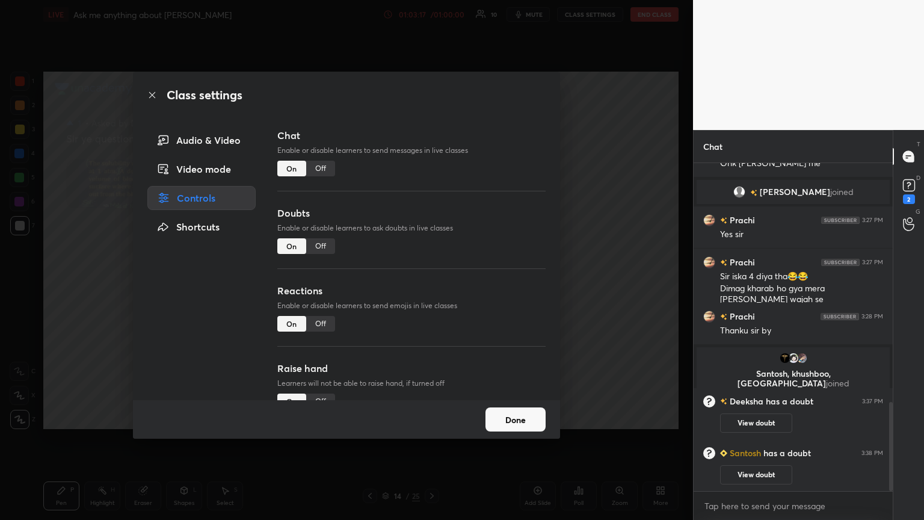
drag, startPoint x: 321, startPoint y: 166, endPoint x: 331, endPoint y: 215, distance: 51.0
click at [321, 170] on div "Off" at bounding box center [320, 169] width 29 height 16
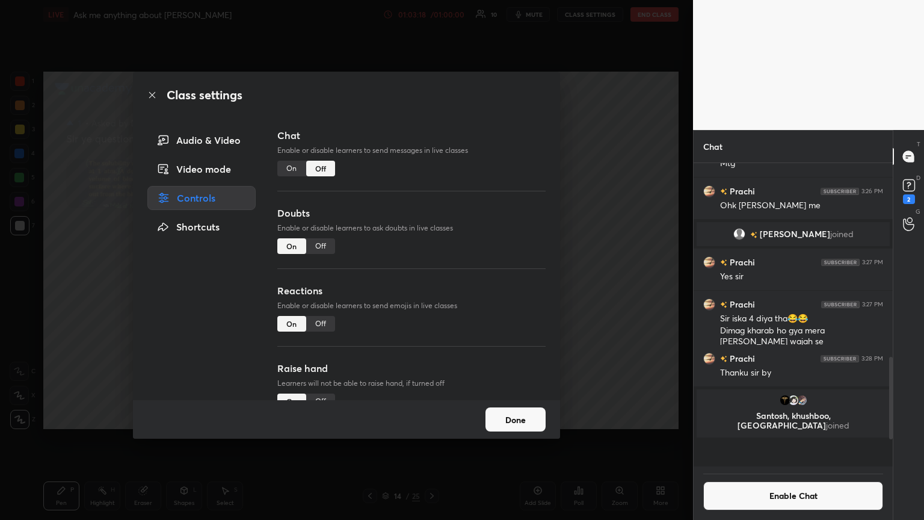
scroll to position [300, 196]
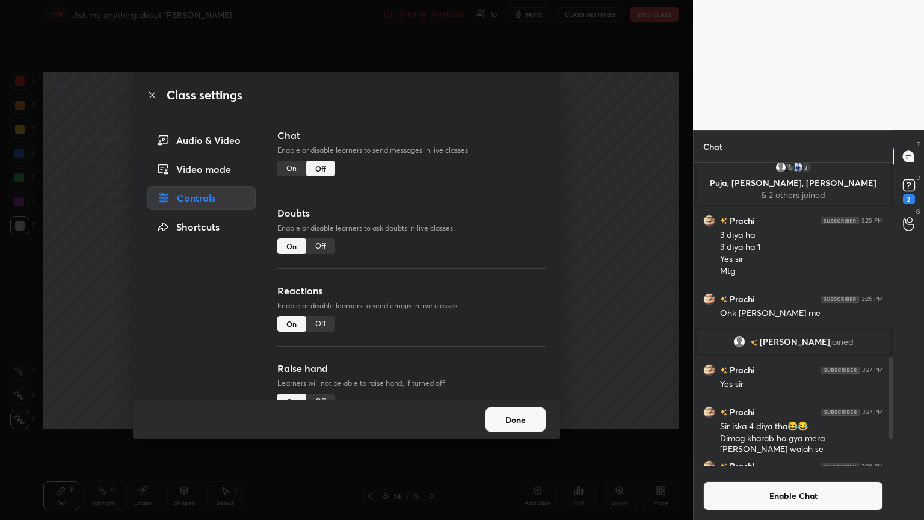
click at [323, 245] on div "Off" at bounding box center [320, 246] width 29 height 16
drag, startPoint x: 324, startPoint y: 323, endPoint x: 333, endPoint y: 321, distance: 9.2
click at [325, 282] on div "Off" at bounding box center [320, 324] width 29 height 16
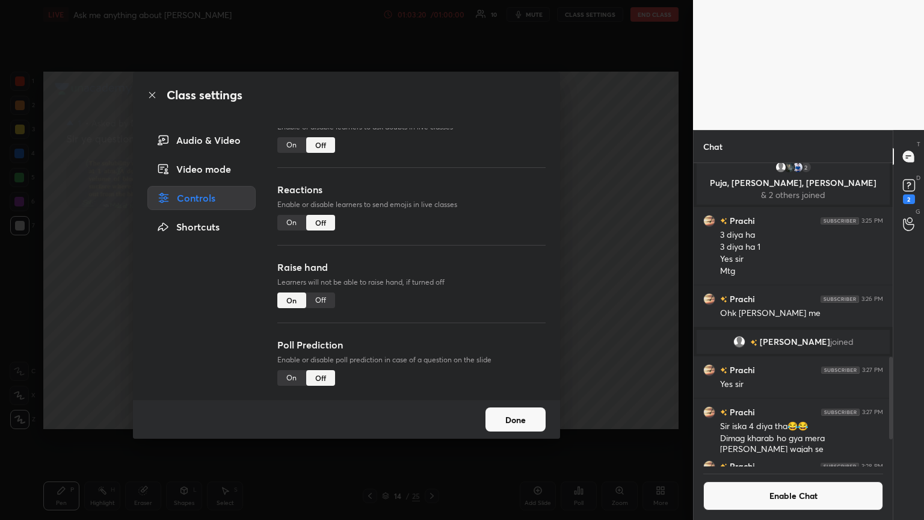
drag, startPoint x: 320, startPoint y: 299, endPoint x: 342, endPoint y: 293, distance: 23.5
click at [323, 282] on div "Off" at bounding box center [320, 300] width 29 height 16
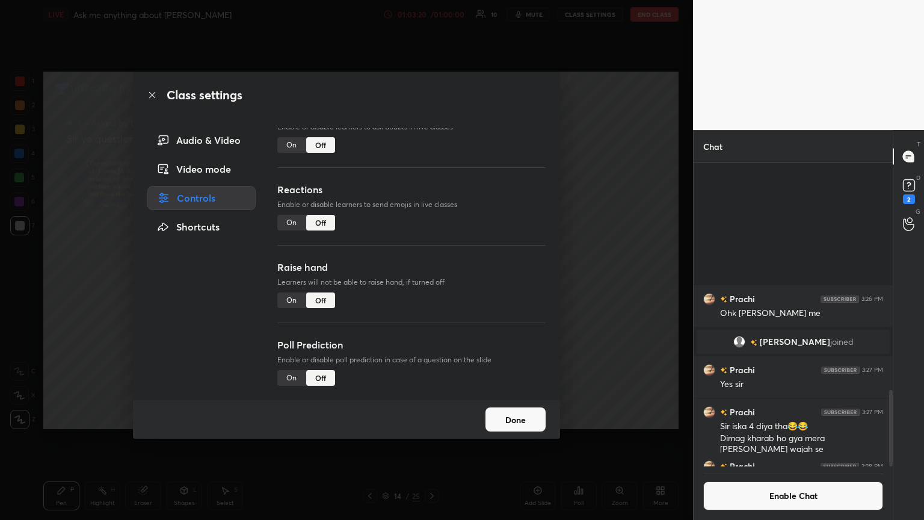
scroll to position [903, 0]
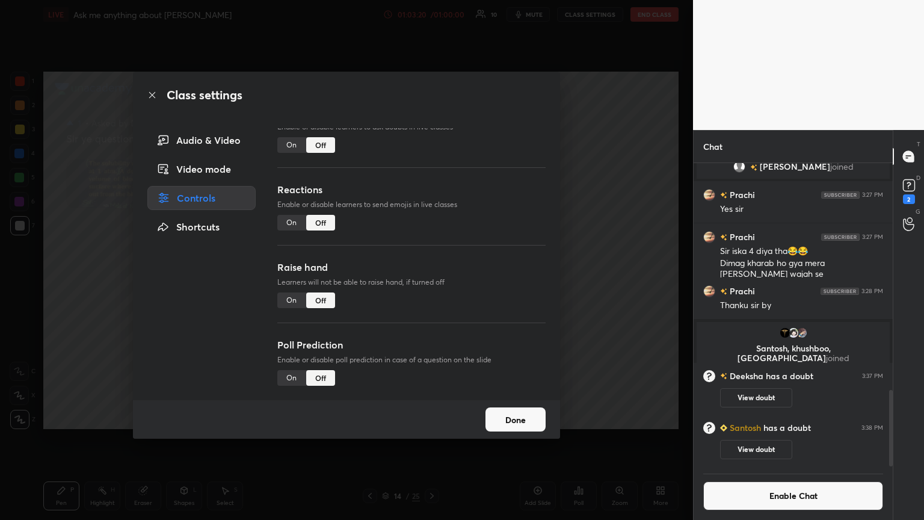
click at [432, 250] on div "Class settings Audio & Video Video mode Controls Shortcuts Chat Enable or disab…" at bounding box center [346, 260] width 693 height 520
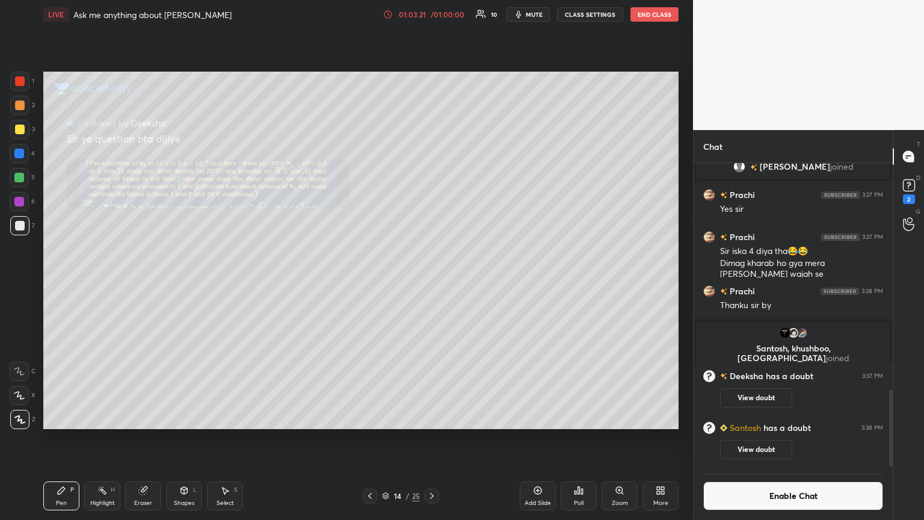
click at [432, 14] on button "End Class" at bounding box center [655, 14] width 48 height 14
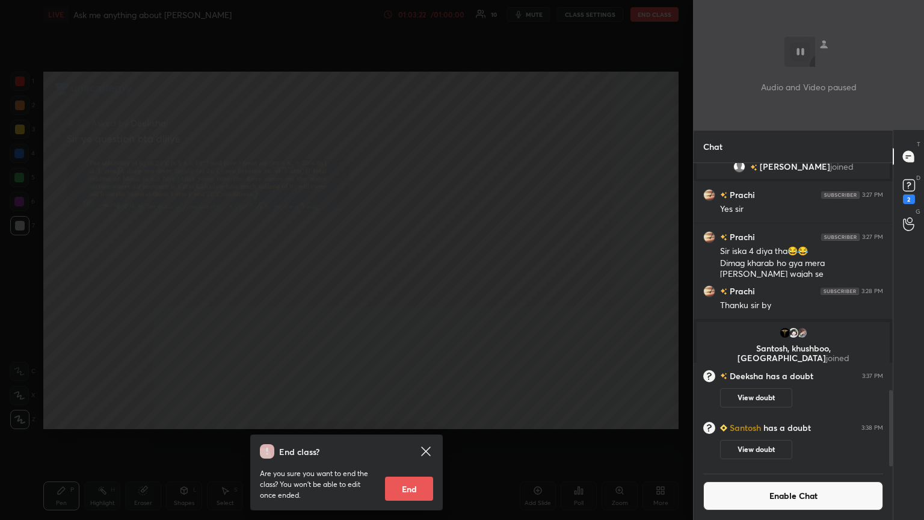
drag, startPoint x: 418, startPoint y: 489, endPoint x: 419, endPoint y: 444, distance: 45.1
click at [416, 282] on button "End" at bounding box center [409, 489] width 48 height 24
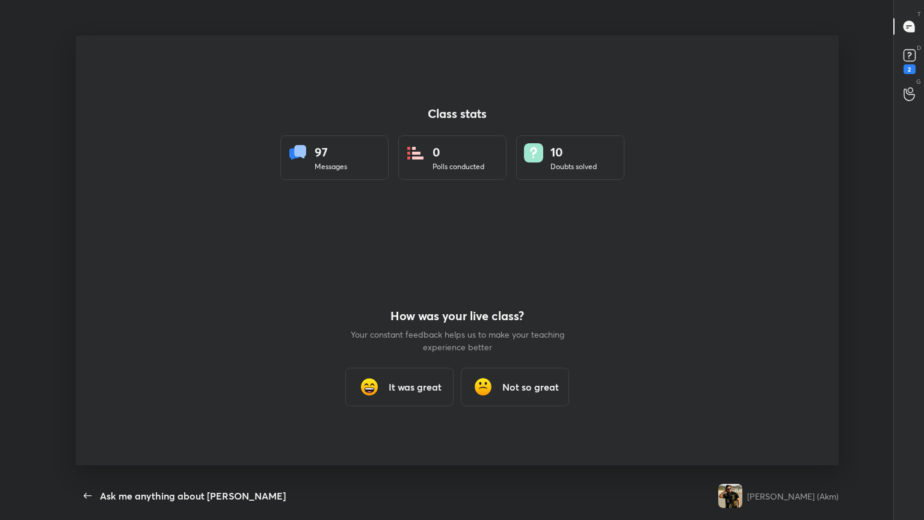
scroll to position [0, 0]
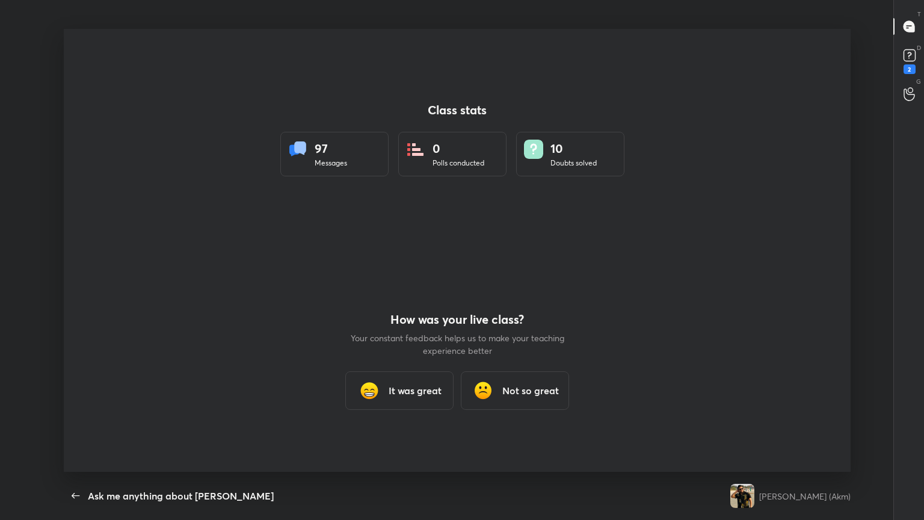
click at [421, 282] on h3 "It was great" at bounding box center [415, 390] width 53 height 14
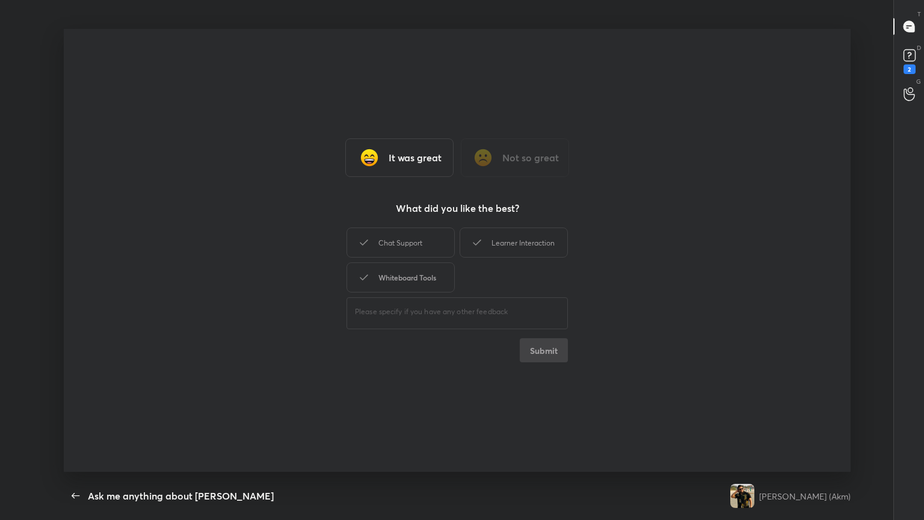
drag, startPoint x: 401, startPoint y: 243, endPoint x: 406, endPoint y: 272, distance: 29.3
click at [402, 249] on div "Chat Support" at bounding box center [401, 242] width 108 height 30
drag, startPoint x: 406, startPoint y: 272, endPoint x: 498, endPoint y: 238, distance: 98.1
click at [410, 271] on div "Whiteboard Tools" at bounding box center [401, 277] width 108 height 30
click at [432, 237] on div "Learner Interaction" at bounding box center [514, 242] width 108 height 30
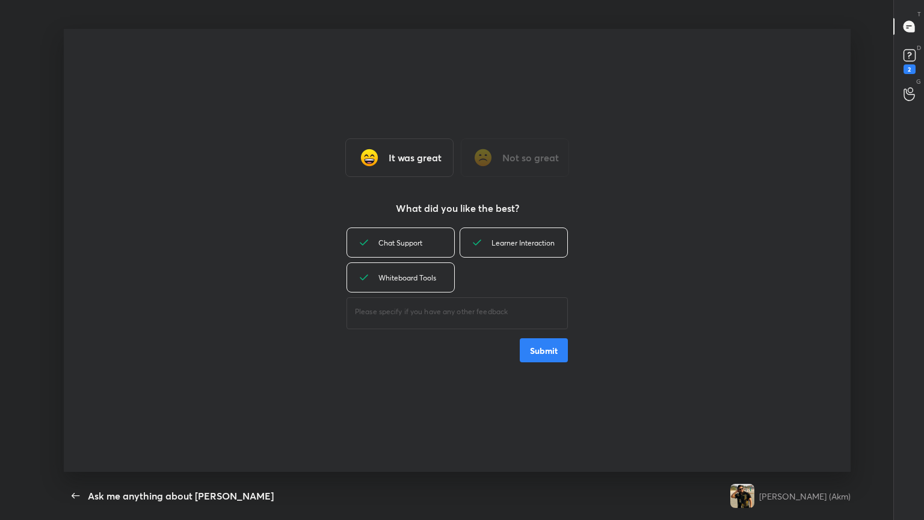
click at [432, 282] on button "Submit" at bounding box center [544, 350] width 48 height 24
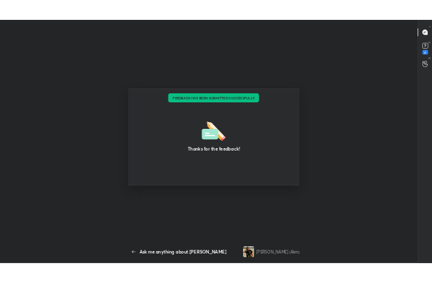
scroll to position [59979, 59762]
